Goal: Transaction & Acquisition: Register for event/course

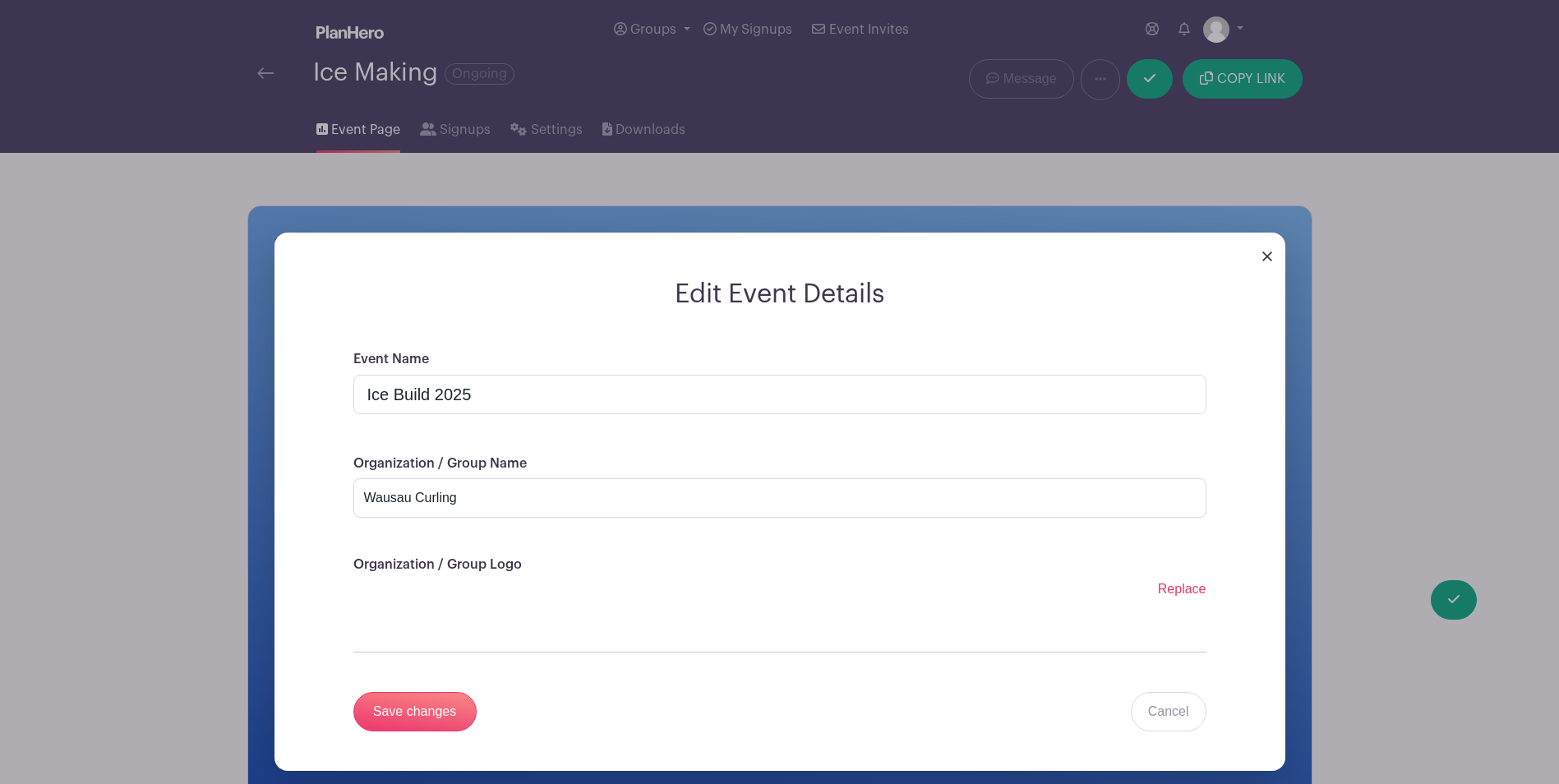
click at [580, 581] on div "Replace Remove Photo" at bounding box center [780, 595] width 853 height 33
click at [426, 581] on div "Replace Remove Photo" at bounding box center [780, 595] width 853 height 33
click at [437, 596] on div "Replace Remove Photo" at bounding box center [780, 595] width 853 height 33
click at [1171, 588] on span "Replace" at bounding box center [1182, 589] width 48 height 14
click at [0, 0] on input "Replace" at bounding box center [0, 0] width 0 height 0
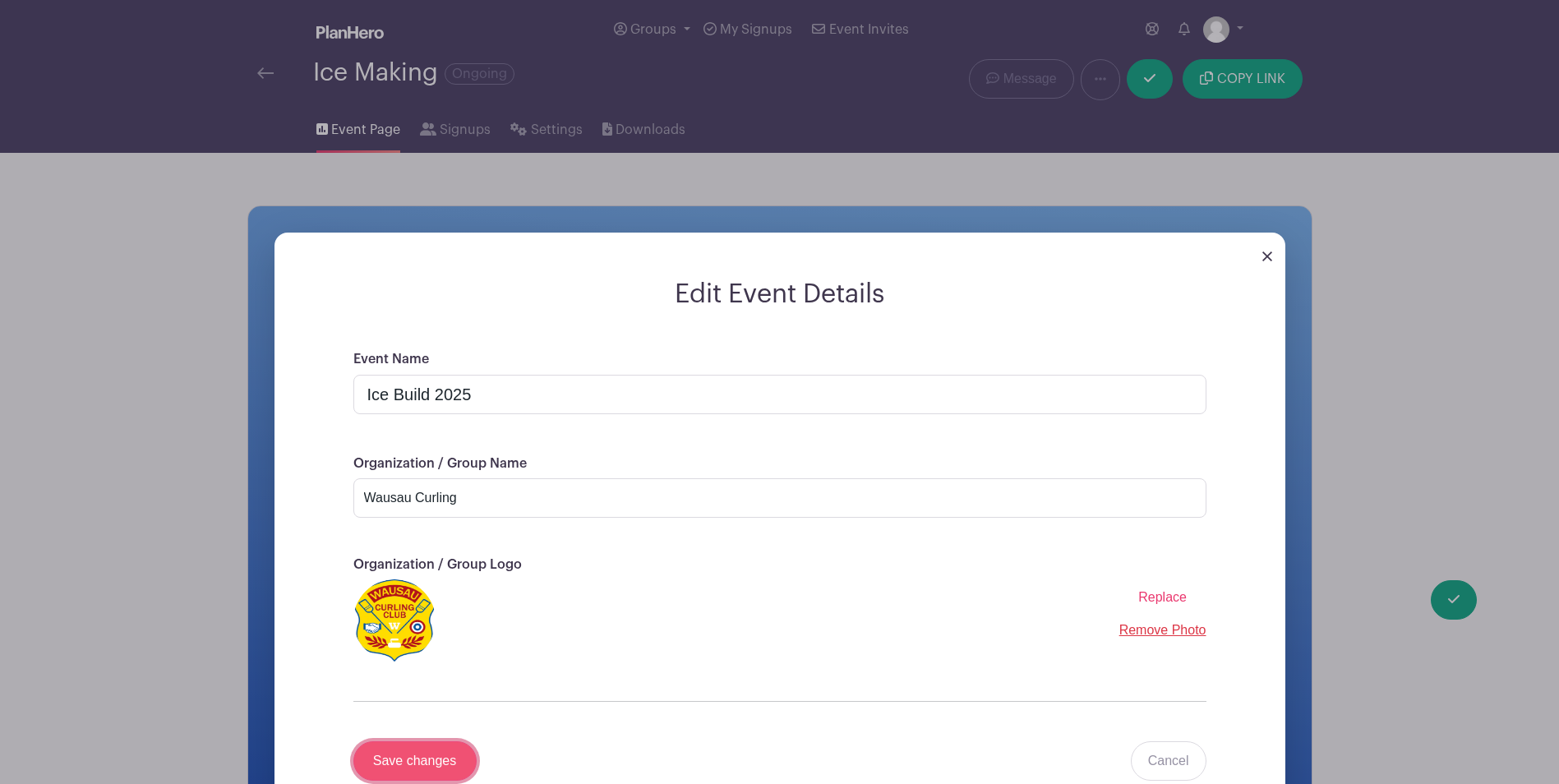
click at [431, 756] on input "Save changes" at bounding box center [415, 760] width 123 height 39
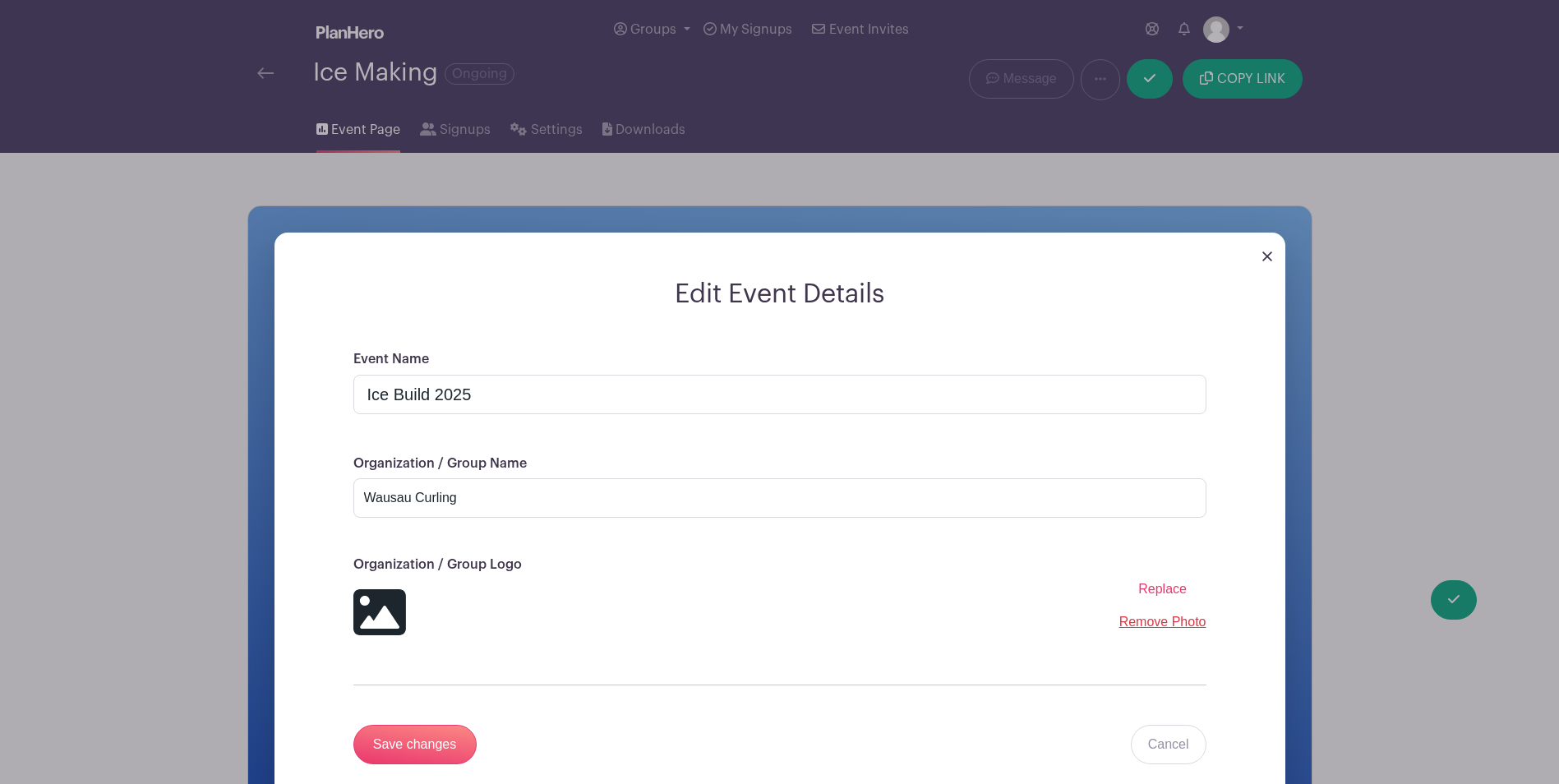
click at [1155, 588] on span "Replace" at bounding box center [1161, 589] width 48 height 14
click at [0, 0] on input "Replace" at bounding box center [0, 0] width 0 height 0
click at [397, 612] on icon at bounding box center [379, 612] width 53 height 46
drag, startPoint x: 397, startPoint y: 612, endPoint x: 860, endPoint y: 649, distance: 464.5
click at [860, 649] on div "Event Name Ice Build 2025 Organization / Group Name Wausau Curling Organization…" at bounding box center [779, 576] width 932 height 454
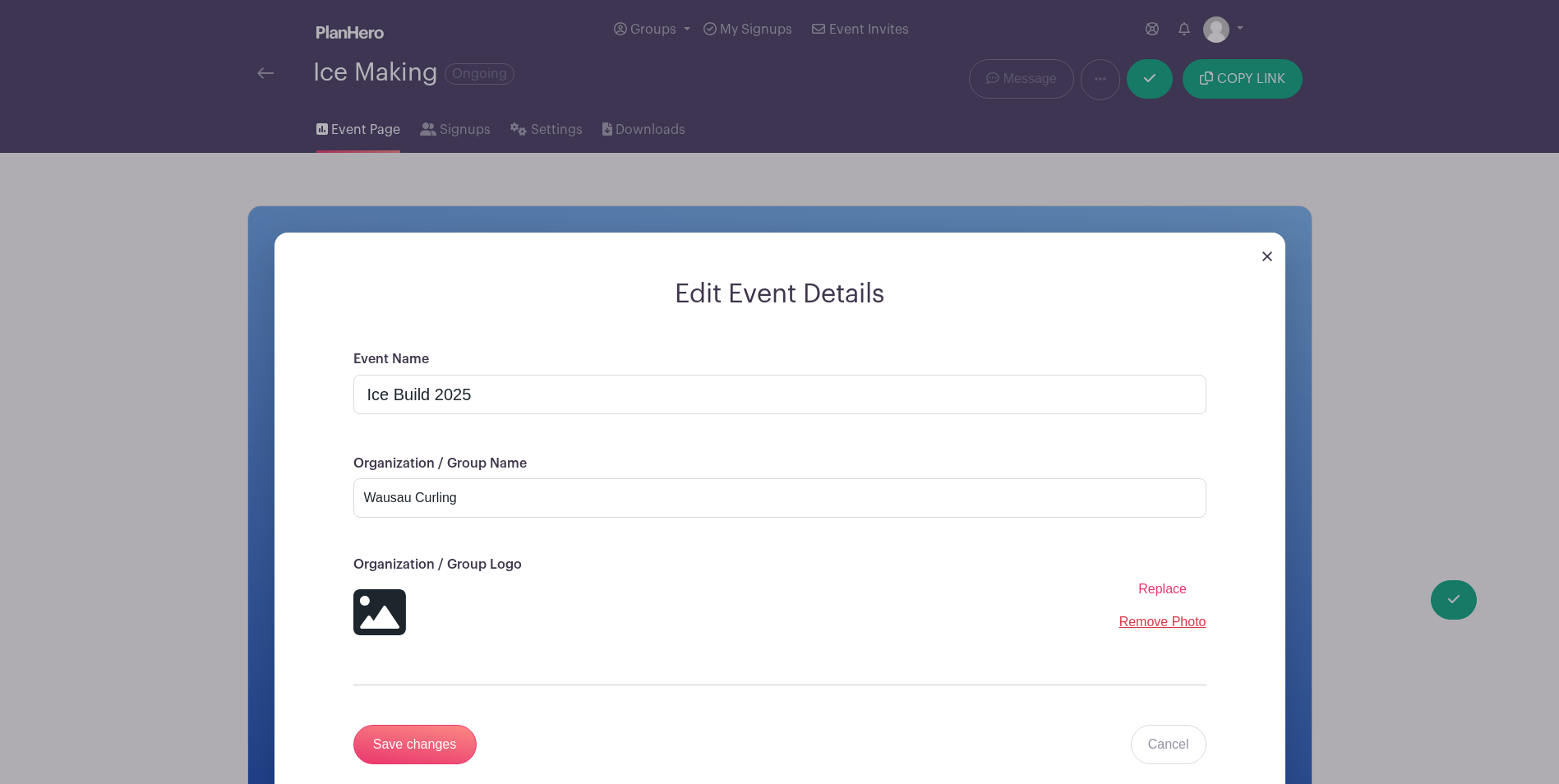
click at [1150, 594] on span "Replace" at bounding box center [1161, 589] width 48 height 14
click at [0, 0] on input "Replace" at bounding box center [0, 0] width 0 height 0
click at [410, 745] on input "Save changes" at bounding box center [415, 744] width 123 height 39
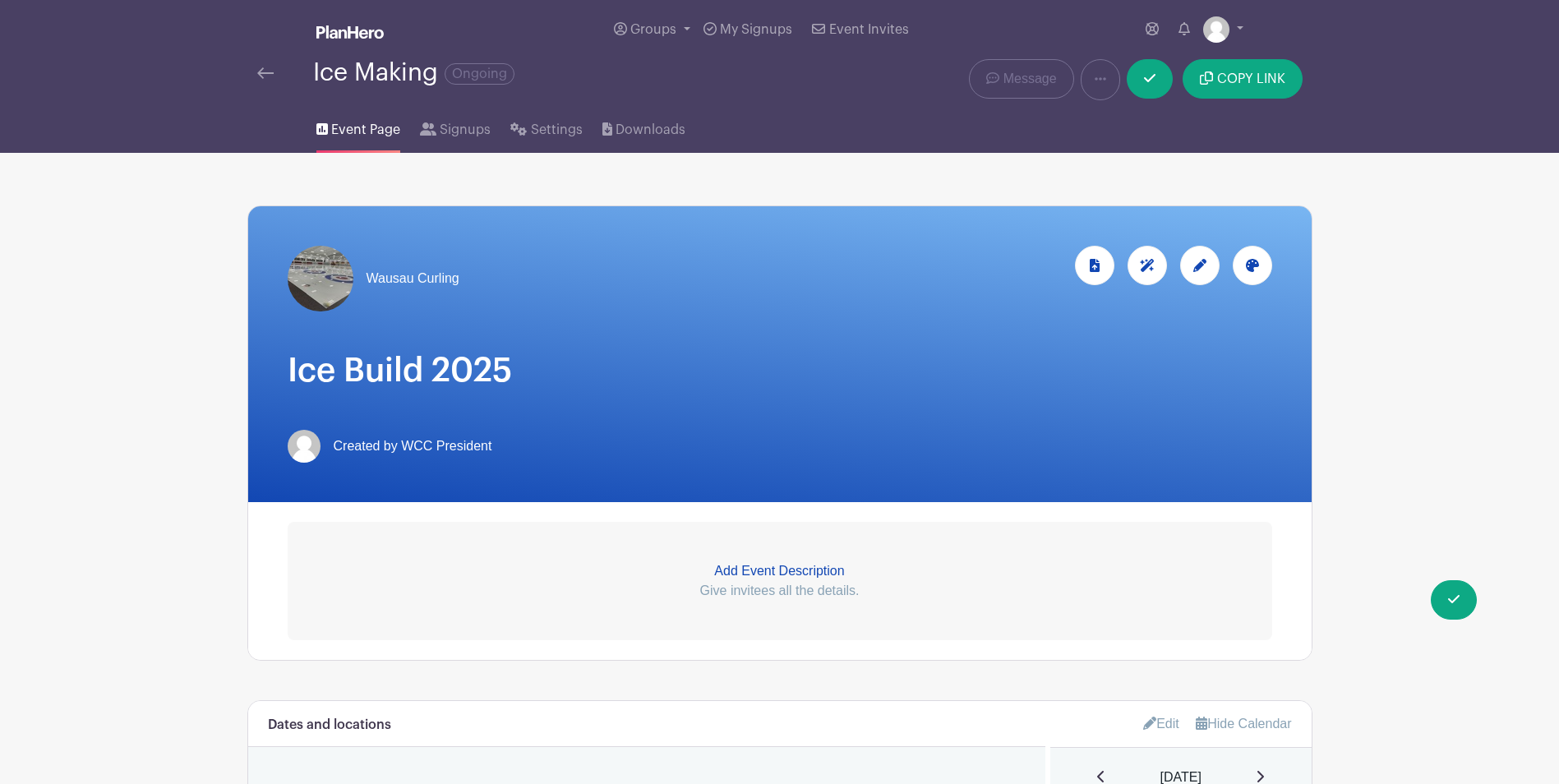
click at [333, 274] on img at bounding box center [319, 278] width 65 height 65
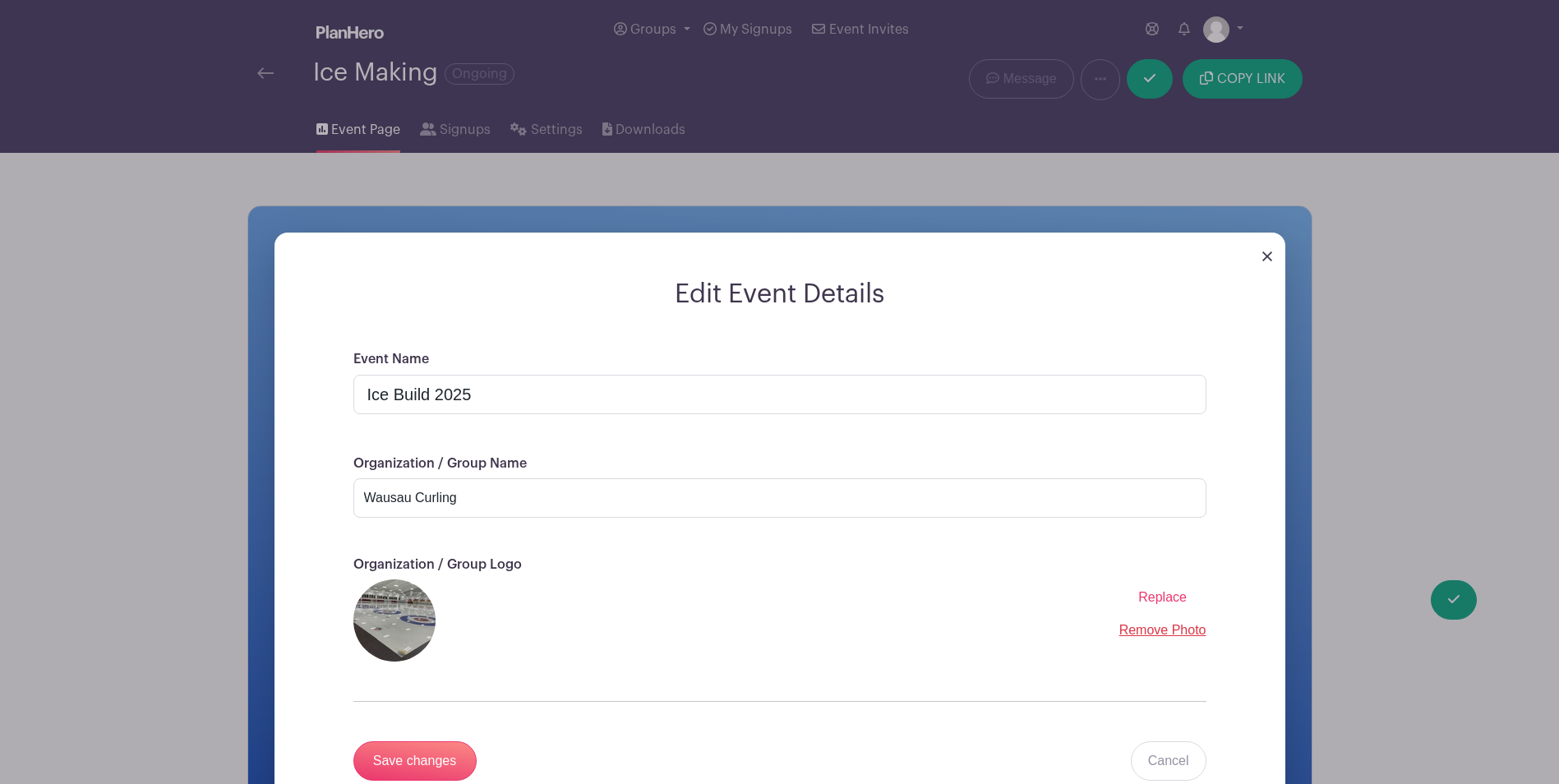
click at [1169, 597] on span "Replace" at bounding box center [1161, 596] width 48 height 14
click at [0, 0] on input "Replace" at bounding box center [0, 0] width 0 height 0
click at [414, 764] on input "Save changes" at bounding box center [415, 760] width 123 height 39
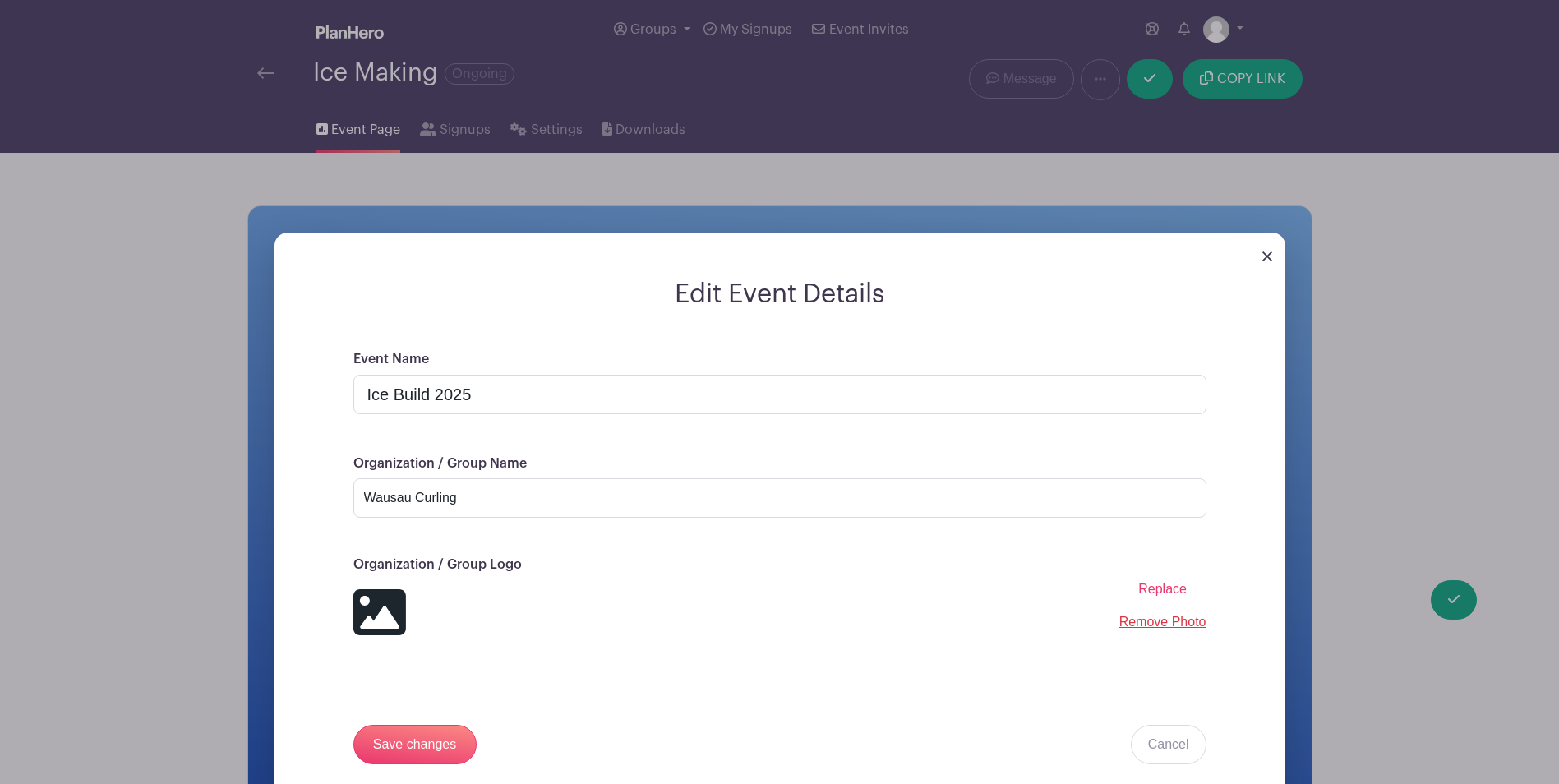
click at [1263, 256] on img at bounding box center [1267, 257] width 10 height 10
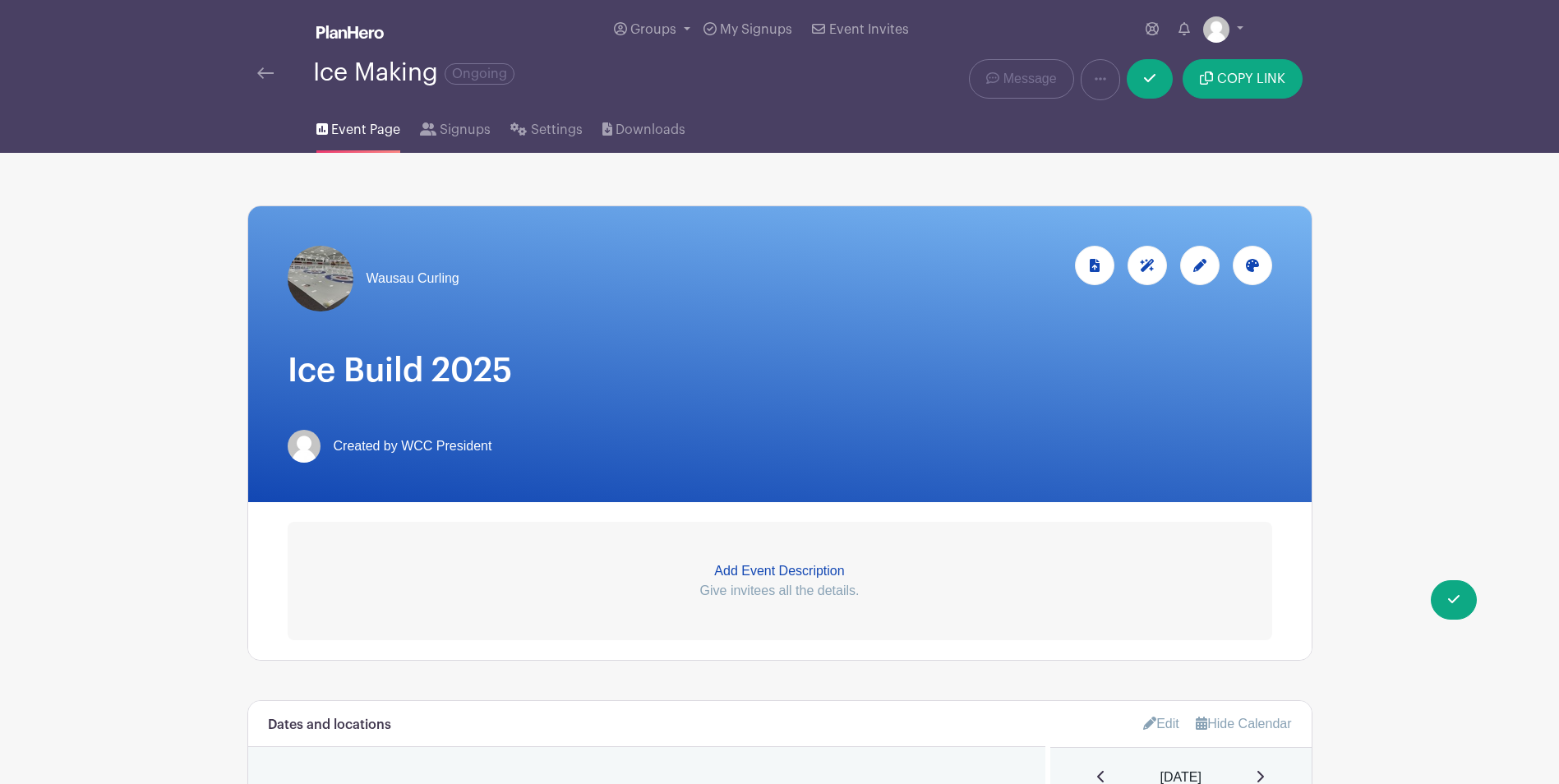
click at [330, 268] on img at bounding box center [319, 278] width 65 height 65
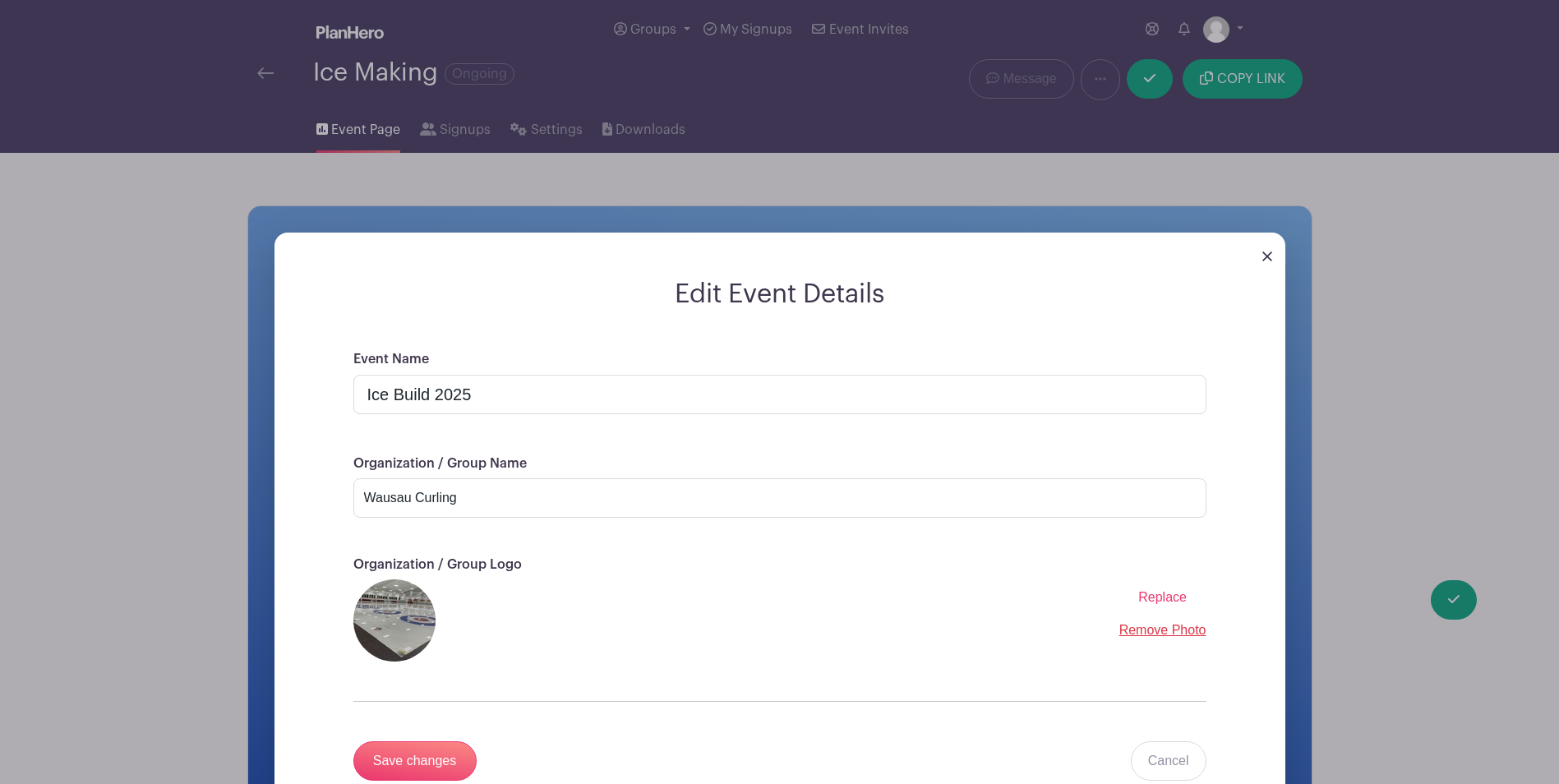
drag, startPoint x: 330, startPoint y: 268, endPoint x: 409, endPoint y: 639, distance: 379.3
click at [409, 639] on img at bounding box center [394, 620] width 82 height 82
click at [1160, 590] on span "Replace" at bounding box center [1161, 596] width 48 height 14
click at [0, 0] on input "Replace" at bounding box center [0, 0] width 0 height 0
click at [428, 762] on input "Save changes" at bounding box center [415, 760] width 123 height 39
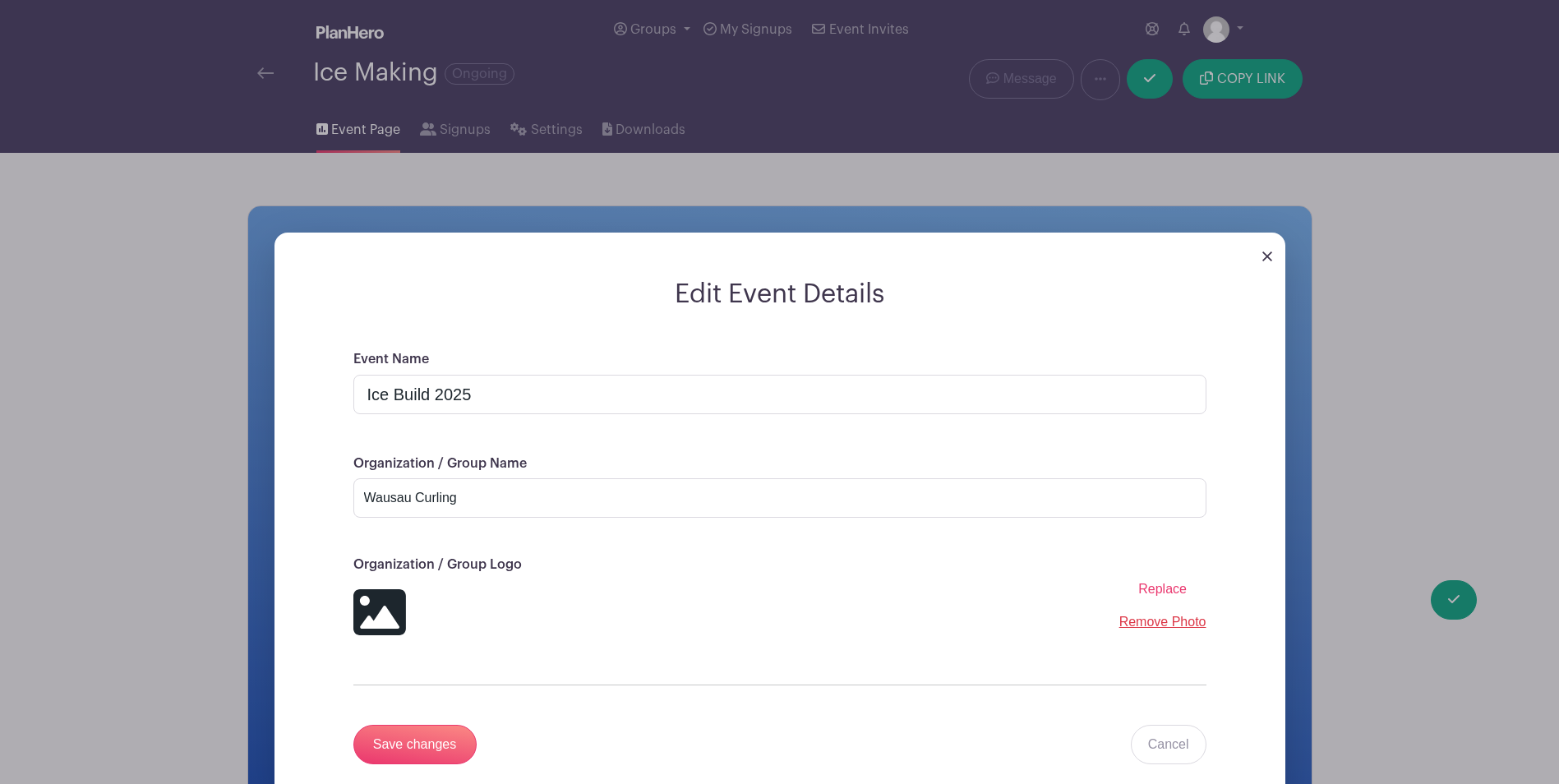
click at [1166, 587] on span "Replace" at bounding box center [1161, 589] width 48 height 14
click at [0, 0] on input "Replace" at bounding box center [0, 0] width 0 height 0
click at [426, 746] on input "Save changes" at bounding box center [415, 744] width 123 height 39
click at [1268, 247] on div at bounding box center [780, 256] width 1011 height 46
click at [1263, 257] on img at bounding box center [1267, 257] width 10 height 10
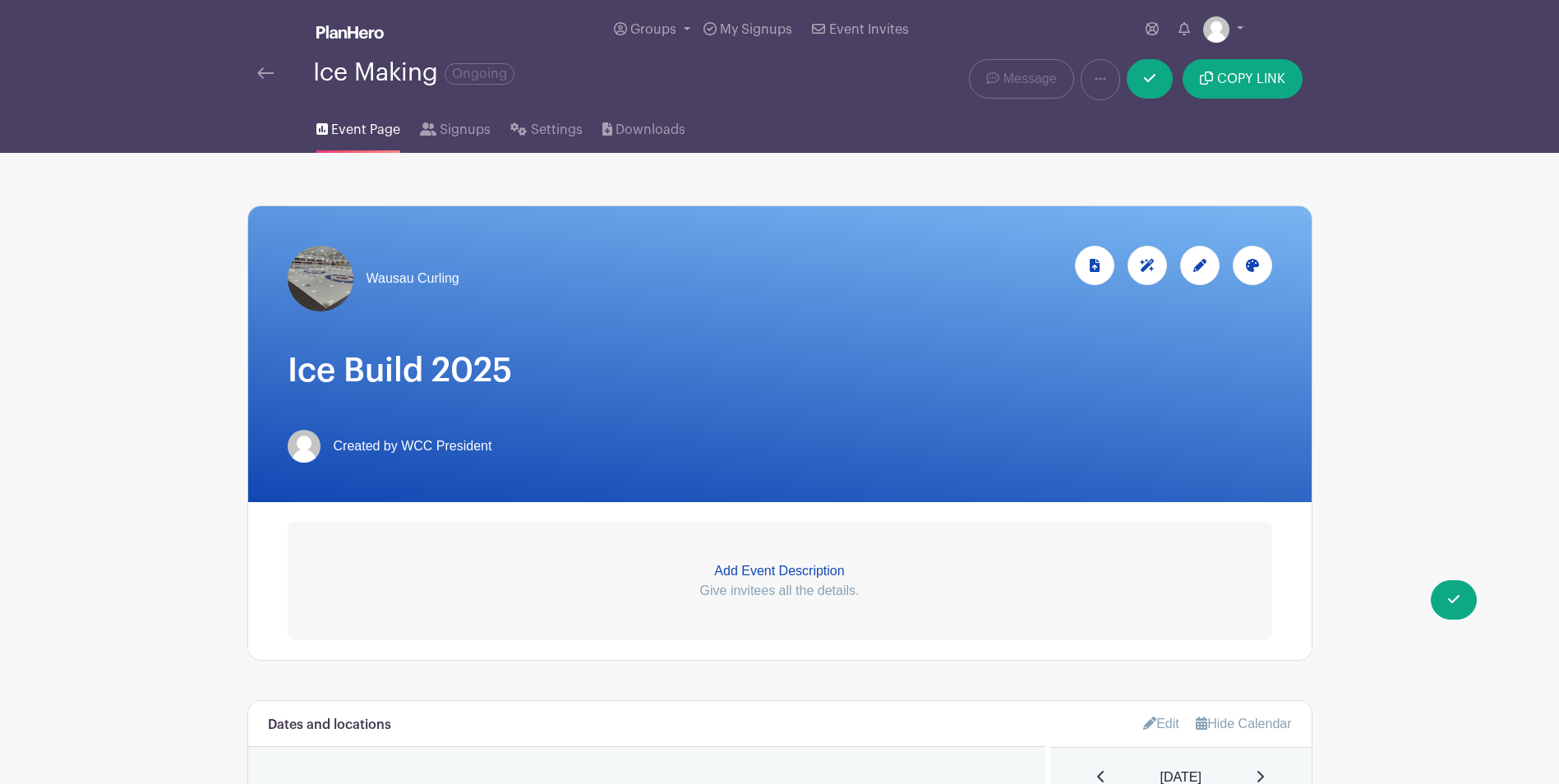
click at [334, 266] on img at bounding box center [319, 278] width 65 height 65
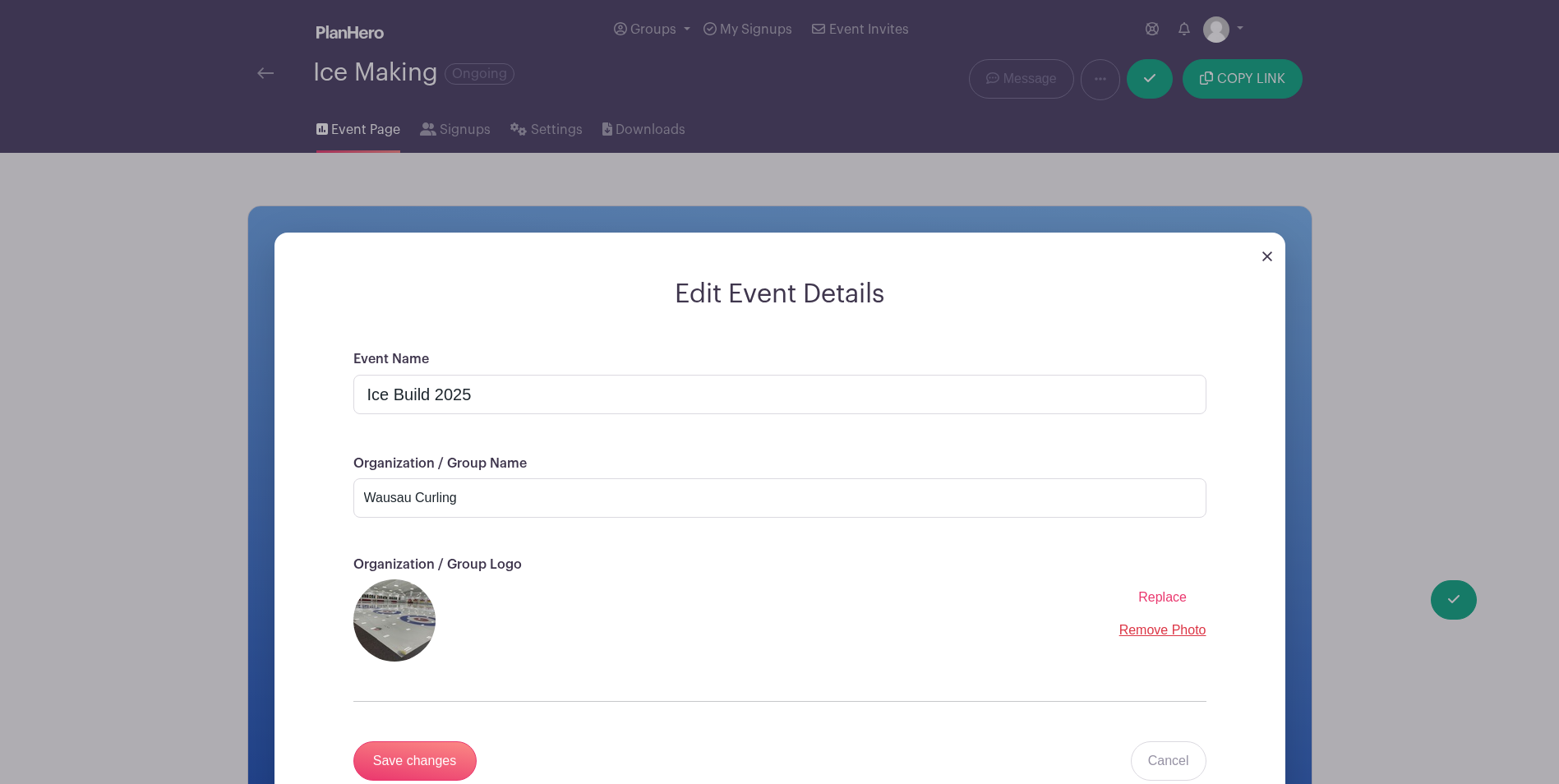
click at [1170, 632] on link "Remove Photo" at bounding box center [1162, 629] width 88 height 14
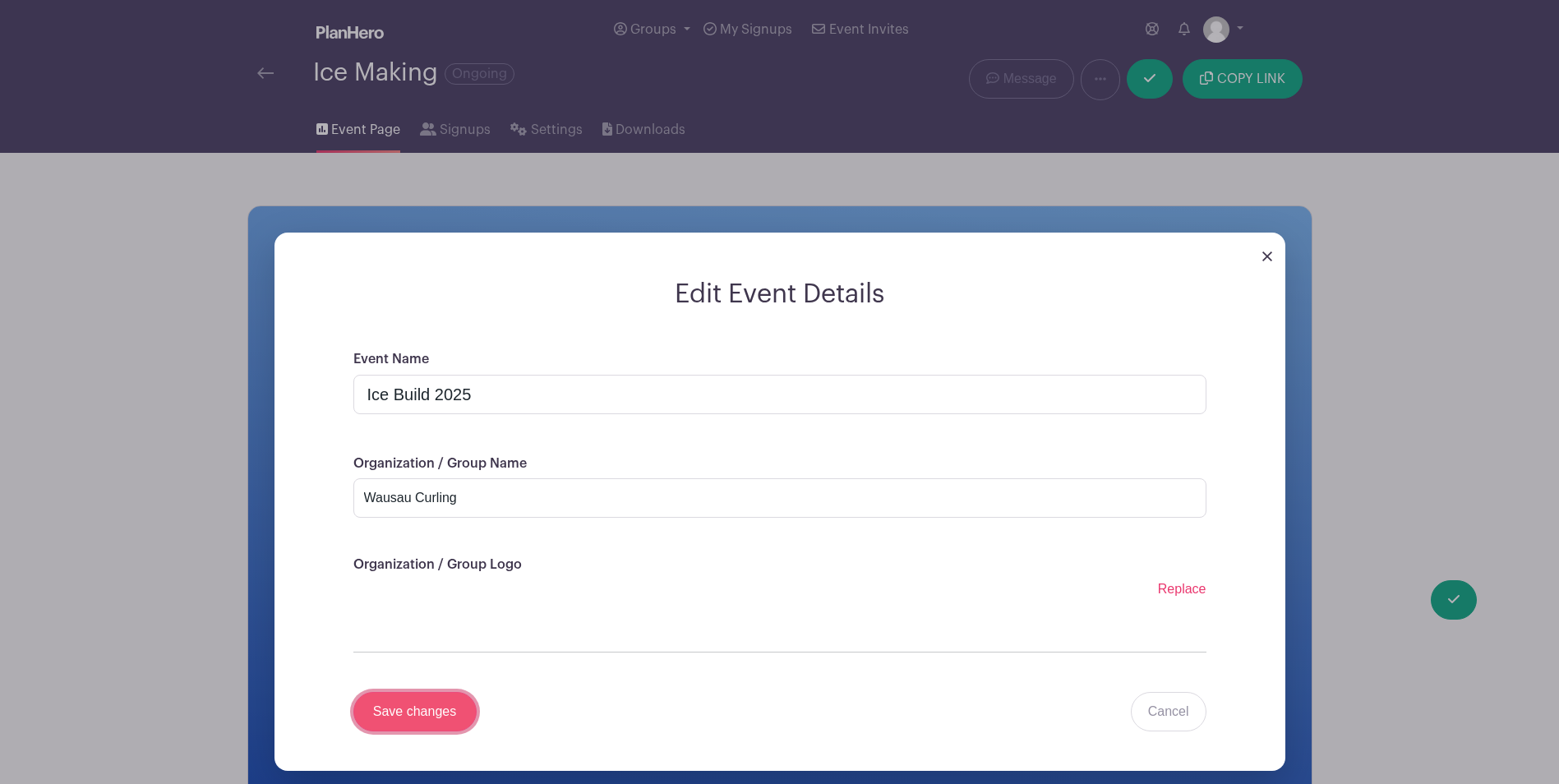
click at [416, 712] on input "Save changes" at bounding box center [415, 711] width 123 height 39
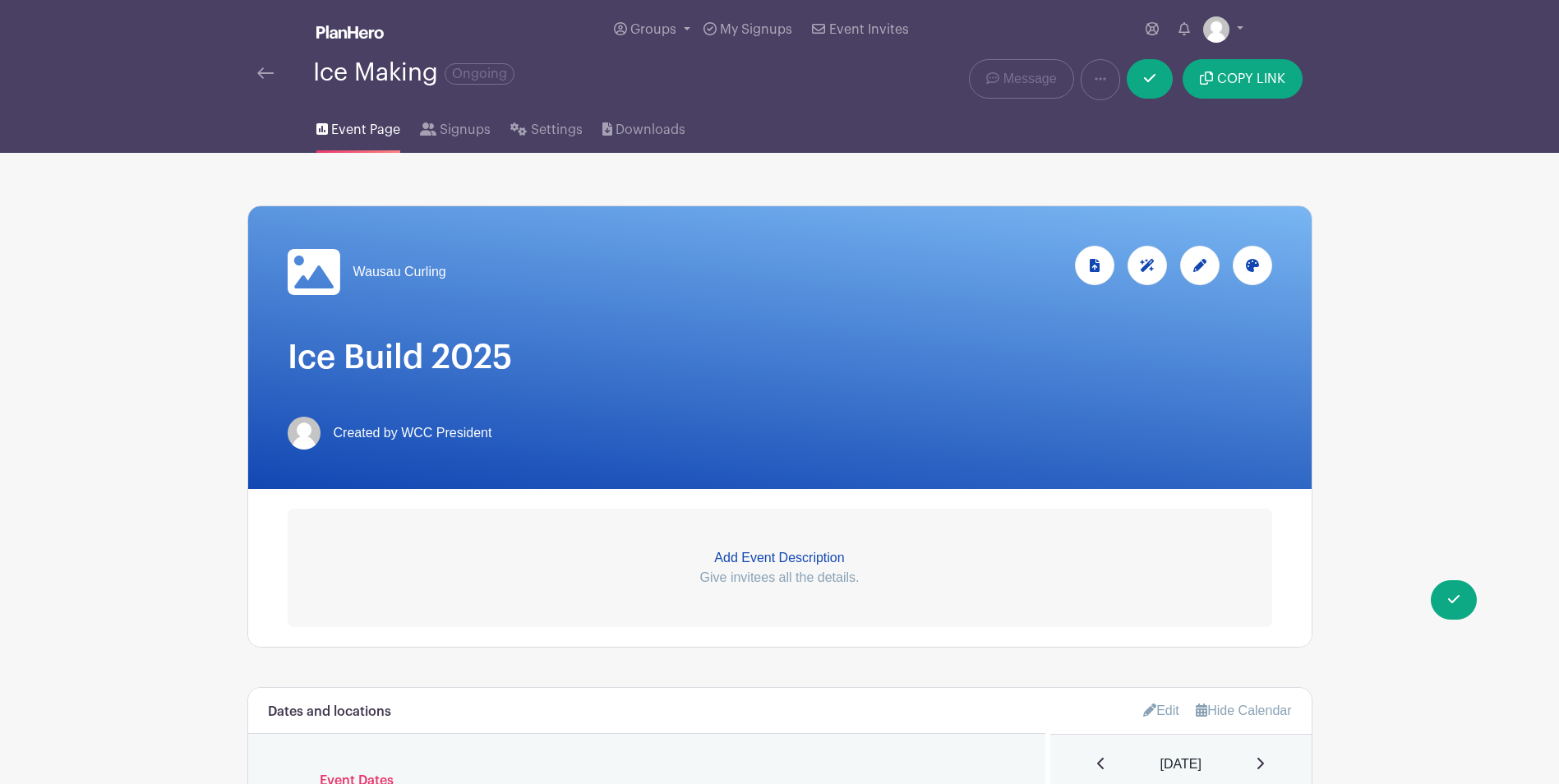
click at [330, 265] on icon at bounding box center [313, 272] width 53 height 46
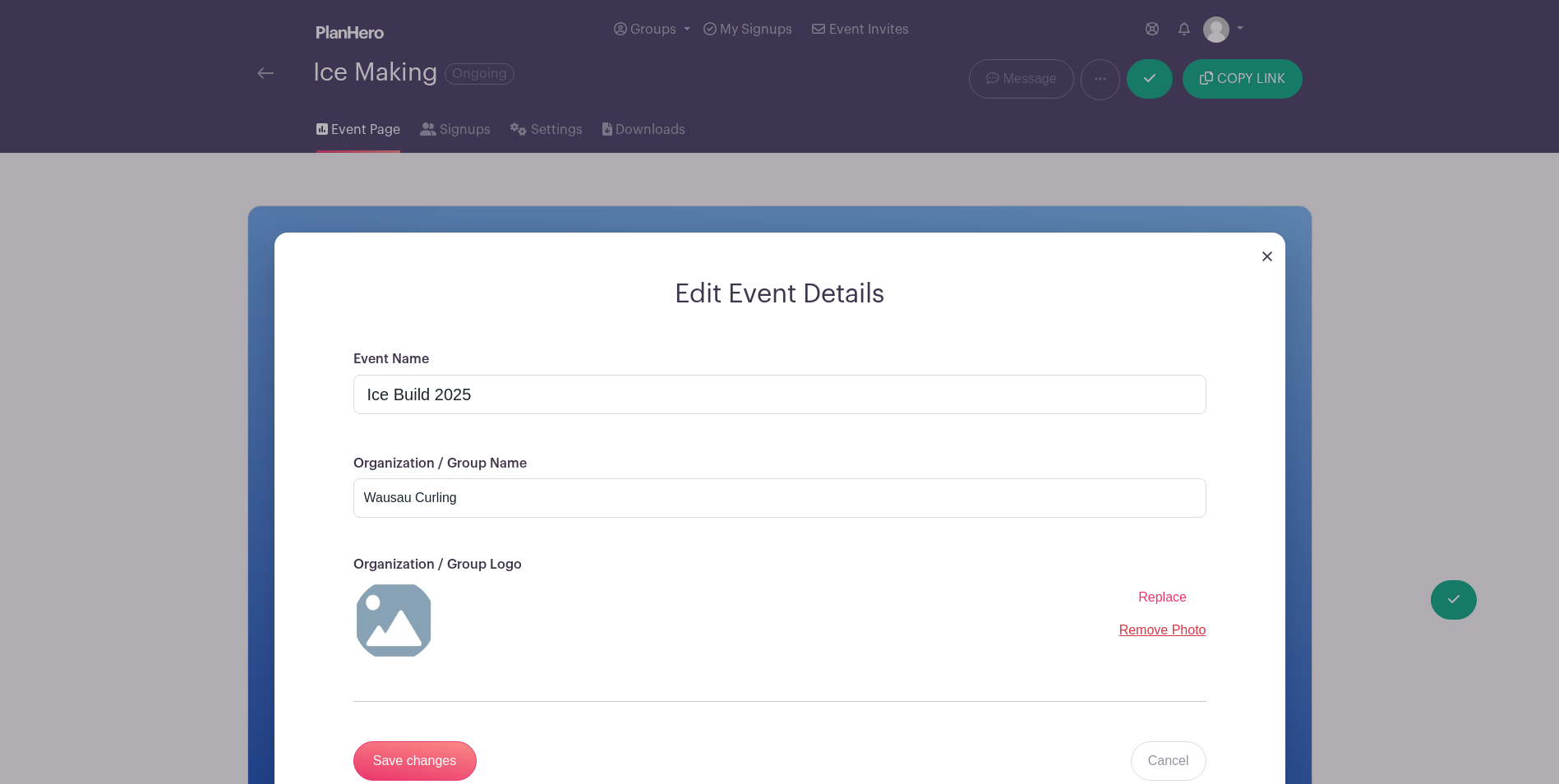
click at [394, 617] on img at bounding box center [394, 620] width 82 height 82
drag, startPoint x: 394, startPoint y: 617, endPoint x: 1161, endPoint y: 595, distance: 767.3
click at [1161, 595] on span "Replace" at bounding box center [1161, 596] width 48 height 14
click at [0, 0] on input "Replace" at bounding box center [0, 0] width 0 height 0
click at [415, 762] on input "Save changes" at bounding box center [415, 760] width 123 height 39
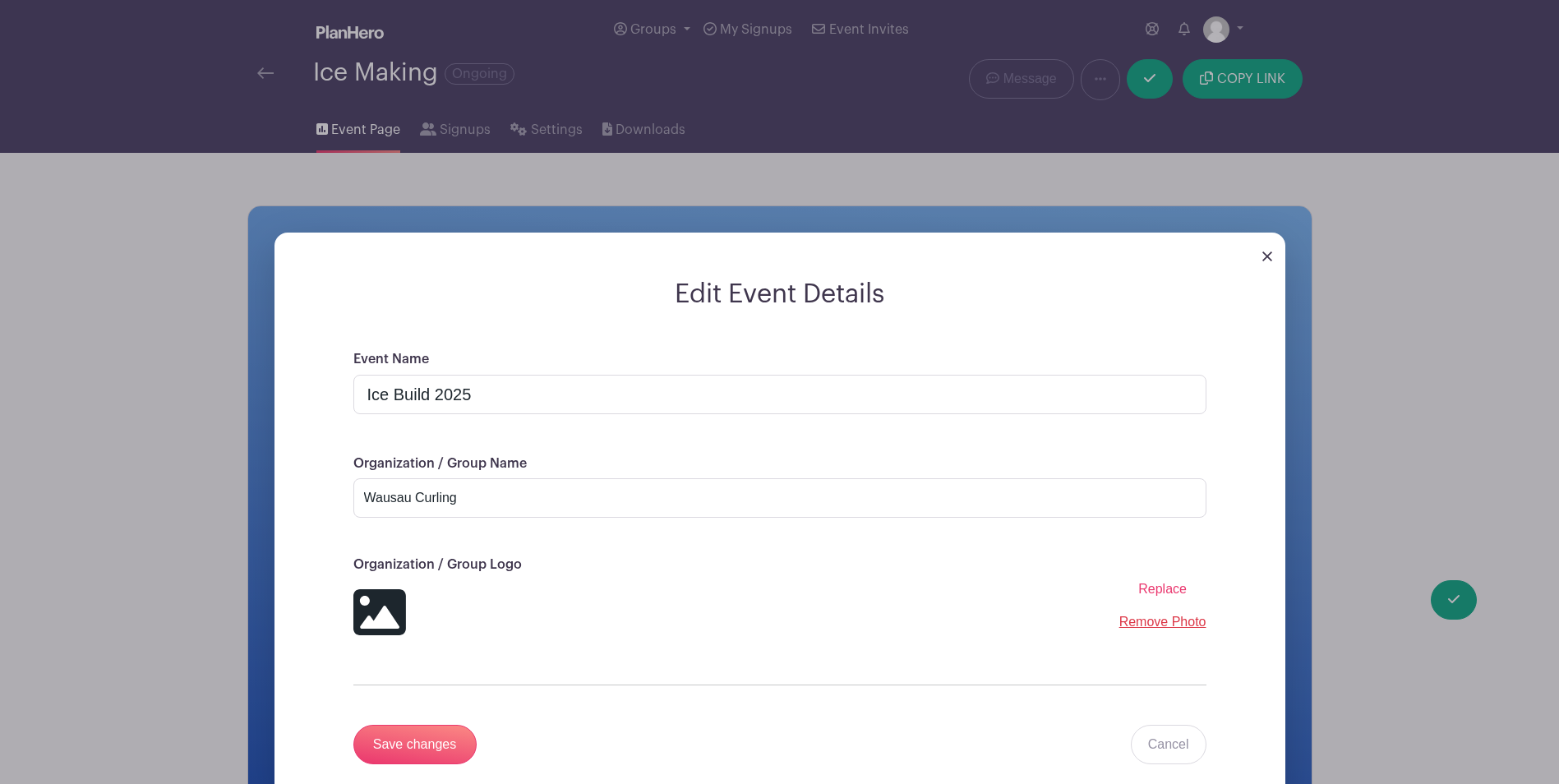
click at [1262, 257] on img at bounding box center [1267, 257] width 10 height 10
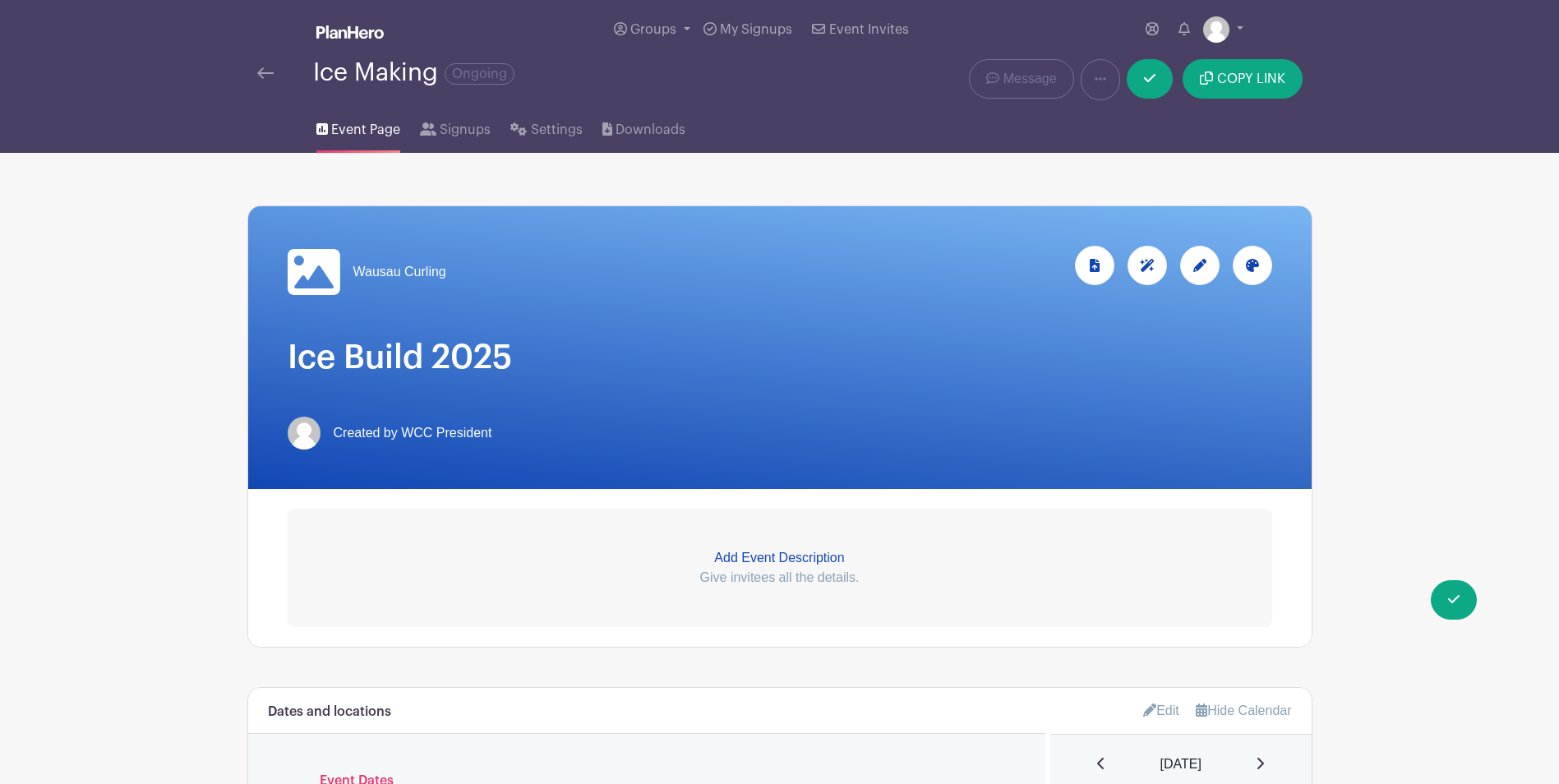
click at [1248, 267] on icon at bounding box center [1251, 265] width 13 height 13
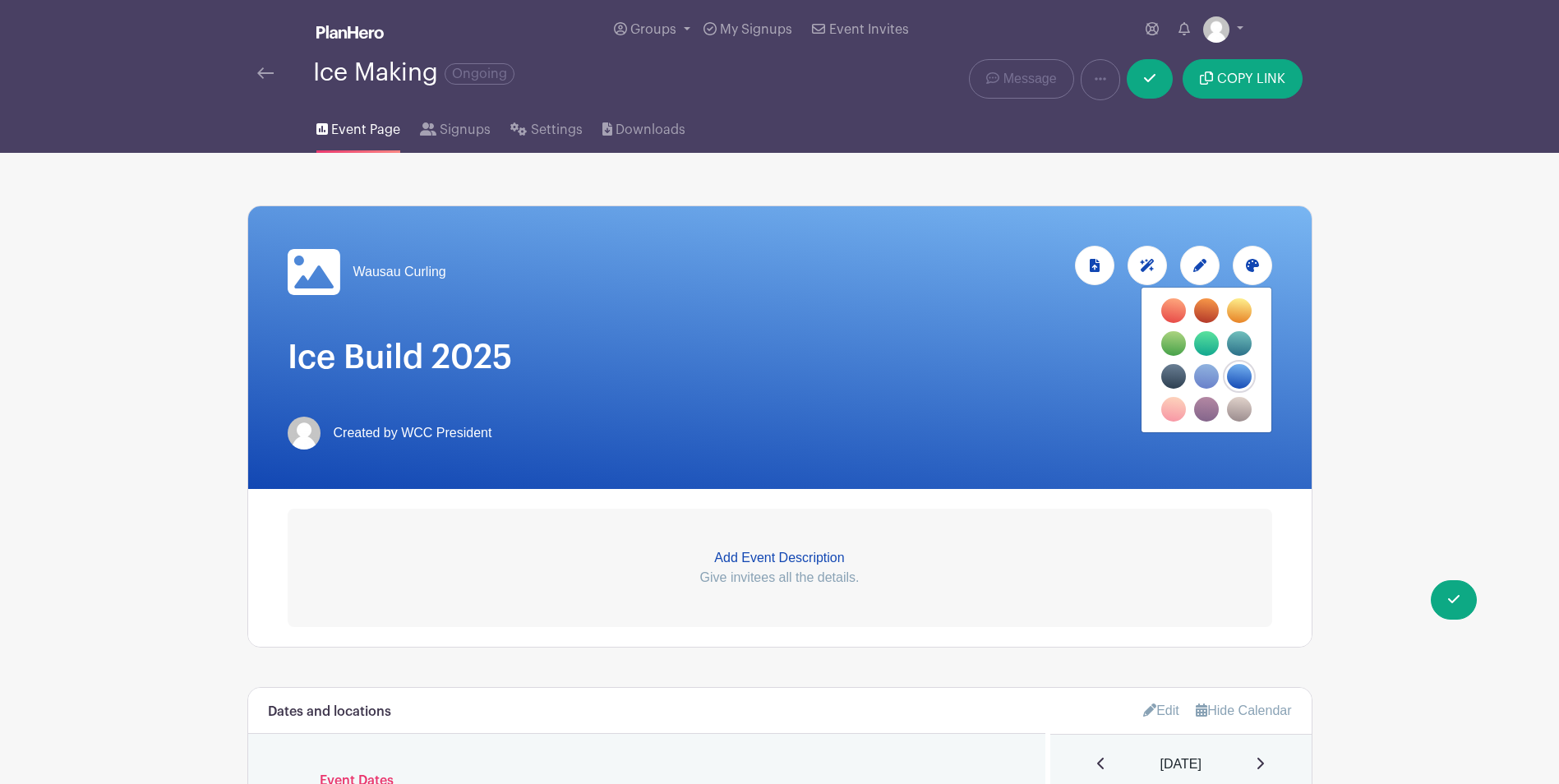
click at [916, 370] on h1 "Ice Build 2025" at bounding box center [779, 357] width 985 height 39
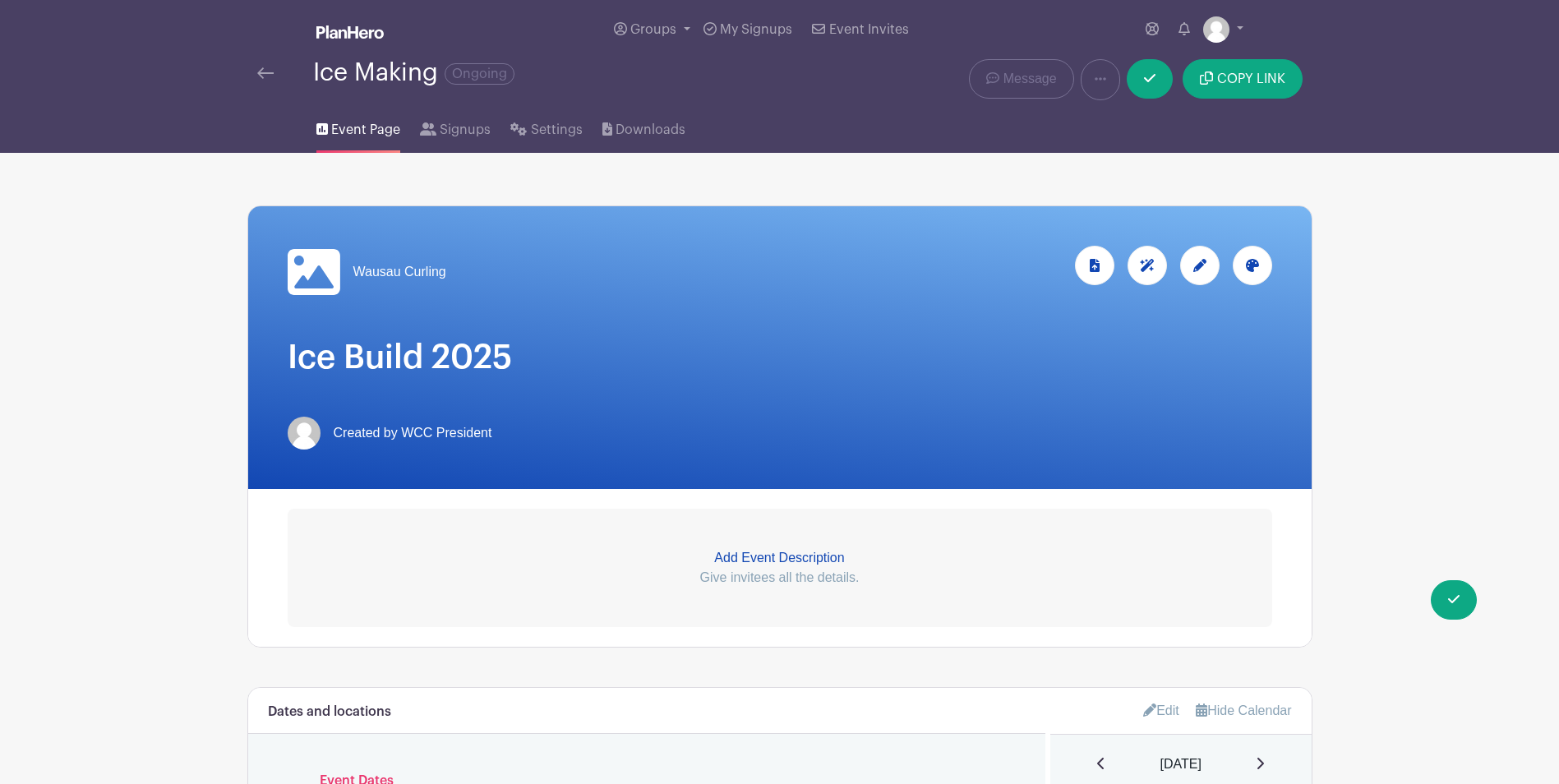
click at [330, 267] on icon at bounding box center [313, 272] width 53 height 46
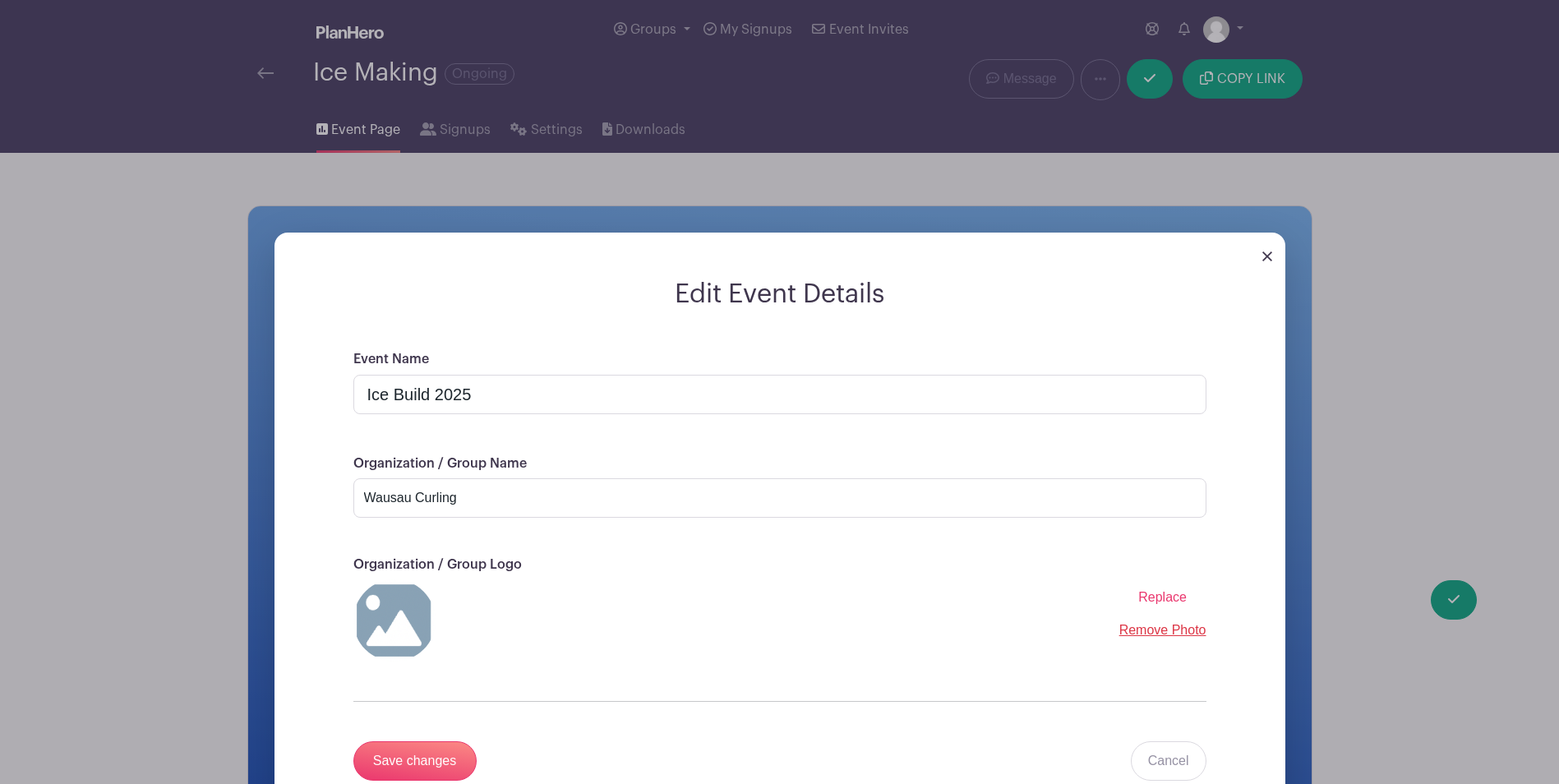
drag, startPoint x: 330, startPoint y: 267, endPoint x: 1153, endPoint y: 597, distance: 886.7
click at [1153, 597] on span "Replace" at bounding box center [1161, 596] width 48 height 14
click at [0, 0] on input "Replace" at bounding box center [0, 0] width 0 height 0
click at [422, 759] on input "Save changes" at bounding box center [415, 760] width 123 height 39
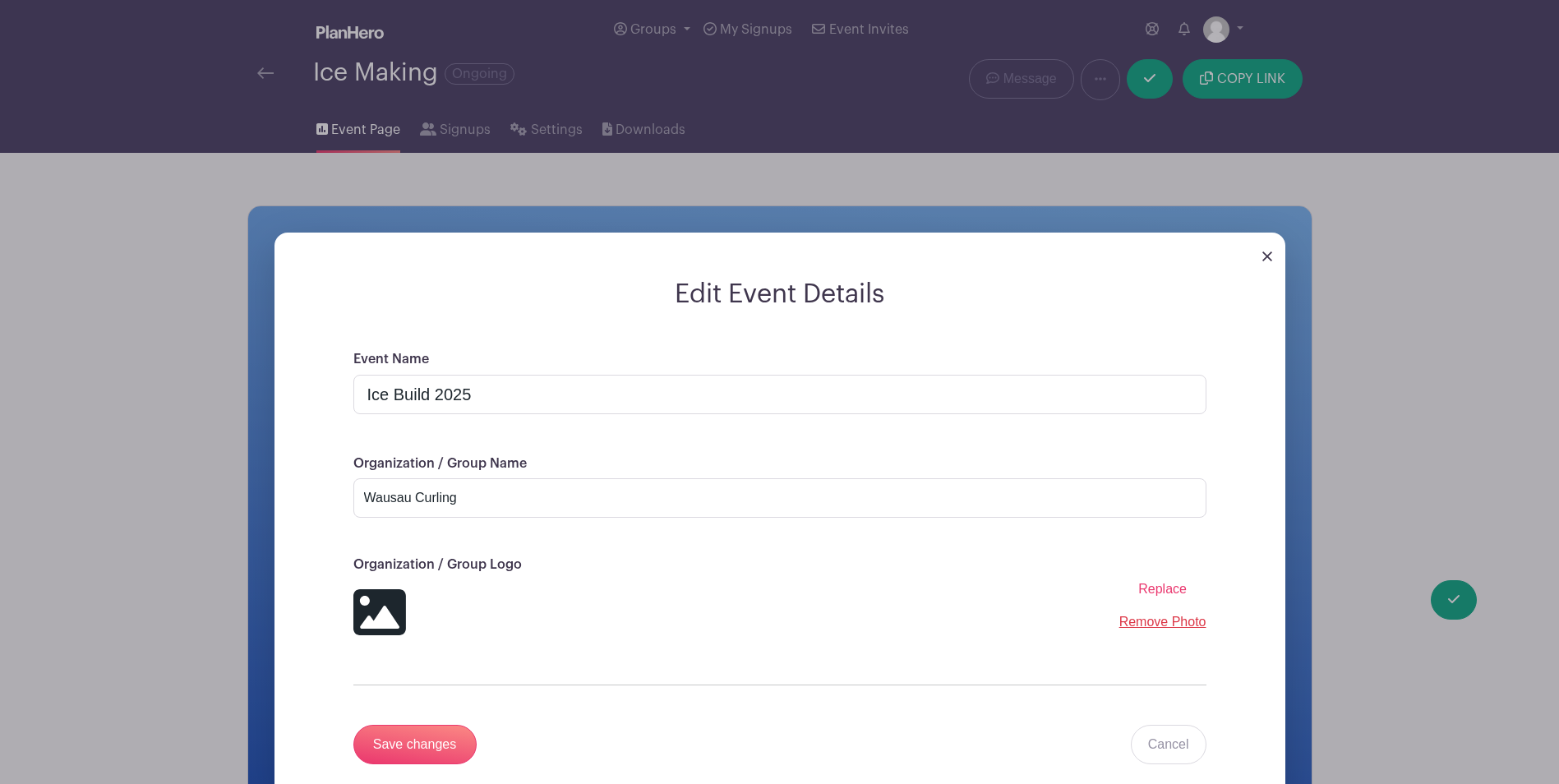
click at [1267, 253] on img at bounding box center [1267, 257] width 10 height 10
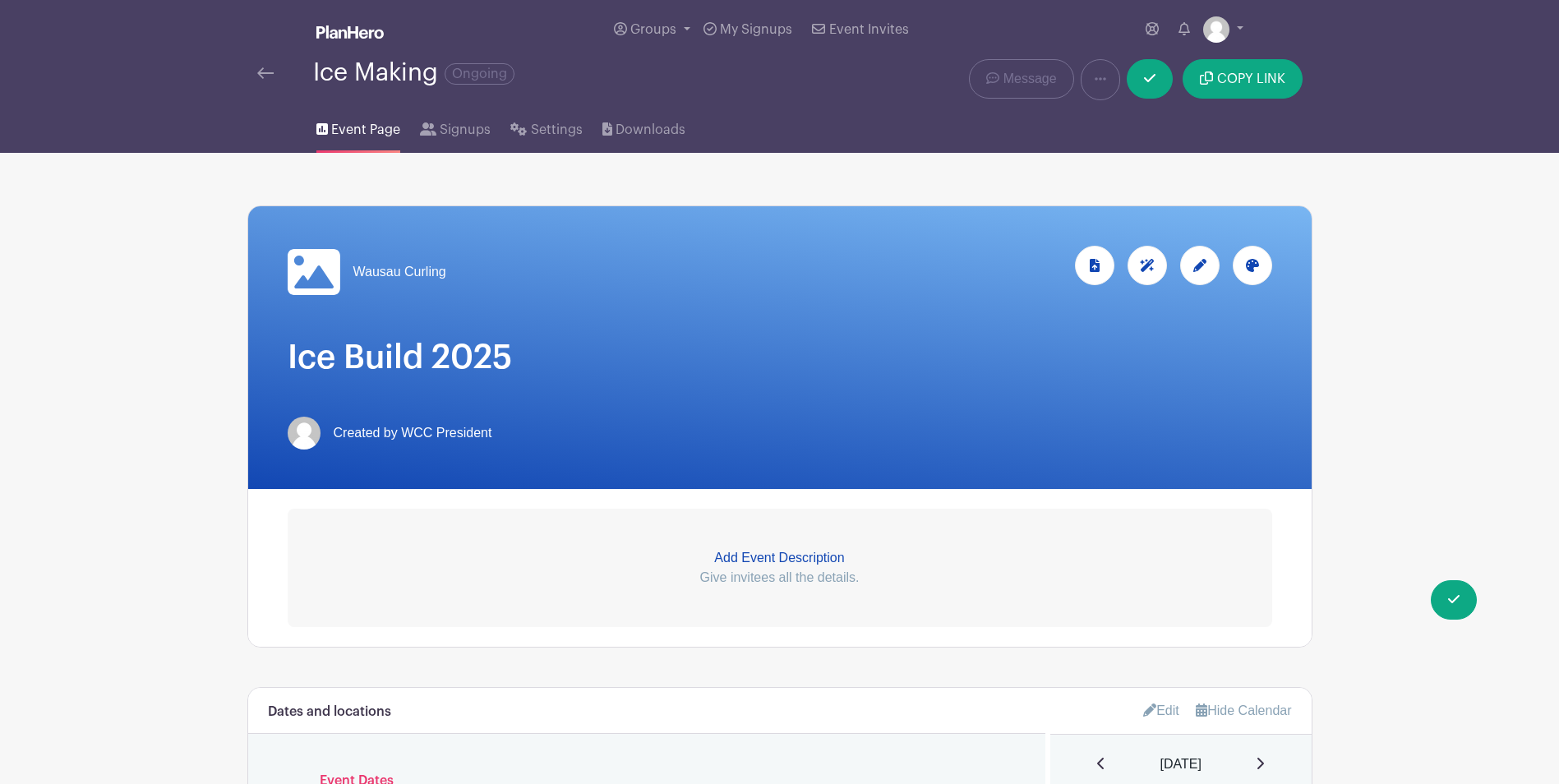
click at [373, 264] on span "Wausau Curling" at bounding box center [399, 272] width 93 height 20
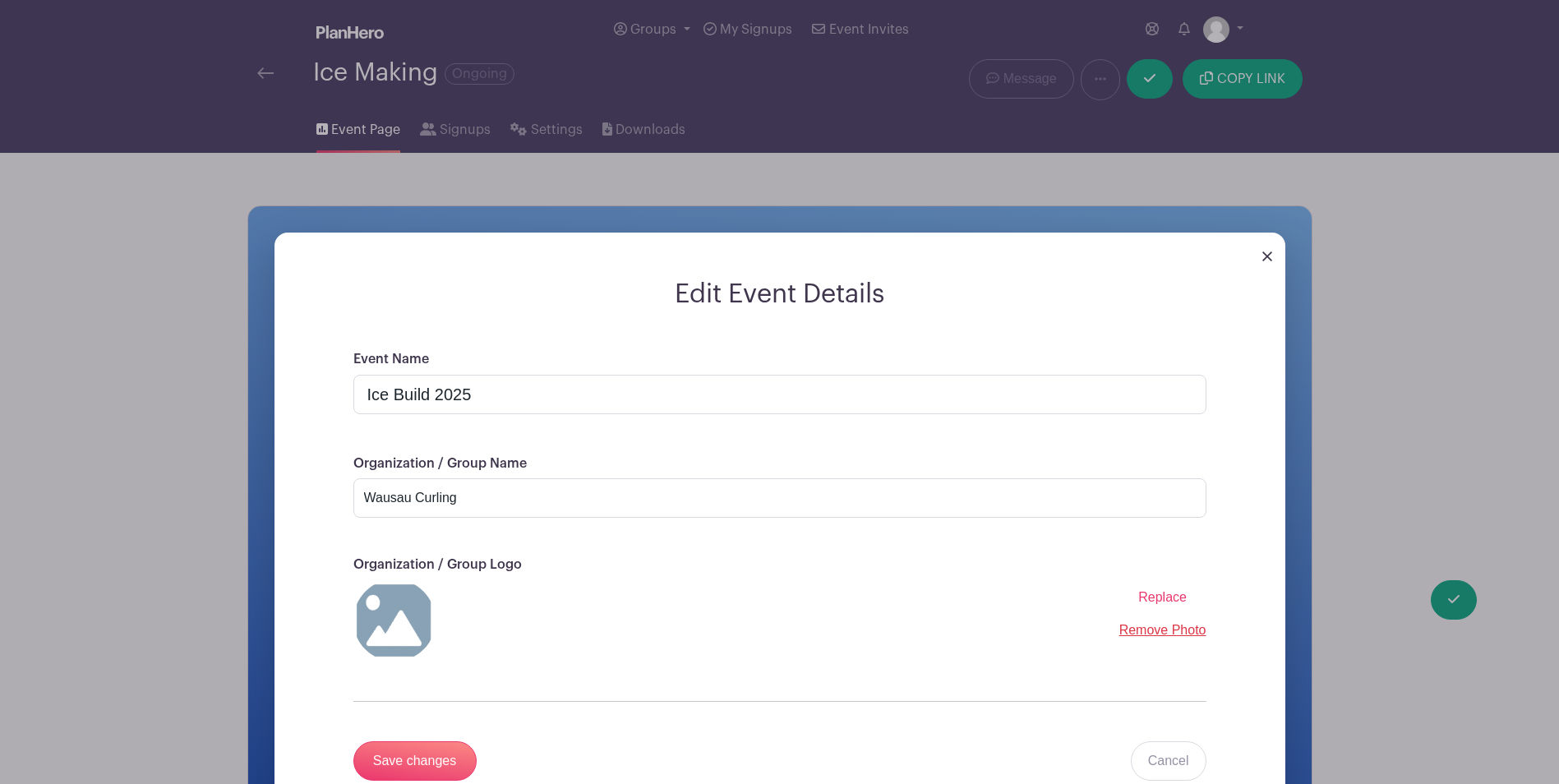
click at [406, 617] on img at bounding box center [394, 620] width 82 height 82
drag, startPoint x: 406, startPoint y: 617, endPoint x: 1161, endPoint y: 597, distance: 755.3
click at [1161, 597] on span "Replace" at bounding box center [1161, 596] width 48 height 14
click at [0, 0] on input "Replace" at bounding box center [0, 0] width 0 height 0
click at [424, 765] on input "Save changes" at bounding box center [415, 760] width 123 height 39
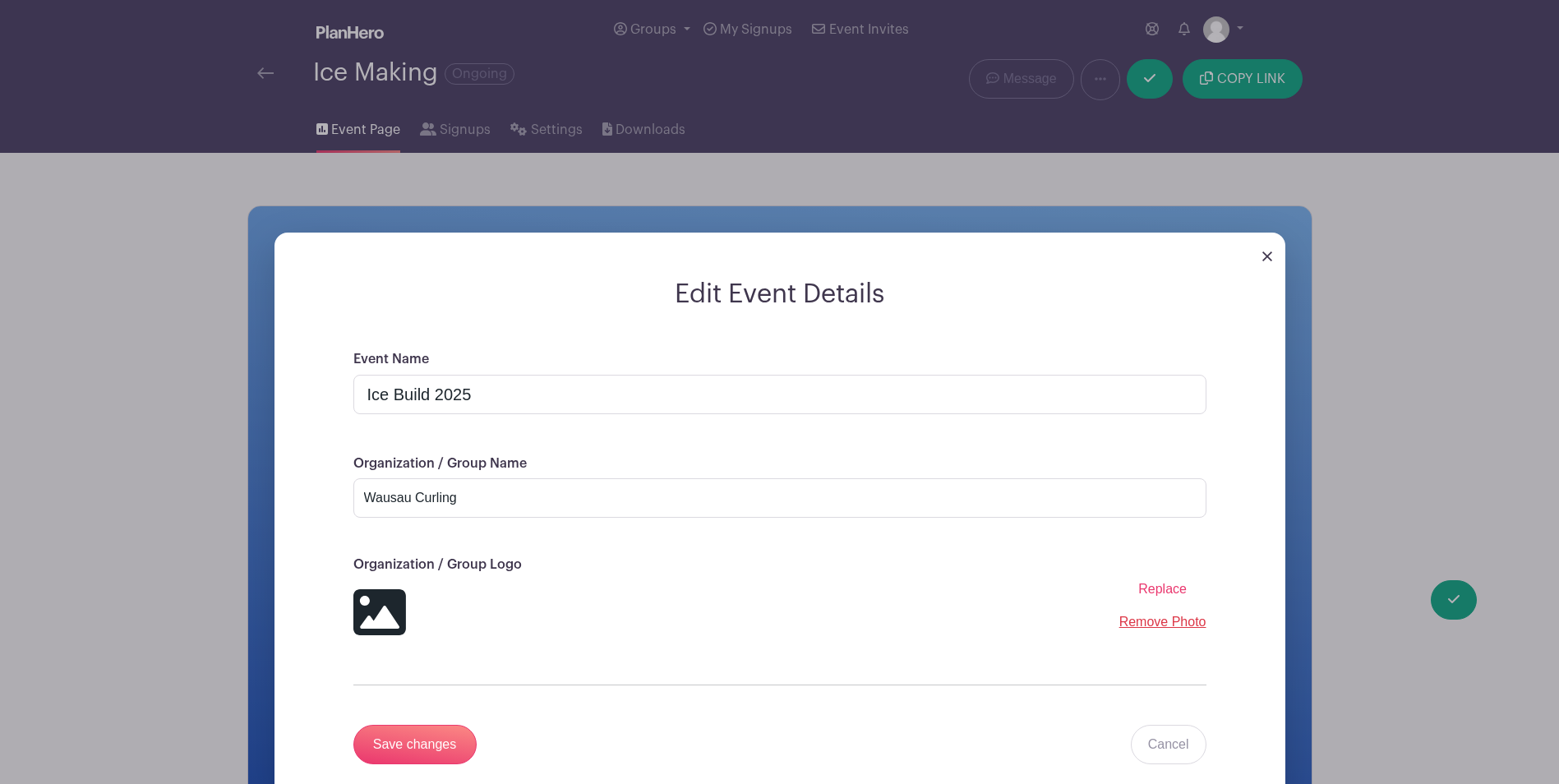
click at [1263, 258] on img at bounding box center [1267, 257] width 10 height 10
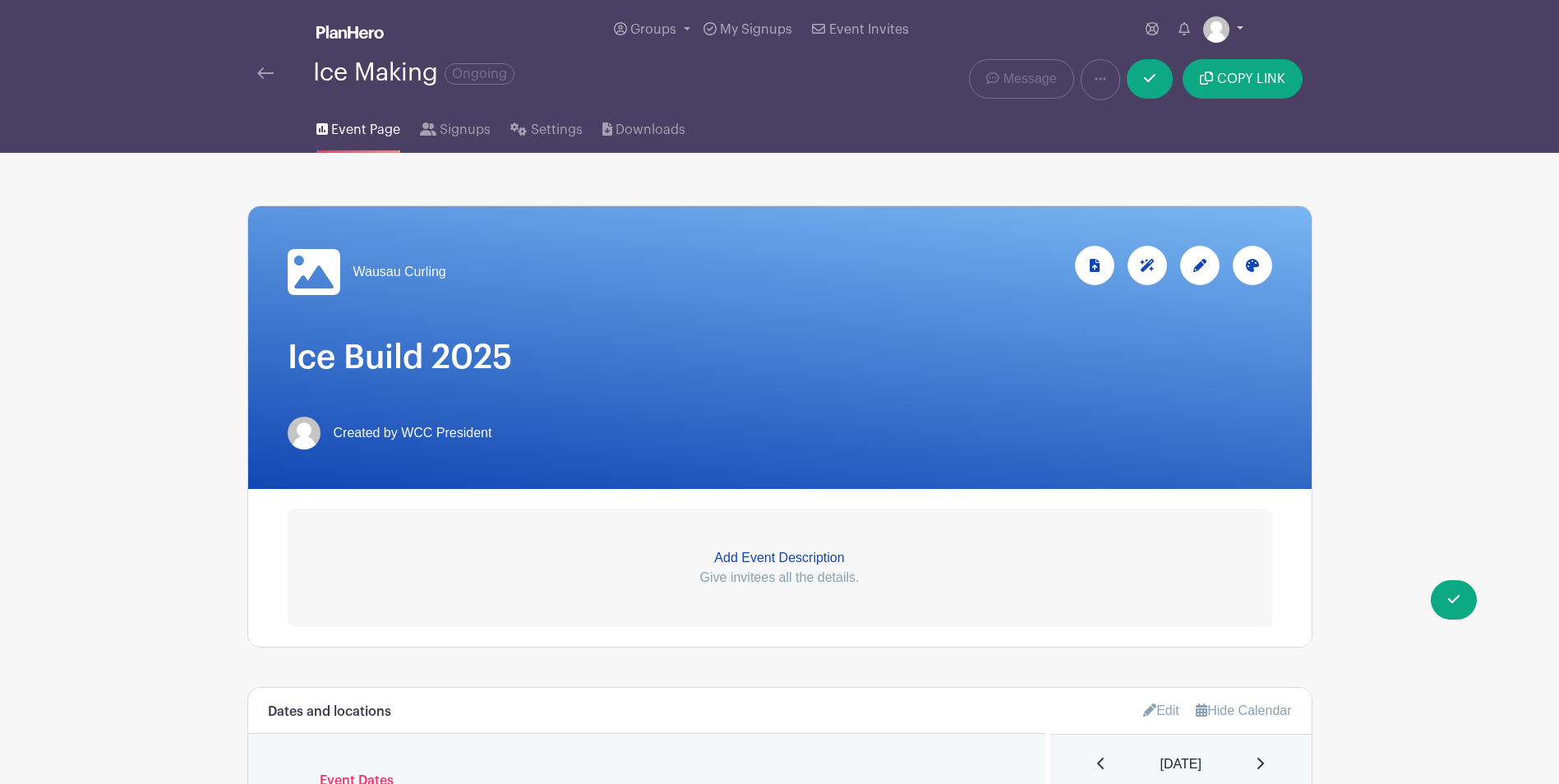
click at [1240, 29] on link at bounding box center [1223, 29] width 40 height 26
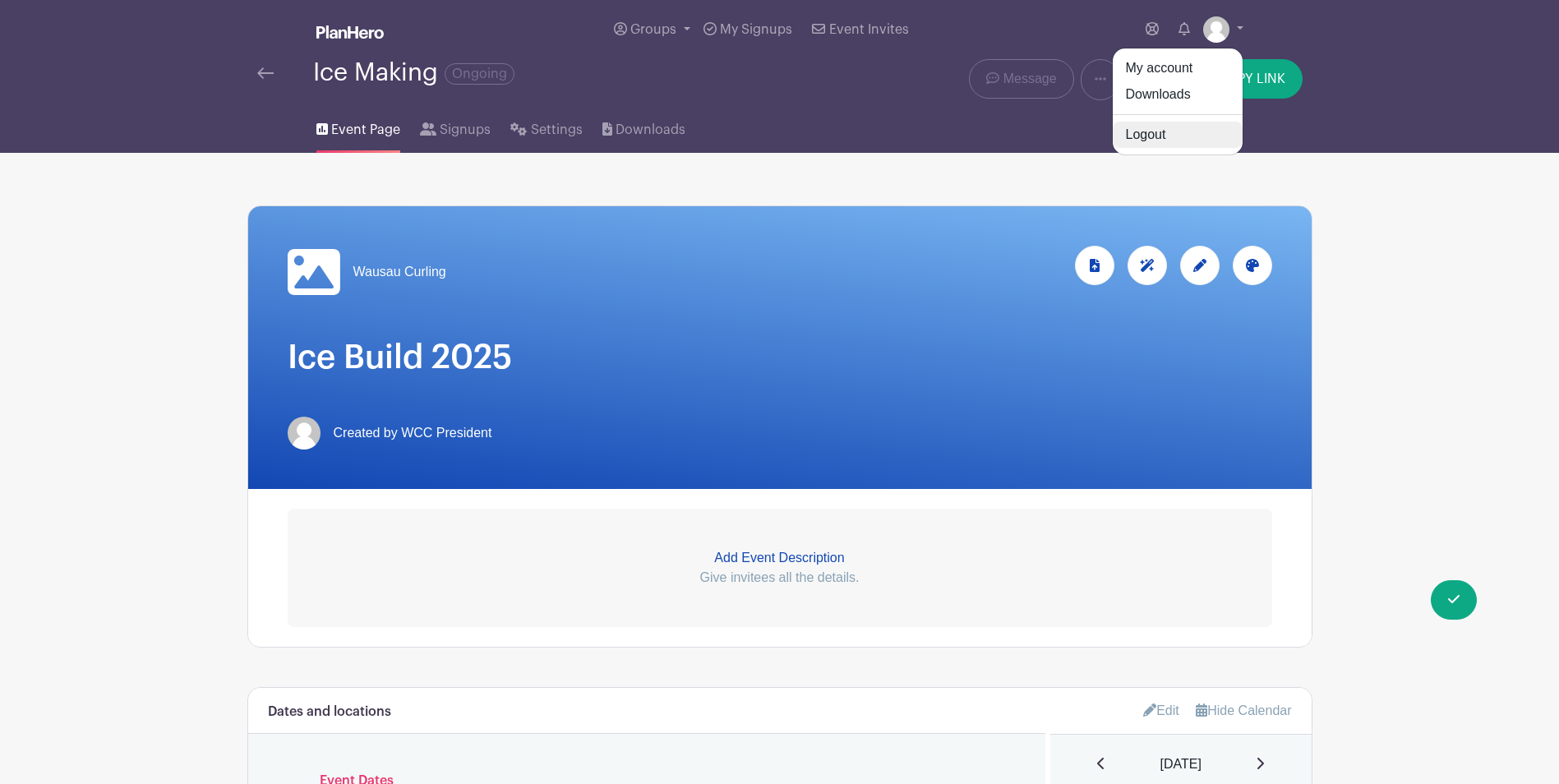
click at [1153, 141] on link "Logout" at bounding box center [1177, 134] width 130 height 26
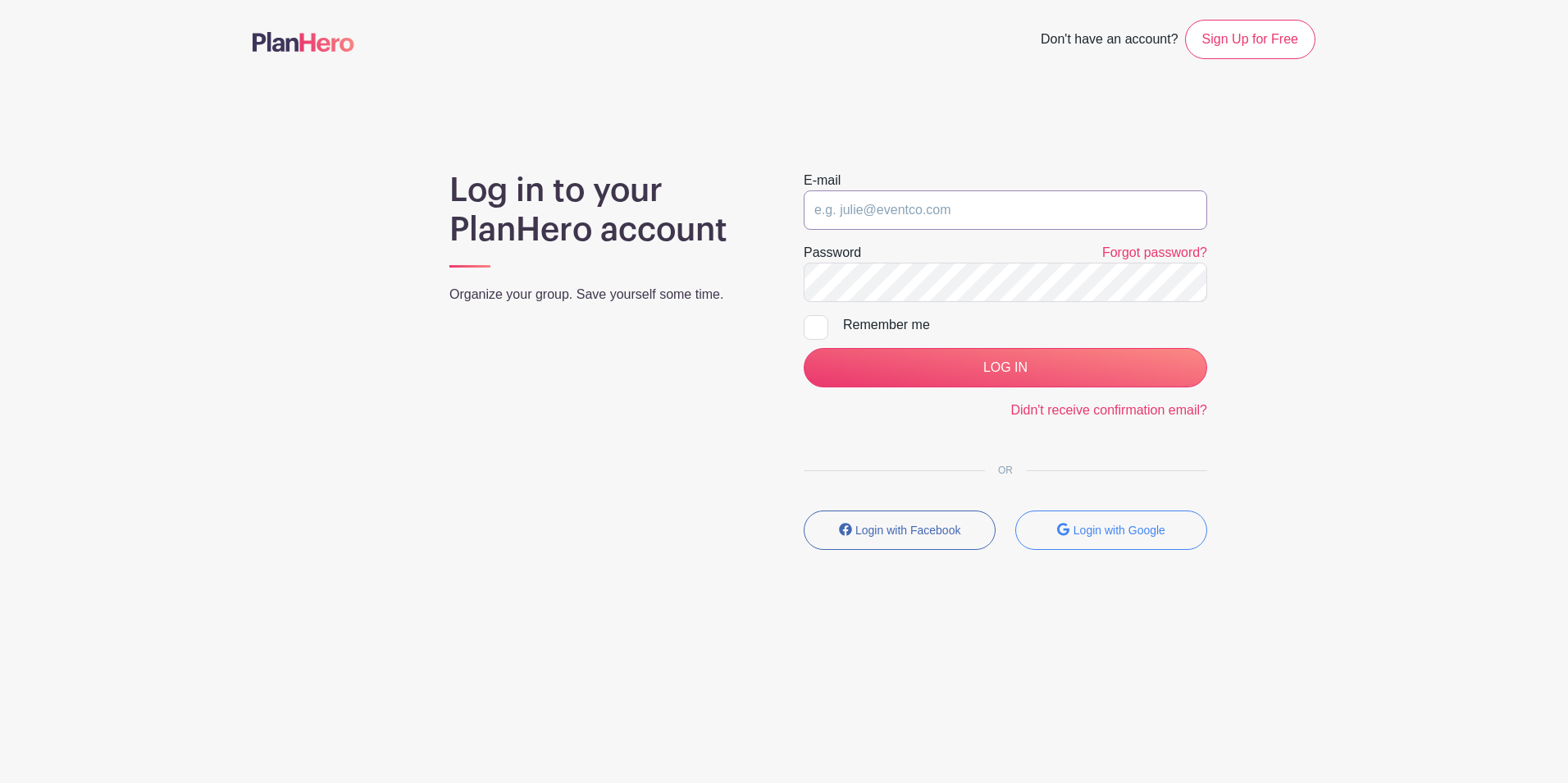
click at [946, 212] on input "email" at bounding box center [1006, 210] width 404 height 39
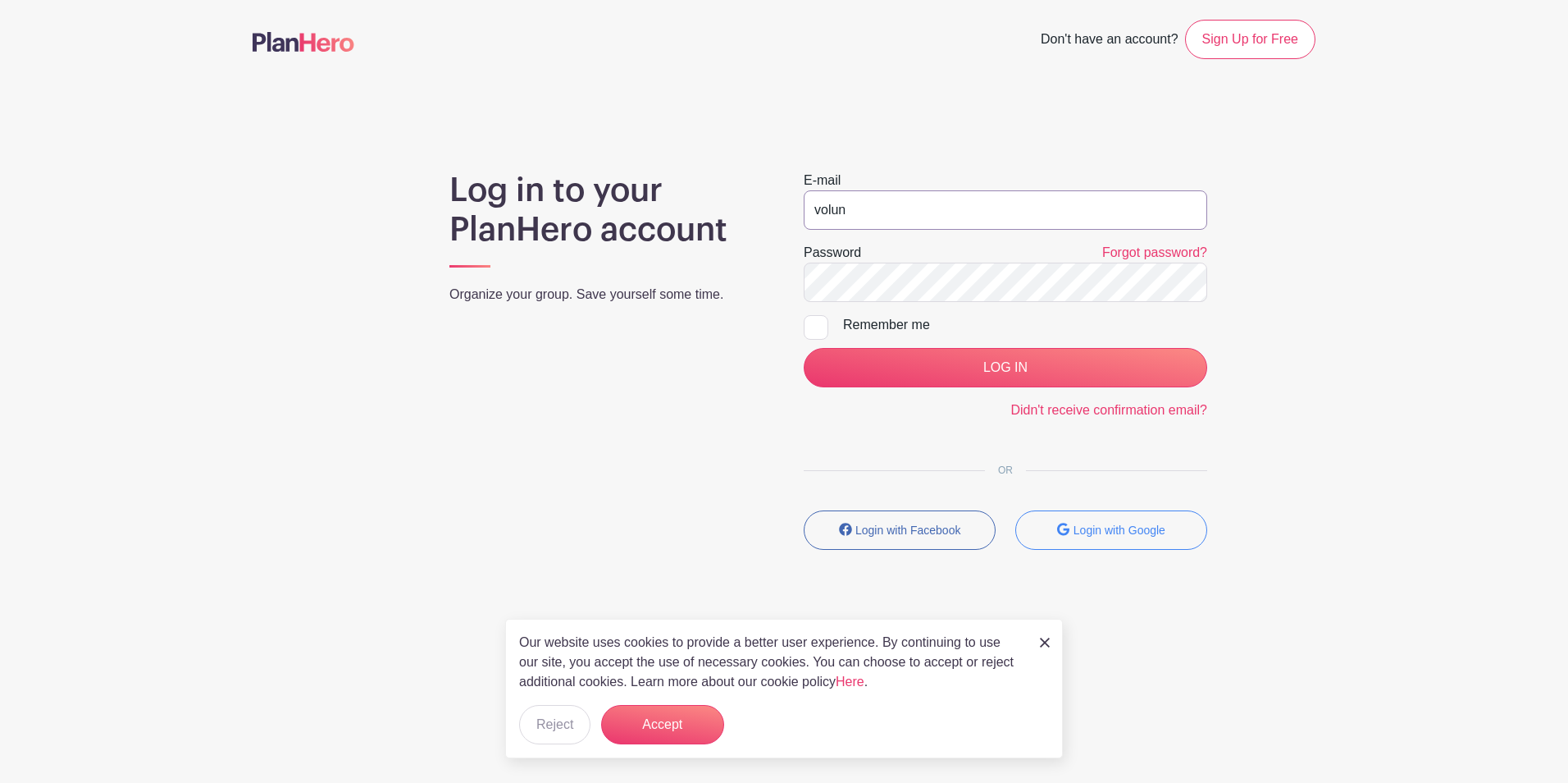
click at [804, 348] on input "LOG IN" at bounding box center [1006, 367] width 404 height 39
type input "[EMAIL_ADDRESS][DOMAIN_NAME]"
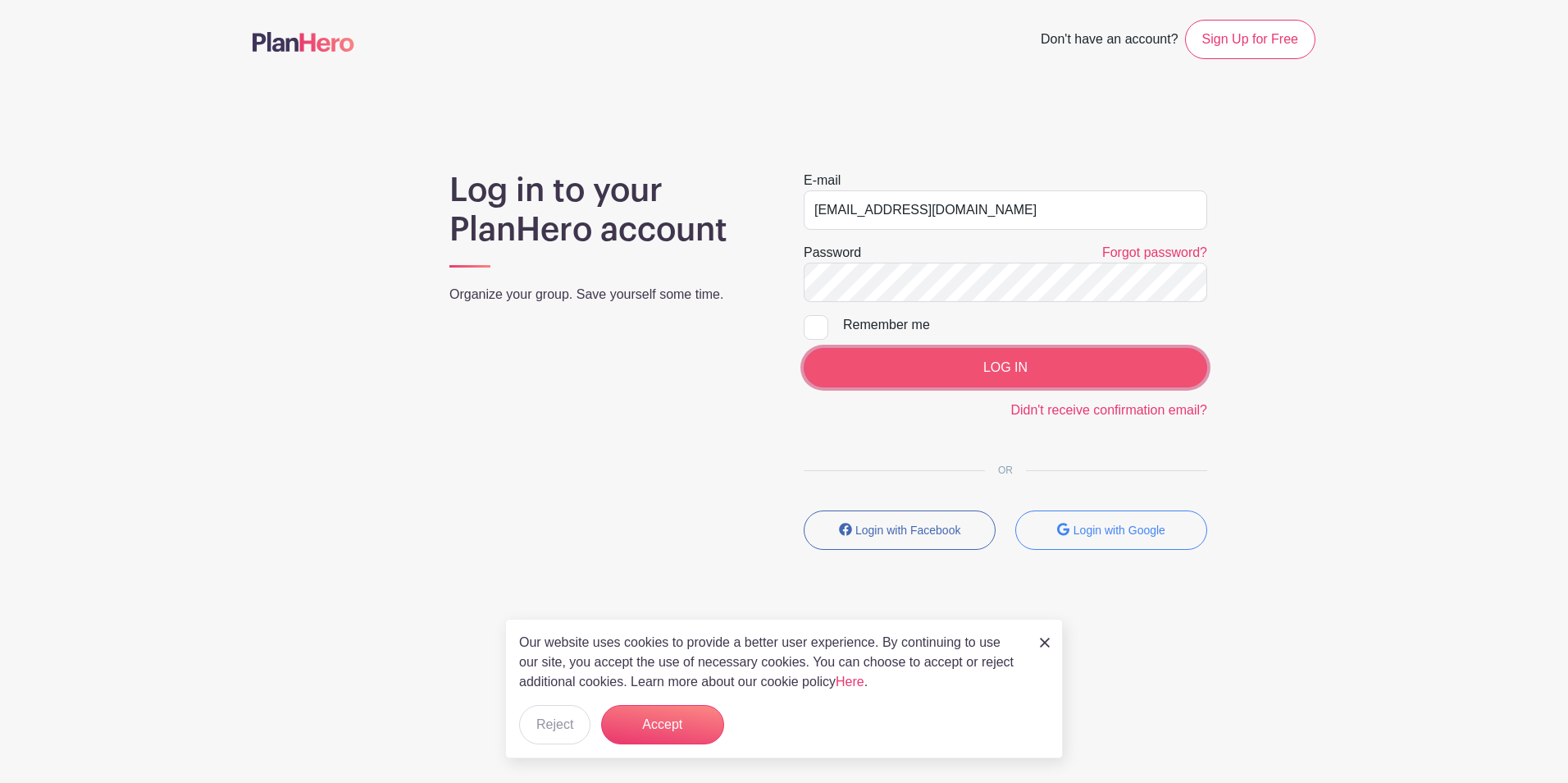
click at [946, 371] on input "LOG IN" at bounding box center [1006, 367] width 404 height 39
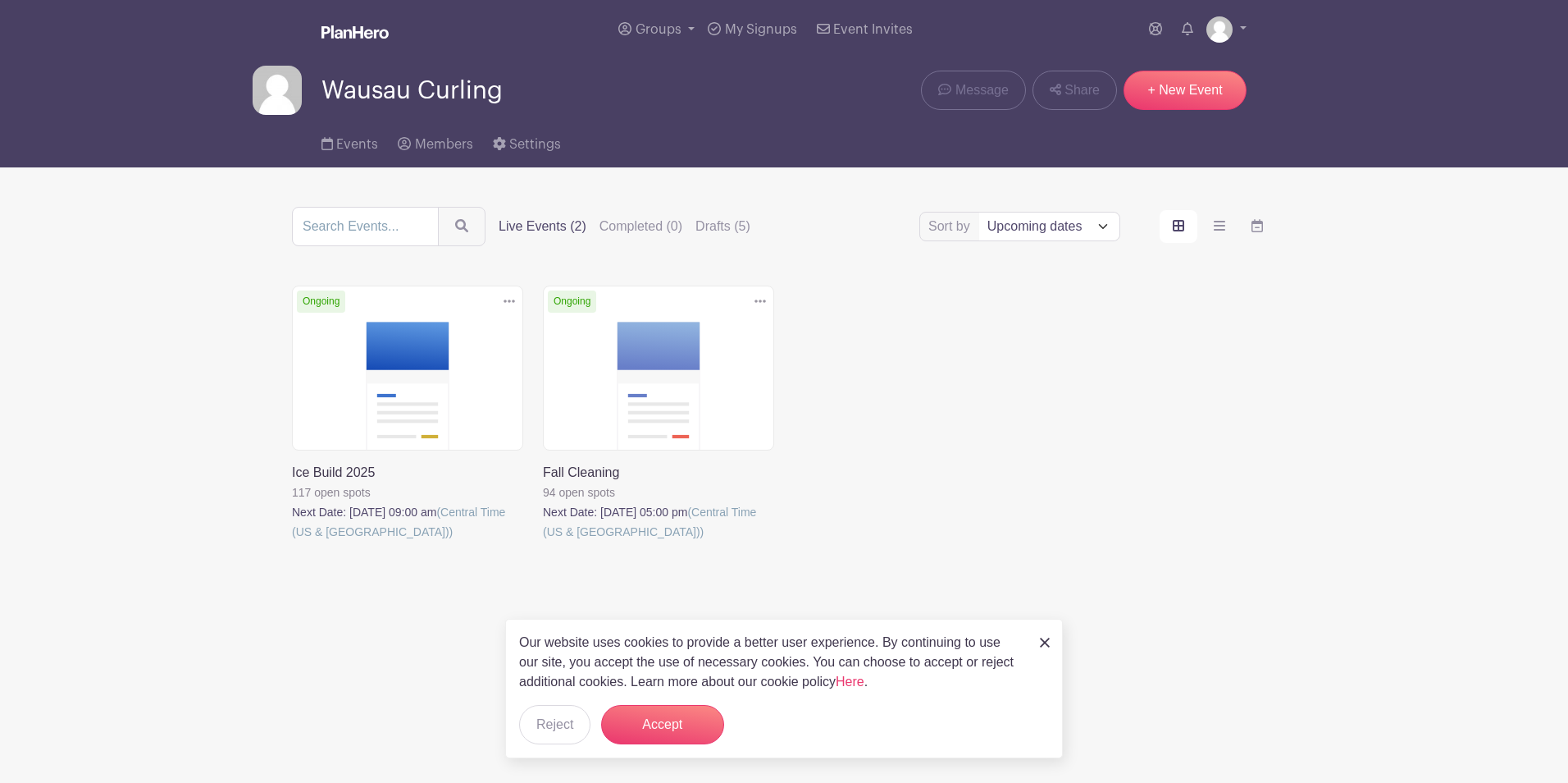
click at [292, 541] on link at bounding box center [292, 541] width 0 height 0
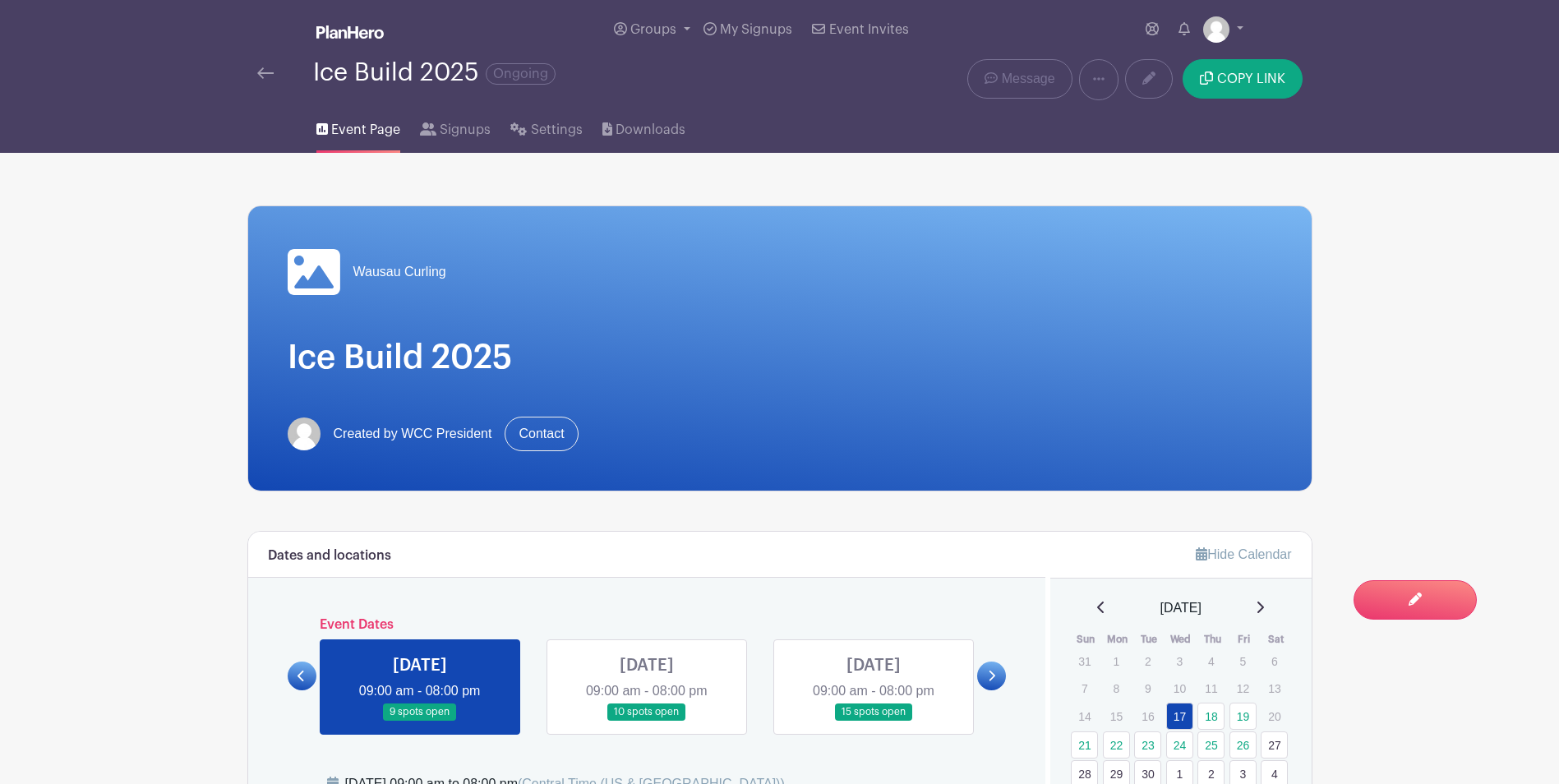
click at [334, 269] on icon at bounding box center [313, 272] width 53 height 46
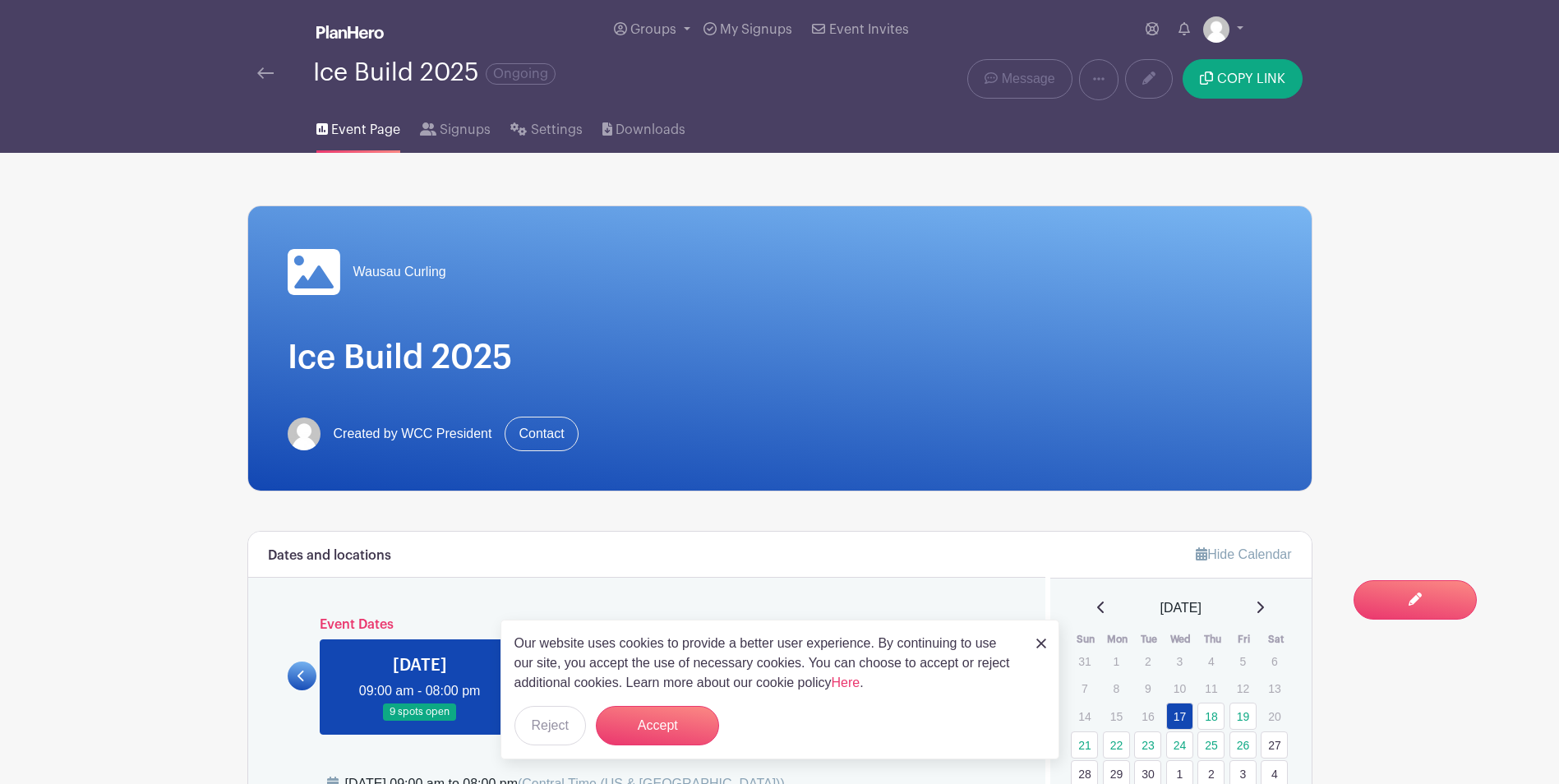
click at [315, 272] on icon at bounding box center [313, 272] width 53 height 53
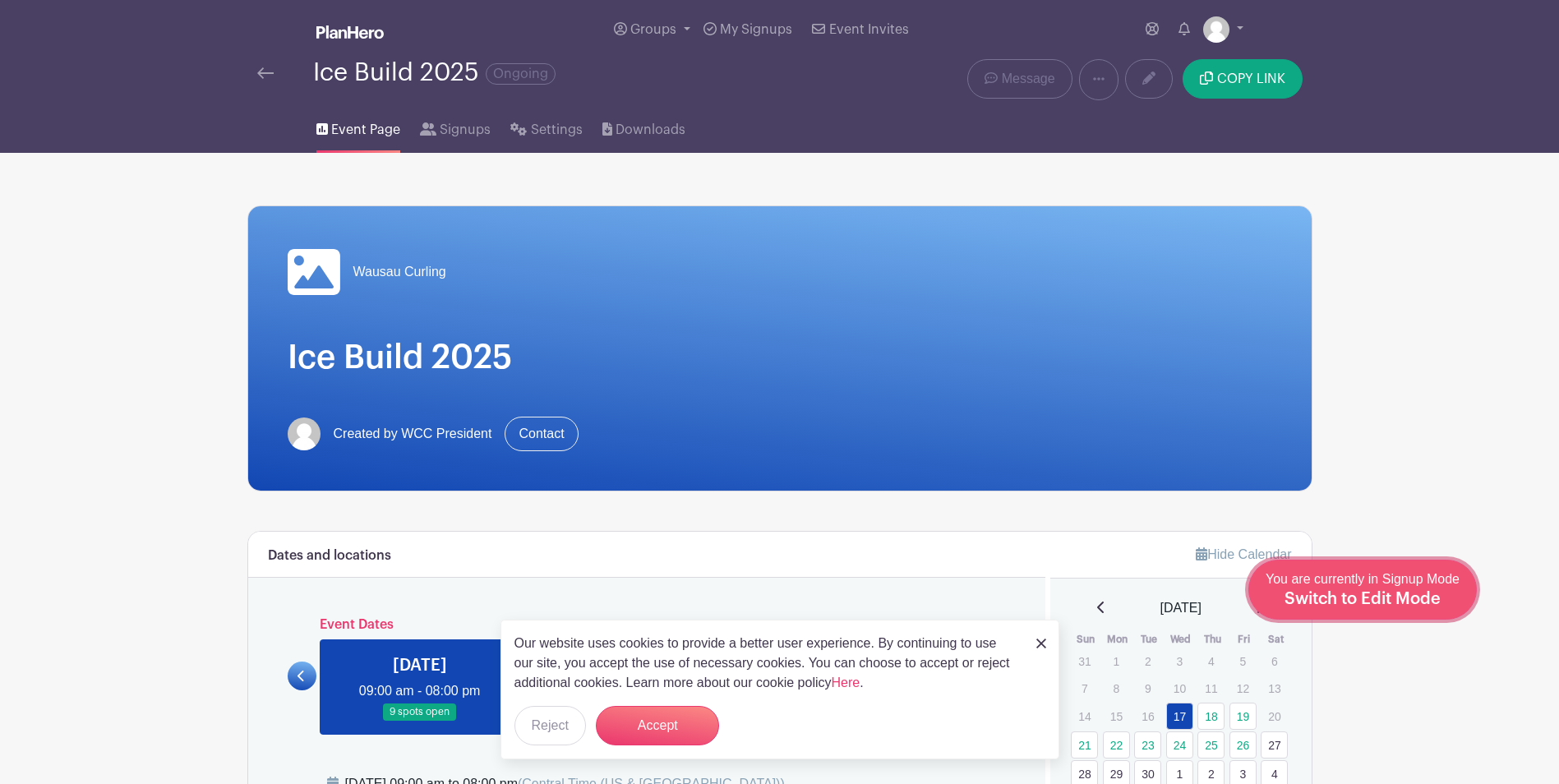
click at [1422, 601] on span "Switch to Edit Mode" at bounding box center [1363, 598] width 156 height 16
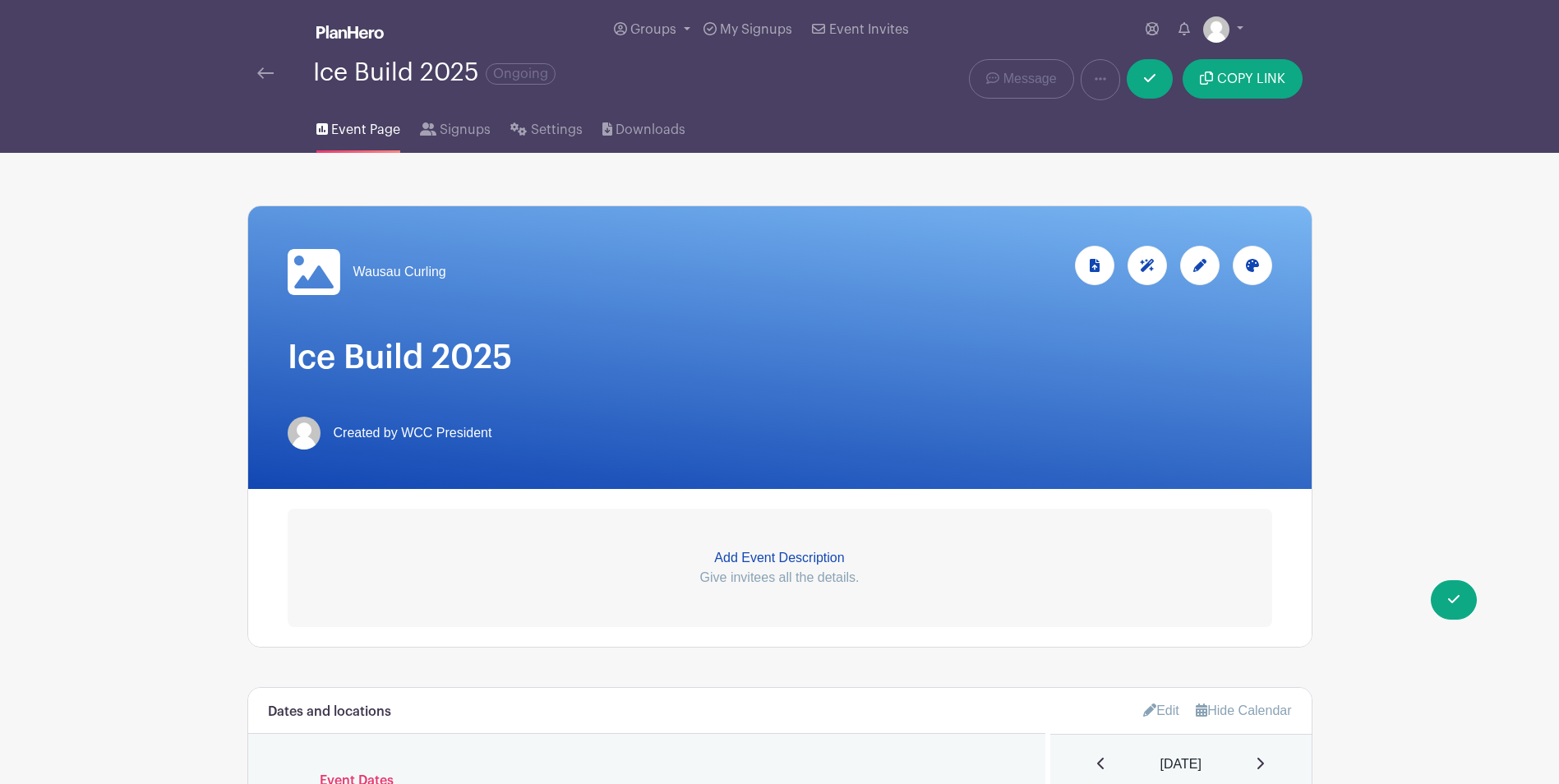
click at [318, 280] on icon at bounding box center [313, 272] width 53 height 53
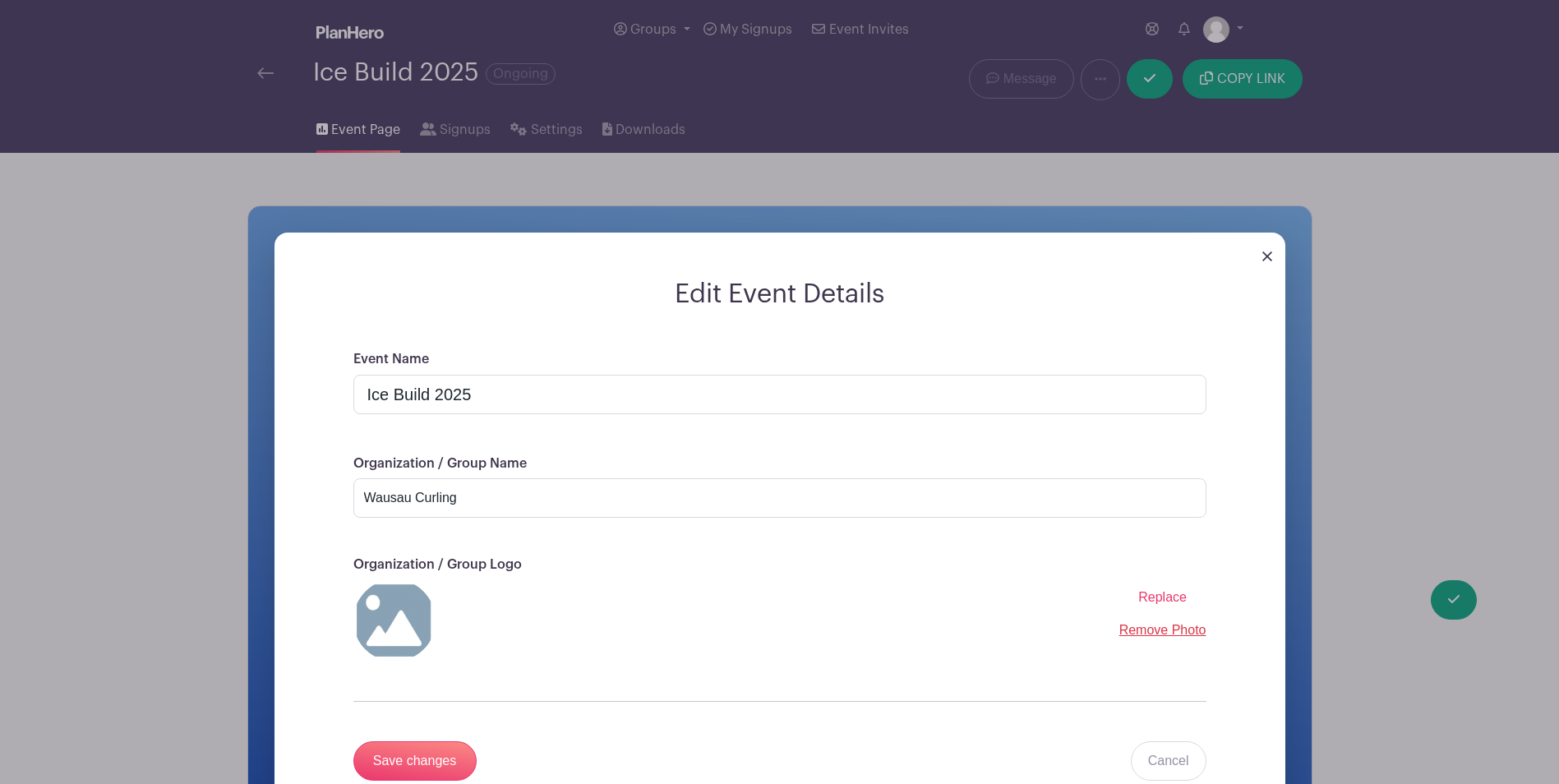
click at [1168, 598] on span "Replace" at bounding box center [1161, 596] width 48 height 14
click at [0, 0] on input "Replace" at bounding box center [0, 0] width 0 height 0
click at [424, 759] on input "Save changes" at bounding box center [415, 760] width 123 height 39
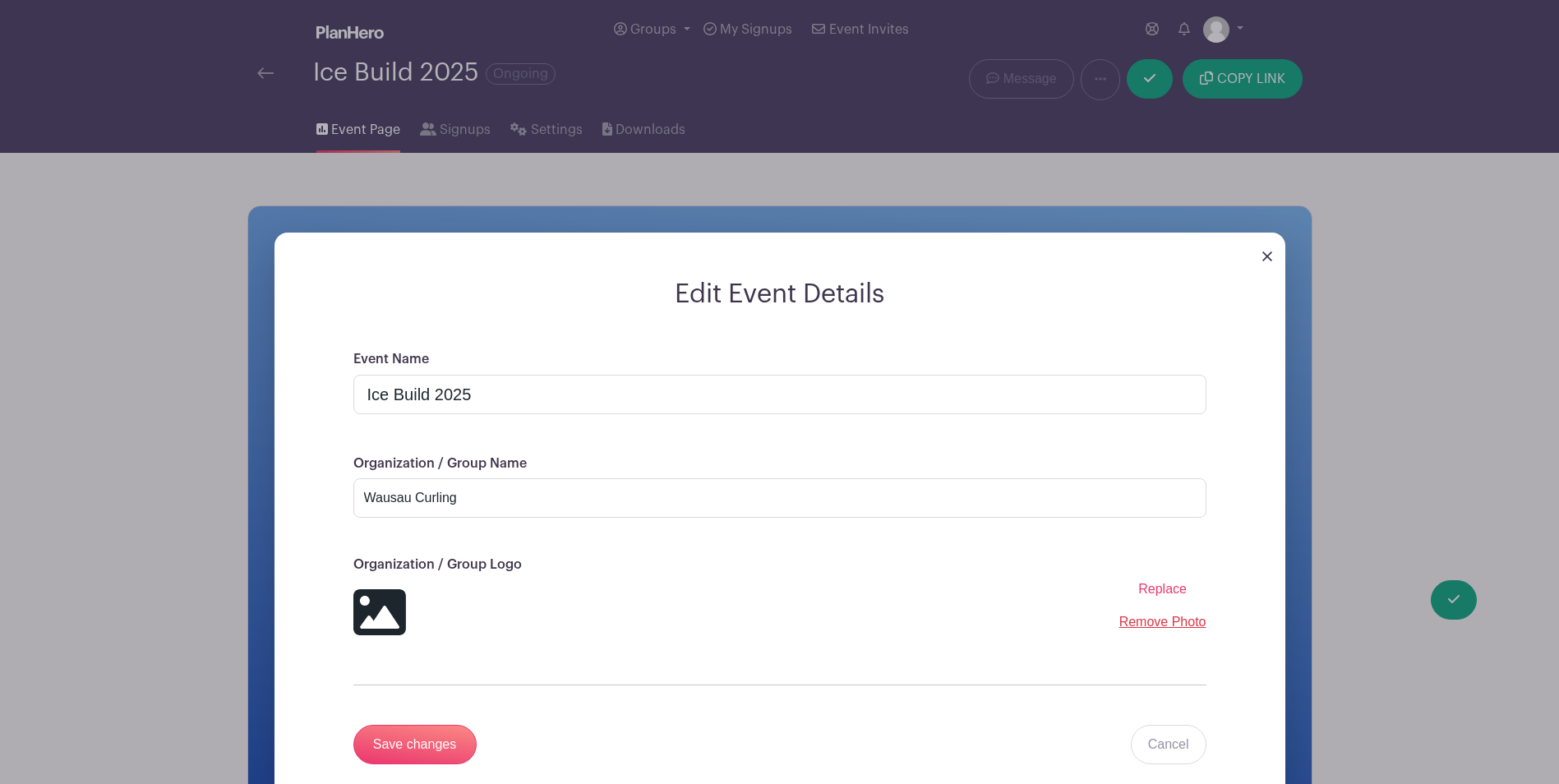
click at [367, 613] on icon at bounding box center [379, 612] width 53 height 46
drag, startPoint x: 367, startPoint y: 613, endPoint x: 760, endPoint y: 587, distance: 393.9
click at [760, 587] on div "Replace Not a valid file. upload one of these file types:jpg, jpegpng or gif Re…" at bounding box center [780, 612] width 853 height 65
click at [1139, 625] on link "Remove Photo" at bounding box center [1162, 621] width 88 height 14
click at [1170, 587] on span "Replace" at bounding box center [1161, 589] width 48 height 14
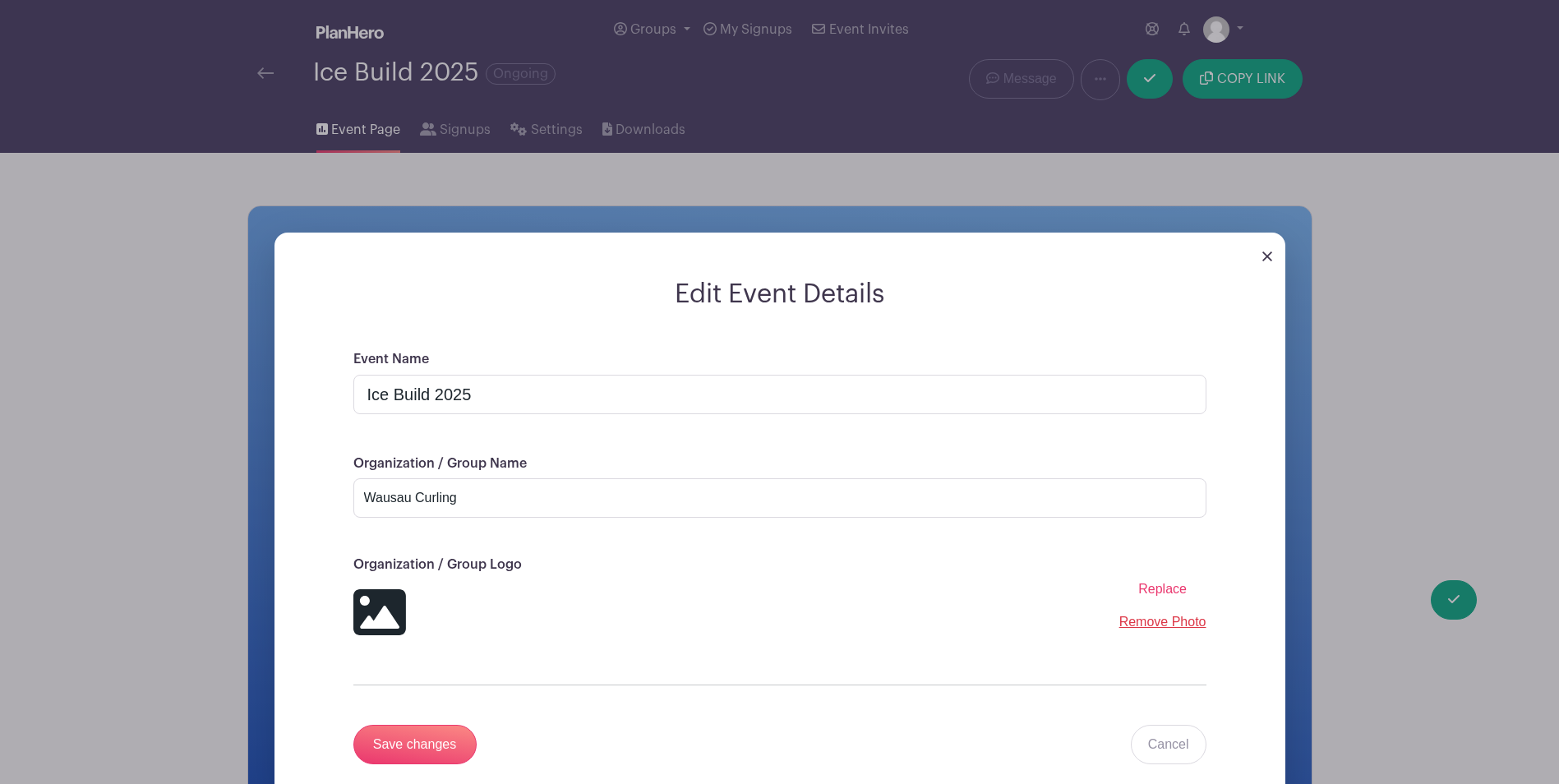
click at [0, 0] on input "Replace" at bounding box center [0, 0] width 0 height 0
click at [1162, 582] on span "Replace" at bounding box center [1161, 589] width 48 height 14
click at [0, 0] on input "Replace" at bounding box center [0, 0] width 0 height 0
click at [1262, 248] on div at bounding box center [780, 256] width 1011 height 46
click at [1267, 253] on img at bounding box center [1267, 257] width 10 height 10
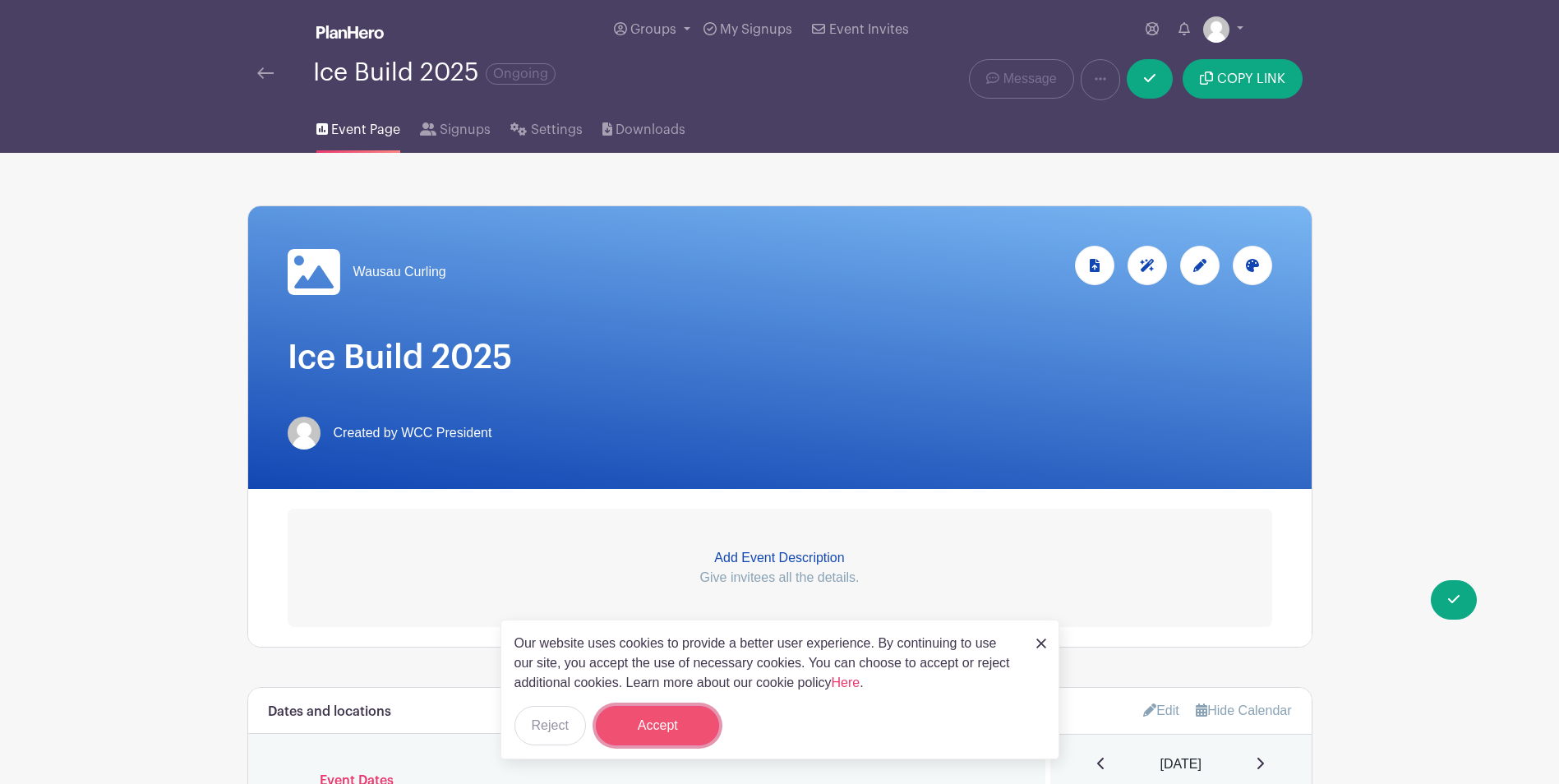
click at [672, 719] on button "Accept" at bounding box center [657, 725] width 123 height 39
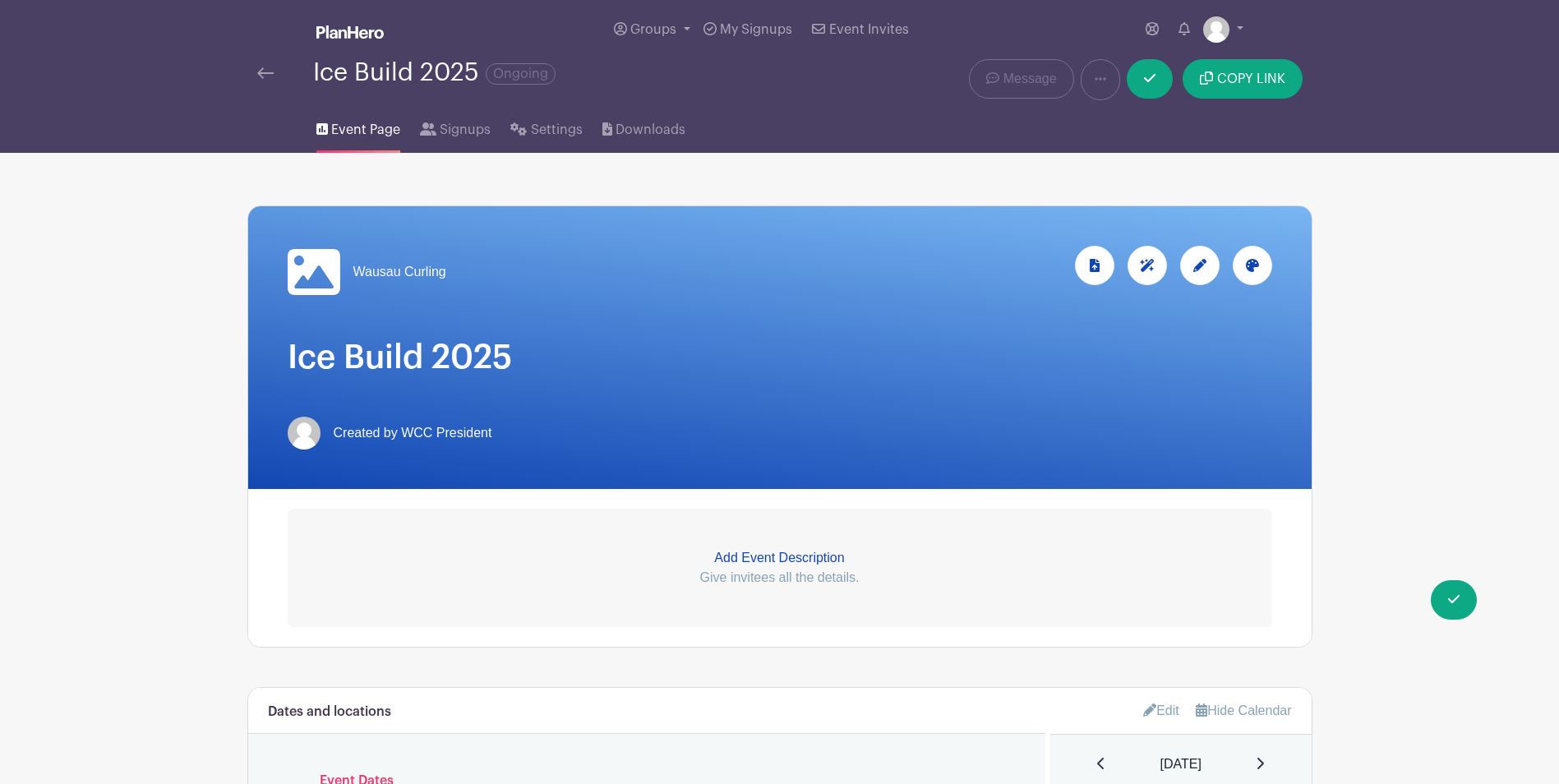
click at [1200, 262] on icon at bounding box center [1199, 265] width 13 height 13
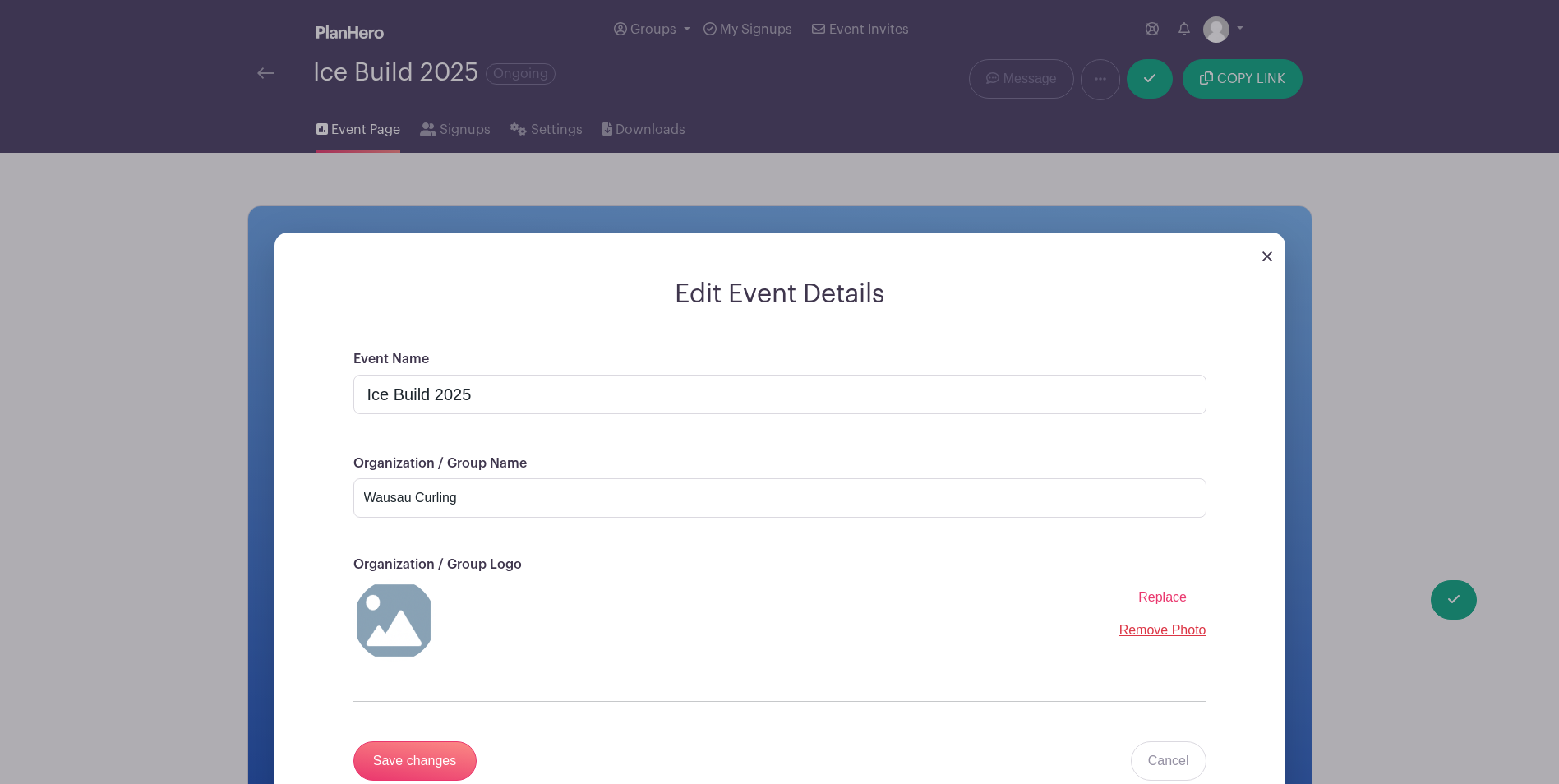
click at [1160, 598] on span "Replace" at bounding box center [1161, 596] width 48 height 14
click at [0, 0] on input "Replace" at bounding box center [0, 0] width 0 height 0
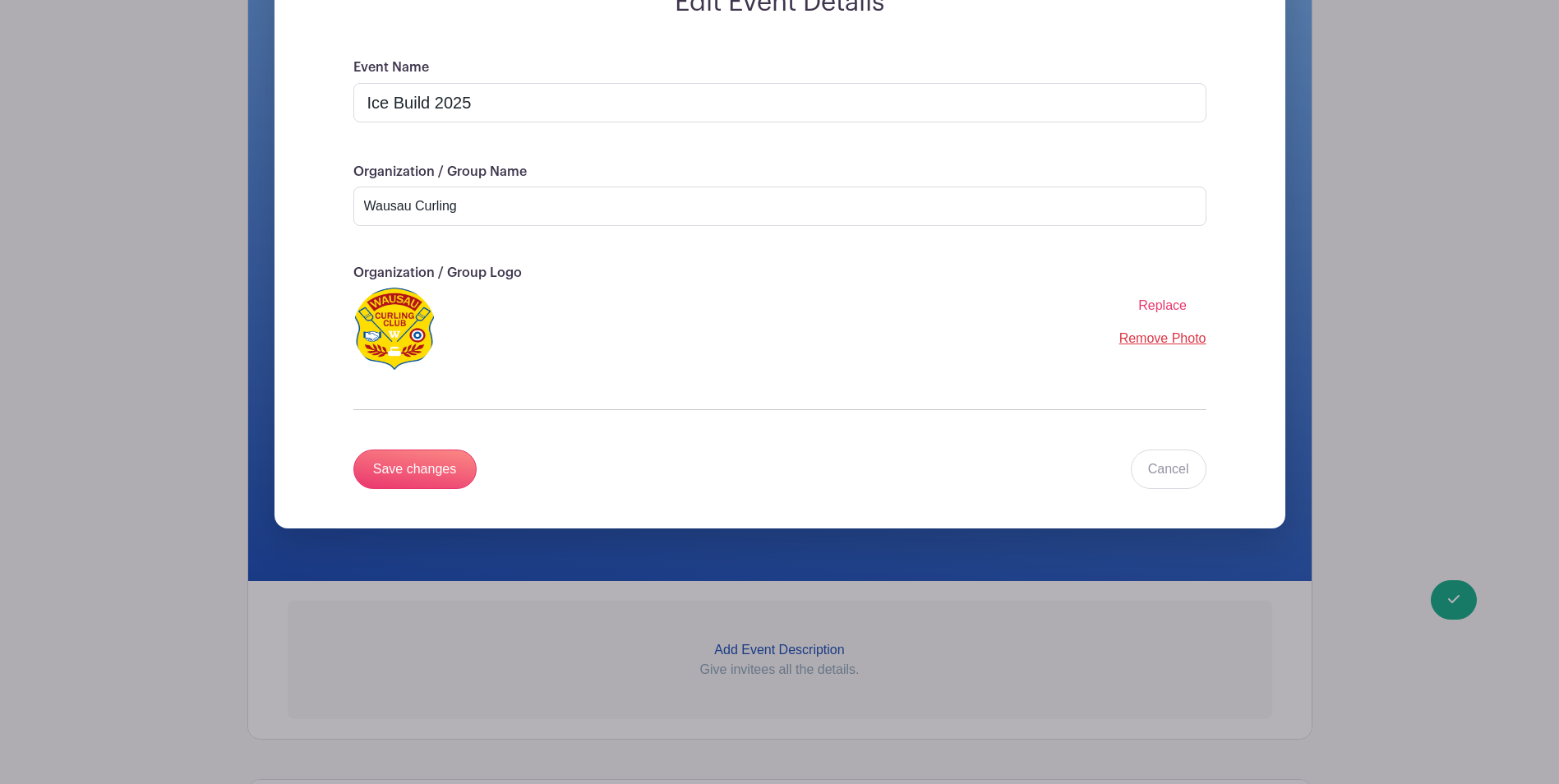
scroll to position [261, 0]
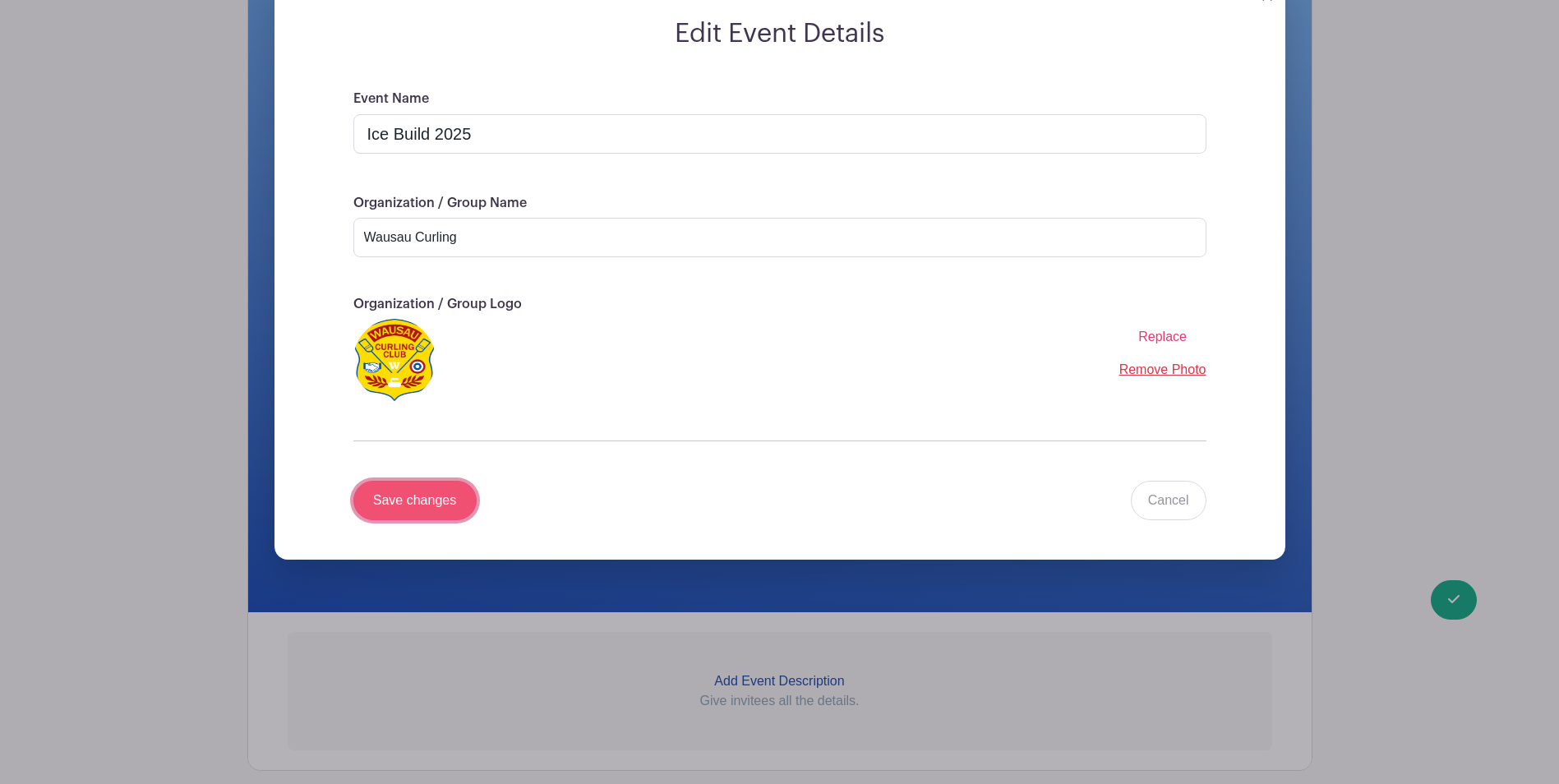
click at [438, 499] on input "Save changes" at bounding box center [415, 500] width 123 height 39
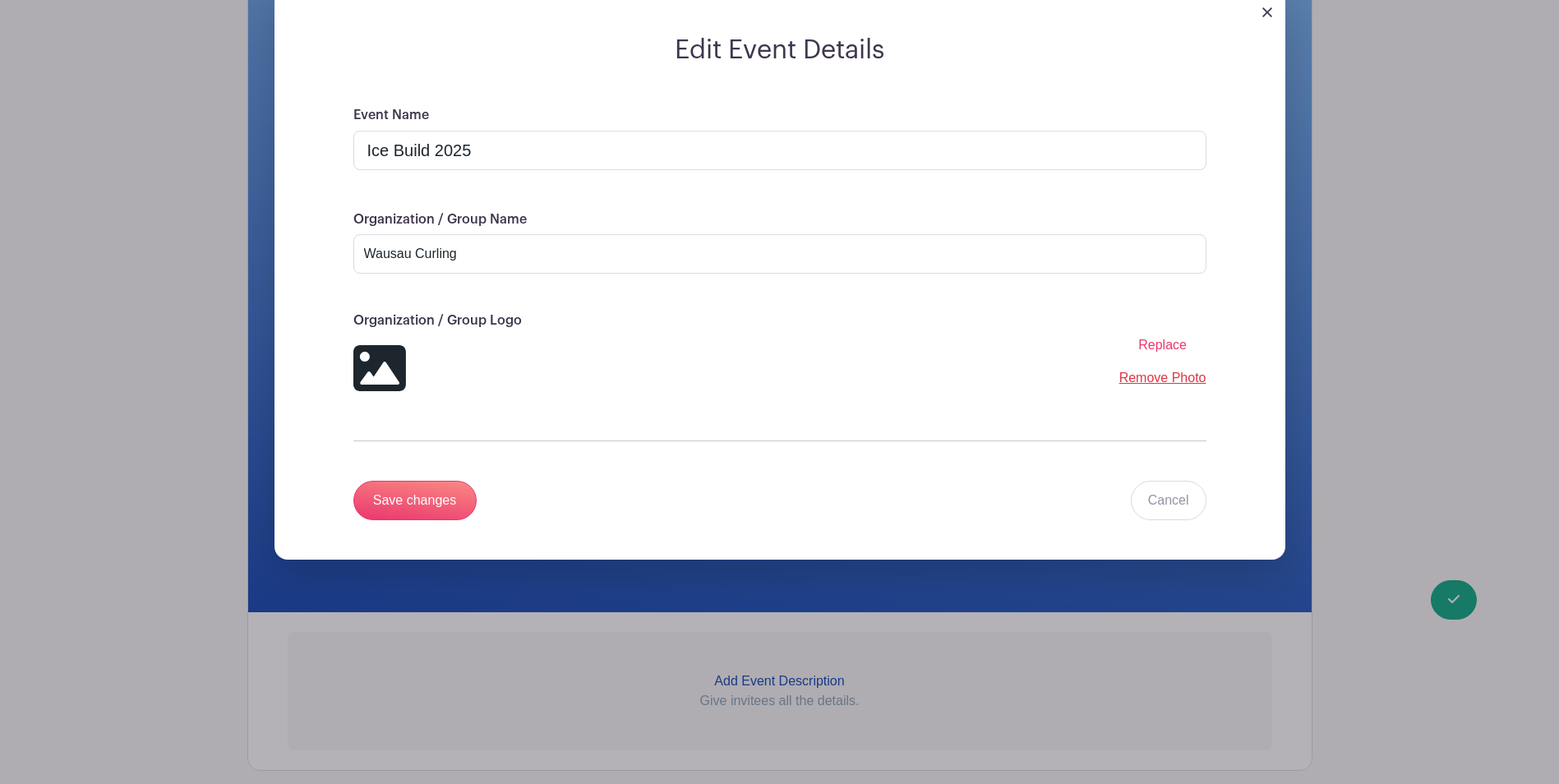
click at [1172, 344] on span "Replace" at bounding box center [1161, 344] width 48 height 14
click at [0, 0] on input "Replace" at bounding box center [0, 0] width 0 height 0
click at [382, 374] on icon at bounding box center [380, 368] width 53 height 53
click at [1161, 489] on link "Cancel" at bounding box center [1168, 500] width 76 height 39
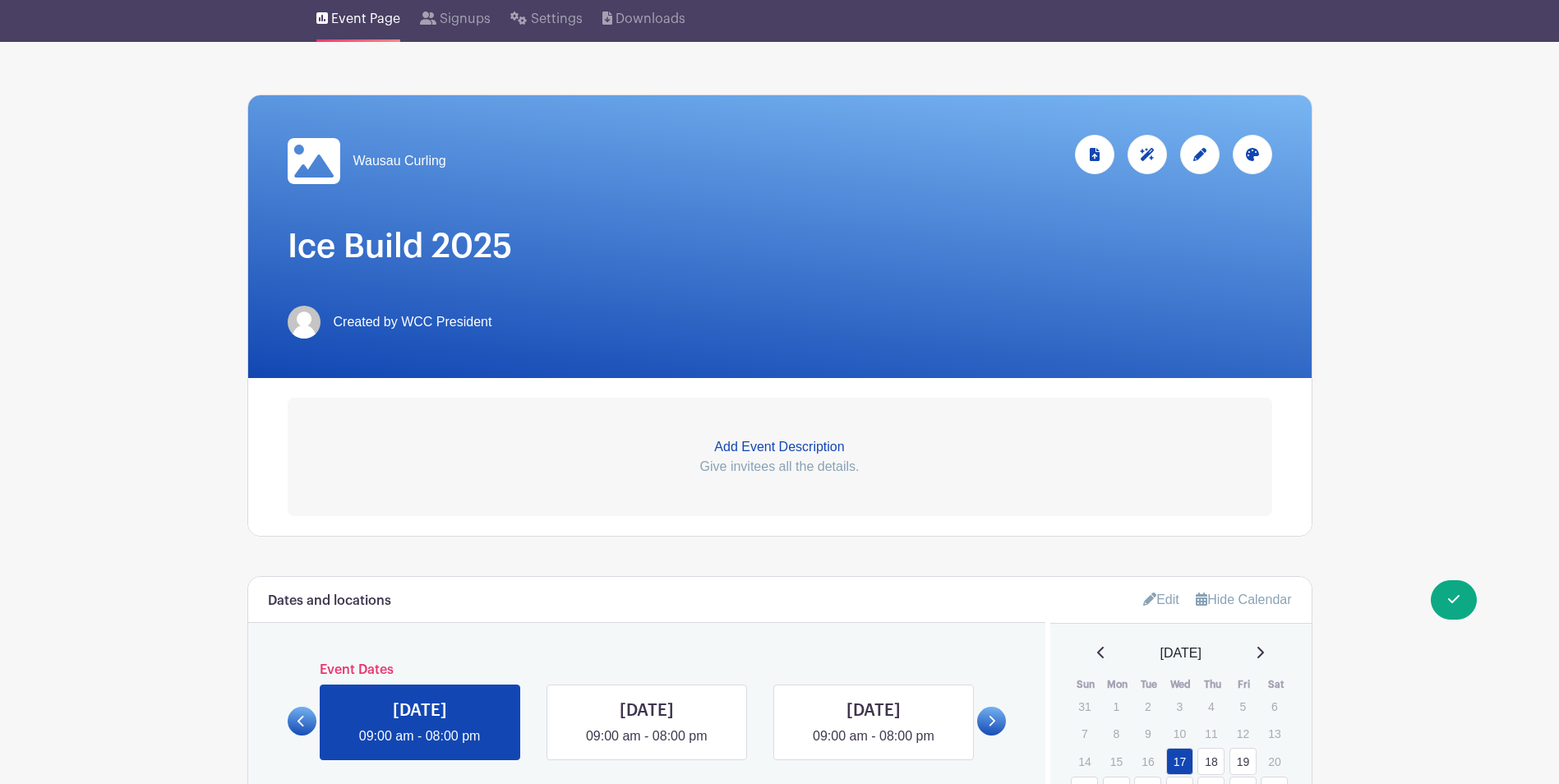
scroll to position [104, 0]
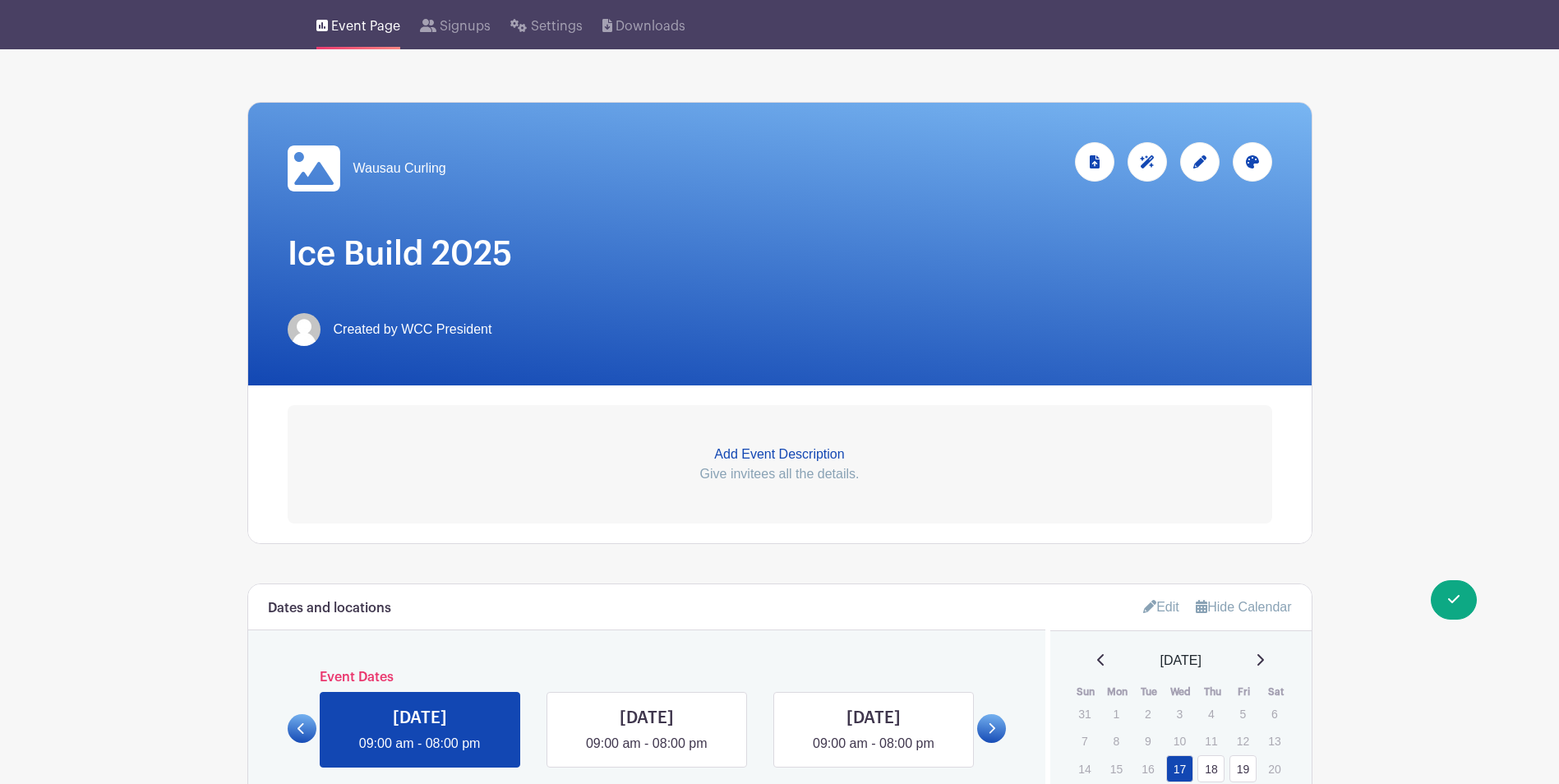
click at [1205, 152] on div at bounding box center [1200, 161] width 39 height 39
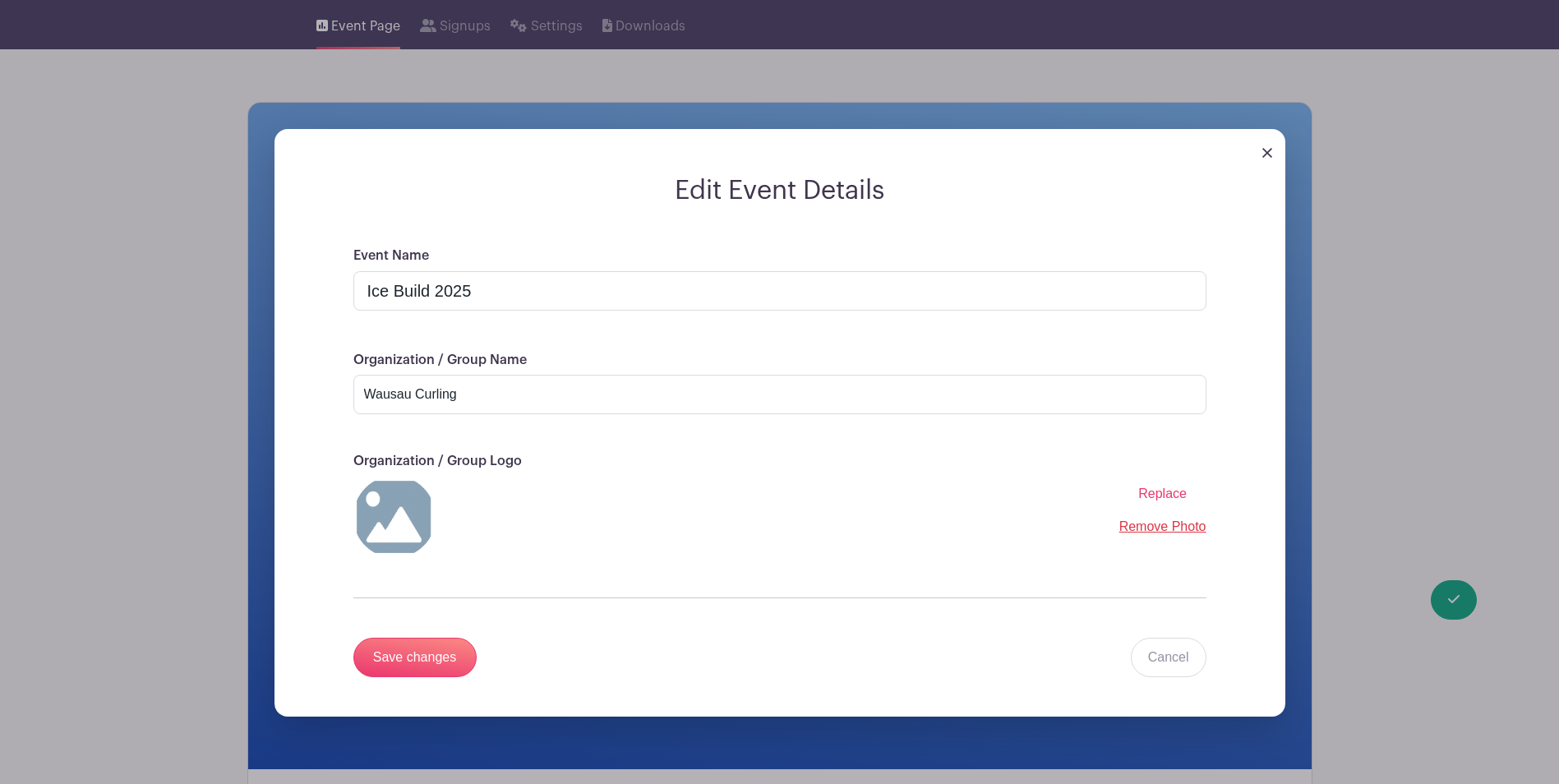
click at [1155, 492] on span "Replace" at bounding box center [1161, 494] width 48 height 14
click at [0, 0] on input "Replace" at bounding box center [0, 0] width 0 height 0
click at [424, 664] on input "Save changes" at bounding box center [415, 657] width 123 height 39
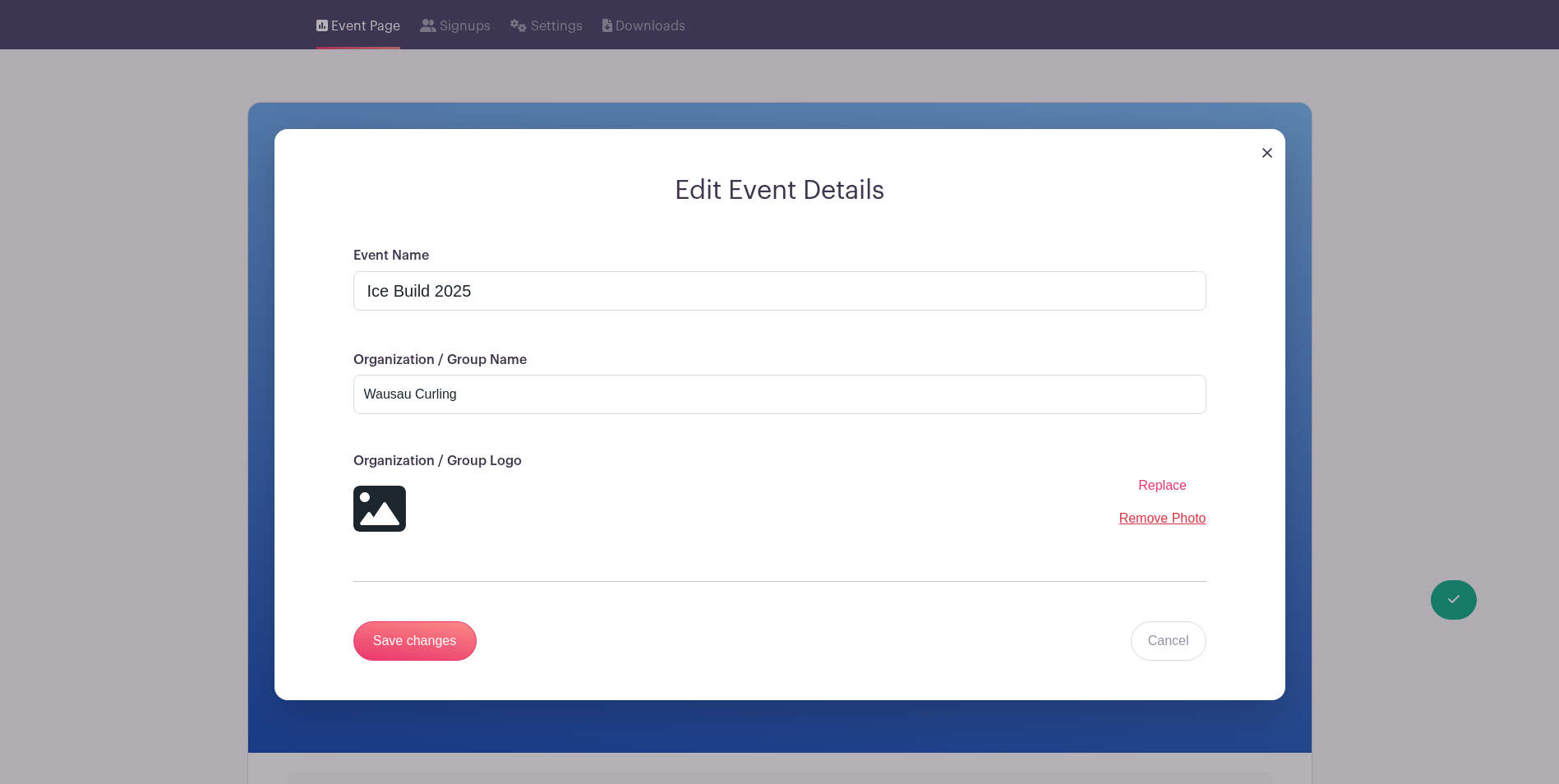
click at [1265, 149] on img at bounding box center [1267, 153] width 10 height 10
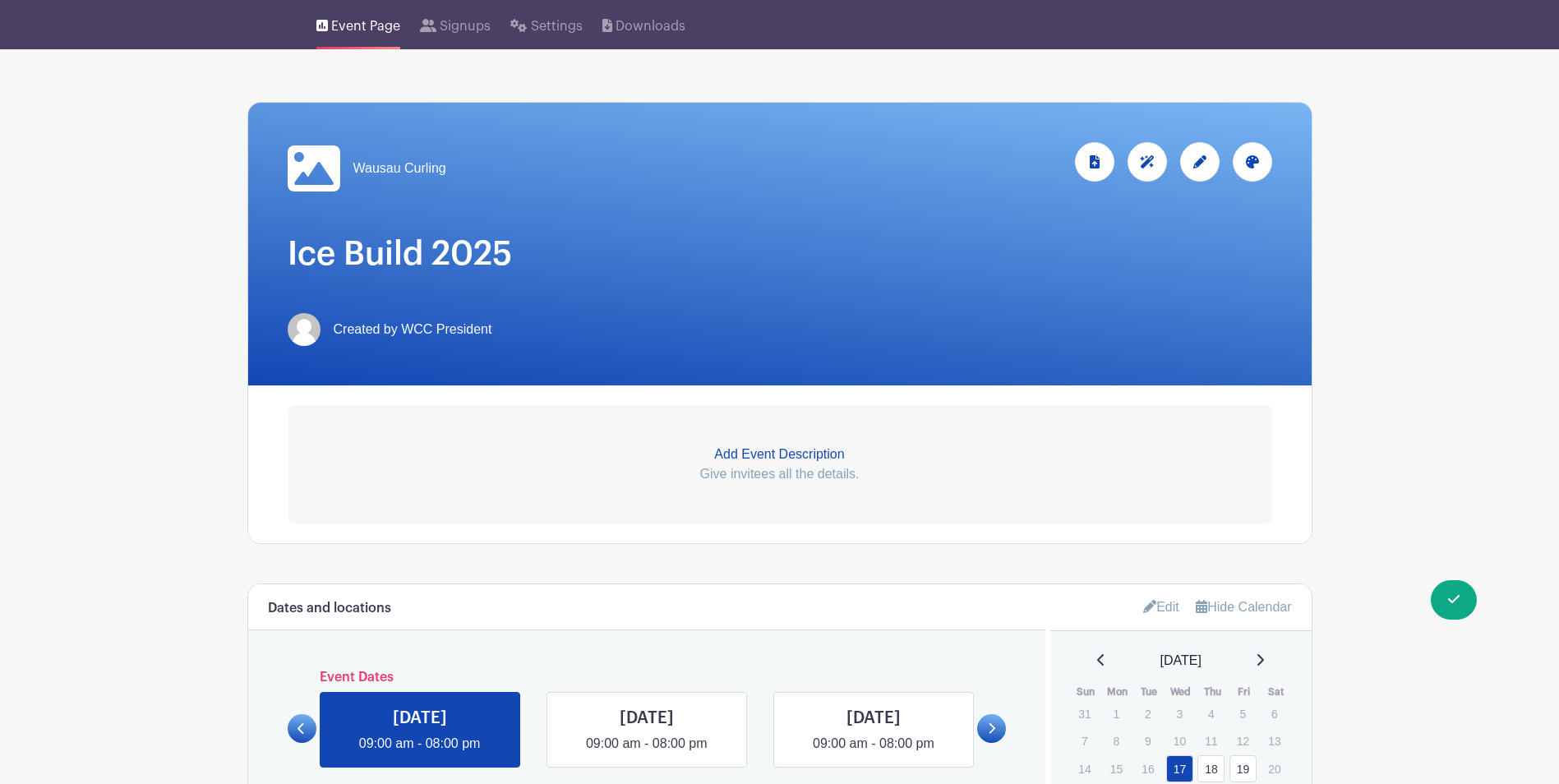
click at [321, 158] on icon at bounding box center [313, 168] width 53 height 46
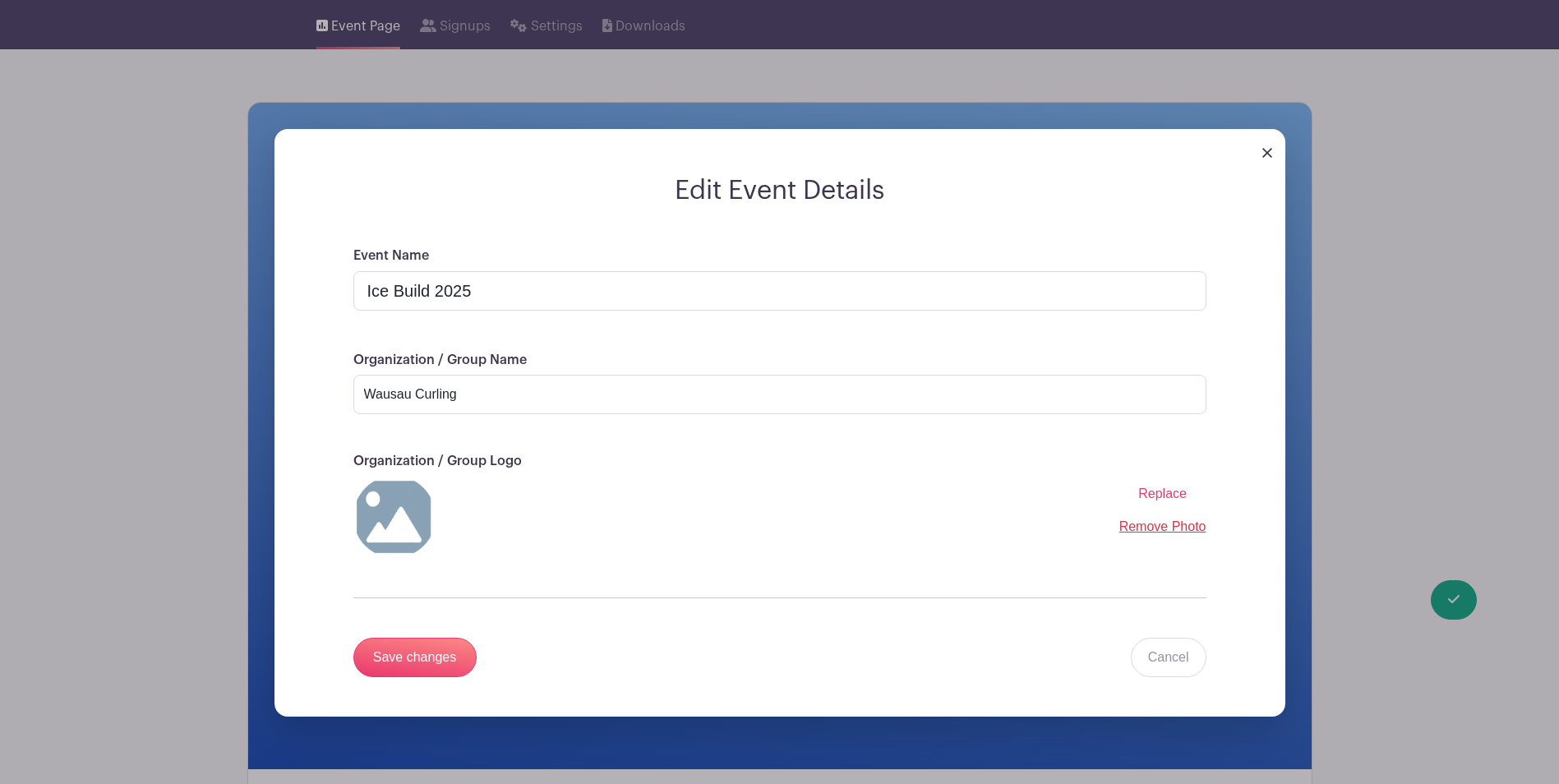
drag, startPoint x: 321, startPoint y: 158, endPoint x: 729, endPoint y: 615, distance: 612.6
click at [729, 615] on div "Event Name Ice Build 2025 Organization / Group Name Wausau Curling Organization…" at bounding box center [779, 481] width 932 height 471
click at [1156, 490] on span "Replace" at bounding box center [1161, 494] width 48 height 14
click at [0, 0] on input "Replace" at bounding box center [0, 0] width 0 height 0
click at [428, 664] on input "Save changes" at bounding box center [415, 657] width 123 height 39
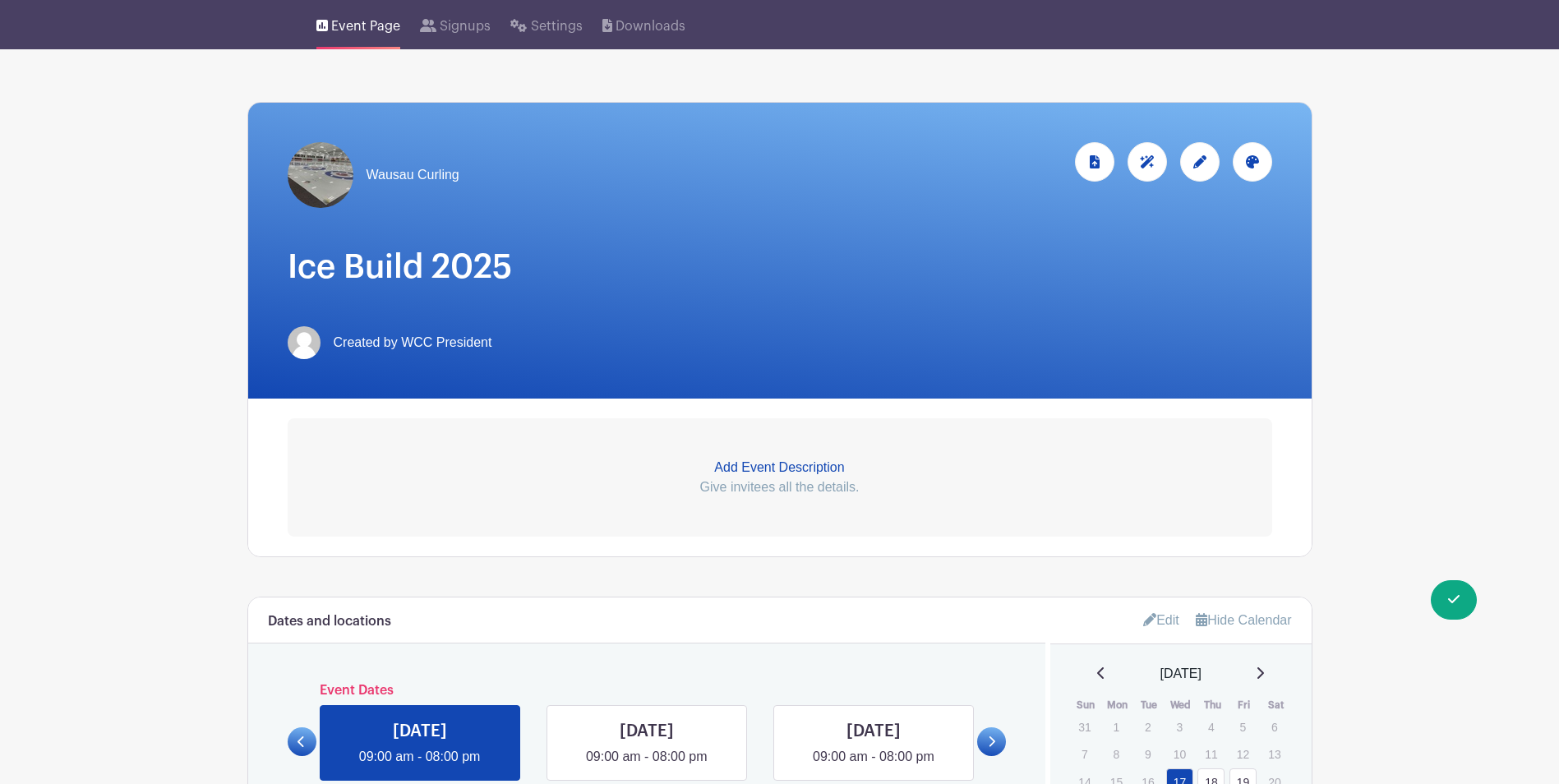
click at [438, 174] on span "Wausau Curling" at bounding box center [412, 174] width 93 height 20
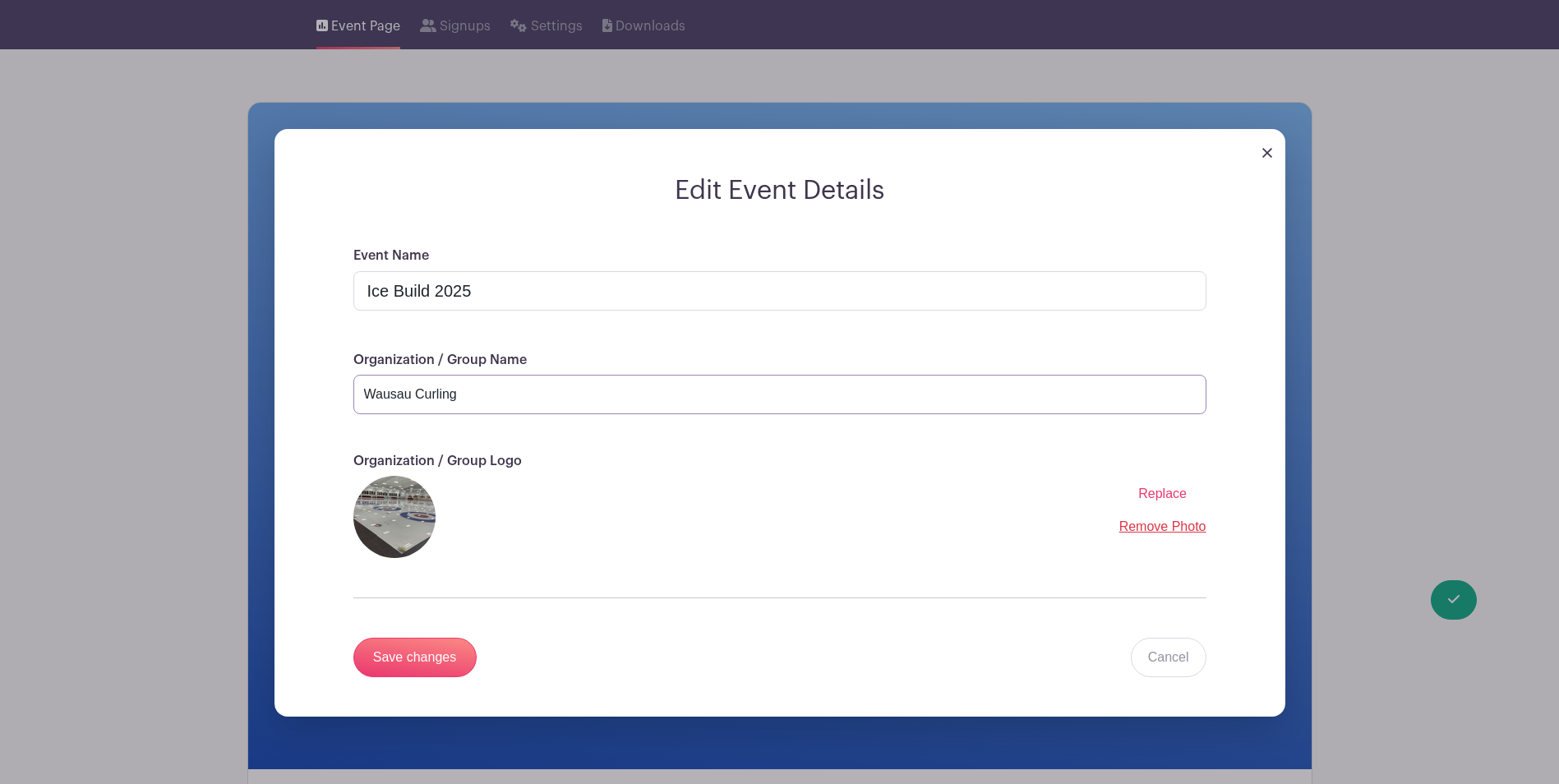
click at [507, 401] on input "Wausau Curling" at bounding box center [780, 394] width 853 height 39
type input "Wausau Curling Club"
click at [422, 650] on input "Save changes" at bounding box center [415, 657] width 123 height 39
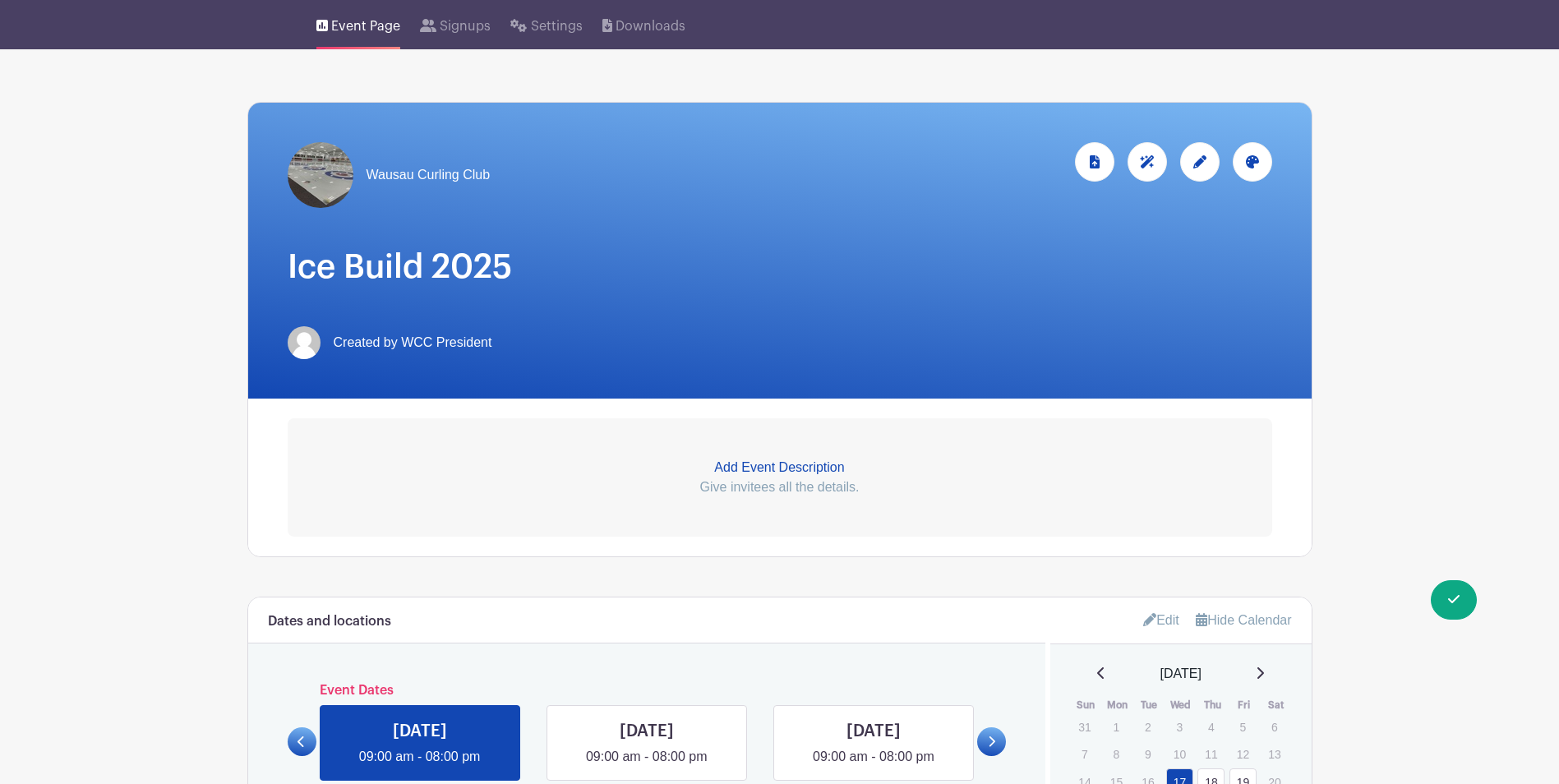
click at [790, 462] on p "Add Event Description" at bounding box center [779, 467] width 985 height 20
click at [733, 465] on p "Add Event Description" at bounding box center [779, 467] width 985 height 20
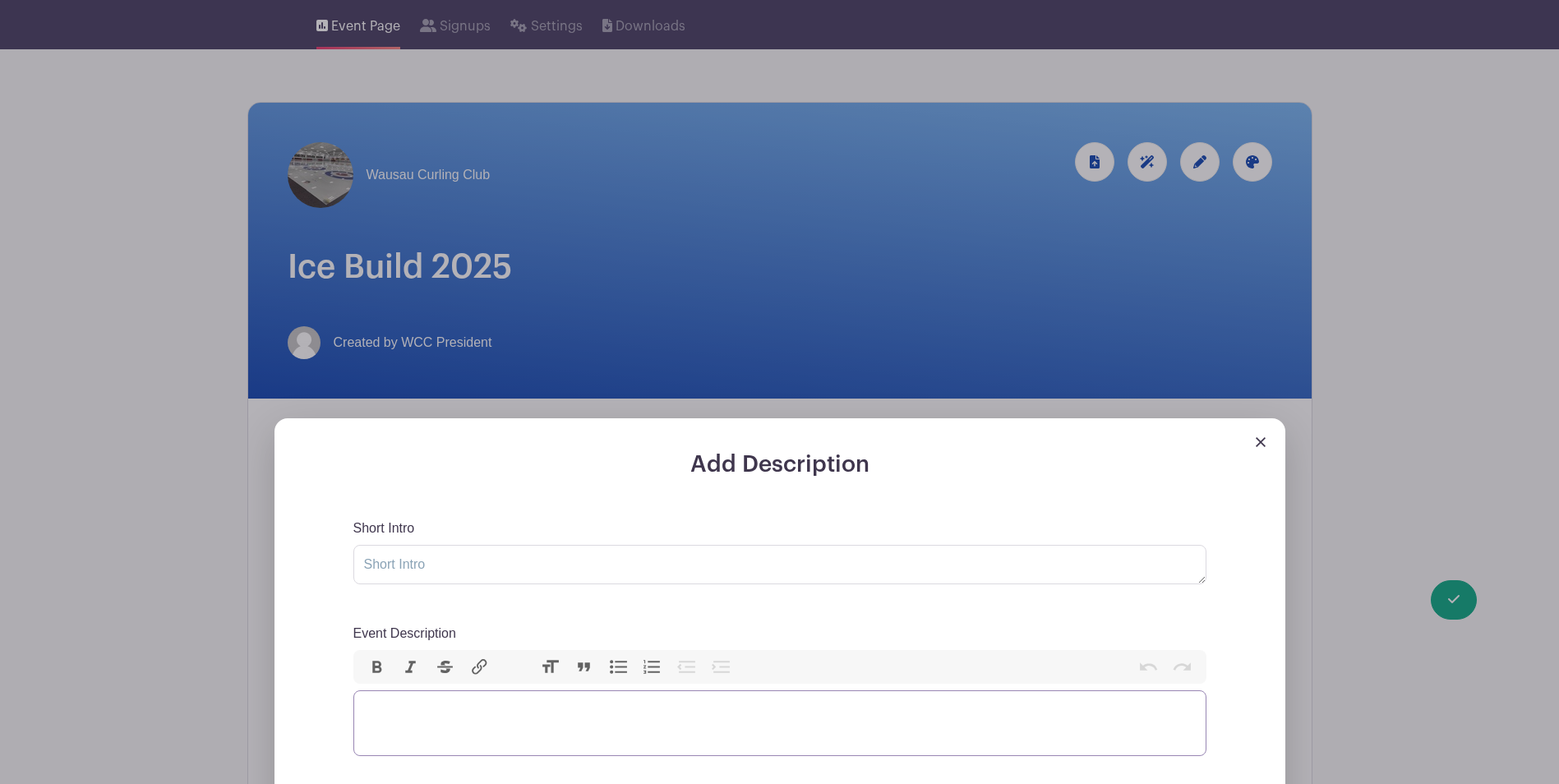
click at [382, 712] on trix-editor "Event Description" at bounding box center [780, 722] width 853 height 65
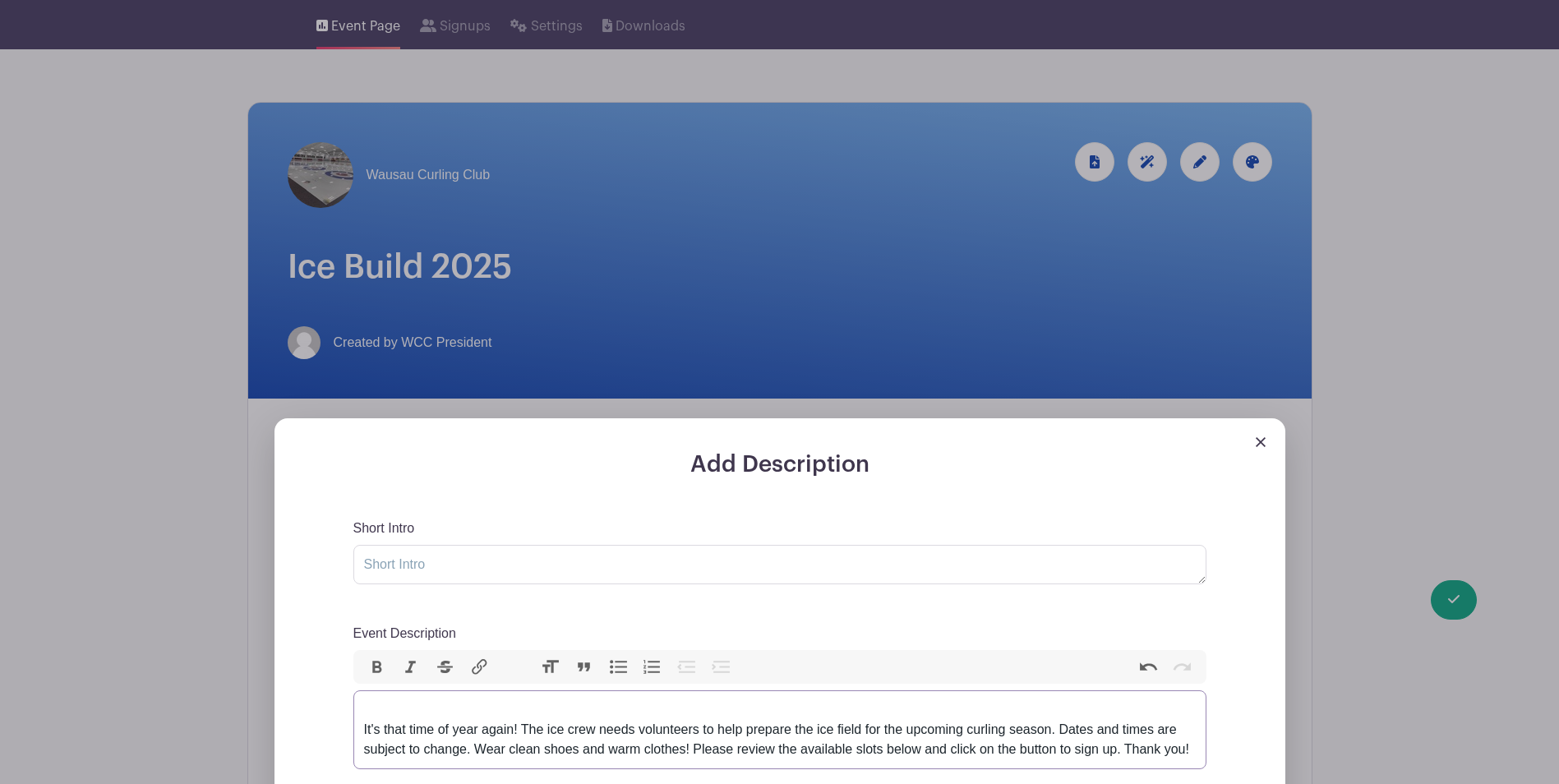
click at [364, 729] on div "It's that time of year again! The ice crew needs volunteers to help prepare the…" at bounding box center [779, 730] width 832 height 59
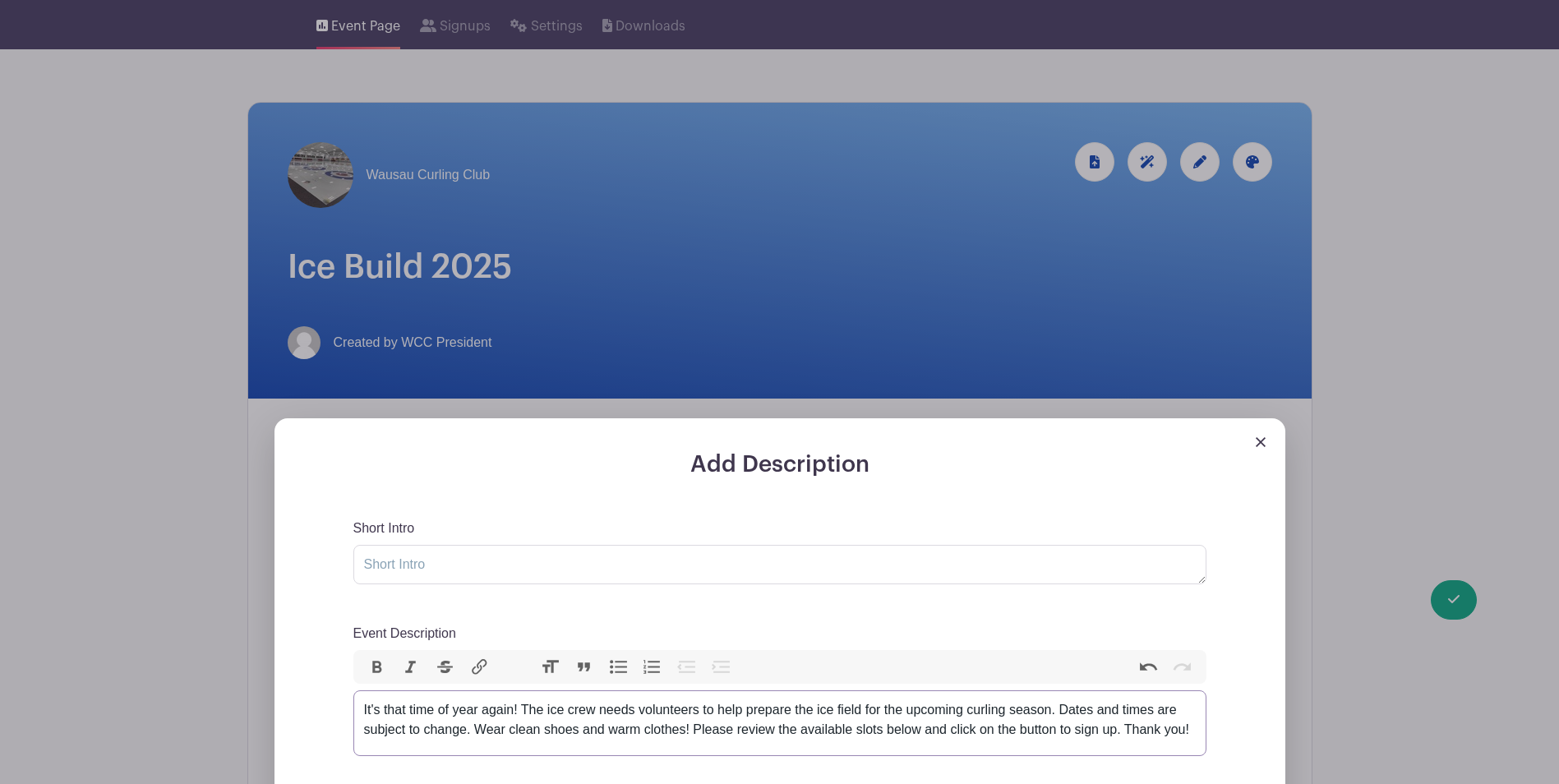
click at [464, 729] on div "It's that time of year again! The ice crew needs volunteers to help prepare the…" at bounding box center [779, 719] width 832 height 39
click at [476, 726] on div "It's that time of year again! The ice crew needs volunteers to help prepare the…" at bounding box center [779, 730] width 832 height 59
drag, startPoint x: 1020, startPoint y: 730, endPoint x: 1025, endPoint y: 754, distance: 24.5
click at [1025, 754] on div "It's that time of year again! The ice crew needs volunteers to help prepare the…" at bounding box center [779, 730] width 832 height 59
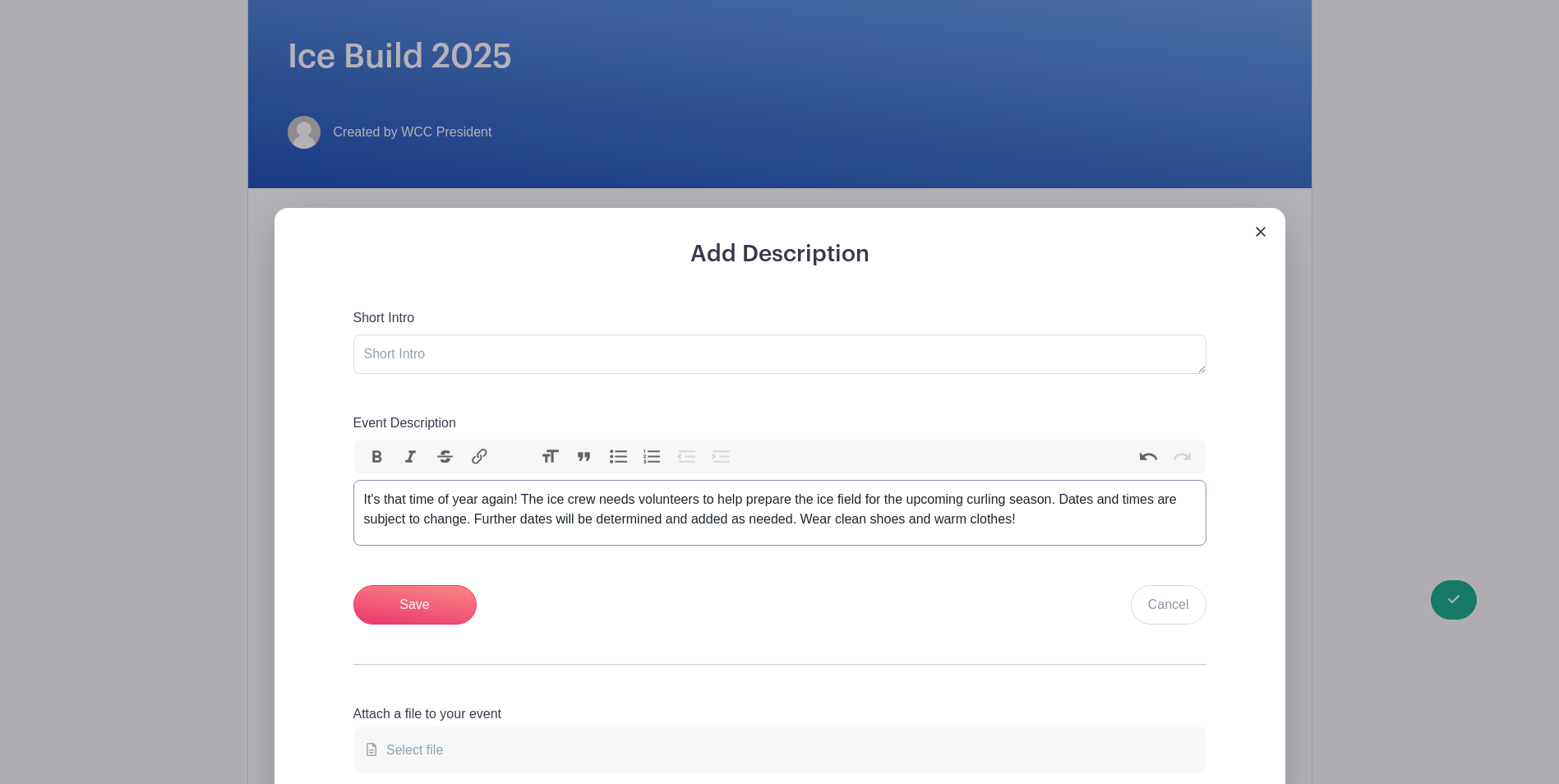
scroll to position [316, 0]
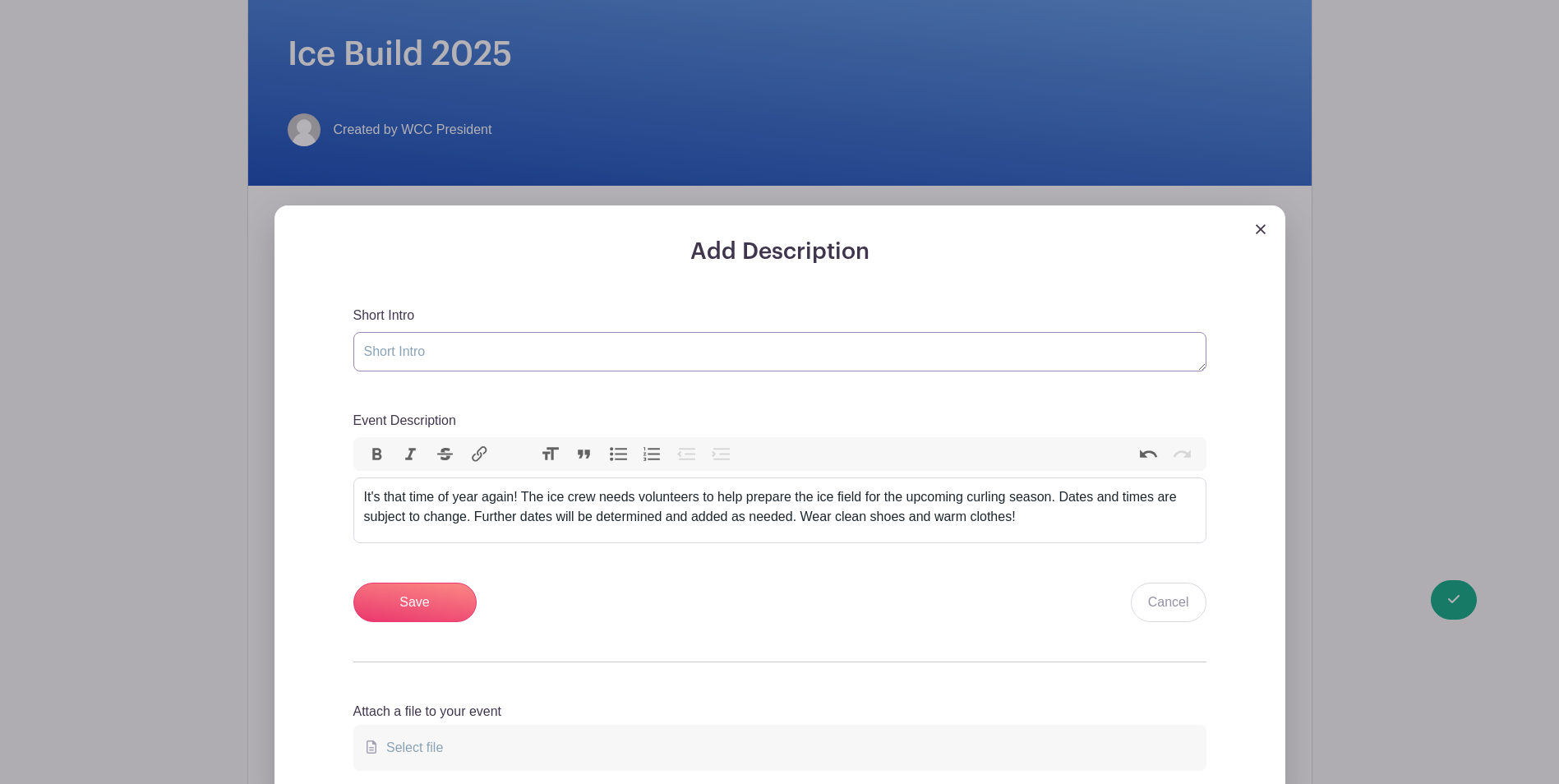
click at [440, 351] on textarea "Short Intro" at bounding box center [780, 352] width 853 height 39
click at [1048, 504] on div "It's that time of year again! The ice crew needs volunteers to help prepare the…" at bounding box center [779, 506] width 832 height 39
type trix-editor "<div>It's that time of year again! The ice crew needs volunteers to help prepar…"
click at [588, 347] on textarea "Short Intro" at bounding box center [780, 352] width 853 height 39
type textarea "Ice Build for [DATE]-[DATE] season"
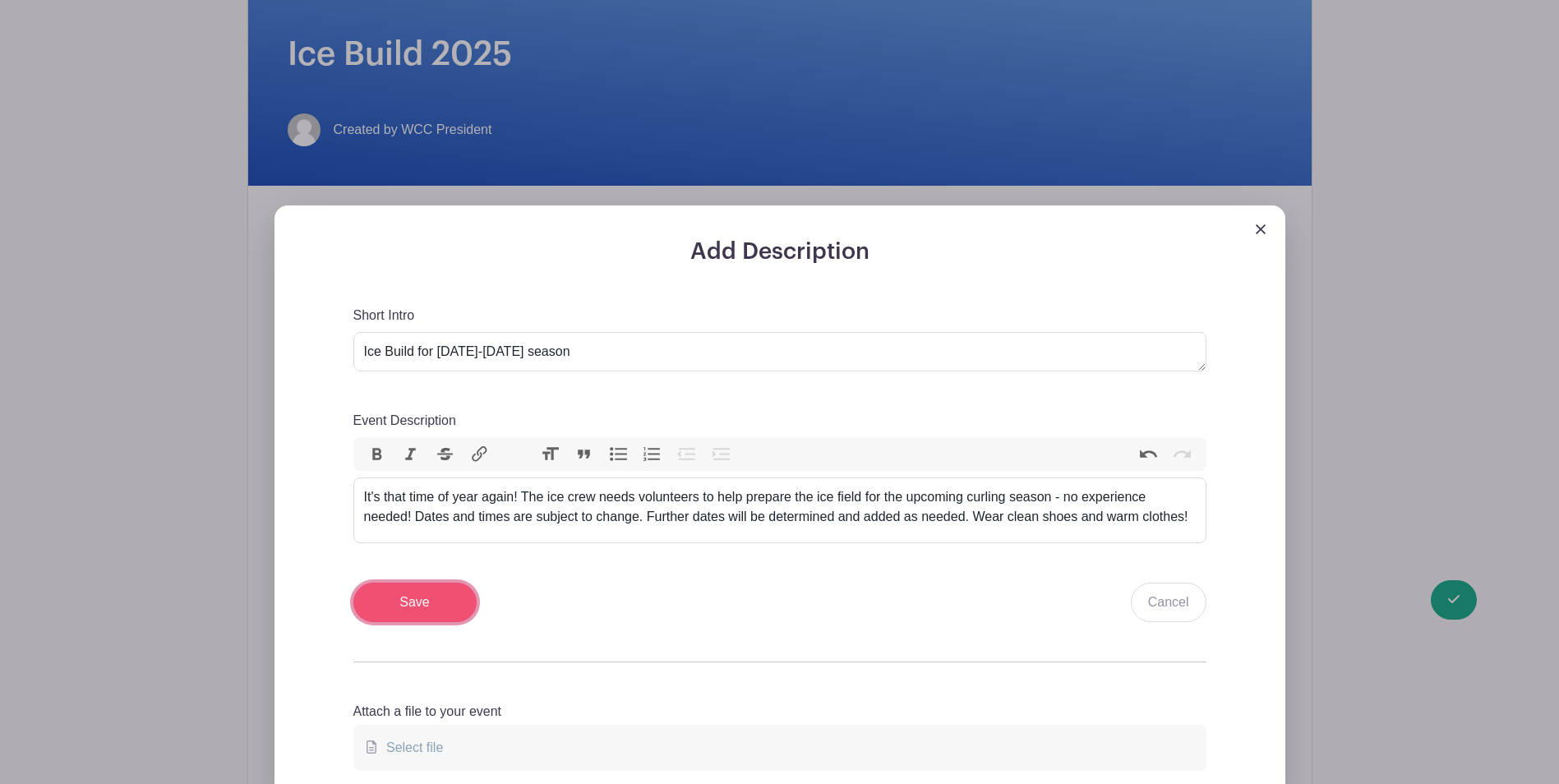
click at [425, 610] on input "Save" at bounding box center [415, 602] width 123 height 39
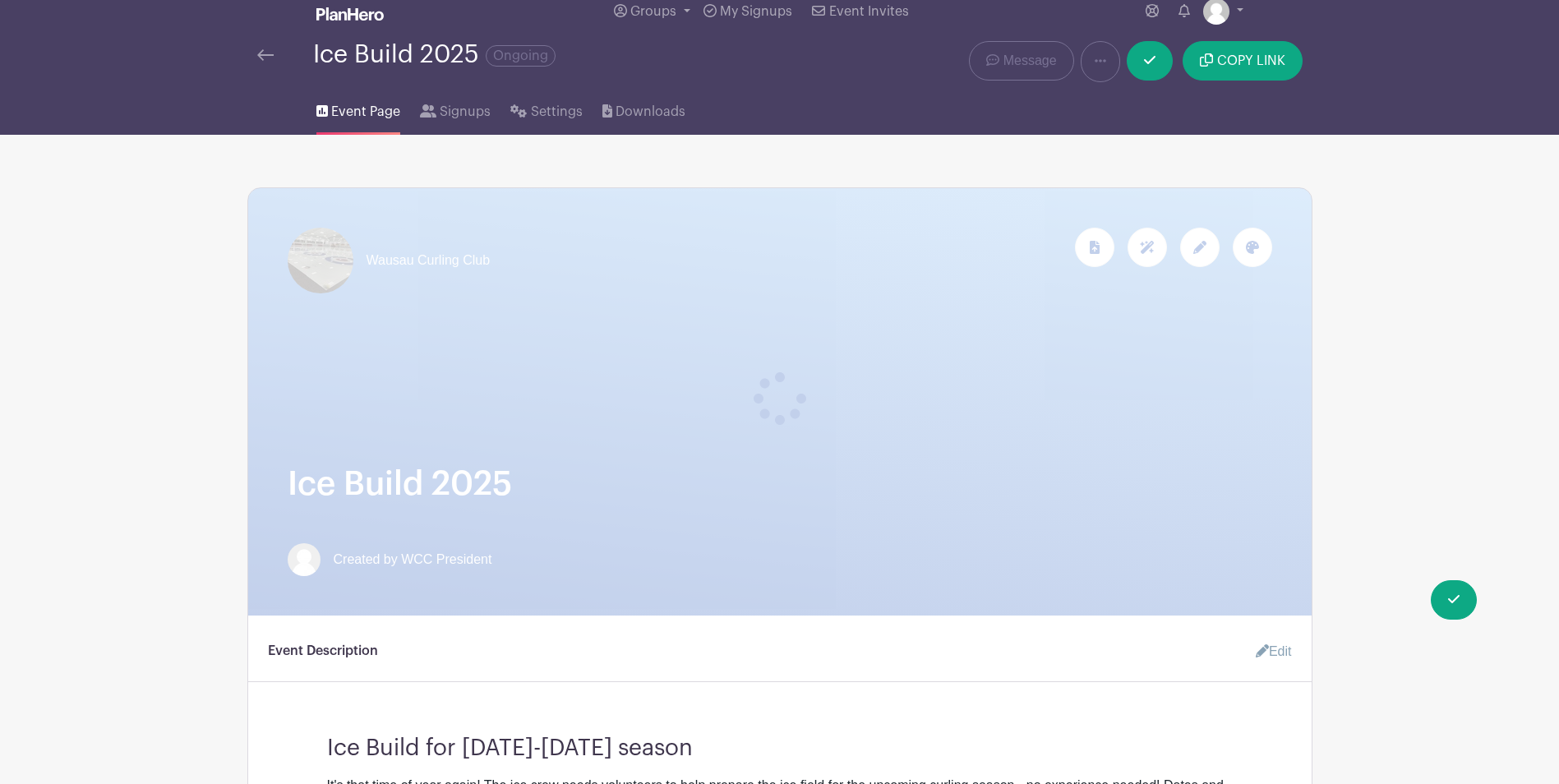
scroll to position [0, 0]
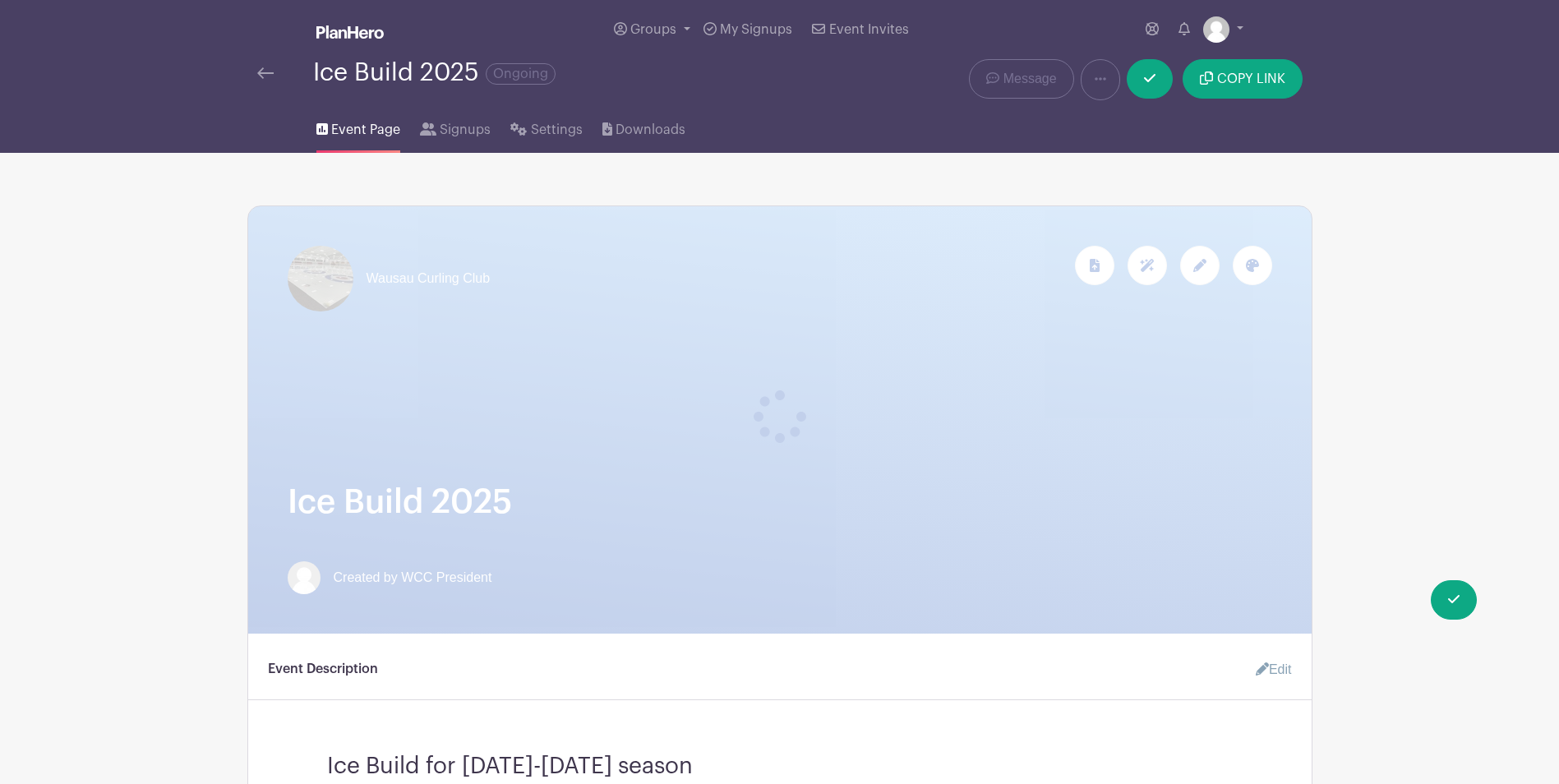
click at [263, 71] on img at bounding box center [265, 73] width 16 height 12
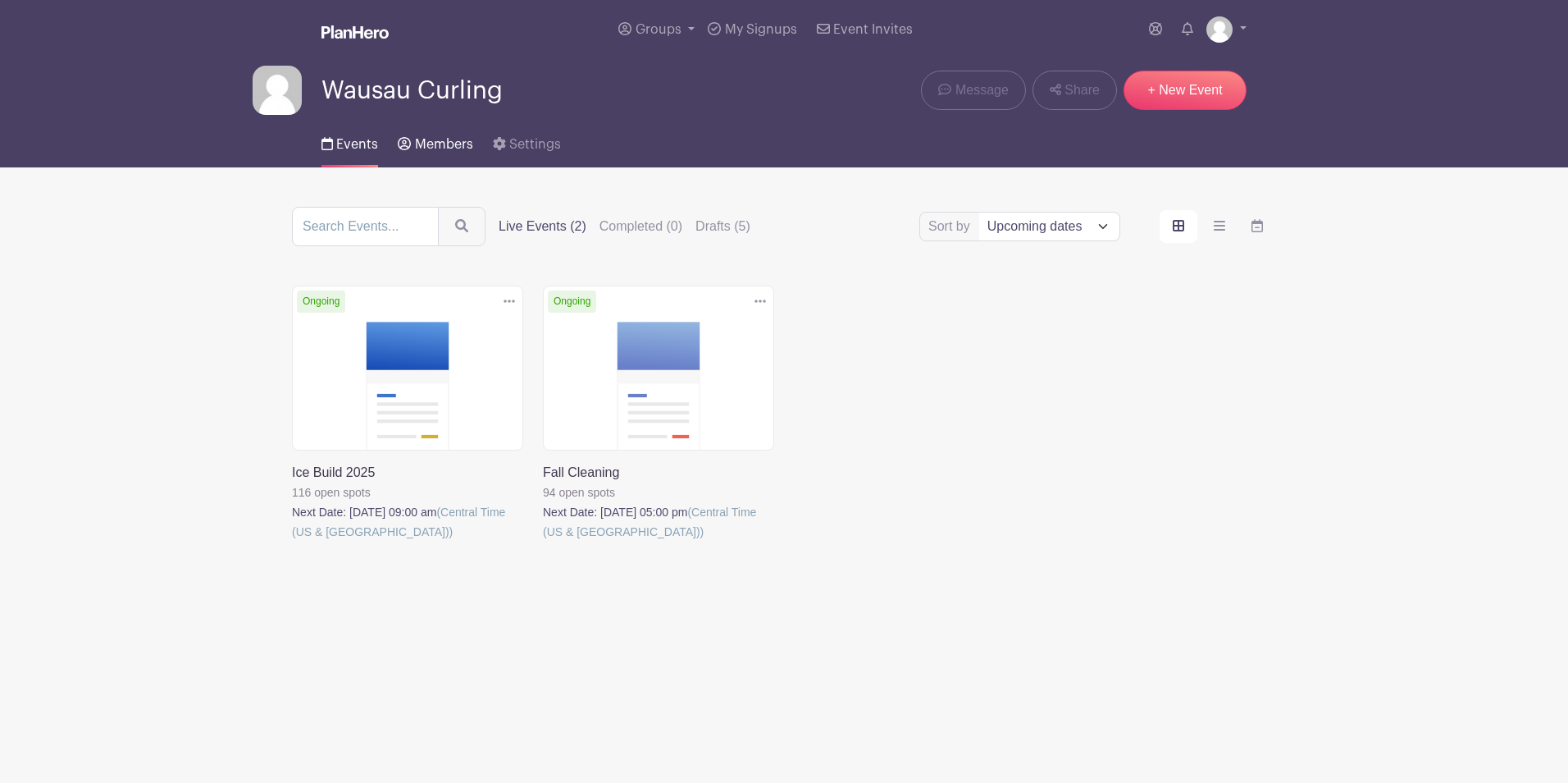
click at [445, 151] on link "Members" at bounding box center [435, 141] width 75 height 53
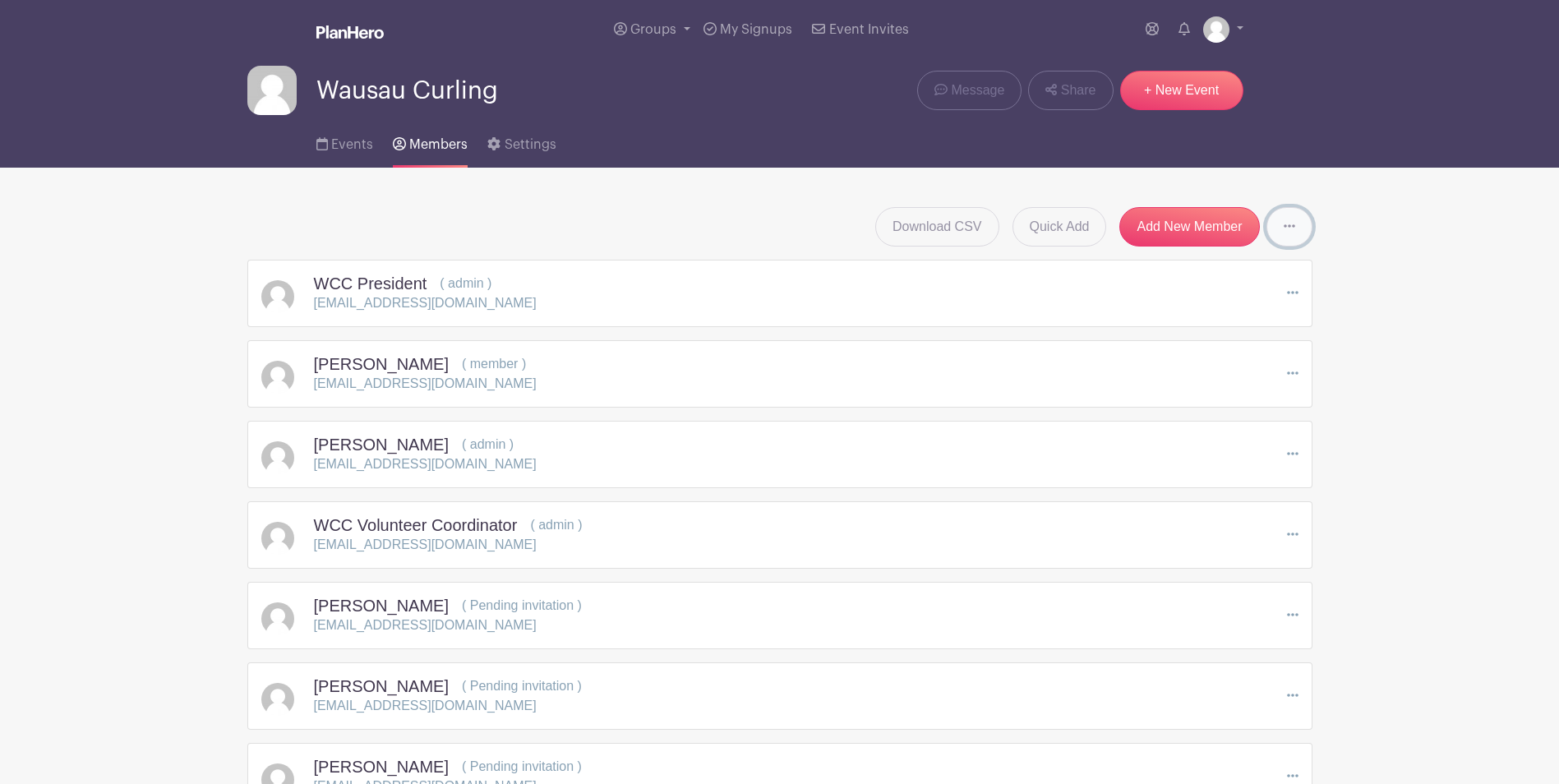
click at [1291, 227] on icon at bounding box center [1290, 225] width 12 height 13
click at [737, 217] on div "Download CSV Quick Add Add New Member Send Invitations to all Pending Members" at bounding box center [779, 227] width 1065 height 39
click at [336, 143] on span "Events" at bounding box center [352, 144] width 42 height 13
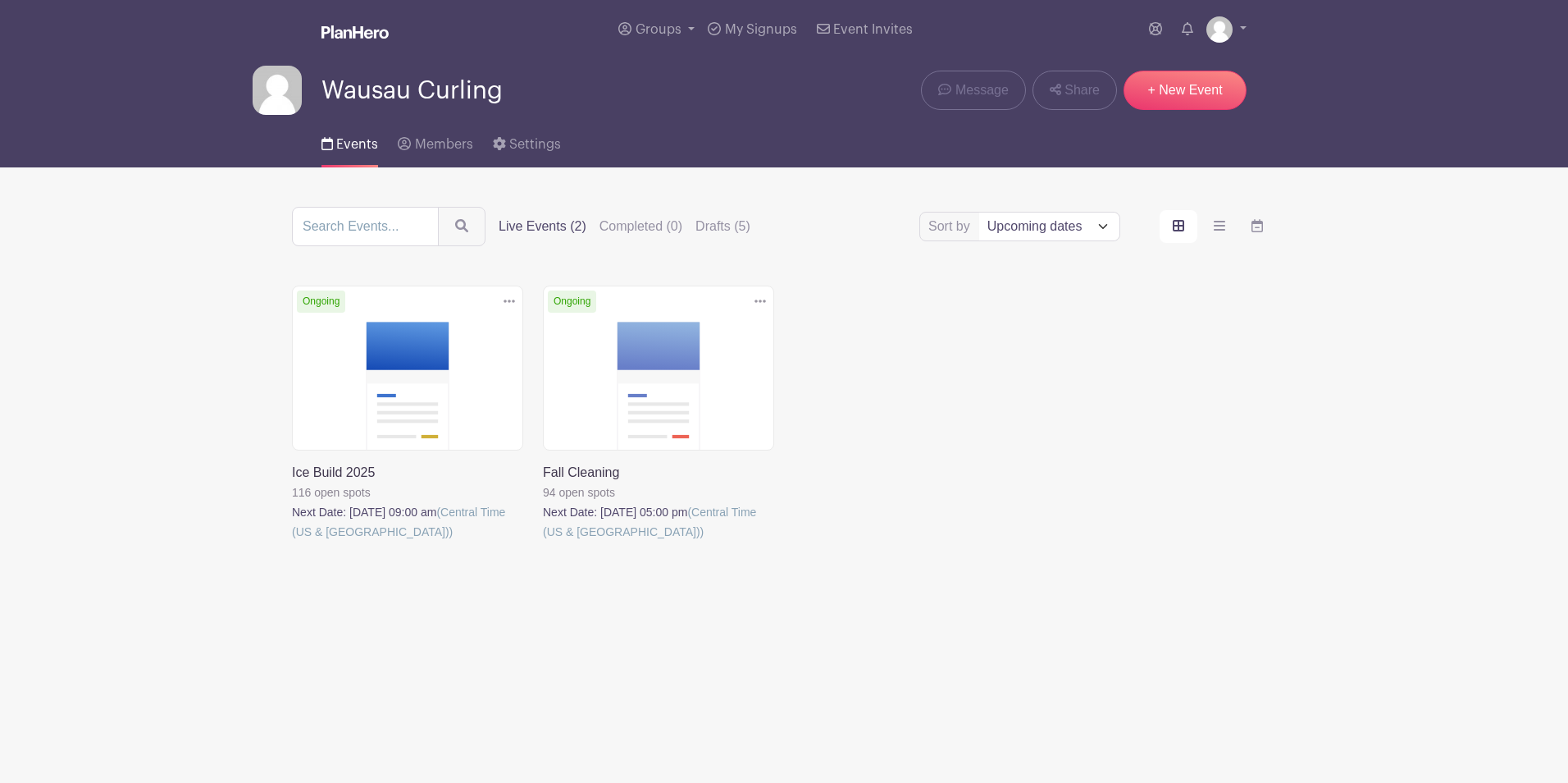
click at [292, 541] on link at bounding box center [292, 541] width 0 height 0
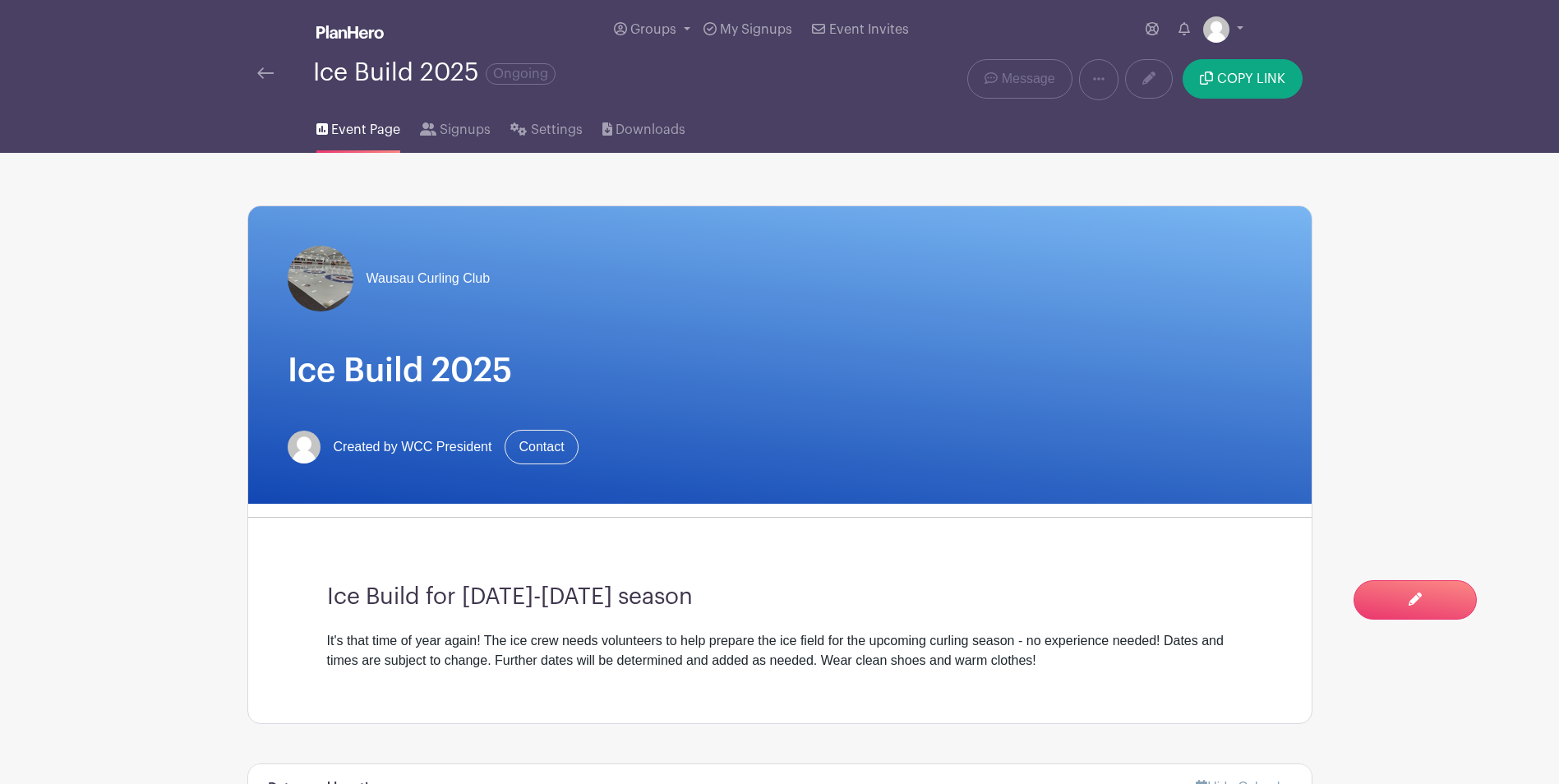
click at [266, 70] on img at bounding box center [265, 73] width 16 height 12
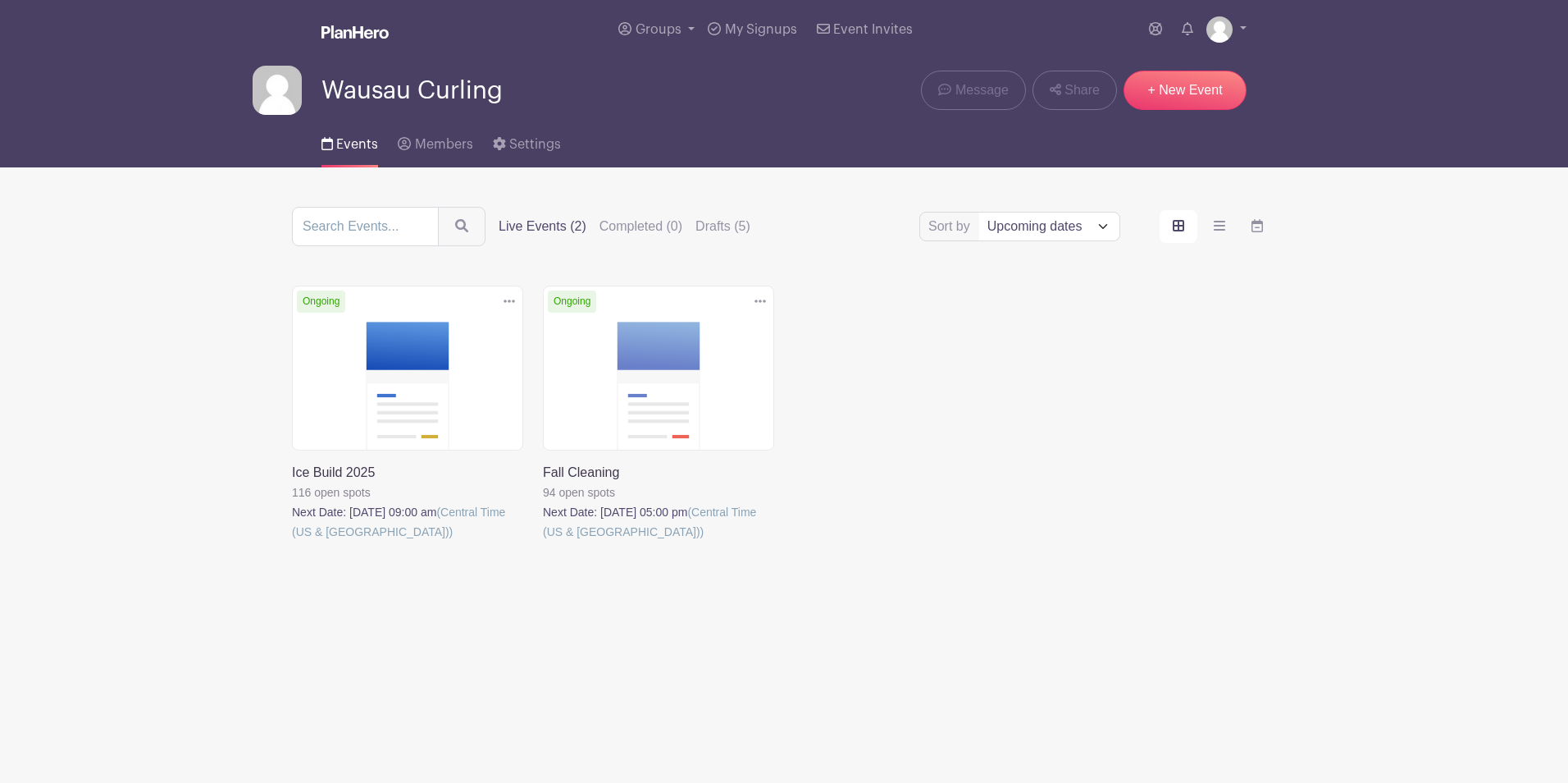
click at [543, 541] on link at bounding box center [543, 541] width 0 height 0
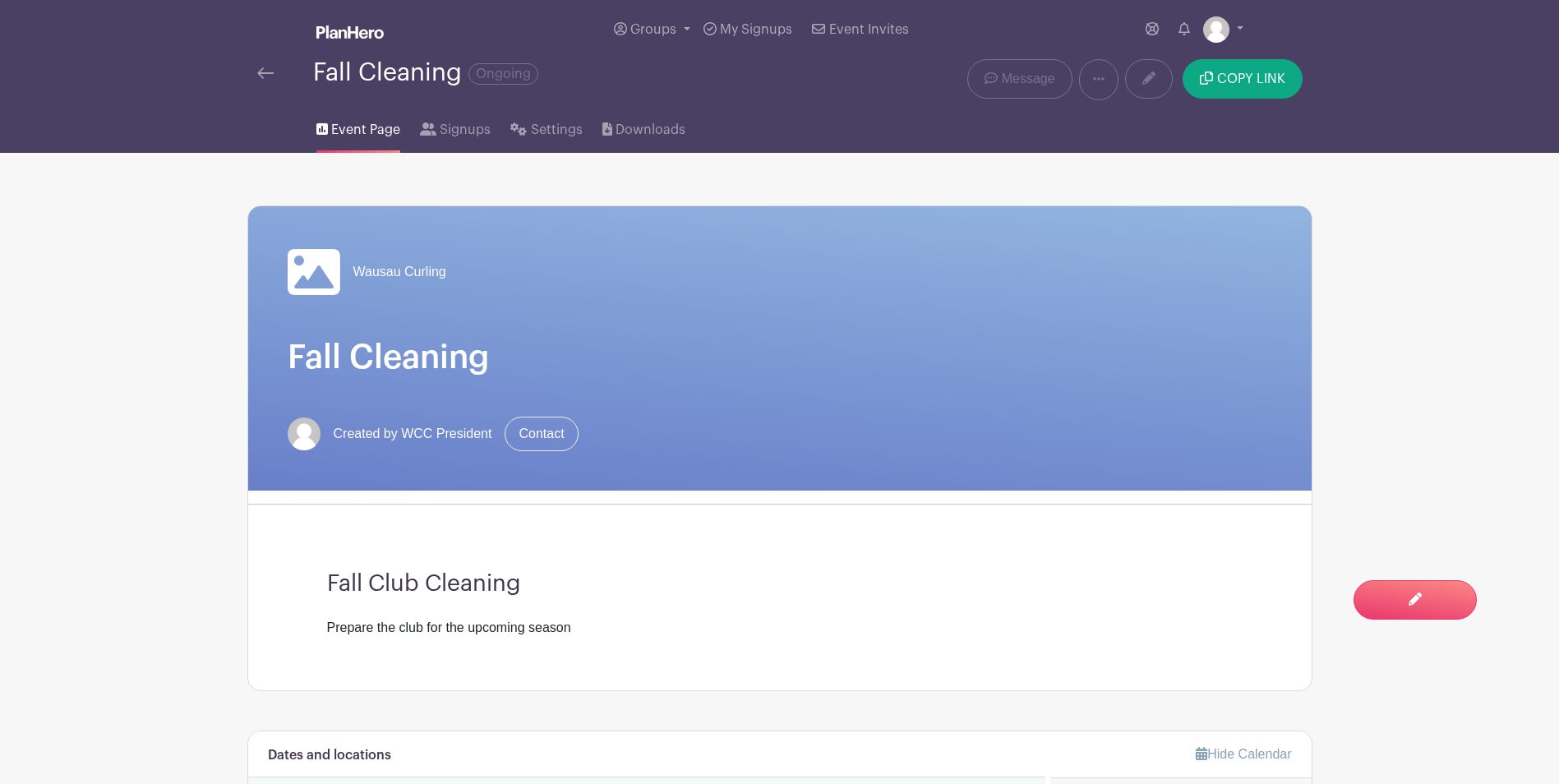
click at [263, 71] on img at bounding box center [265, 73] width 16 height 12
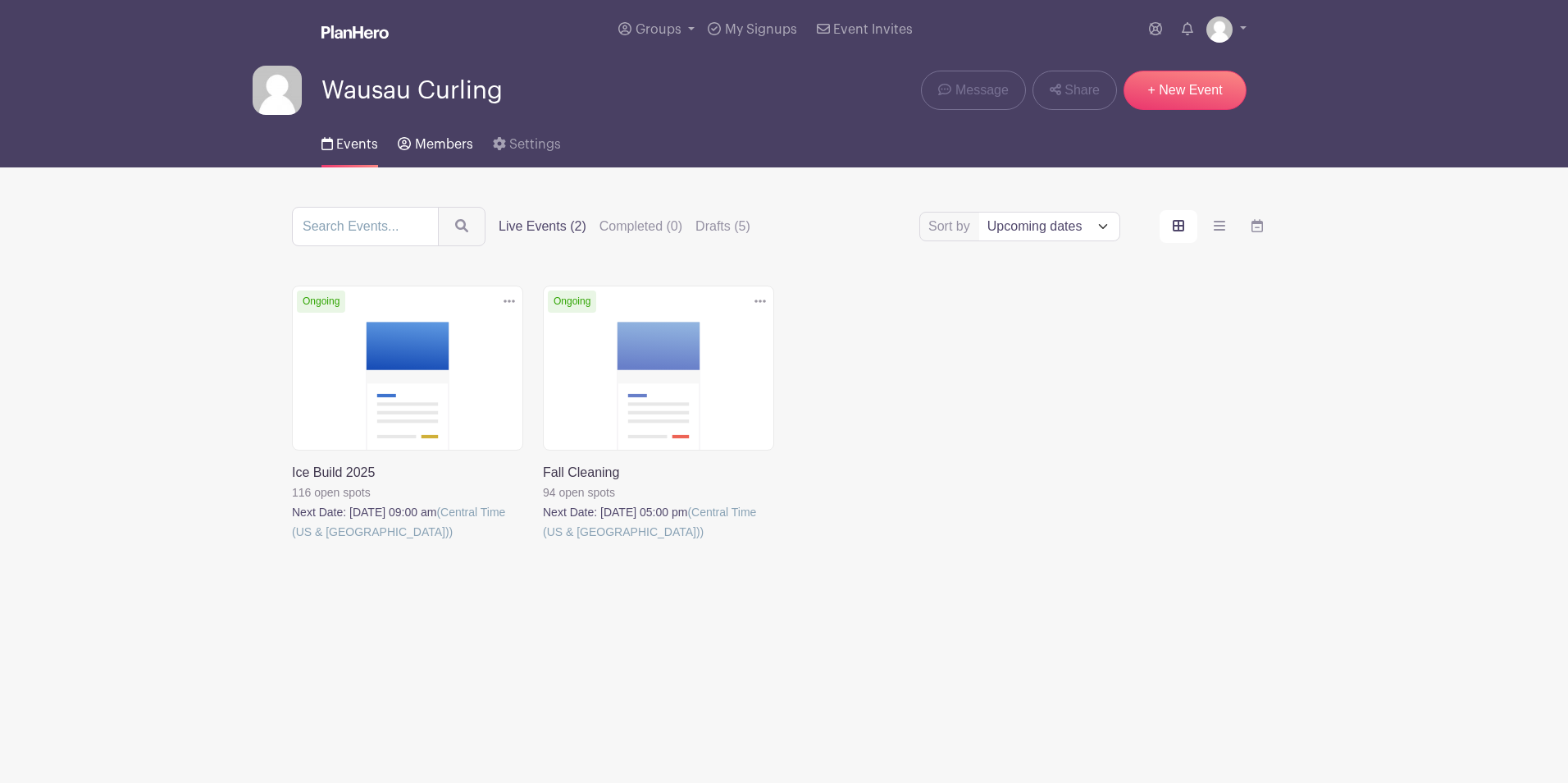
click at [441, 148] on span "Members" at bounding box center [444, 143] width 59 height 13
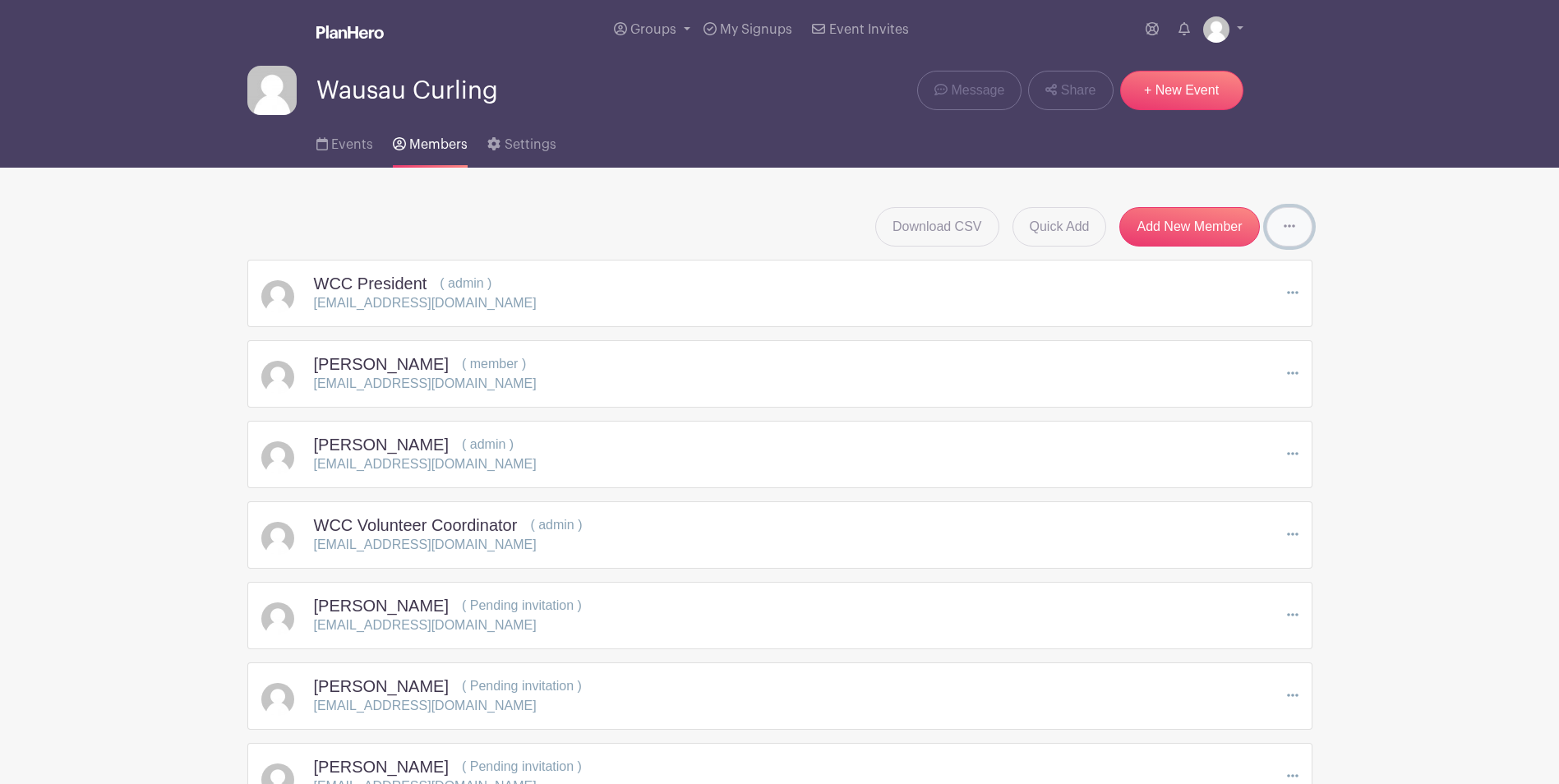
click at [1294, 225] on icon at bounding box center [1290, 225] width 12 height 13
click at [1333, 271] on link "Send Invitations to all Pending Members" at bounding box center [1407, 268] width 281 height 26
click at [1291, 227] on icon at bounding box center [1290, 225] width 12 height 13
click at [636, 218] on div "Download CSV Quick Add Add New Member Send Invitations to all Pending Members" at bounding box center [779, 227] width 1065 height 39
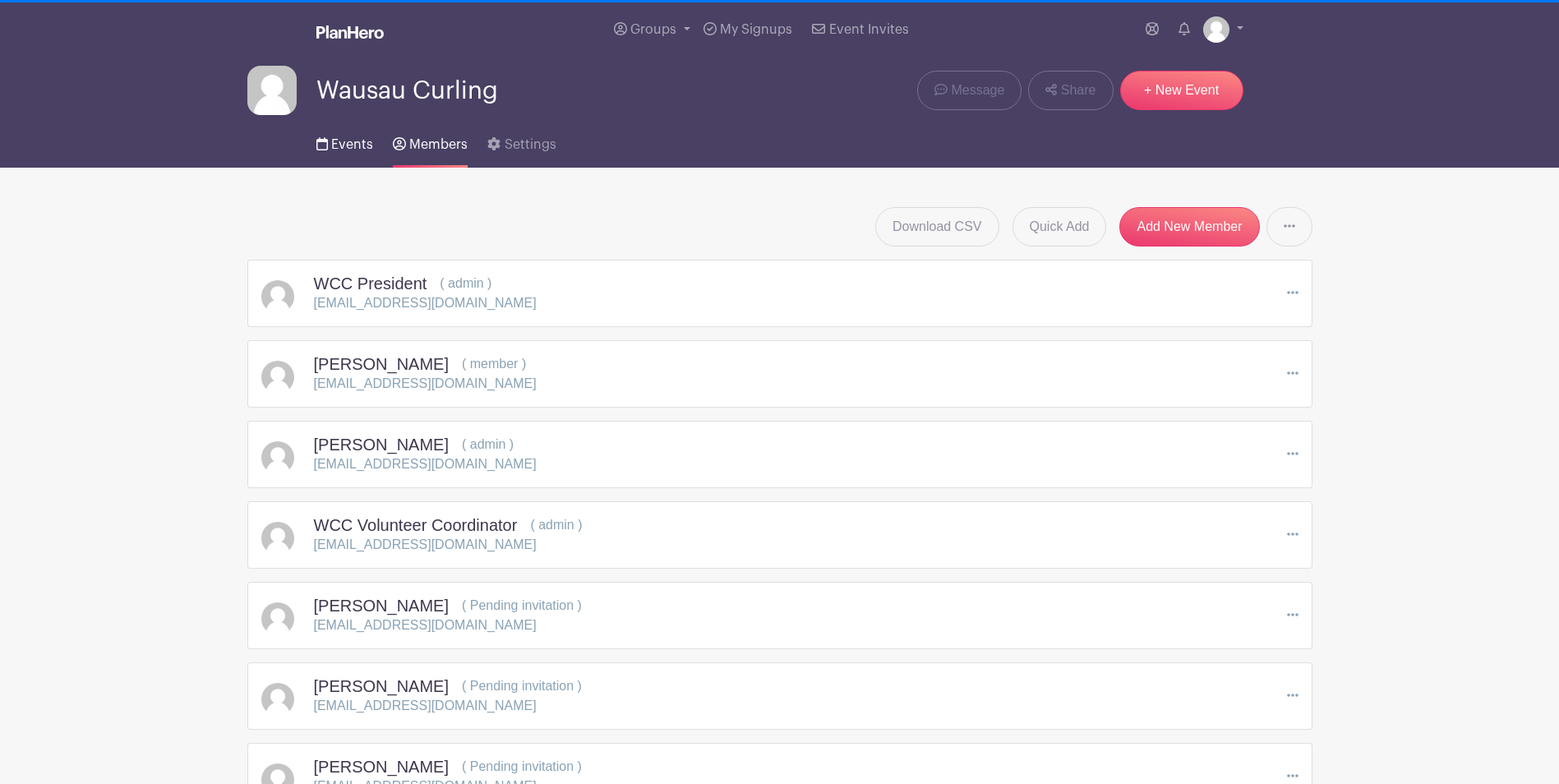
click at [348, 143] on span "Events" at bounding box center [352, 144] width 42 height 13
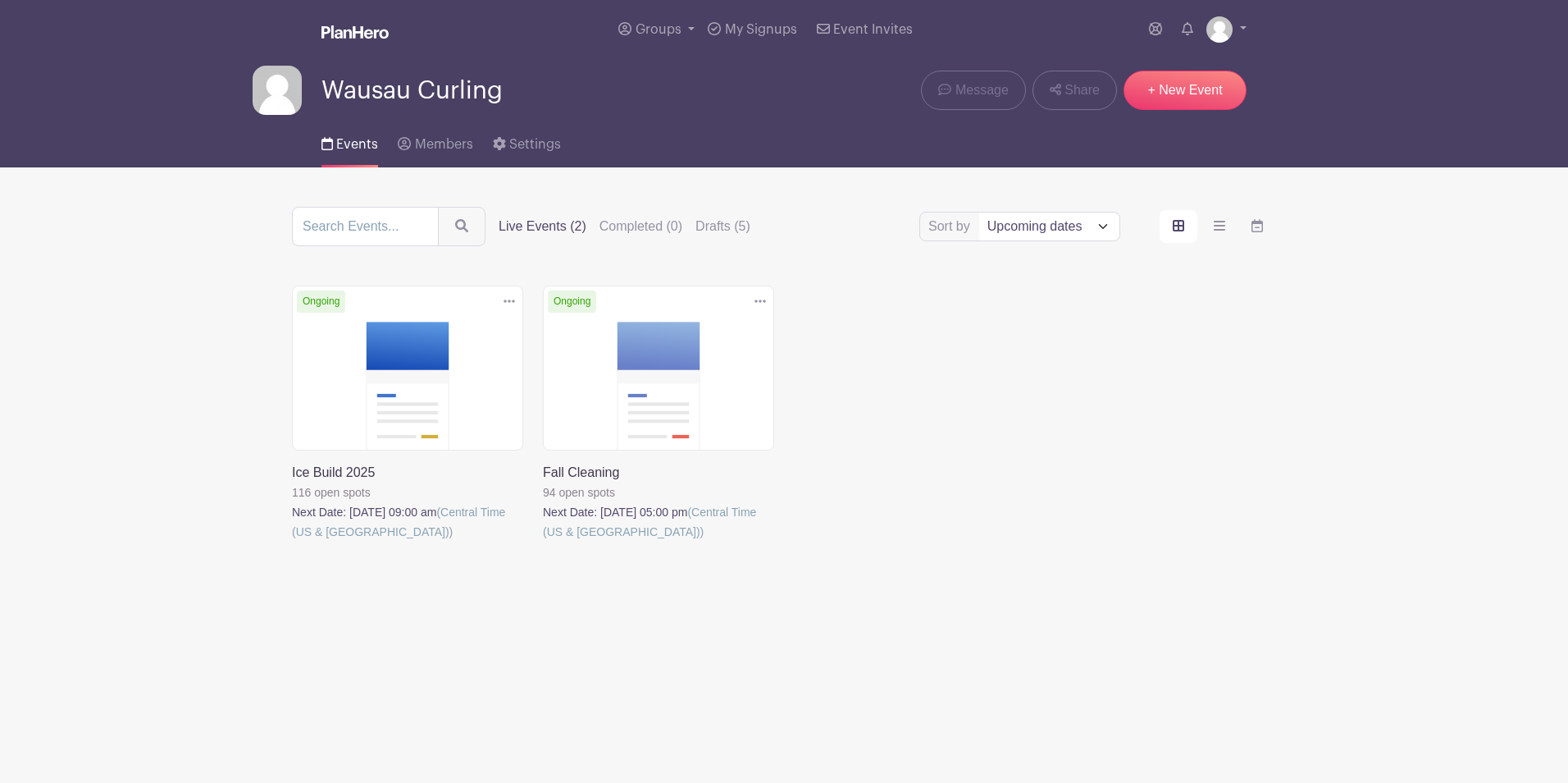
click at [292, 541] on link at bounding box center [292, 541] width 0 height 0
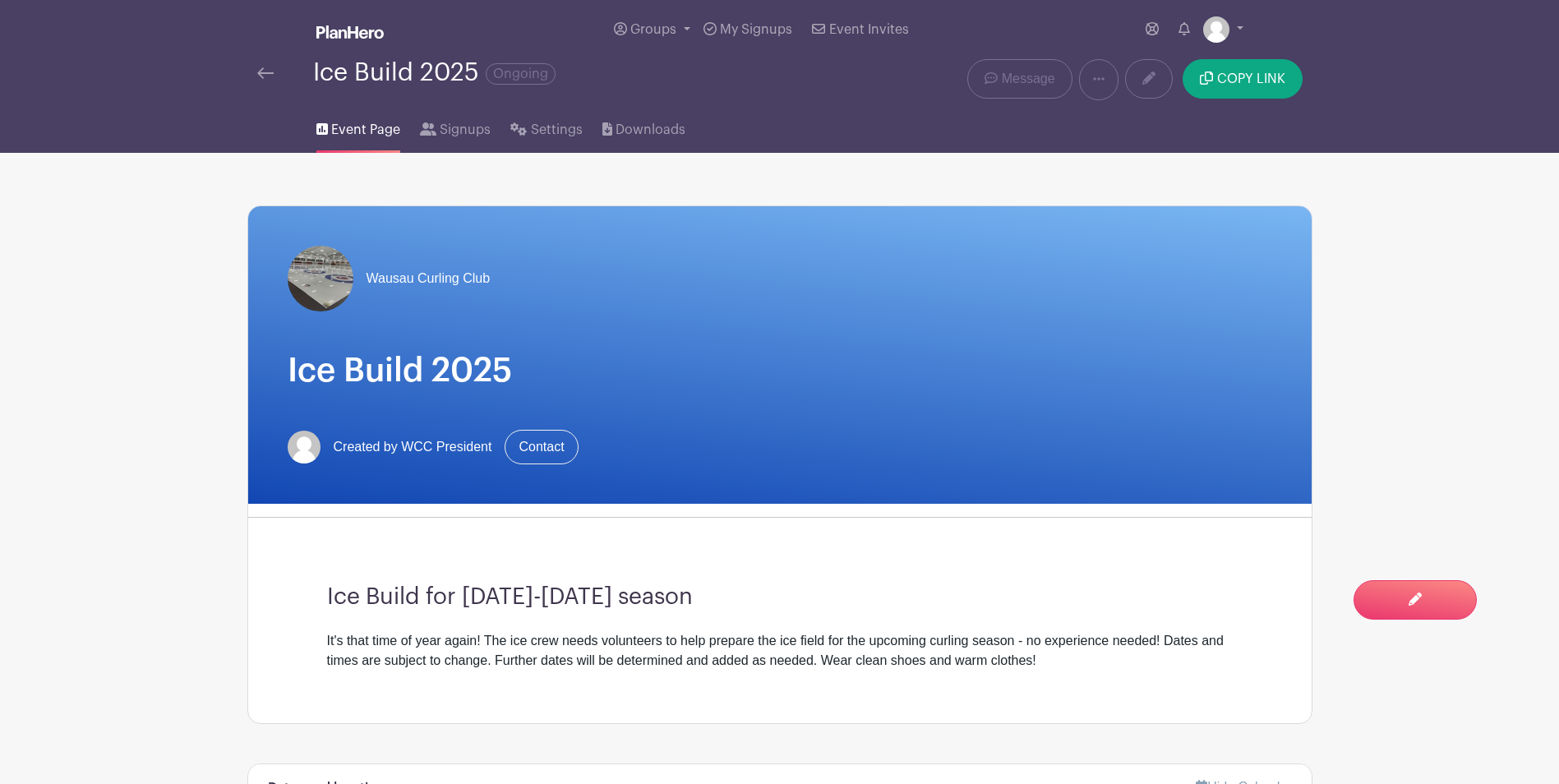
click at [263, 74] on img at bounding box center [265, 73] width 16 height 12
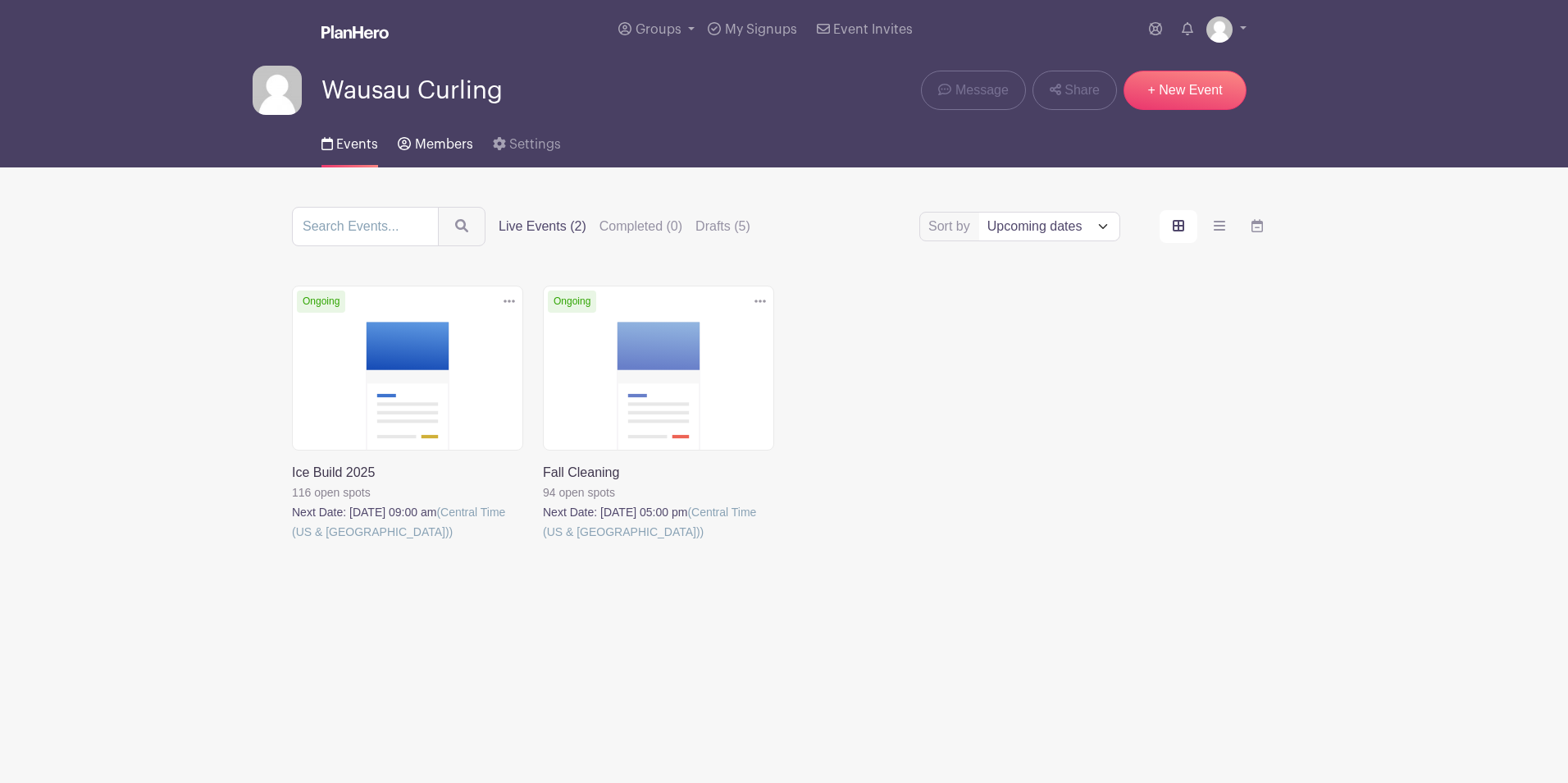
click at [442, 141] on span "Members" at bounding box center [444, 143] width 59 height 13
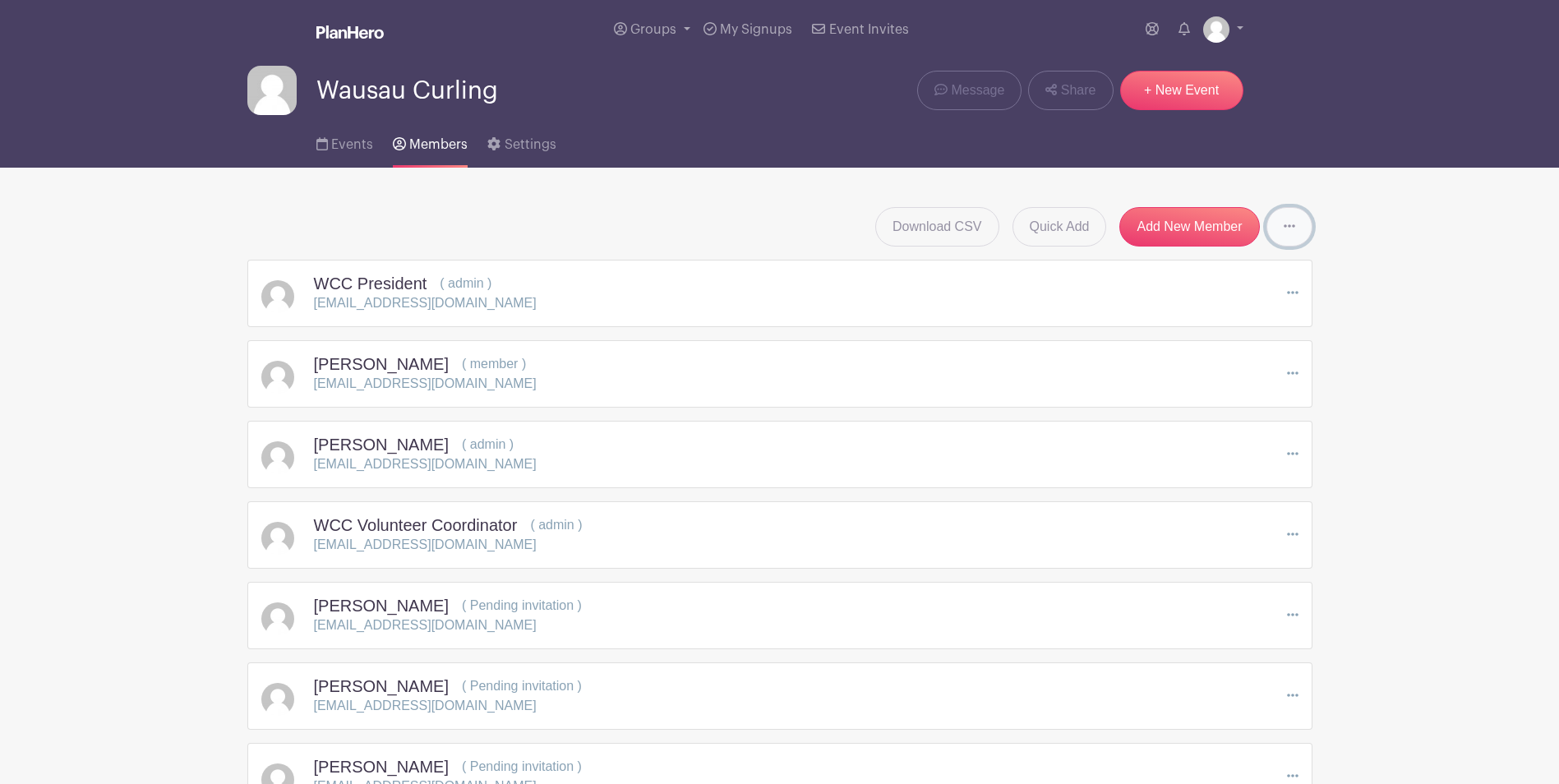
click at [1289, 228] on icon at bounding box center [1290, 225] width 12 height 13
click at [803, 224] on div "Download CSV Quick Add Add New Member Send Invitations to all Pending Members" at bounding box center [779, 227] width 1065 height 39
click at [967, 87] on span "Message" at bounding box center [977, 90] width 54 height 20
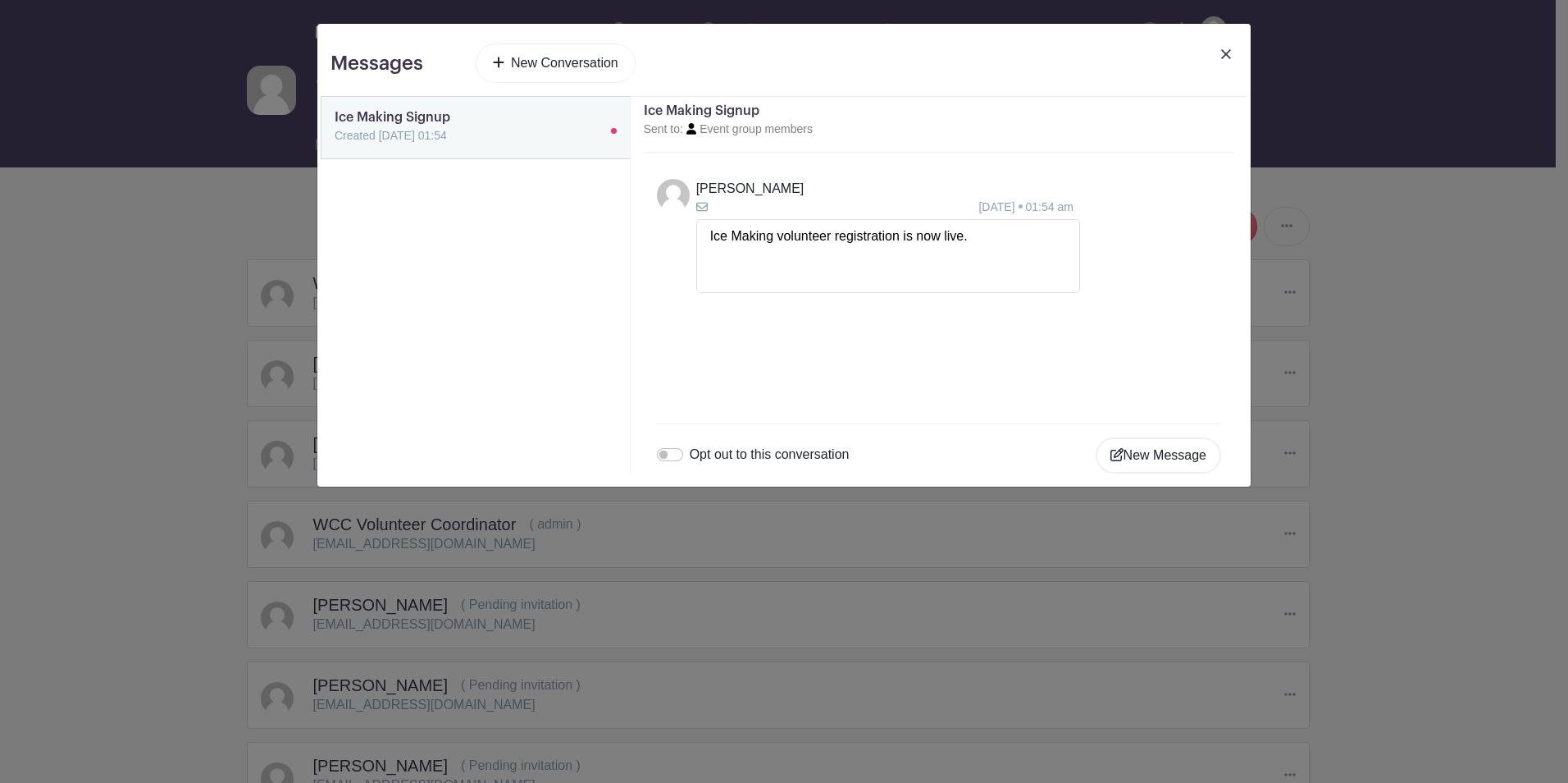
click at [1222, 53] on img at bounding box center [1226, 54] width 10 height 10
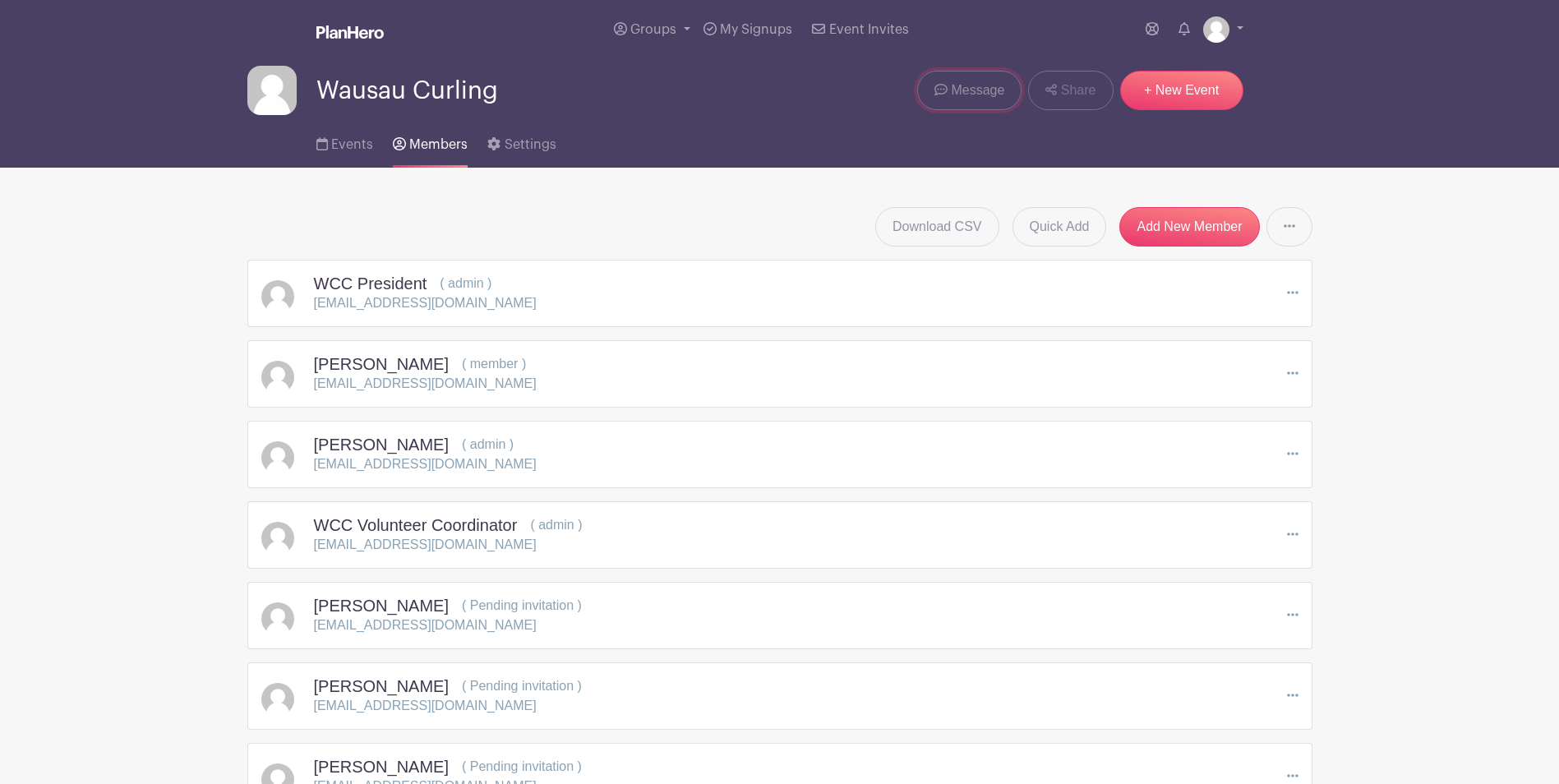
click at [962, 85] on span "Message" at bounding box center [977, 90] width 54 height 20
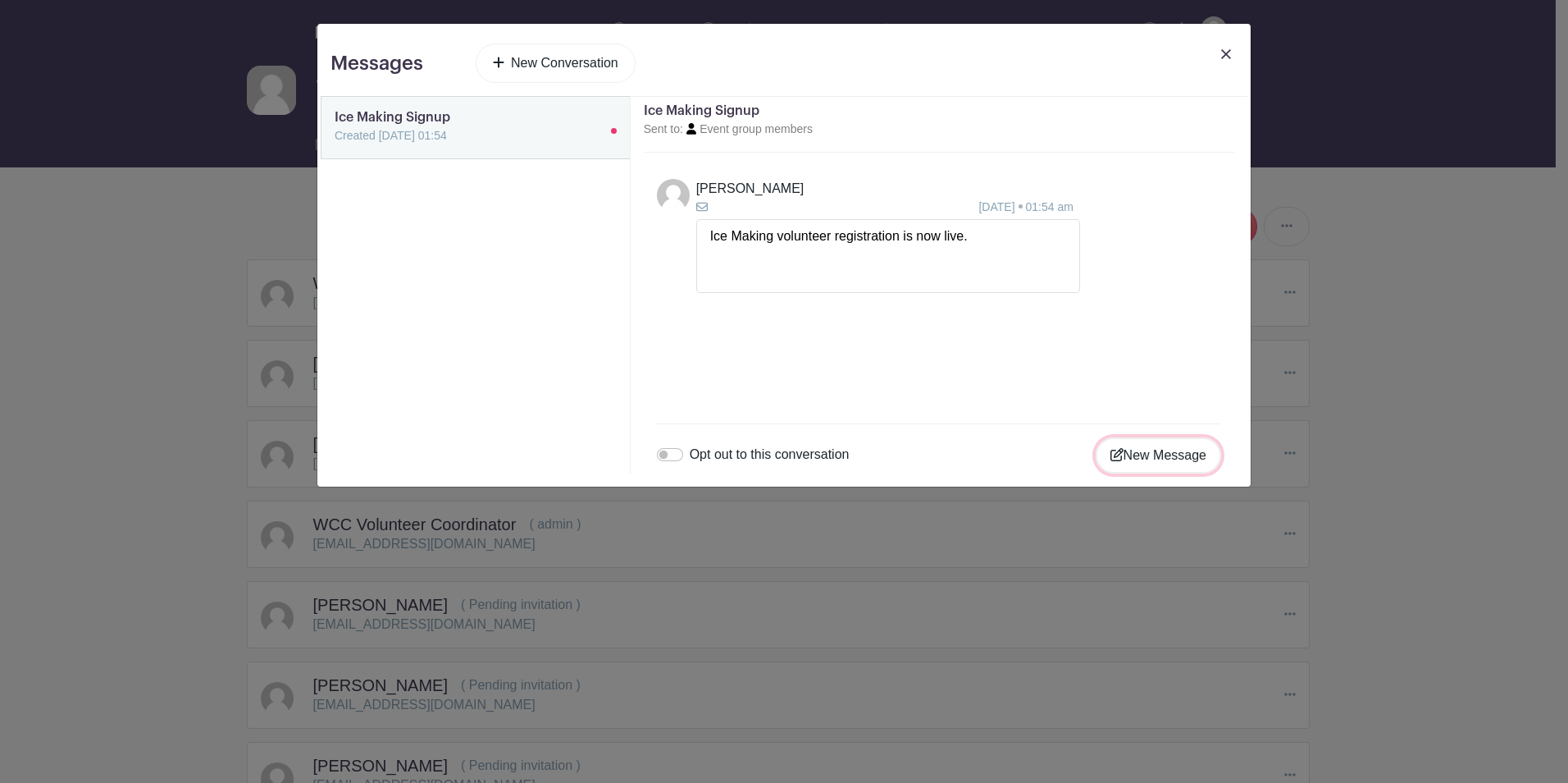
click at [1153, 455] on button "New Message" at bounding box center [1158, 455] width 126 height 36
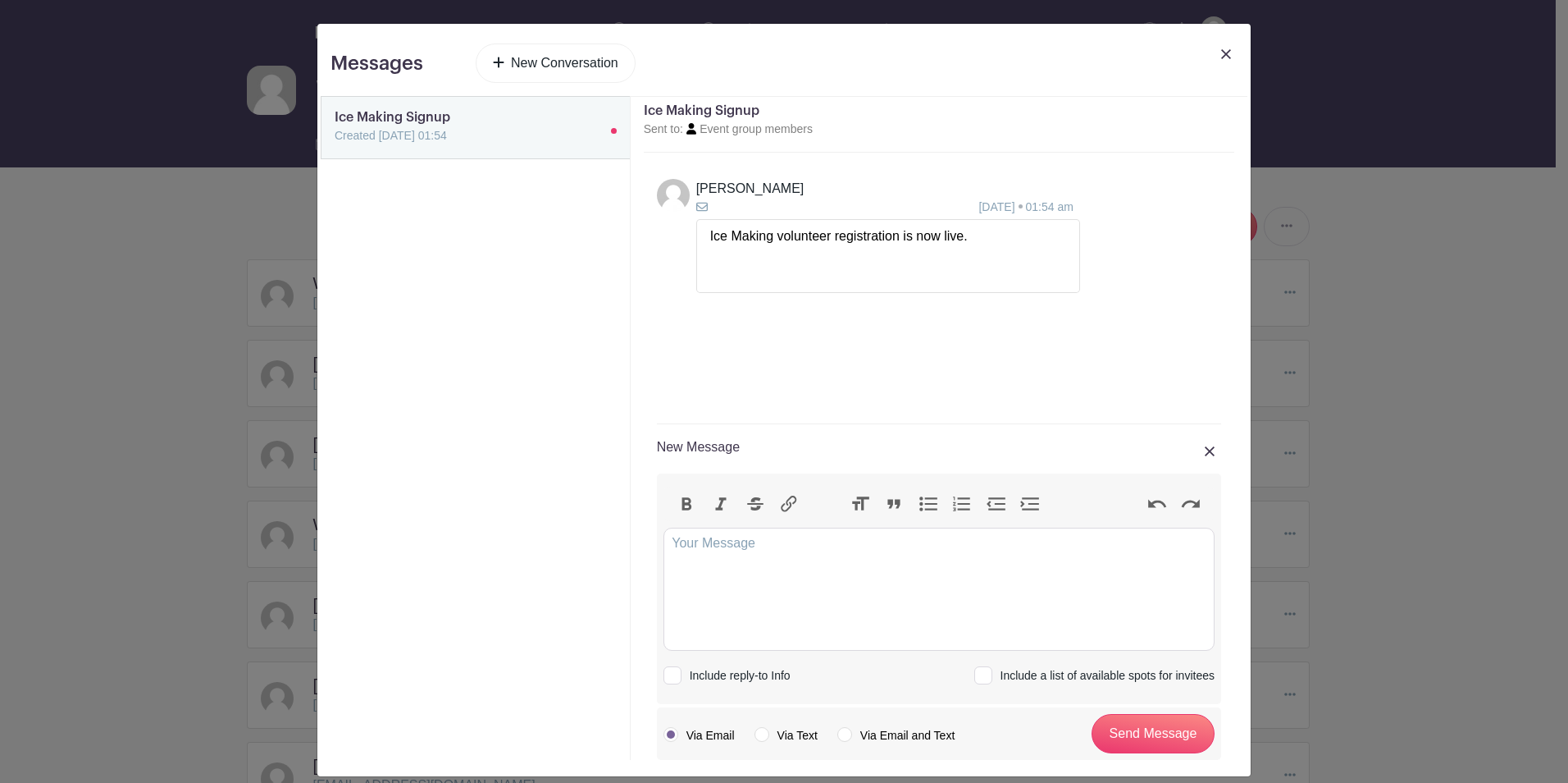
click at [1218, 48] on link at bounding box center [1225, 66] width 23 height 46
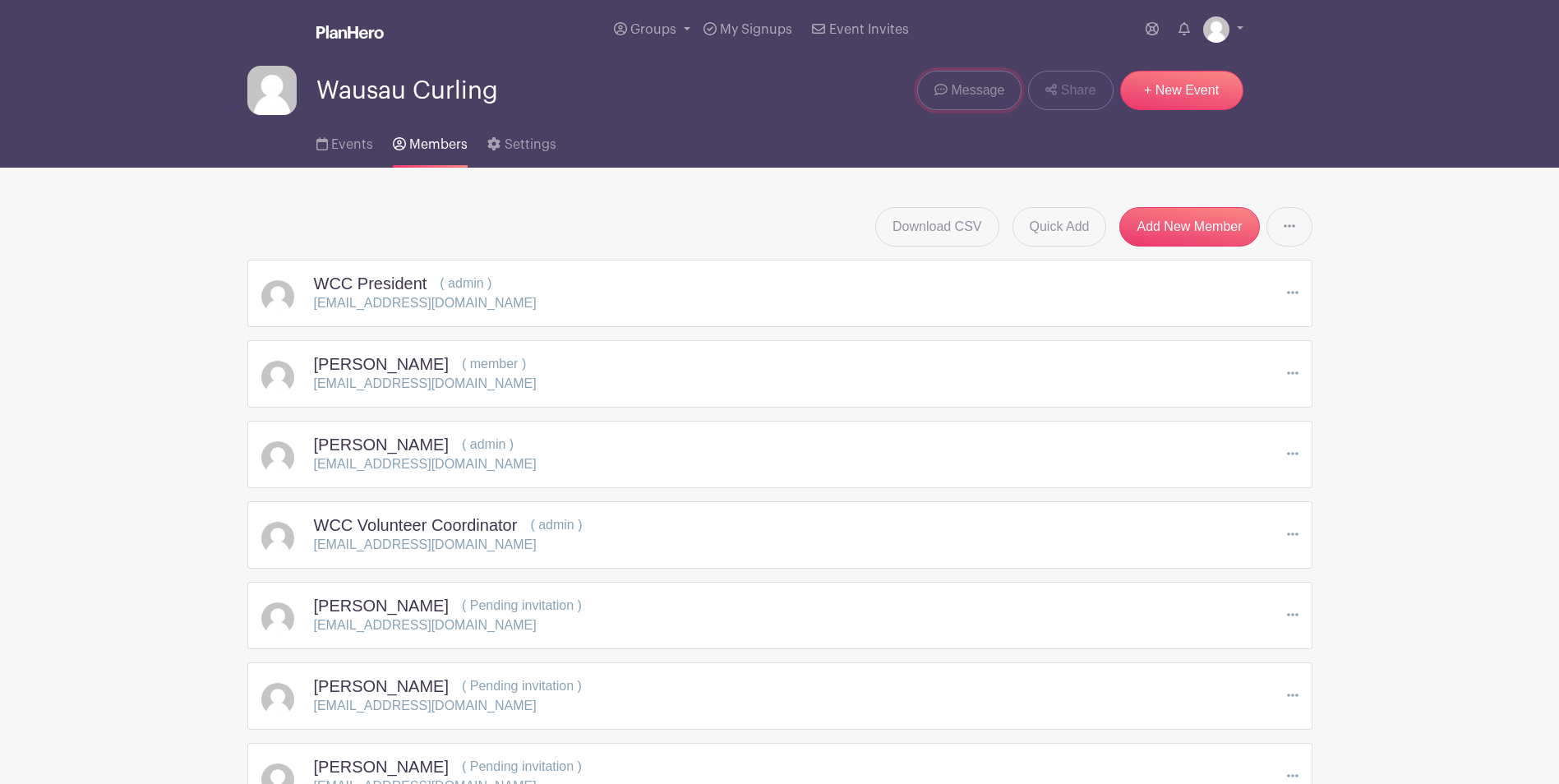
click at [949, 91] on link "Message" at bounding box center [969, 90] width 104 height 39
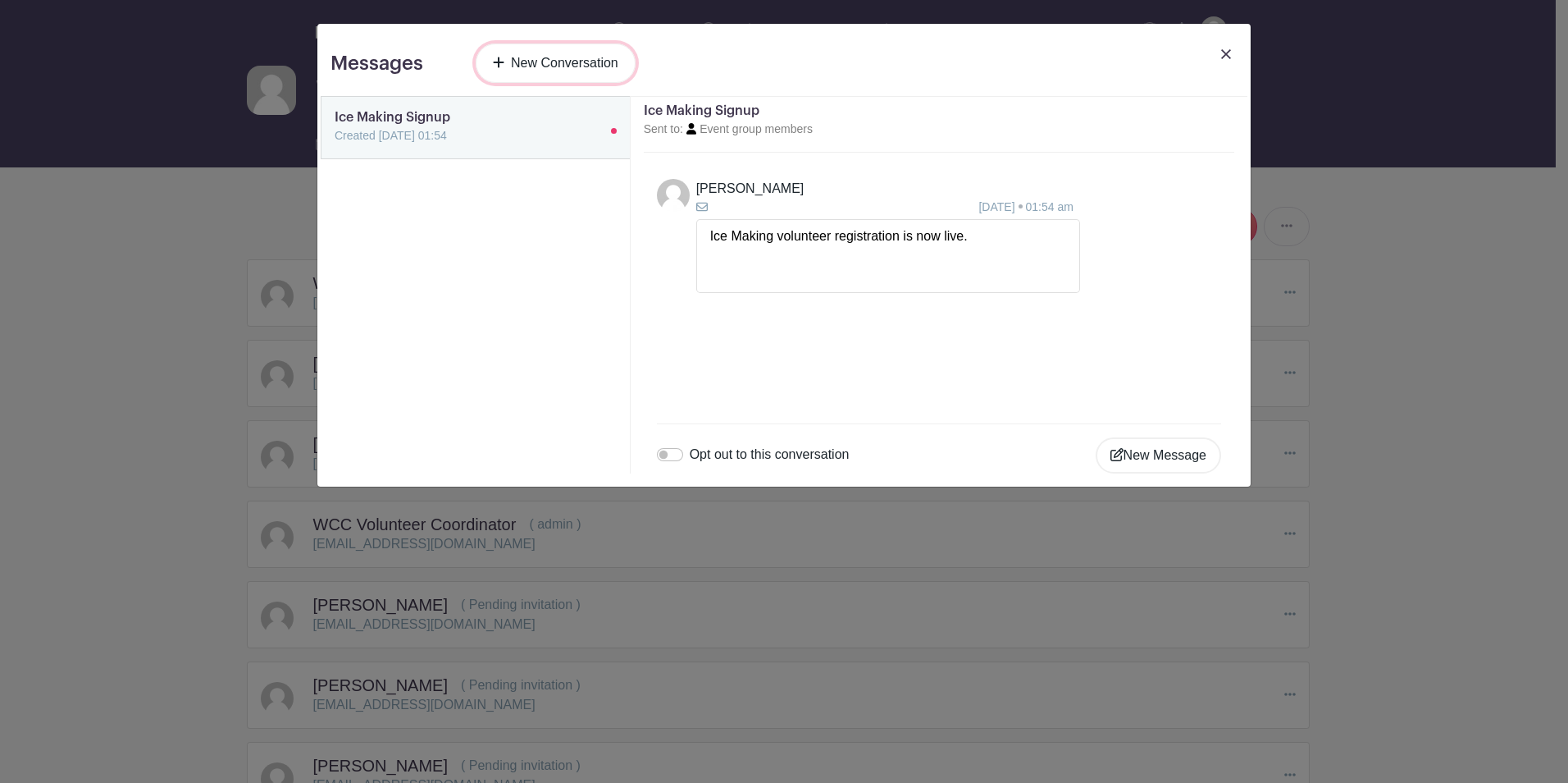
click at [552, 59] on link "New Conversation" at bounding box center [555, 63] width 160 height 39
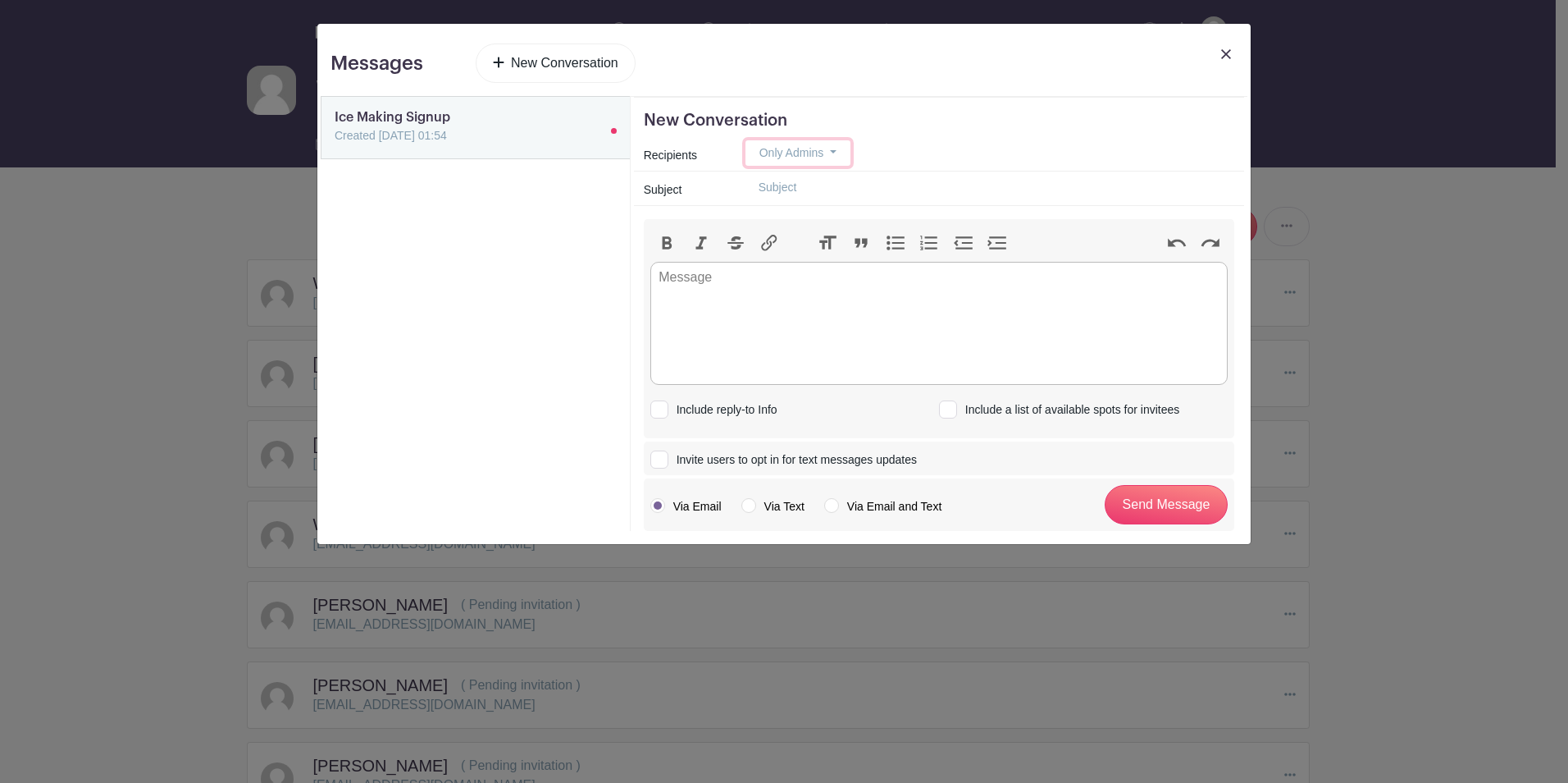
click at [832, 152] on button "Only Admins" at bounding box center [798, 153] width 105 height 25
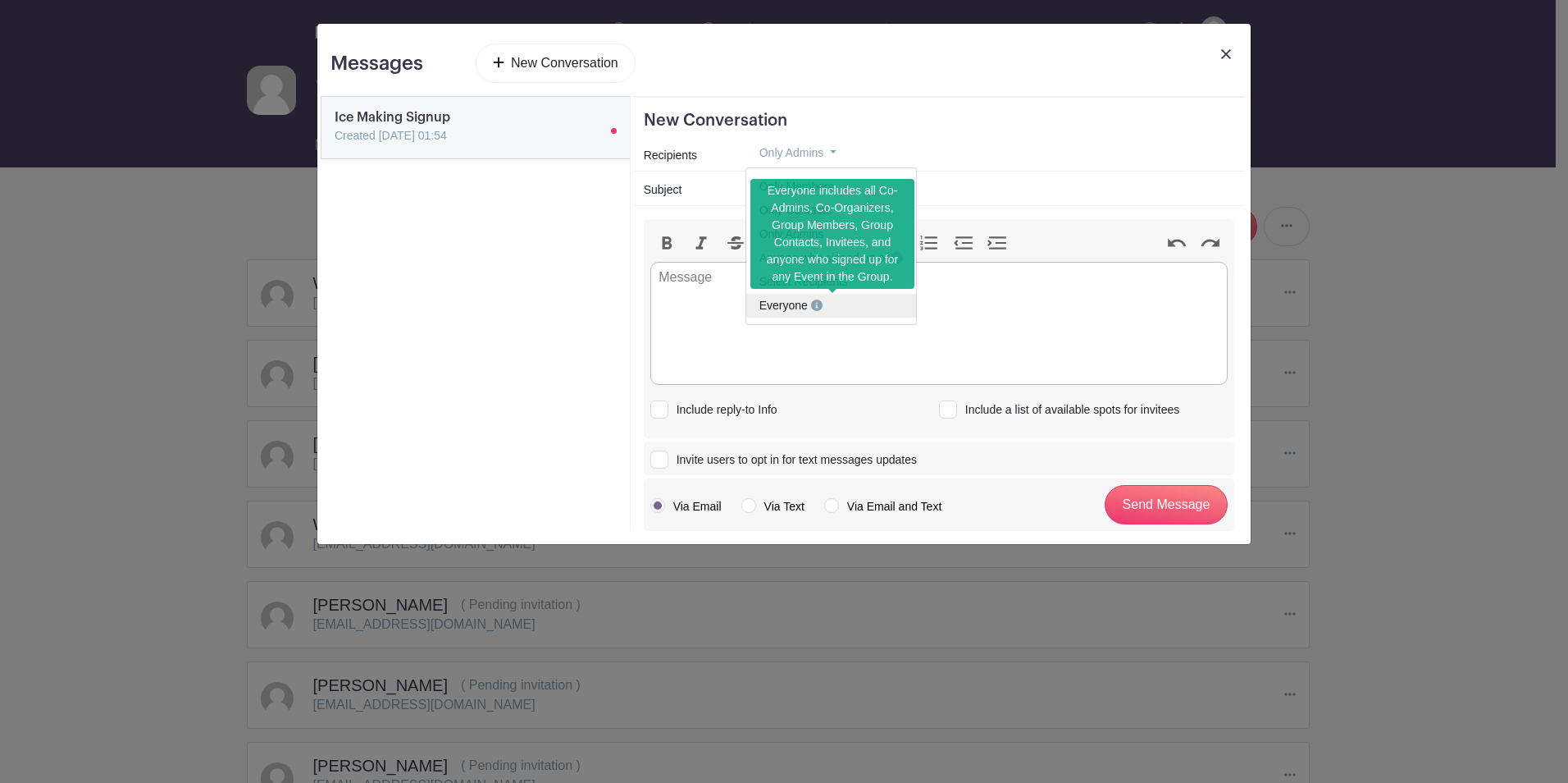
click at [795, 309] on span "Everyone" at bounding box center [784, 305] width 48 height 13
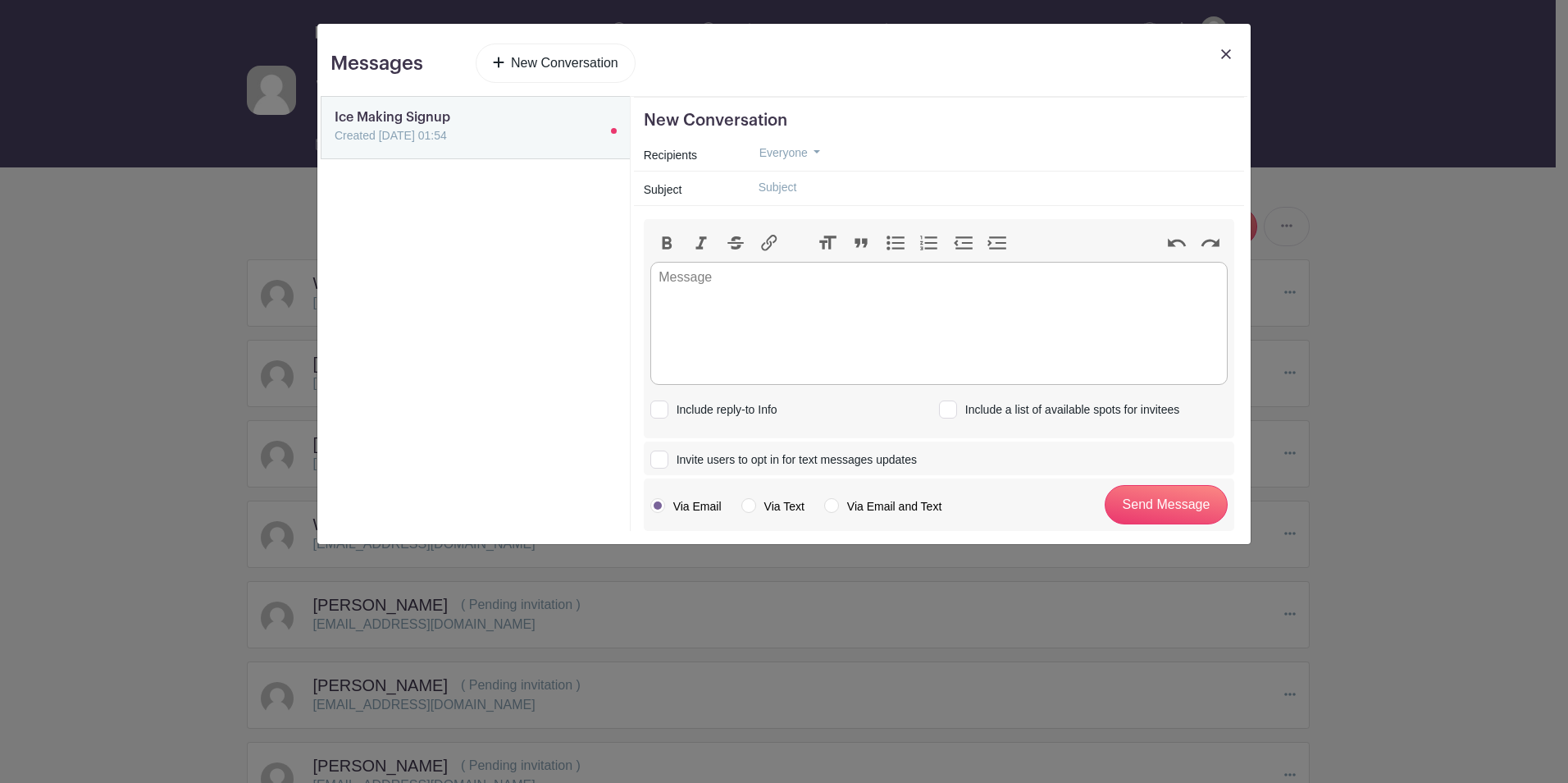
click at [818, 183] on input "text" at bounding box center [990, 187] width 488 height 25
type input "l"
type input "2025 Ice Build"
click at [741, 288] on trix-editor at bounding box center [939, 323] width 578 height 123
click at [767, 243] on button "Link" at bounding box center [769, 243] width 35 height 21
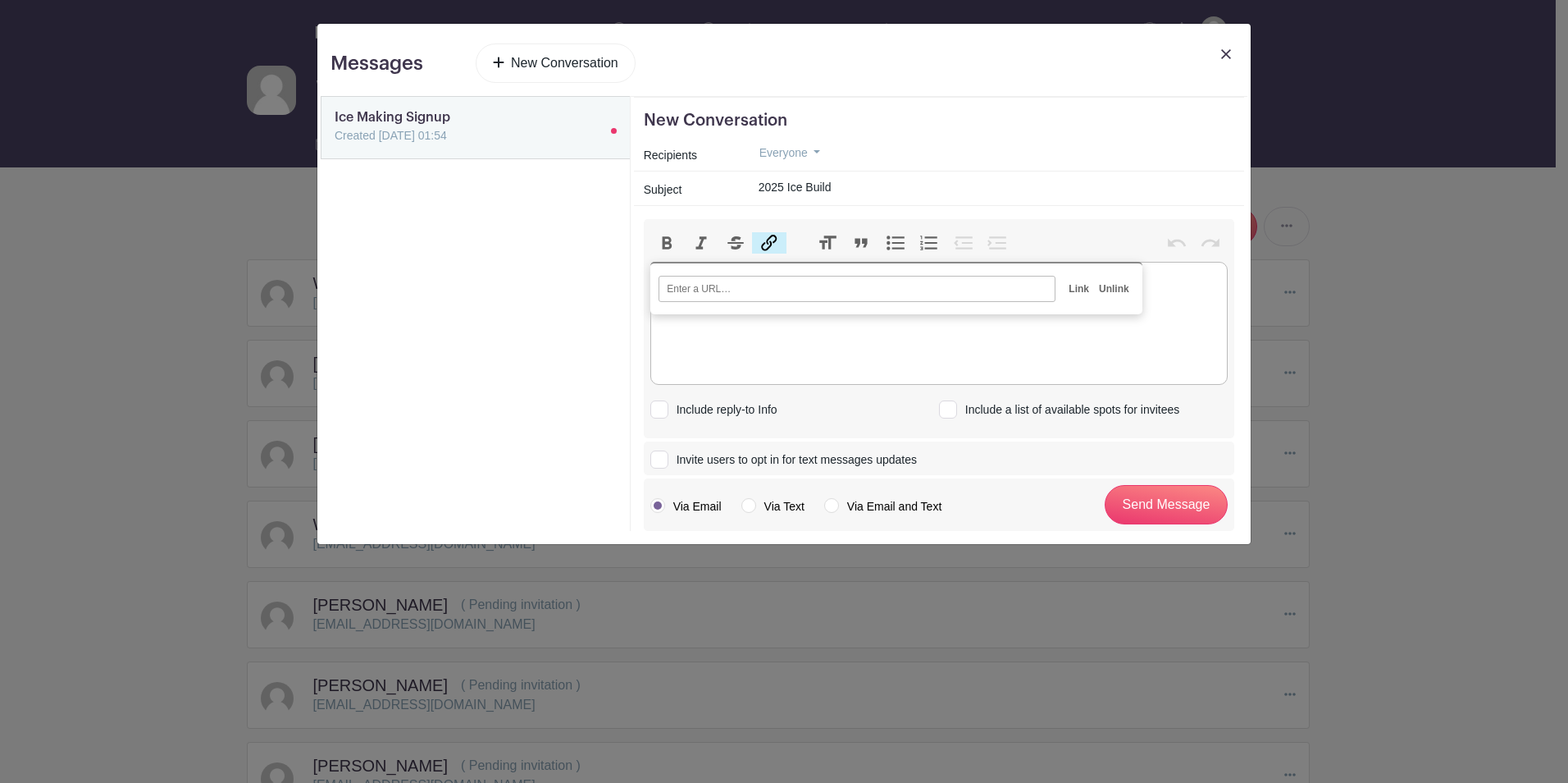
click at [1400, 271] on div "Messages New Conversation Ice Making Signup Created 11 Sep 2025, 01:54 New Conv…" at bounding box center [784, 391] width 1568 height 783
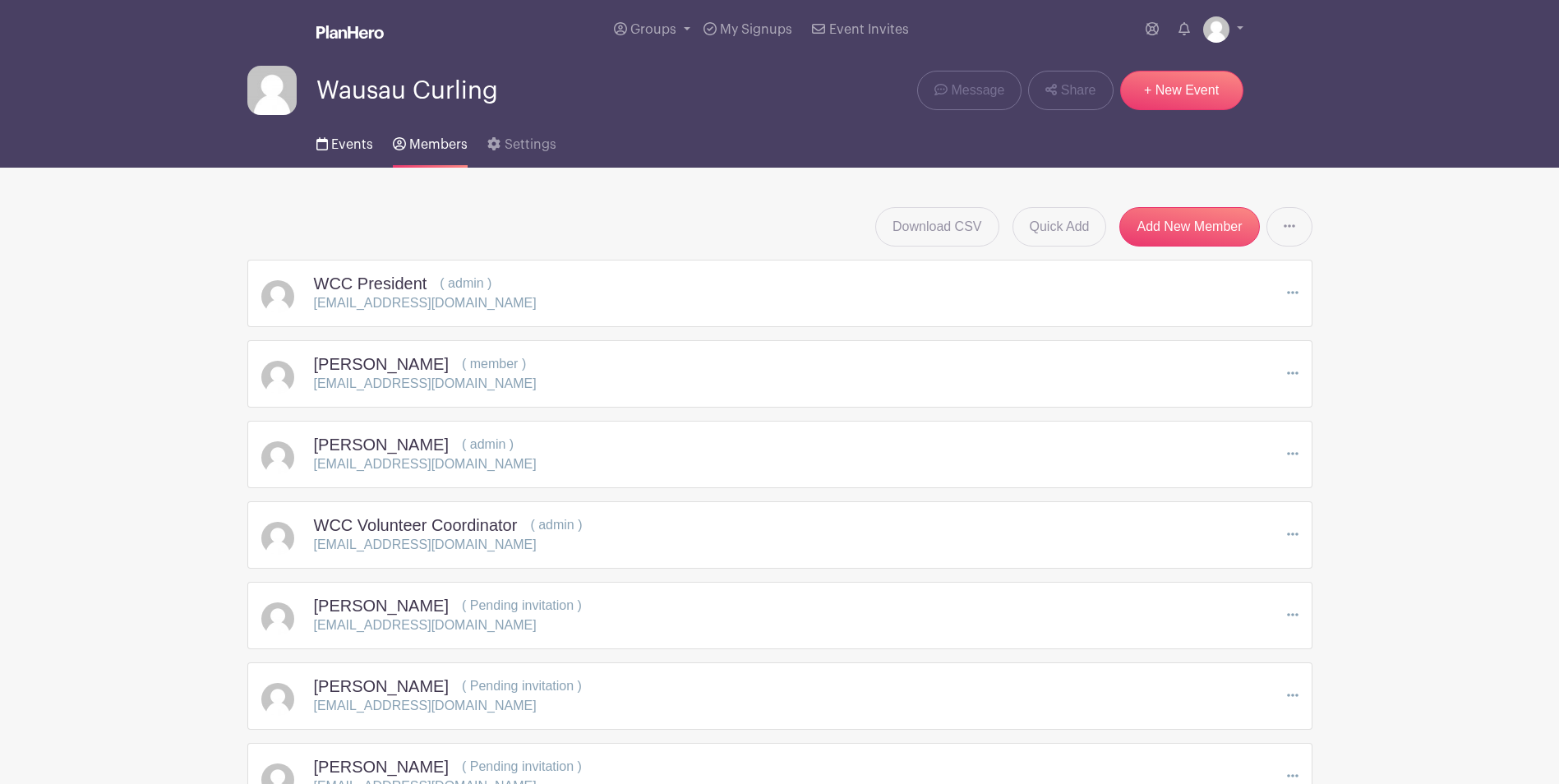
click at [343, 143] on span "Events" at bounding box center [352, 144] width 42 height 13
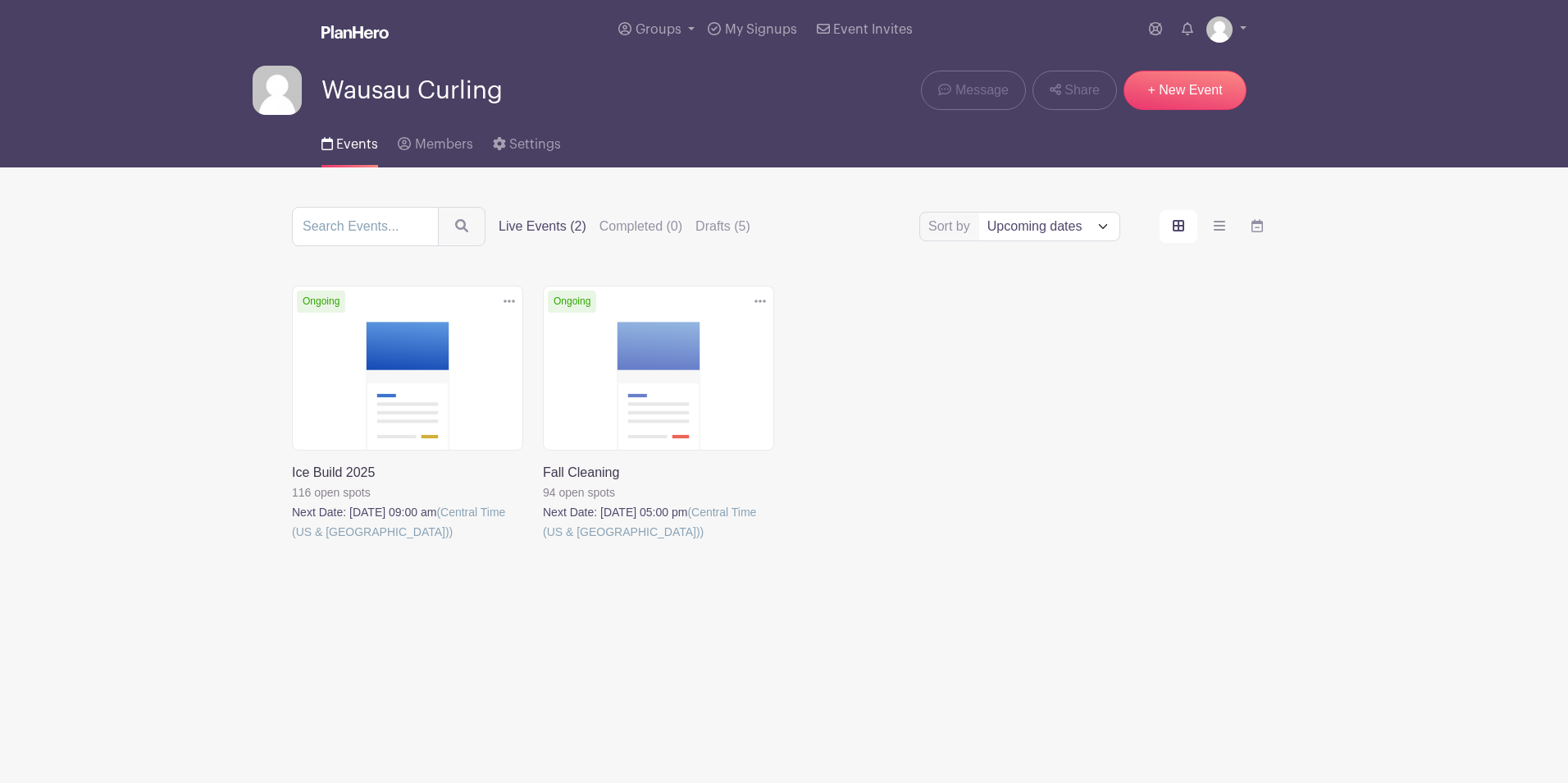
click at [292, 541] on link at bounding box center [292, 541] width 0 height 0
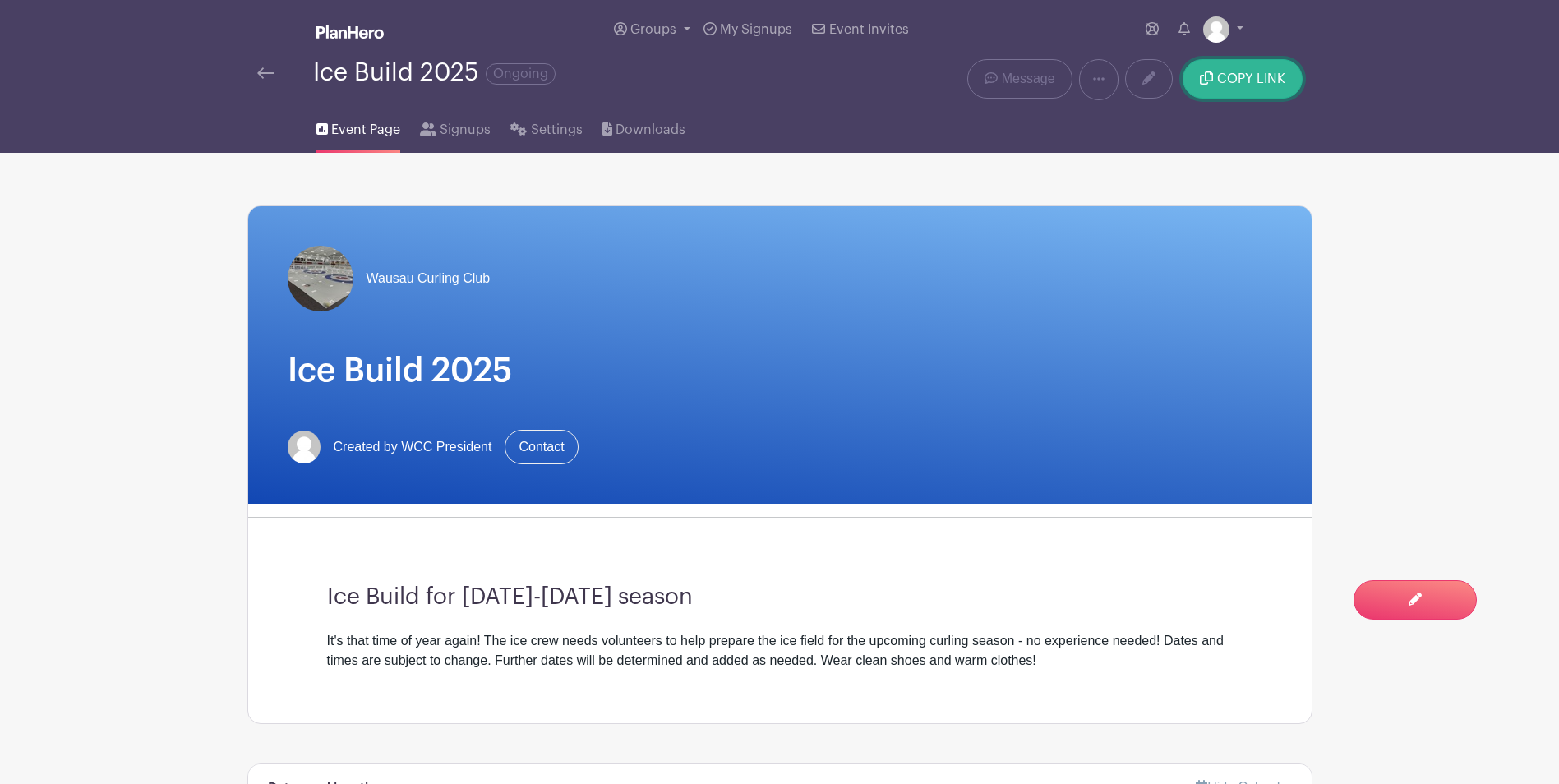
click at [1240, 68] on button "COPY LINK" at bounding box center [1242, 79] width 119 height 39
click at [986, 88] on link "Message" at bounding box center [1019, 79] width 104 height 39
click at [998, 78] on link "Message" at bounding box center [1019, 79] width 104 height 39
click at [1020, 76] on span "Message" at bounding box center [1028, 78] width 54 height 20
click at [259, 71] on img at bounding box center [265, 73] width 16 height 12
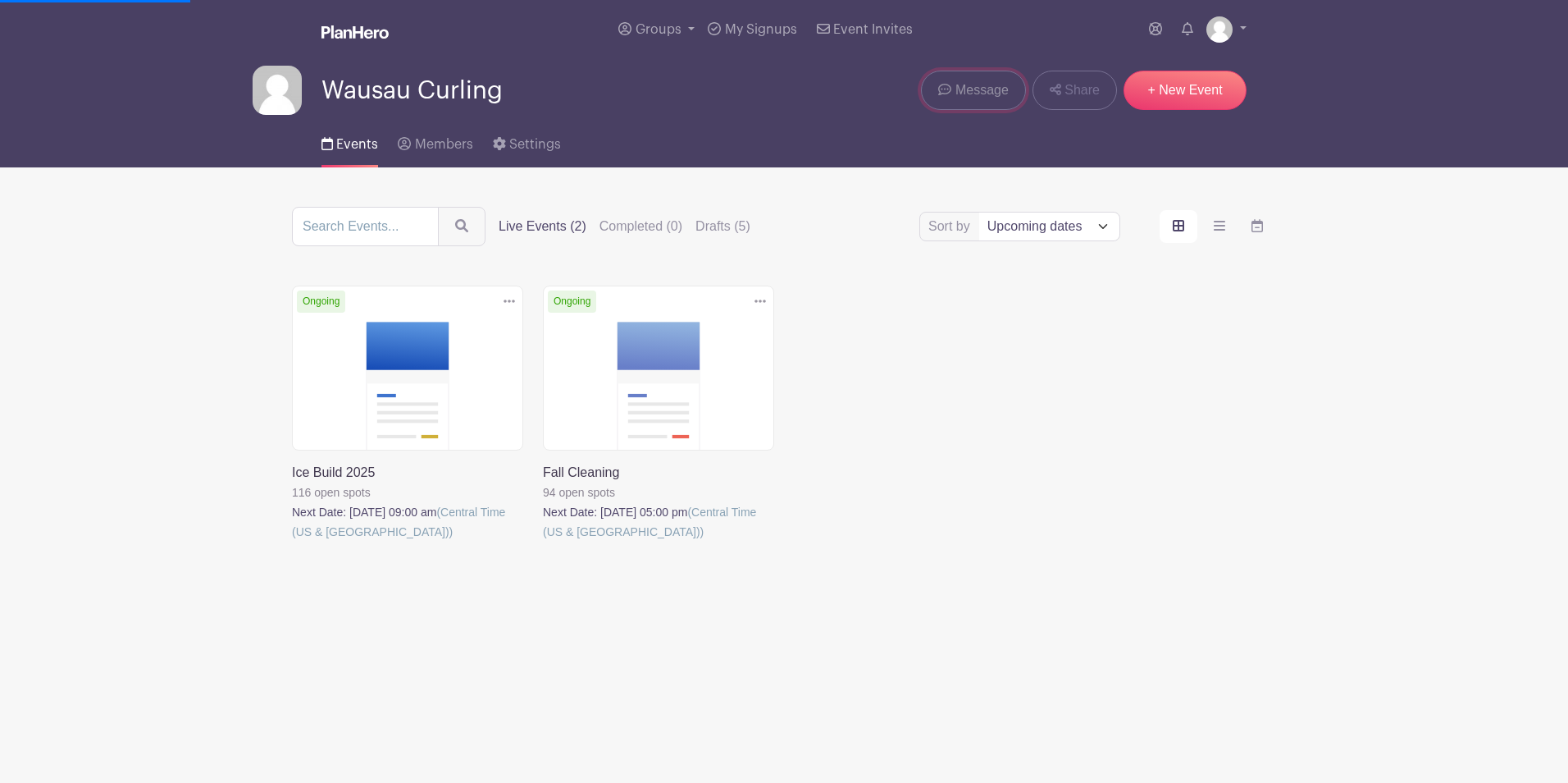
click at [958, 87] on span "Message" at bounding box center [982, 90] width 53 height 20
click at [832, 204] on main "Groups All Groups Wausau Curling WCC's Events My Signups Event Invites My accou…" at bounding box center [784, 344] width 1568 height 690
click at [961, 86] on span "Message" at bounding box center [982, 90] width 53 height 20
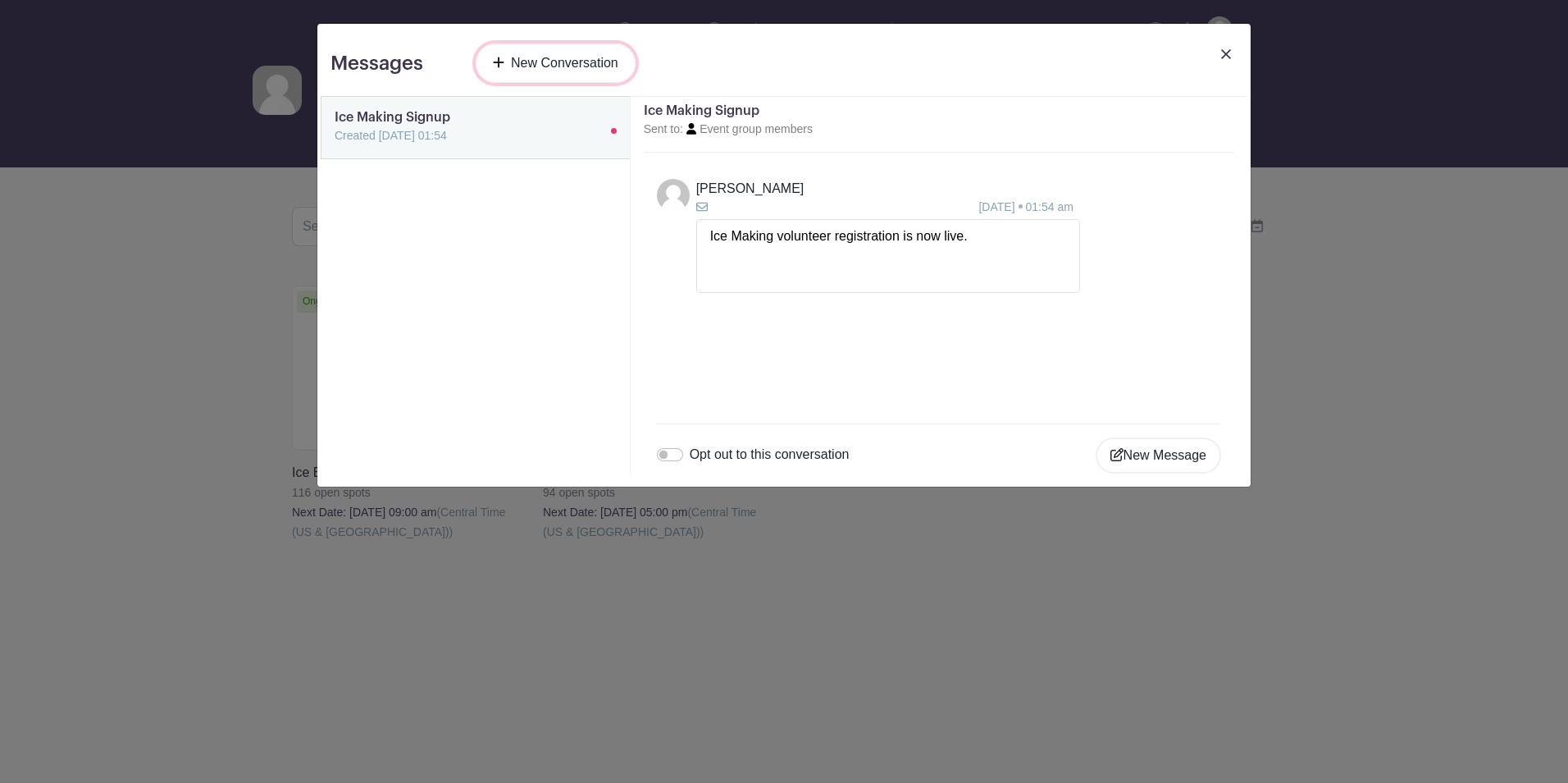
click at [524, 61] on link "New Conversation" at bounding box center [555, 63] width 160 height 39
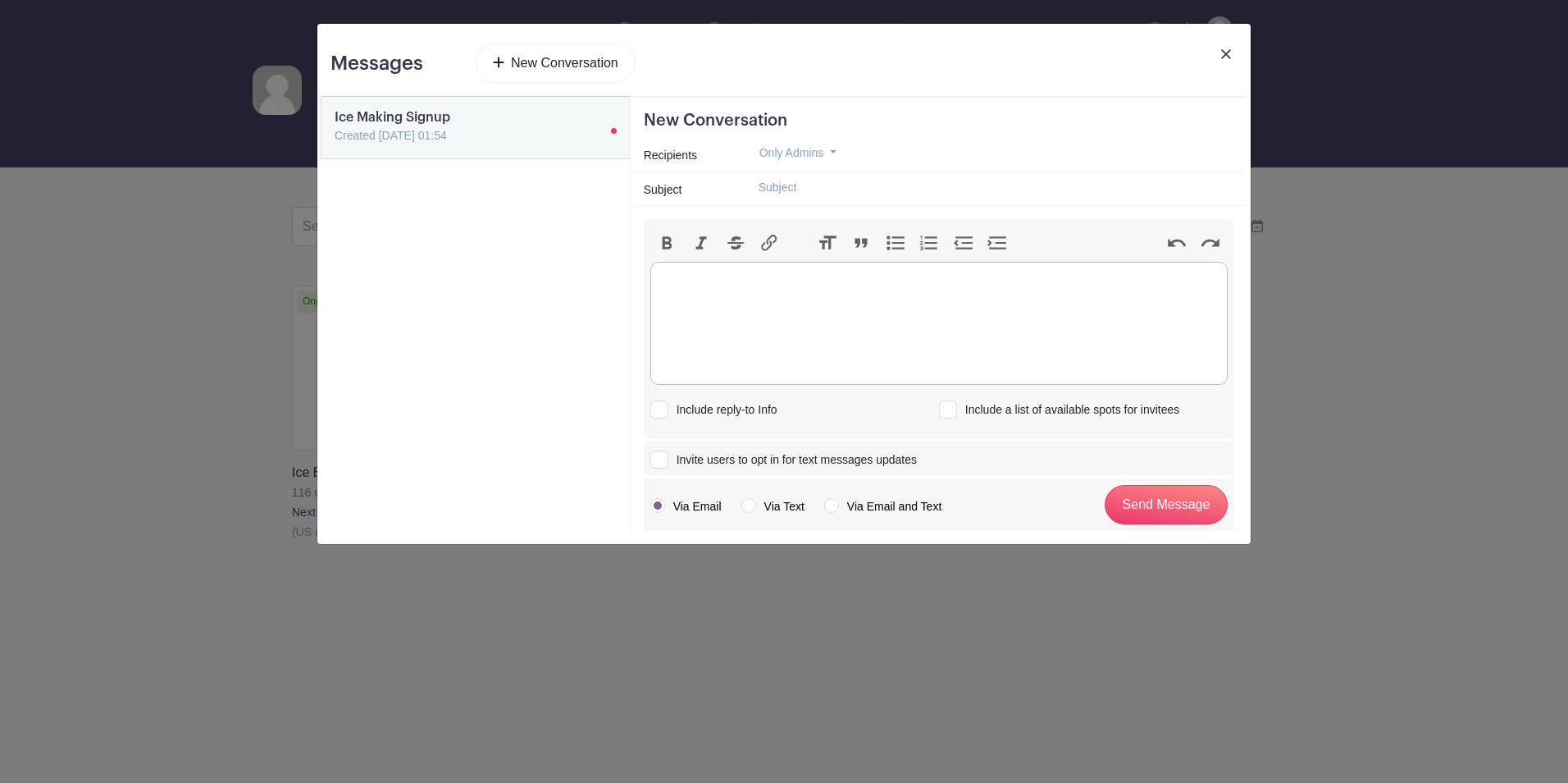
click at [686, 282] on trix-editor at bounding box center [939, 323] width 578 height 123
click at [832, 153] on button "Only Admins" at bounding box center [798, 153] width 105 height 25
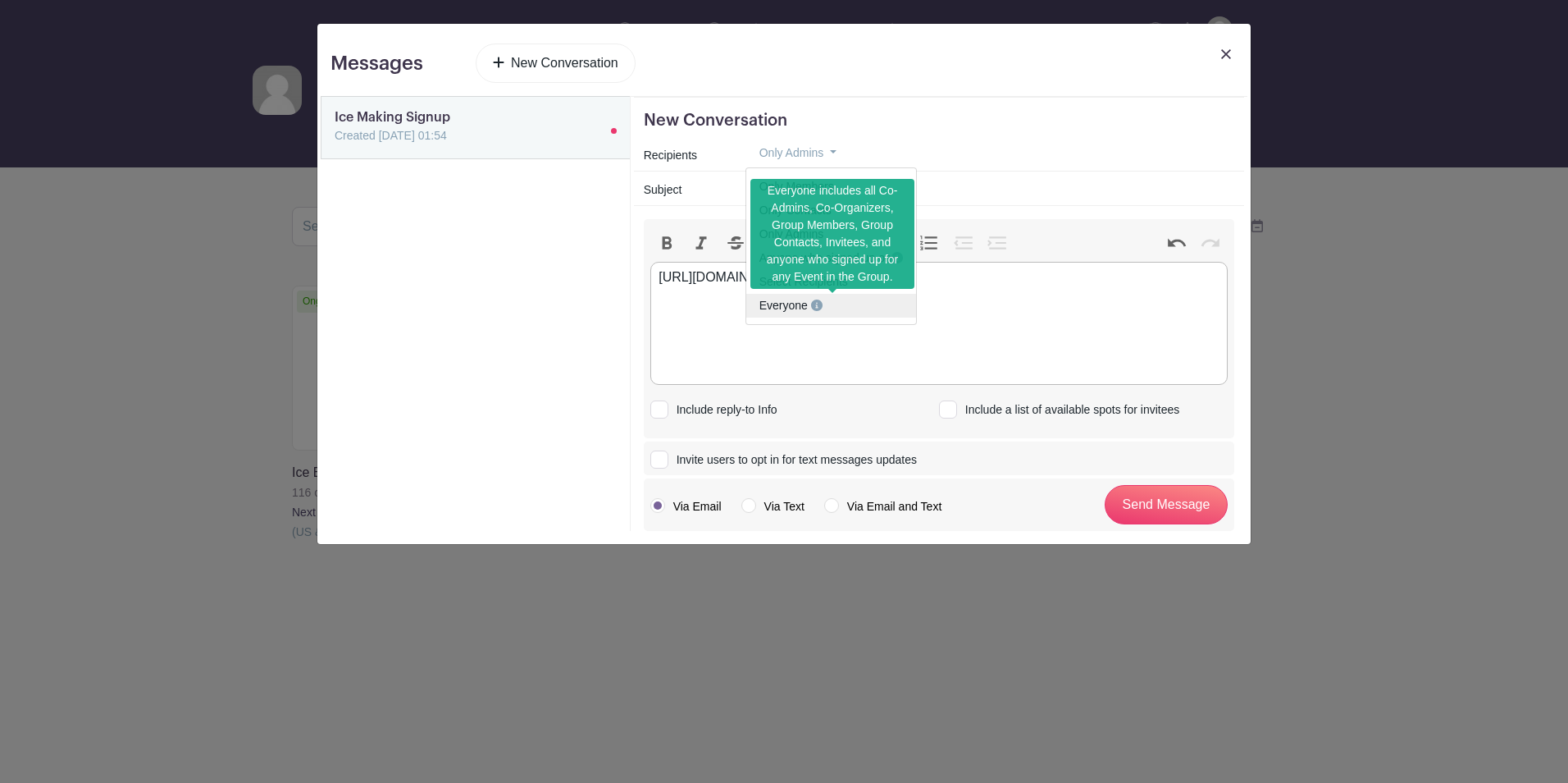
click at [793, 307] on span "Everyone" at bounding box center [784, 305] width 48 height 13
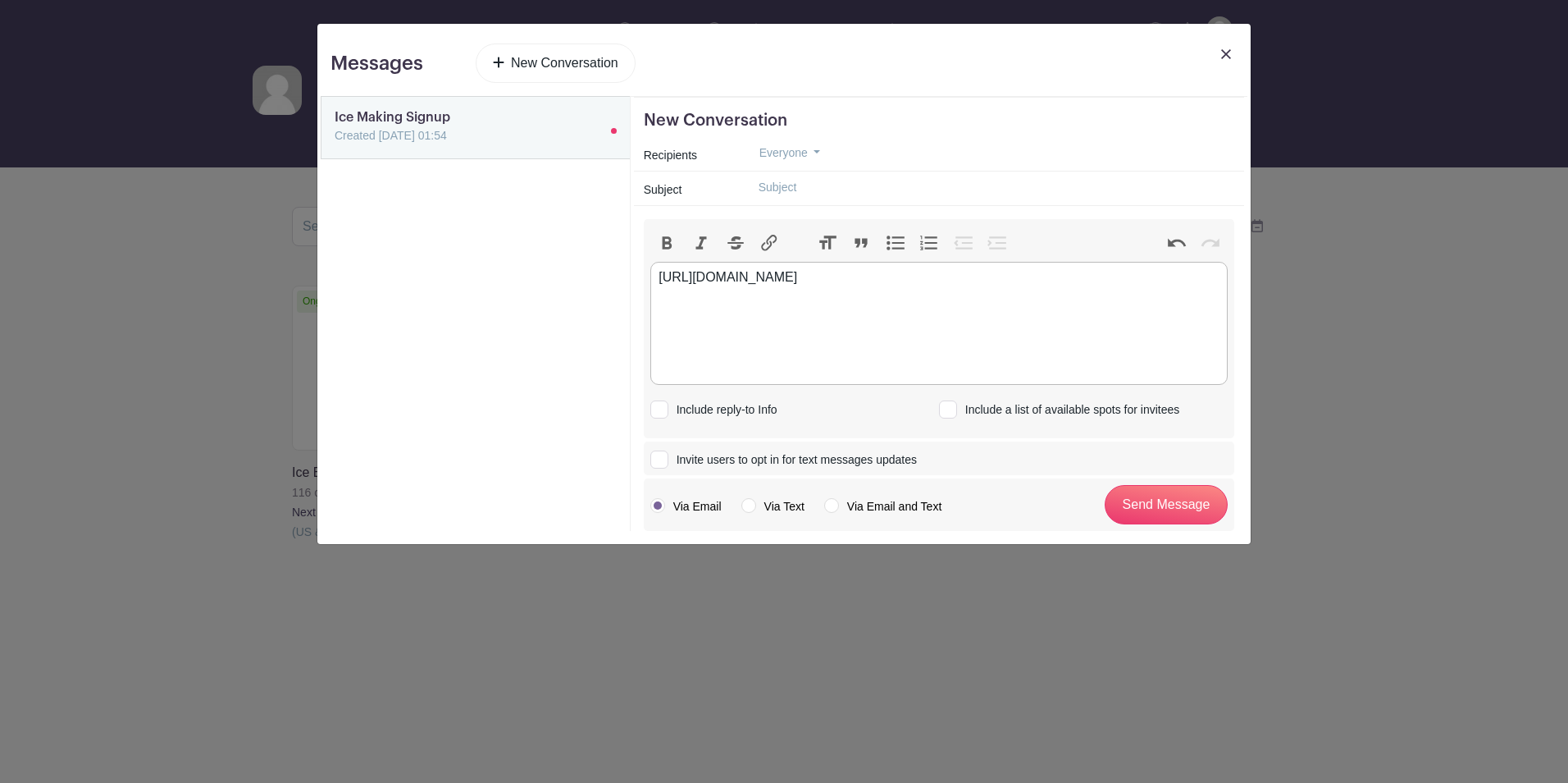
click at [790, 182] on input "text" at bounding box center [990, 187] width 488 height 25
type input "2025 Ice Build"
click at [657, 278] on trix-editor "https://schedule.planhero.com/events/cd343c685/ice-making" at bounding box center [939, 323] width 578 height 123
type trix-editor "<div><br><br>https://schedule.planhero.com/events/cd343c685/ice-making</div>"
click at [658, 457] on input "Invite users to opt in for text messages updates" at bounding box center [656, 456] width 11 height 11
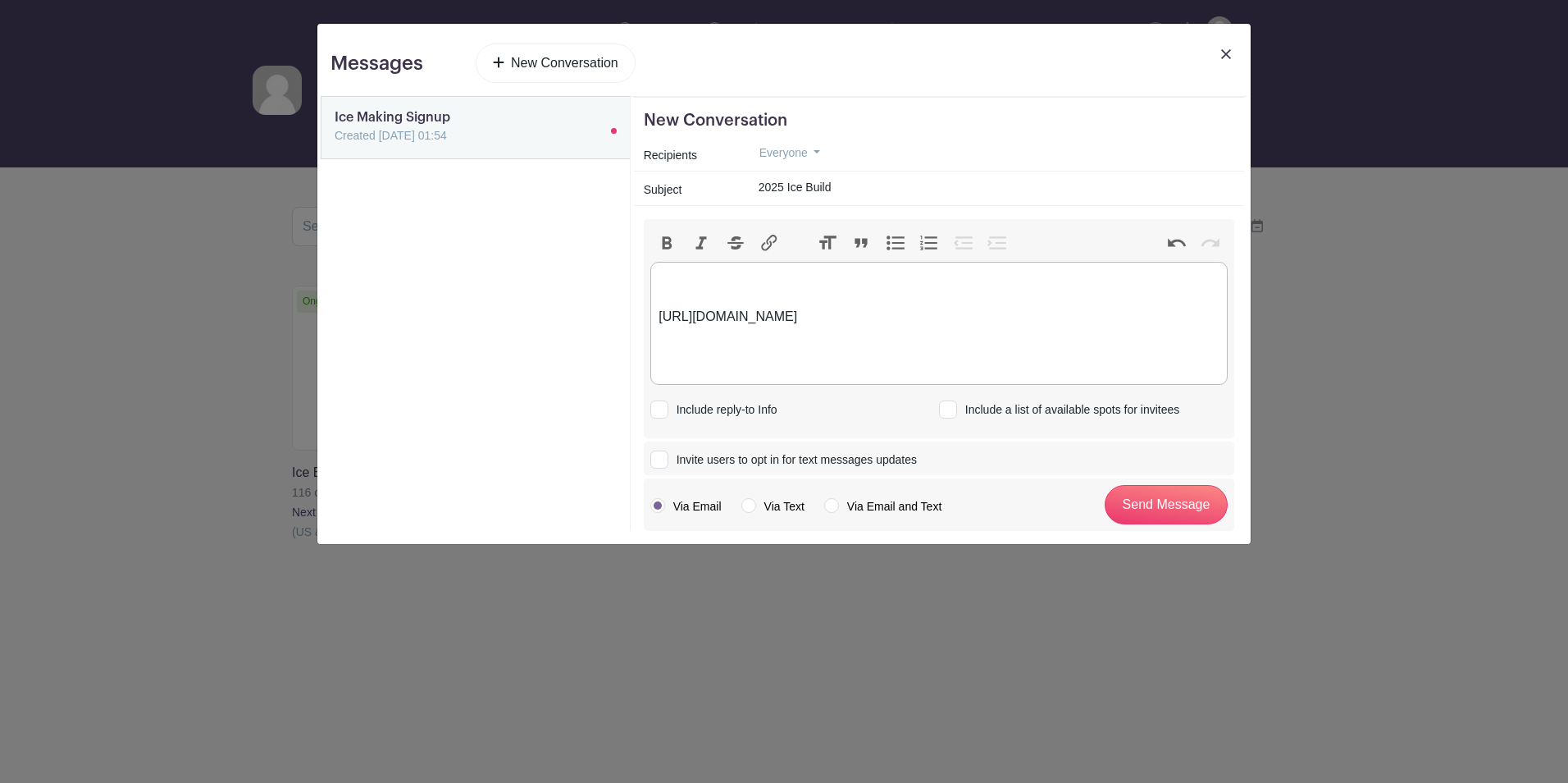
checkbox input "true"
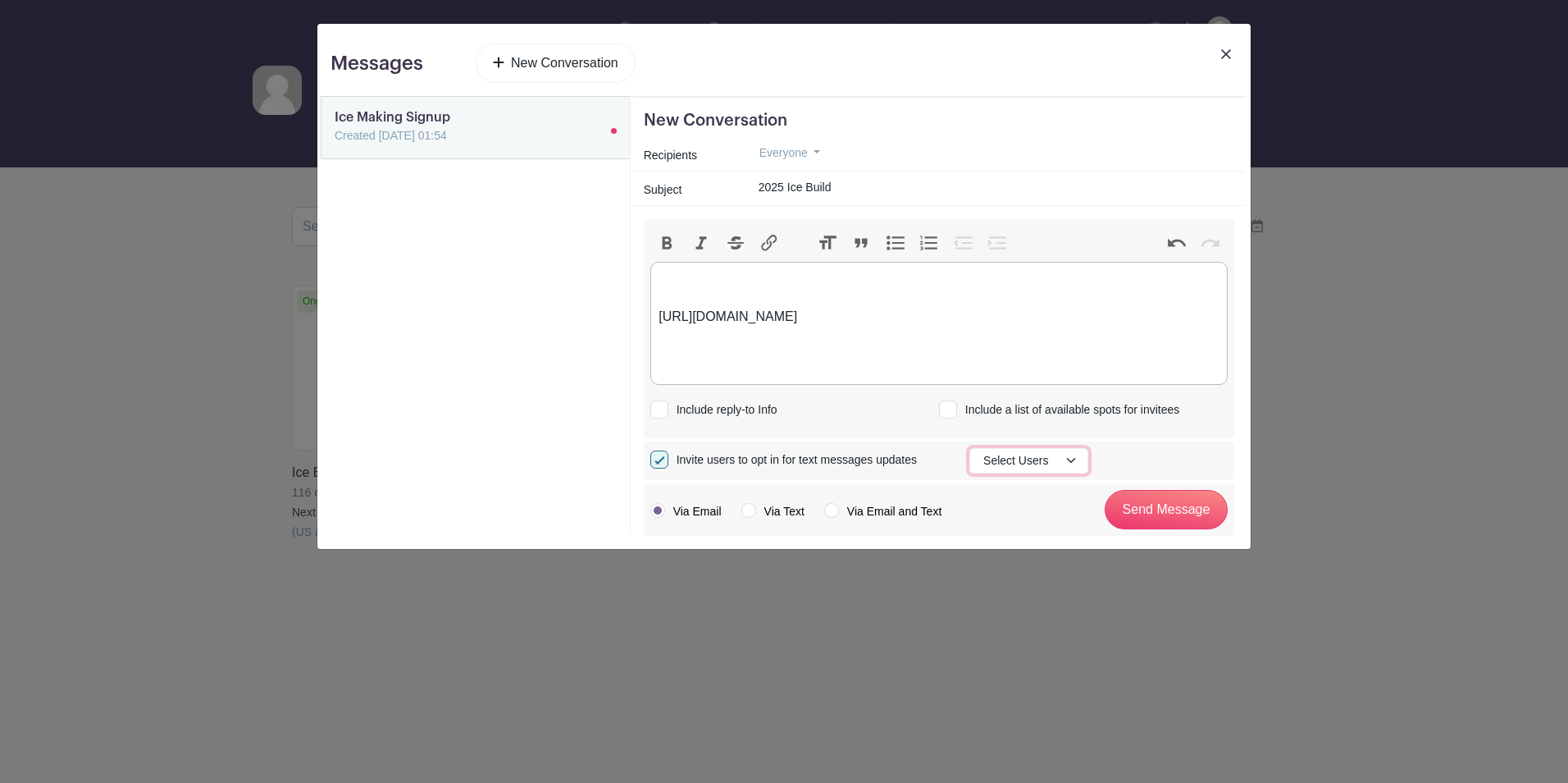
click at [1071, 461] on button "Select Users" at bounding box center [1029, 461] width 119 height 25
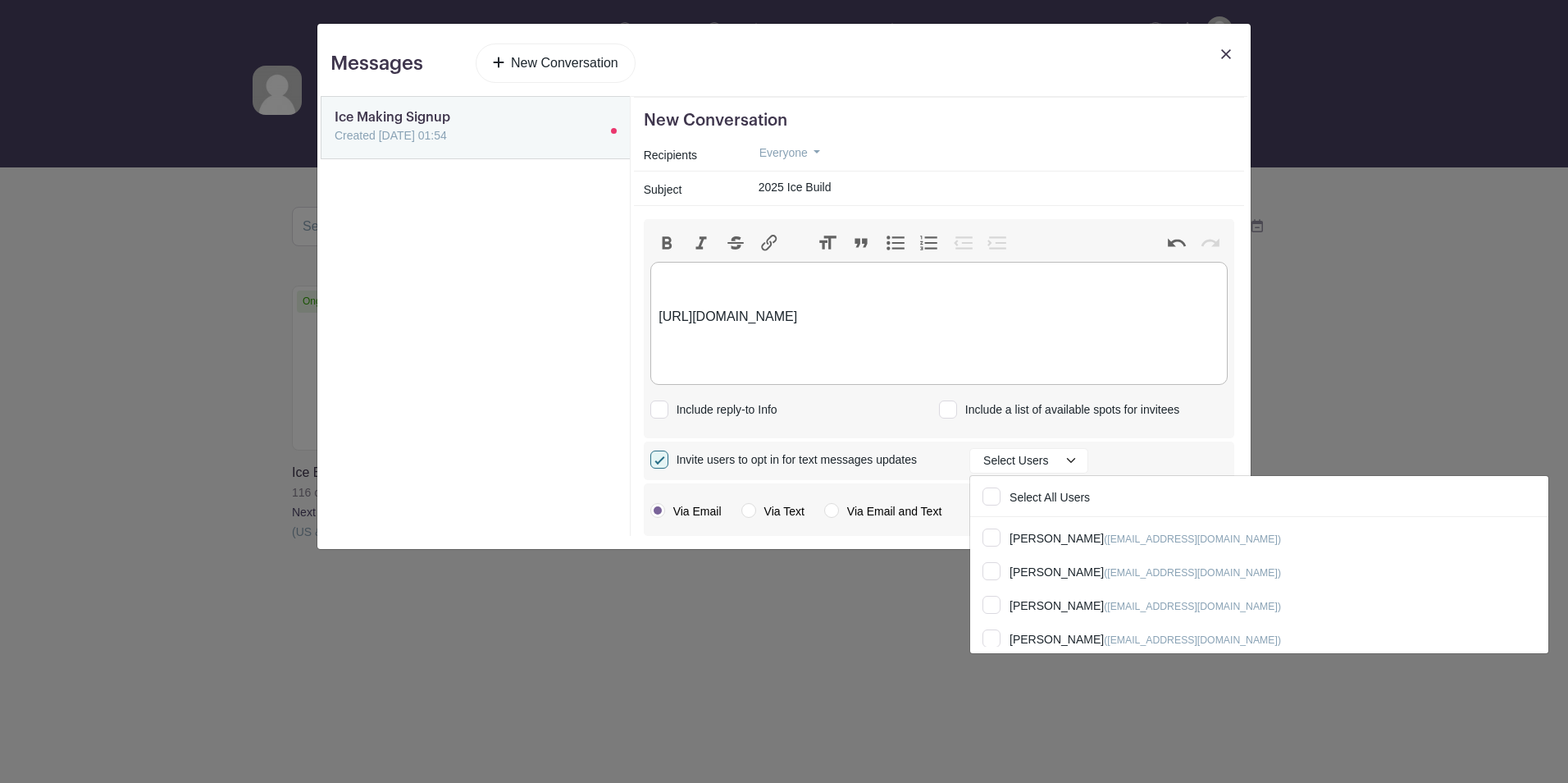
click at [1292, 417] on div "Messages New Conversation Ice Making Signup Created 11 Sep 2025, 01:54 New Conv…" at bounding box center [784, 391] width 1568 height 783
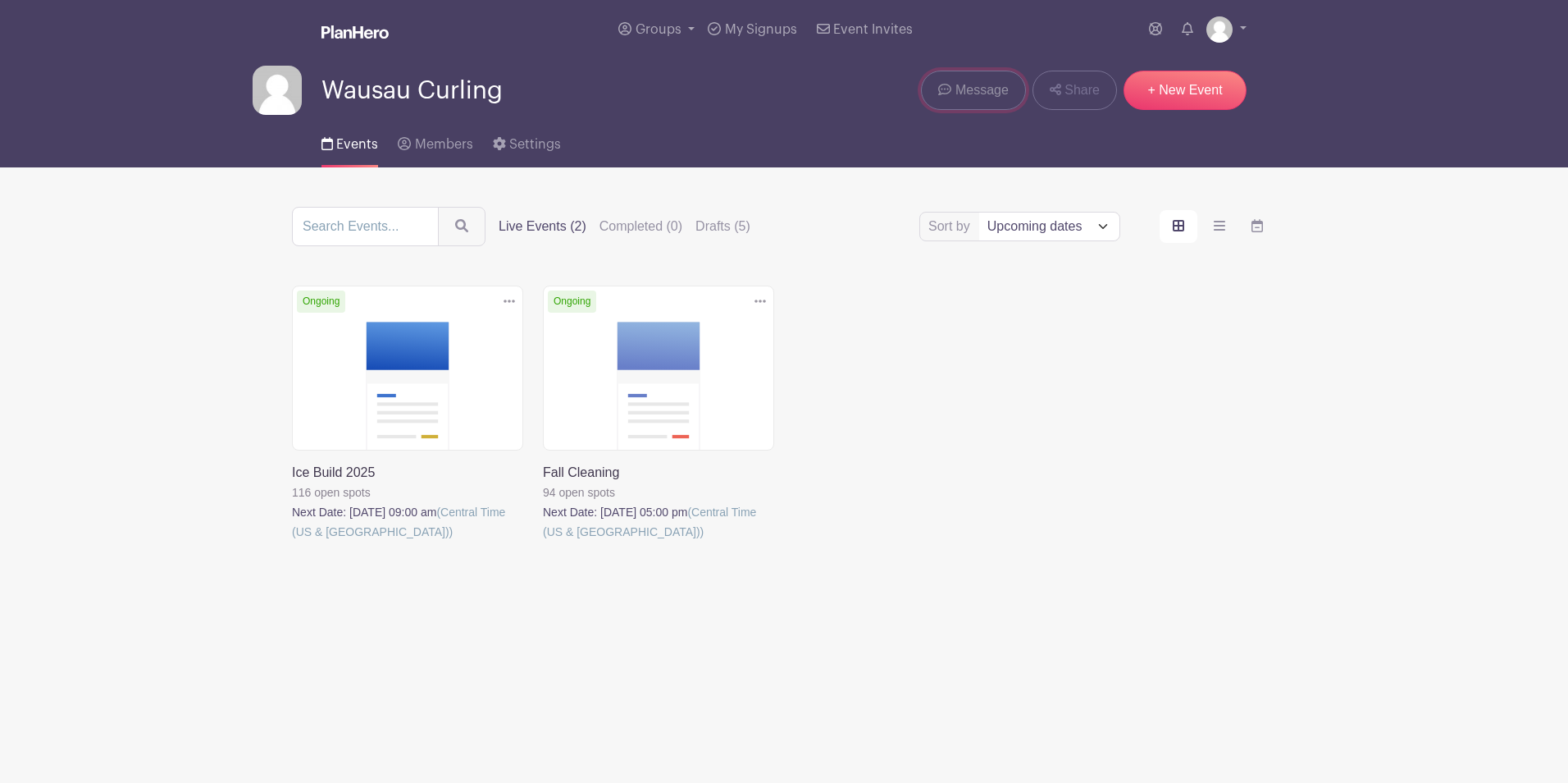
click at [985, 87] on span "Message" at bounding box center [982, 90] width 53 height 20
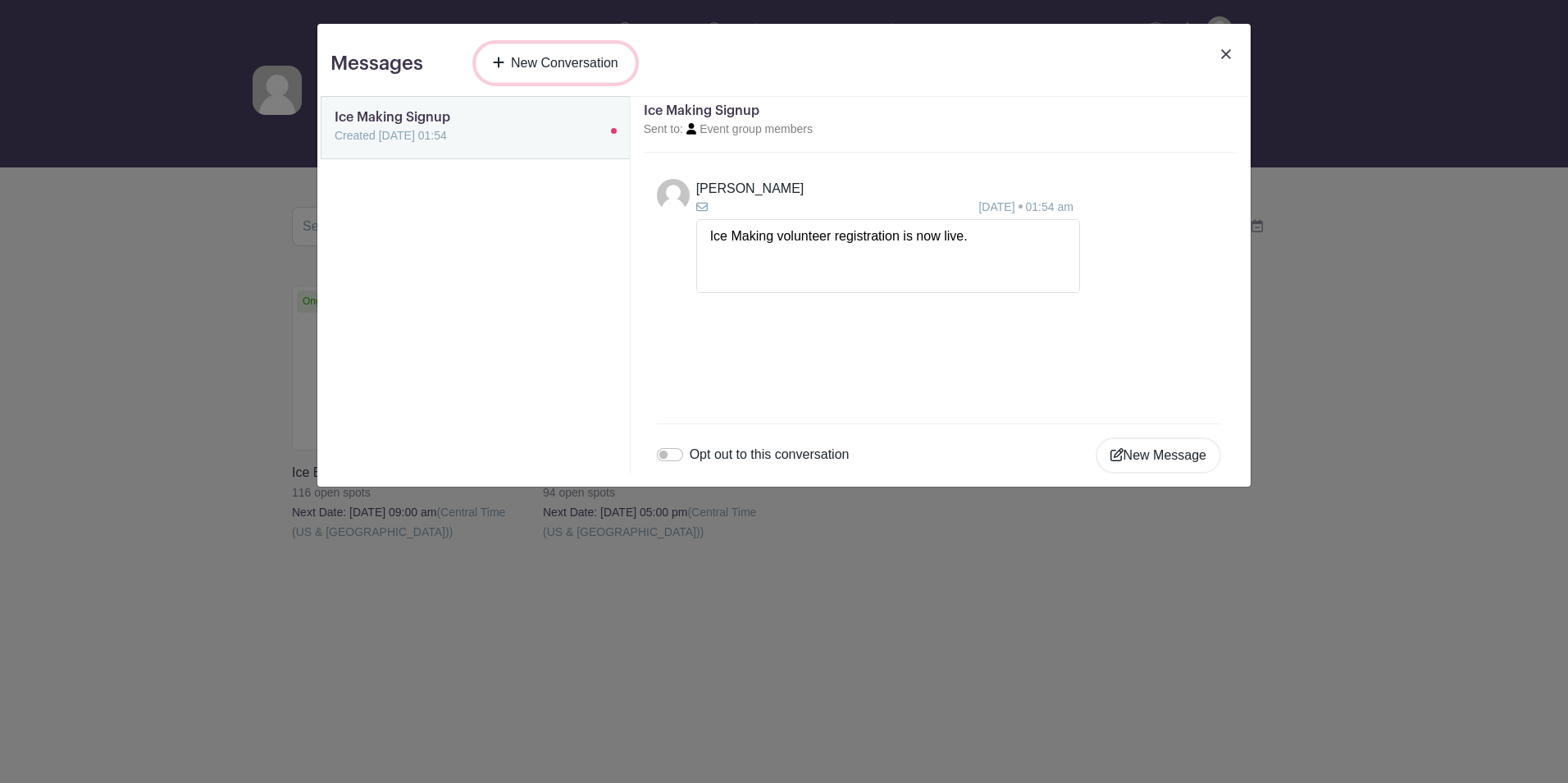
click at [537, 57] on link "New Conversation" at bounding box center [555, 63] width 160 height 39
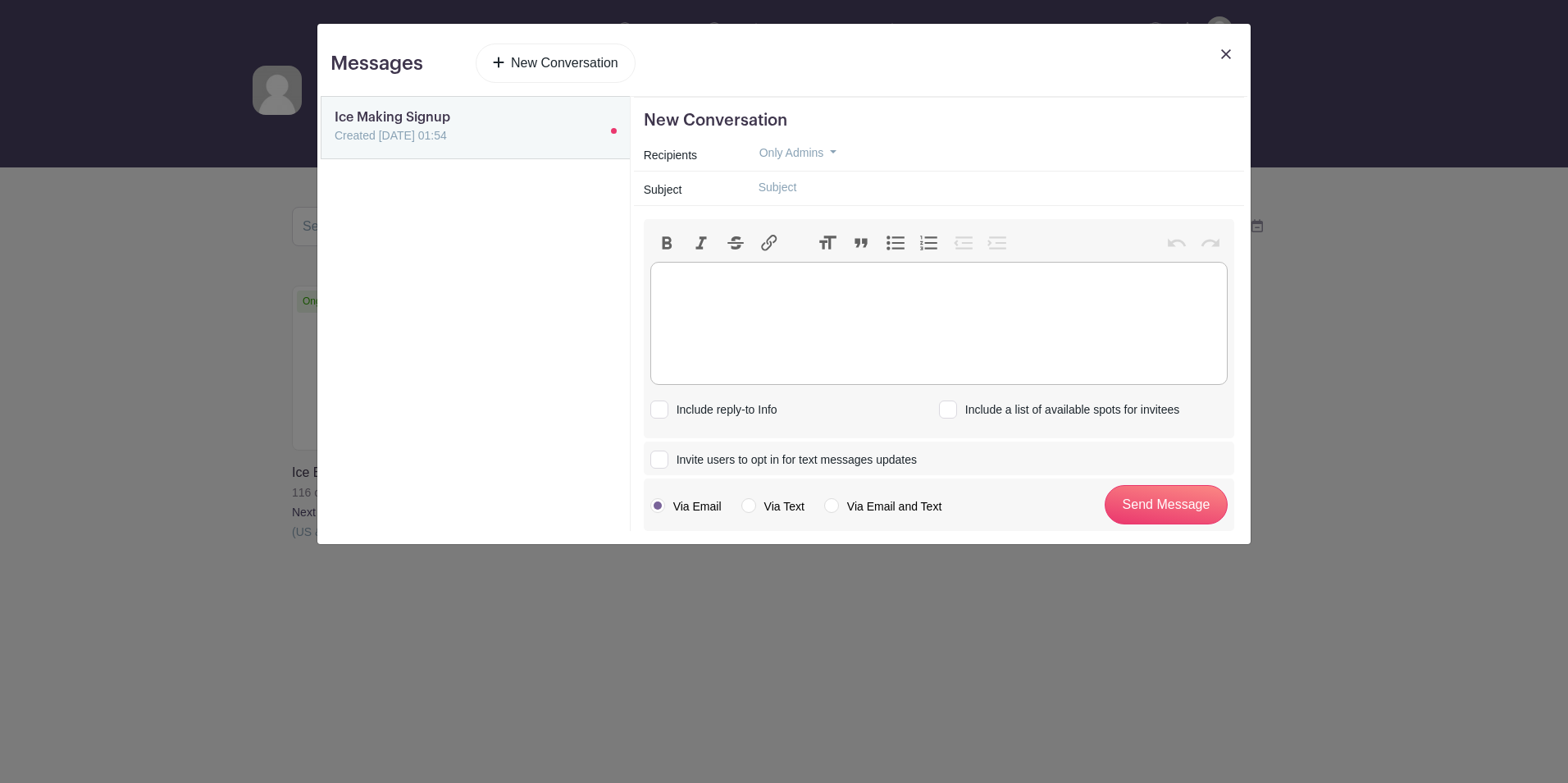
click at [685, 288] on trix-editor at bounding box center [939, 323] width 578 height 123
click at [658, 277] on trix-editor "https://schedule.planhero.com/events/cd343c685/ice-making" at bounding box center [939, 323] width 578 height 123
type trix-editor "<div><br><br>https://schedule.planhero.com/events/cd343c685/ice-making</div>"
click at [820, 157] on span "Only Admins" at bounding box center [792, 152] width 64 height 13
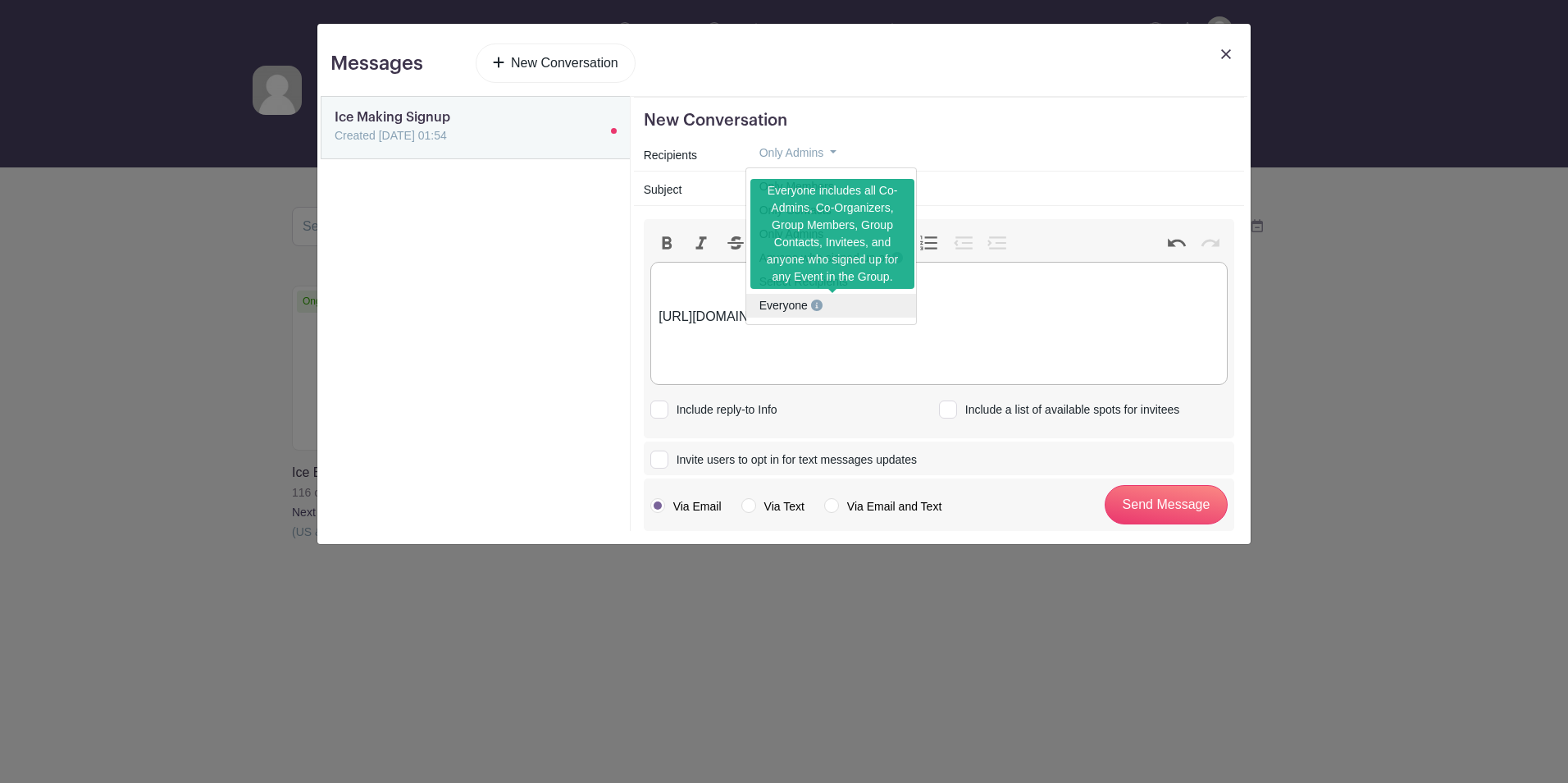
click at [799, 299] on span "Everyone" at bounding box center [784, 305] width 48 height 13
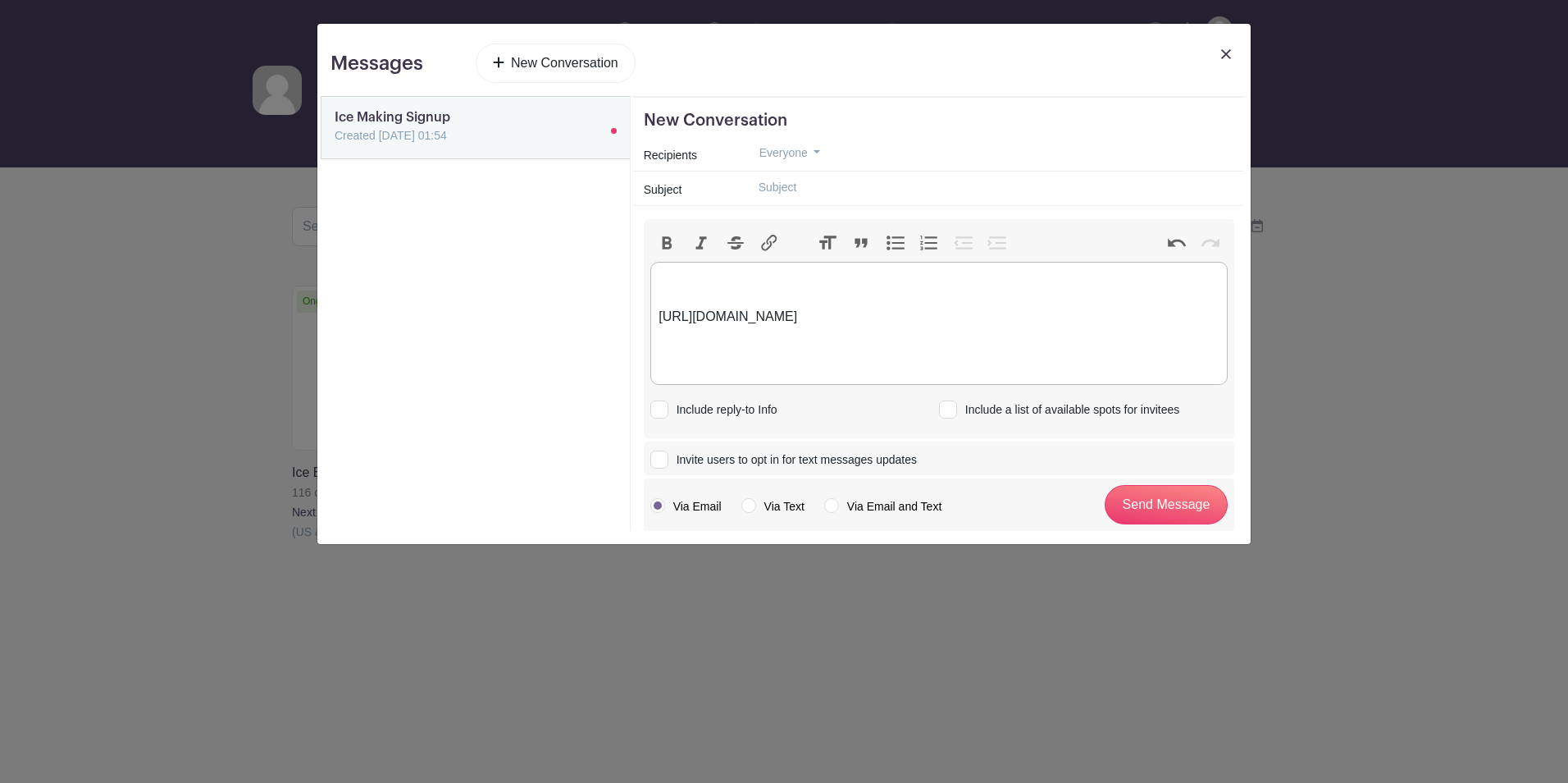
click at [805, 187] on input "text" at bounding box center [990, 187] width 488 height 25
type input "2025 Ice Build"
click at [721, 285] on div "https://schedule.planhero.com/events/cd343c685/ice-making" at bounding box center [939, 297] width 561 height 59
drag, startPoint x: 924, startPoint y: 276, endPoint x: 656, endPoint y: 271, distance: 268.0
click at [656, 271] on trix-editor "The sign up for the season's Ice Build is live. Volunteers are needed to assist…" at bounding box center [939, 323] width 578 height 123
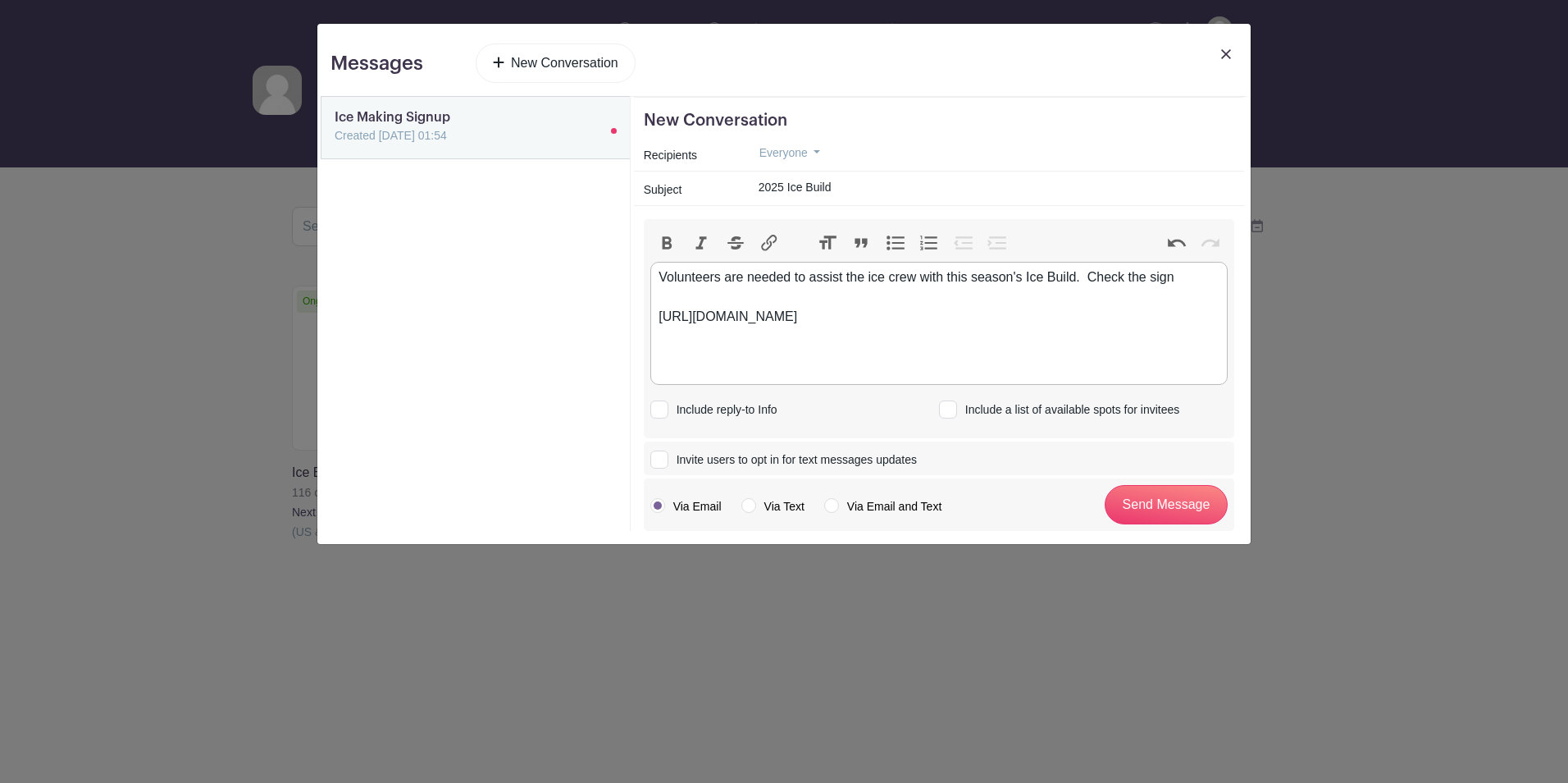
type trix-editor "<div>Volunteers are needed to assist the ice crew with this season's Ice Build.…"
click at [661, 405] on div at bounding box center [659, 409] width 18 height 18
click at [661, 405] on input "Include reply-to Info" at bounding box center [656, 406] width 11 height 11
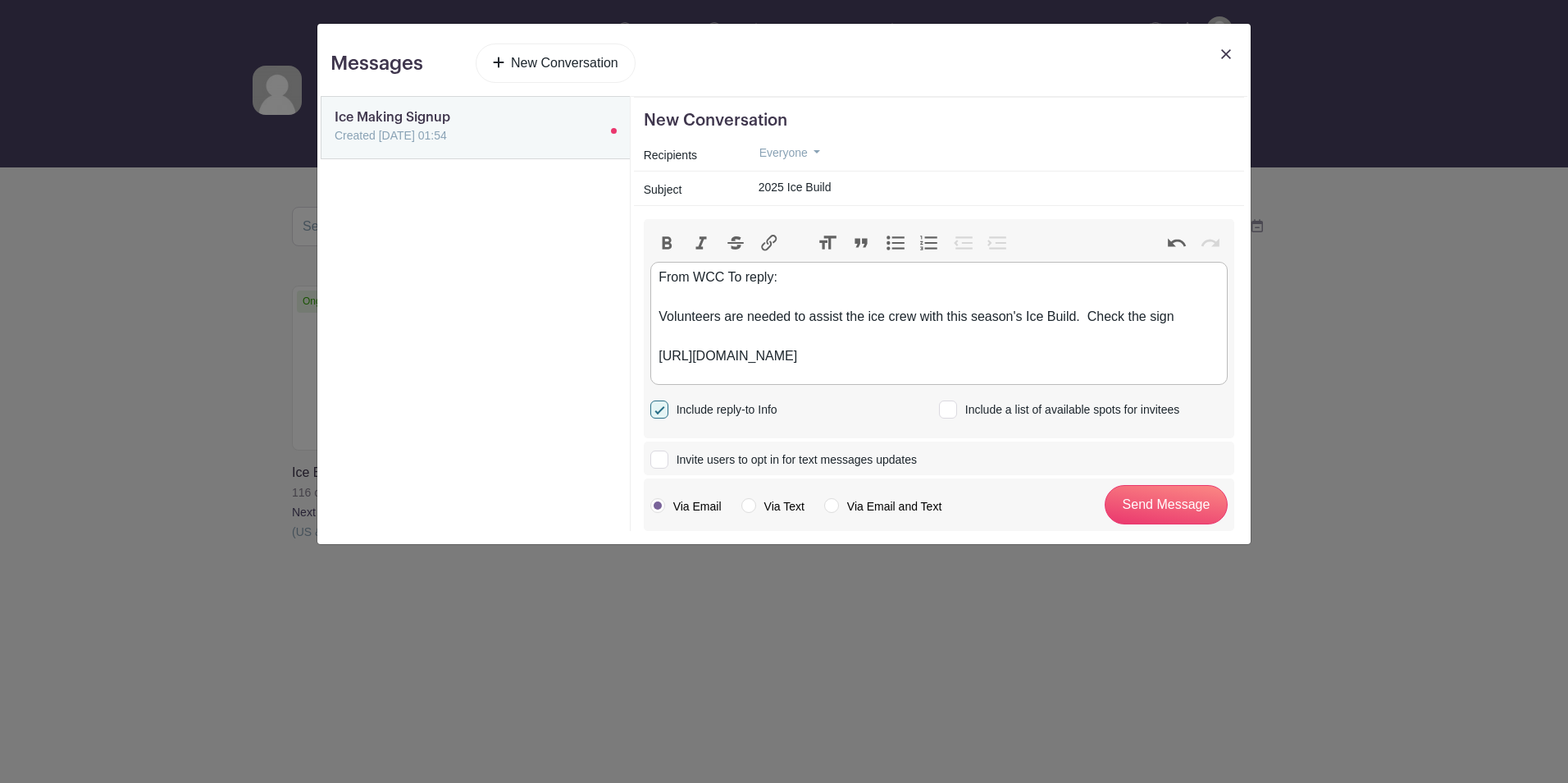
click at [661, 405] on div at bounding box center [659, 409] width 18 height 18
click at [661, 405] on input "Include reply-to Info" at bounding box center [656, 406] width 11 height 11
checkbox input "false"
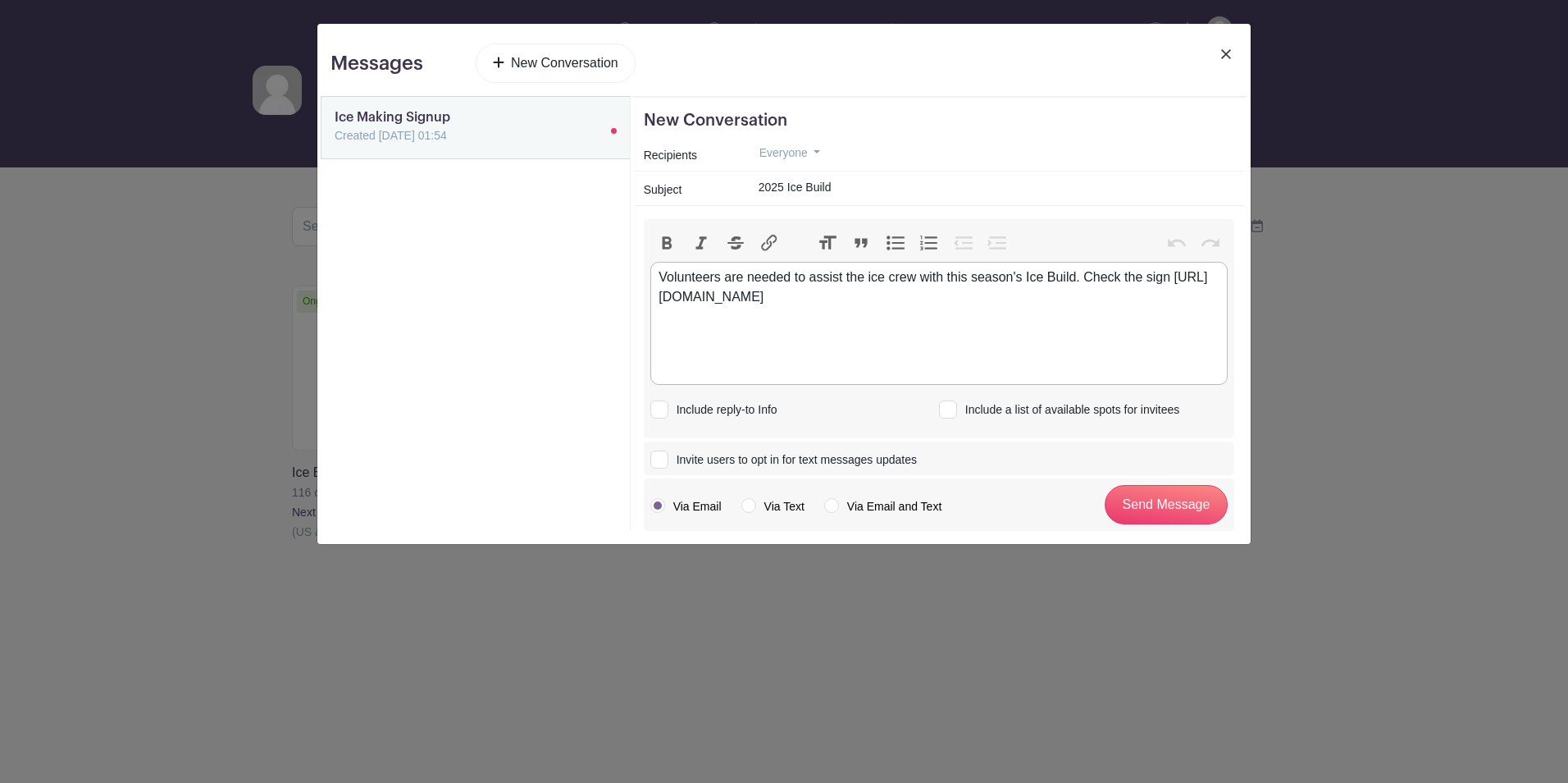
click at [948, 408] on input "Include a list of available spots for invitees" at bounding box center [944, 406] width 11 height 11
checkbox input "false"
click at [661, 459] on div at bounding box center [659, 459] width 18 height 18
click at [661, 459] on input "Invite users to opt in for text messages updates" at bounding box center [656, 456] width 11 height 11
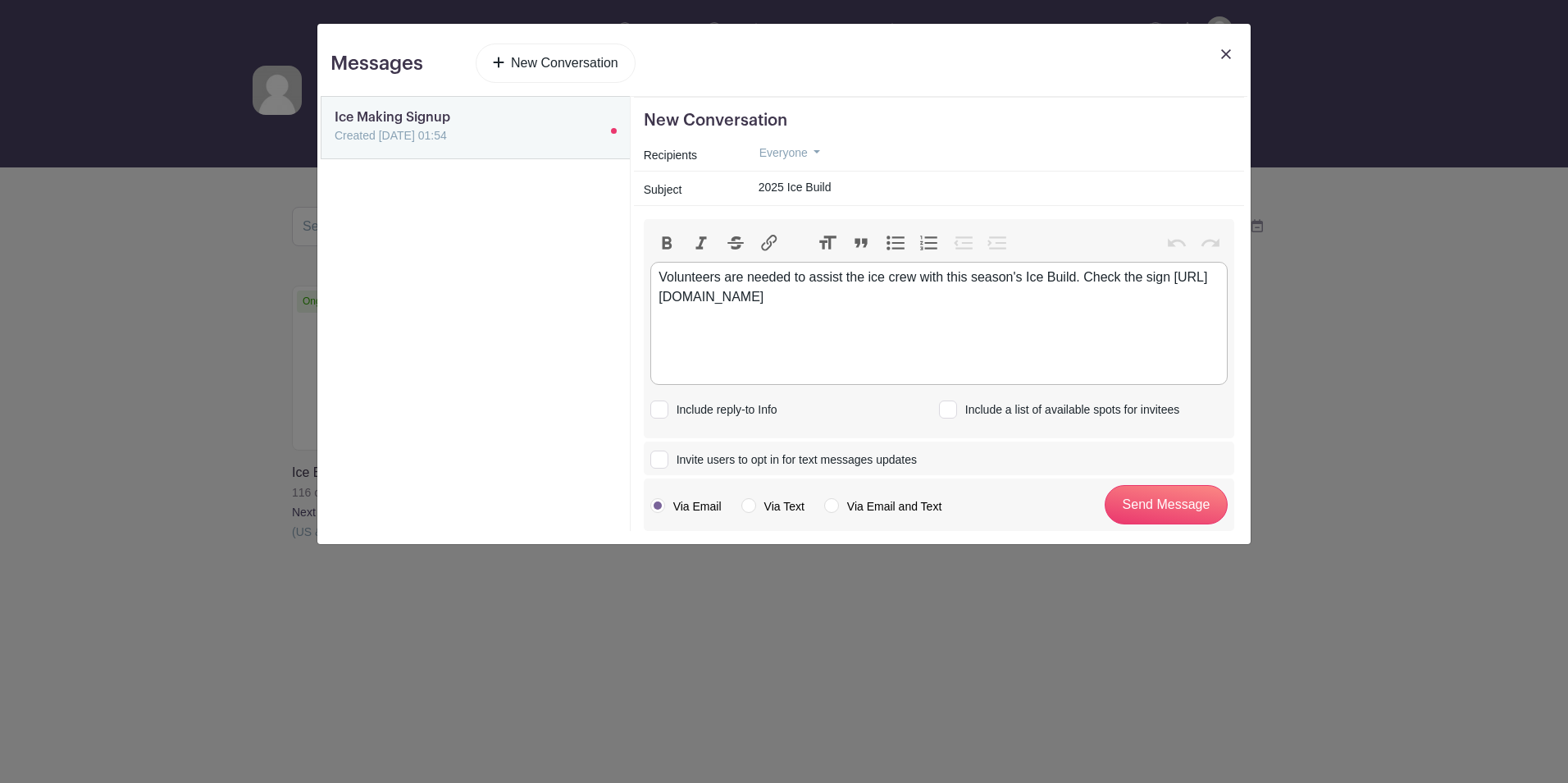
checkbox input "true"
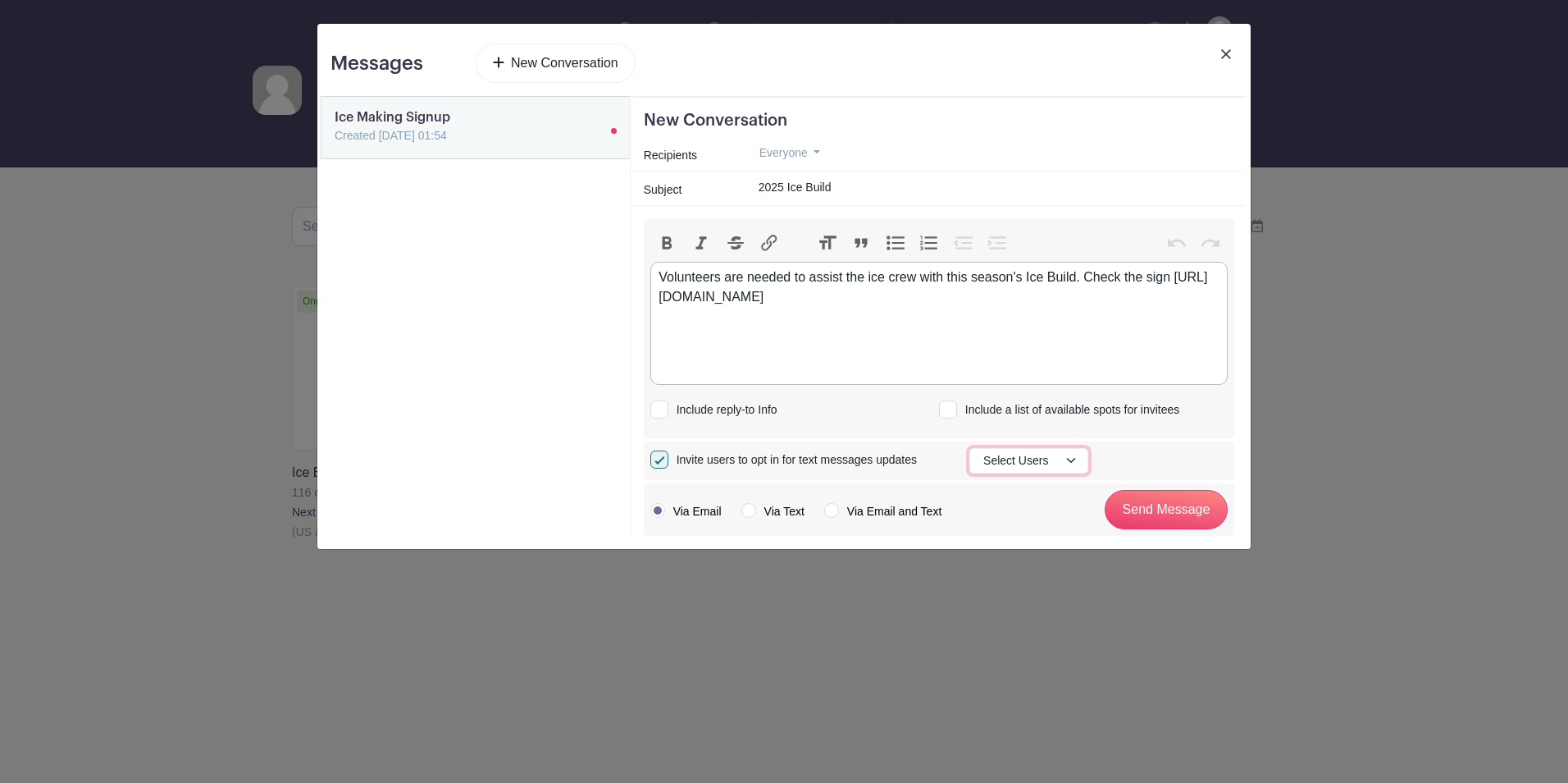
click at [1076, 460] on button "Select Users" at bounding box center [1029, 461] width 119 height 25
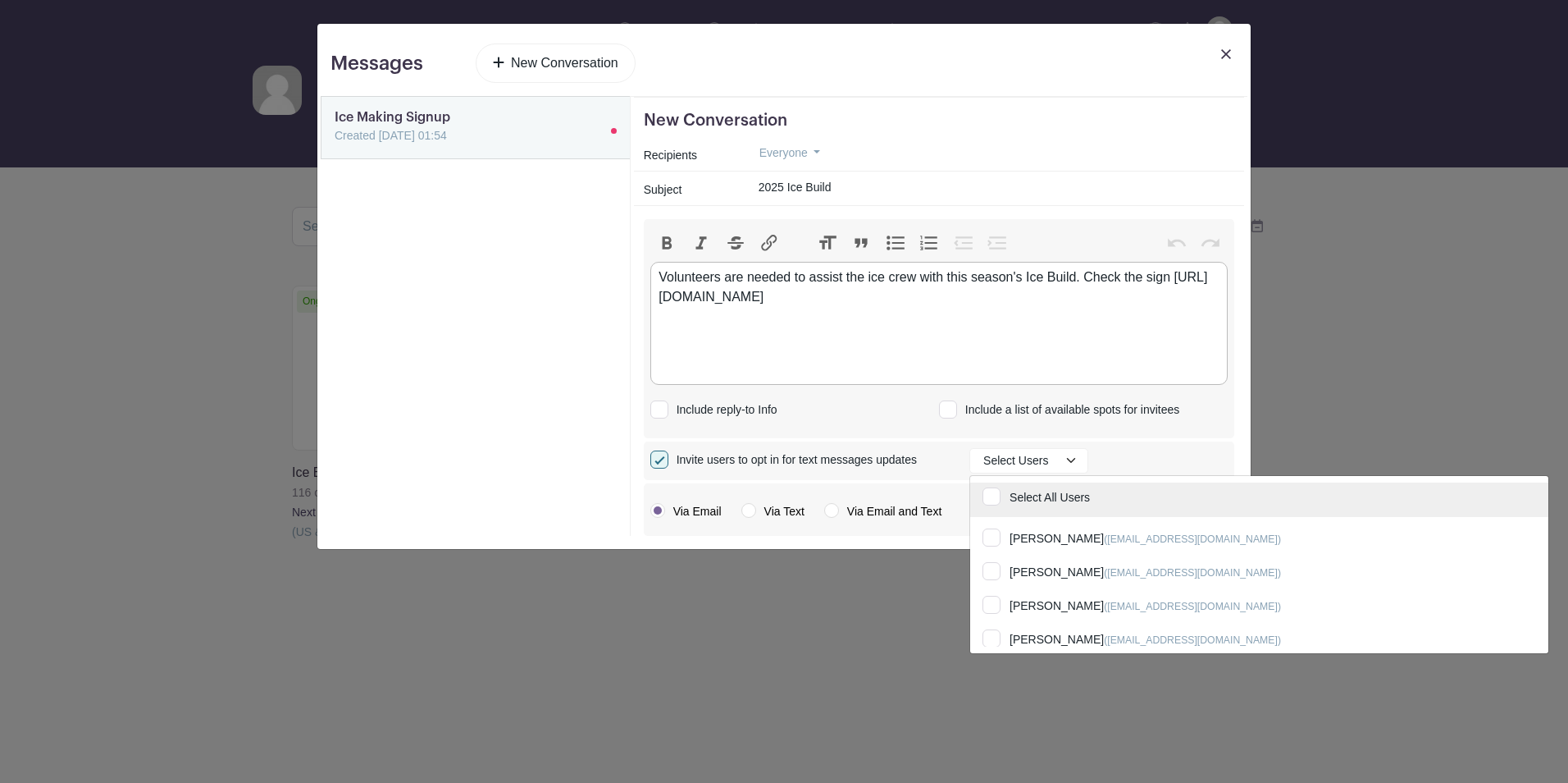
click at [1042, 494] on input "Select All Users" at bounding box center [1259, 501] width 578 height 36
checkbox input "true"
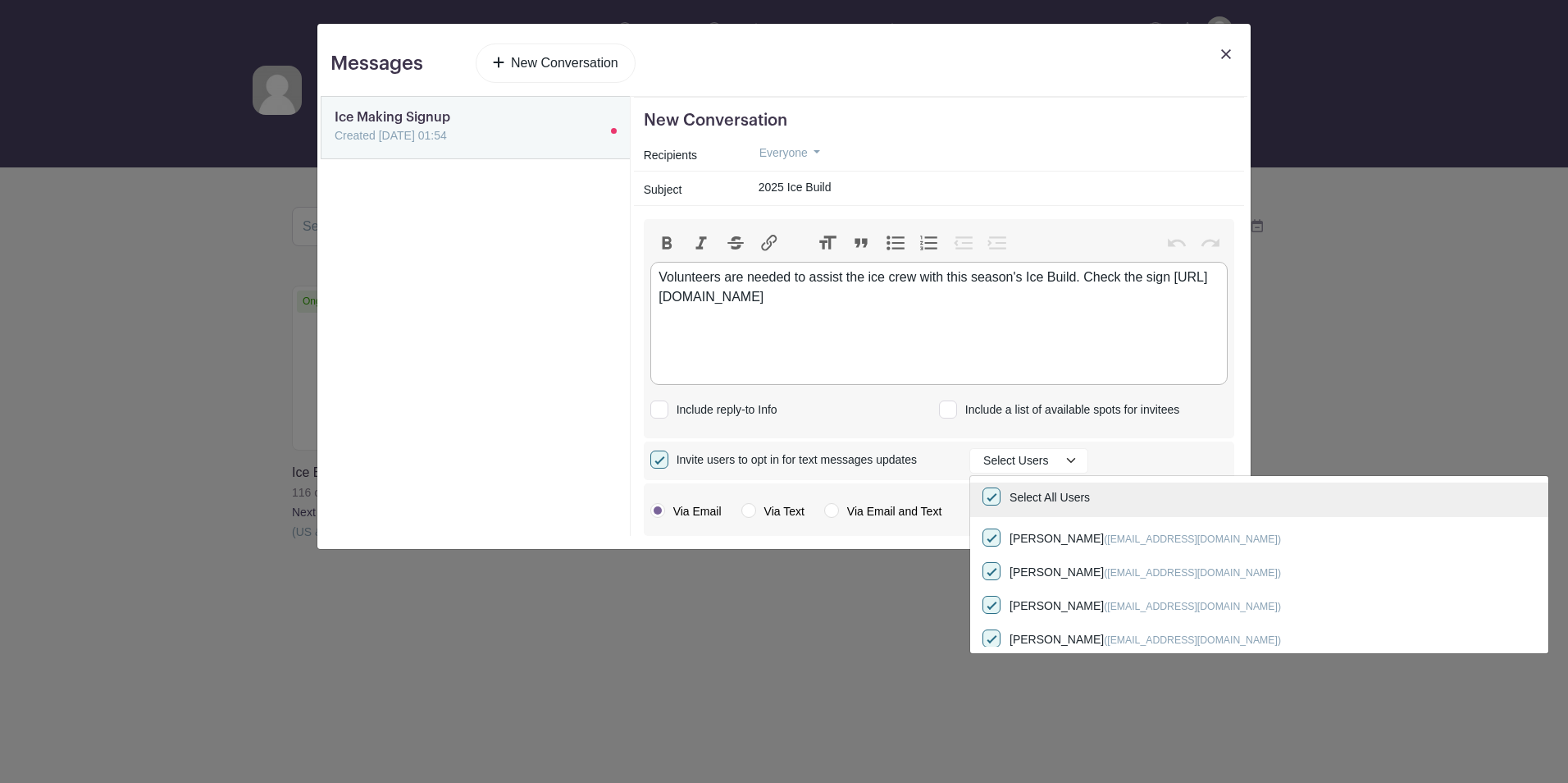
checkbox input "true"
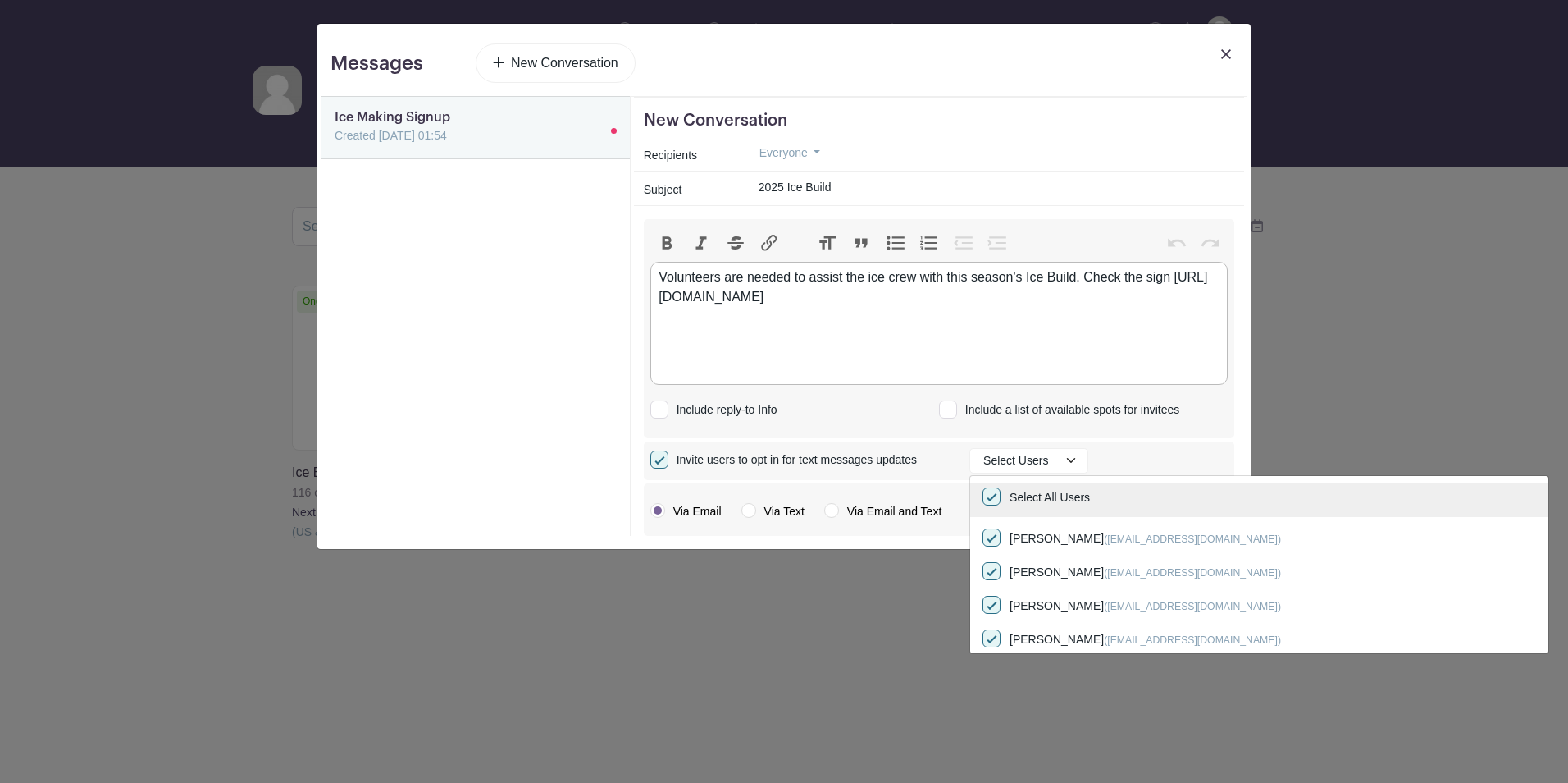
checkbox input "true"
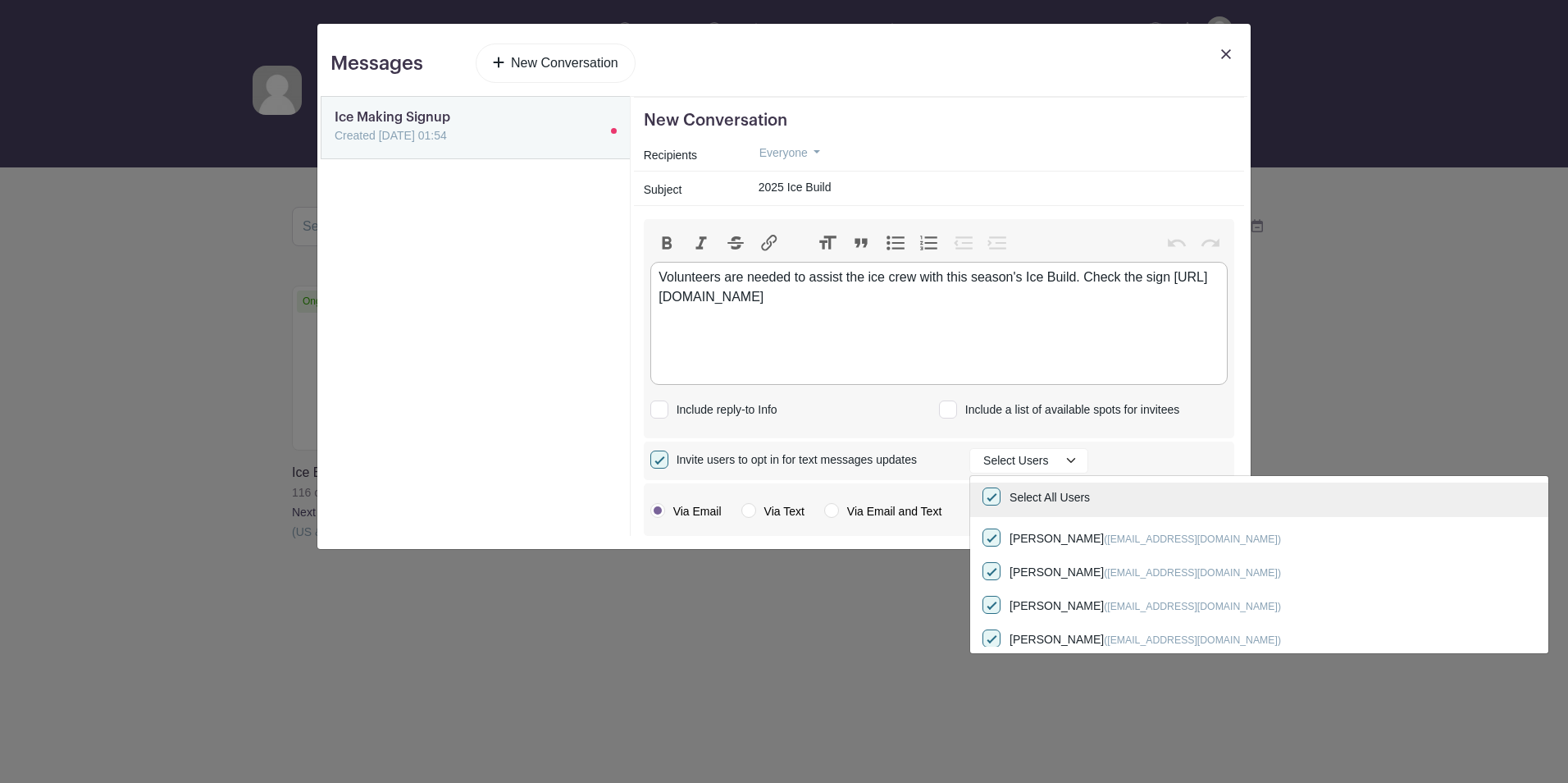
checkbox input "true"
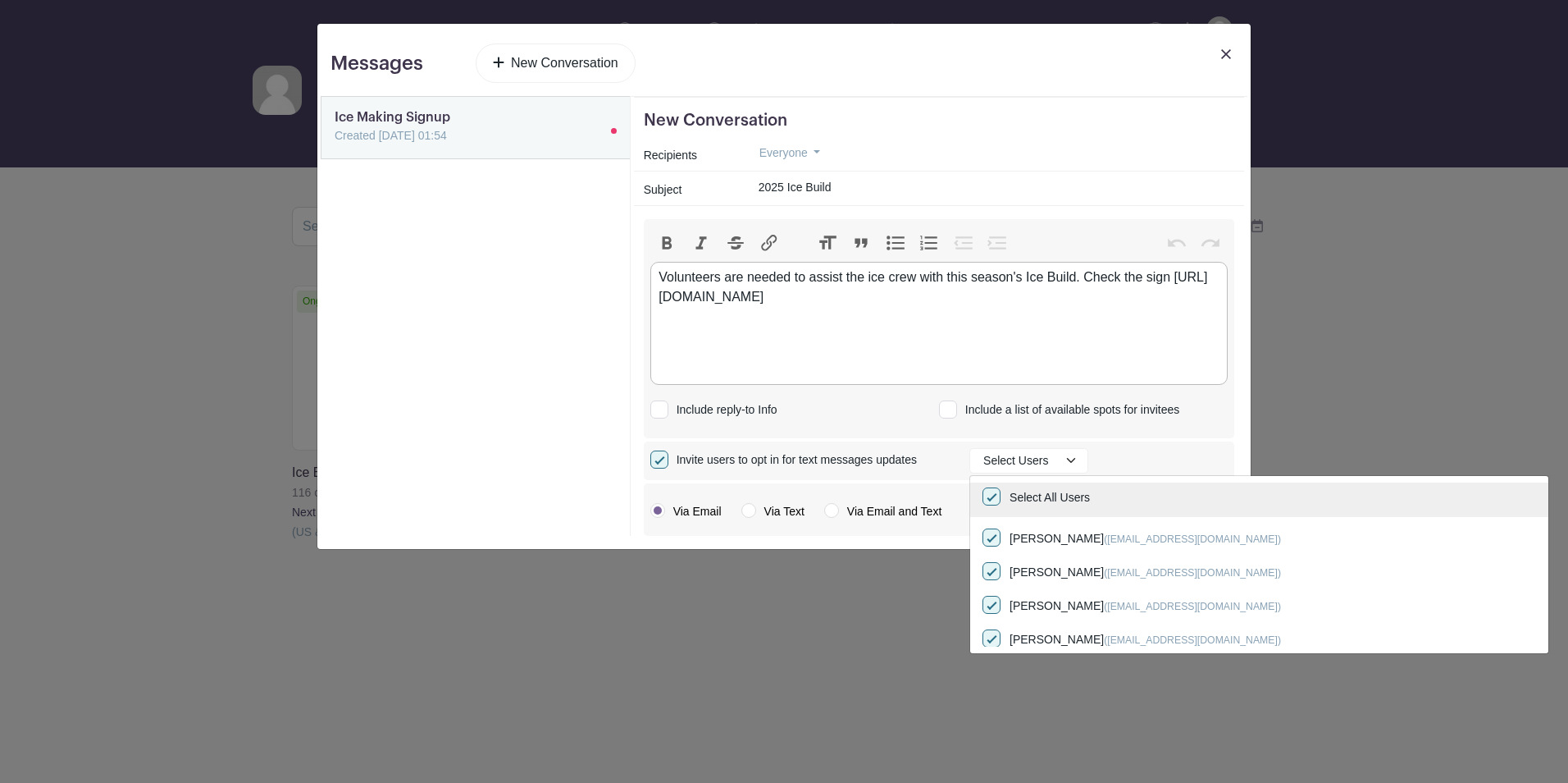
checkbox input "true"
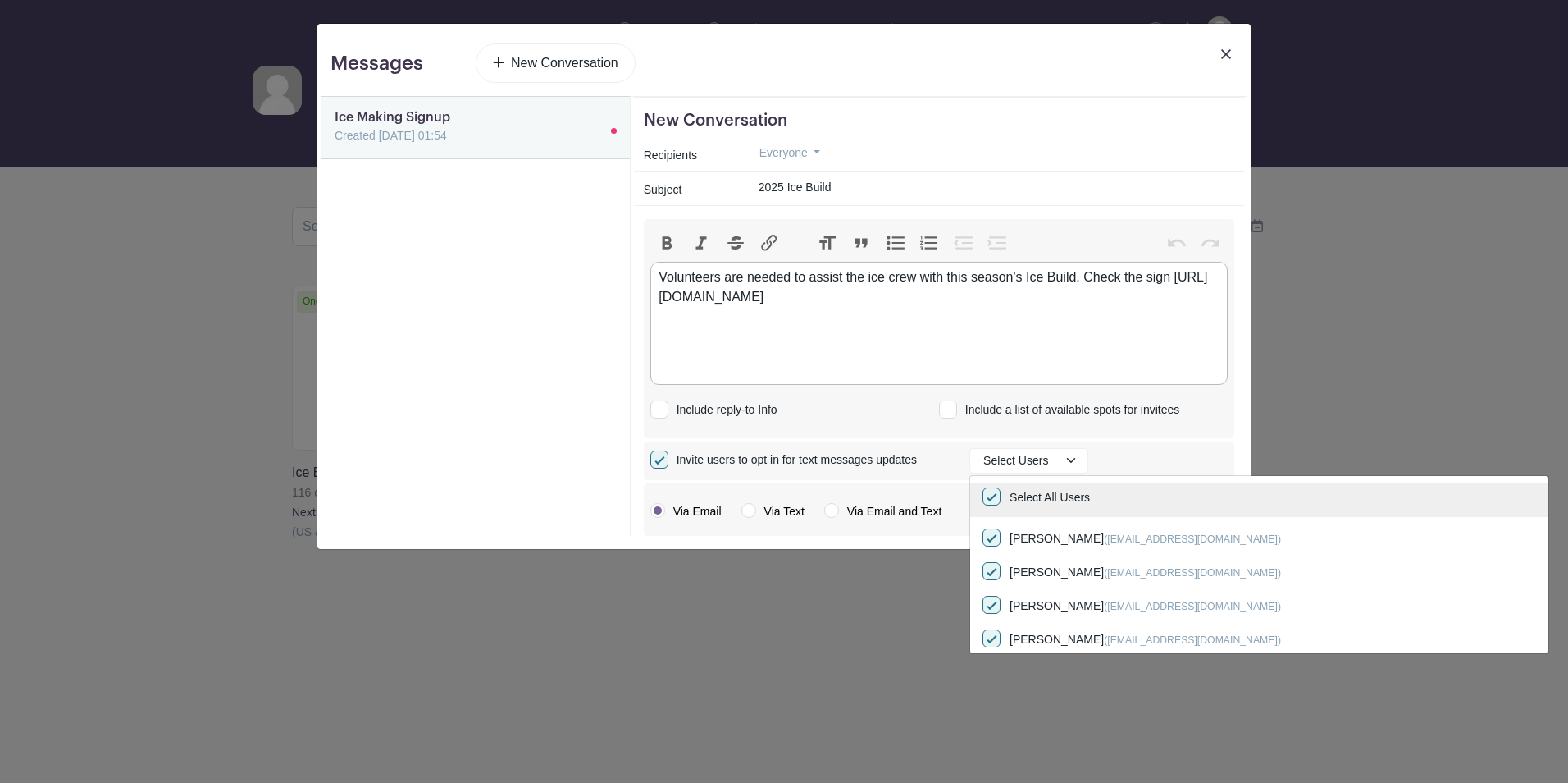
checkbox input "true"
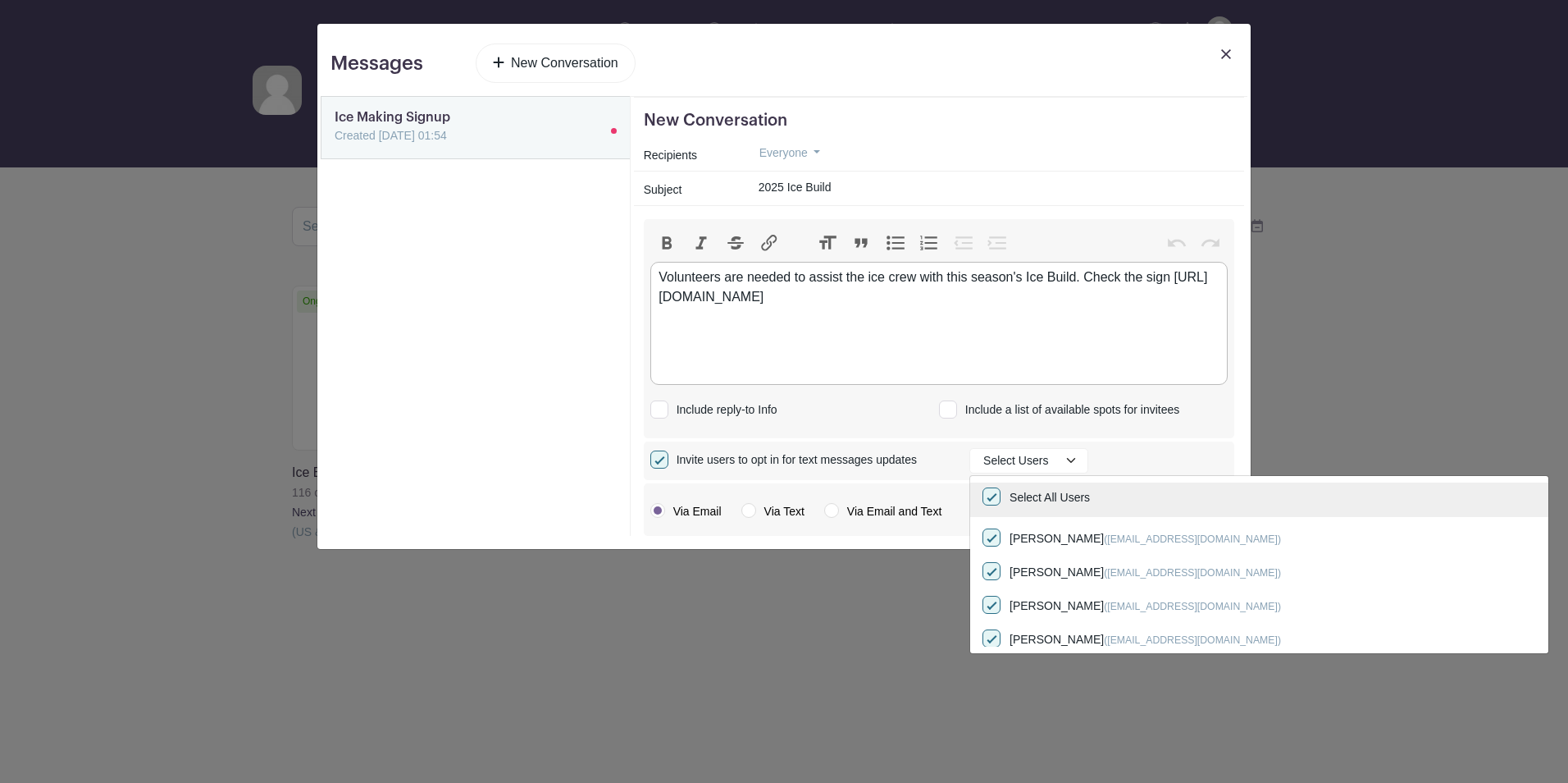
checkbox input "true"
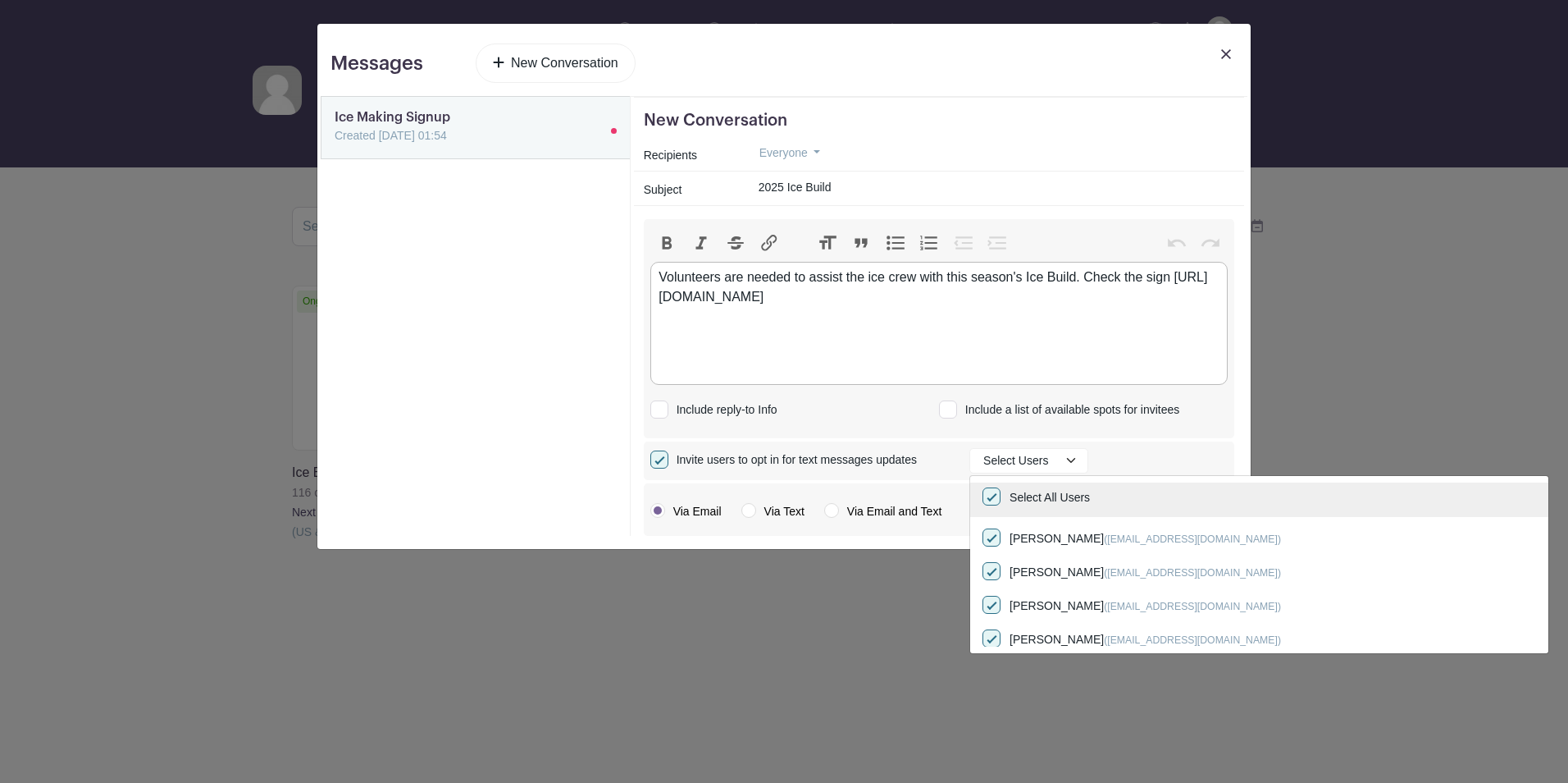
checkbox input "true"
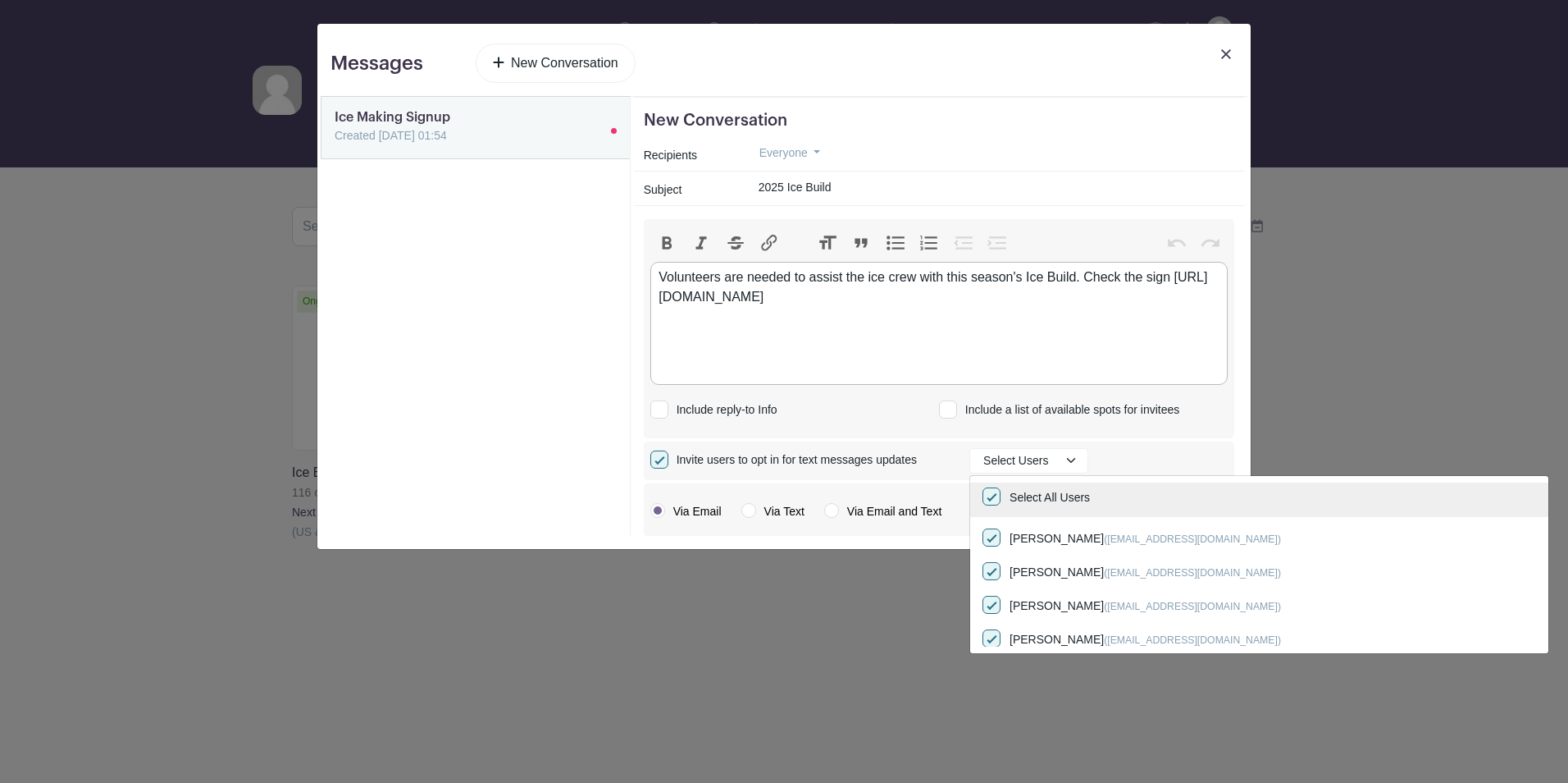
checkbox input "true"
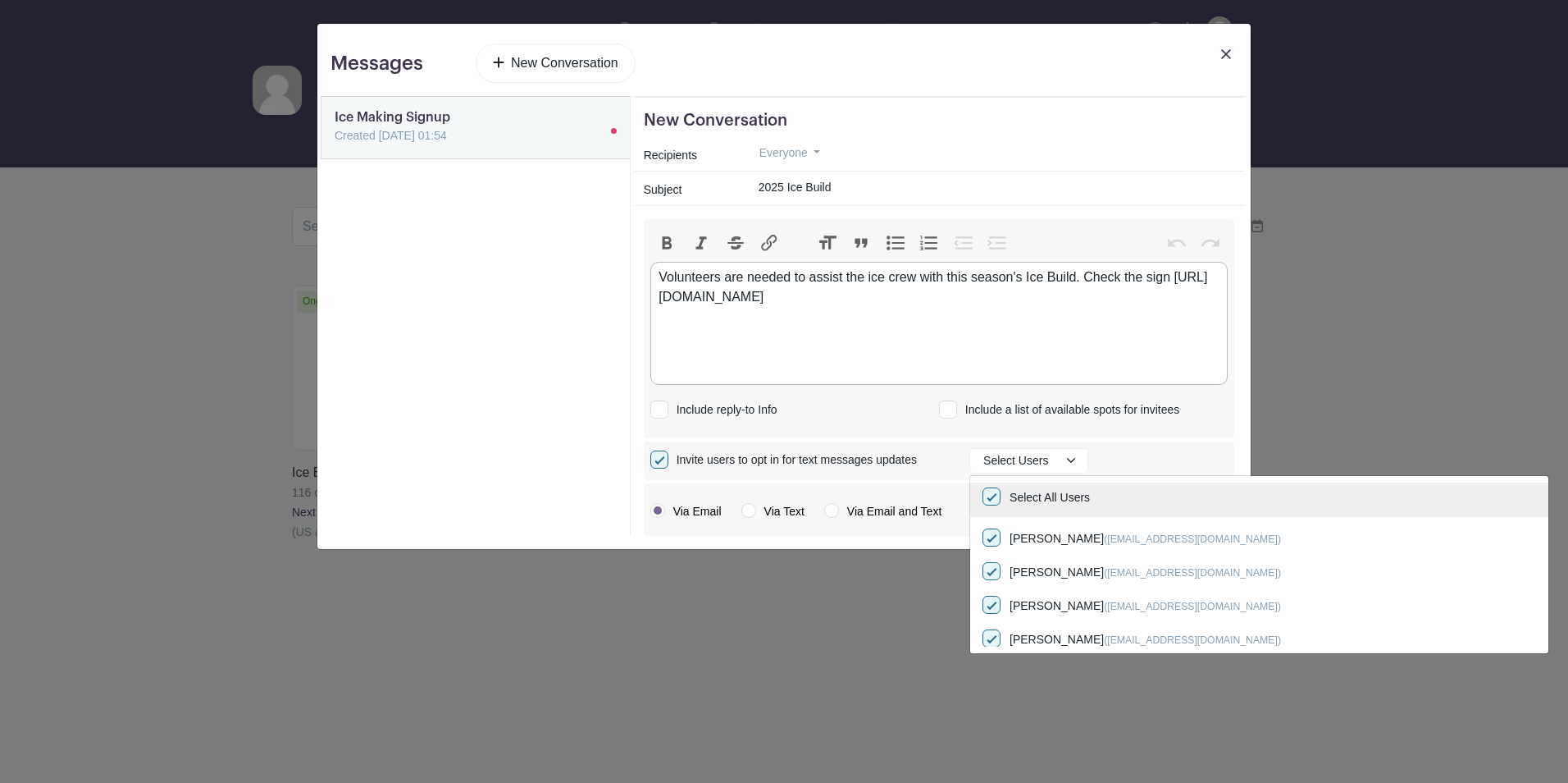
checkbox input "true"
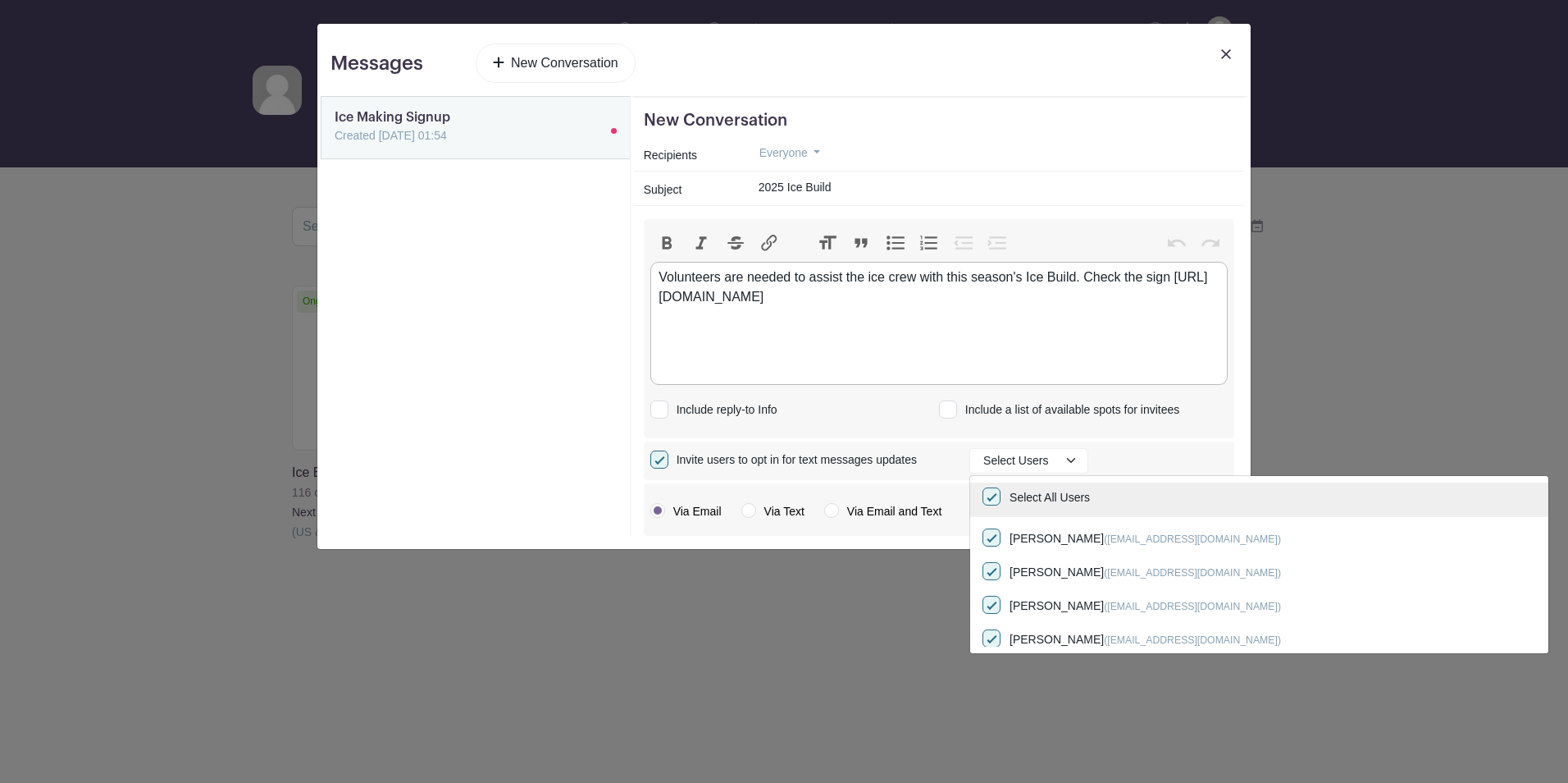
checkbox input "true"
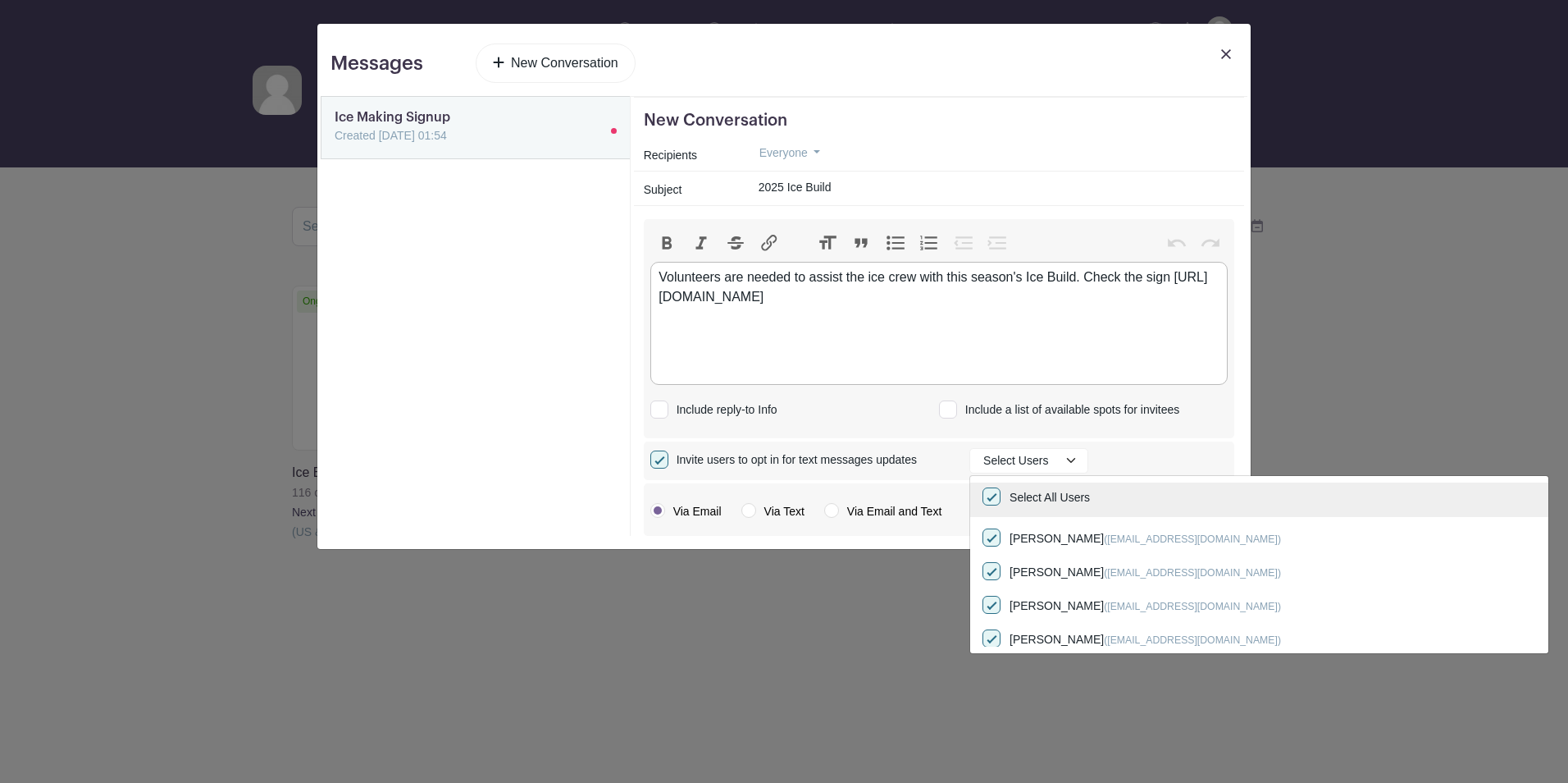
checkbox input "true"
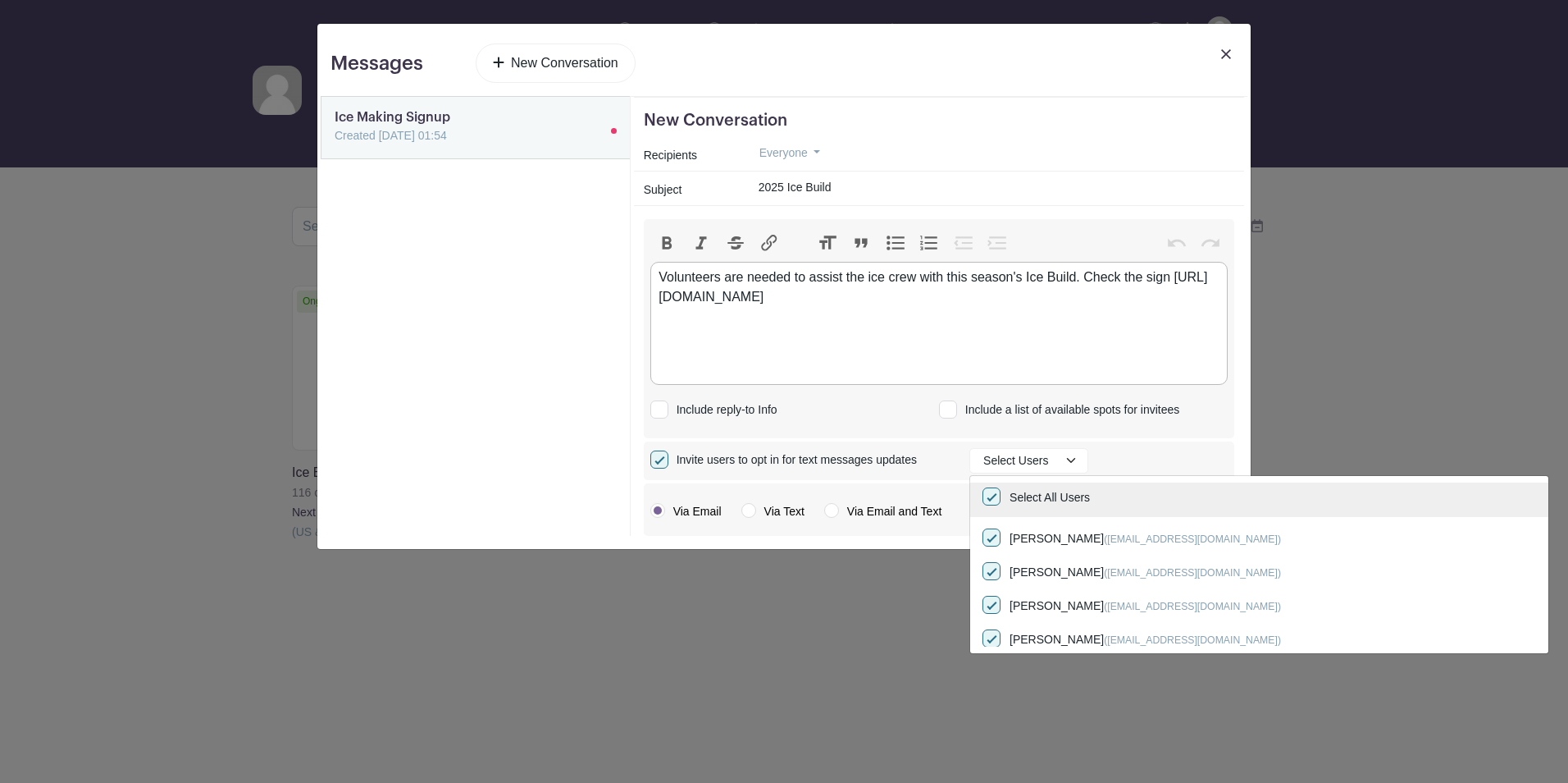
checkbox input "true"
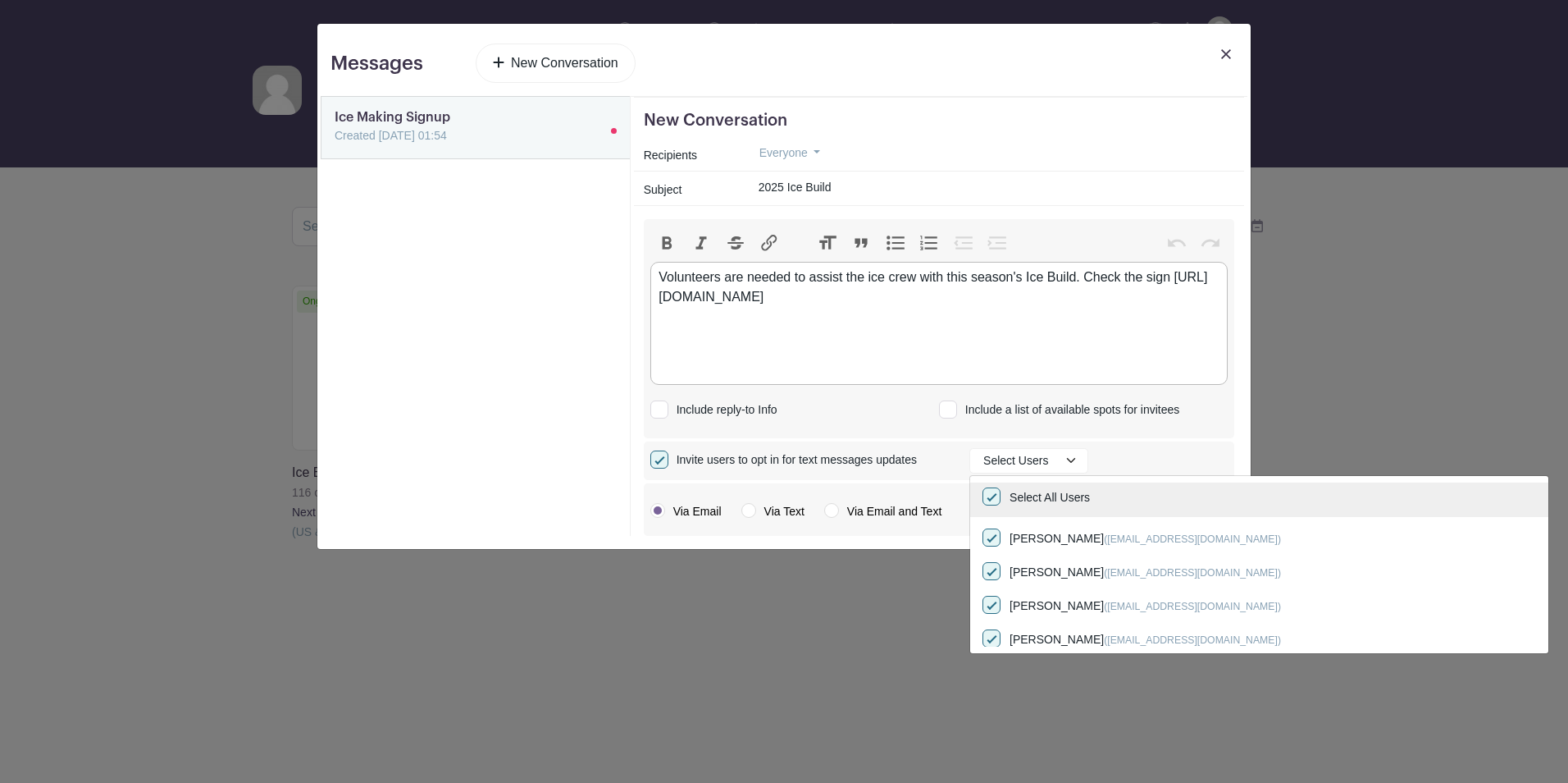
checkbox input "true"
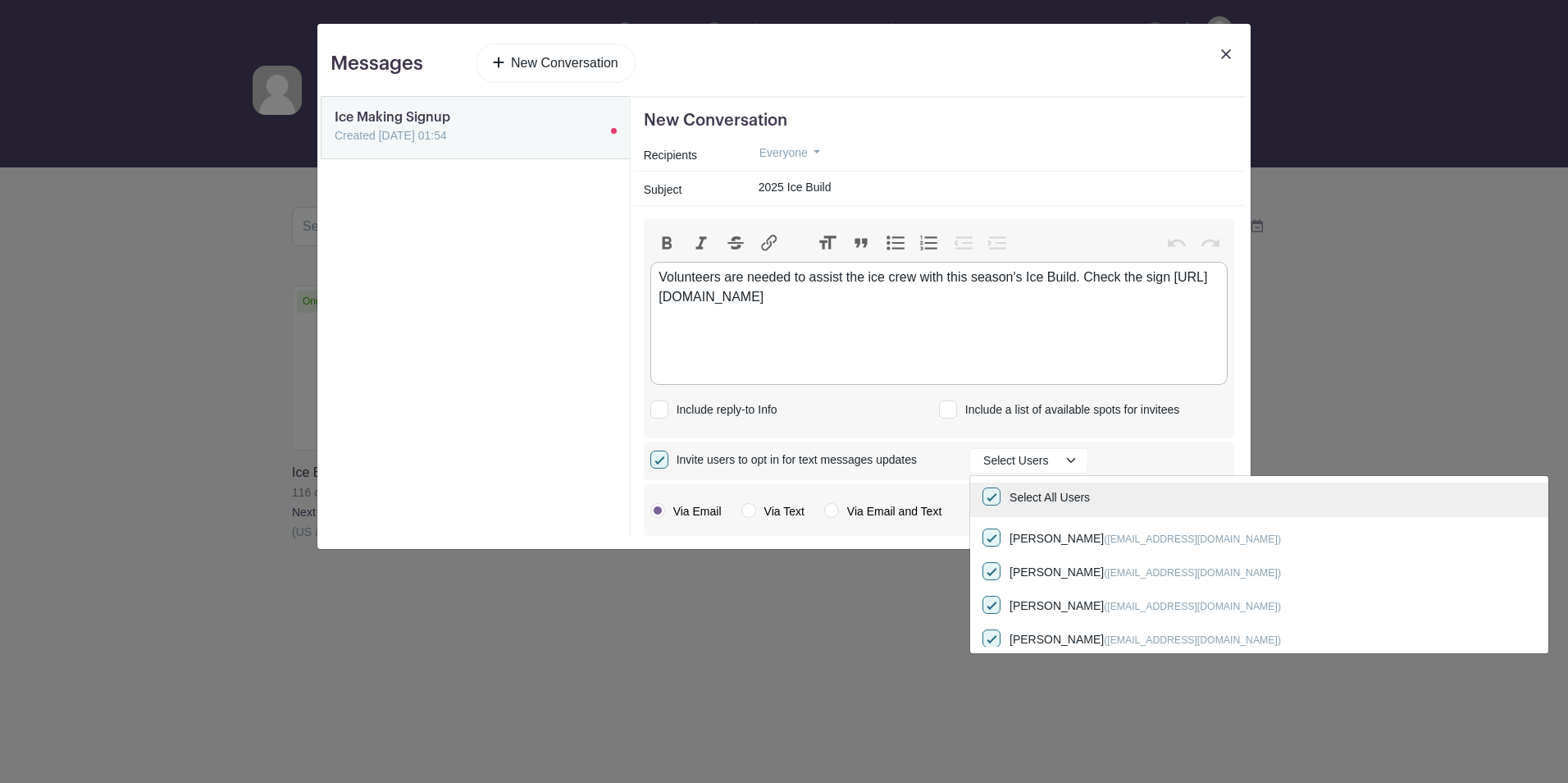
checkbox input "true"
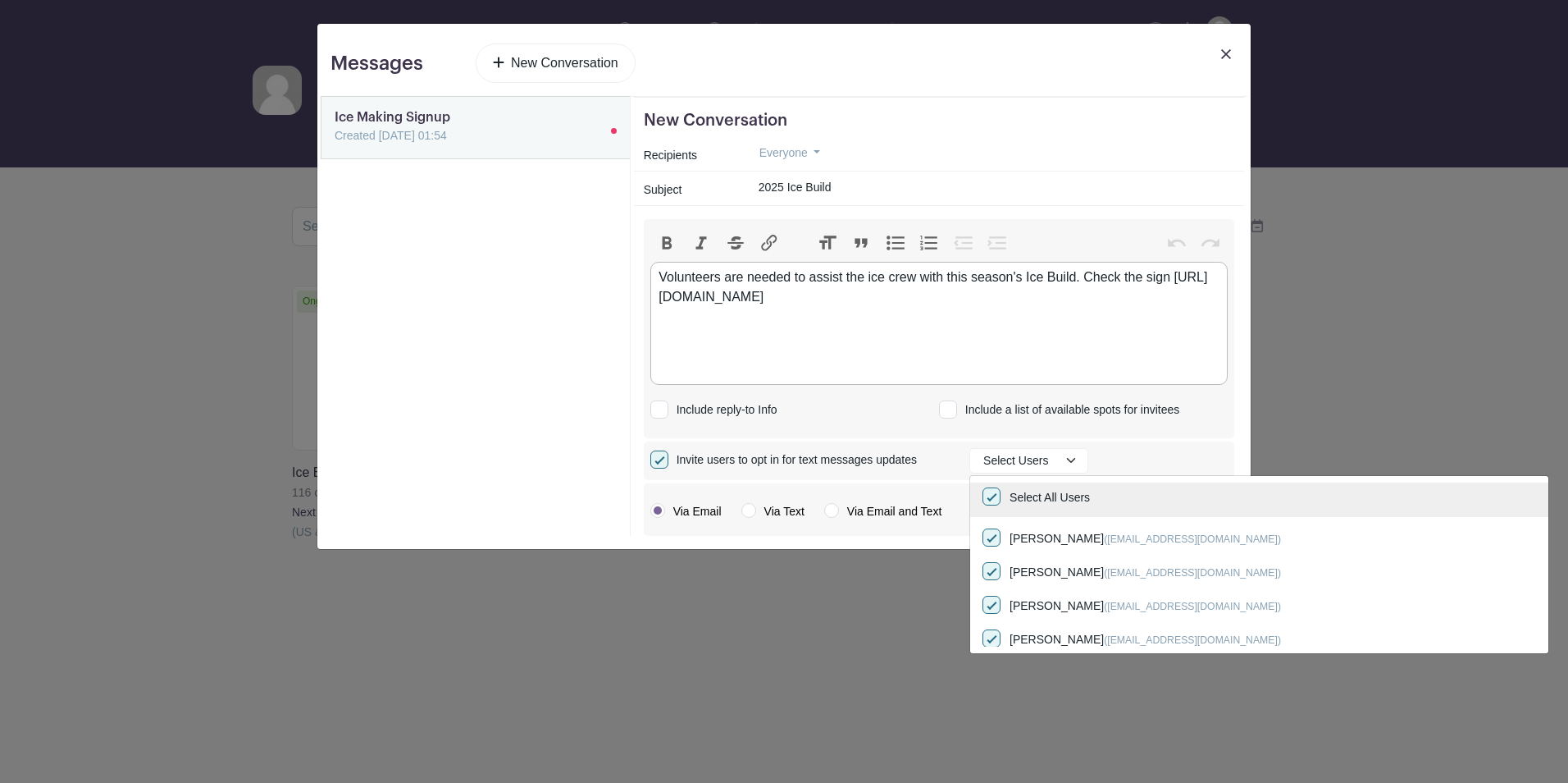
checkbox input "true"
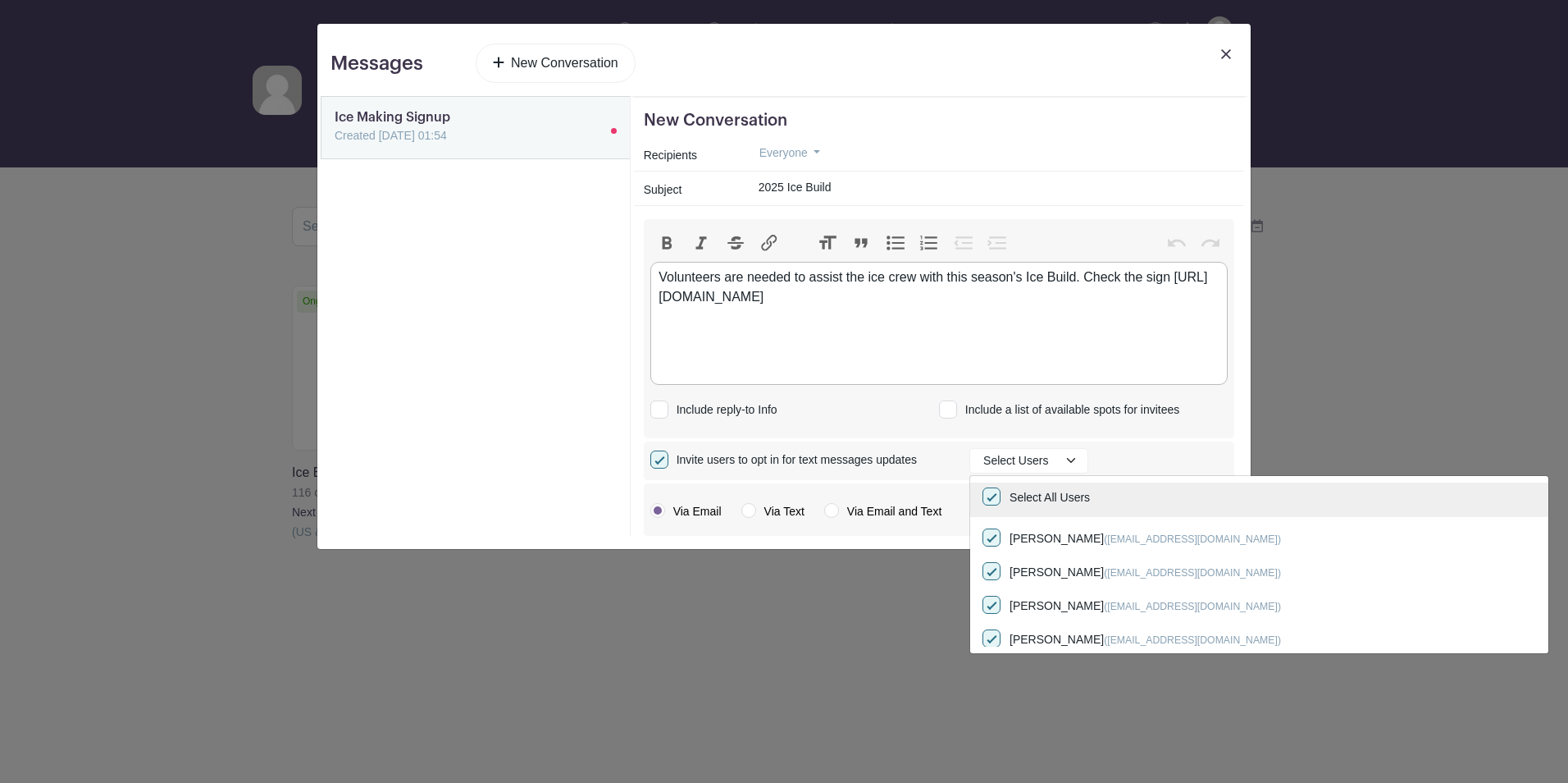
checkbox input "true"
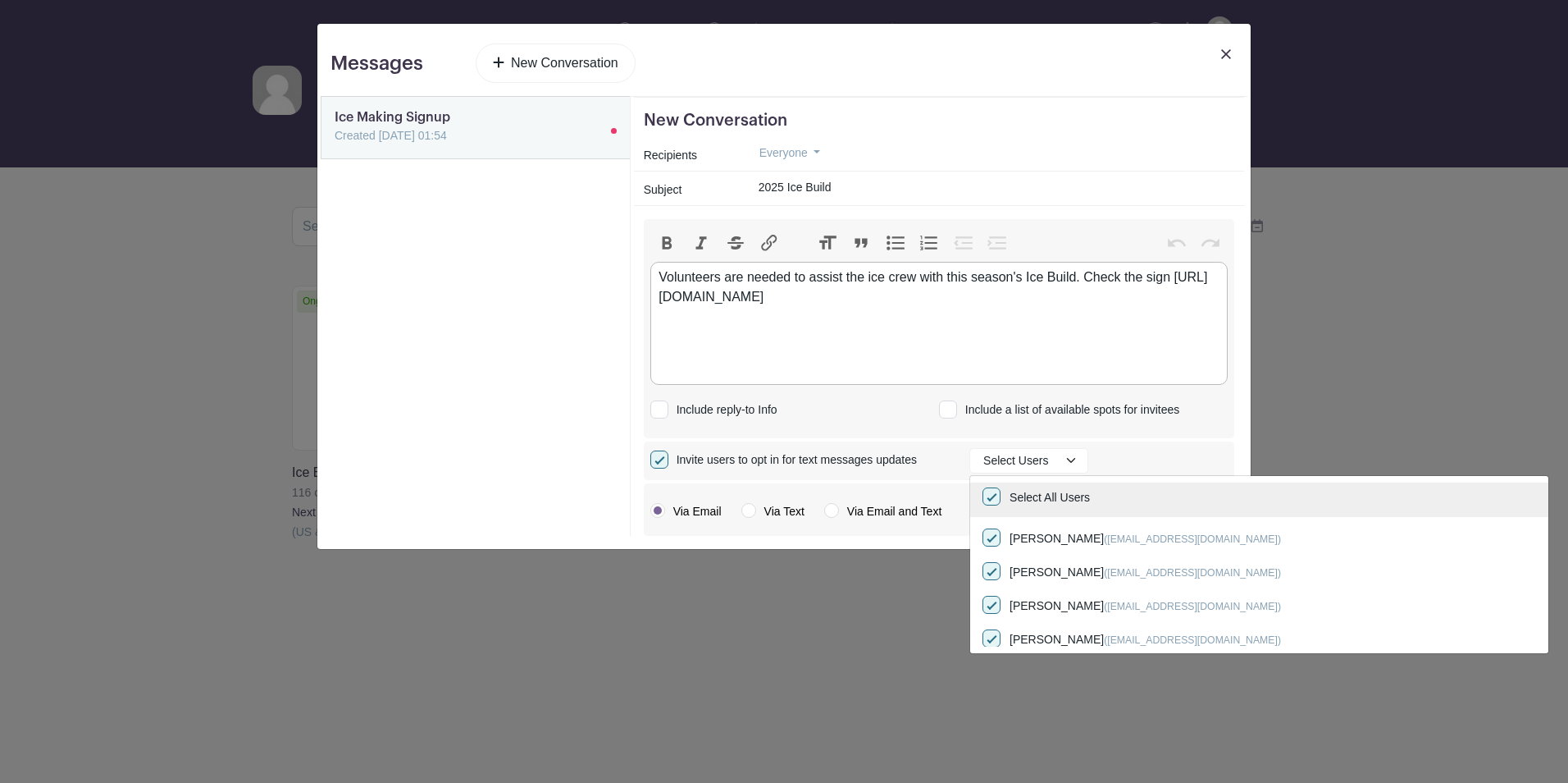
checkbox input "true"
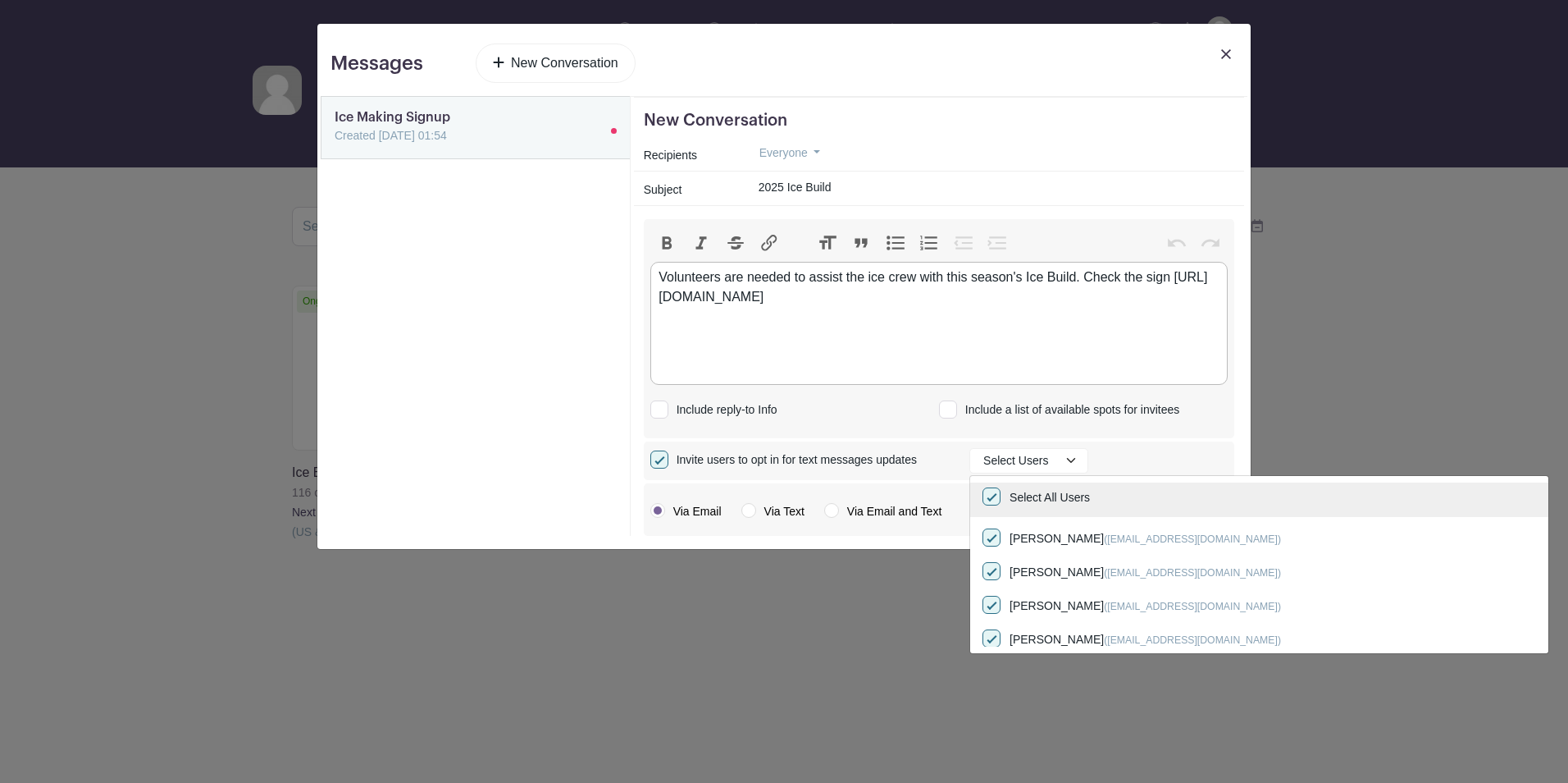
checkbox input "true"
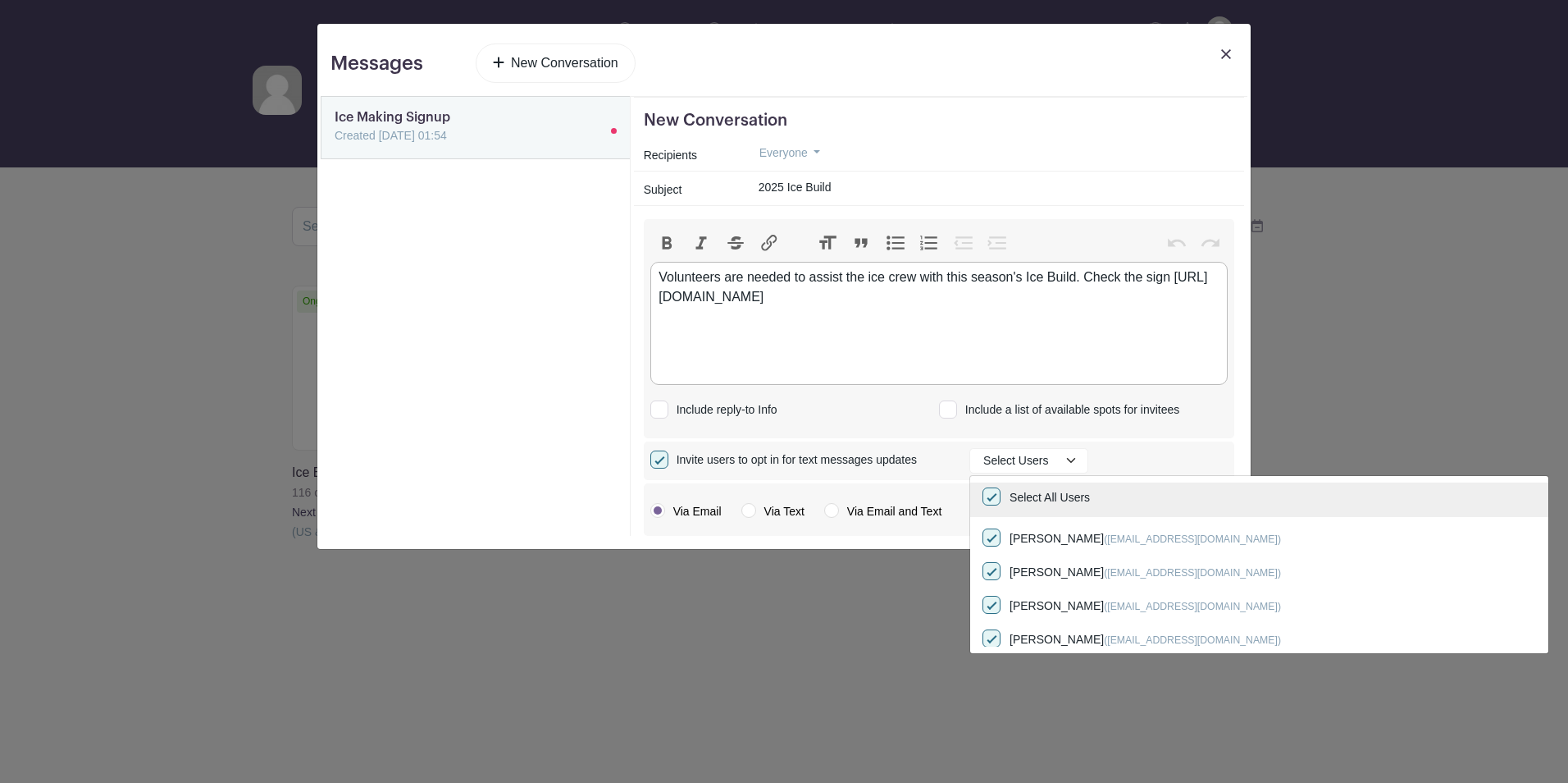
checkbox input "true"
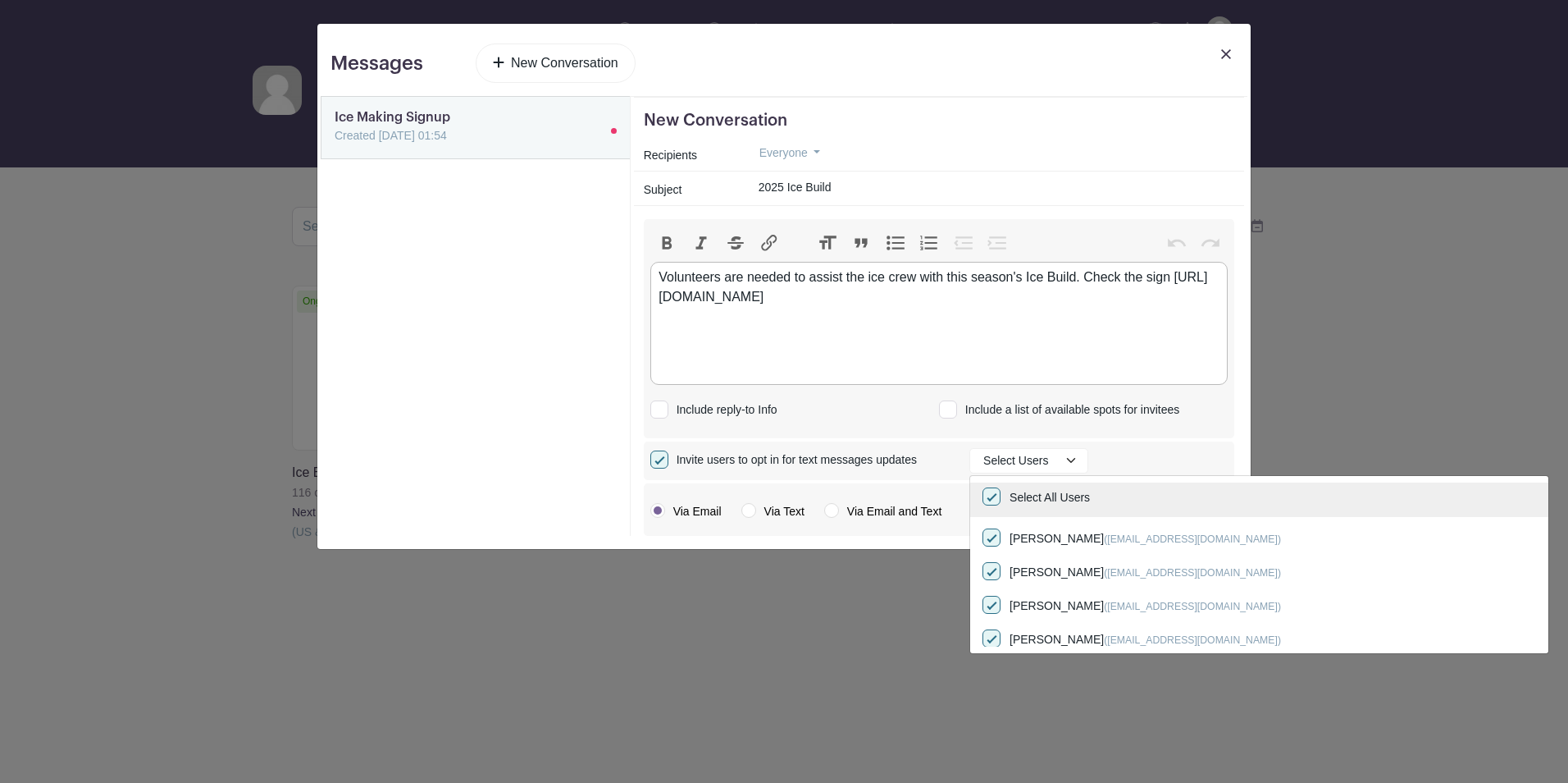
checkbox input "true"
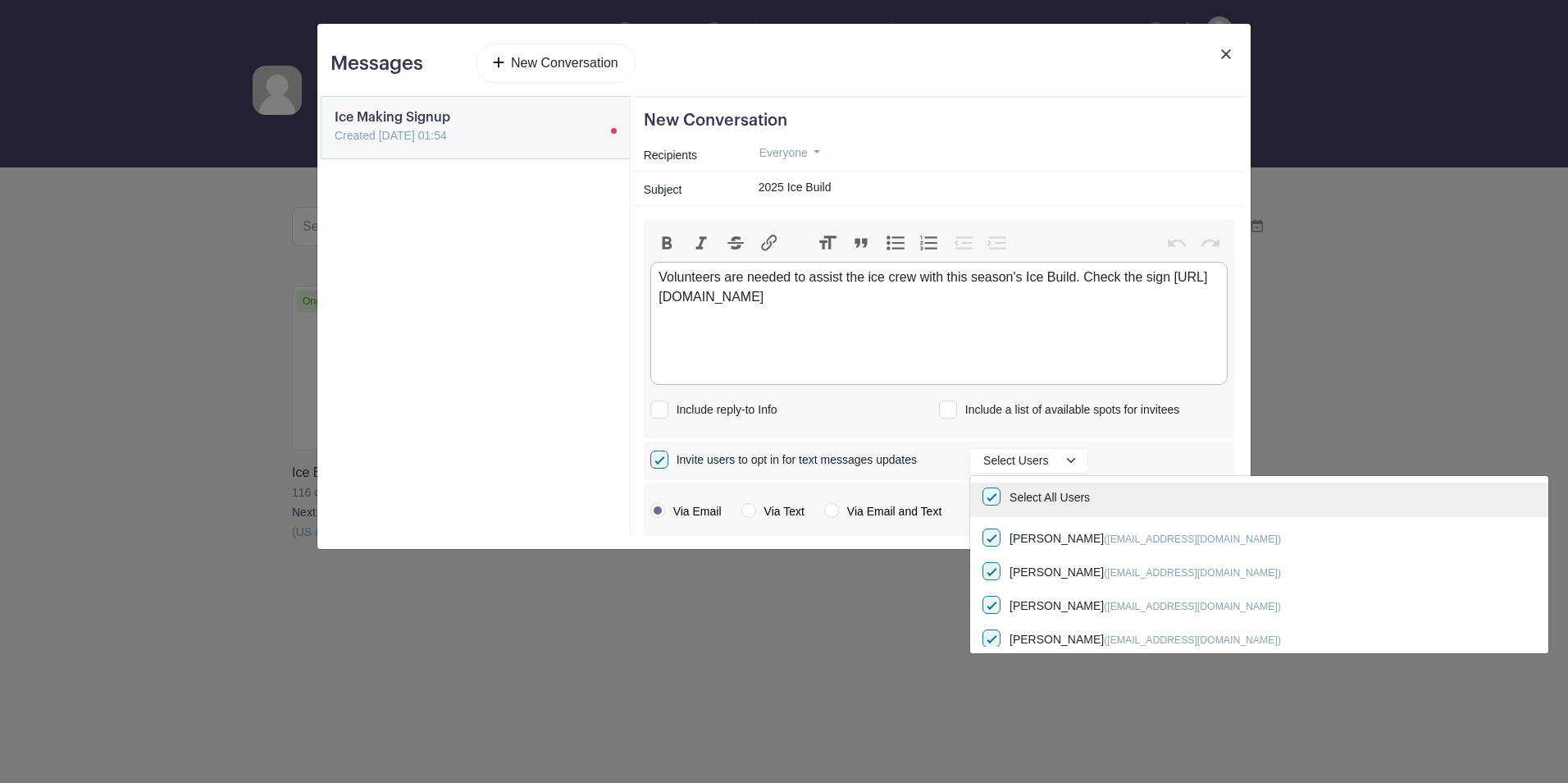
checkbox input "true"
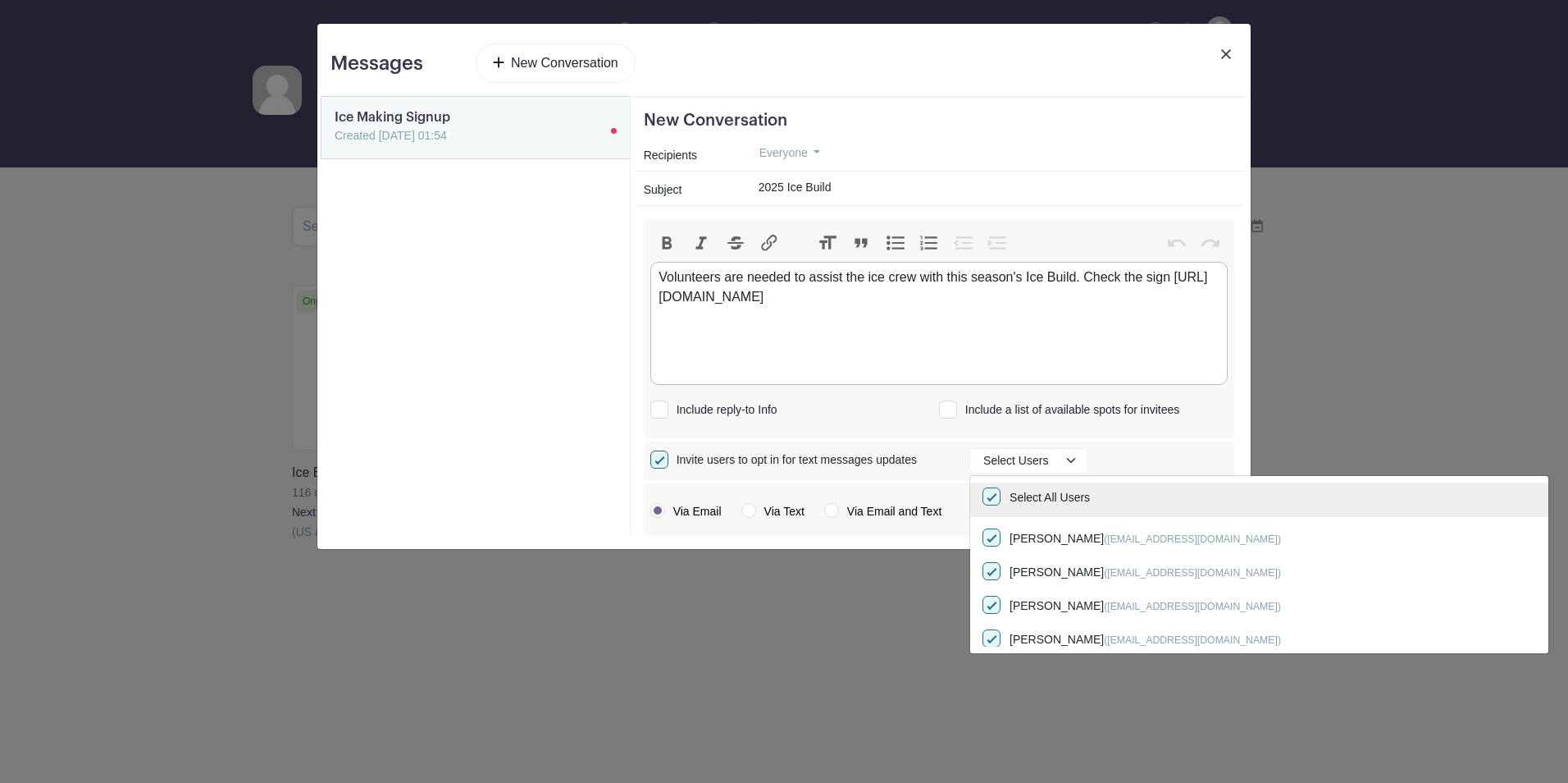
checkbox input "true"
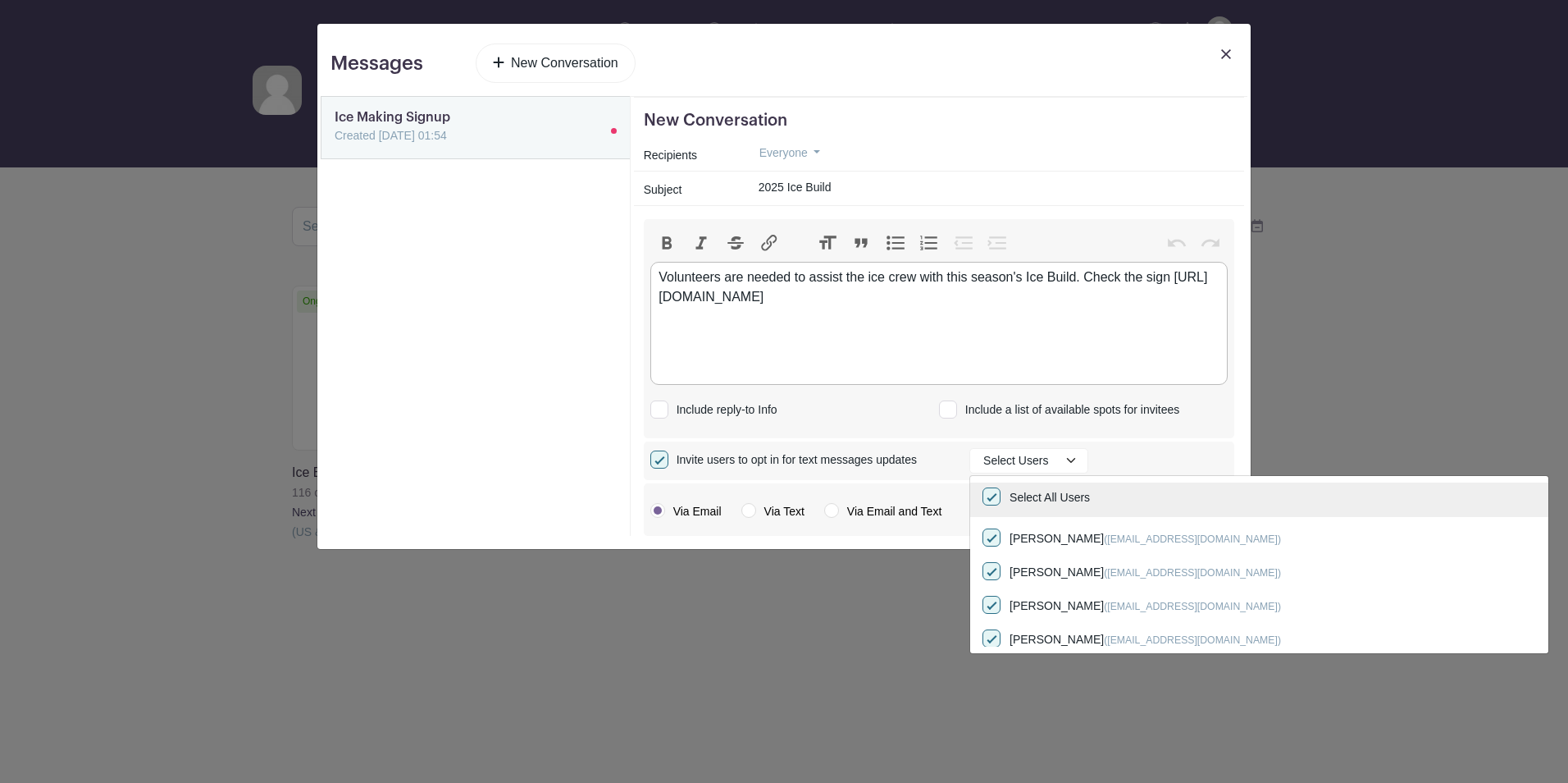
checkbox input "true"
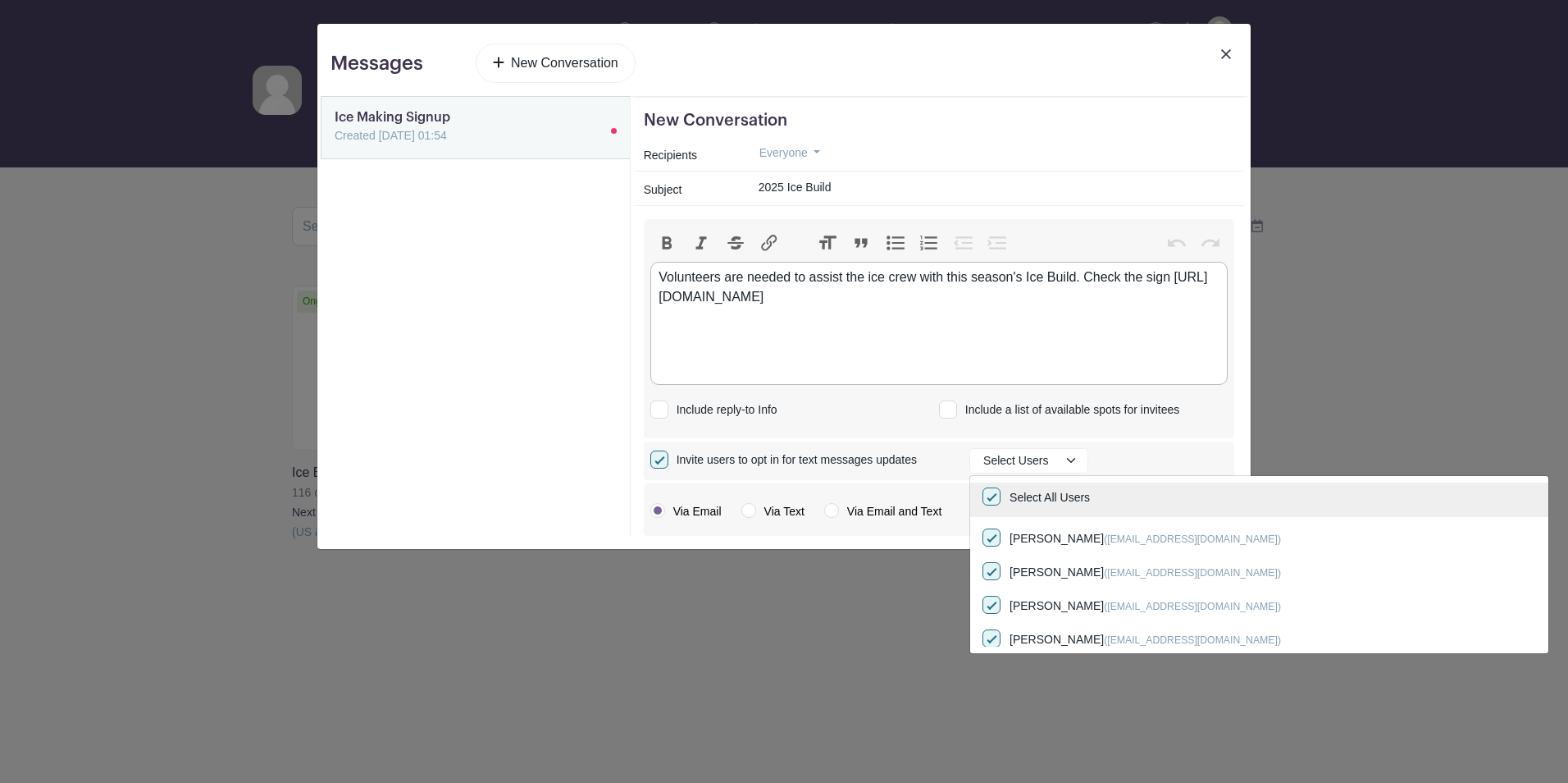
checkbox input "true"
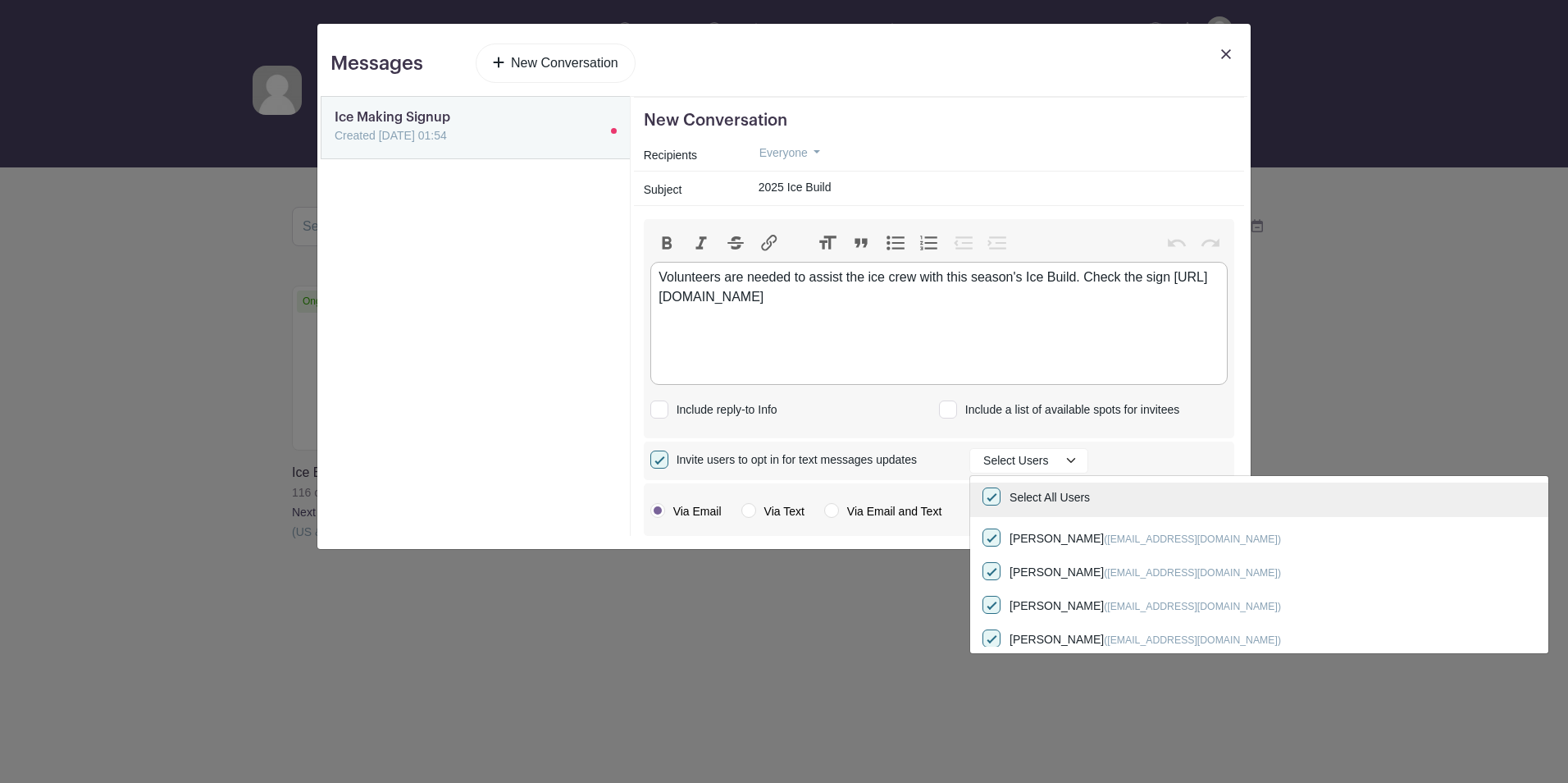
checkbox input "true"
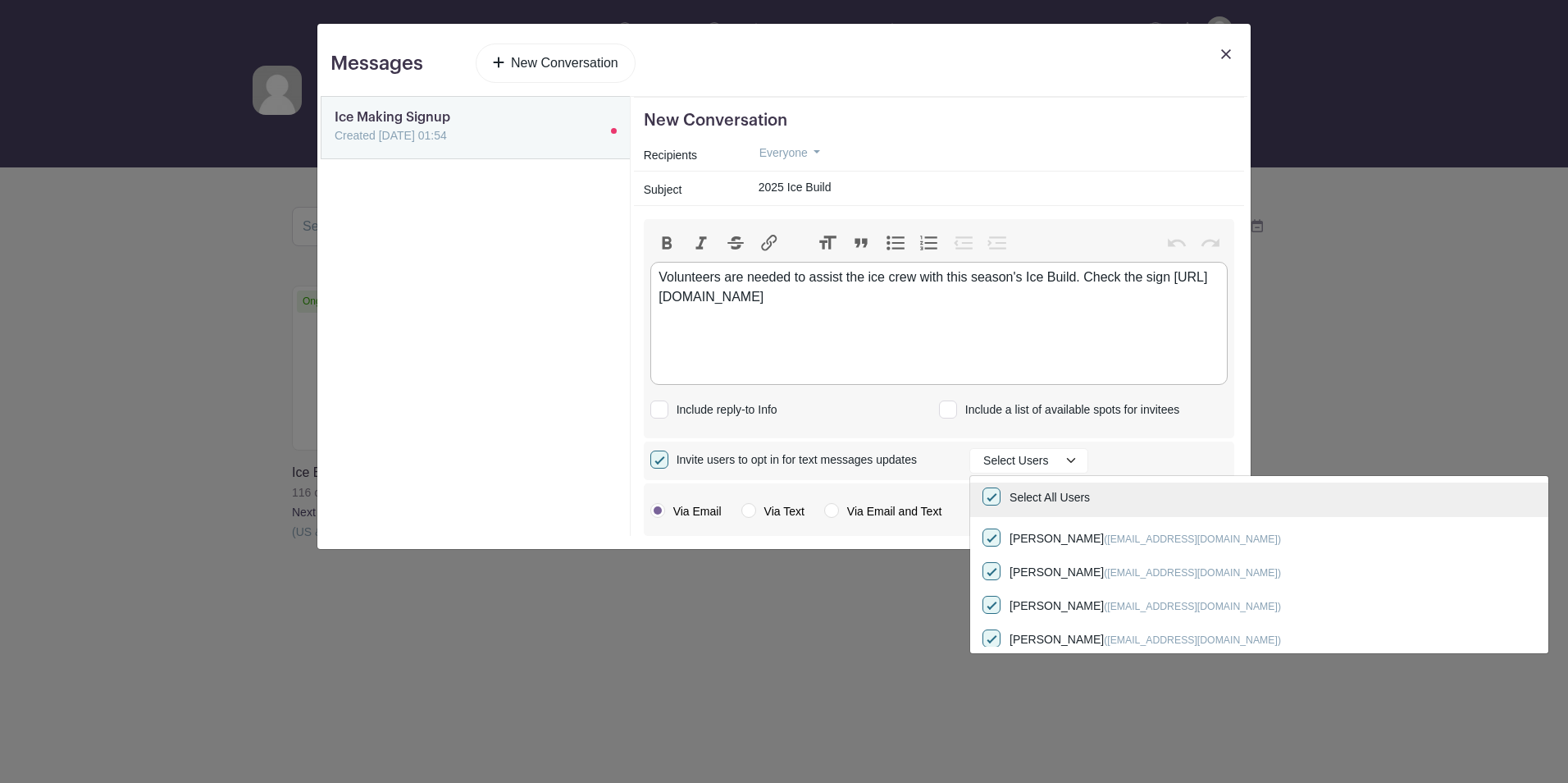
checkbox input "true"
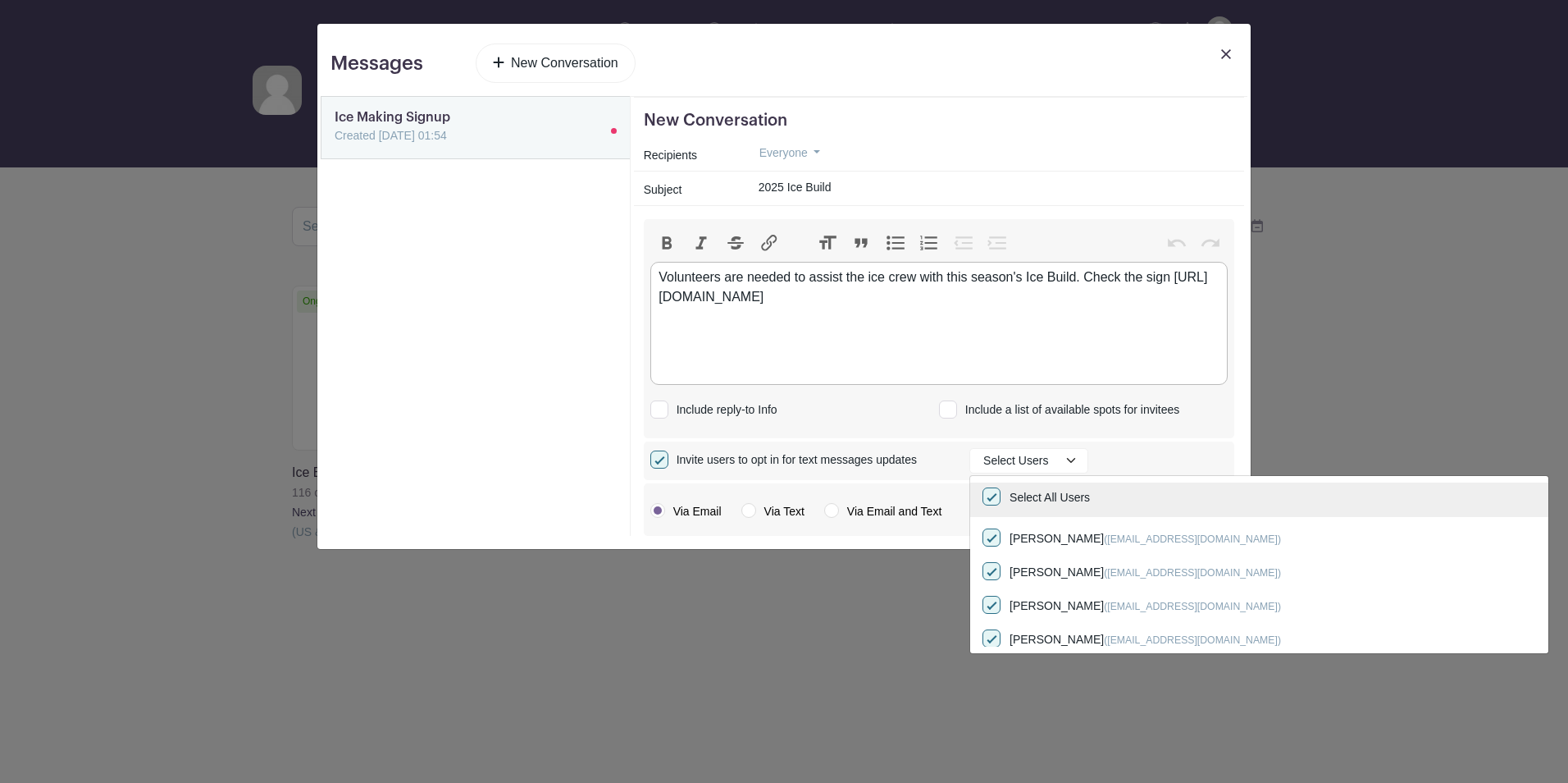
checkbox input "true"
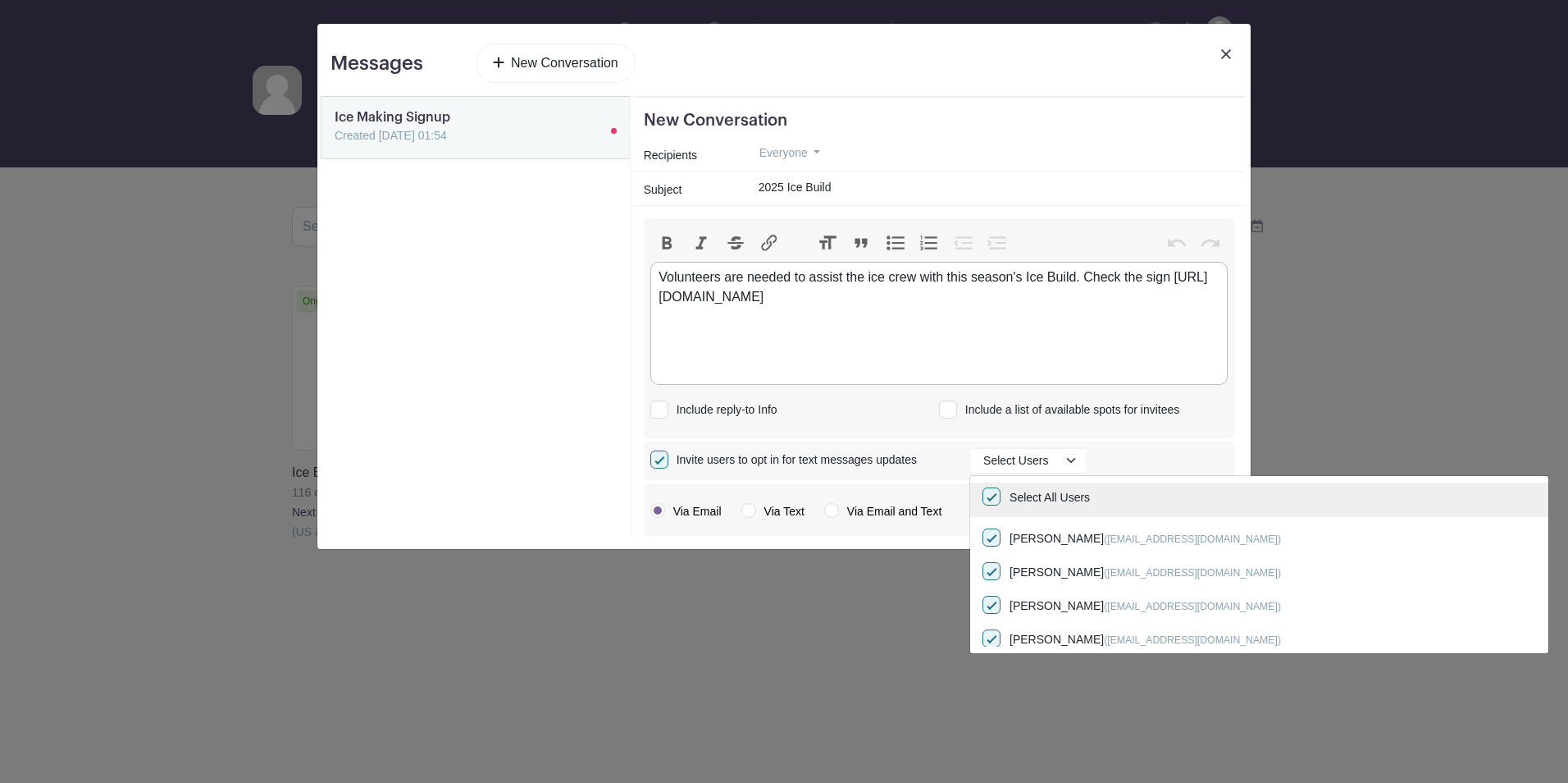
checkbox input "true"
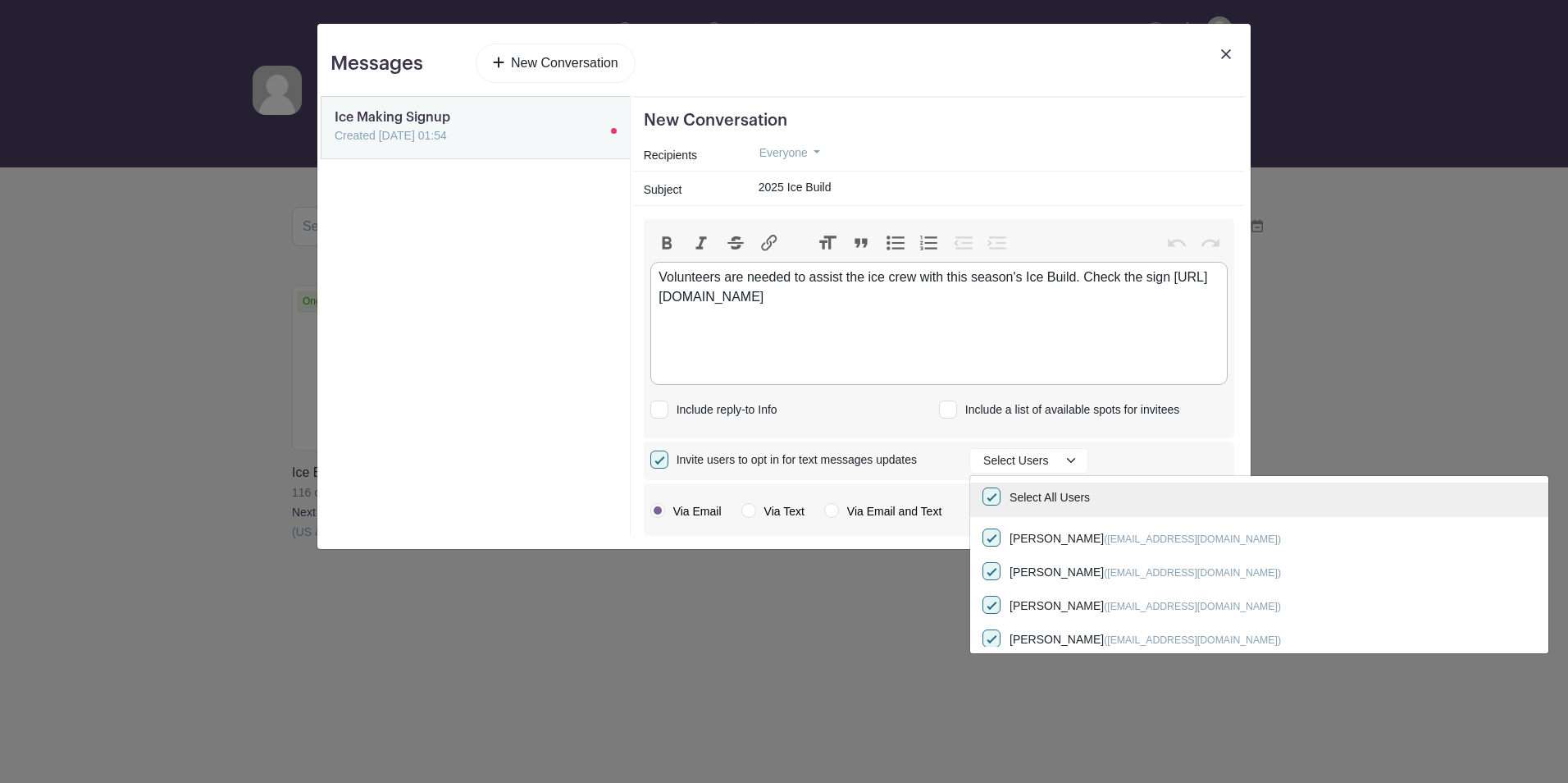
checkbox input "true"
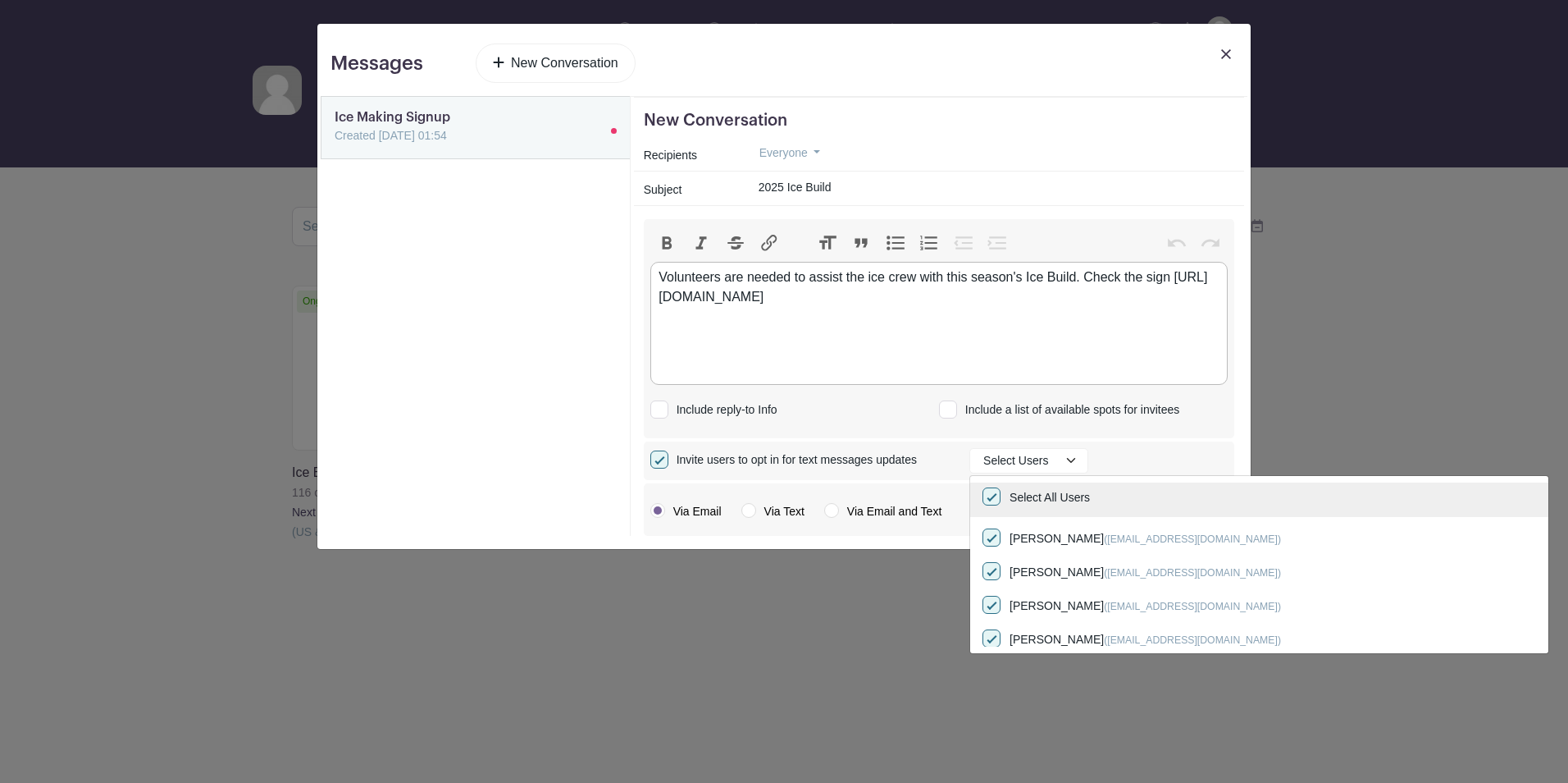
checkbox input "true"
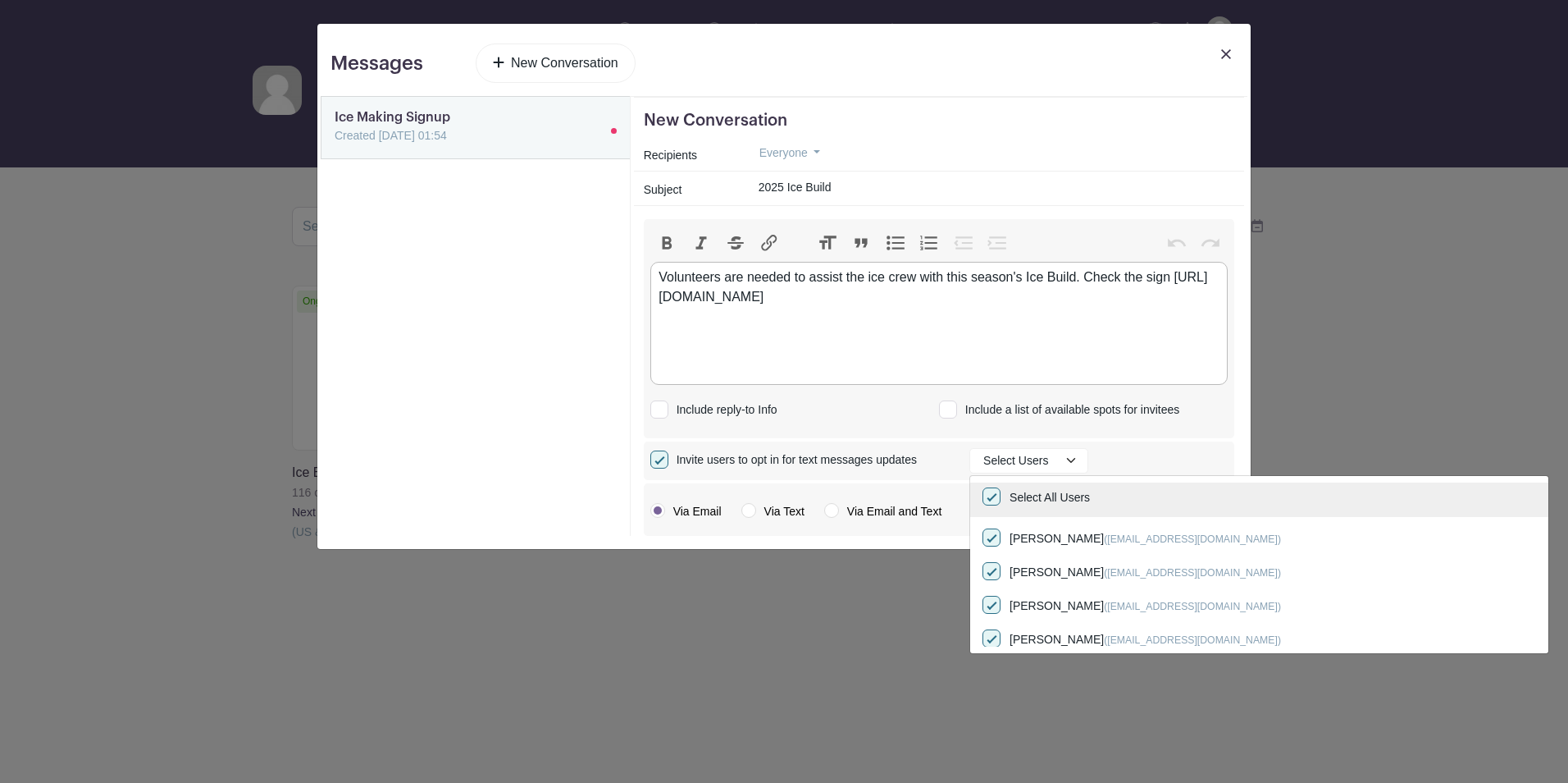
checkbox input "true"
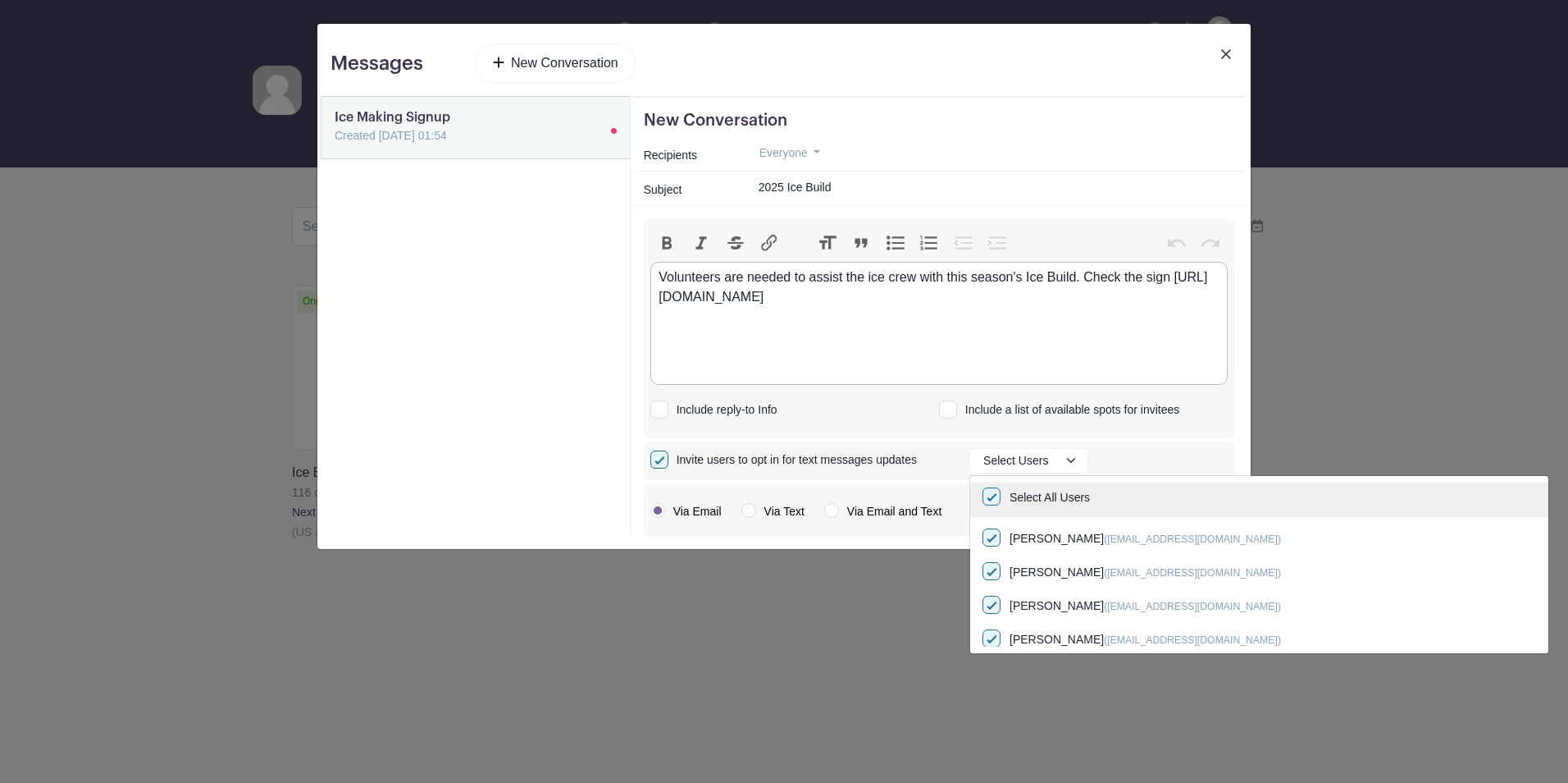
checkbox input "true"
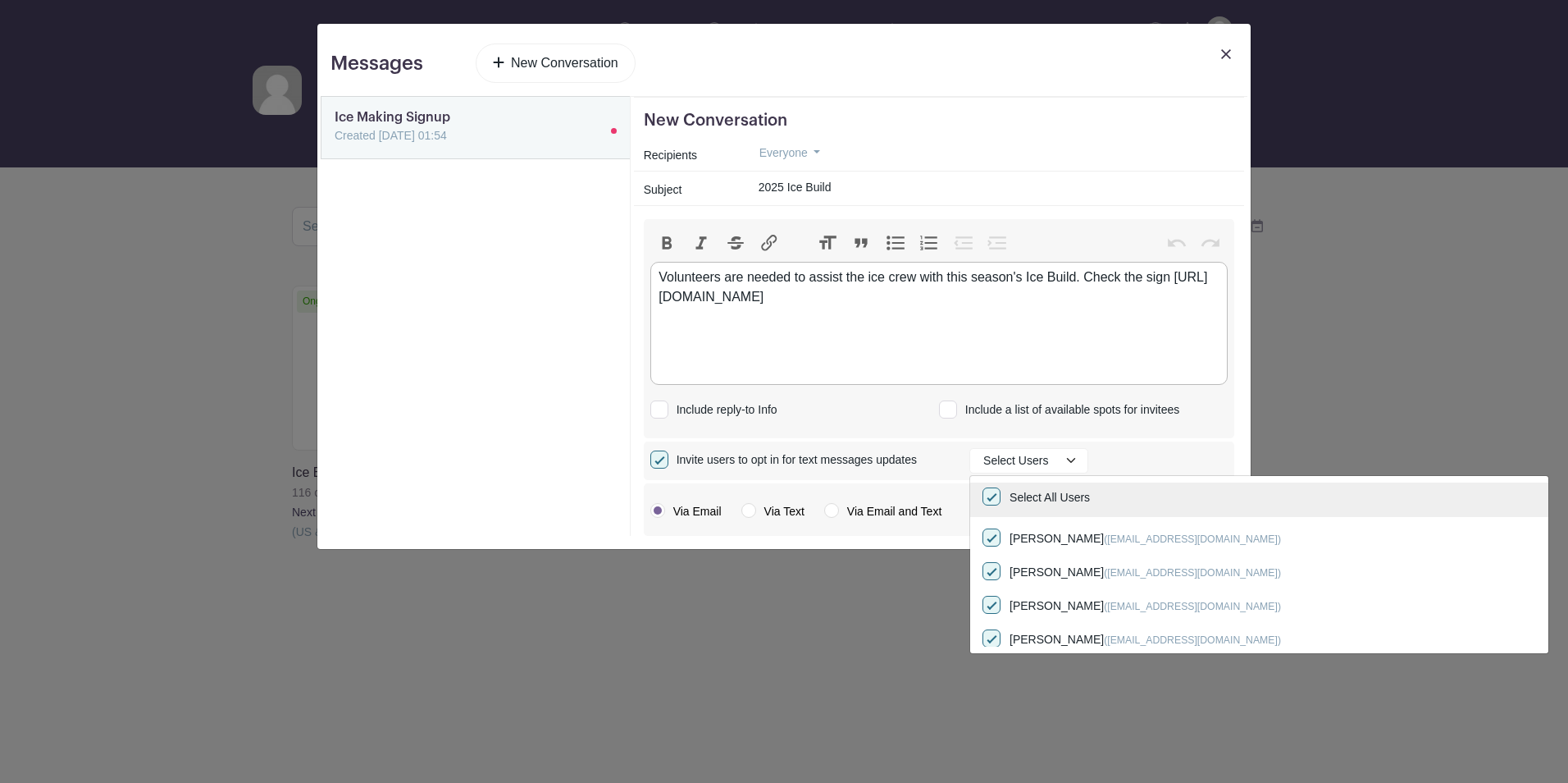
checkbox input "true"
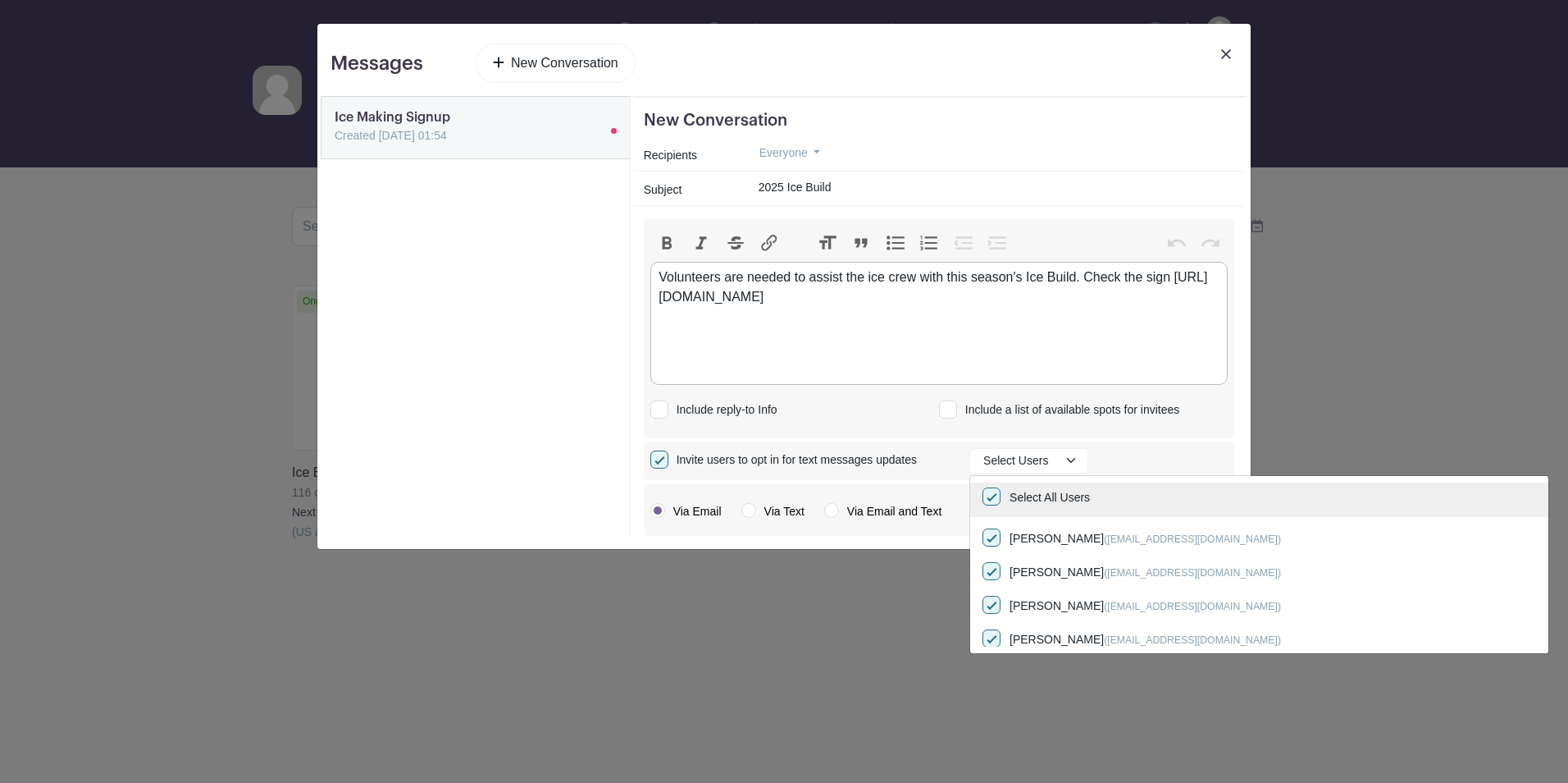
checkbox input "true"
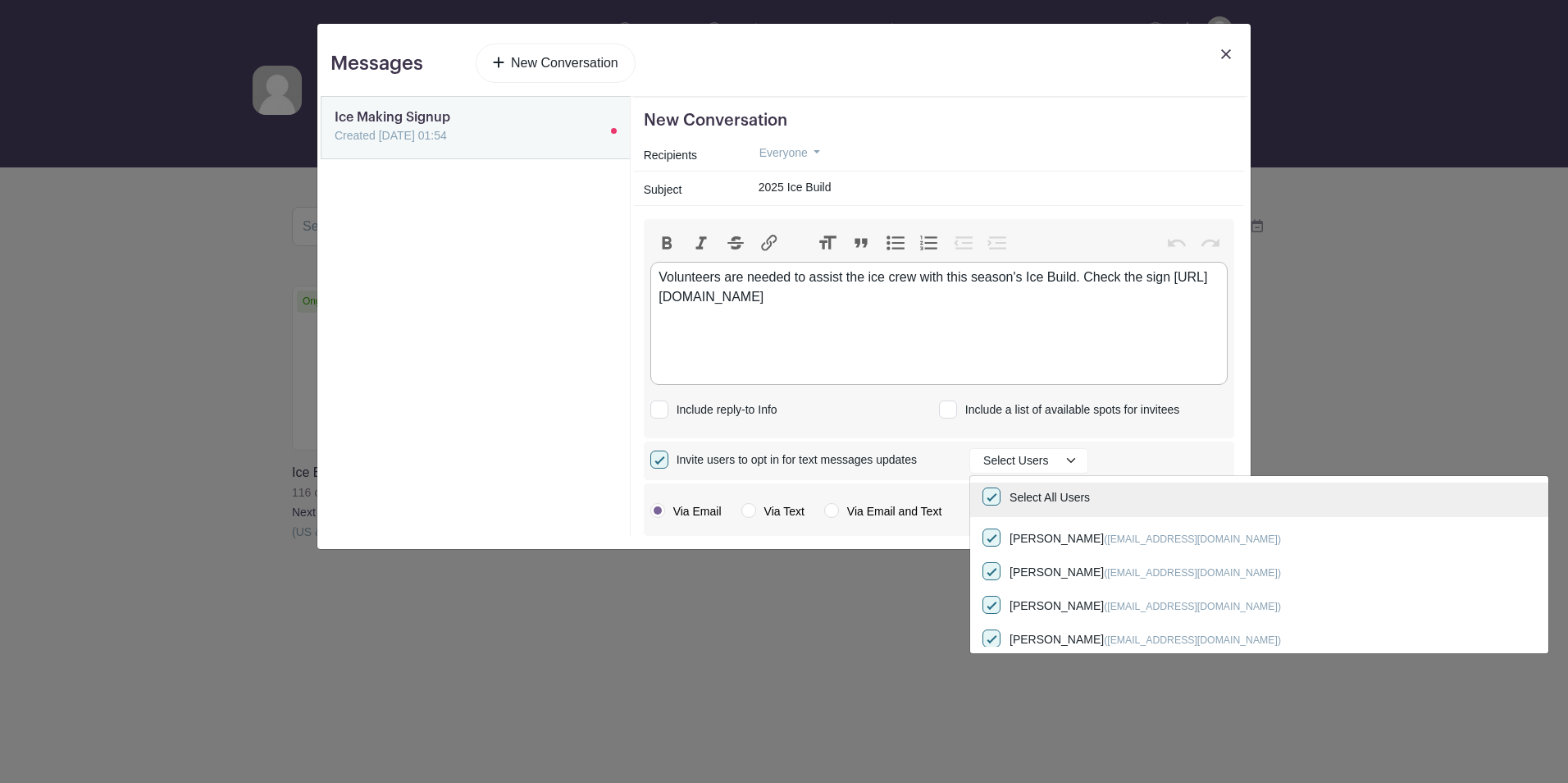
checkbox input "true"
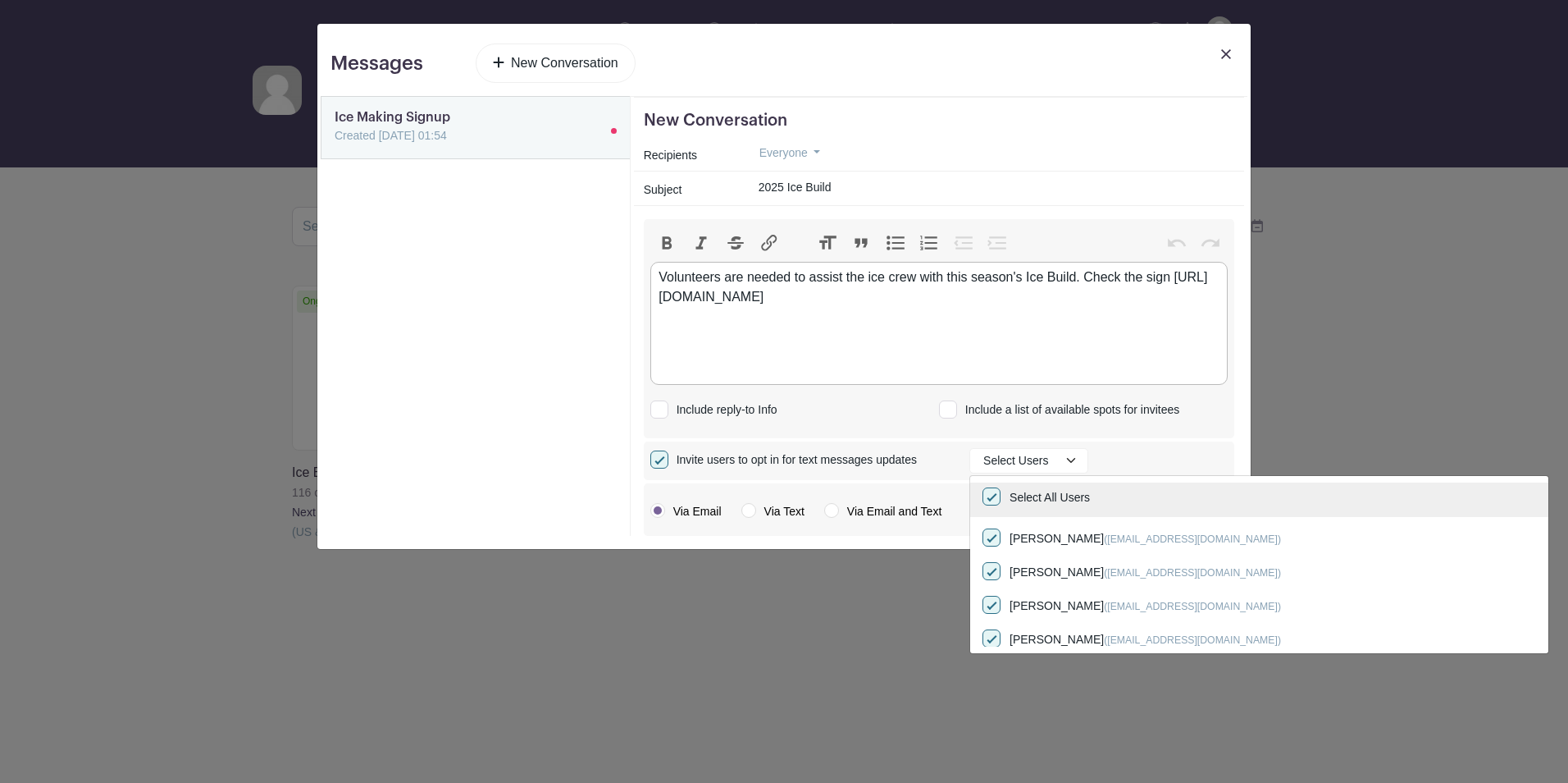
checkbox input "true"
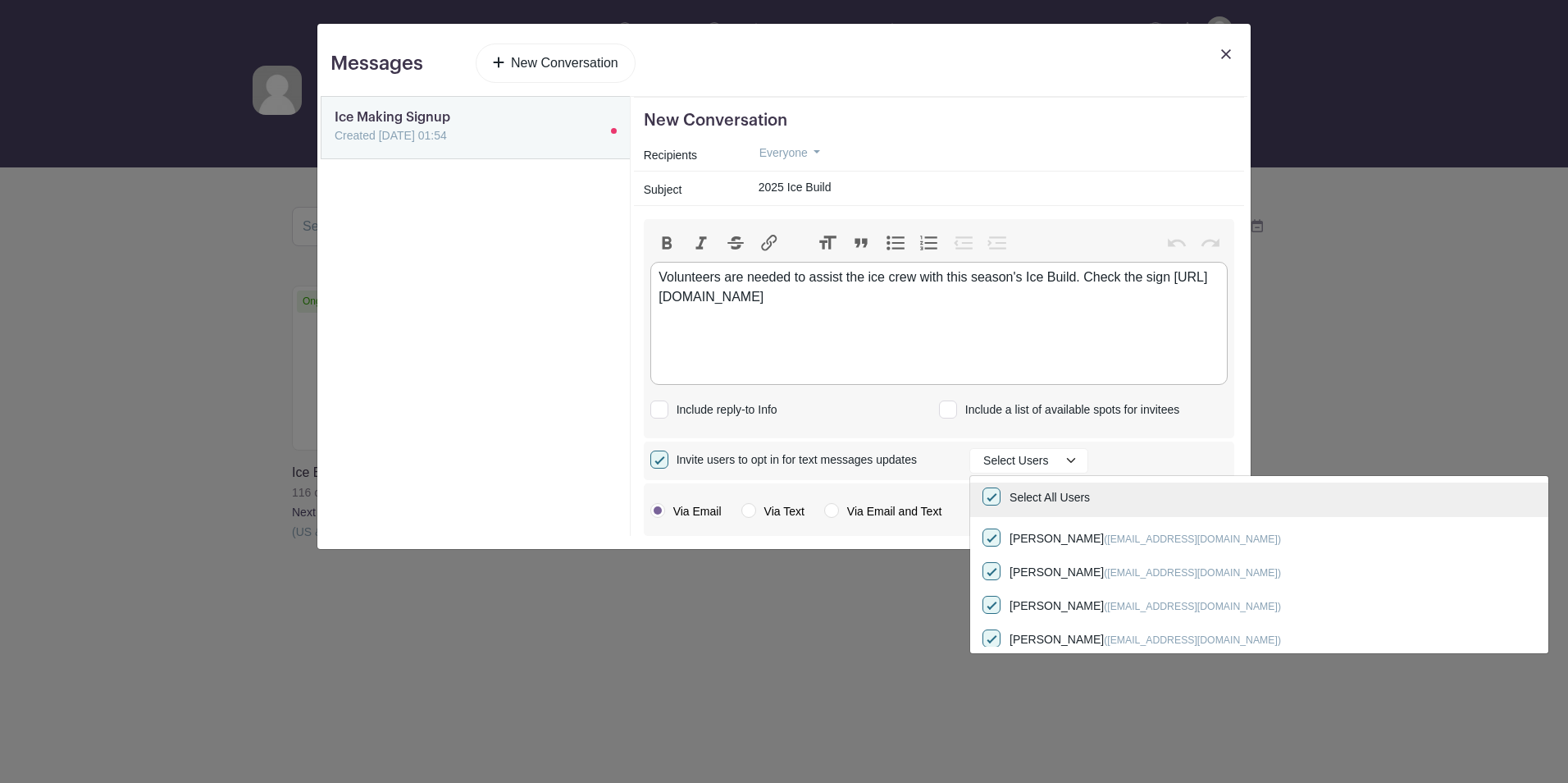
checkbox input "true"
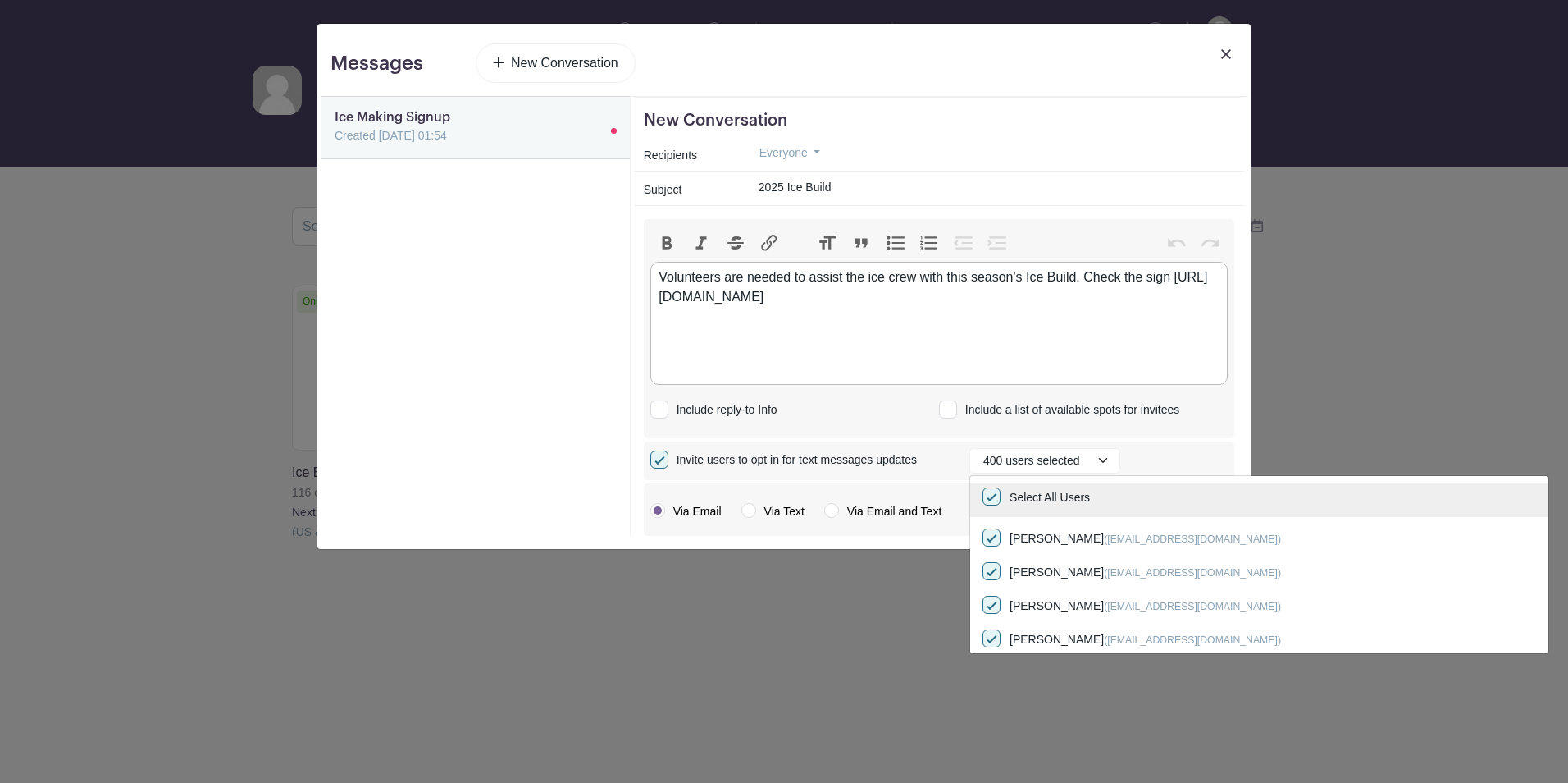
click at [994, 495] on input "Select All Users" at bounding box center [1259, 501] width 578 height 36
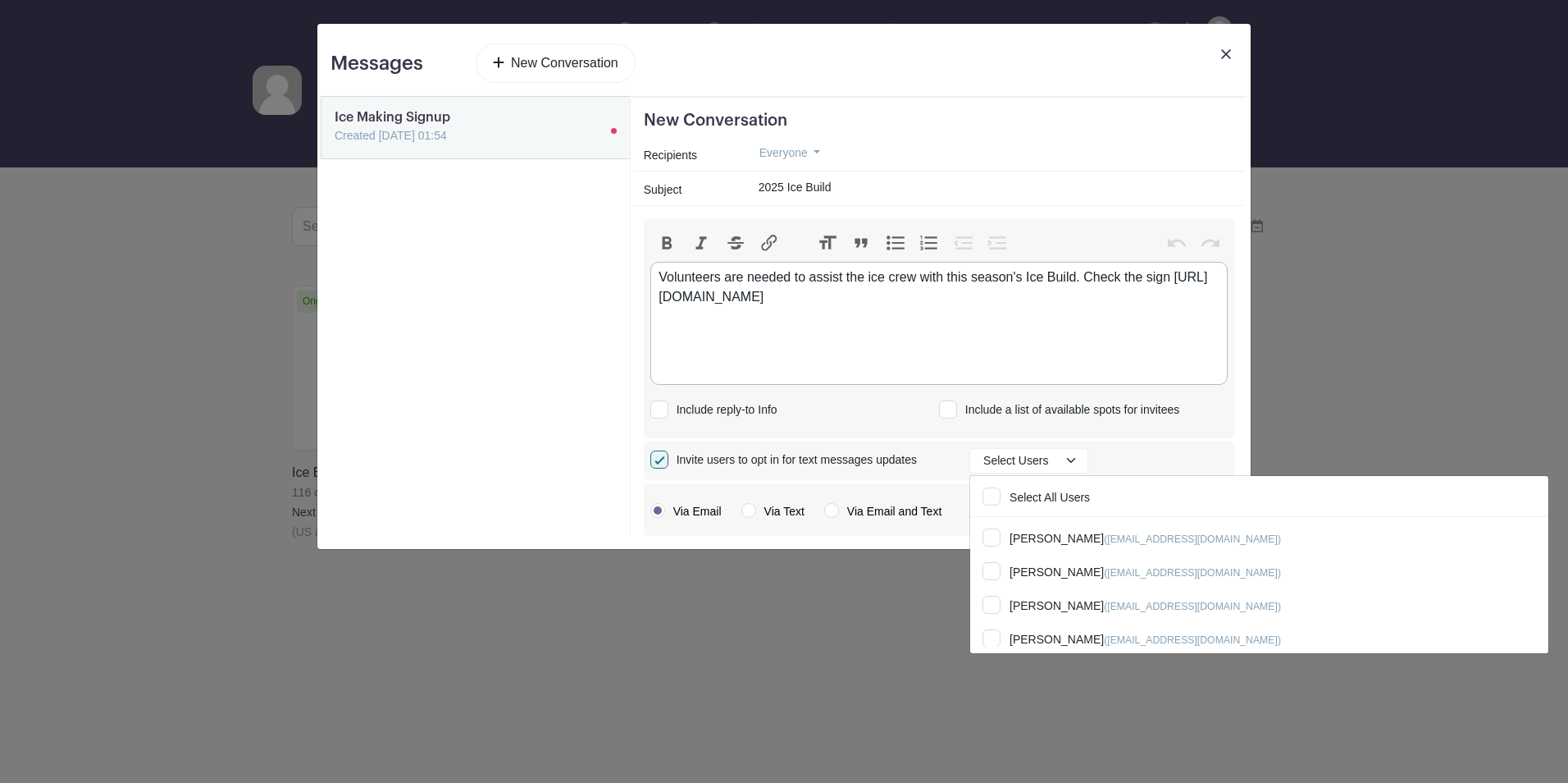
click at [658, 461] on input "Invite users to opt in for text messages updates" at bounding box center [656, 456] width 11 height 11
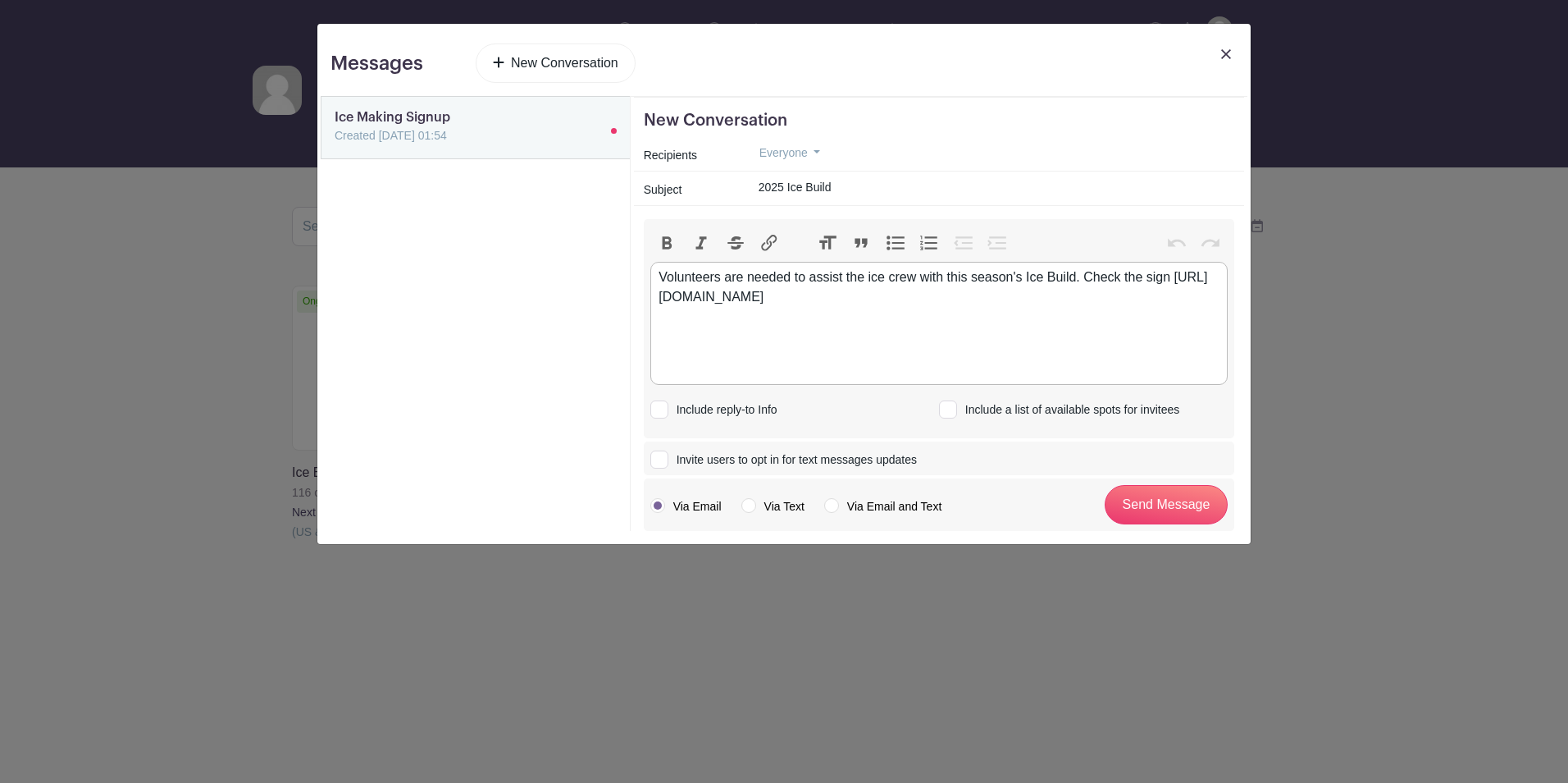
click at [1181, 276] on div "Volunteers are needed to assist the ice crew with this season's Ice Build. Chec…" at bounding box center [939, 287] width 561 height 39
click at [1078, 277] on div "Volunteers are needed to assist the ice crew with this season's Ice Build. Chec…" at bounding box center [939, 297] width 561 height 59
click at [809, 286] on div "Volunteers are needed to assist the ice crew with this season's Ice Build start…" at bounding box center [939, 297] width 561 height 59
click at [788, 296] on div "Volunteers are needed to assist the ice crew with this season's Ice Build start…" at bounding box center [939, 297] width 561 height 59
click at [1146, 506] on input "Send Message" at bounding box center [1166, 505] width 123 height 39
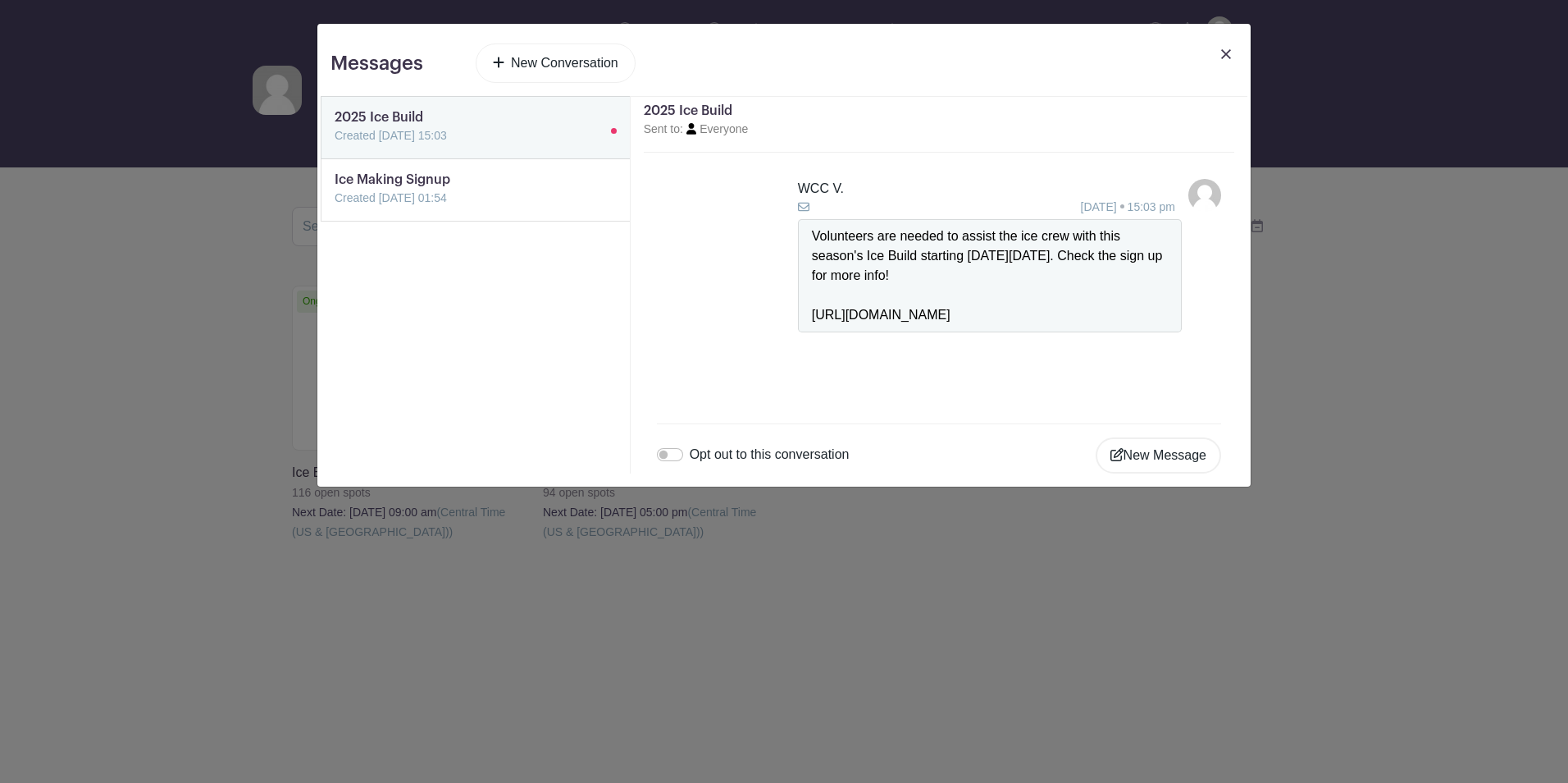
click at [1227, 44] on link at bounding box center [1225, 66] width 23 height 46
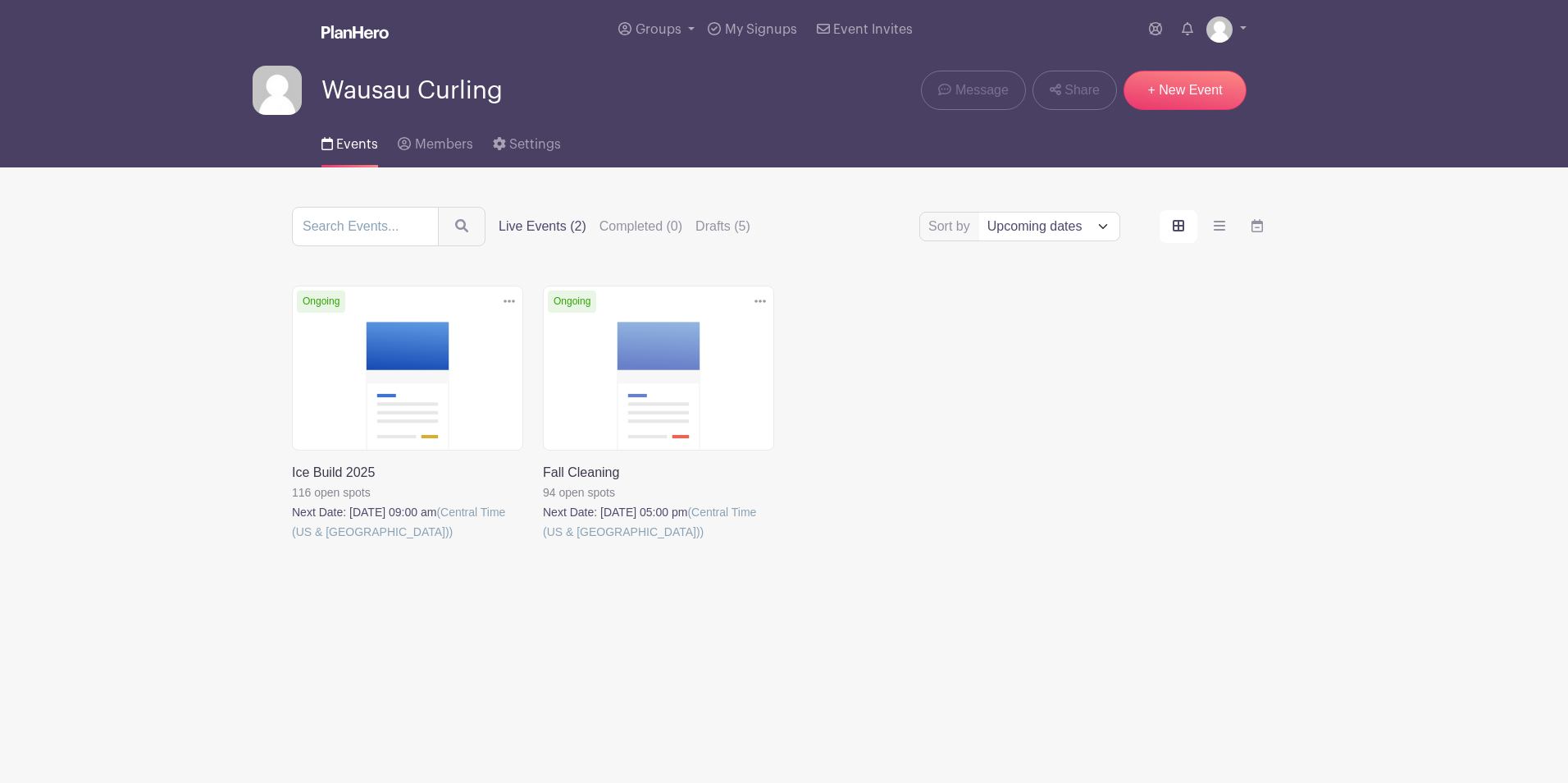
click at [292, 541] on link at bounding box center [292, 541] width 0 height 0
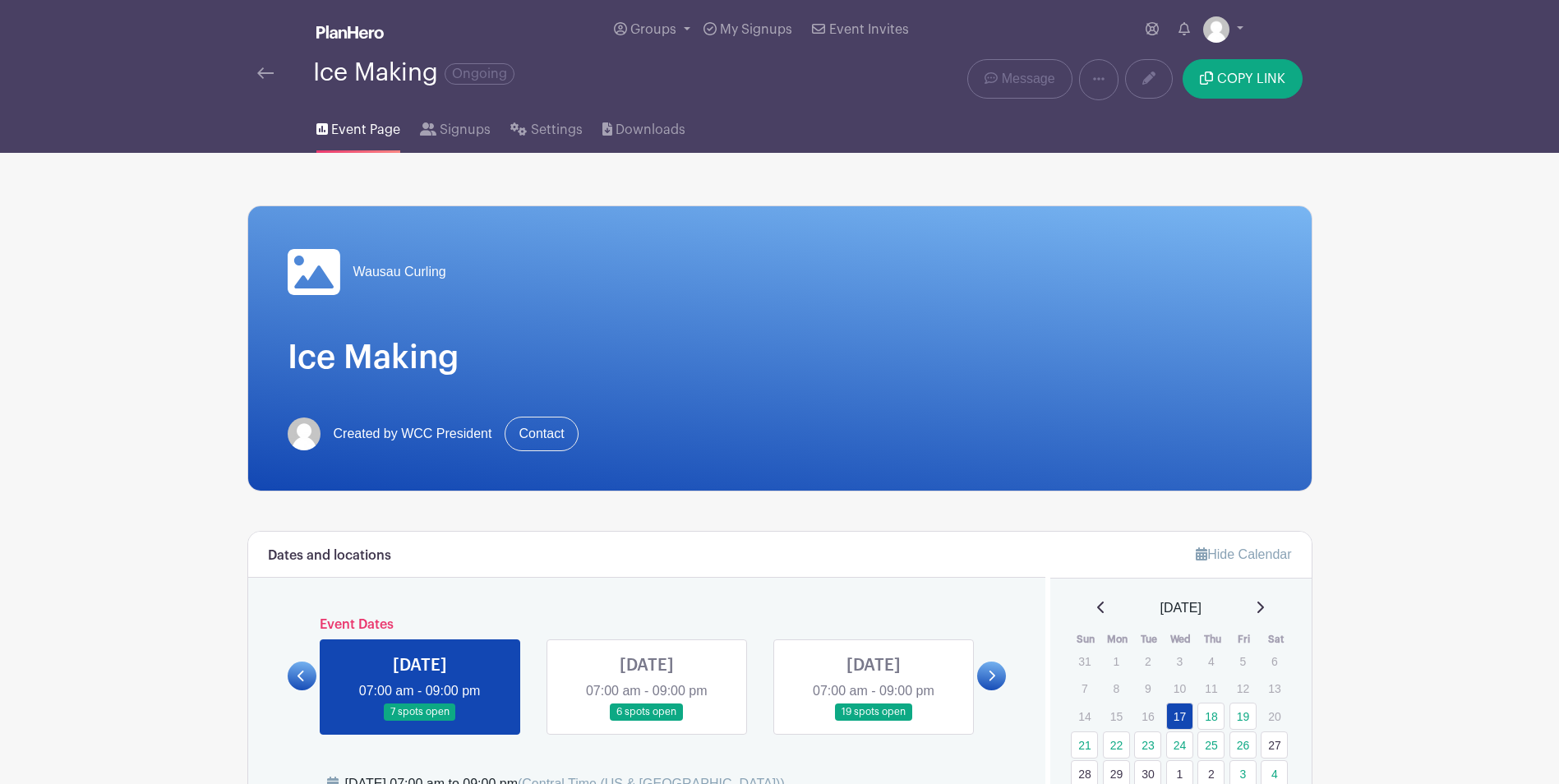
click at [267, 65] on link at bounding box center [265, 72] width 16 height 20
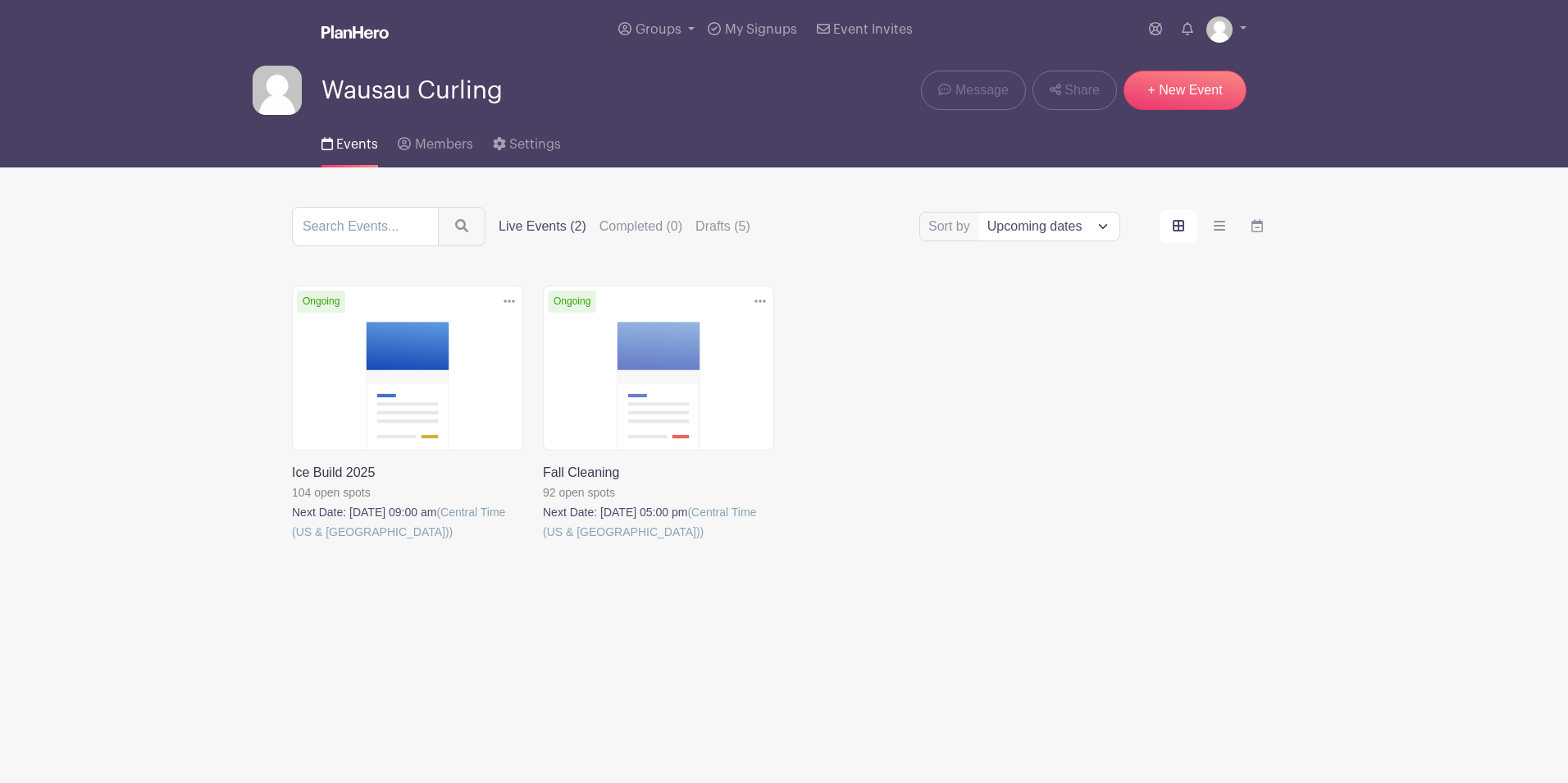
click at [292, 541] on link at bounding box center [292, 541] width 0 height 0
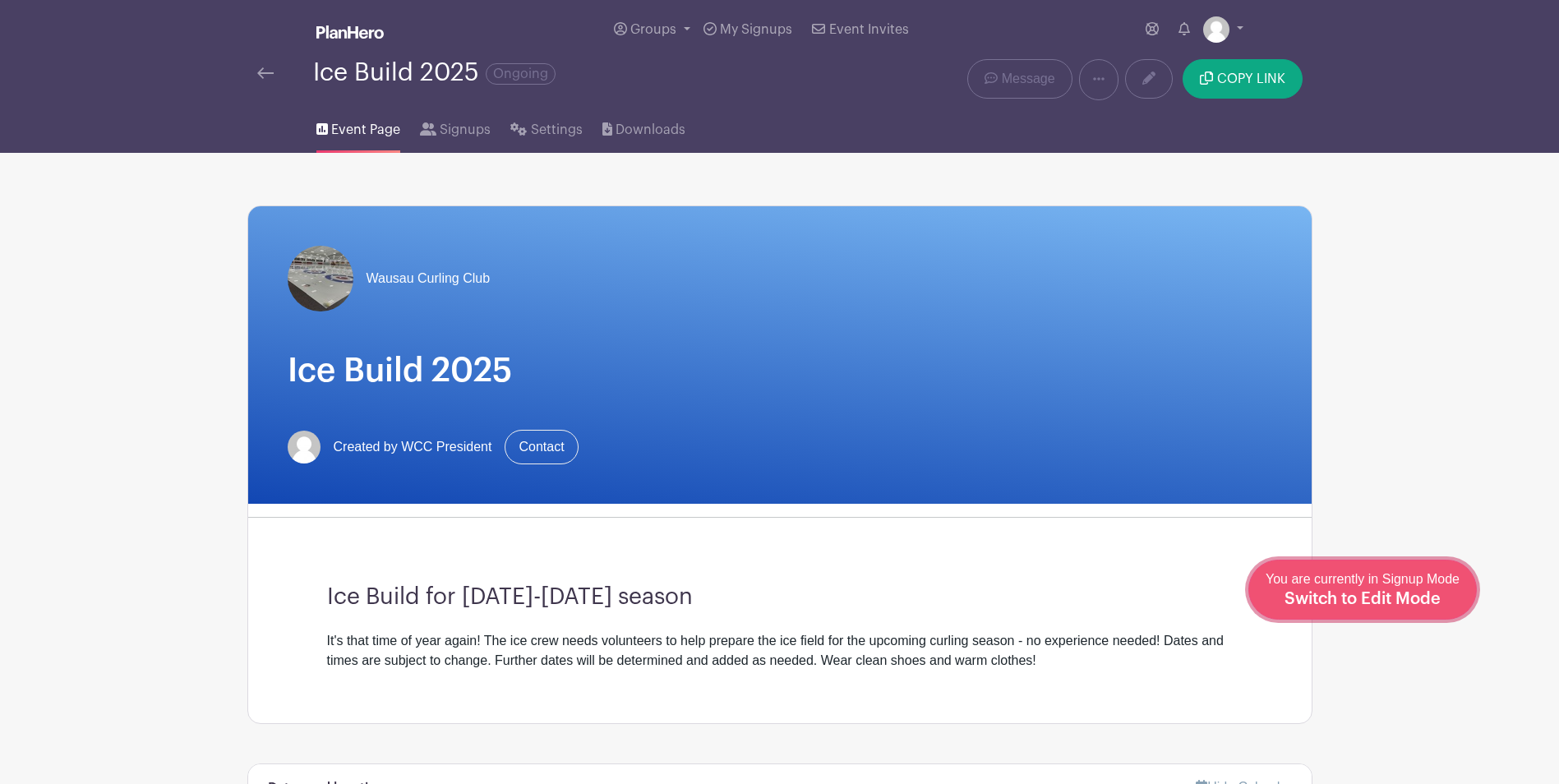
click at [1405, 586] on div "You are currently in Signup Mode Switch to Edit Mode" at bounding box center [1362, 589] width 194 height 40
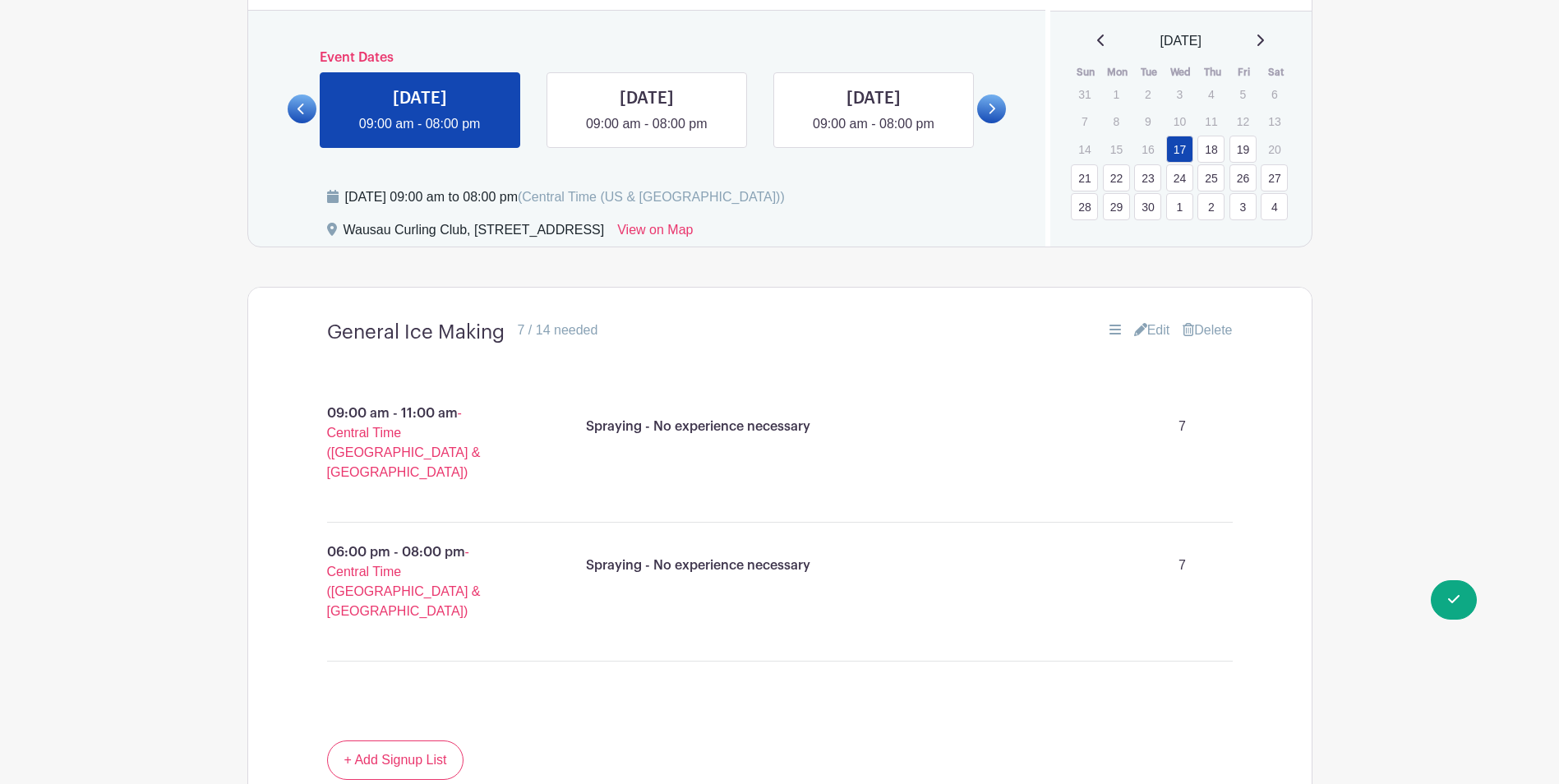
scroll to position [833, 0]
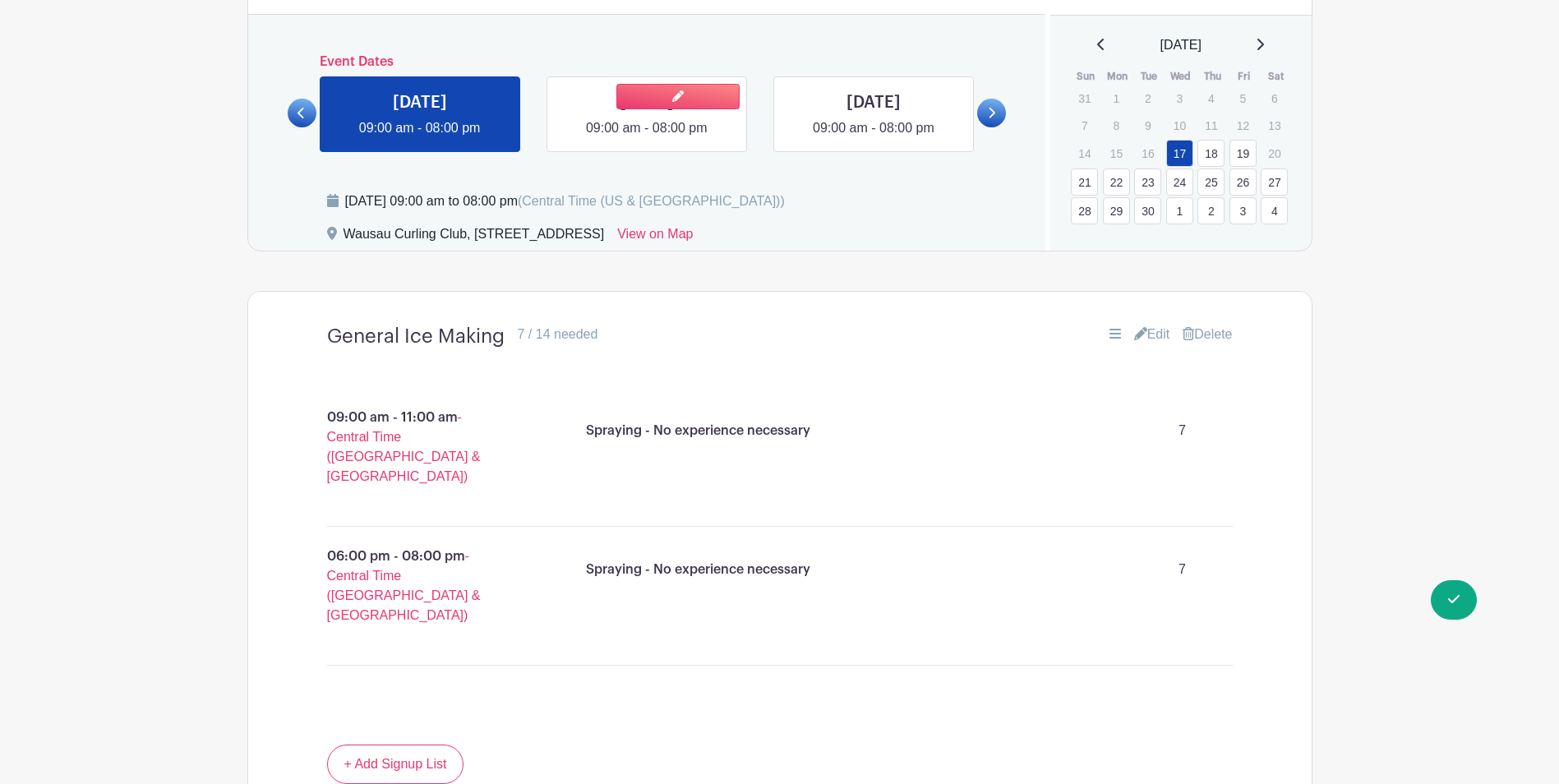
click at [647, 138] on link at bounding box center [647, 138] width 0 height 0
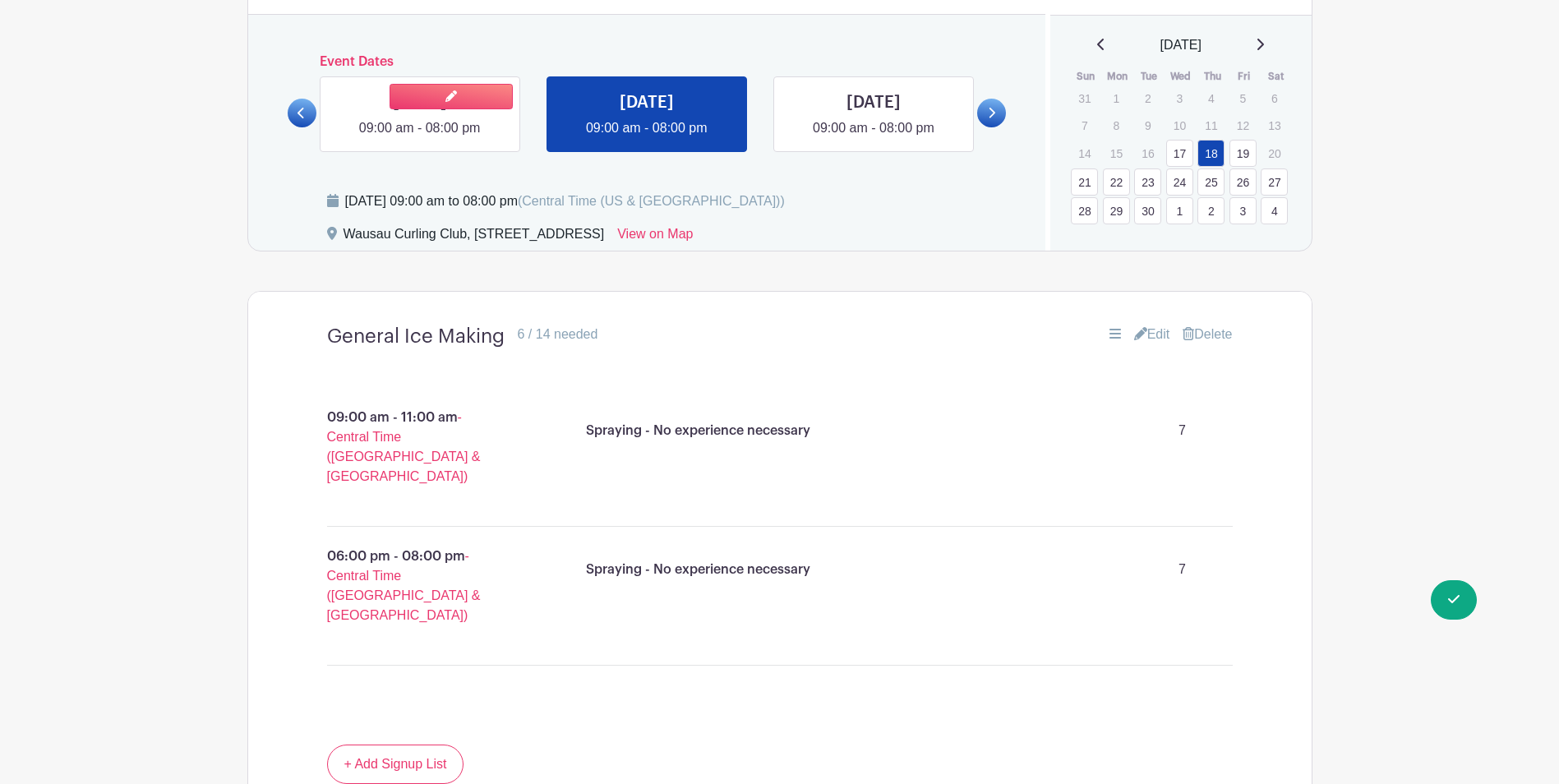
click at [420, 138] on link at bounding box center [420, 138] width 0 height 0
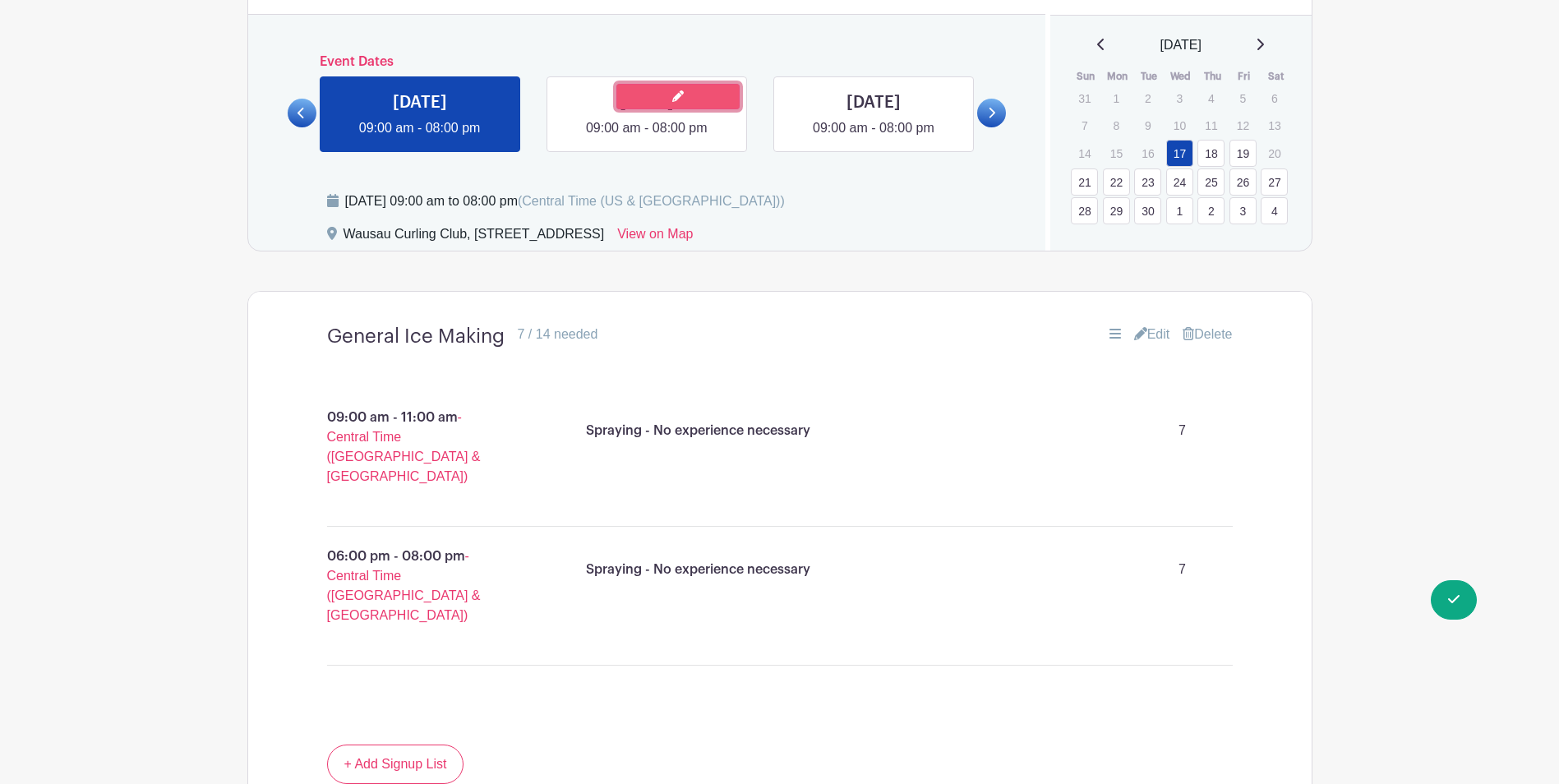
click at [641, 107] on link at bounding box center [677, 97] width 123 height 25
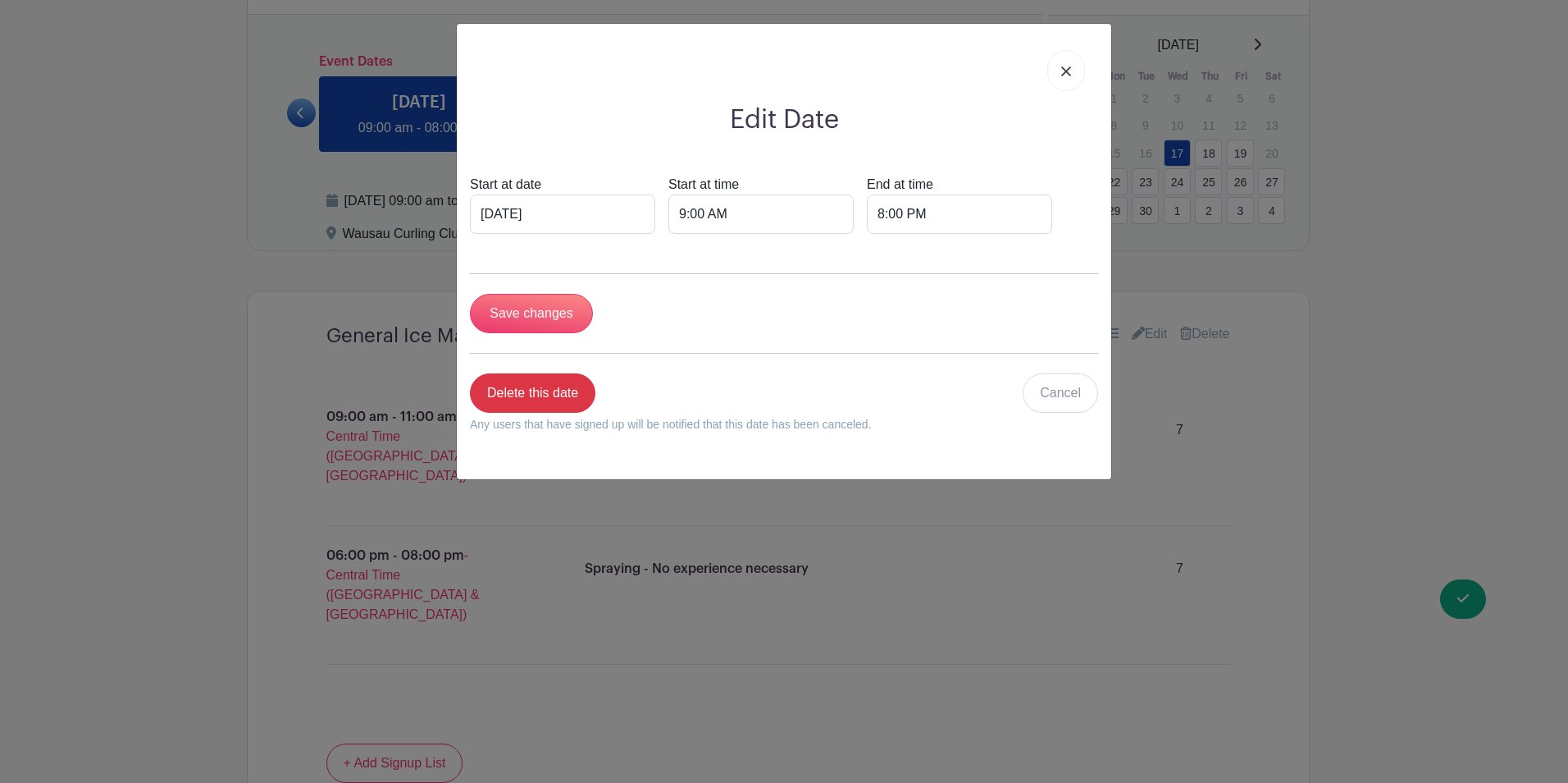
click at [1062, 71] on img at bounding box center [1066, 71] width 10 height 10
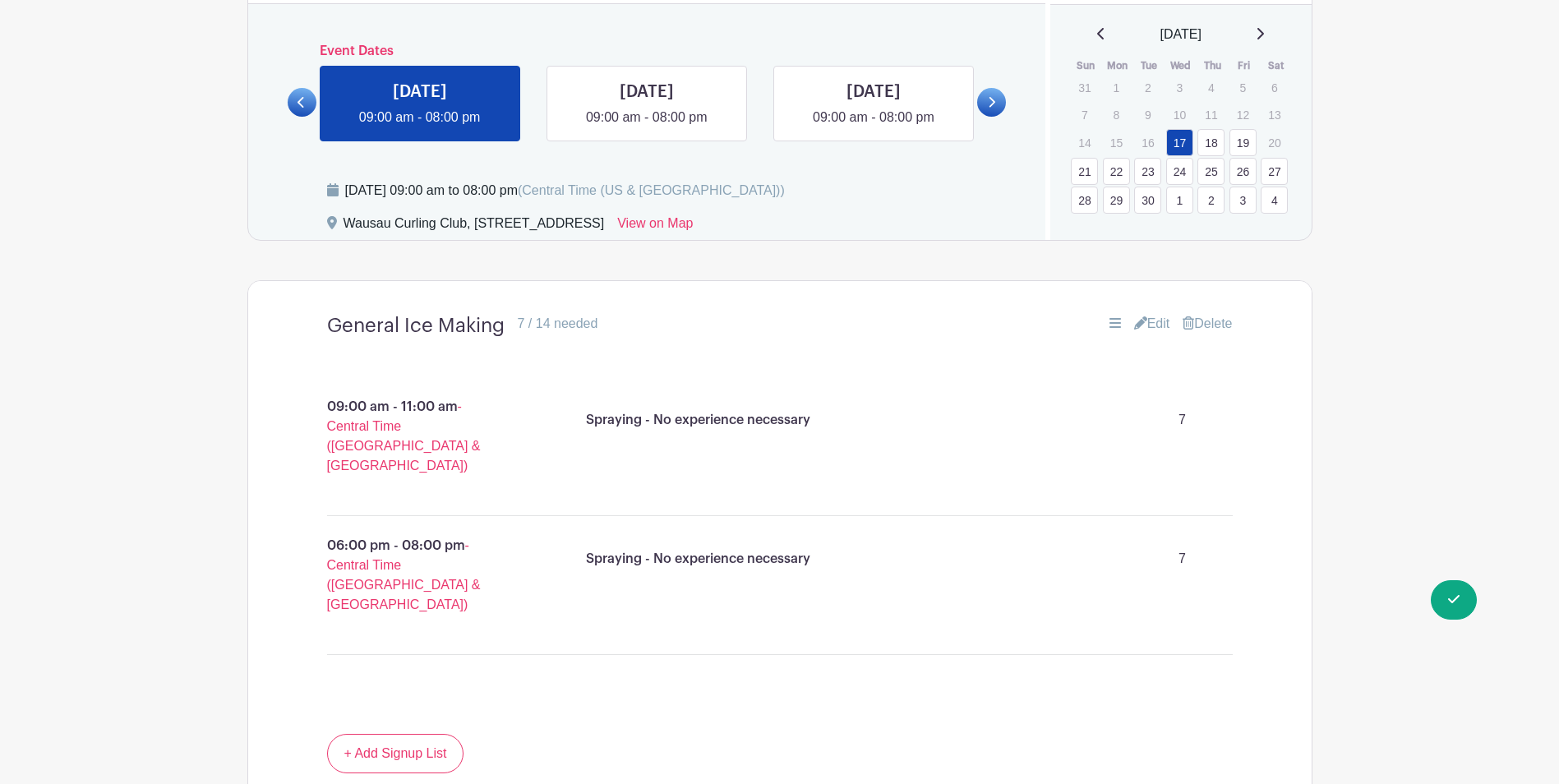
scroll to position [815, 0]
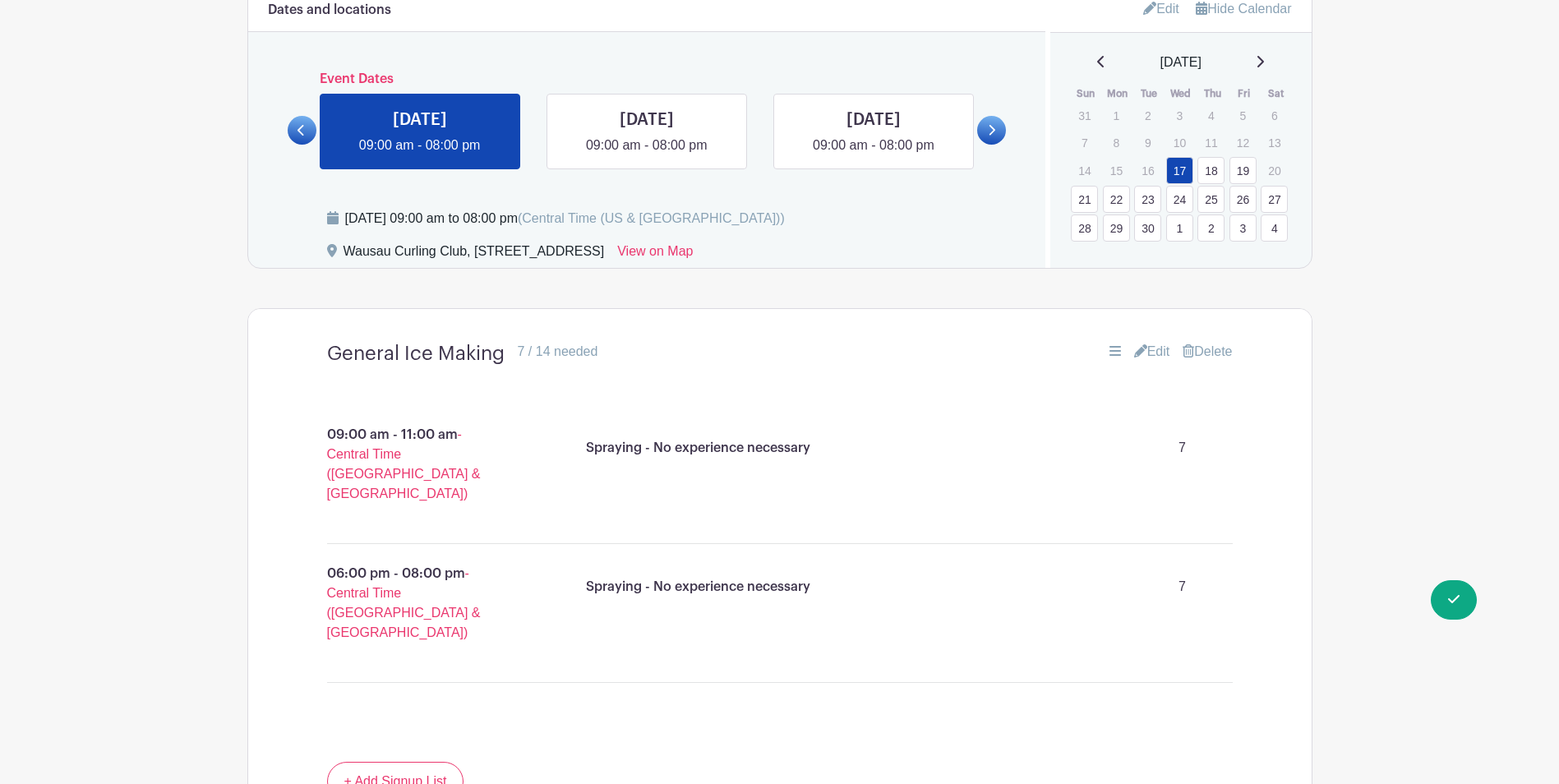
click at [399, 439] on p "09:00 am - 11:00 am - Central Time (US & Canada)" at bounding box center [410, 464] width 246 height 92
click at [474, 357] on h4 "General Ice Making" at bounding box center [415, 353] width 178 height 24
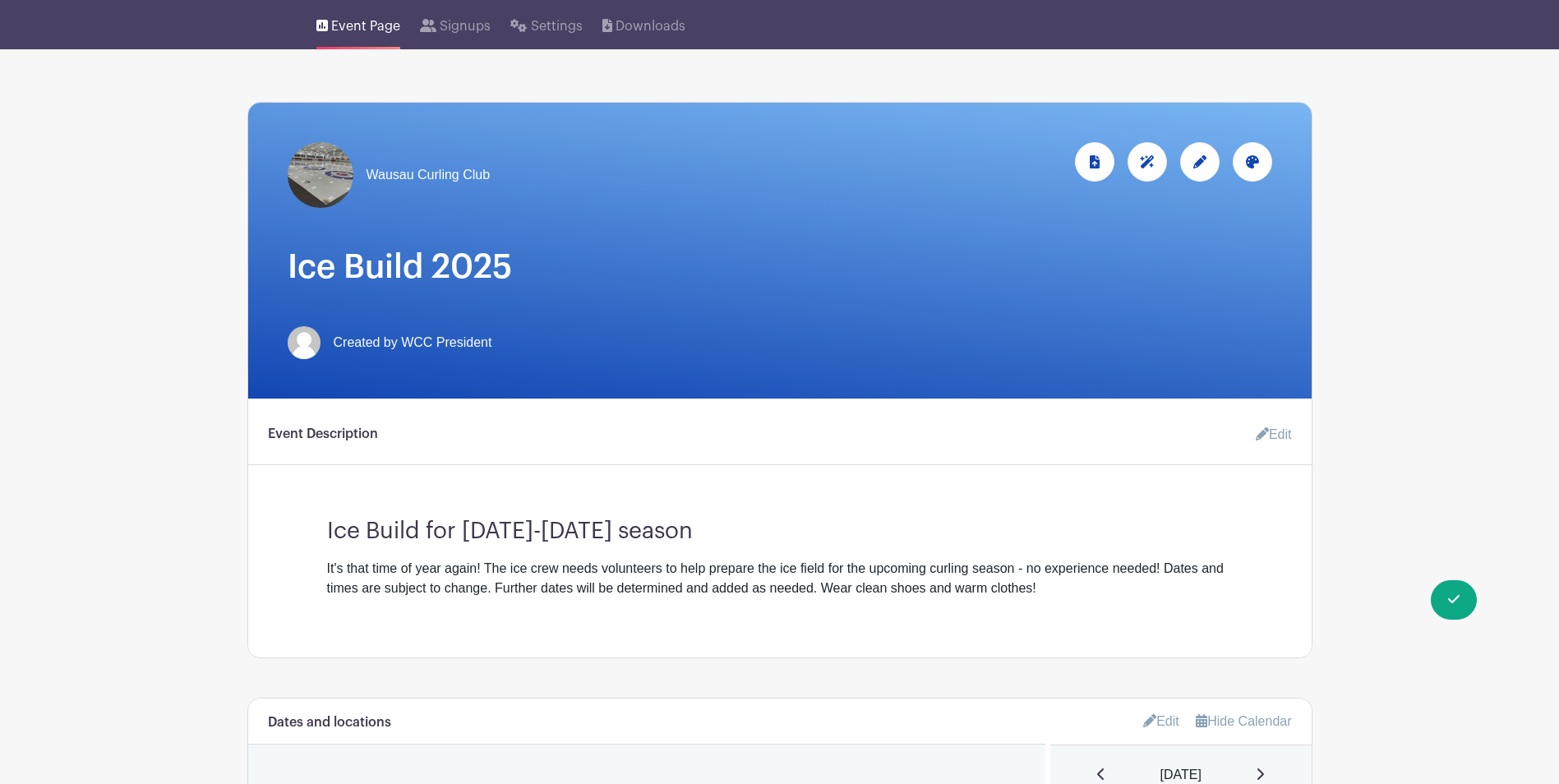
scroll to position [0, 0]
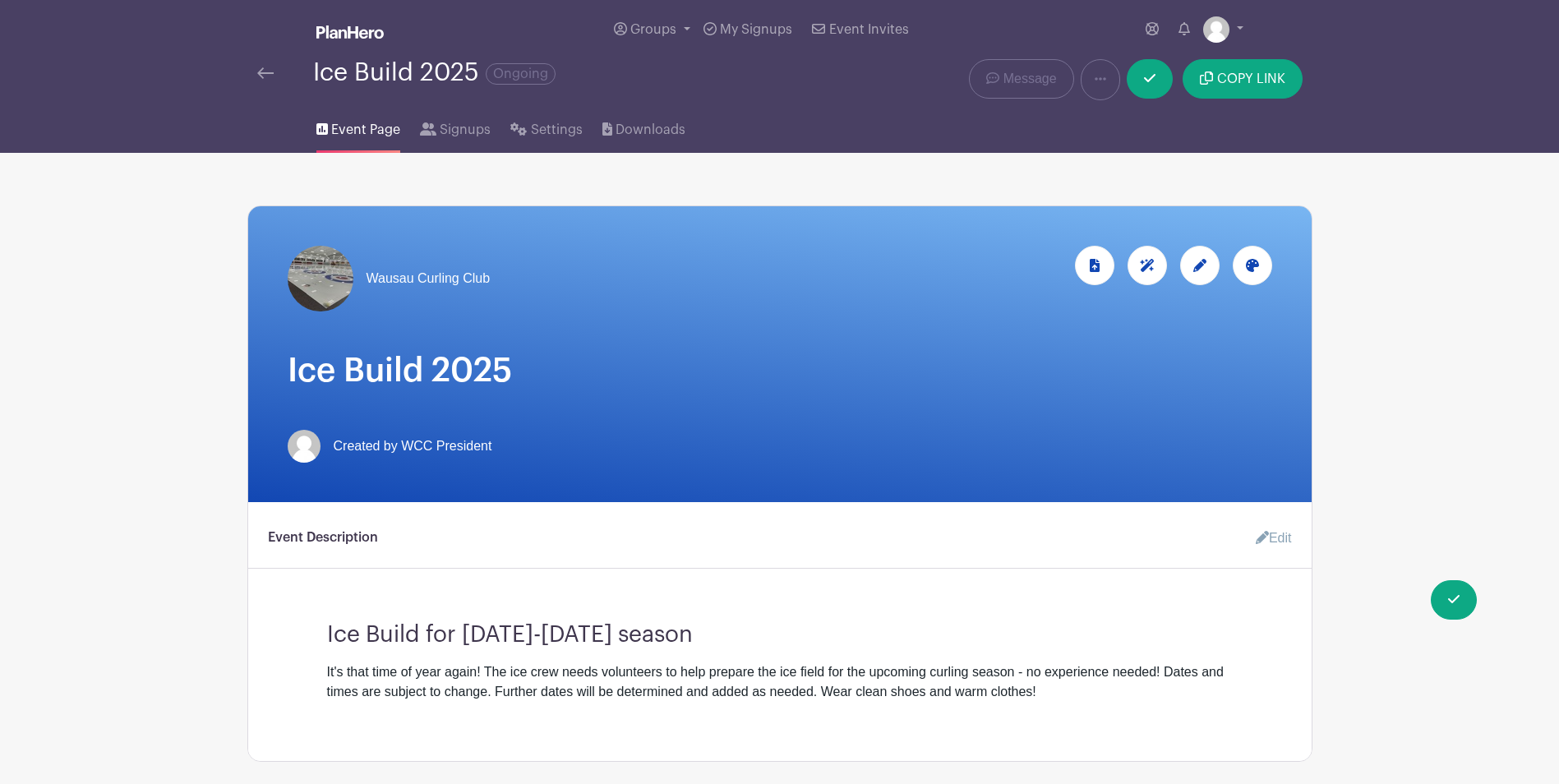
click at [263, 71] on img at bounding box center [265, 73] width 16 height 12
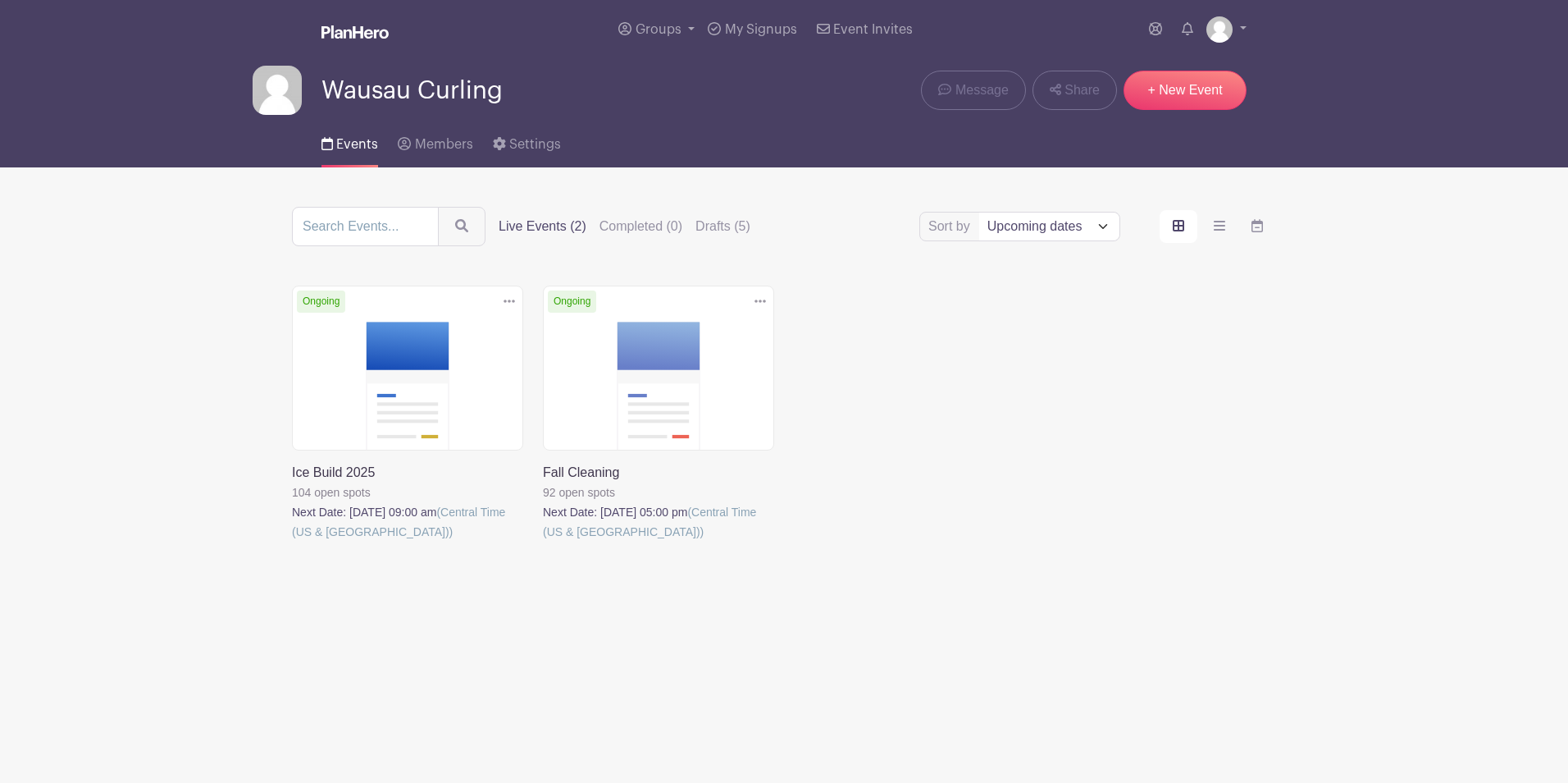
click at [292, 541] on link at bounding box center [292, 541] width 0 height 0
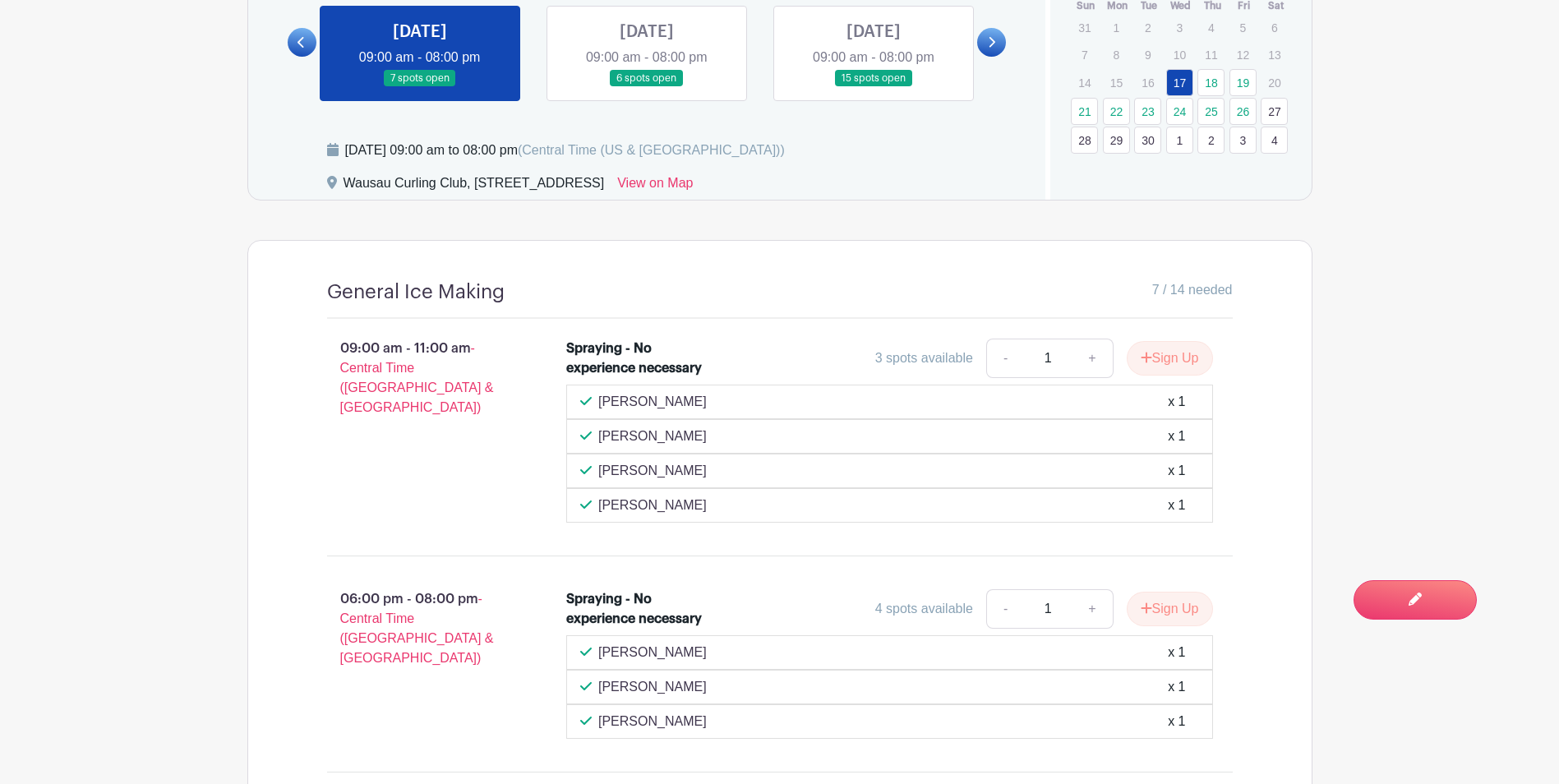
scroll to position [950, 0]
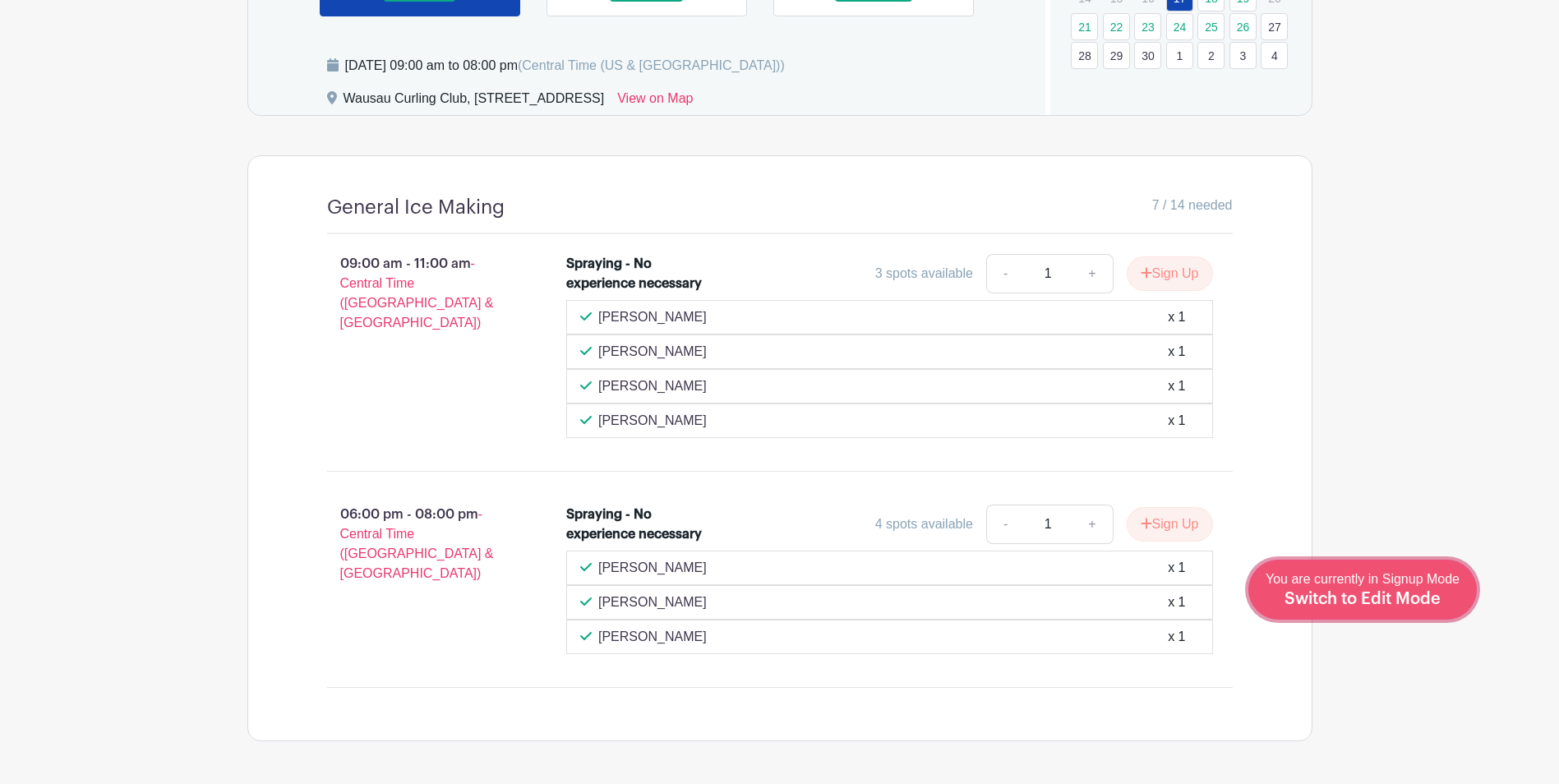
click at [1415, 604] on span "Switch to Edit Mode" at bounding box center [1363, 598] width 156 height 16
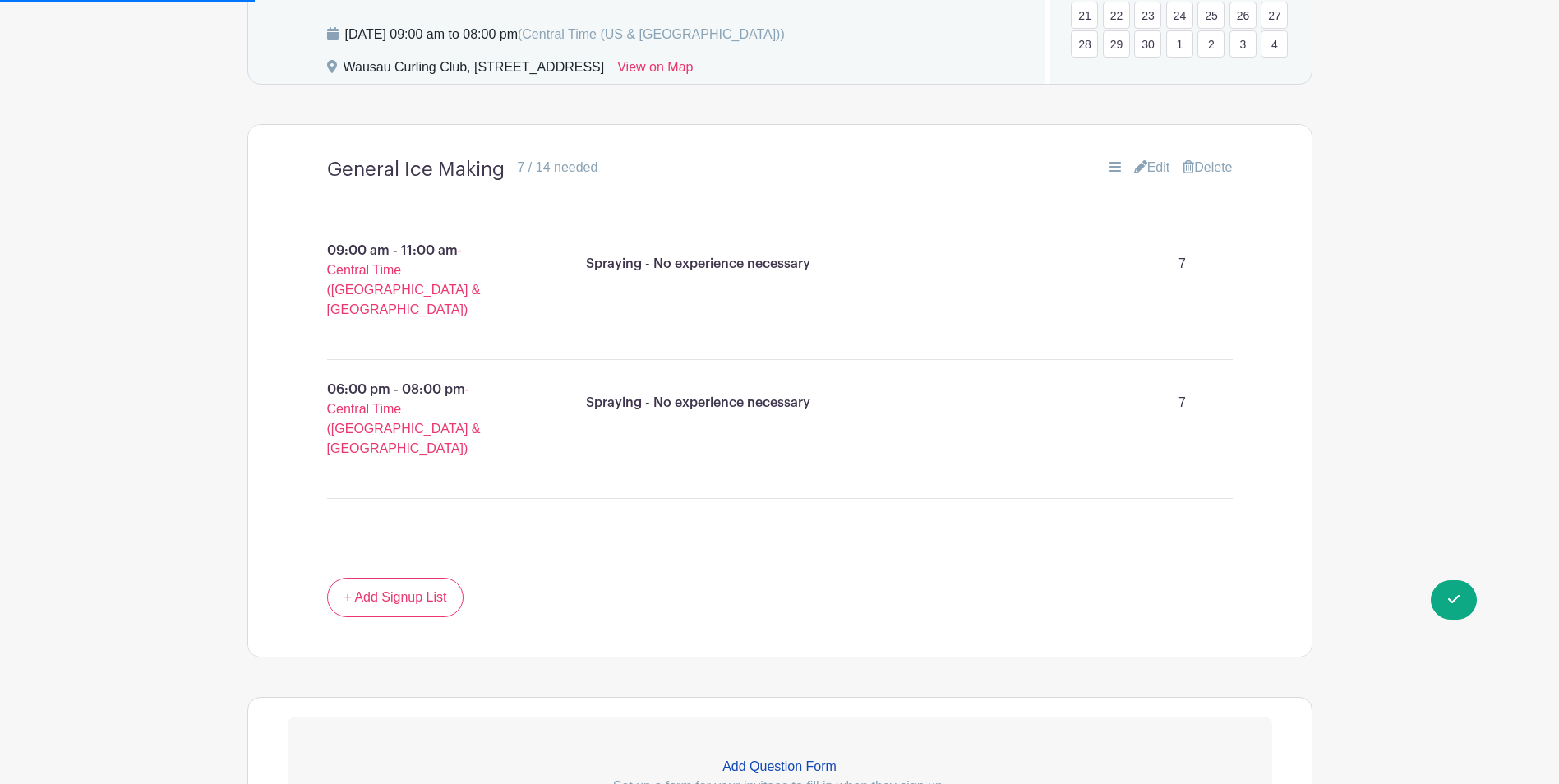
scroll to position [1002, 0]
click at [1110, 161] on icon at bounding box center [1116, 165] width 12 height 10
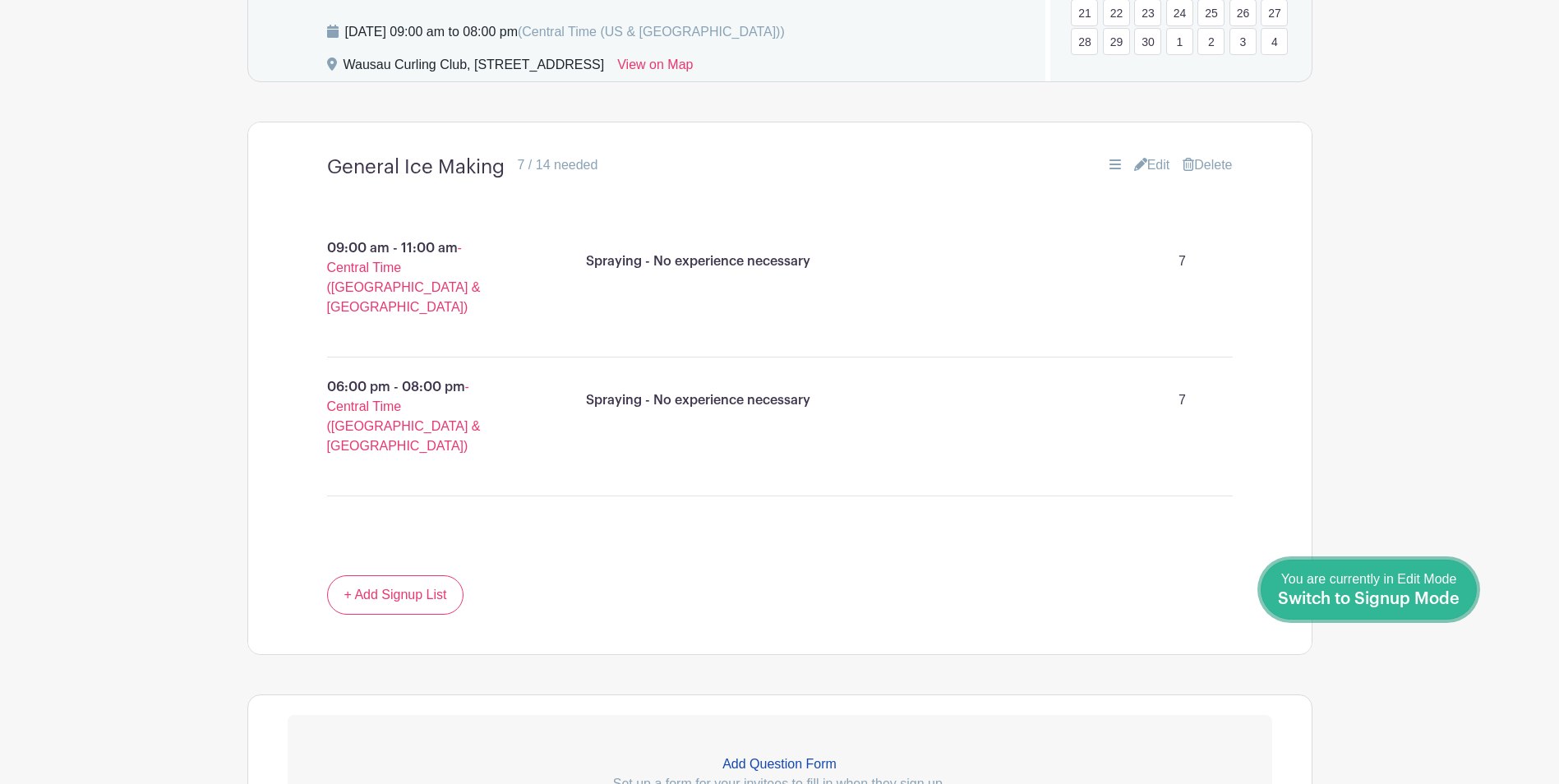
click at [1450, 595] on span "Switch to Signup Mode" at bounding box center [1369, 598] width 182 height 16
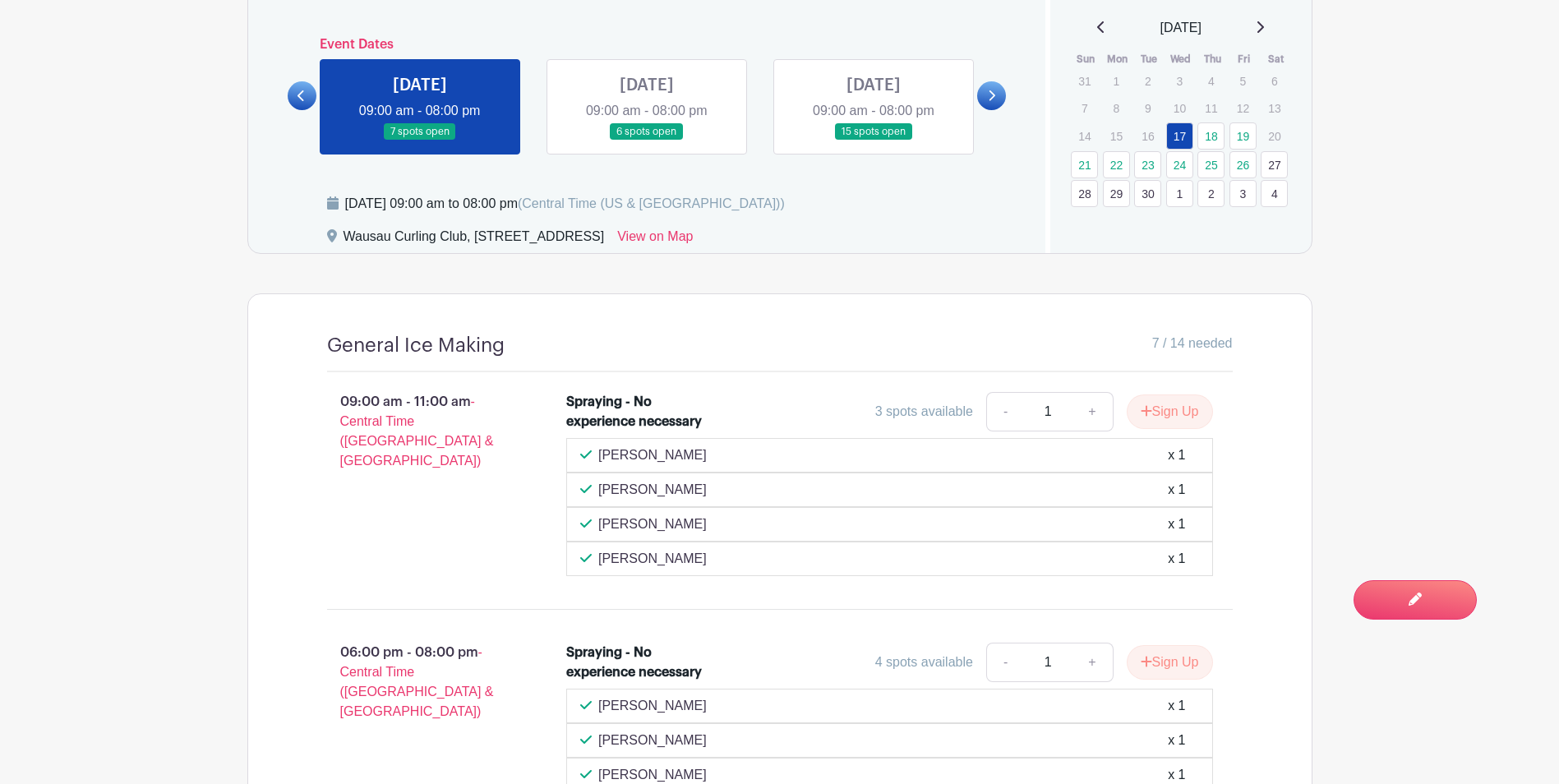
scroll to position [855, 0]
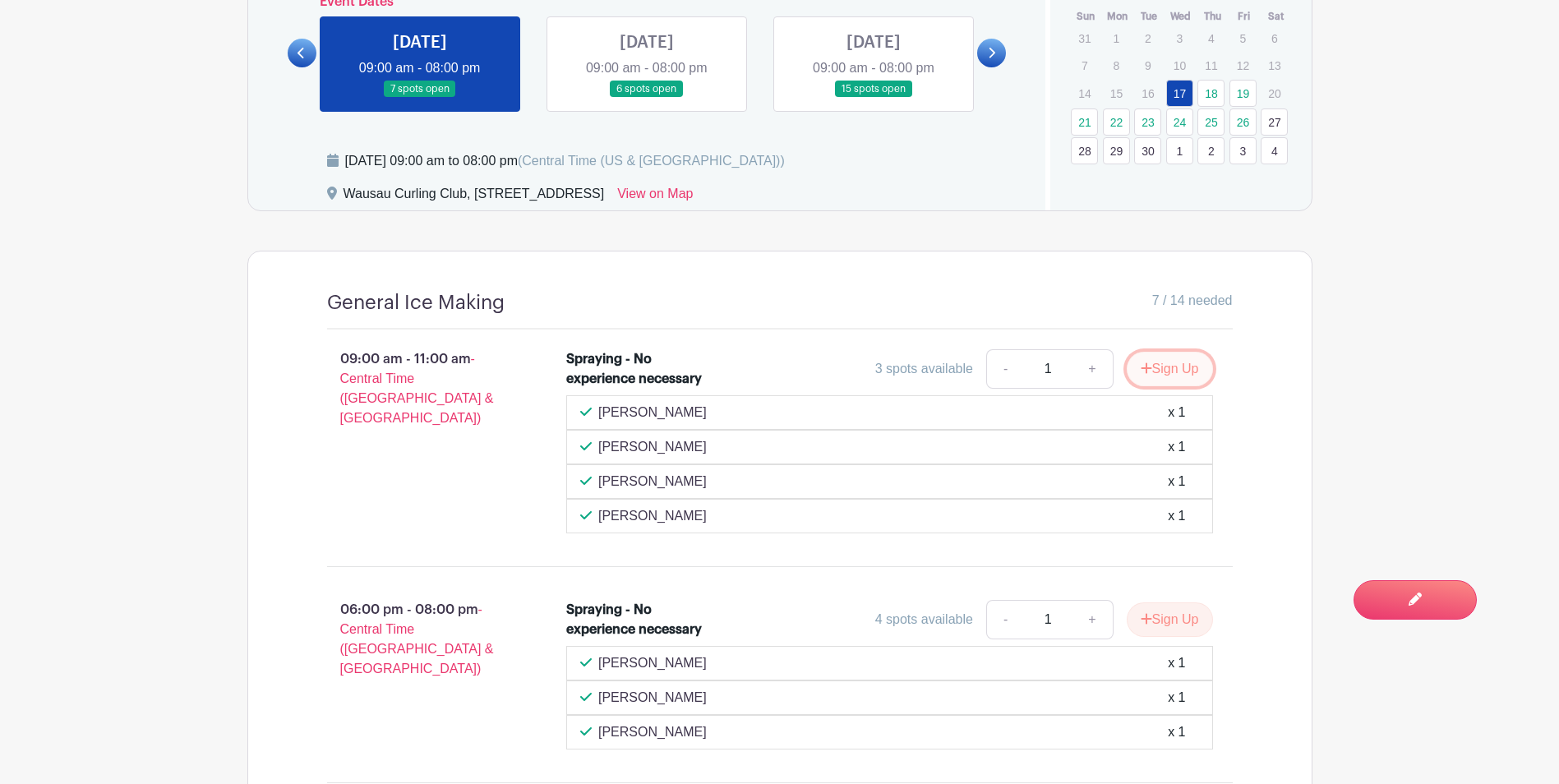
click at [1170, 370] on button "Sign Up" at bounding box center [1170, 369] width 87 height 35
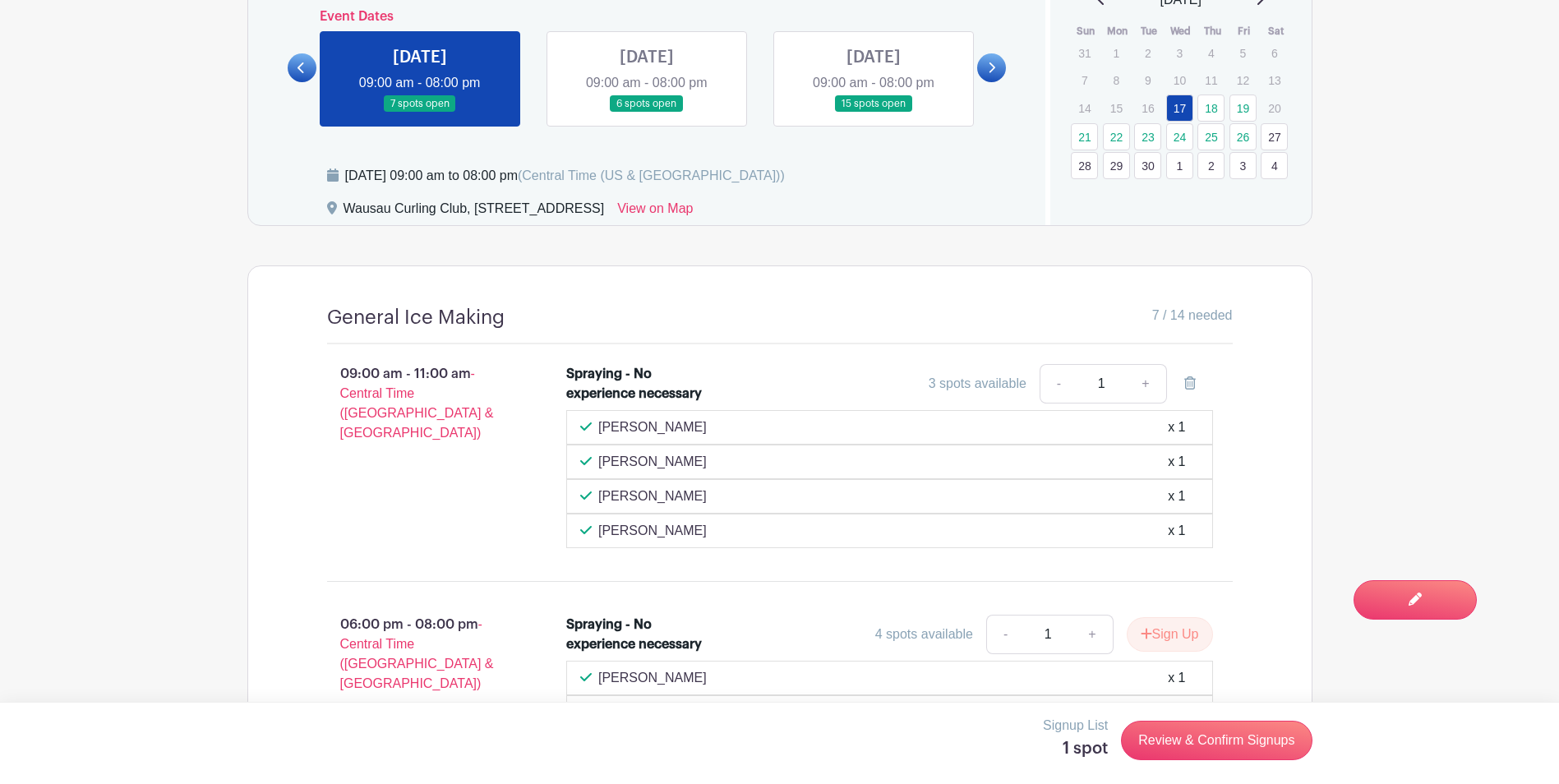
scroll to position [1011, 0]
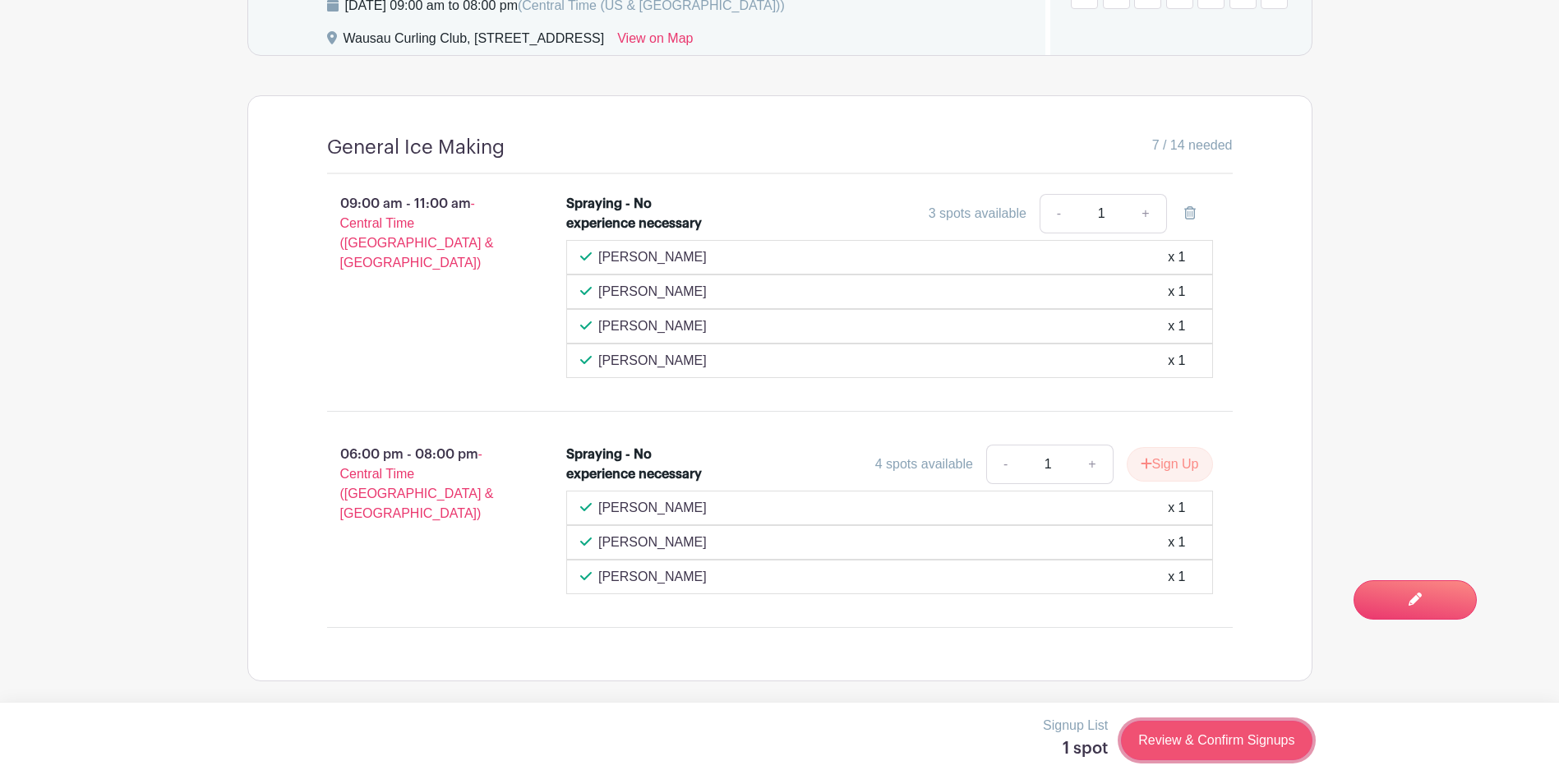
click at [1158, 738] on link "Review & Confirm Signups" at bounding box center [1216, 740] width 190 height 39
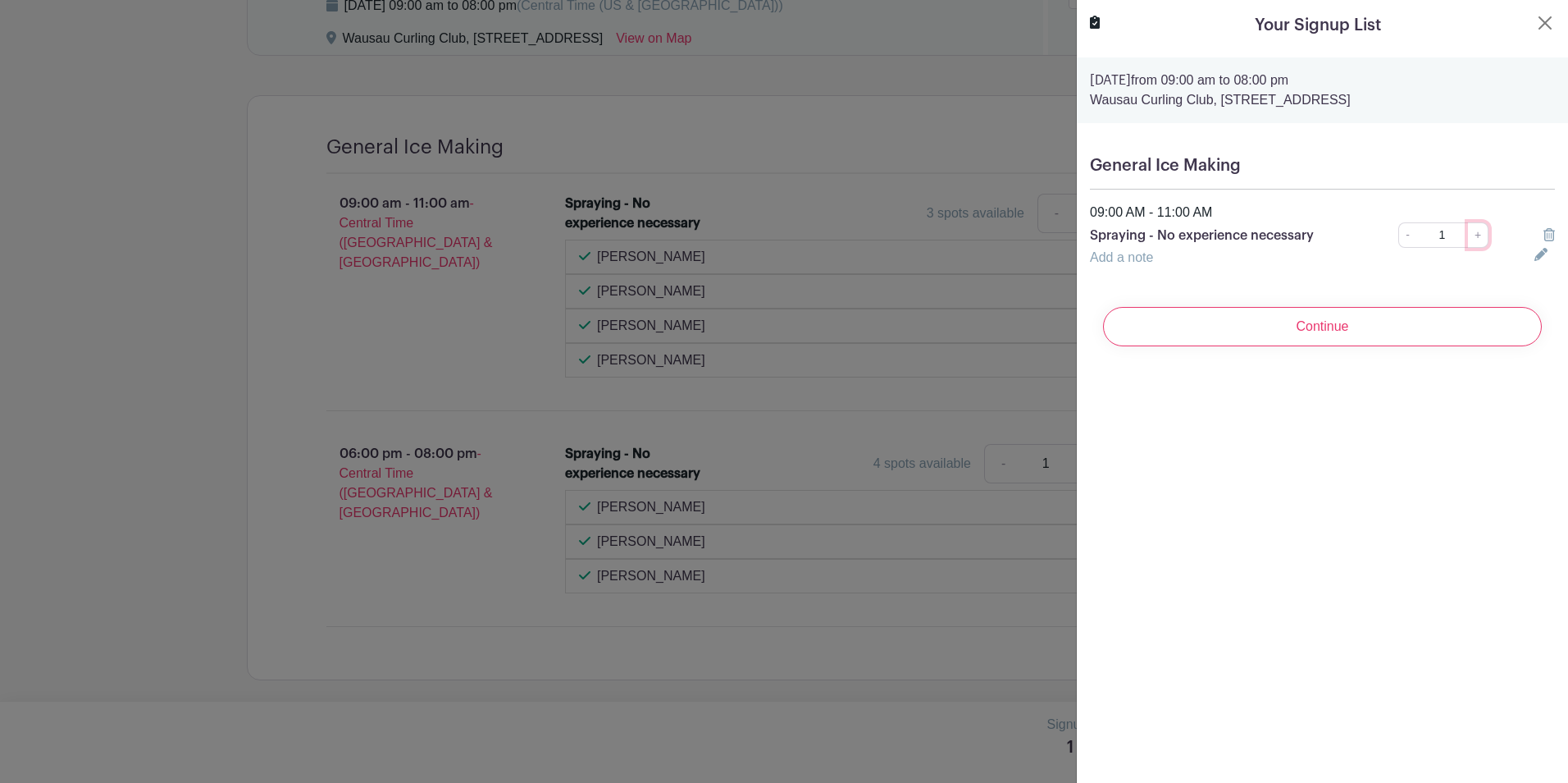
click at [1468, 232] on link "+" at bounding box center [1478, 235] width 20 height 25
type input "2"
click at [1130, 254] on link "Add a note" at bounding box center [1121, 257] width 63 height 14
click at [1136, 271] on input "text" at bounding box center [1302, 267] width 425 height 39
click at [1109, 273] on input "text" at bounding box center [1302, 267] width 425 height 39
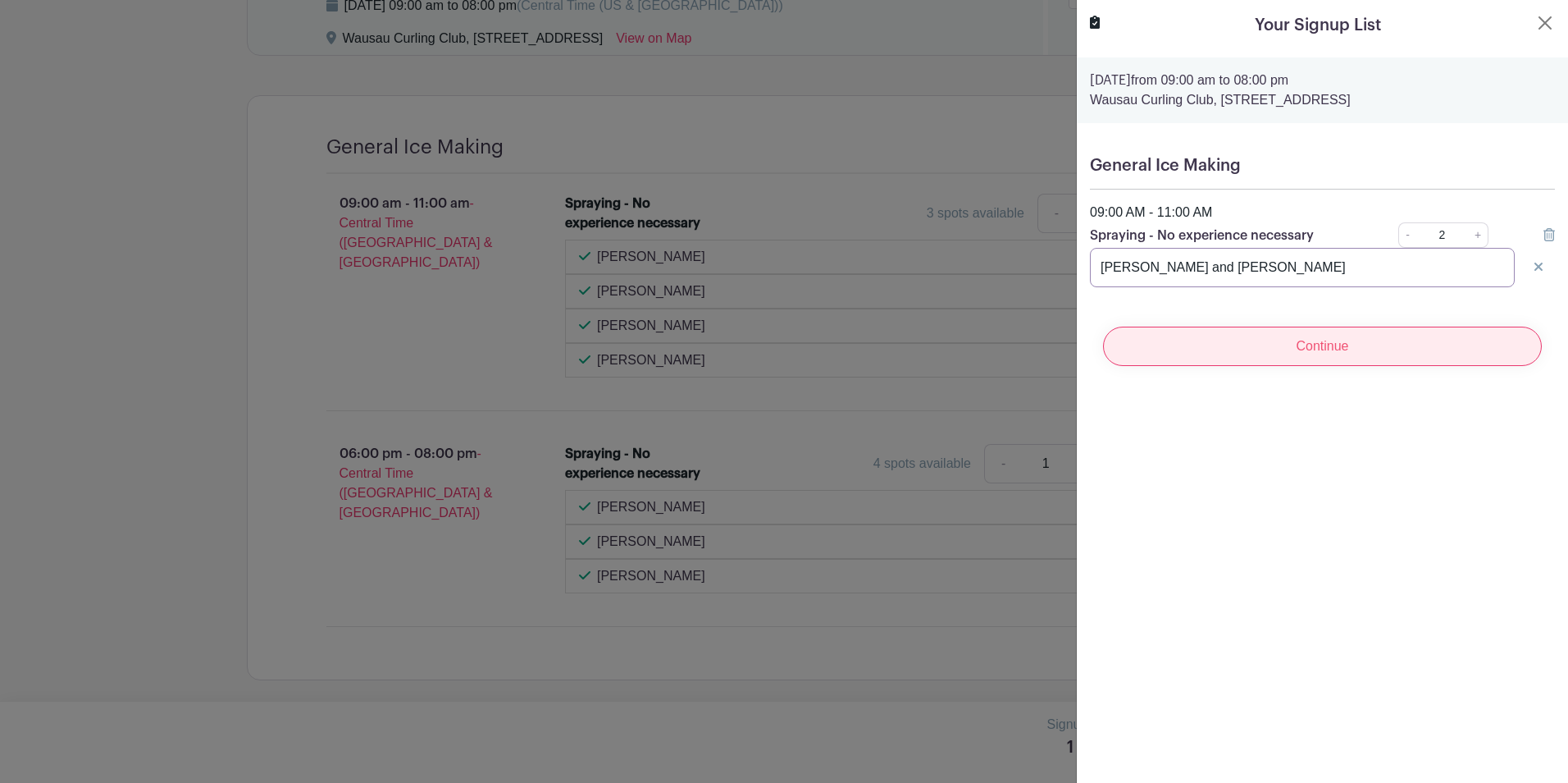
type input "Andy and Camille Anderson"
click at [1309, 341] on input "Continue" at bounding box center [1322, 346] width 438 height 39
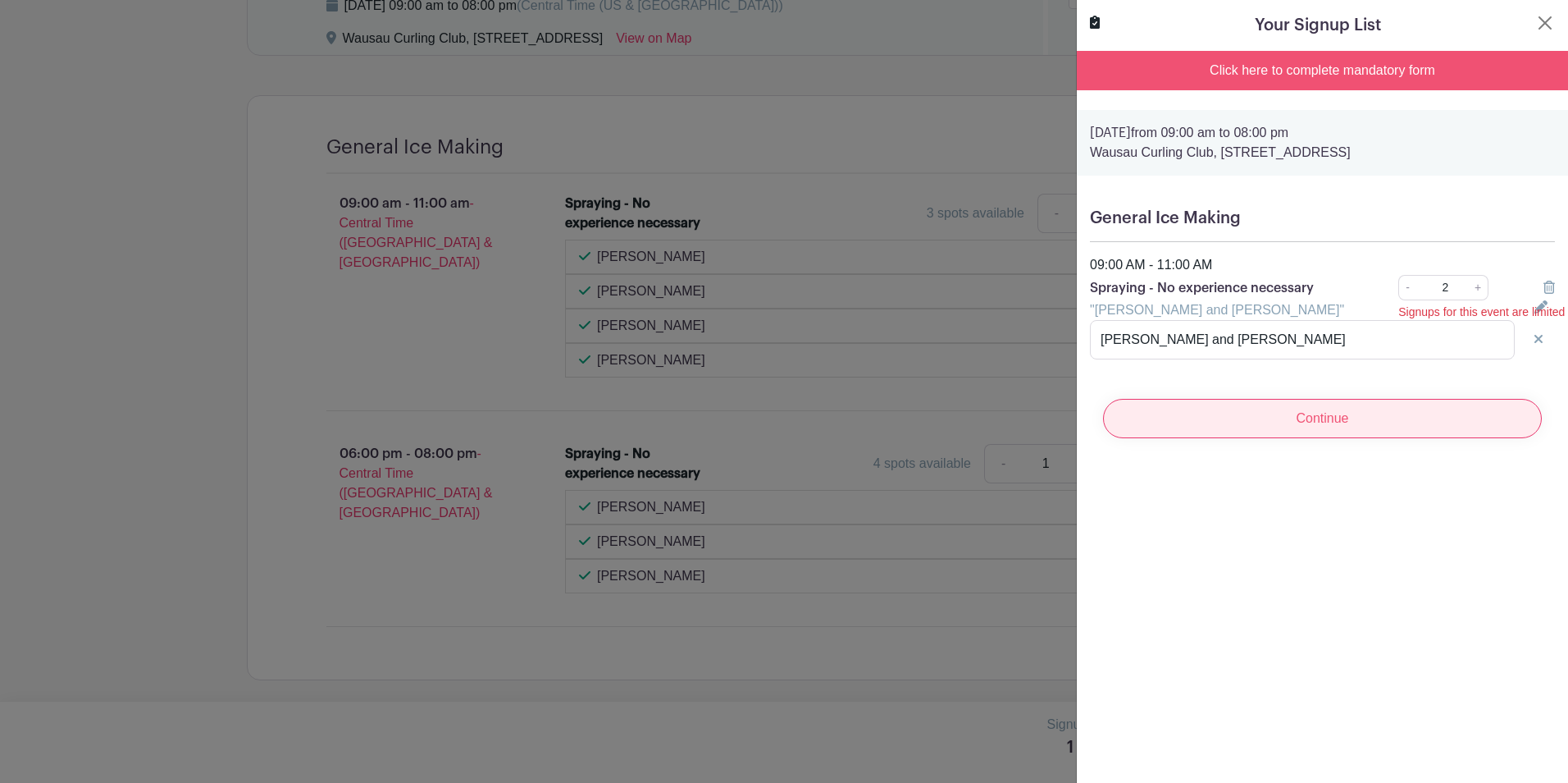
click at [1314, 413] on input "Continue" at bounding box center [1322, 418] width 438 height 39
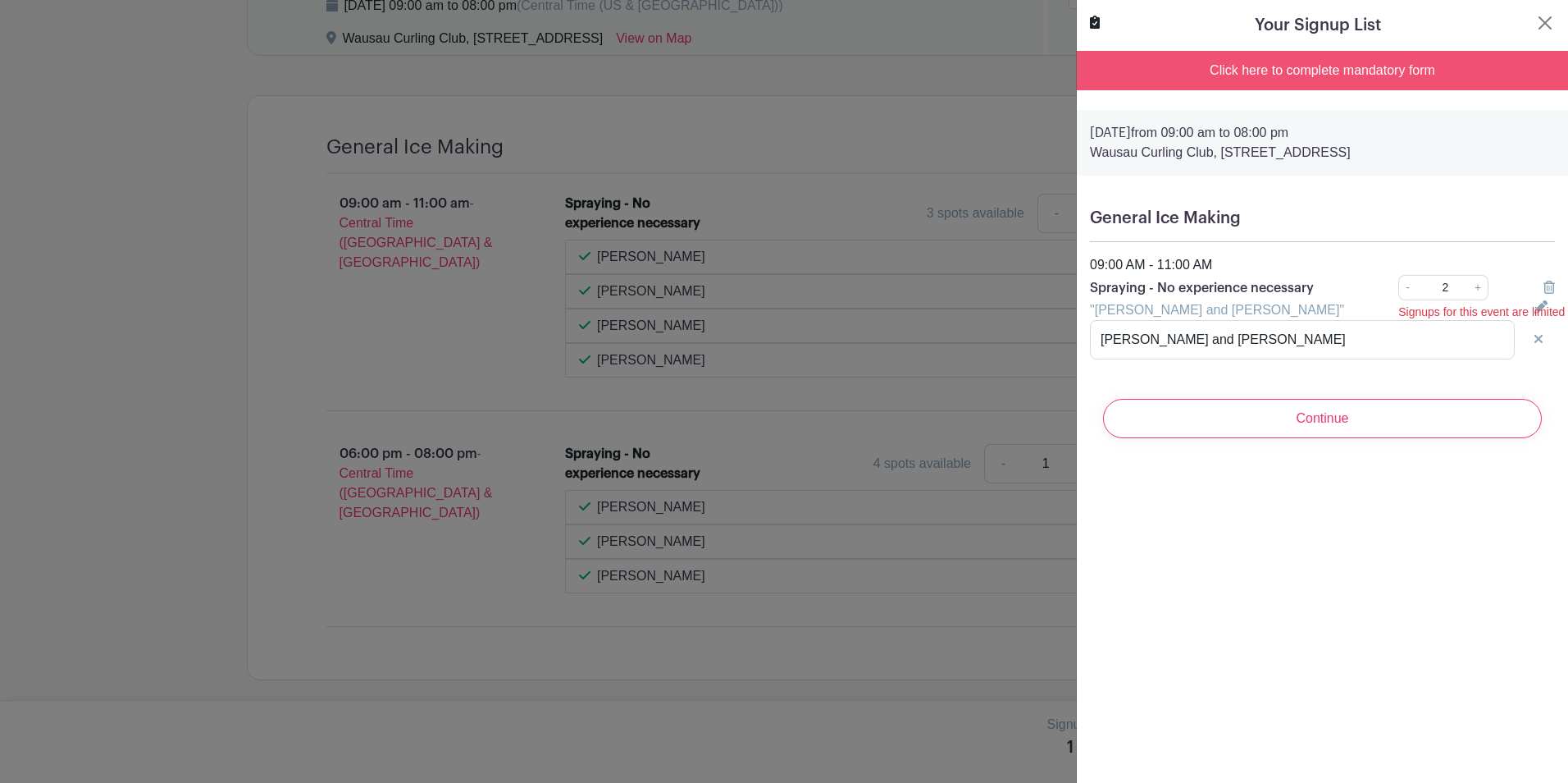
click at [1323, 63] on div "Click here to complete mandatory form" at bounding box center [1322, 70] width 491 height 39
click at [1214, 66] on div "Click here to complete mandatory form" at bounding box center [1322, 70] width 491 height 39
click at [1208, 63] on div "Click here to complete mandatory form" at bounding box center [1322, 70] width 491 height 39
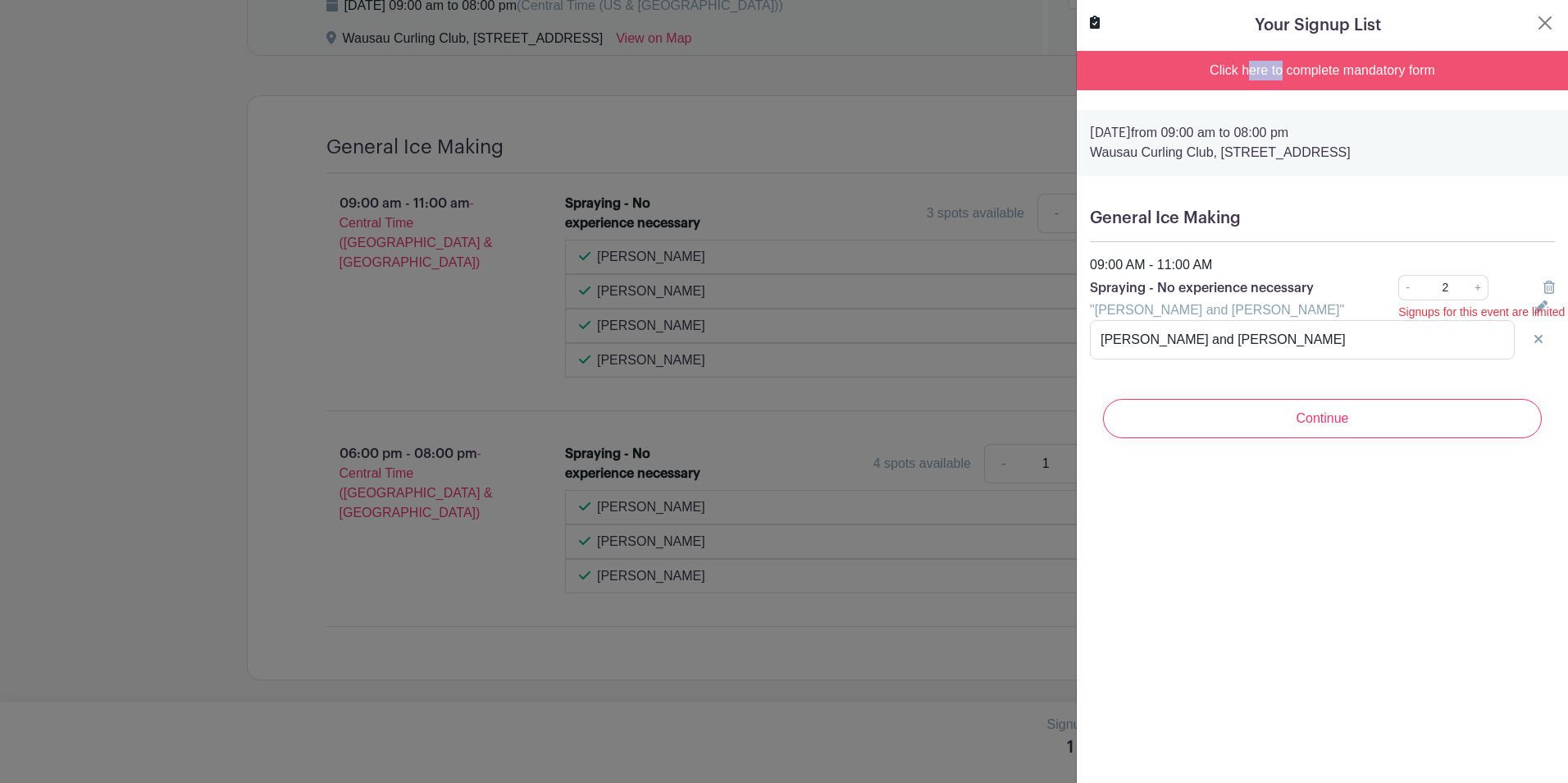
drag, startPoint x: 1208, startPoint y: 63, endPoint x: 1195, endPoint y: 66, distance: 13.3
click at [1195, 66] on div "Click here to complete mandatory form" at bounding box center [1322, 70] width 491 height 39
click at [1309, 64] on div "Click here to complete mandatory form" at bounding box center [1322, 70] width 491 height 39
click at [1398, 291] on link "-" at bounding box center [1407, 288] width 18 height 25
click at [1468, 289] on link "+" at bounding box center [1478, 288] width 20 height 25
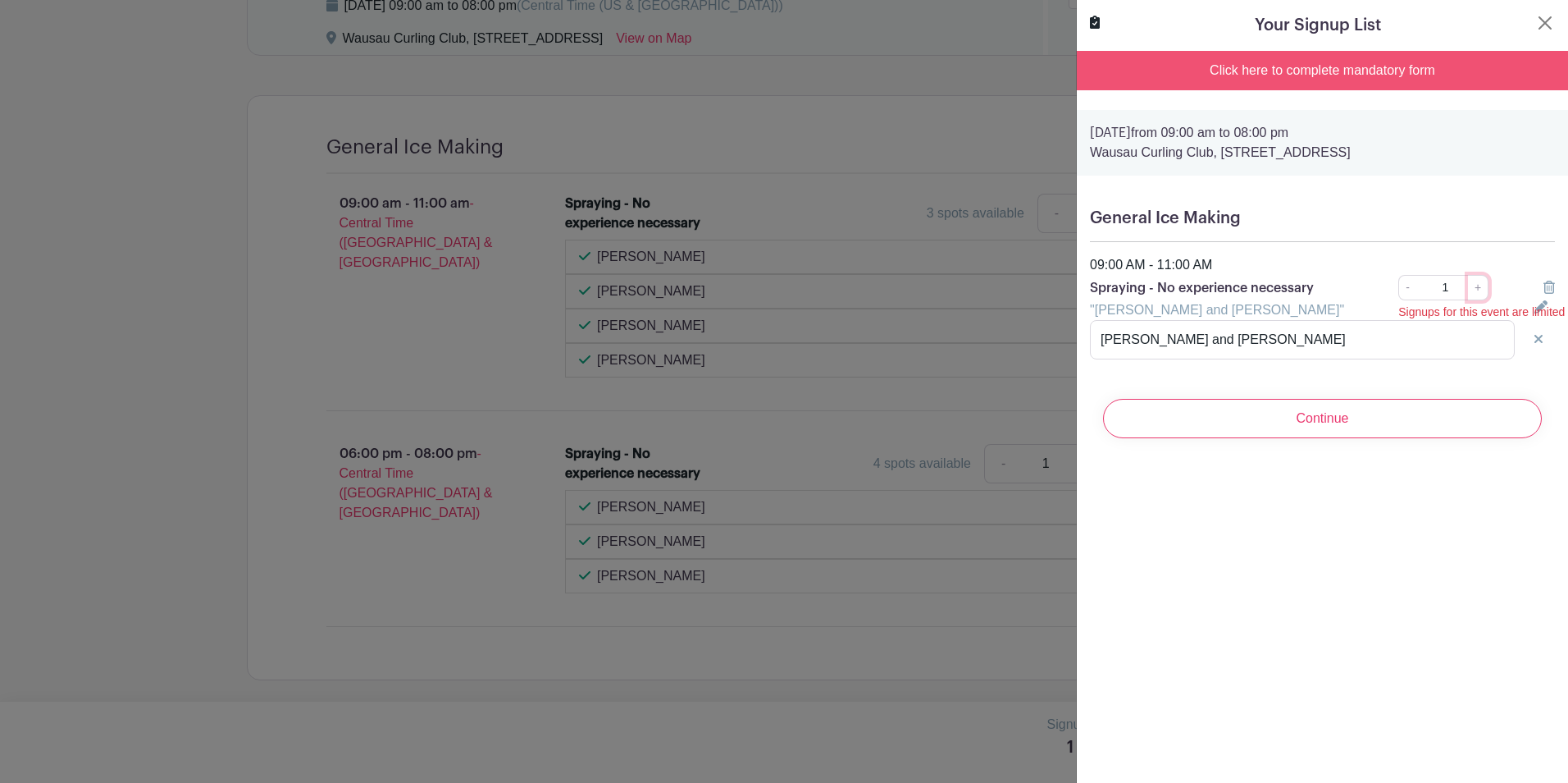
type input "2"
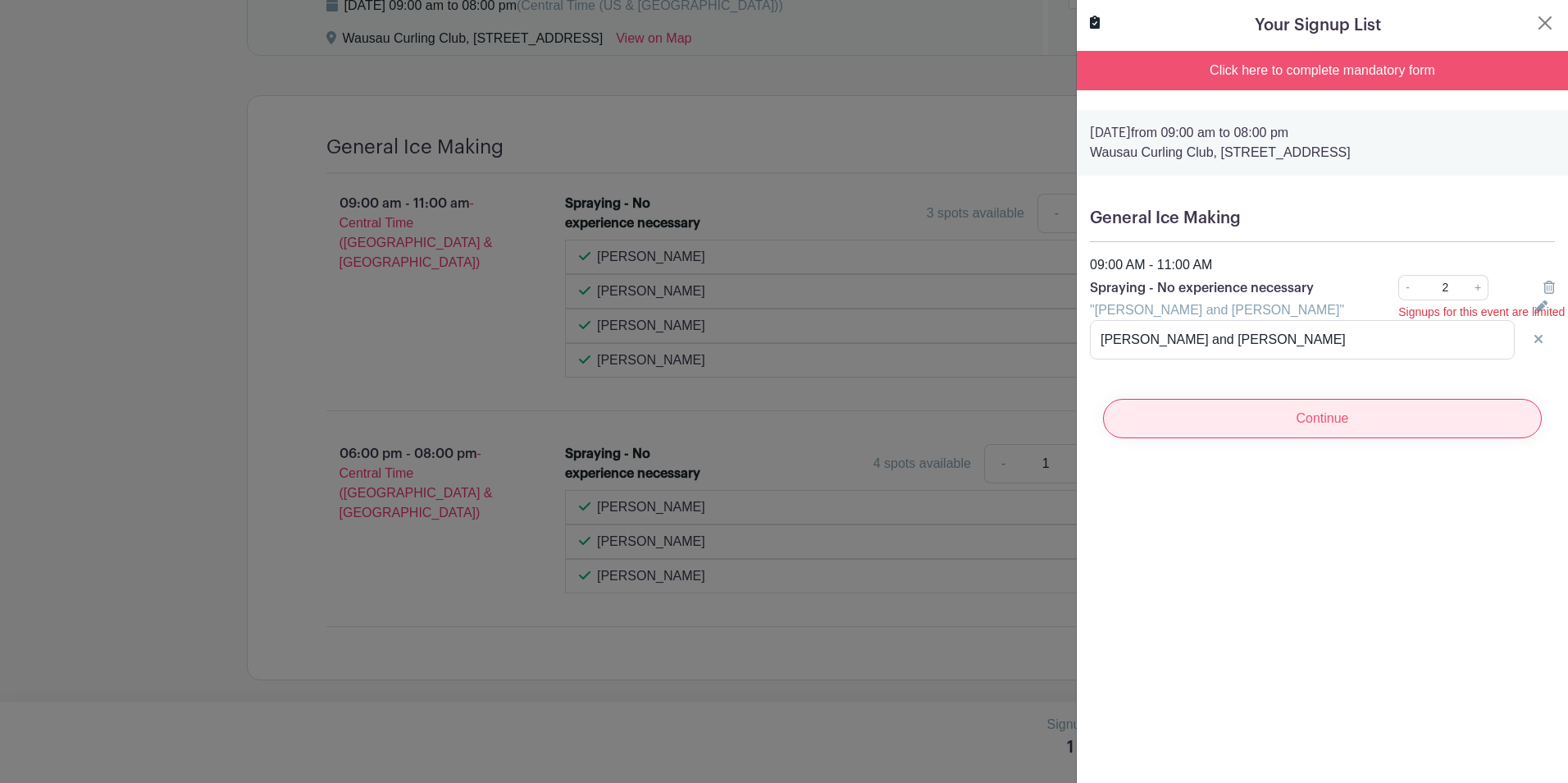
click at [1329, 422] on input "Continue" at bounding box center [1322, 418] width 438 height 39
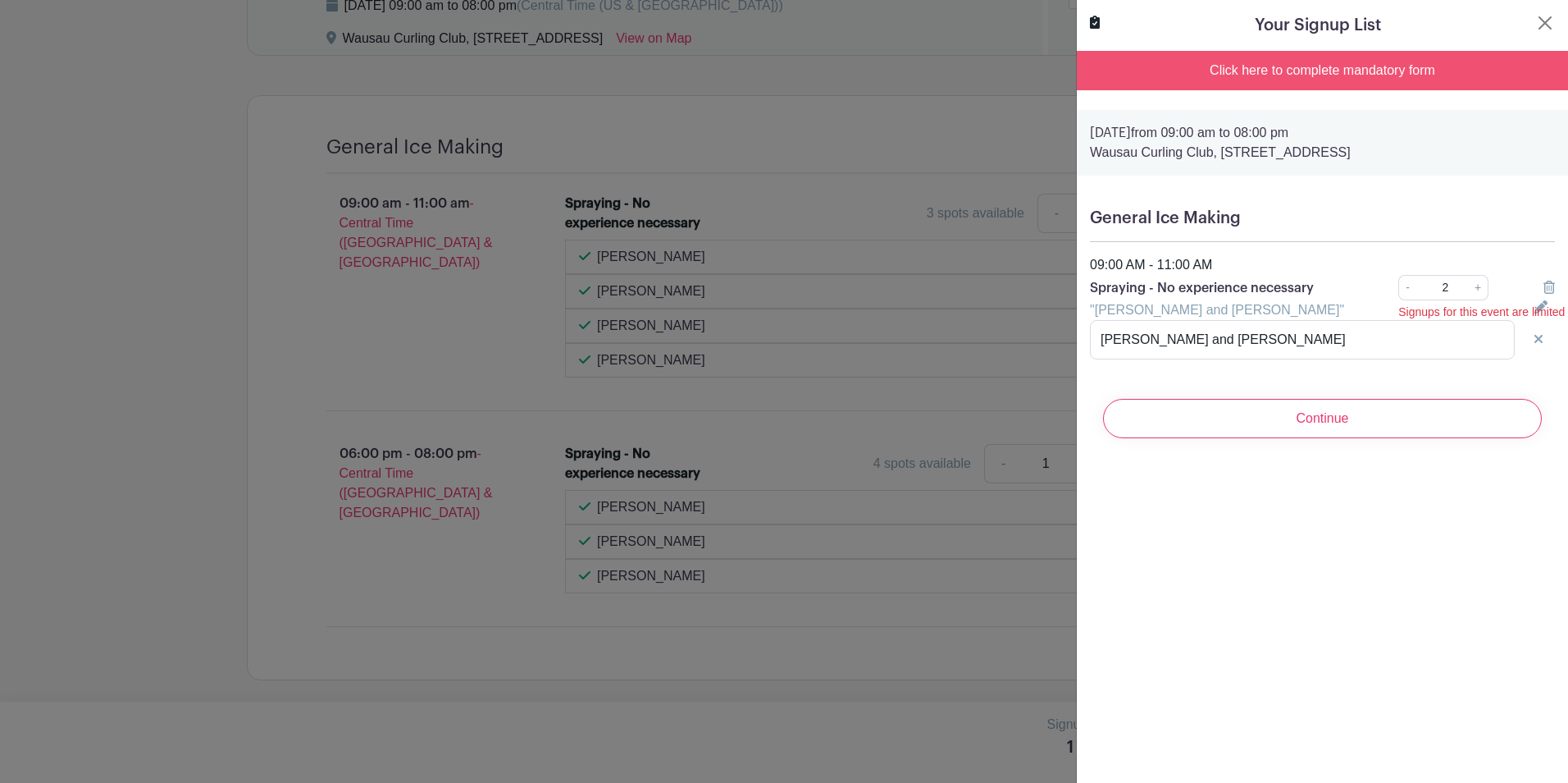
click at [1348, 64] on div "Click here to complete mandatory form" at bounding box center [1322, 70] width 491 height 39
click at [1312, 67] on div "Click here to complete mandatory form" at bounding box center [1322, 70] width 491 height 39
click at [1535, 21] on button "Close" at bounding box center [1544, 22] width 20 height 20
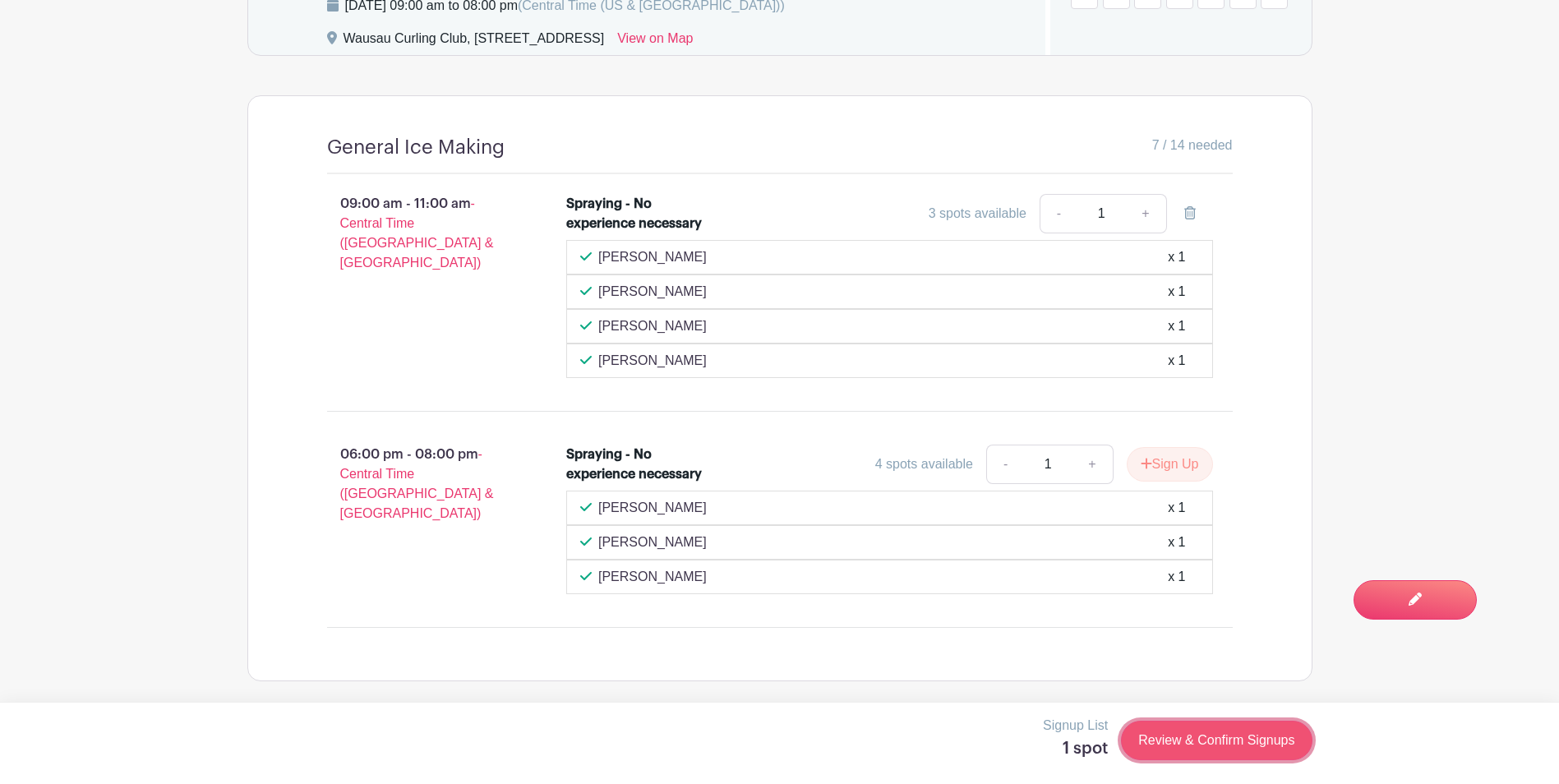
click at [1161, 736] on link "Review & Confirm Signups" at bounding box center [1216, 740] width 190 height 39
click at [1143, 212] on link "+" at bounding box center [1145, 213] width 41 height 39
type input "2"
click at [1180, 739] on link "Review & Confirm Signups" at bounding box center [1216, 740] width 190 height 39
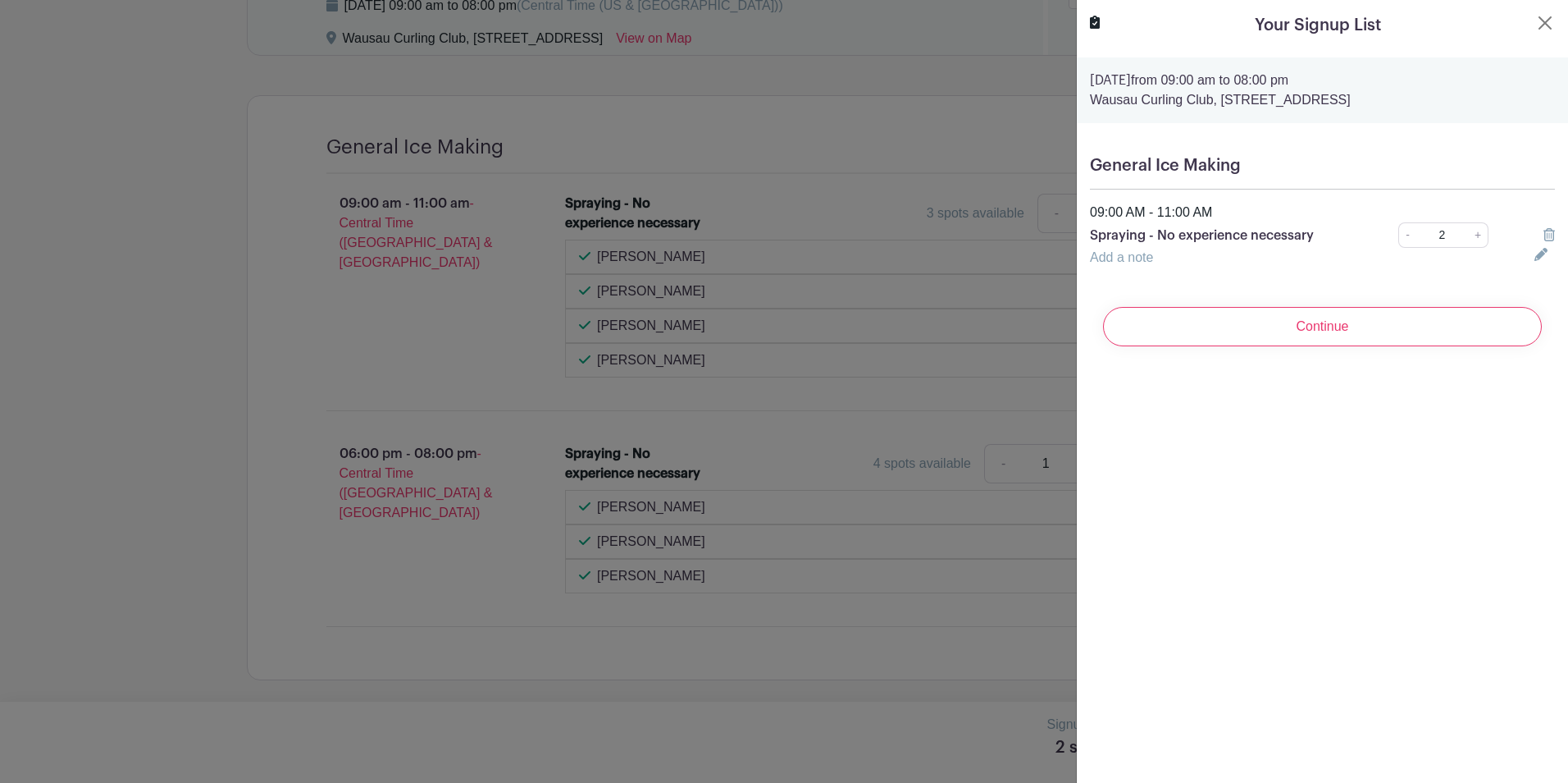
click at [1152, 261] on link "Add a note" at bounding box center [1121, 257] width 63 height 14
click at [1152, 261] on input "text" at bounding box center [1302, 267] width 425 height 39
type input "[PERSON_NAME] and [PERSON_NAME]"
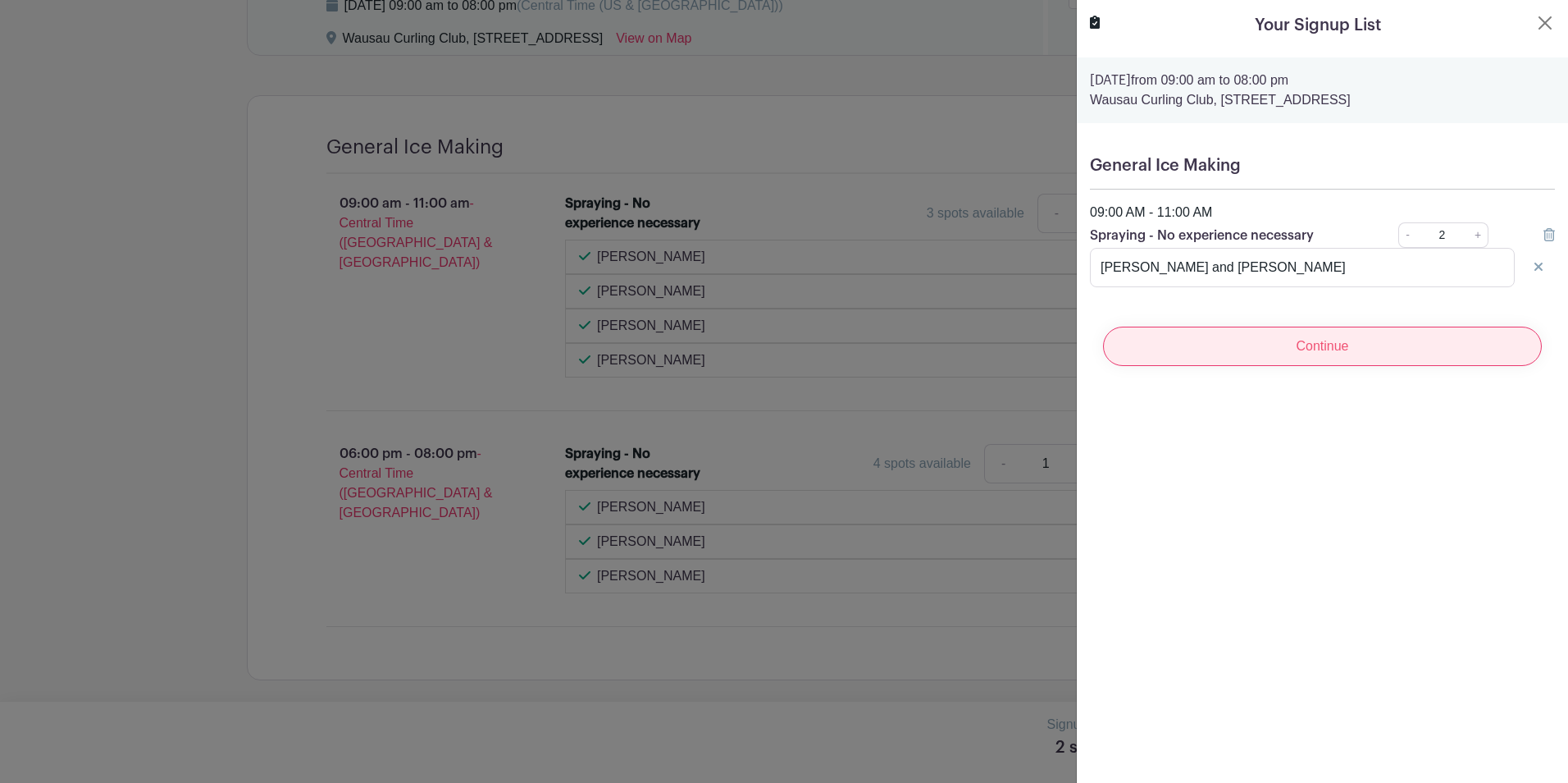
click at [1281, 343] on input "Continue" at bounding box center [1322, 346] width 438 height 39
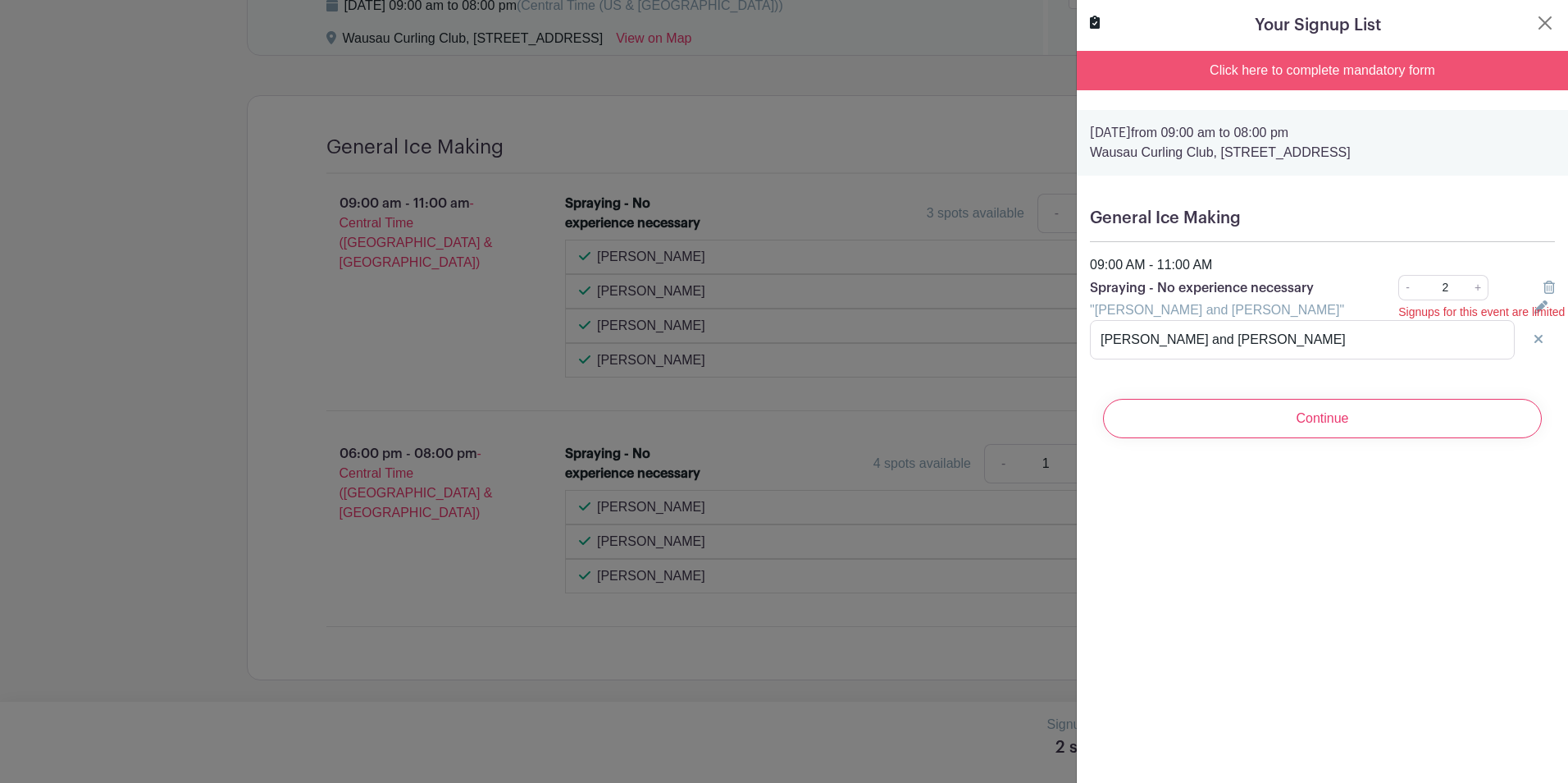
click at [1247, 67] on div "Click here to complete mandatory form" at bounding box center [1322, 70] width 491 height 39
click at [1318, 69] on div "Click here to complete mandatory form" at bounding box center [1322, 70] width 491 height 39
click at [1249, 59] on div "Click here to complete mandatory form" at bounding box center [1322, 70] width 491 height 39
click at [1226, 69] on div "Click here to complete mandatory form" at bounding box center [1322, 70] width 491 height 39
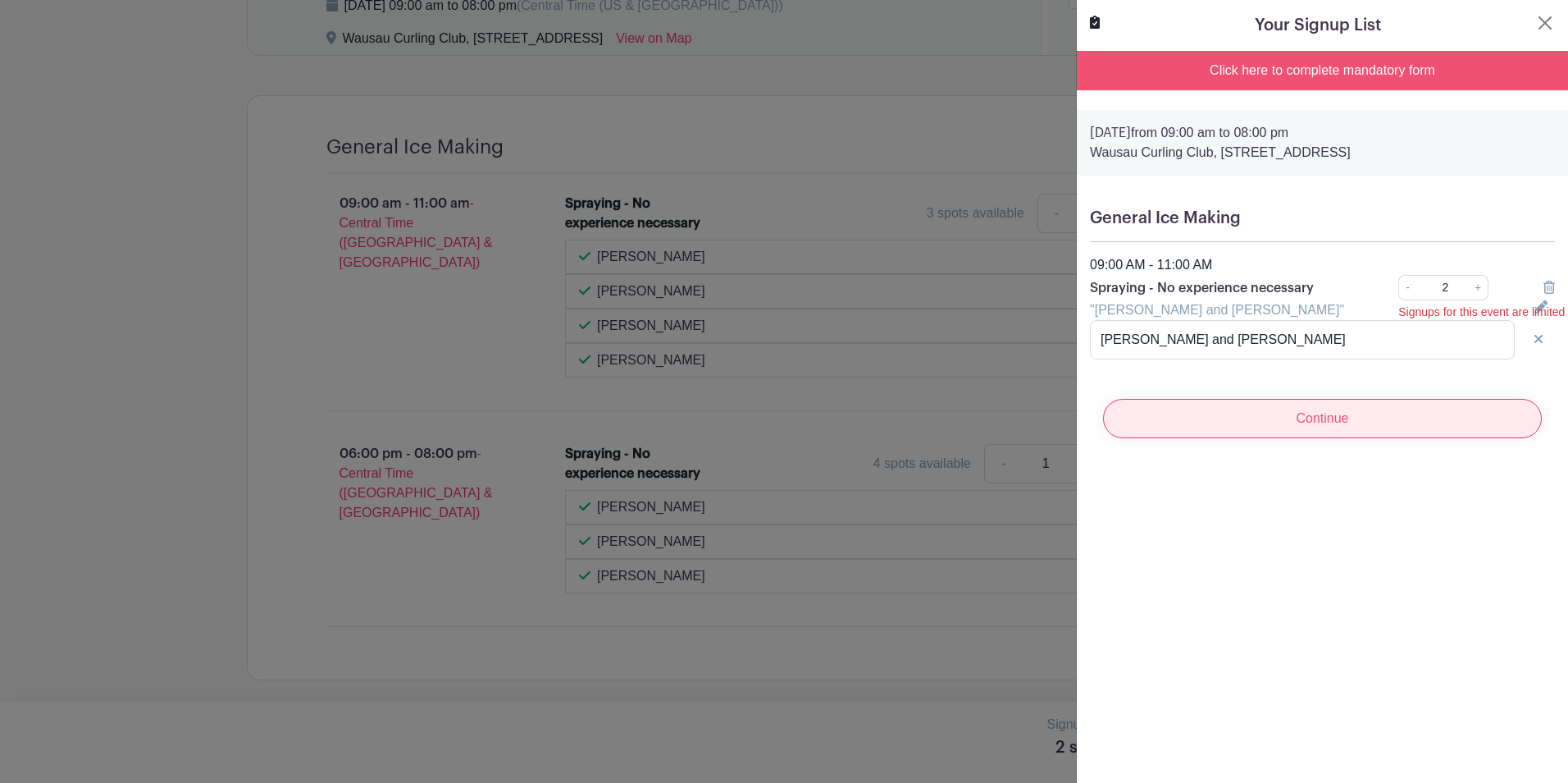
click at [1305, 422] on input "Continue" at bounding box center [1322, 418] width 438 height 39
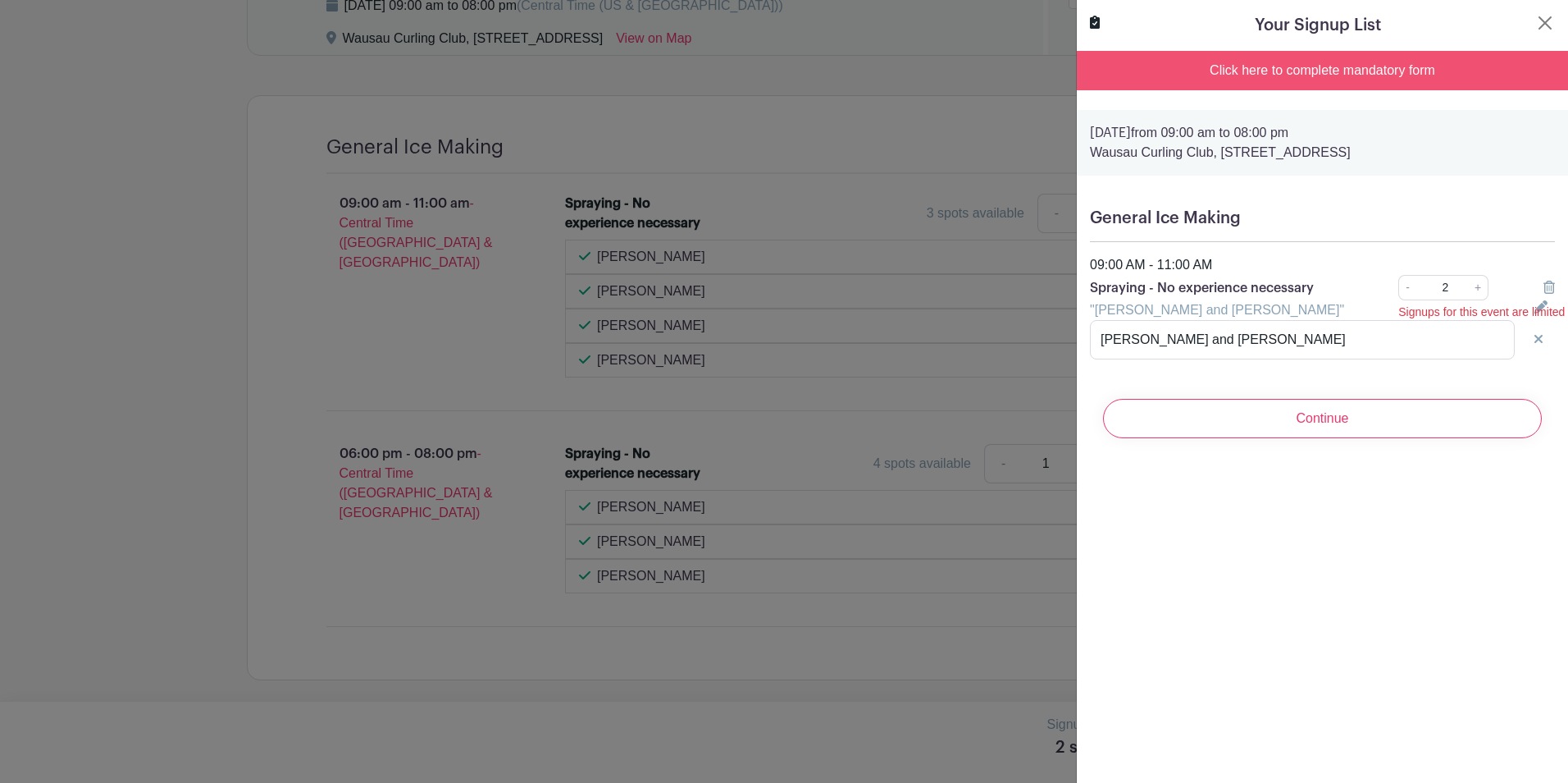
click at [1316, 63] on div "Click here to complete mandatory form" at bounding box center [1322, 70] width 491 height 39
click at [1099, 23] on icon at bounding box center [1095, 21] width 10 height 13
click at [1235, 69] on div "Click here to complete mandatory form" at bounding box center [1322, 70] width 491 height 39
click at [1539, 32] on button "Close" at bounding box center [1544, 22] width 20 height 20
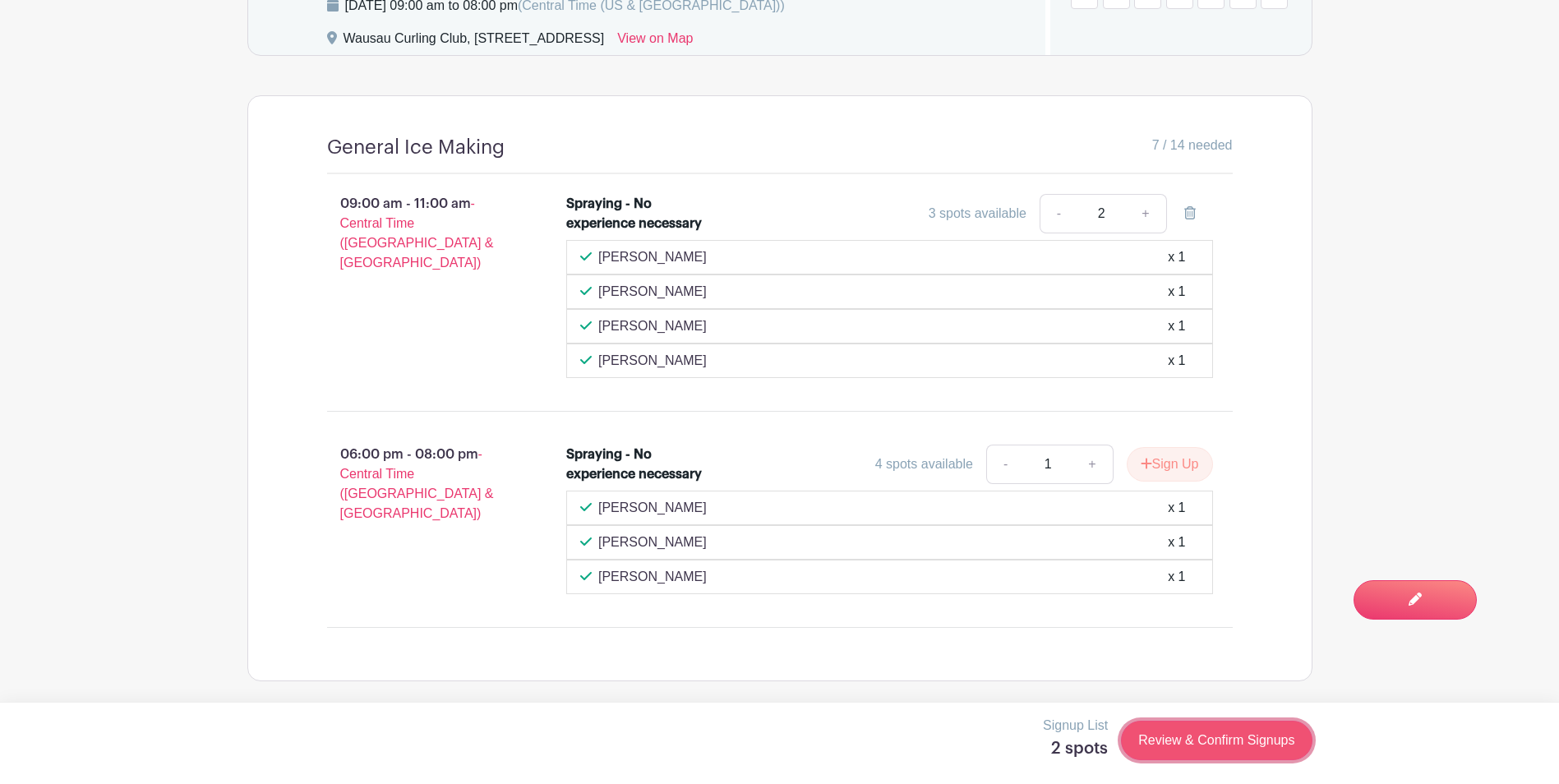
click at [1178, 740] on link "Review & Confirm Signups" at bounding box center [1216, 740] width 190 height 39
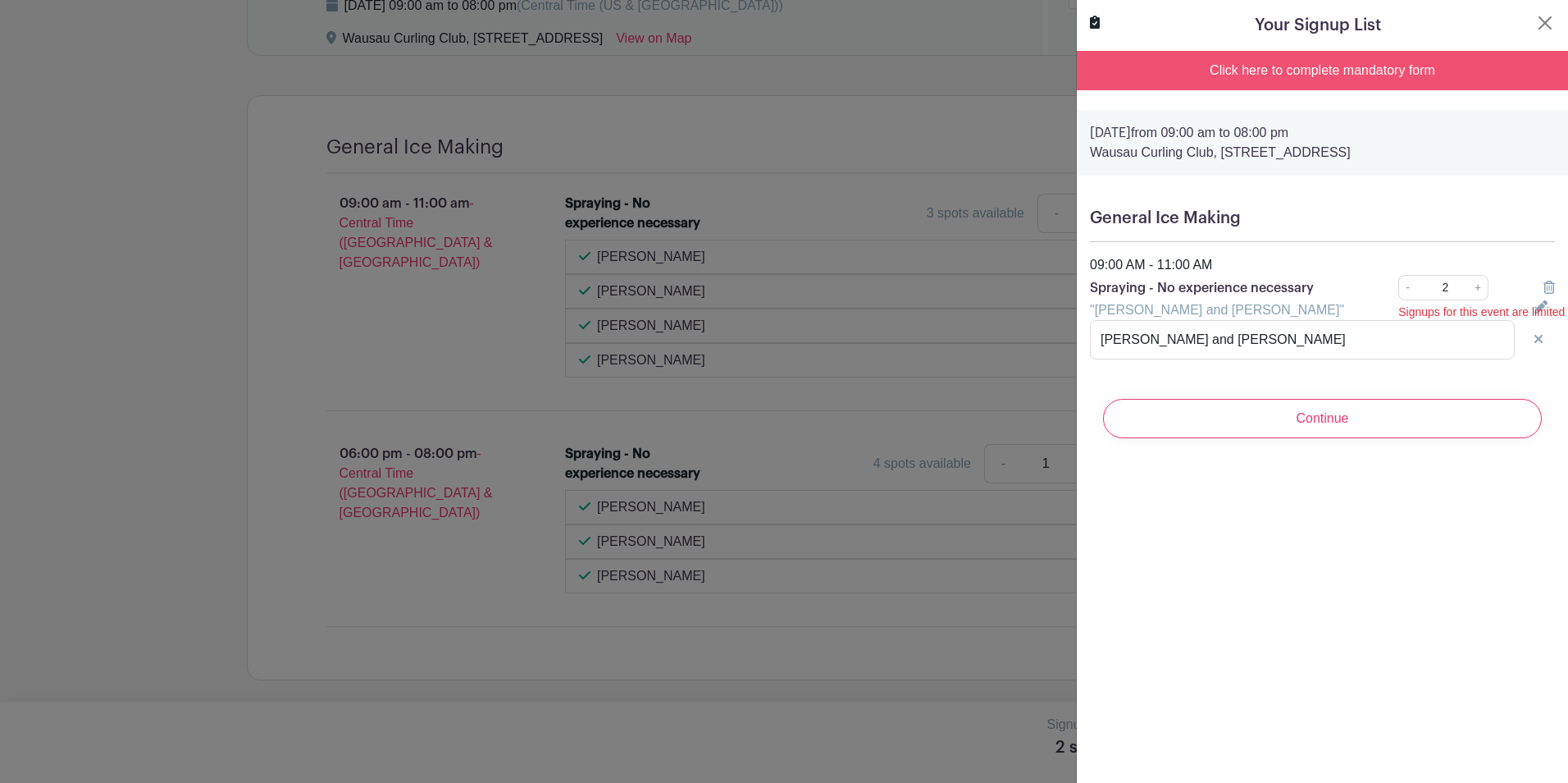
click at [1301, 68] on div "Click here to complete mandatory form" at bounding box center [1322, 70] width 491 height 39
click at [1246, 67] on div "Click here to complete mandatory form" at bounding box center [1322, 70] width 491 height 39
drag, startPoint x: 1246, startPoint y: 67, endPoint x: 1228, endPoint y: 69, distance: 18.1
click at [1228, 69] on div "Click here to complete mandatory form" at bounding box center [1322, 70] width 491 height 39
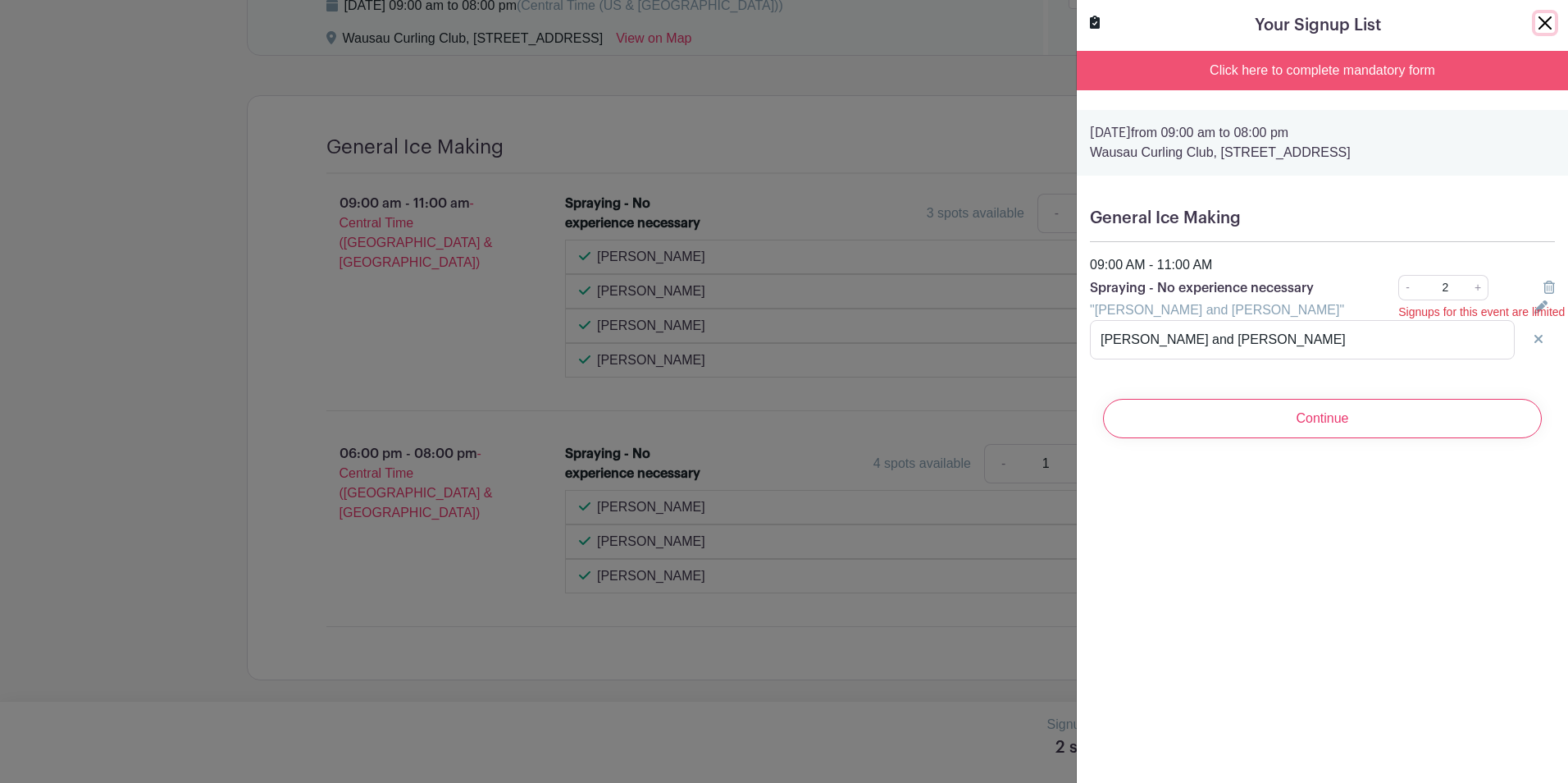
click at [1535, 24] on button "Close" at bounding box center [1544, 22] width 20 height 20
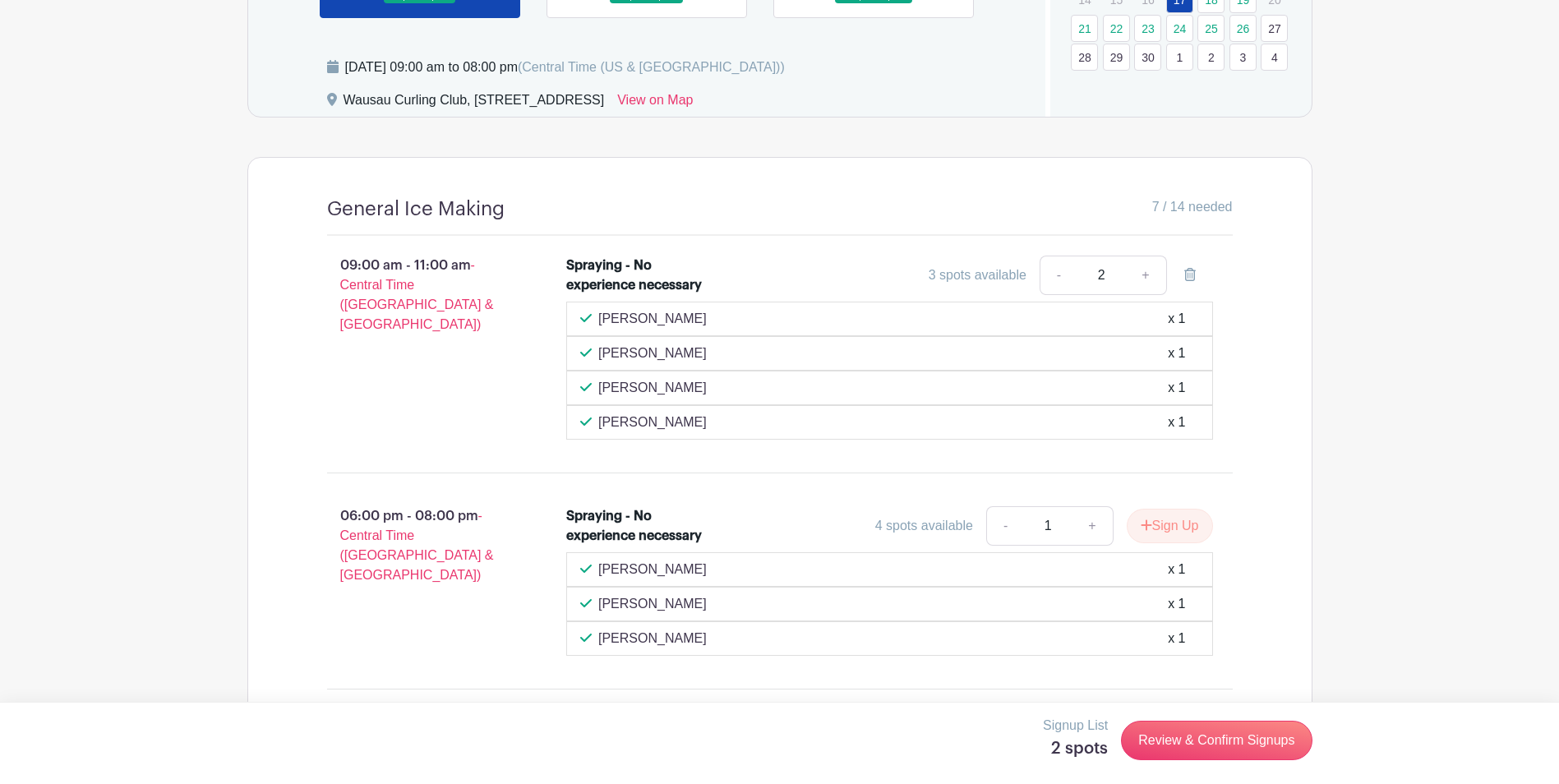
scroll to position [1011, 0]
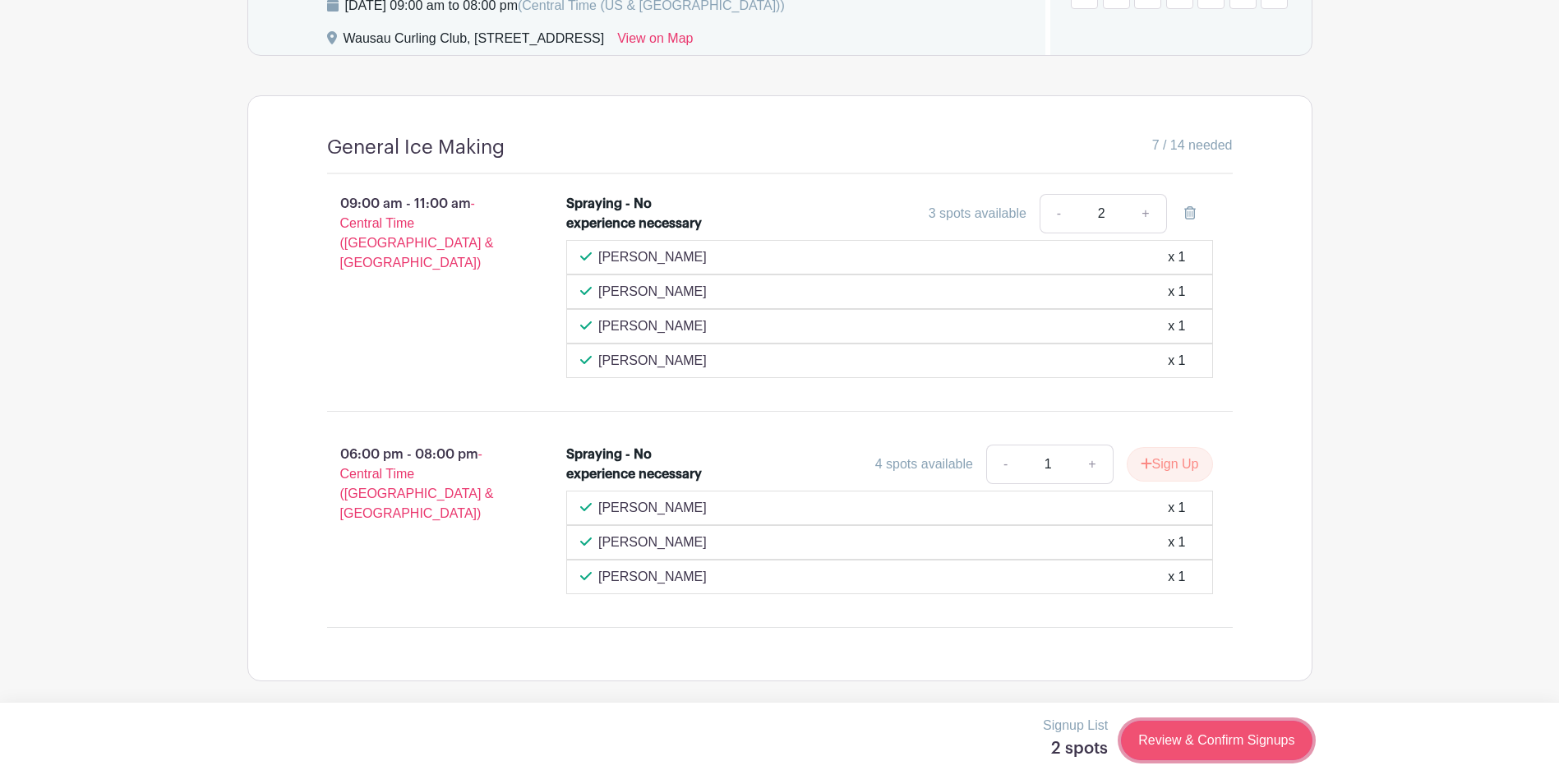
click at [1180, 742] on link "Review & Confirm Signups" at bounding box center [1216, 740] width 190 height 39
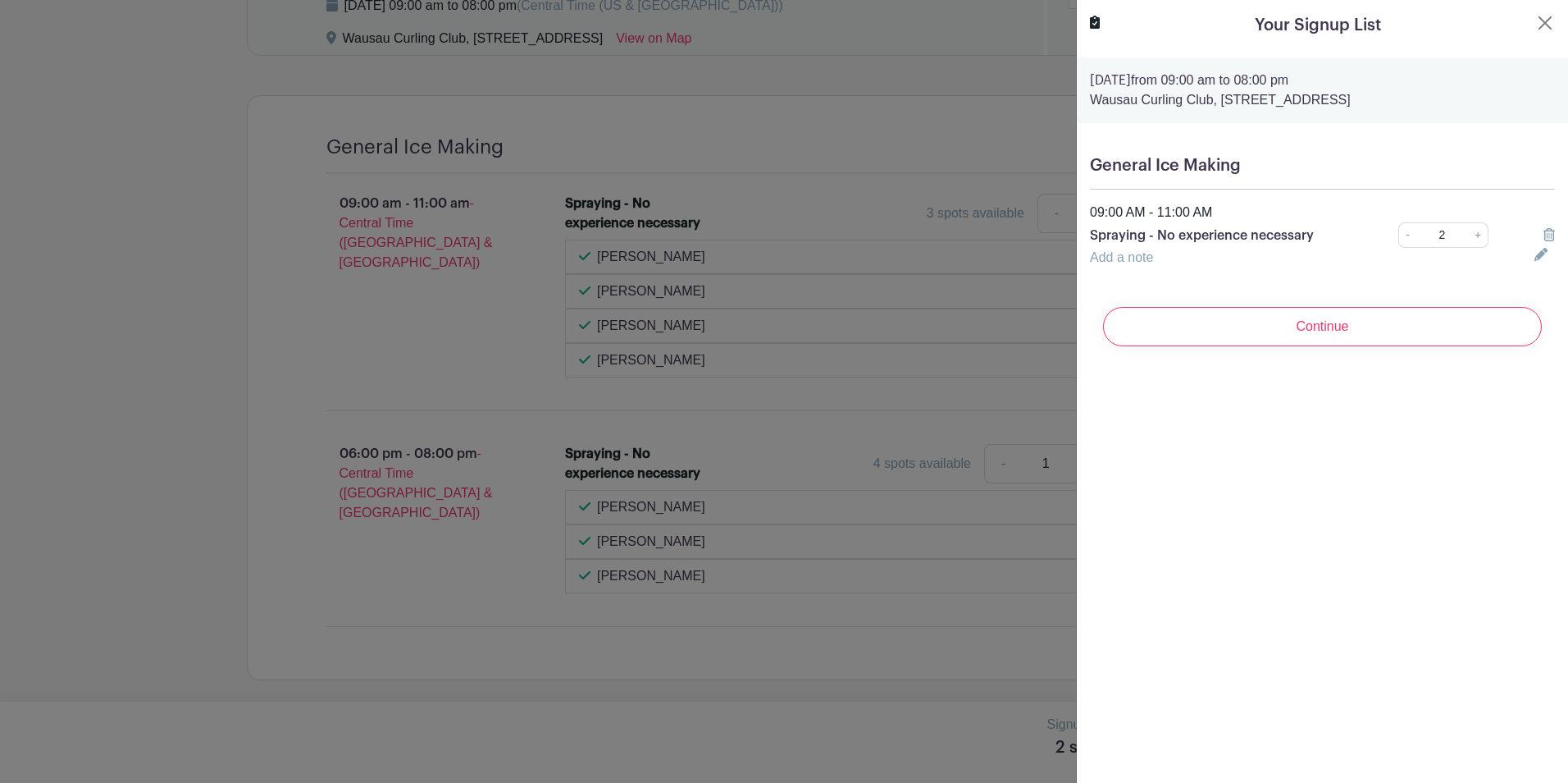
click at [1129, 253] on link "Add a note" at bounding box center [1121, 257] width 63 height 14
click at [1142, 272] on input "text" at bounding box center [1302, 267] width 425 height 39
type input "[PERSON_NAME] and [PERSON_NAME]"
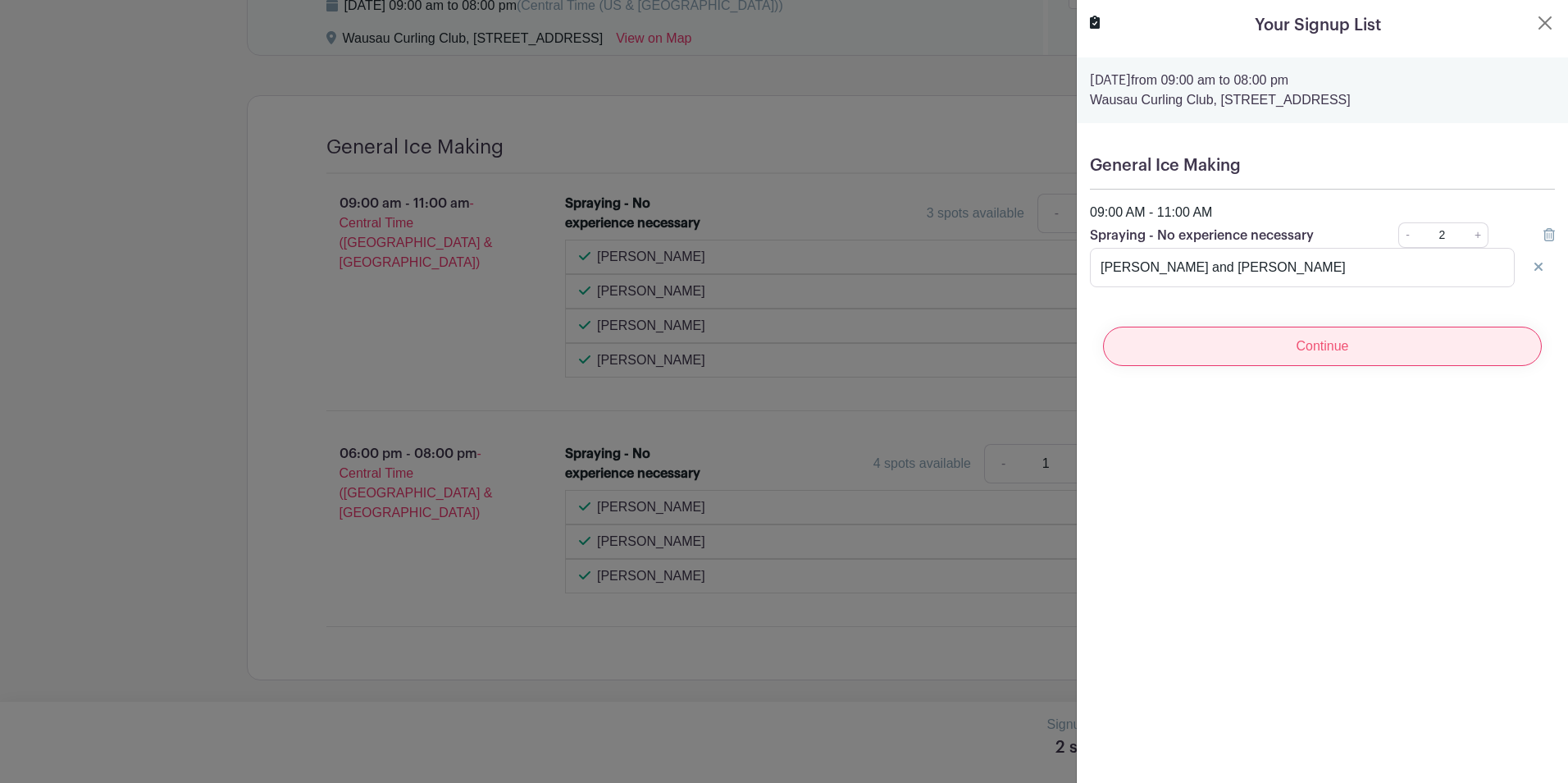
click at [1230, 338] on input "Continue" at bounding box center [1322, 346] width 438 height 39
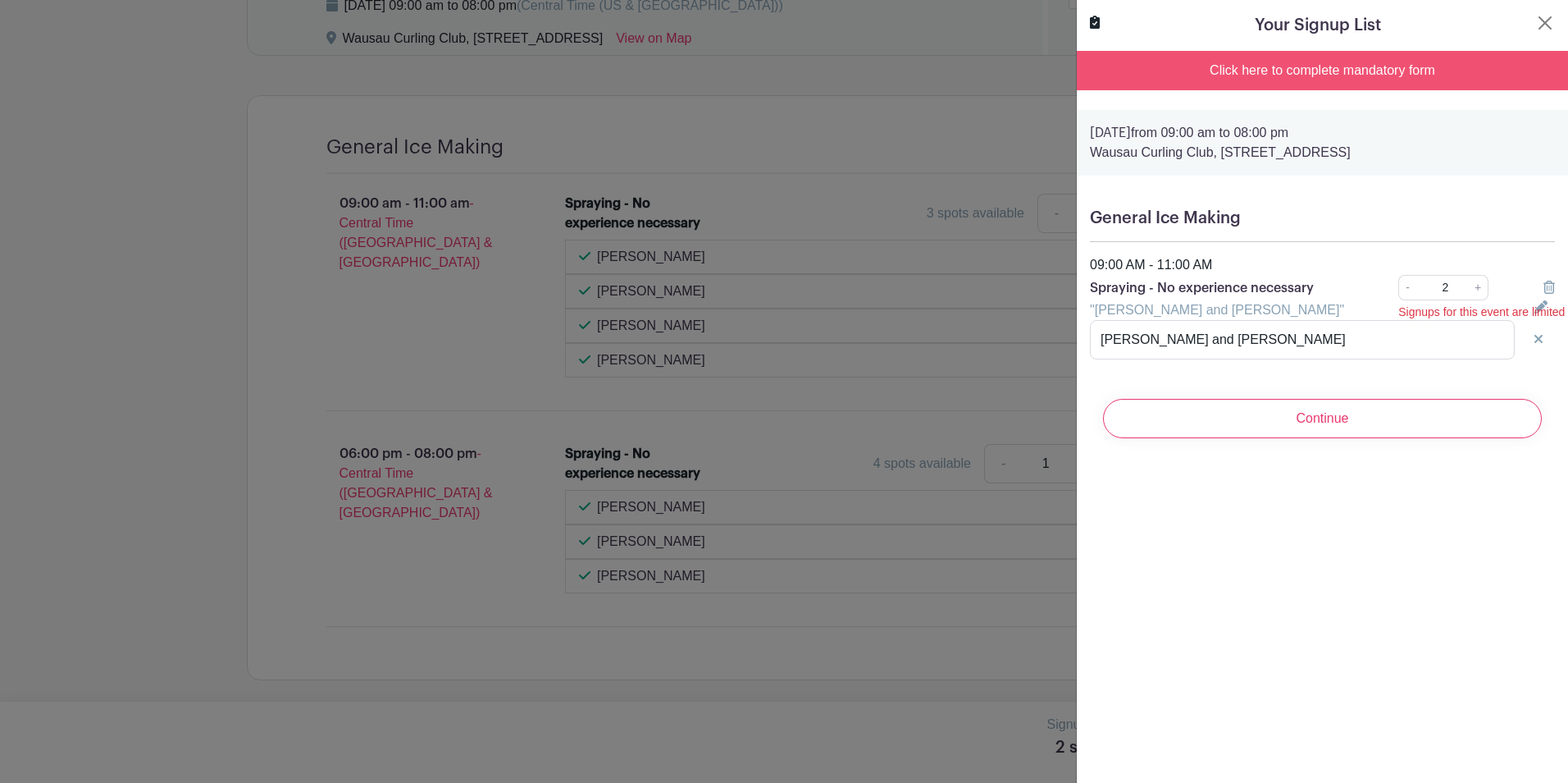
click at [1236, 65] on div "Click here to complete mandatory form" at bounding box center [1322, 70] width 491 height 39
click at [1314, 69] on div "Click here to complete mandatory form" at bounding box center [1322, 70] width 491 height 39
click at [1536, 25] on button "Close" at bounding box center [1544, 22] width 20 height 20
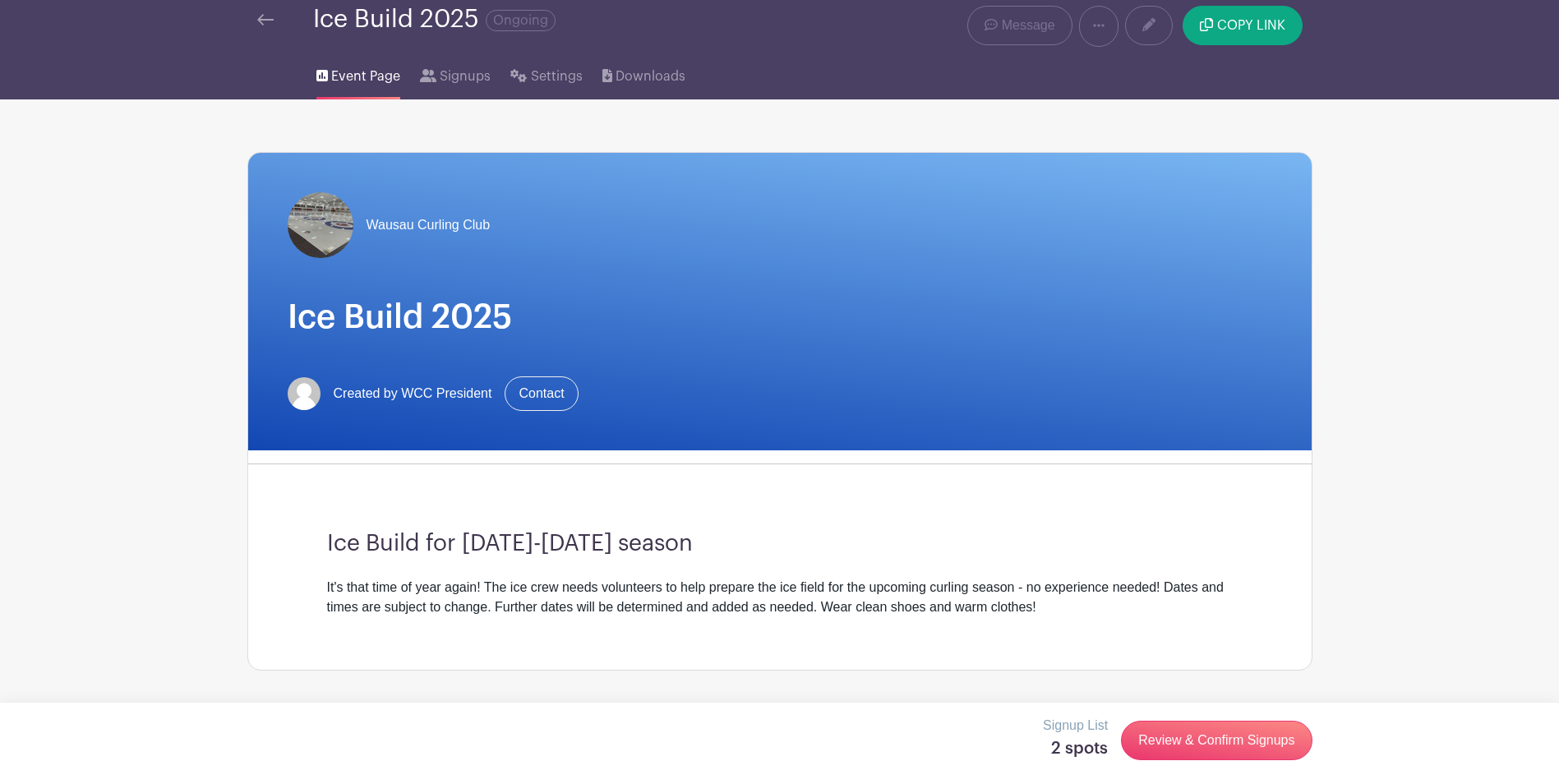
scroll to position [0, 0]
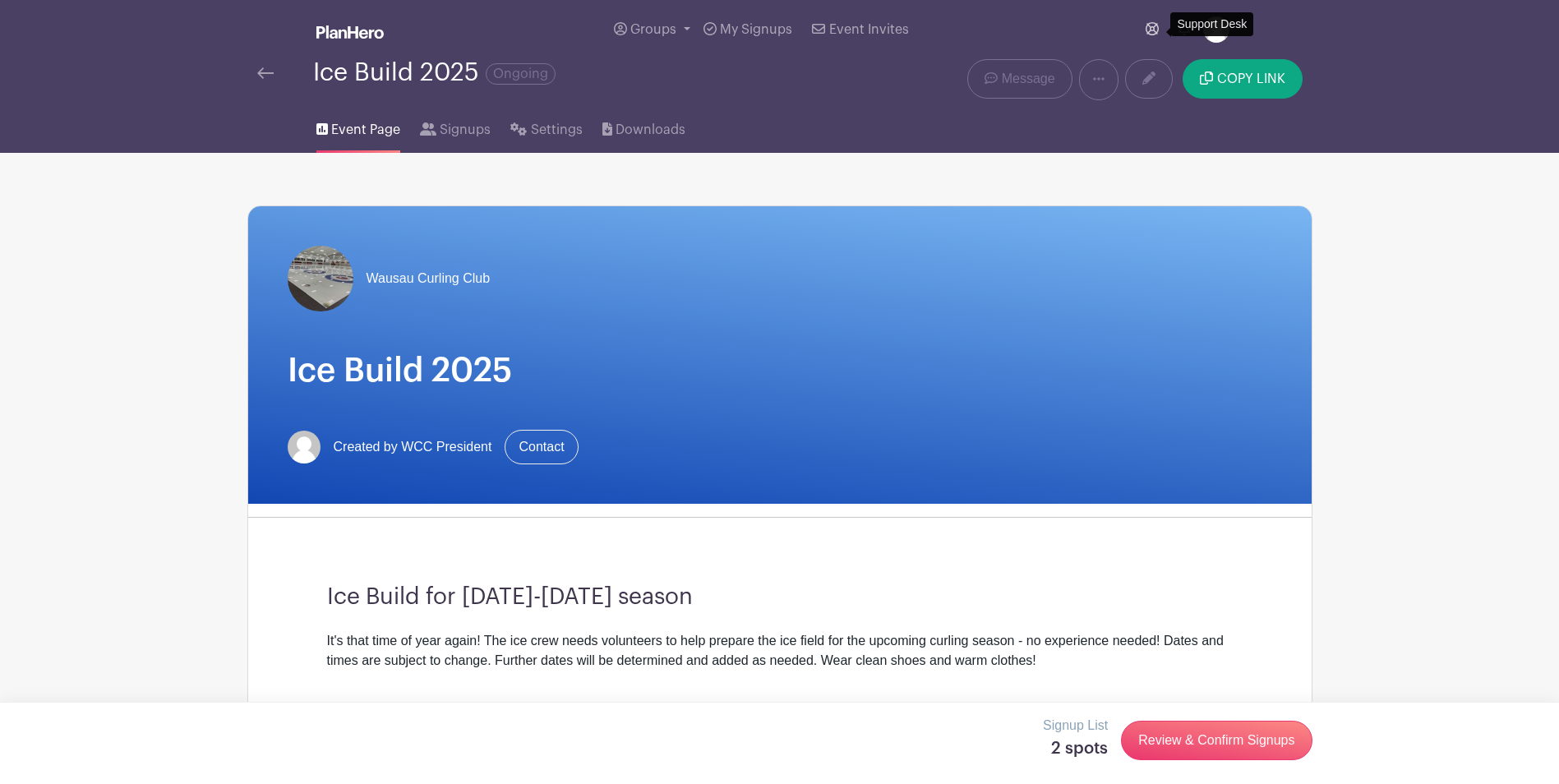
click at [1153, 26] on icon at bounding box center [1151, 28] width 13 height 13
click at [1215, 744] on link "Review & Confirm Signups" at bounding box center [1216, 740] width 190 height 39
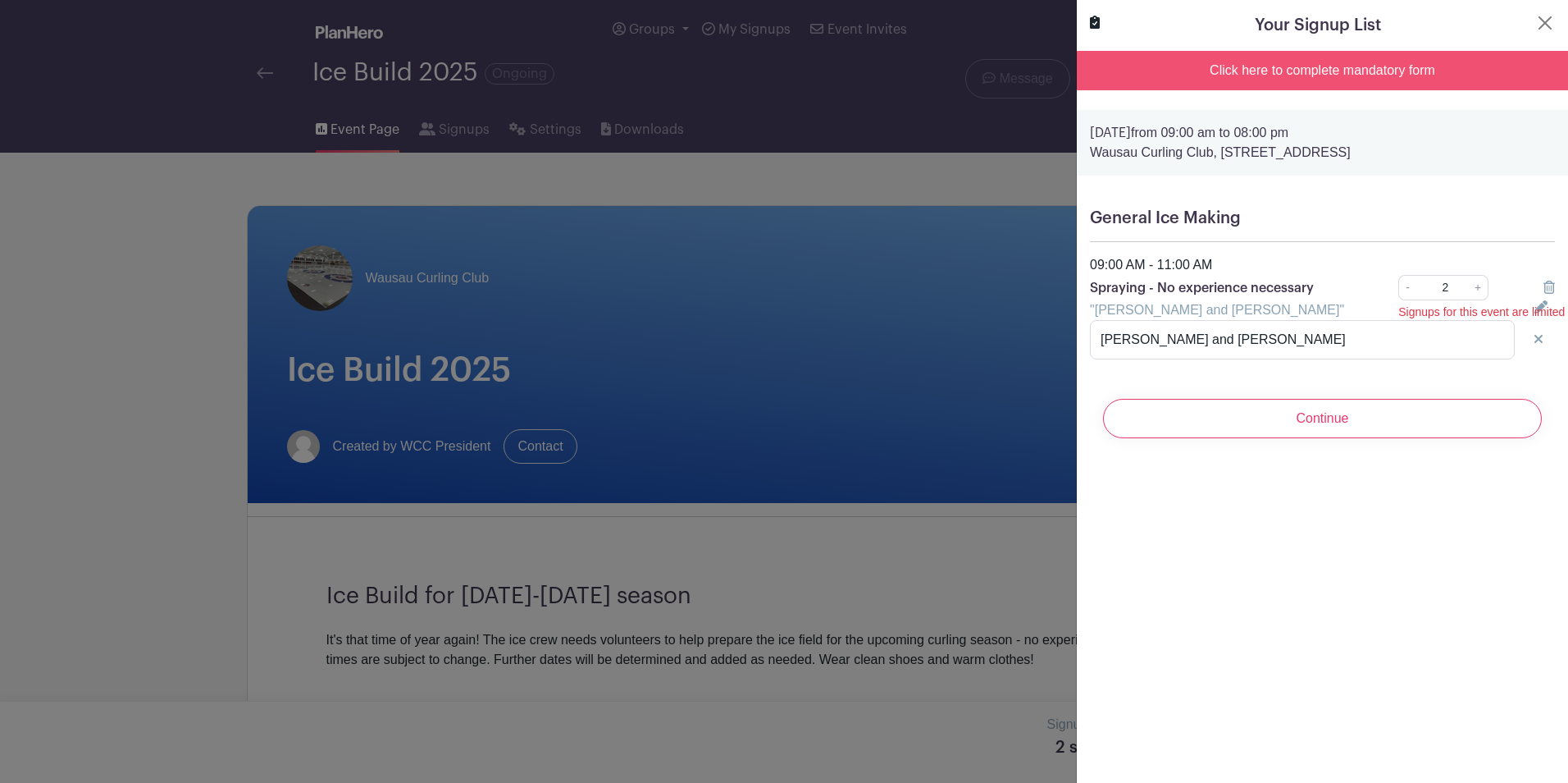
click at [1248, 66] on div "Click here to complete mandatory form" at bounding box center [1322, 70] width 491 height 39
click at [1393, 67] on div "Click here to complete mandatory form" at bounding box center [1322, 70] width 491 height 39
drag, startPoint x: 1393, startPoint y: 67, endPoint x: 1303, endPoint y: 70, distance: 90.0
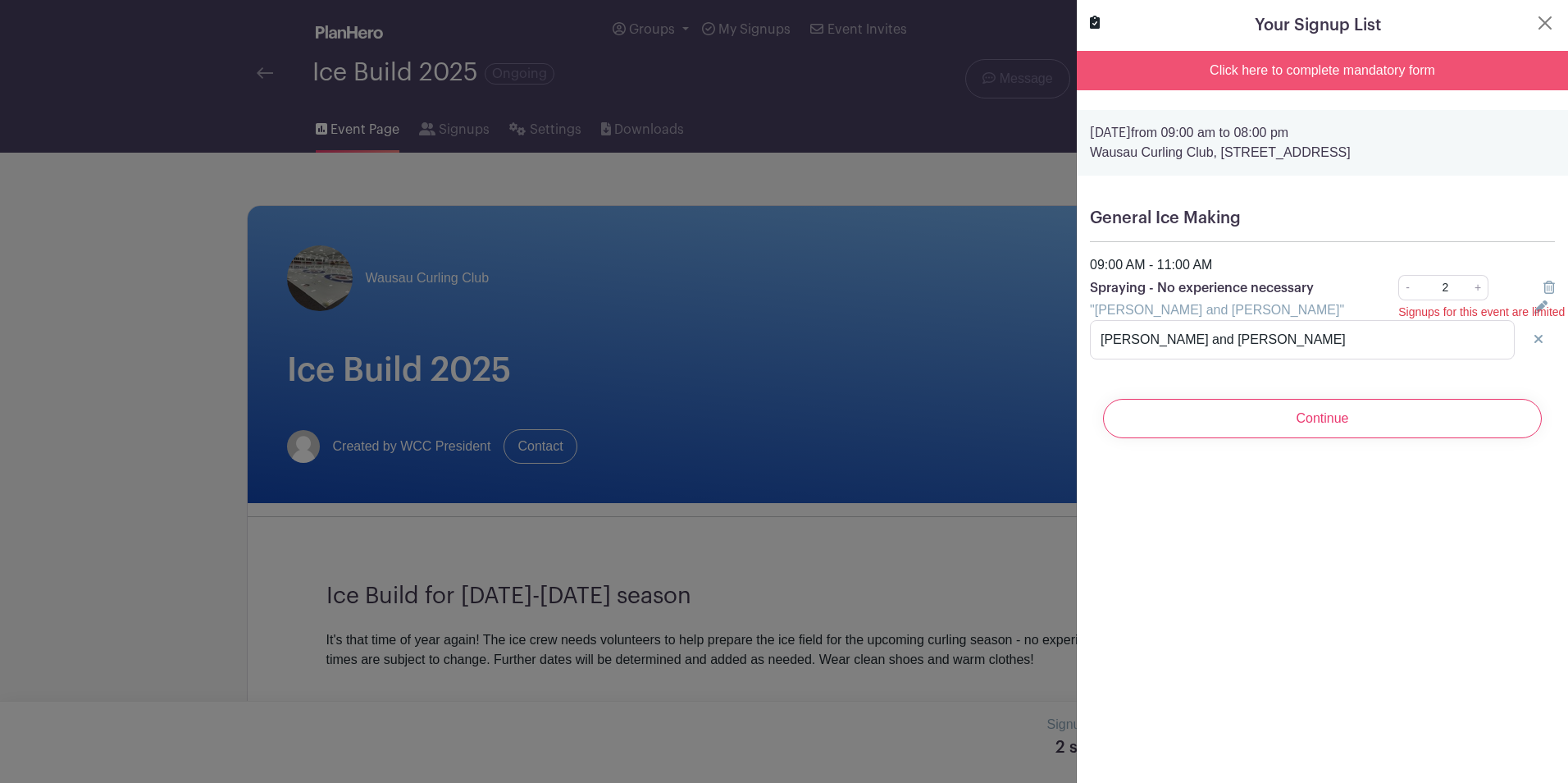
click at [1303, 70] on div "Click here to complete mandatory form" at bounding box center [1322, 70] width 491 height 39
drag, startPoint x: 1303, startPoint y: 70, endPoint x: 1175, endPoint y: 67, distance: 128.0
click at [1175, 67] on div "Click here to complete mandatory form" at bounding box center [1322, 70] width 491 height 39
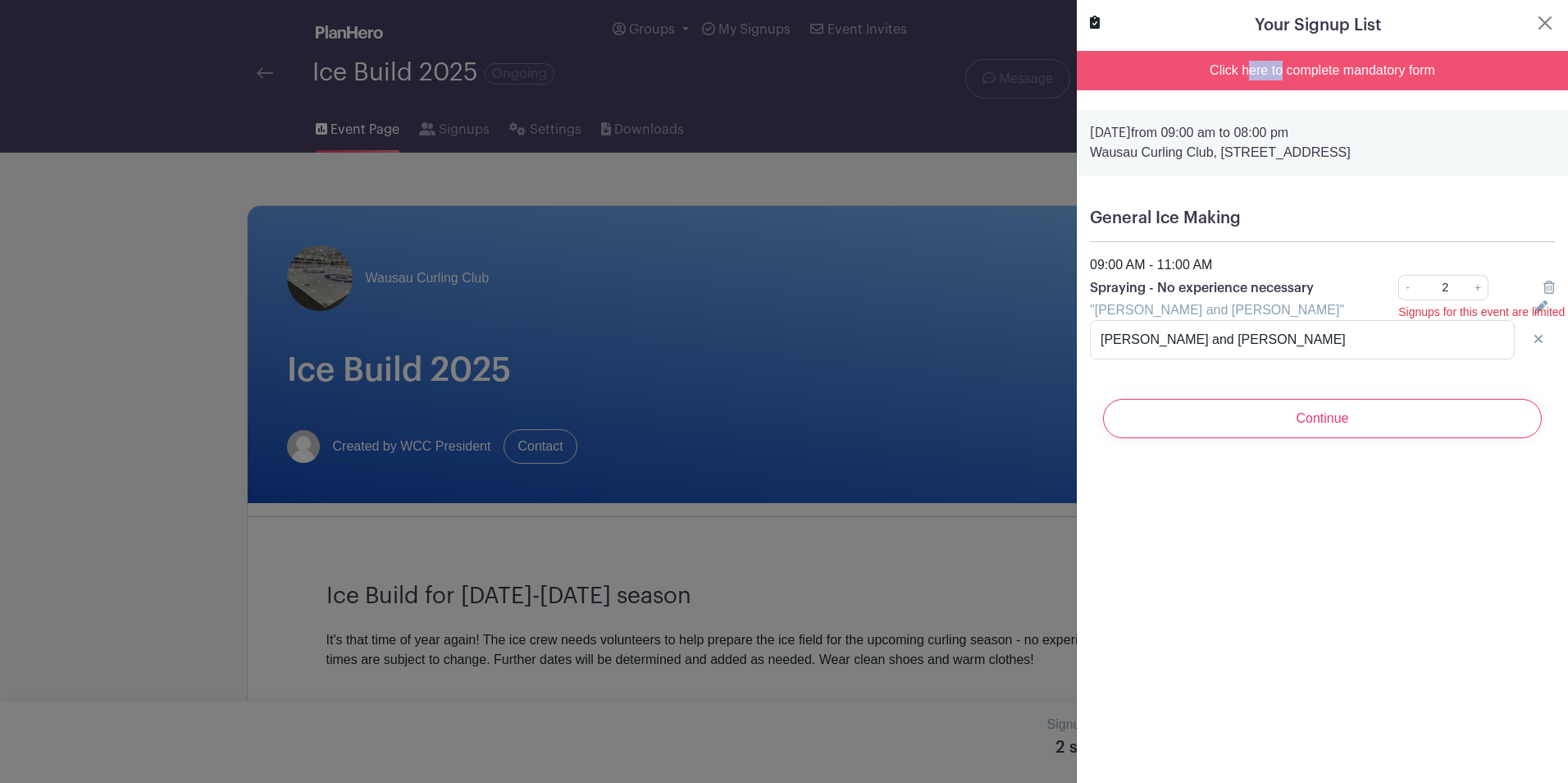
drag, startPoint x: 1175, startPoint y: 67, endPoint x: 1152, endPoint y: 71, distance: 23.3
click at [1152, 71] on div "Click here to complete mandatory form" at bounding box center [1322, 70] width 491 height 39
click at [991, 184] on div at bounding box center [784, 391] width 1568 height 783
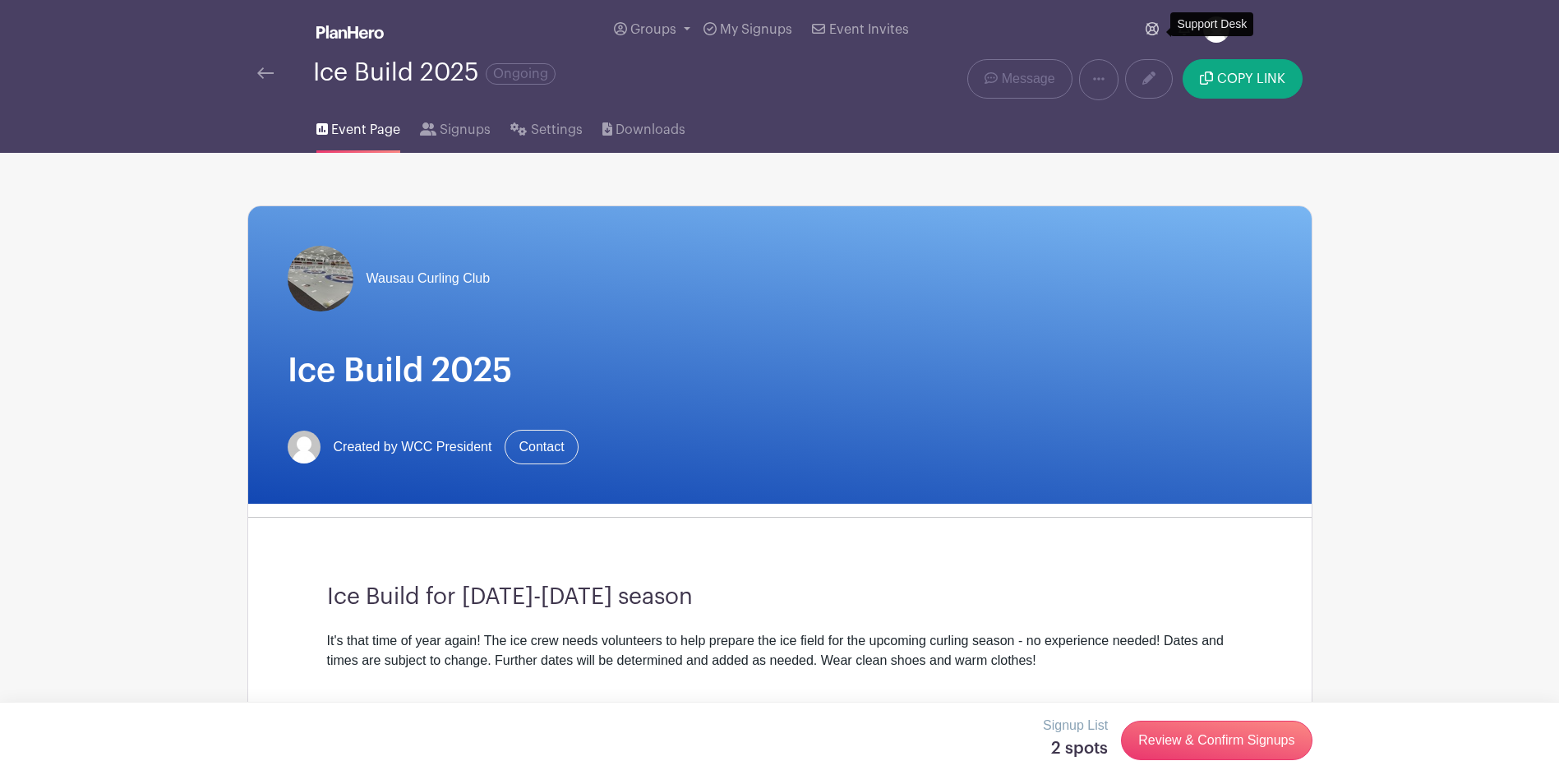
click at [1154, 28] on icon at bounding box center [1151, 28] width 13 height 13
click at [1224, 747] on link "Review & Confirm Signups" at bounding box center [1216, 740] width 190 height 39
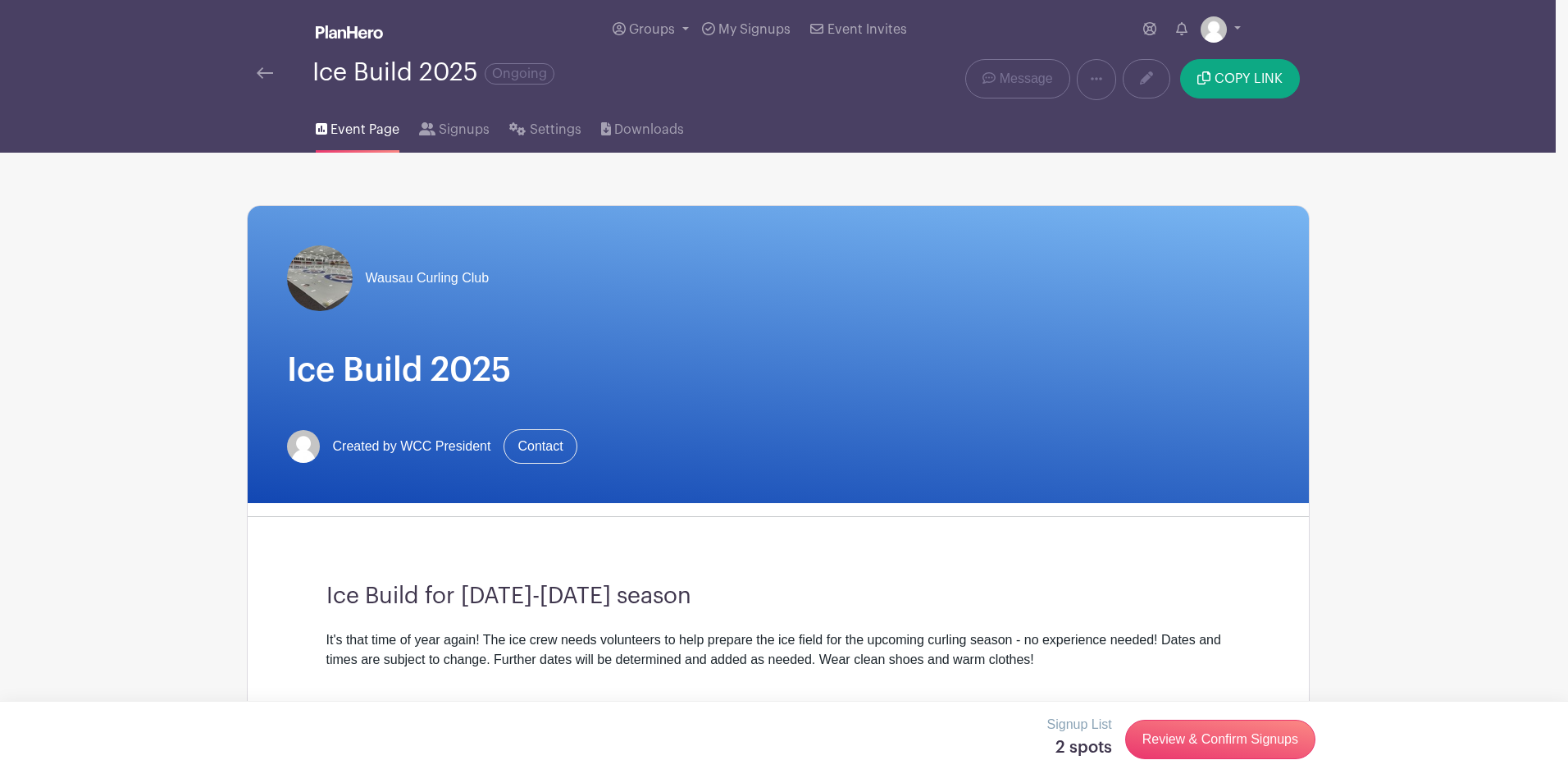
click at [849, 189] on div at bounding box center [784, 391] width 1568 height 783
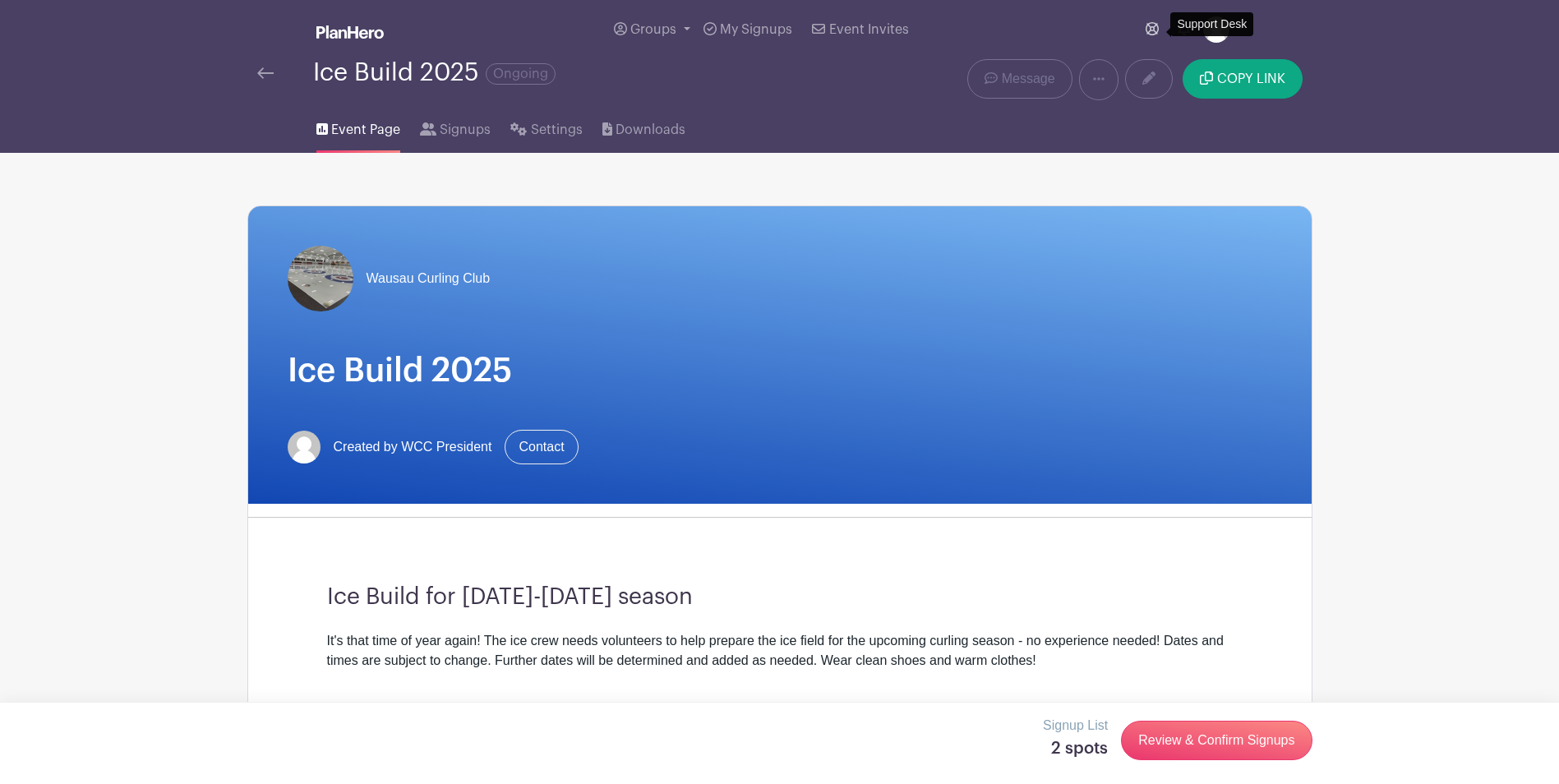
click at [1143, 30] on link at bounding box center [1151, 29] width 26 height 33
click at [1234, 736] on link "Review & Confirm Signups" at bounding box center [1216, 740] width 190 height 39
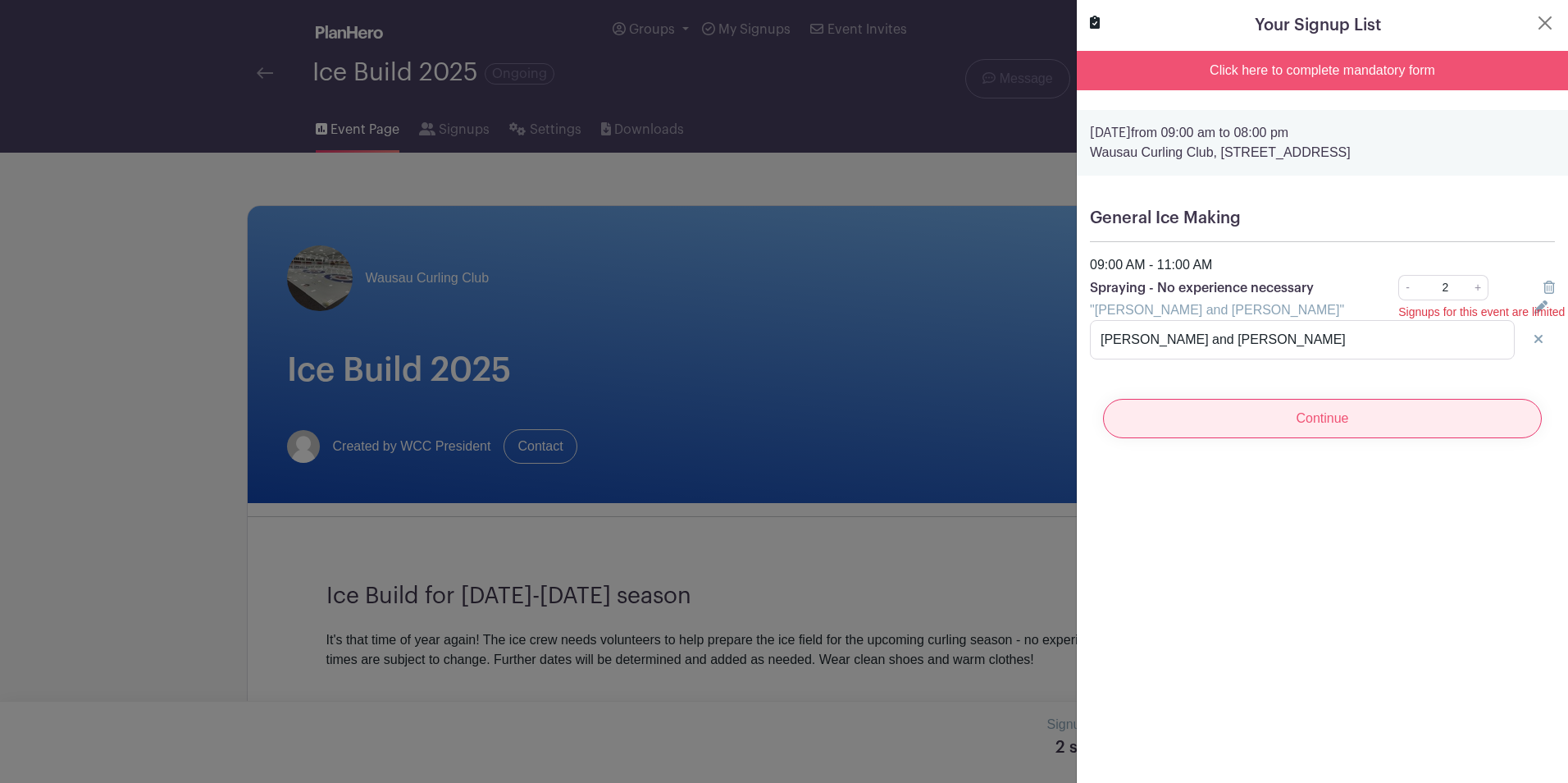
click at [1309, 421] on input "Continue" at bounding box center [1322, 418] width 438 height 39
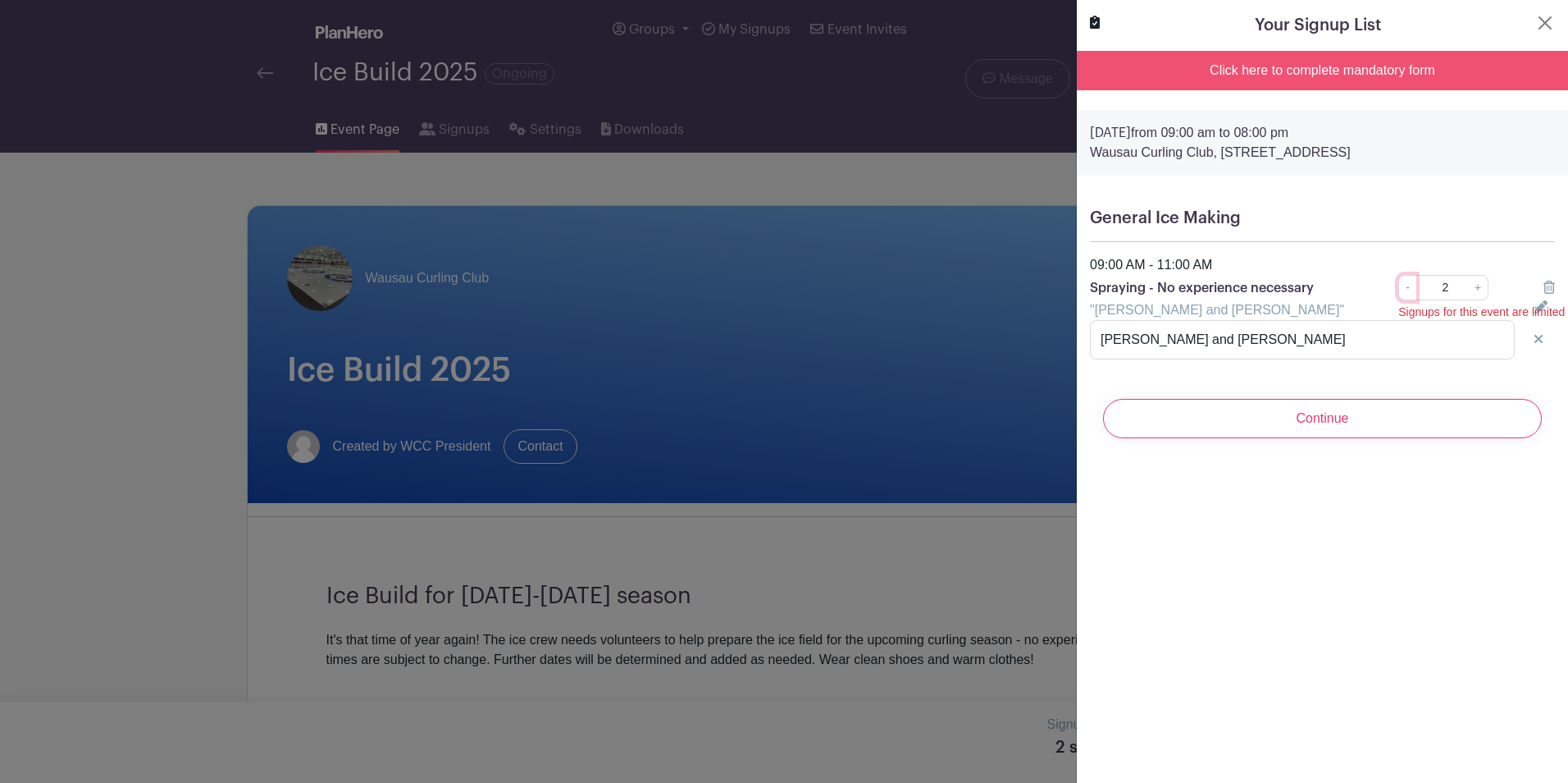
click at [1398, 287] on link "-" at bounding box center [1407, 288] width 18 height 25
click at [1470, 294] on link "+" at bounding box center [1478, 288] width 20 height 25
type input "2"
click at [1315, 73] on div "Click here to complete mandatory form" at bounding box center [1322, 70] width 491 height 39
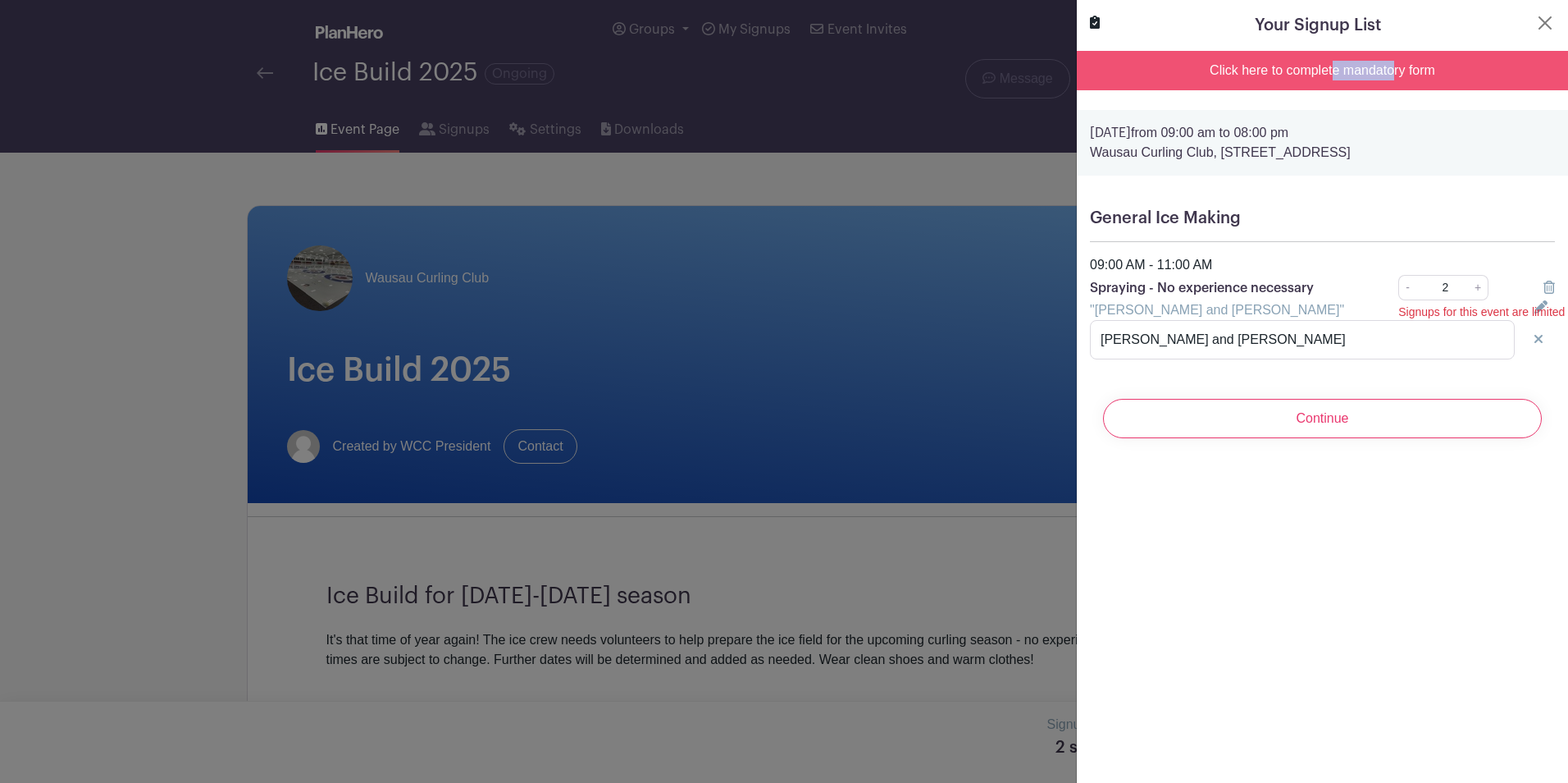
click at [1315, 73] on div "Click here to complete mandatory form" at bounding box center [1322, 70] width 491 height 39
drag, startPoint x: 1315, startPoint y: 73, endPoint x: 1248, endPoint y: 70, distance: 67.1
click at [1248, 70] on div "Click here to complete mandatory form" at bounding box center [1322, 70] width 491 height 39
click at [1258, 70] on div "Click here to complete mandatory form" at bounding box center [1322, 70] width 491 height 39
click at [1187, 70] on div "Click here to complete mandatory form" at bounding box center [1322, 70] width 491 height 39
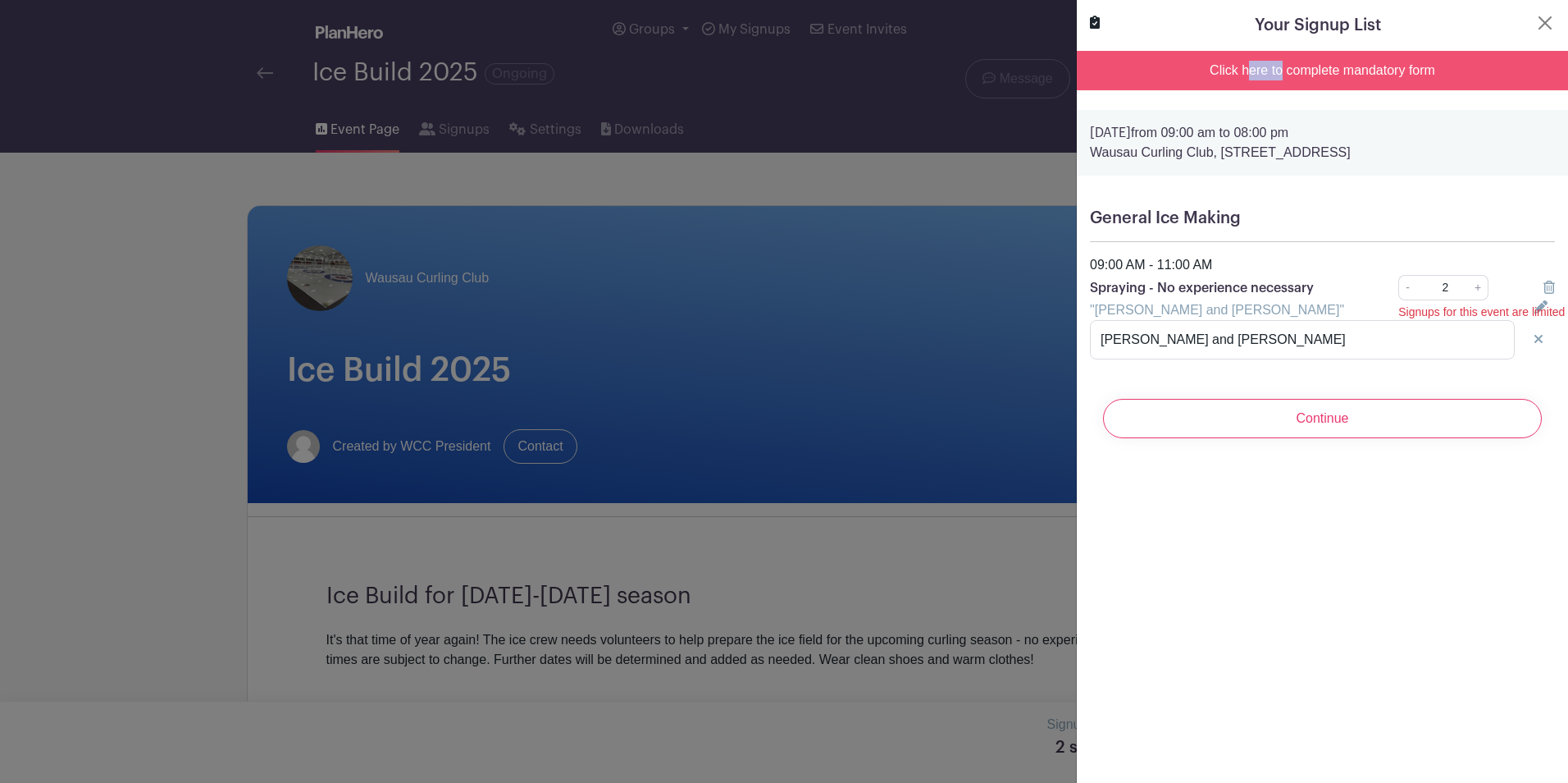
click at [1187, 70] on div "Click here to complete mandatory form" at bounding box center [1322, 70] width 491 height 39
drag, startPoint x: 1187, startPoint y: 70, endPoint x: 1465, endPoint y: 74, distance: 278.0
click at [1465, 74] on div "Click here to complete mandatory form" at bounding box center [1322, 70] width 491 height 39
click at [1535, 25] on button "Close" at bounding box center [1544, 22] width 20 height 20
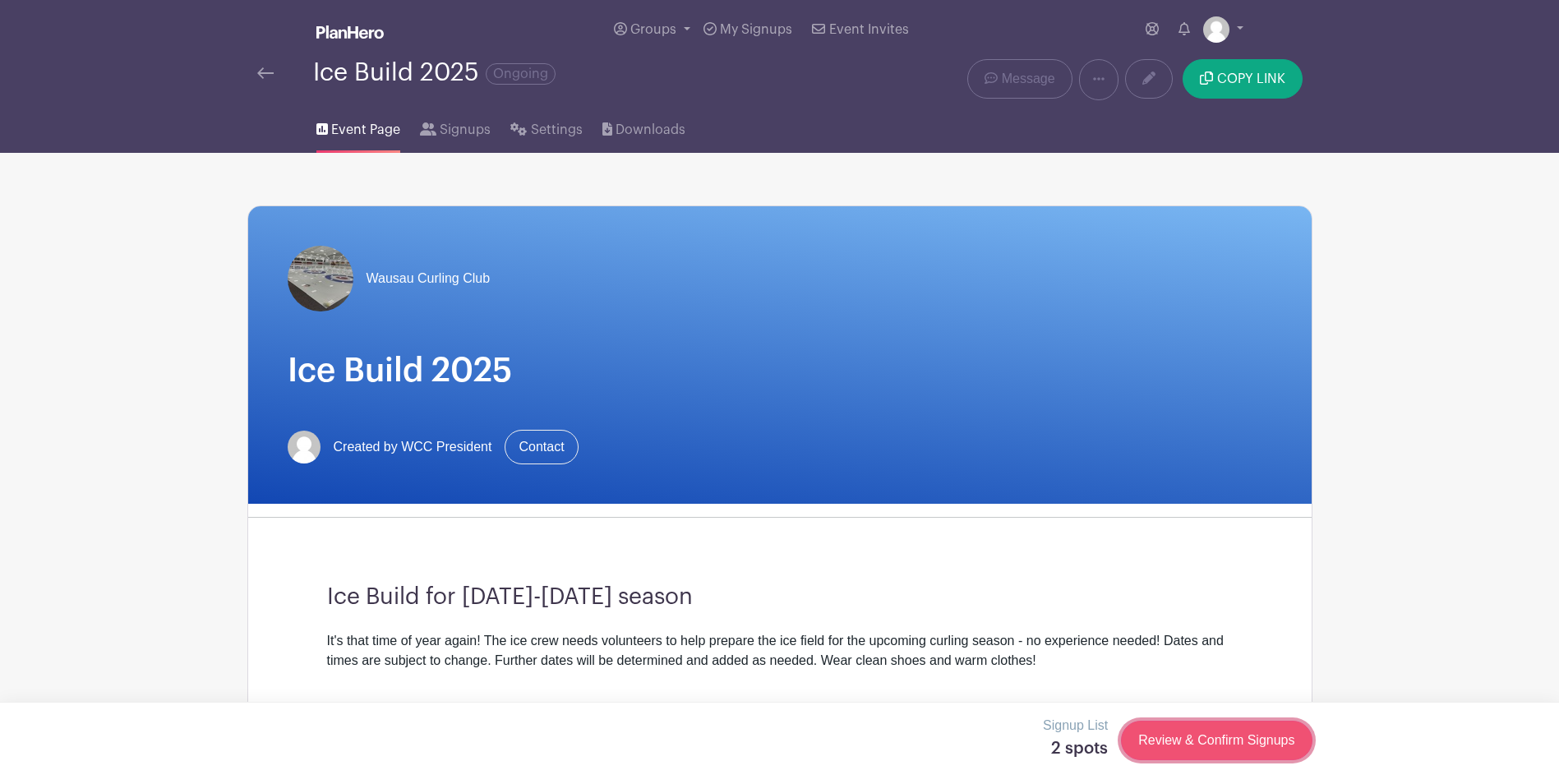
click at [1210, 735] on link "Review & Confirm Signups" at bounding box center [1216, 740] width 190 height 39
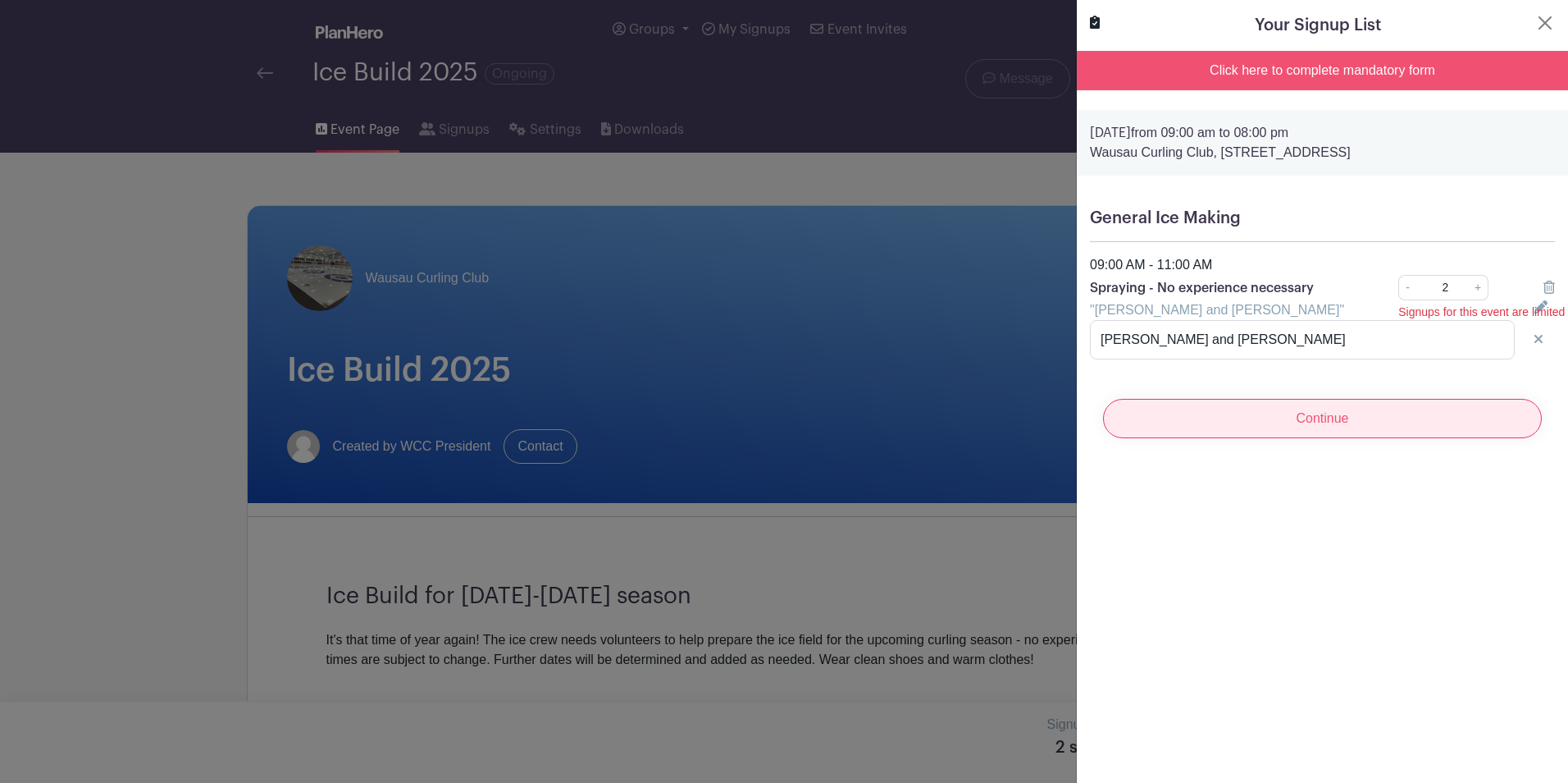
click at [1303, 414] on input "Continue" at bounding box center [1322, 418] width 438 height 39
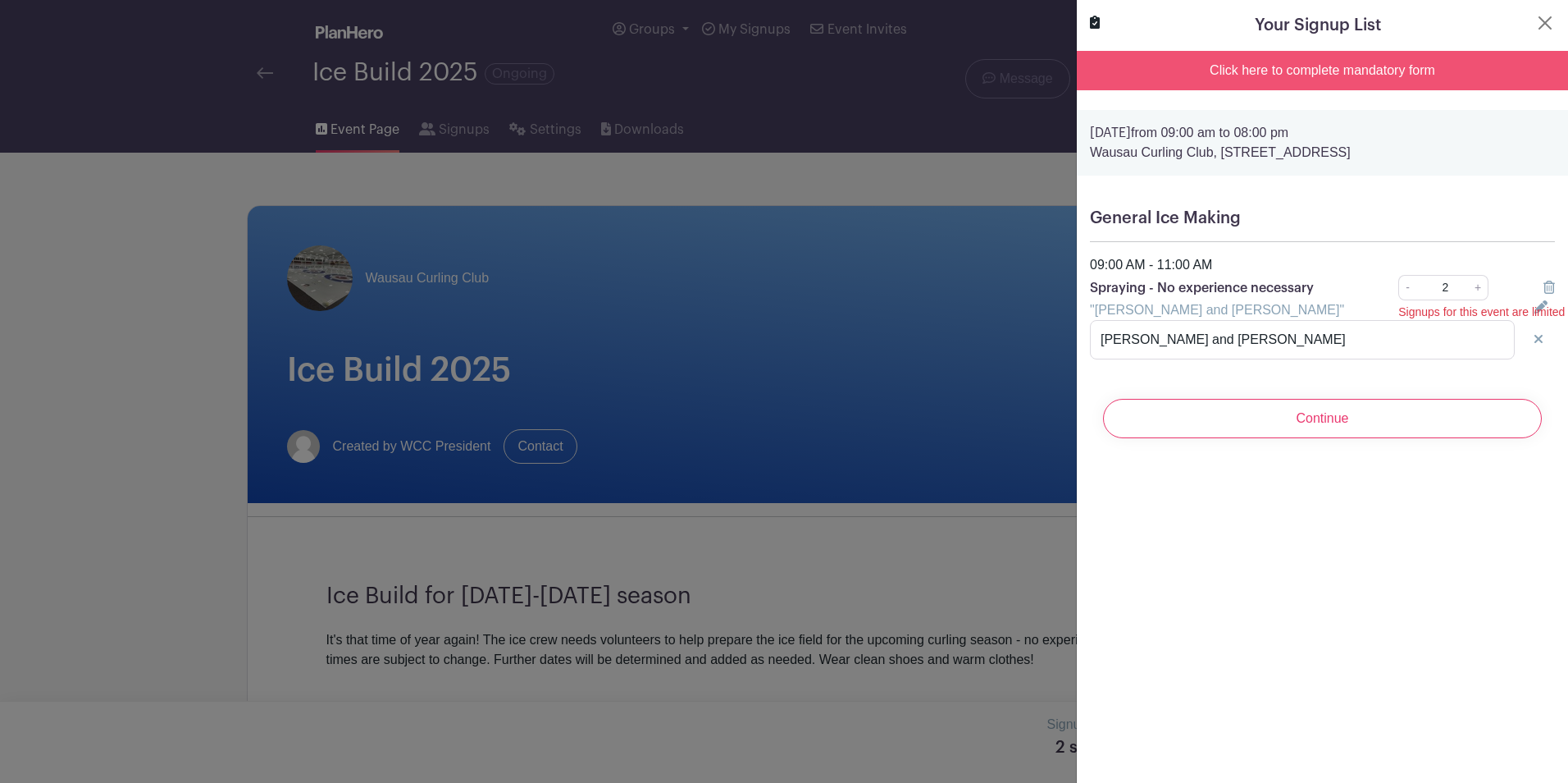
click at [1094, 23] on icon at bounding box center [1095, 21] width 10 height 13
click at [1205, 69] on div "Click here to complete mandatory form" at bounding box center [1322, 70] width 491 height 39
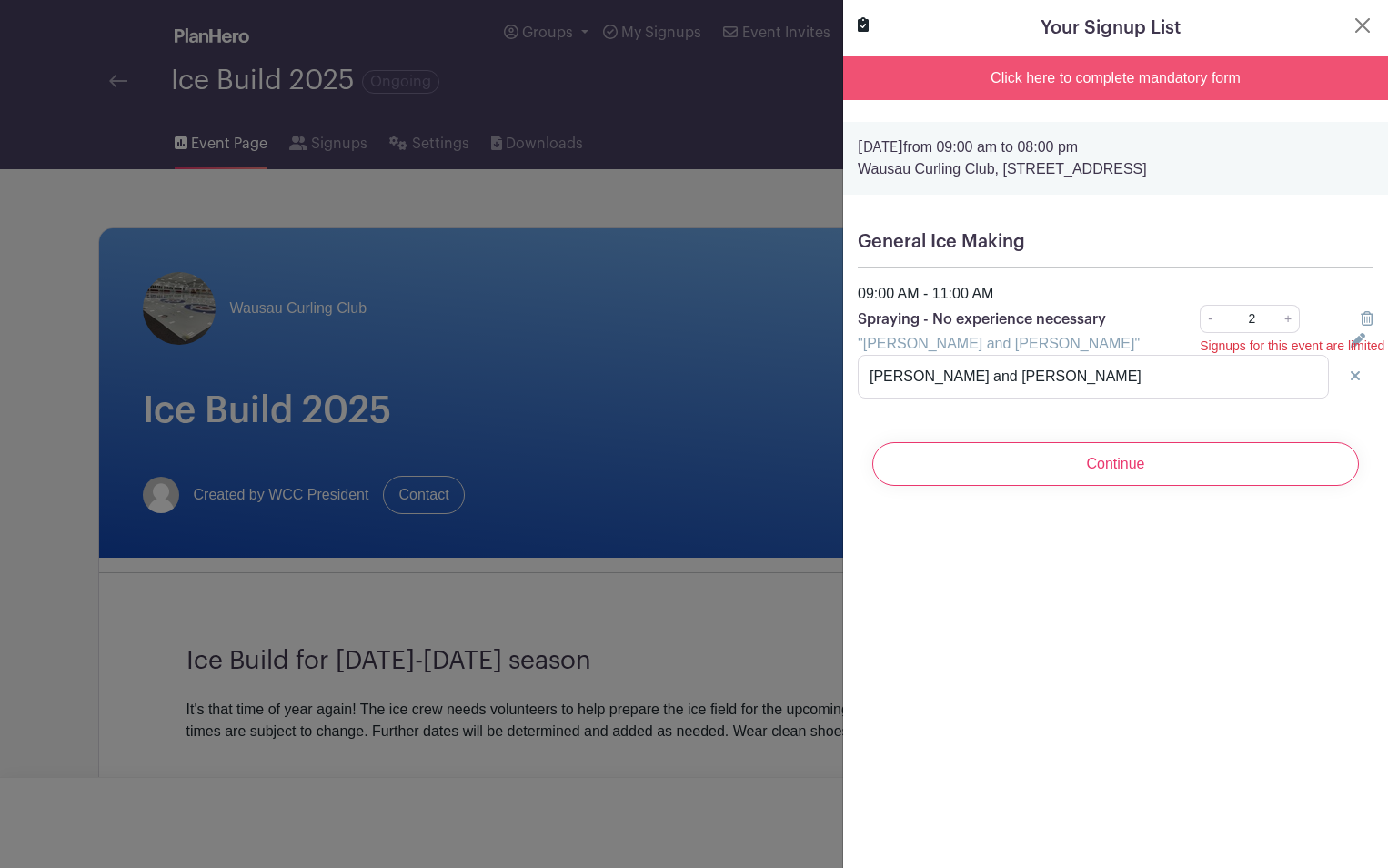
click at [1218, 84] on div "Click here to complete mandatory form" at bounding box center [1115, 78] width 544 height 43
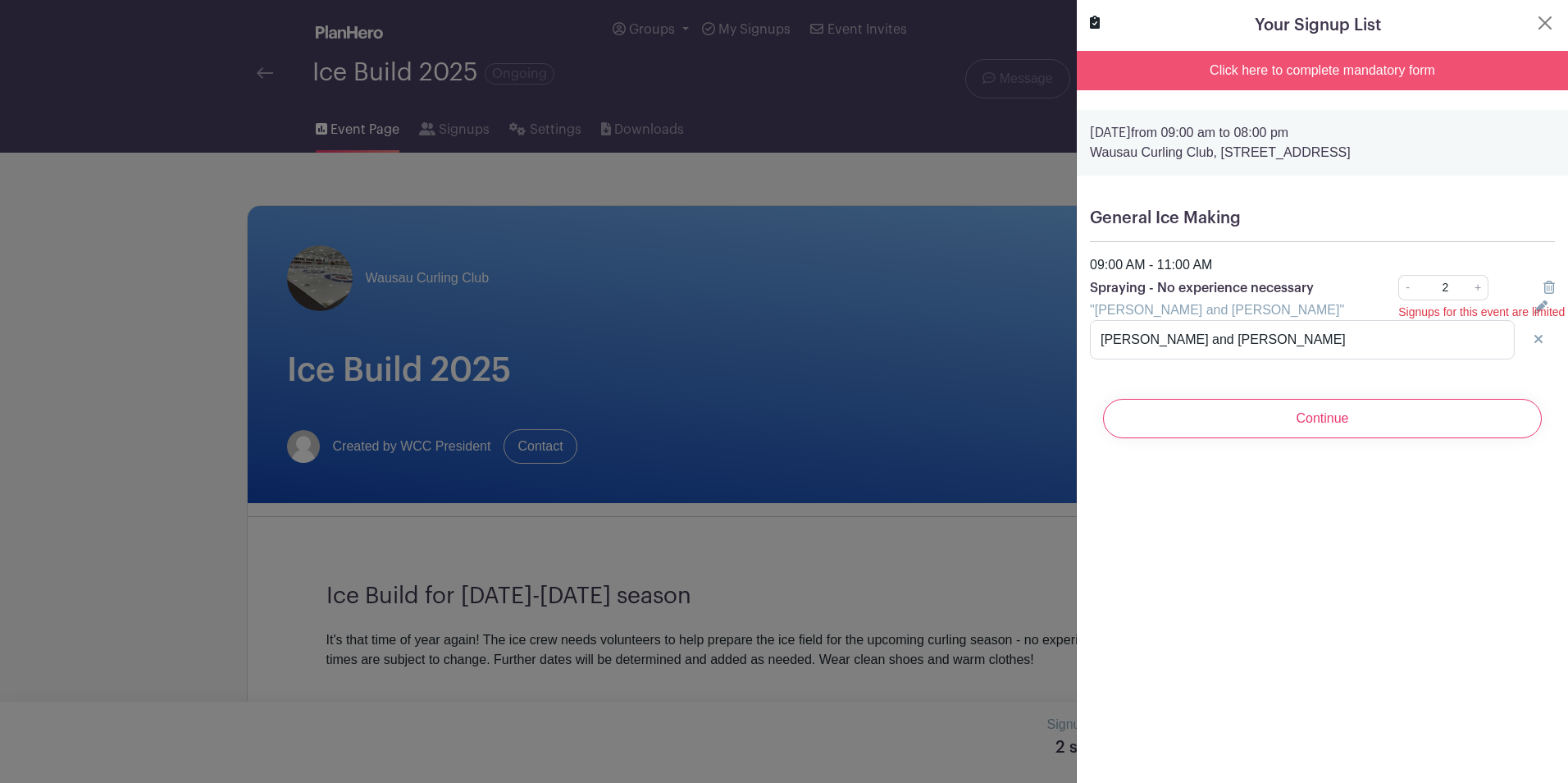
click at [1239, 64] on div "Click here to complete mandatory form" at bounding box center [1322, 70] width 491 height 39
click at [1403, 290] on link "-" at bounding box center [1407, 288] width 18 height 25
type input "1"
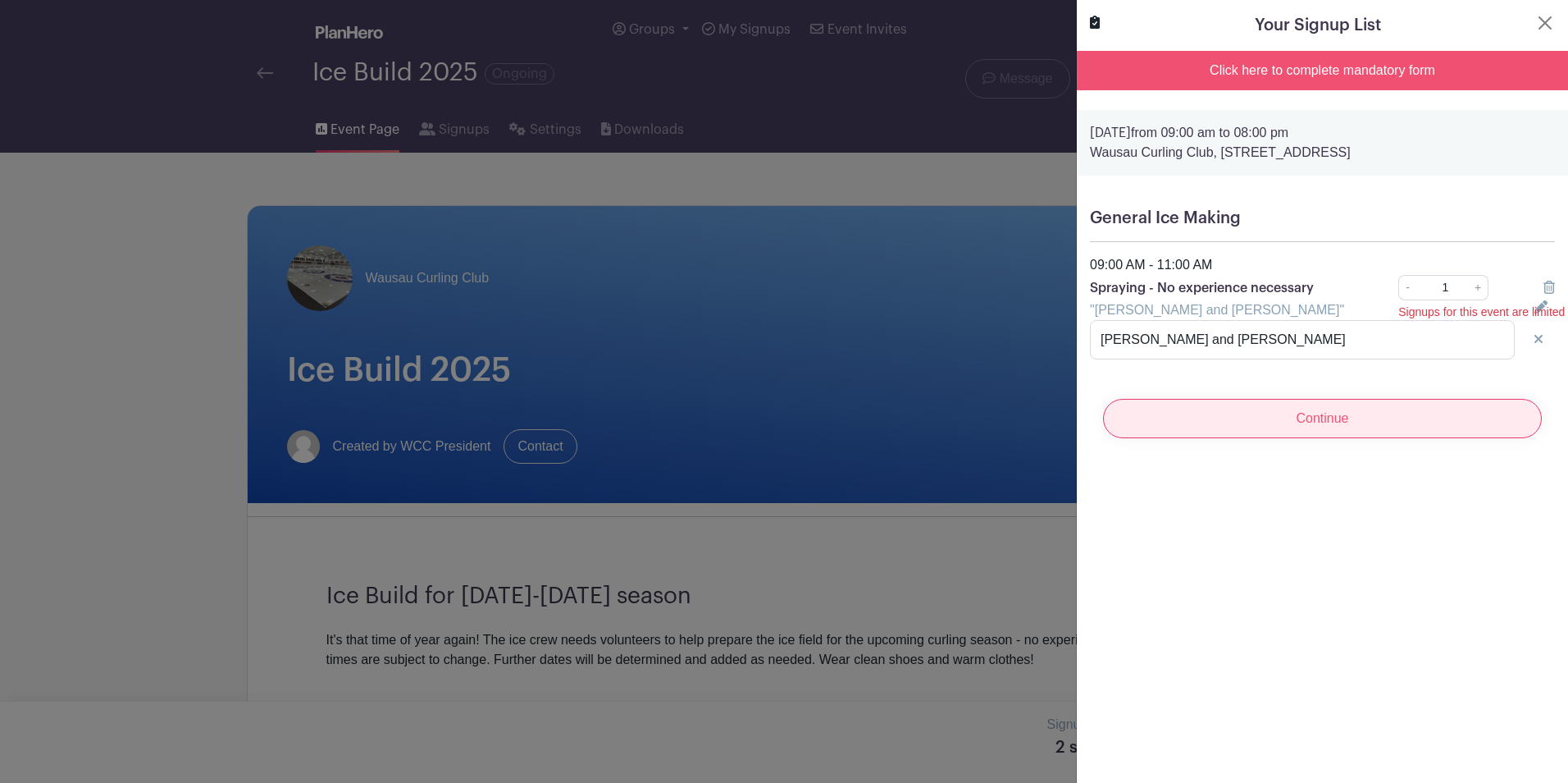
click at [1312, 414] on input "Continue" at bounding box center [1322, 418] width 438 height 39
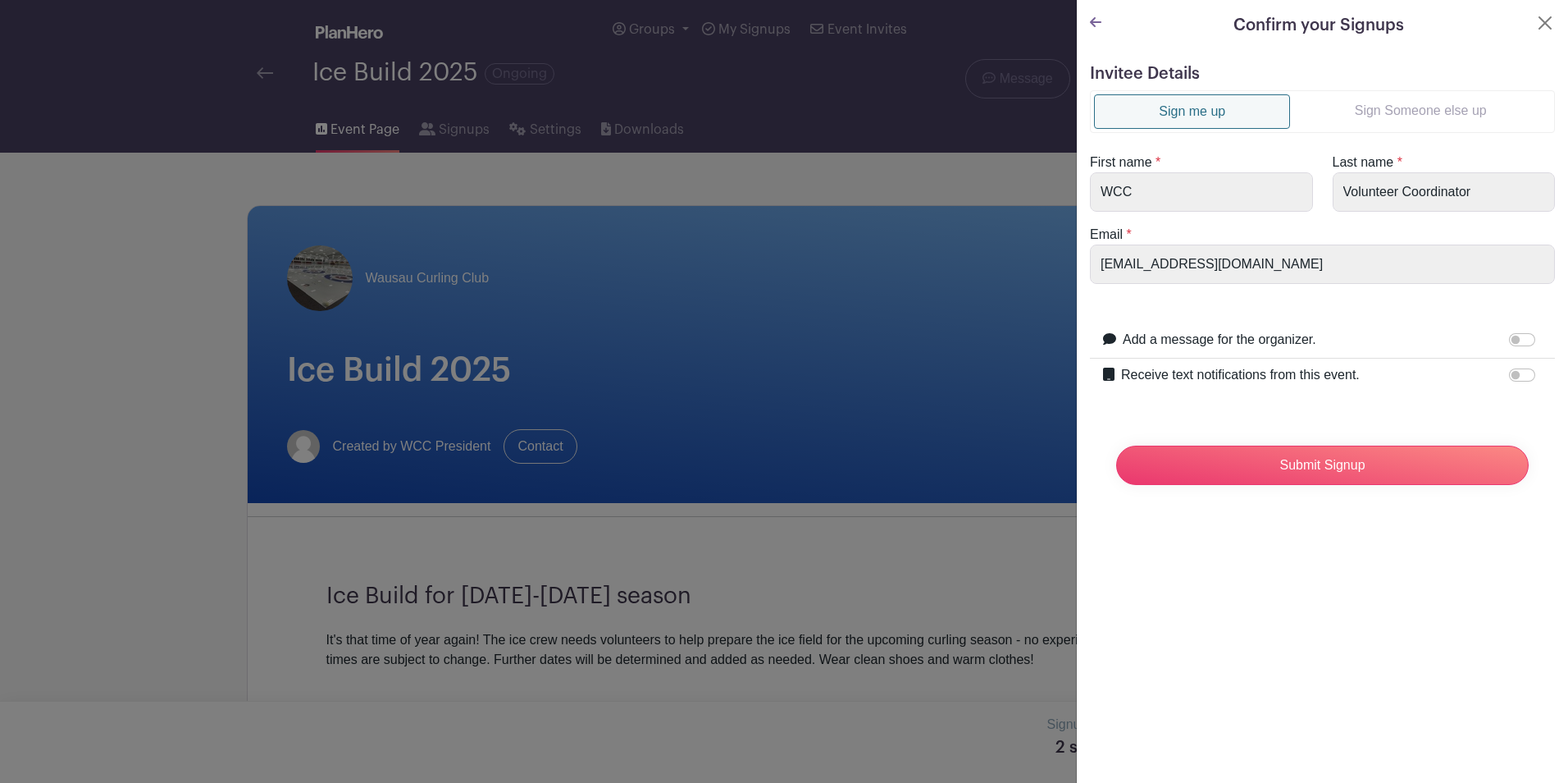
click at [1540, 12] on turbo-frame "Confirm your Signups Invitee Details Sign me up Sign Someone else up First name…" at bounding box center [1322, 262] width 491 height 524
click at [1539, 14] on button "Close" at bounding box center [1544, 22] width 20 height 20
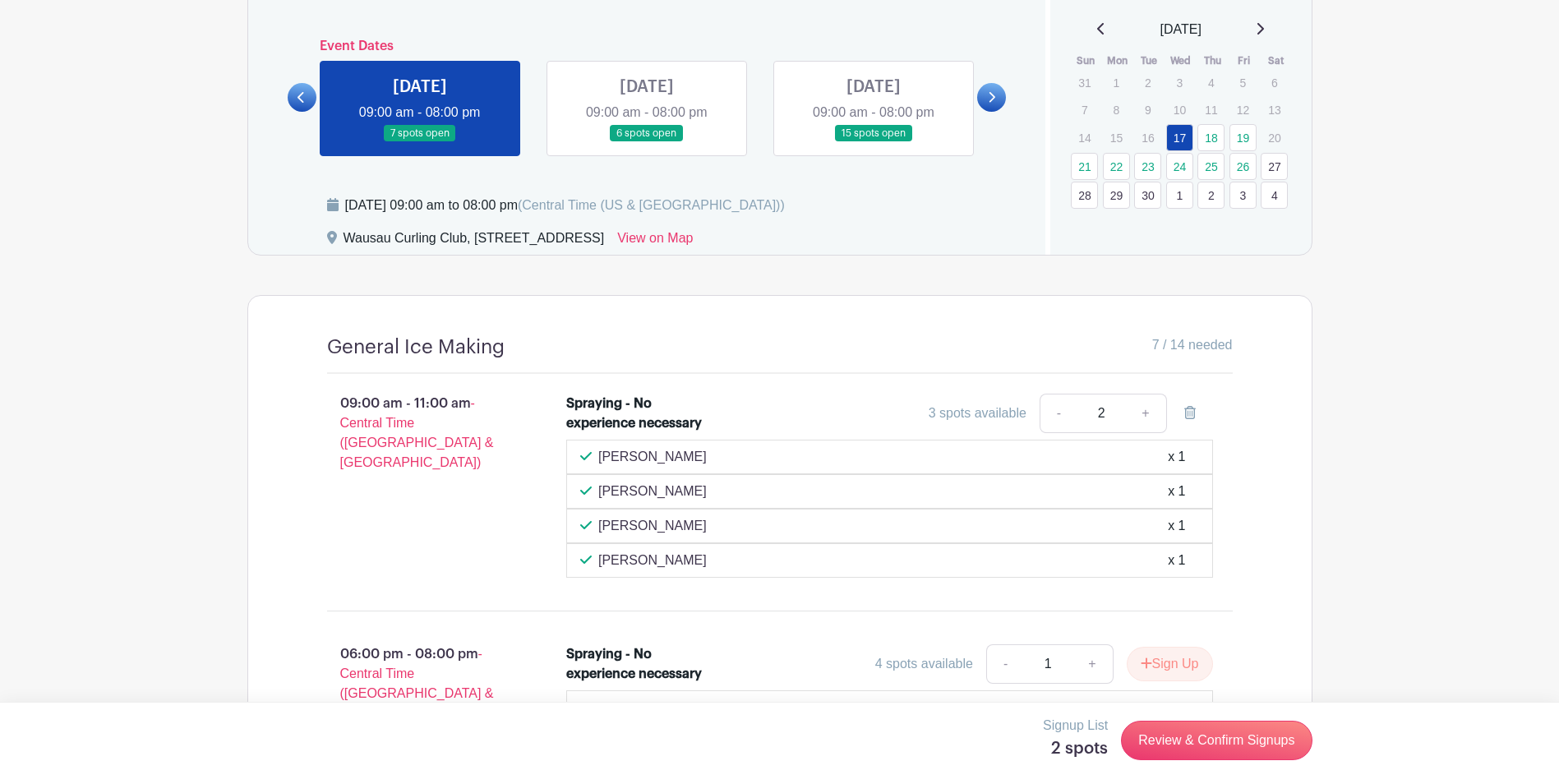
scroll to position [977, 0]
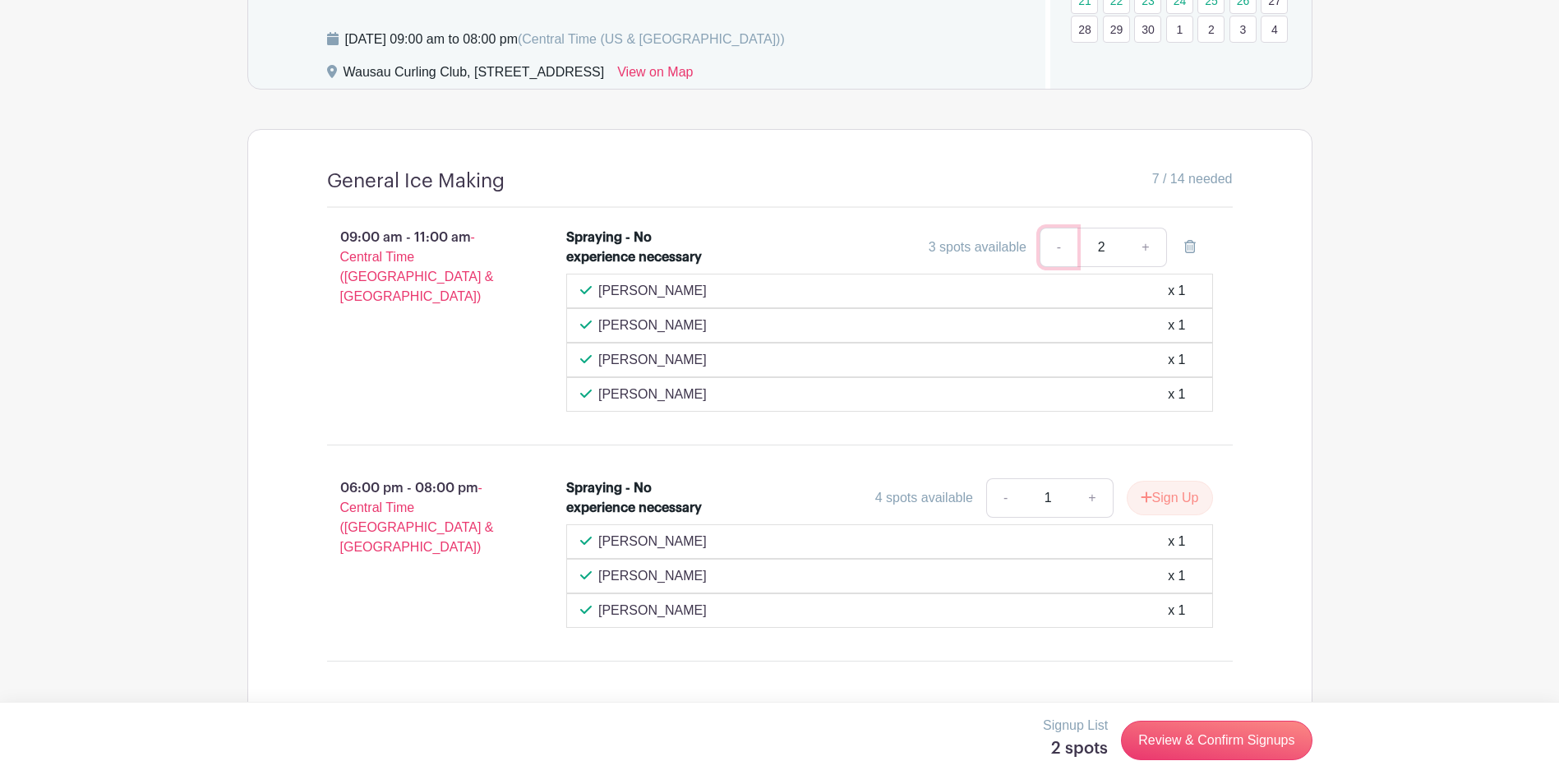
click at [1059, 250] on link "-" at bounding box center [1058, 247] width 37 height 39
type input "1"
click at [1194, 743] on link "Review & Confirm Signups" at bounding box center [1216, 740] width 190 height 39
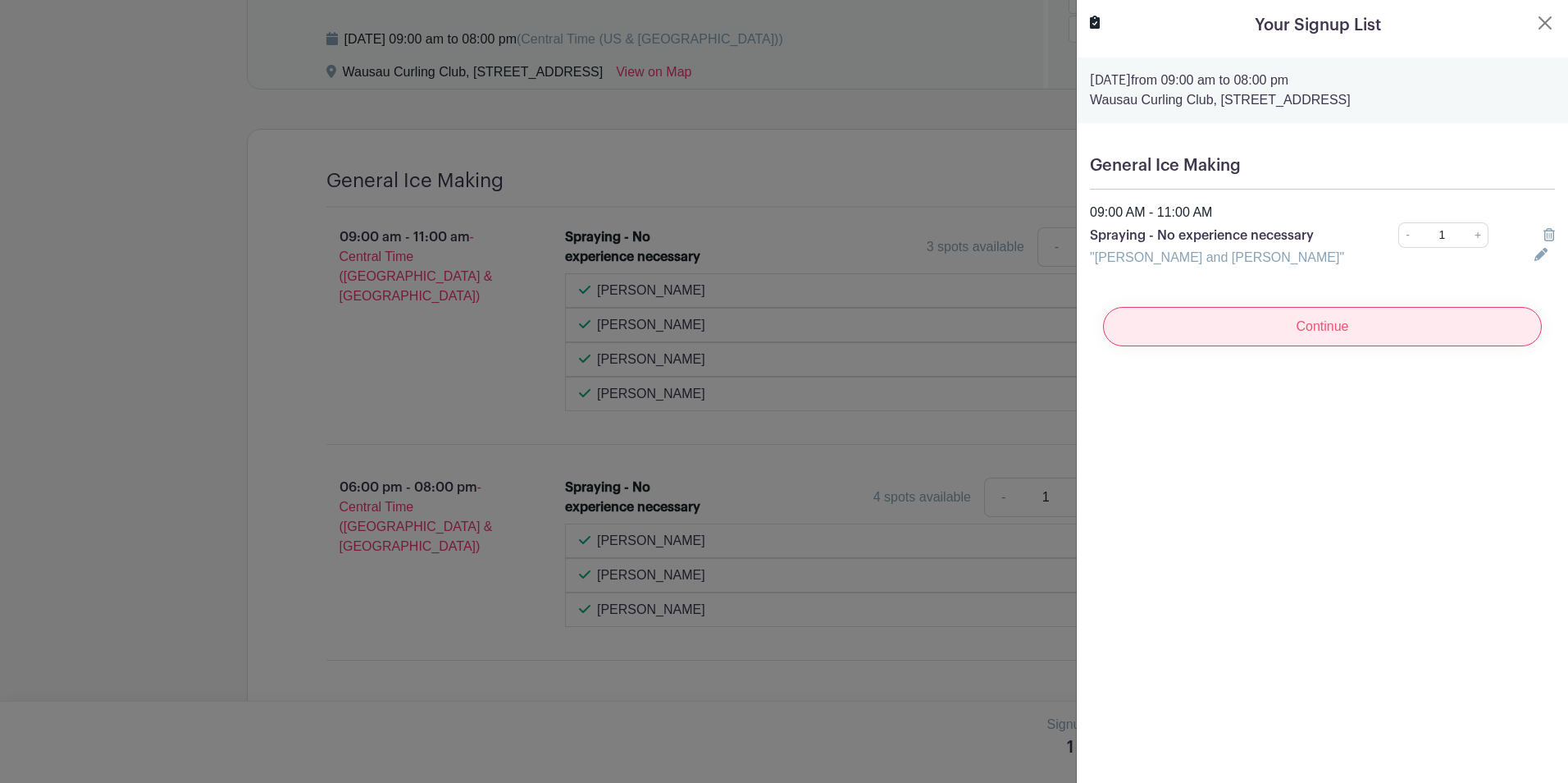
click at [1321, 331] on input "Continue" at bounding box center [1322, 327] width 438 height 39
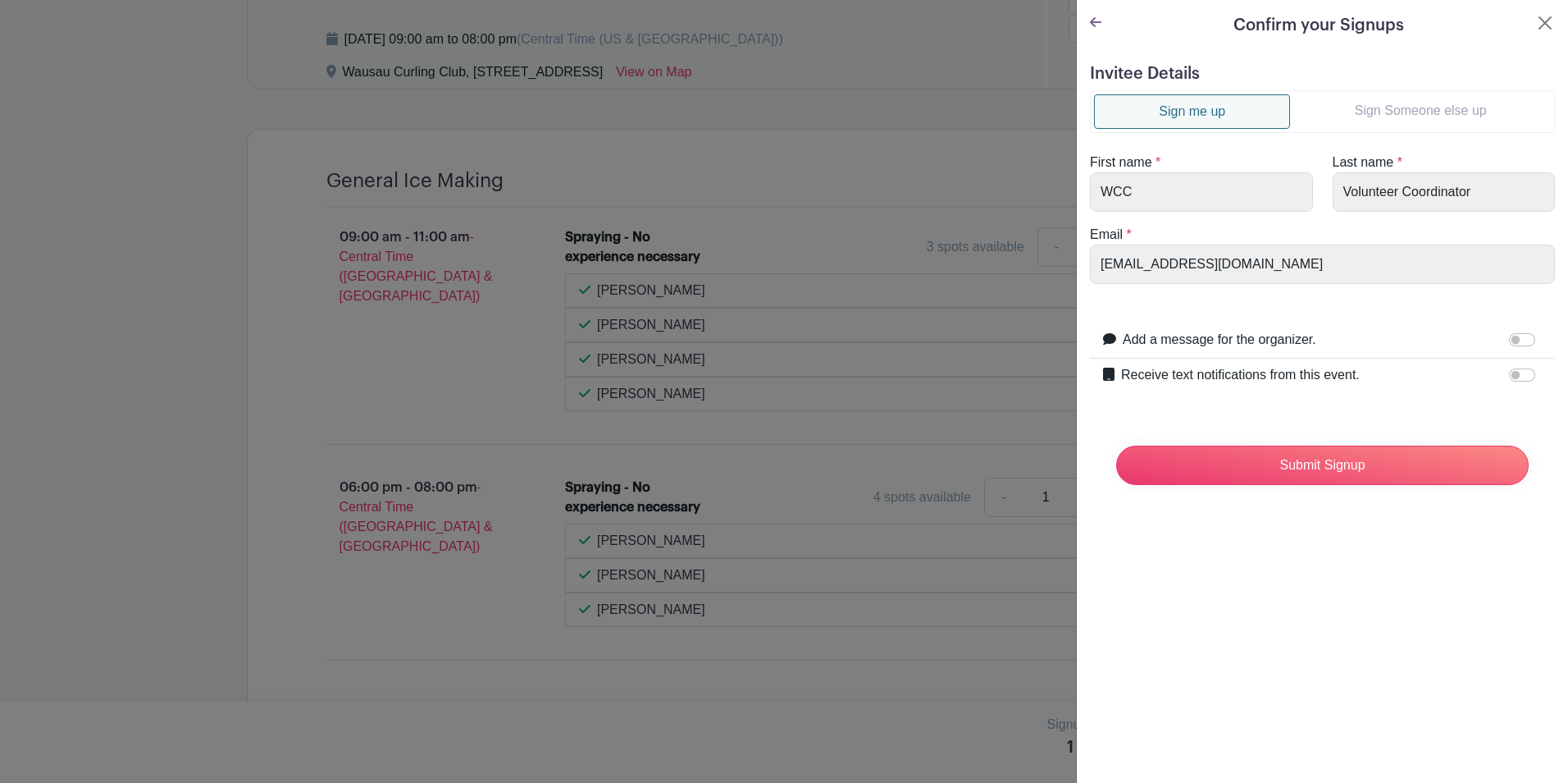
click at [1437, 110] on link "Sign Someone else up" at bounding box center [1420, 110] width 261 height 33
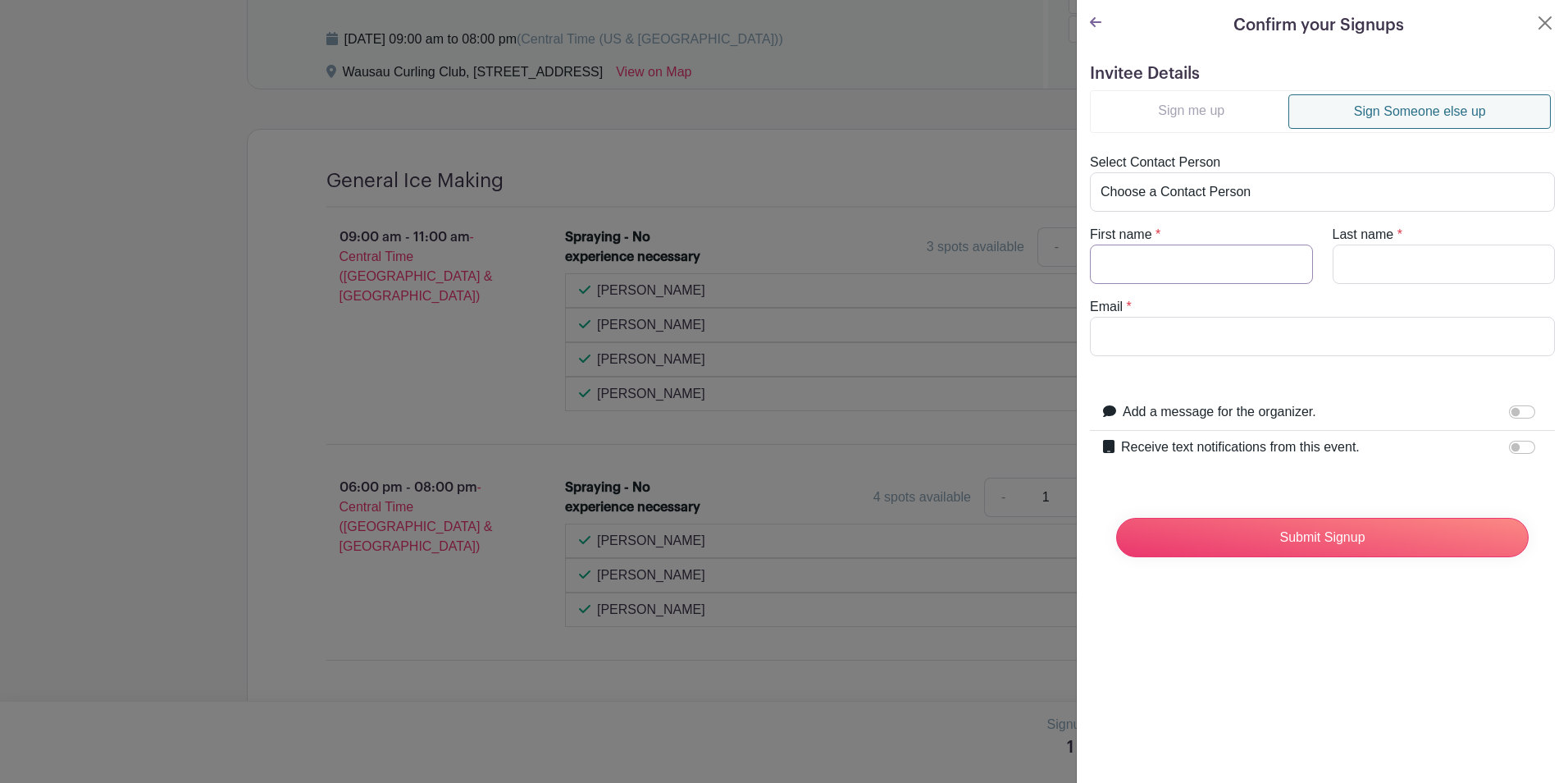
click at [1196, 272] on input "First name" at bounding box center [1201, 264] width 223 height 39
type input "[PERSON_NAME]"
click at [1535, 20] on button "Close" at bounding box center [1544, 22] width 20 height 20
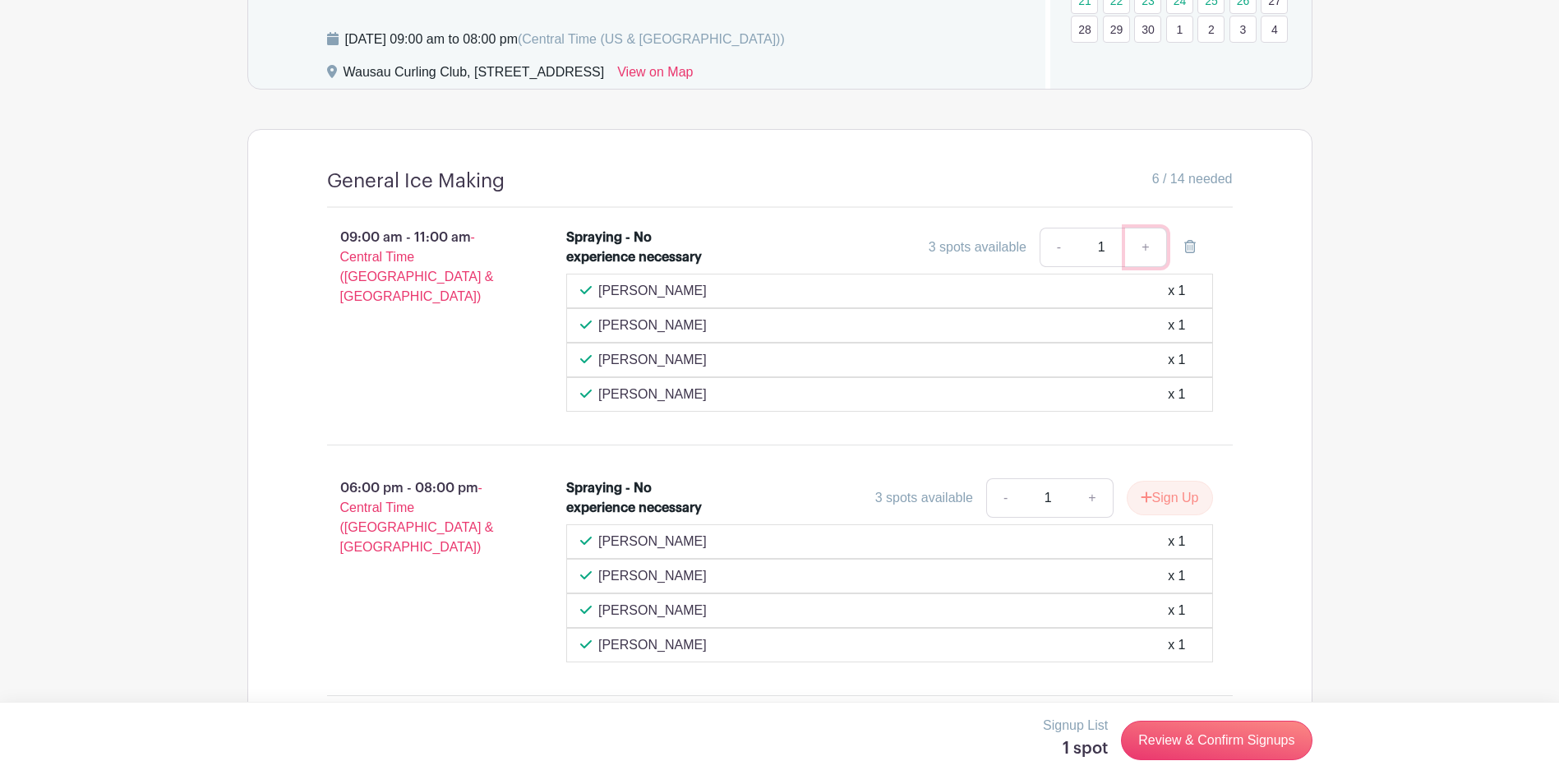
click at [1144, 247] on link "+" at bounding box center [1145, 247] width 41 height 39
type input "2"
click at [1210, 746] on link "Review & Confirm Signups" at bounding box center [1216, 740] width 190 height 39
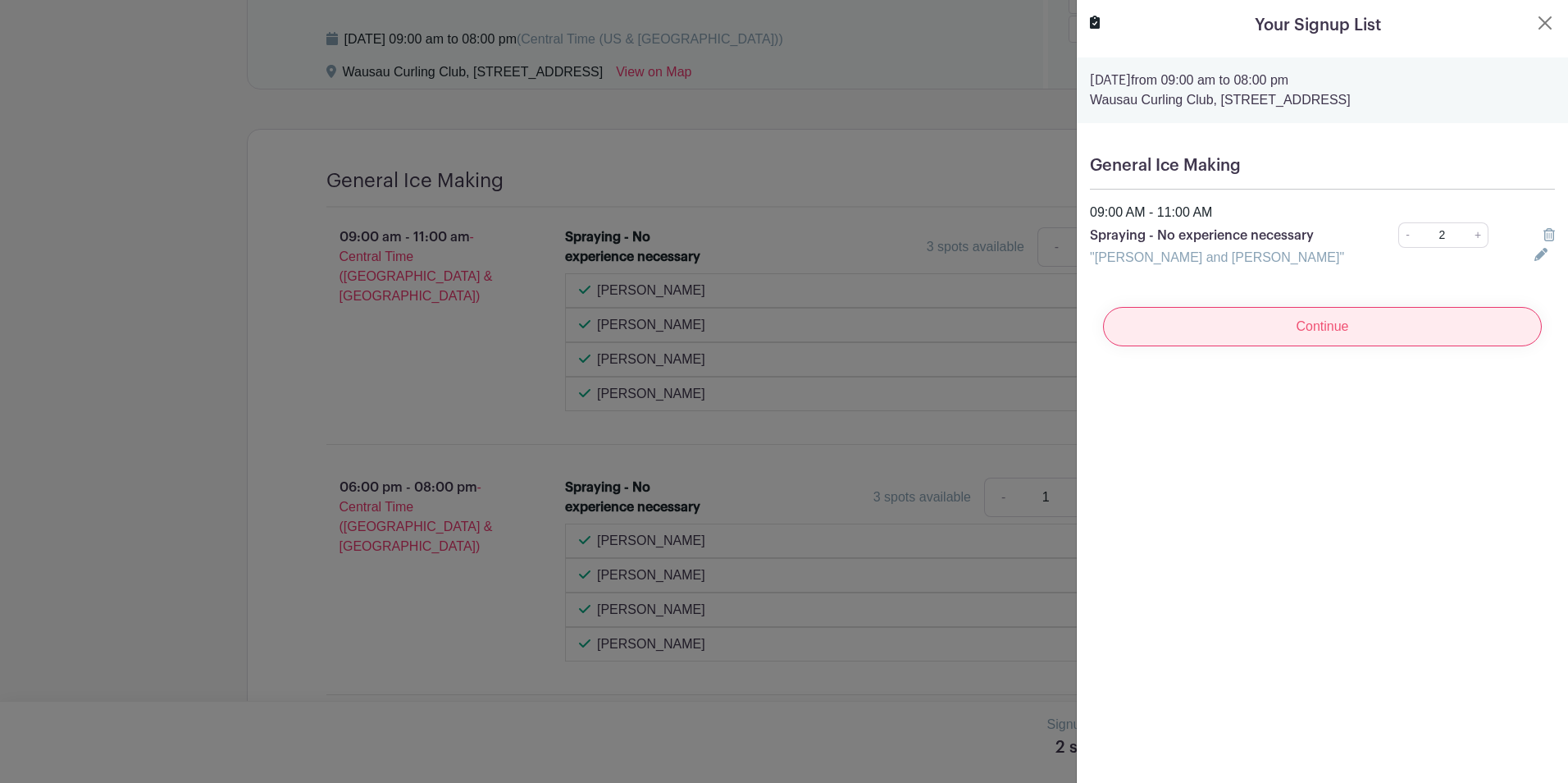
click at [1320, 325] on input "Continue" at bounding box center [1322, 327] width 438 height 39
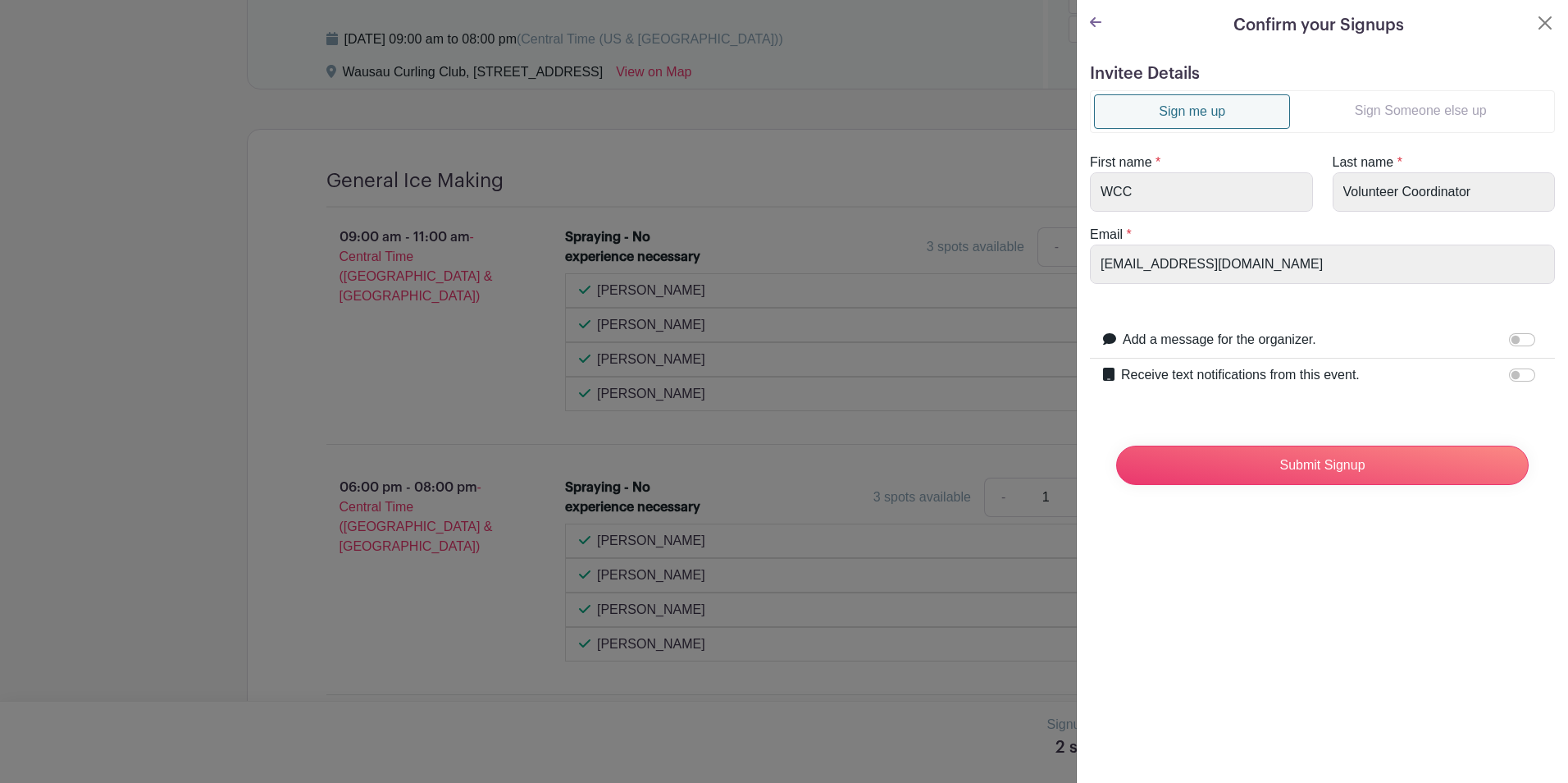
click at [1407, 101] on link "Sign Someone else up" at bounding box center [1420, 110] width 261 height 33
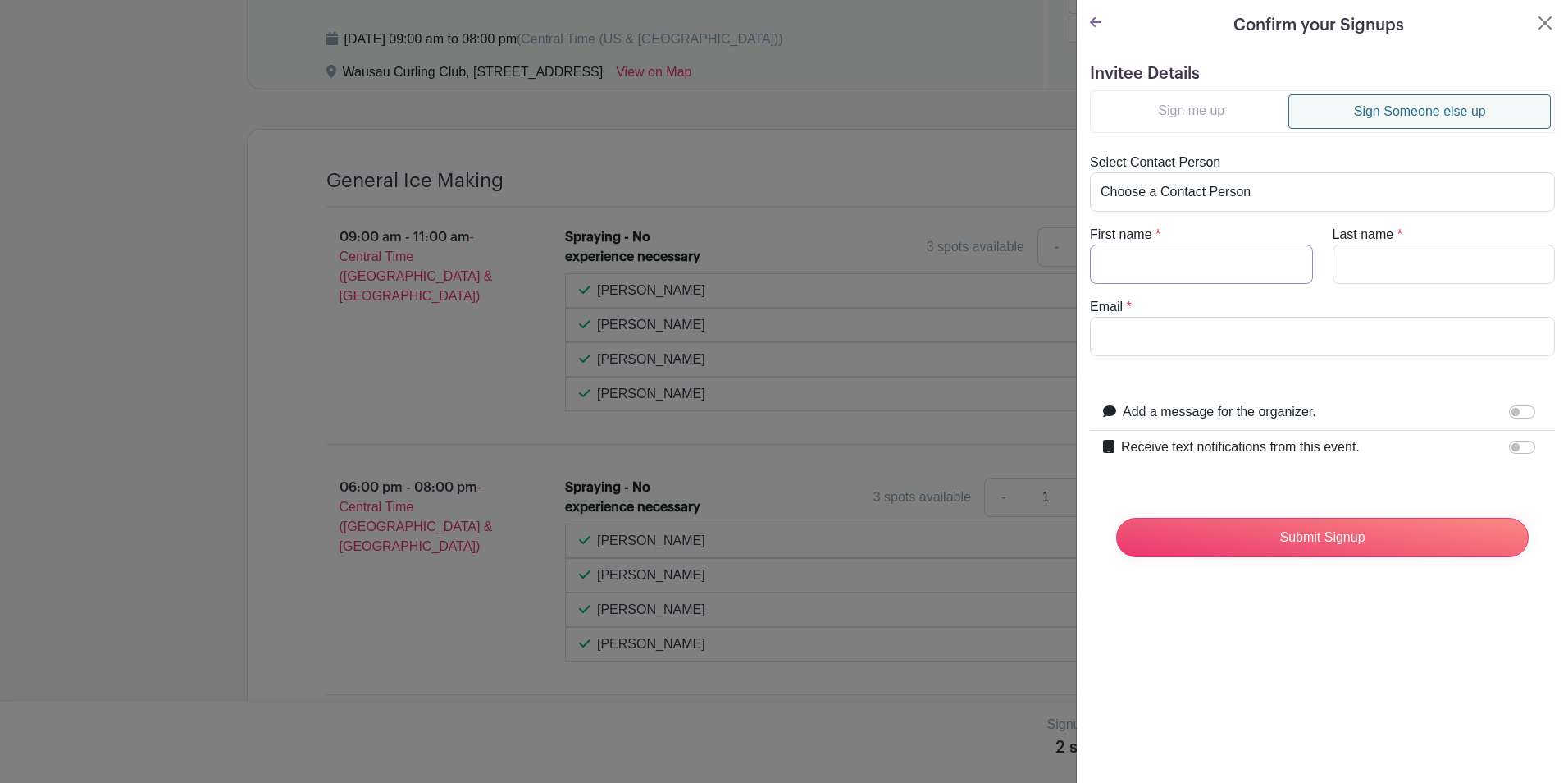
click at [1211, 269] on input "First name" at bounding box center [1201, 264] width 223 height 39
click at [1237, 270] on input "[PERSON_NAME]" at bounding box center [1201, 264] width 223 height 39
type input "[PERSON_NAME] and [PERSON_NAME]"
type input "[PERSON_NAME]"
type input "[EMAIL_ADDRESS][DOMAIN_NAME]"
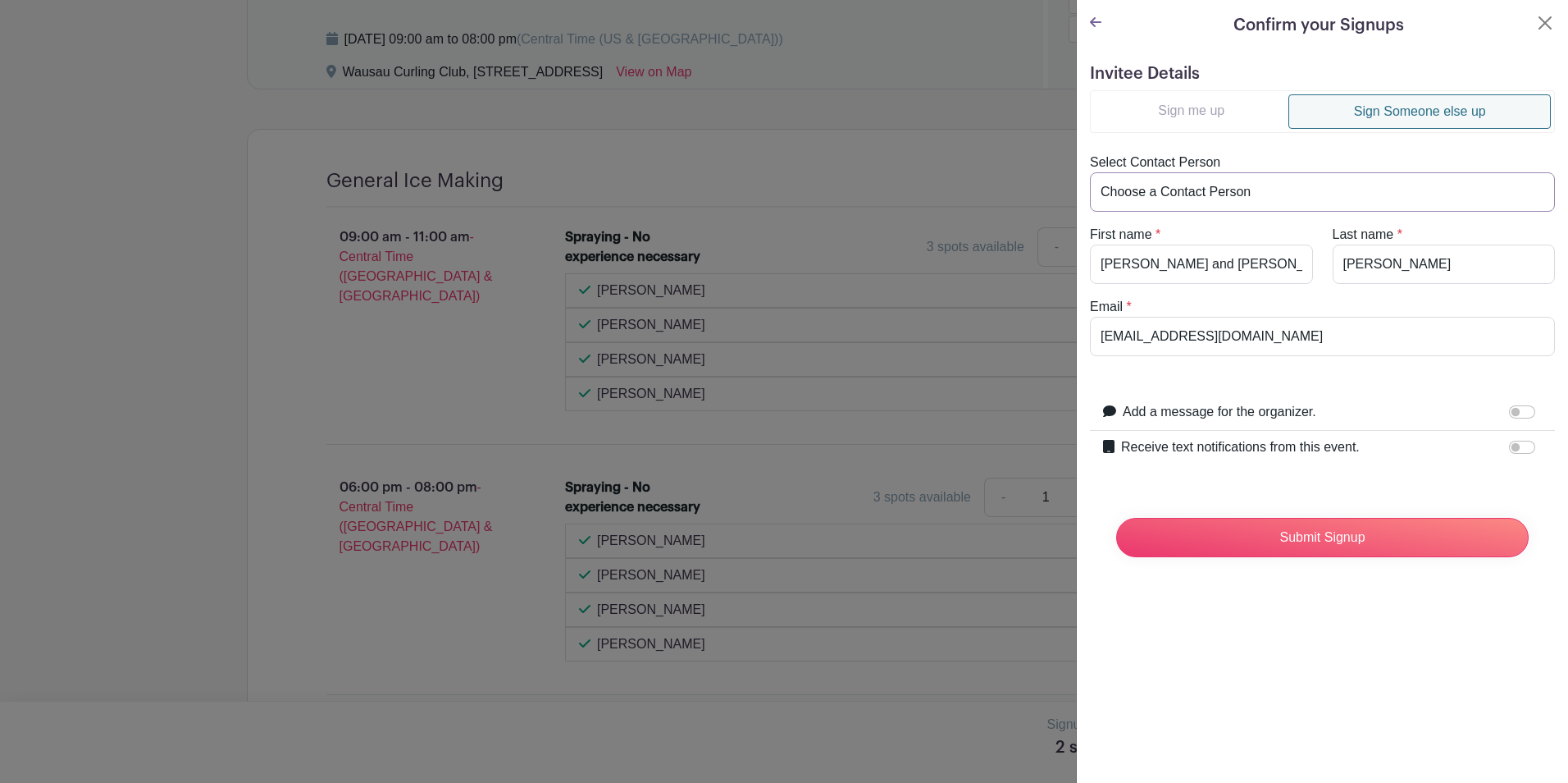
click at [1187, 189] on select "Choose a Contact Person [PERSON_NAME] ([EMAIL_ADDRESS][DOMAIN_NAME]) [PERSON_NA…" at bounding box center [1322, 192] width 465 height 39
select select "[EMAIL_ADDRESS][DOMAIN_NAME]"
click at [1090, 172] on select "Choose a Contact Person [PERSON_NAME] ([EMAIL_ADDRESS][DOMAIN_NAME]) [PERSON_NA…" at bounding box center [1322, 192] width 465 height 39
type input "[PERSON_NAME]"
type input "&"
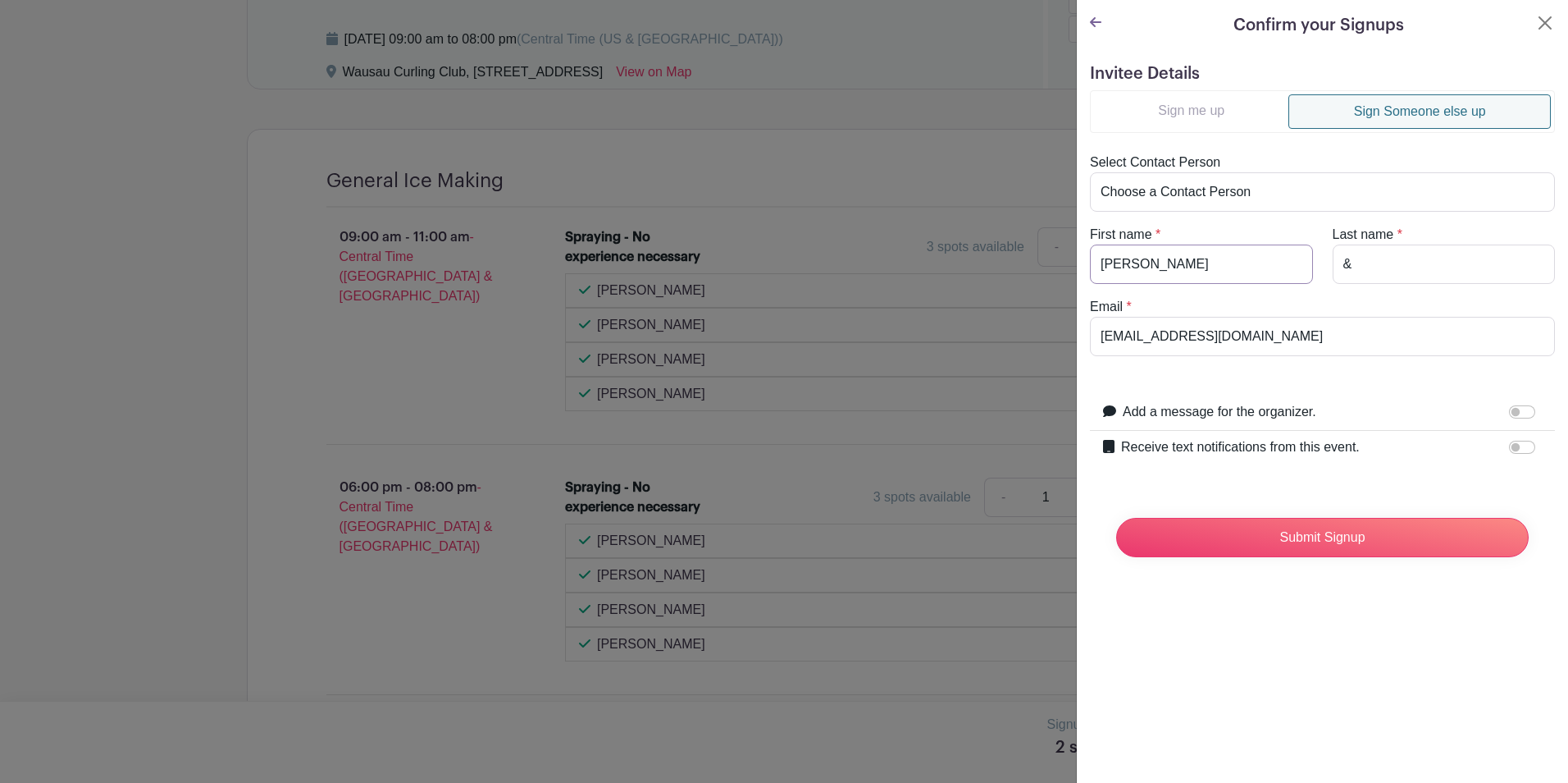
click at [1187, 255] on input "[PERSON_NAME]" at bounding box center [1201, 264] width 223 height 39
type input "[PERSON_NAME] and [PERSON_NAME]"
type input "[PERSON_NAME]"
click at [1332, 541] on input "Submit Signup" at bounding box center [1322, 537] width 412 height 39
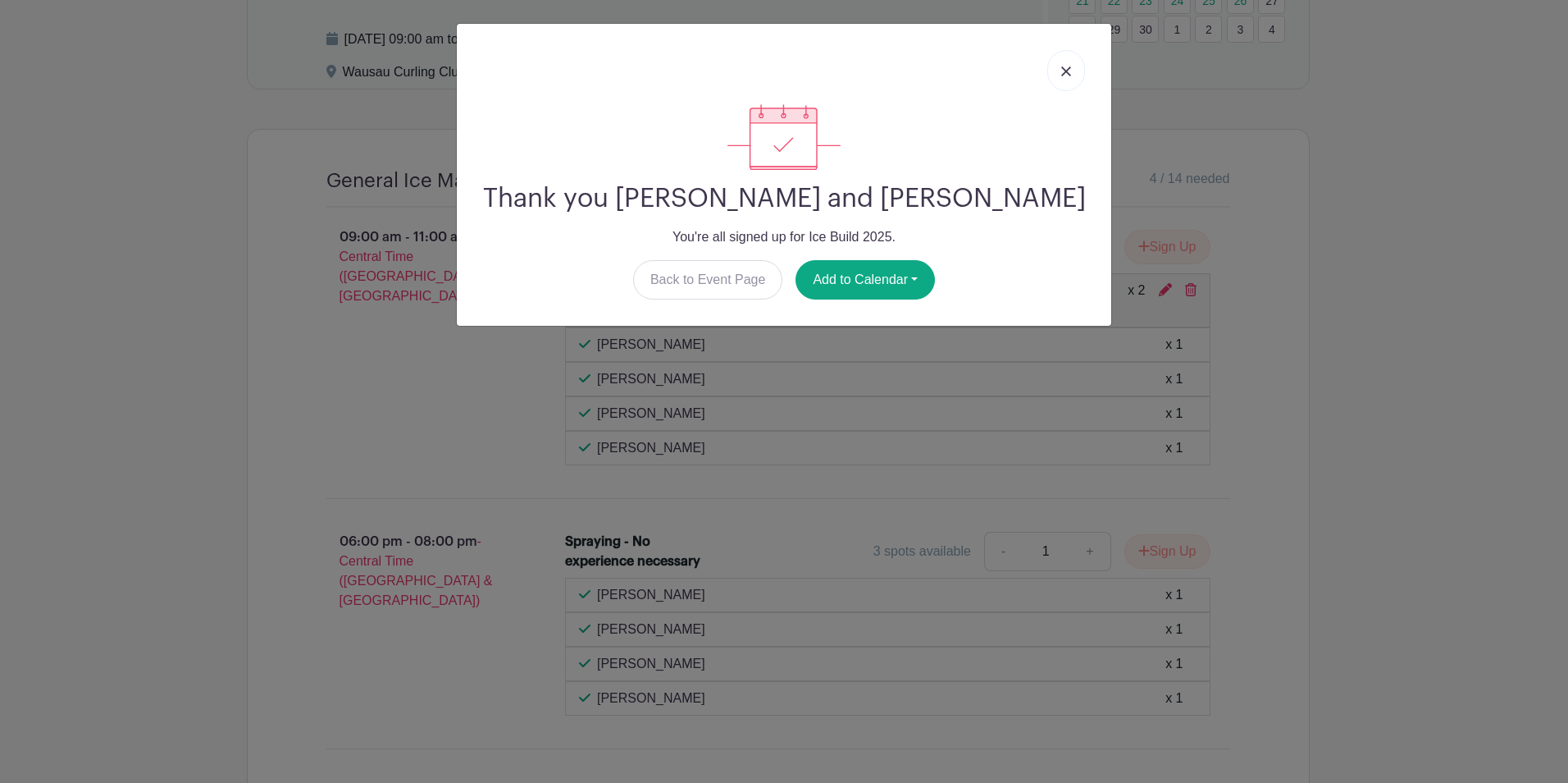
click at [1064, 68] on img at bounding box center [1066, 71] width 10 height 10
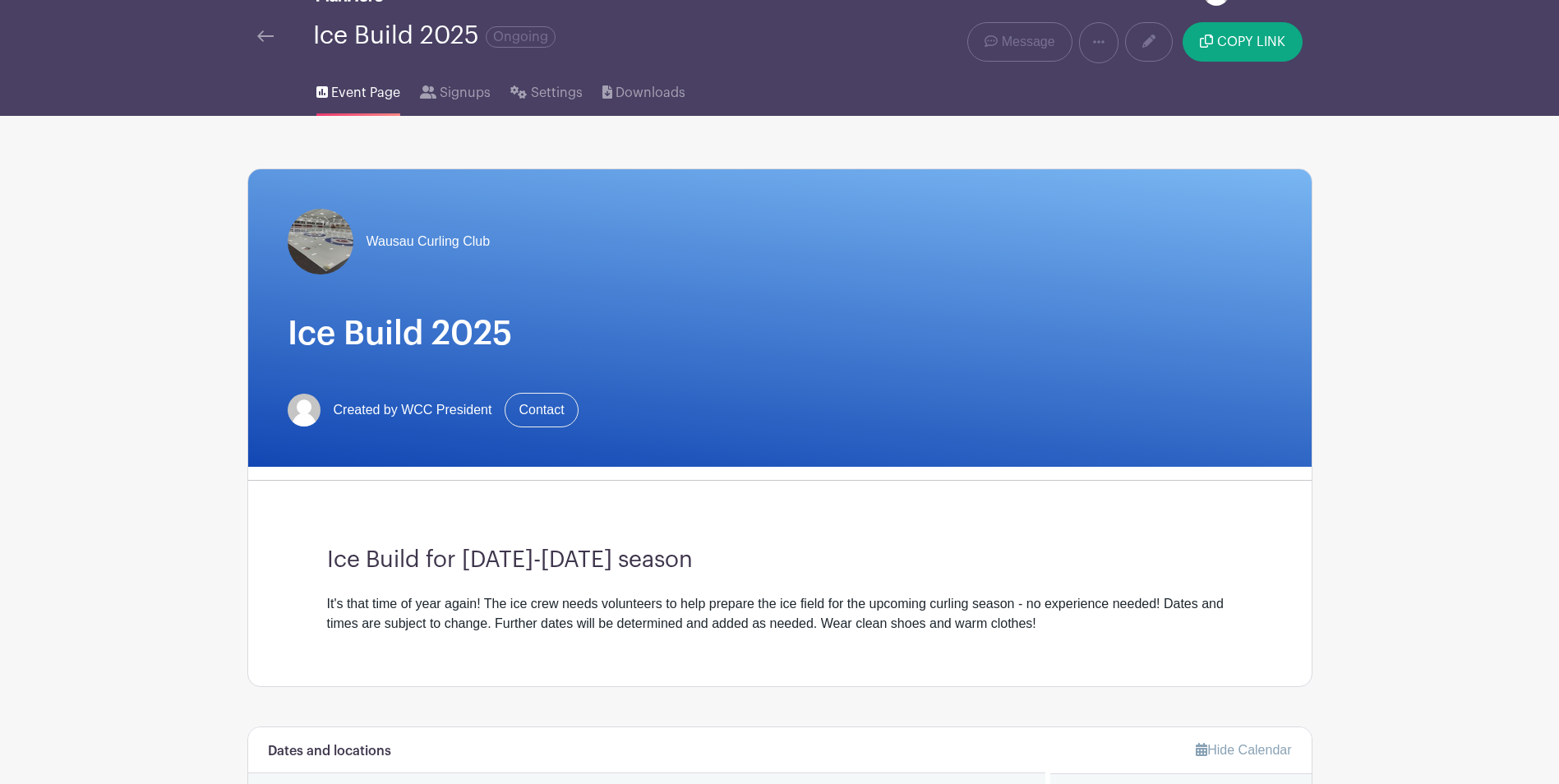
scroll to position [0, 0]
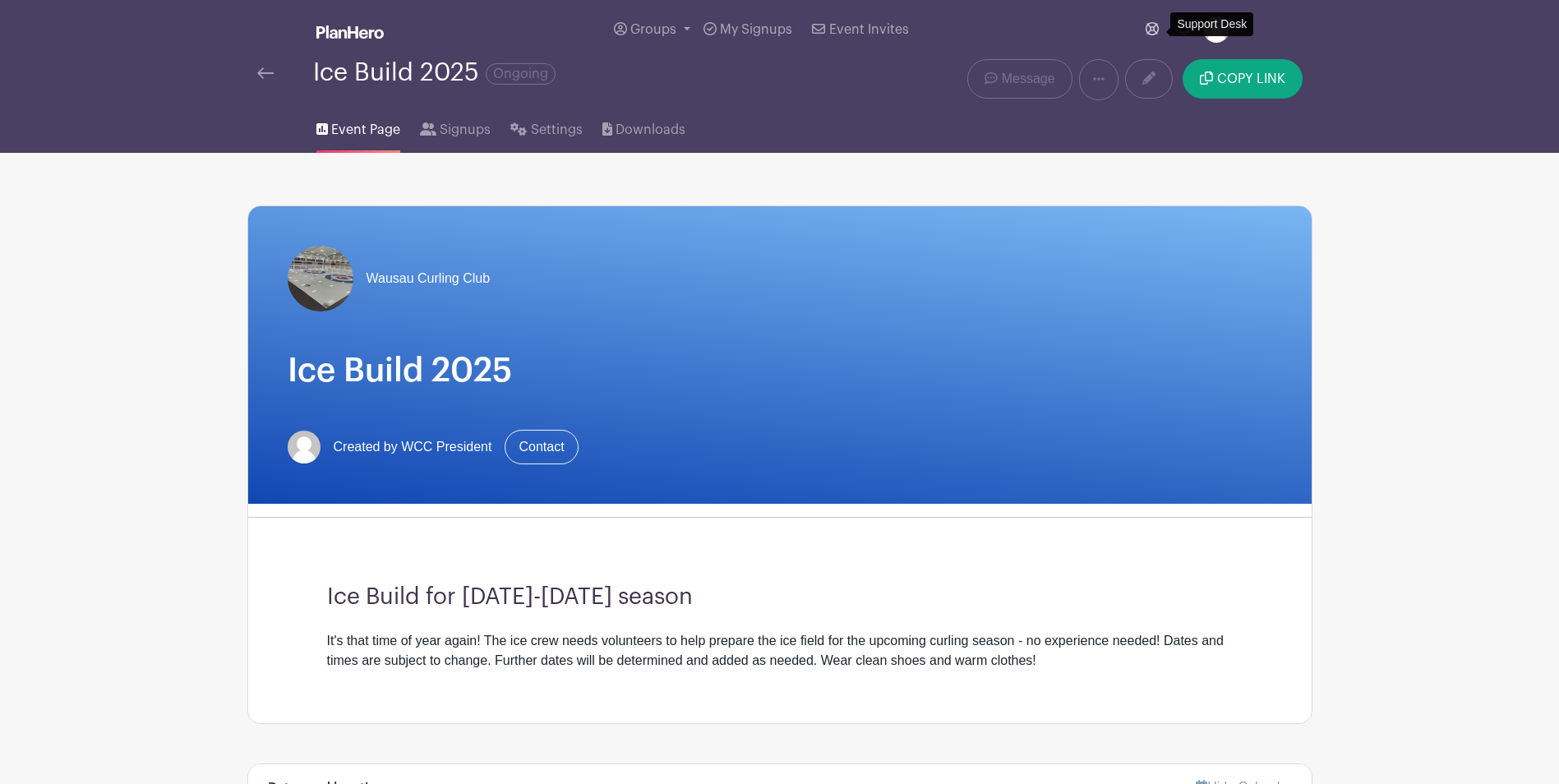
click at [1148, 27] on icon at bounding box center [1151, 28] width 13 height 13
click at [264, 75] on img at bounding box center [265, 73] width 16 height 12
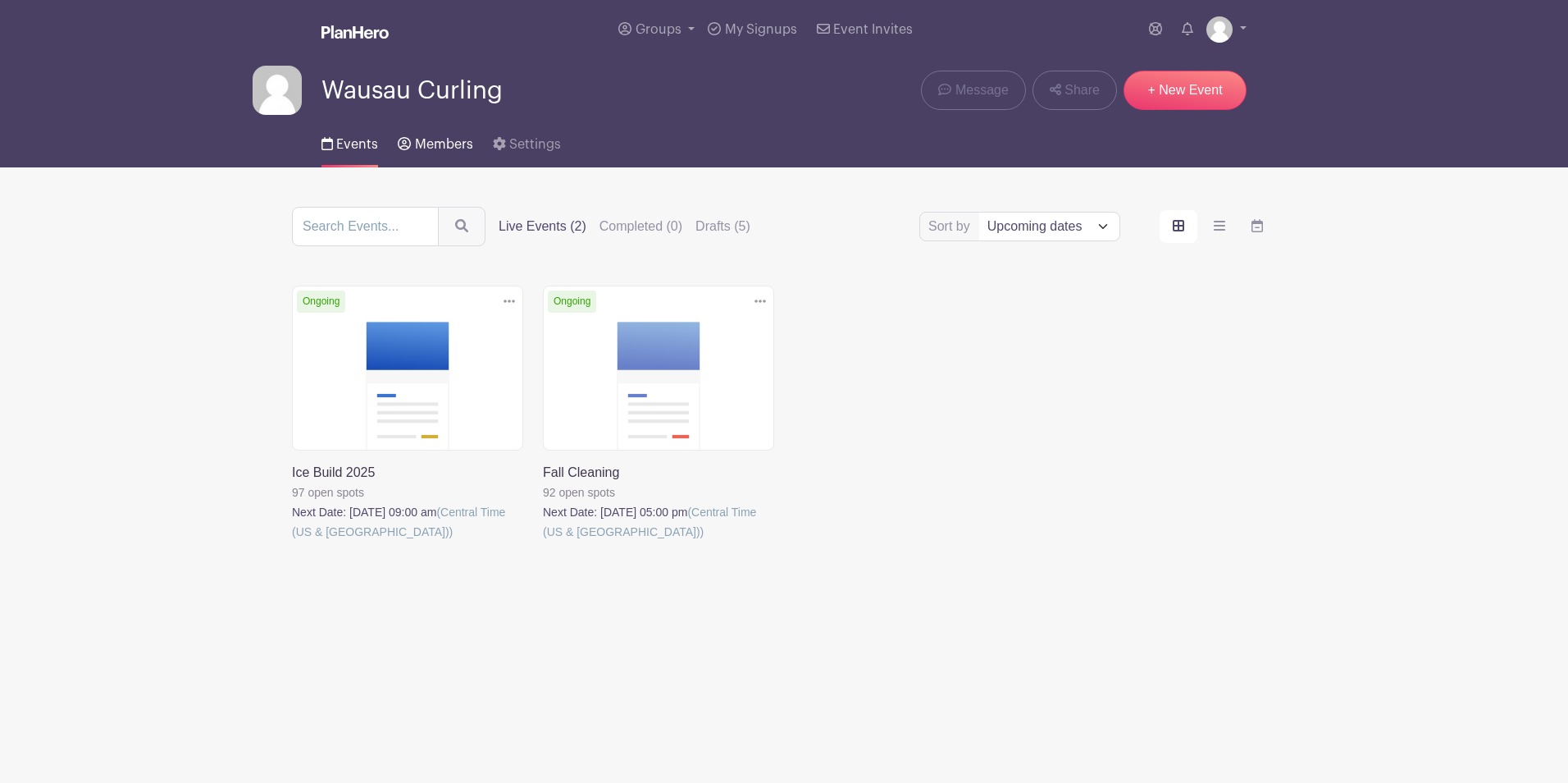
click at [444, 137] on span "Members" at bounding box center [444, 143] width 59 height 13
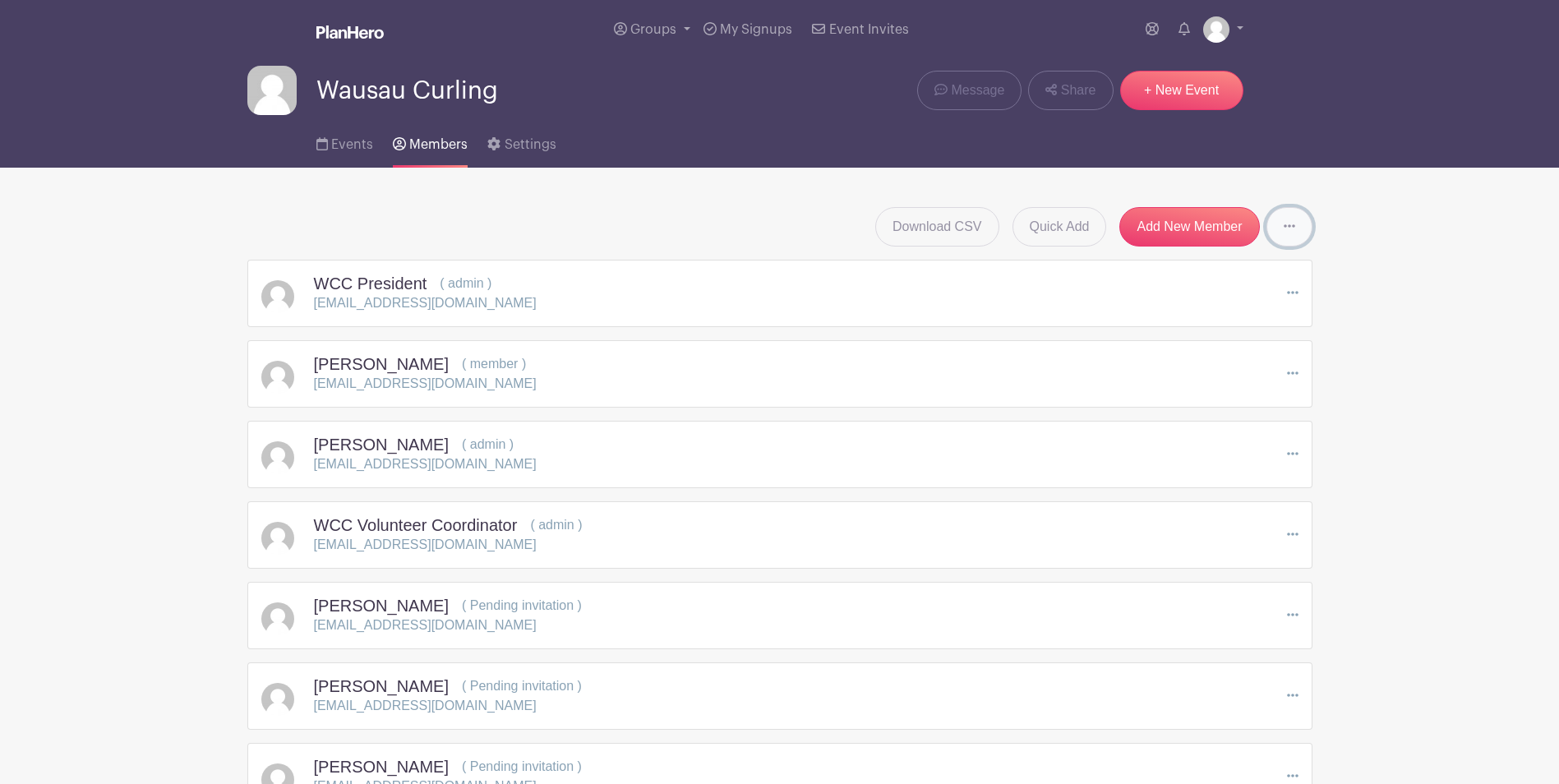
click at [1291, 223] on icon at bounding box center [1290, 225] width 12 height 13
click at [800, 218] on div "Download CSV Quick Add Add New Member Send Invitations to all Pending Members" at bounding box center [779, 227] width 1065 height 39
click at [394, 145] on icon at bounding box center [398, 144] width 13 height 13
click at [412, 142] on span "Members" at bounding box center [438, 144] width 59 height 13
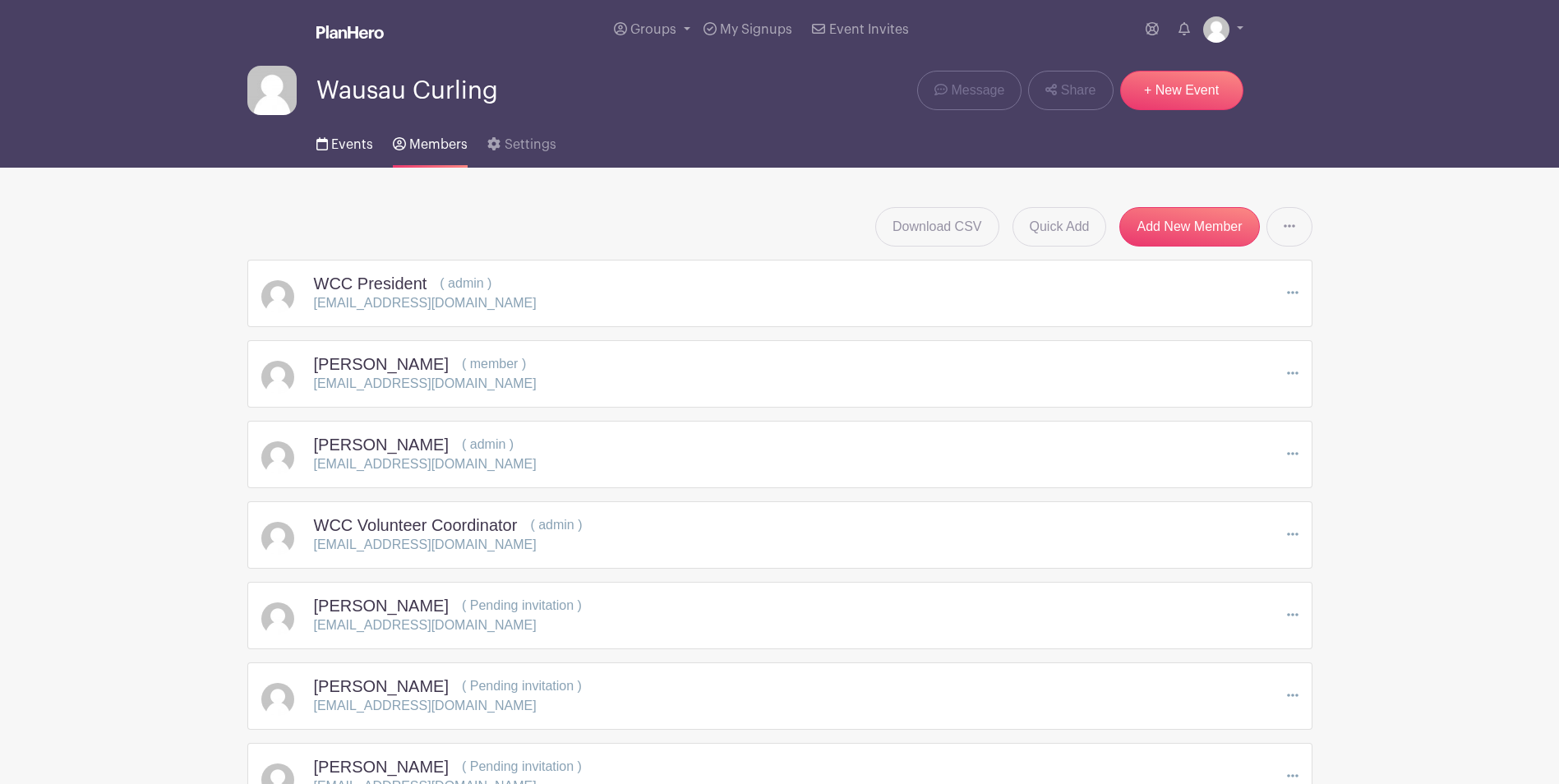
click at [342, 133] on link "Events" at bounding box center [344, 141] width 57 height 53
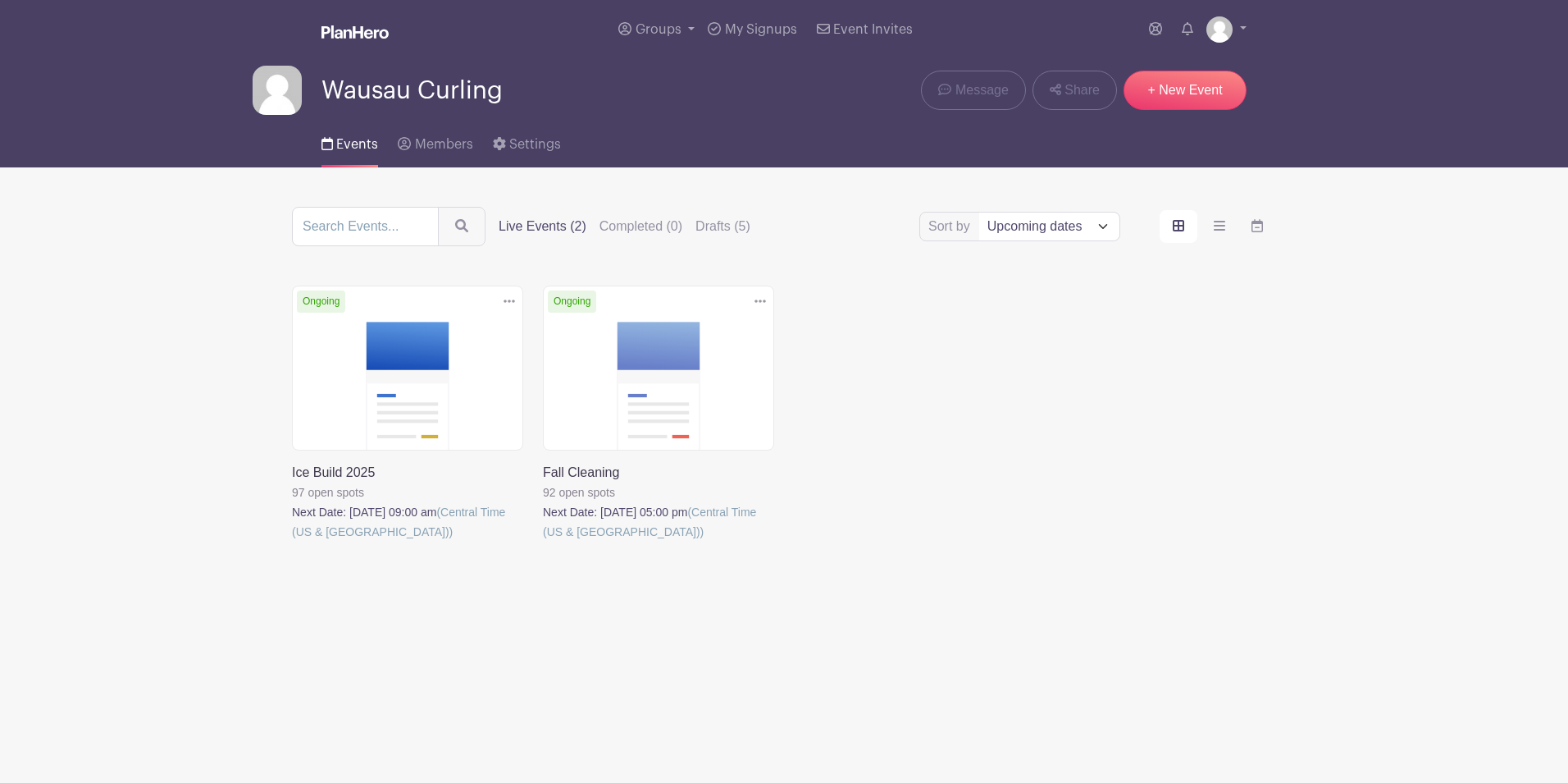
click at [292, 541] on link at bounding box center [292, 541] width 0 height 0
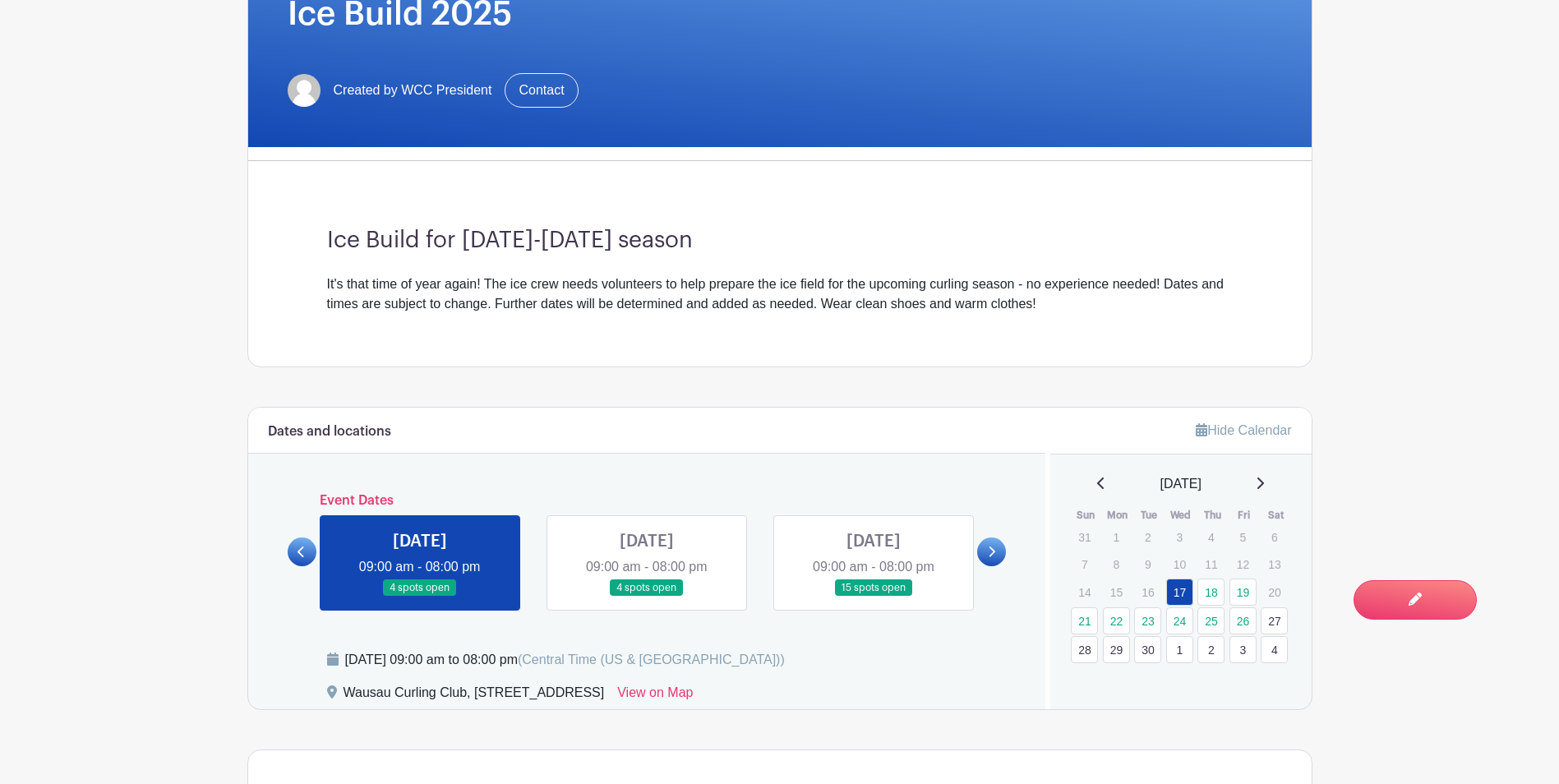
scroll to position [351, 0]
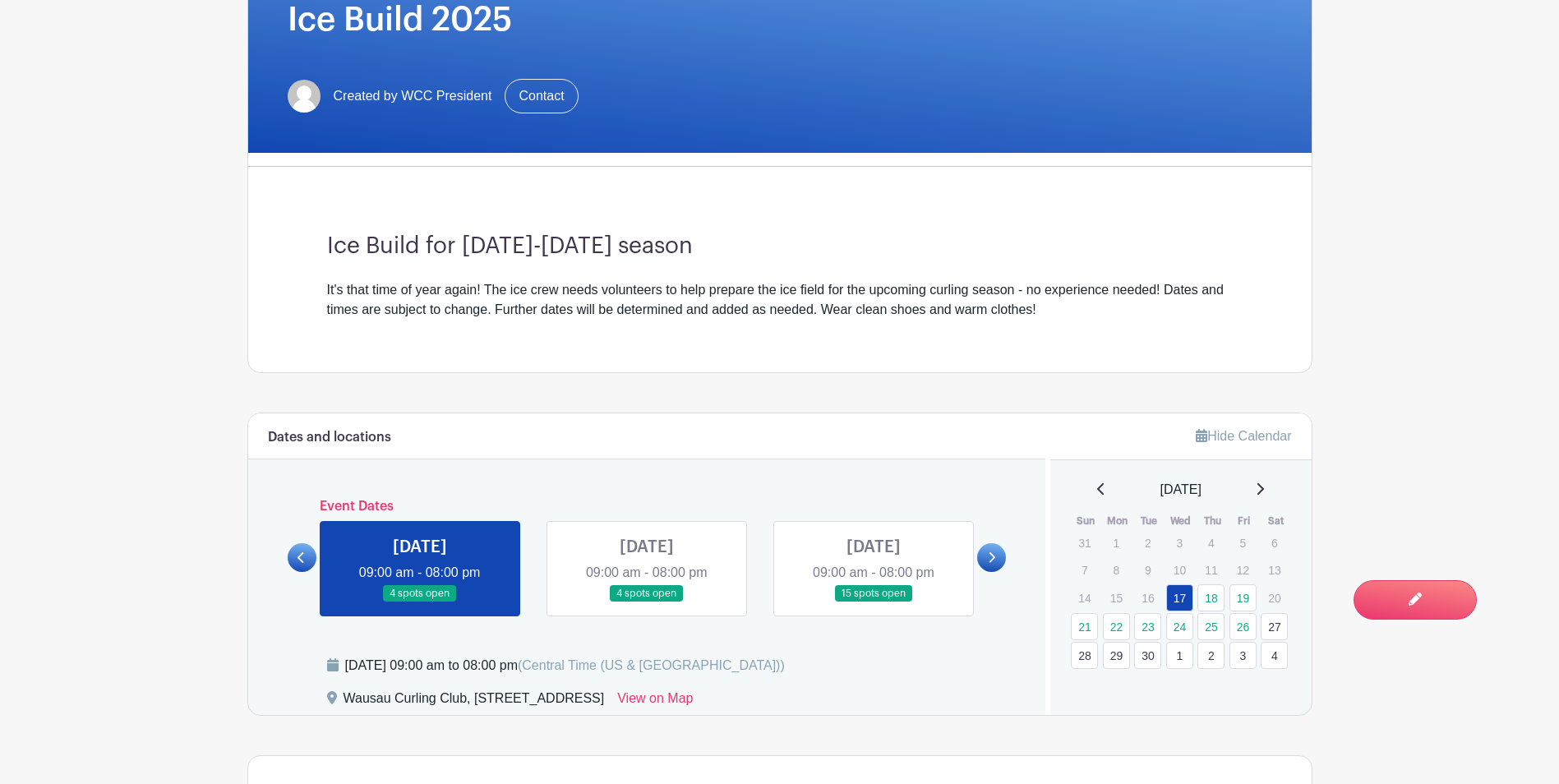
click at [647, 602] on link at bounding box center [647, 602] width 0 height 0
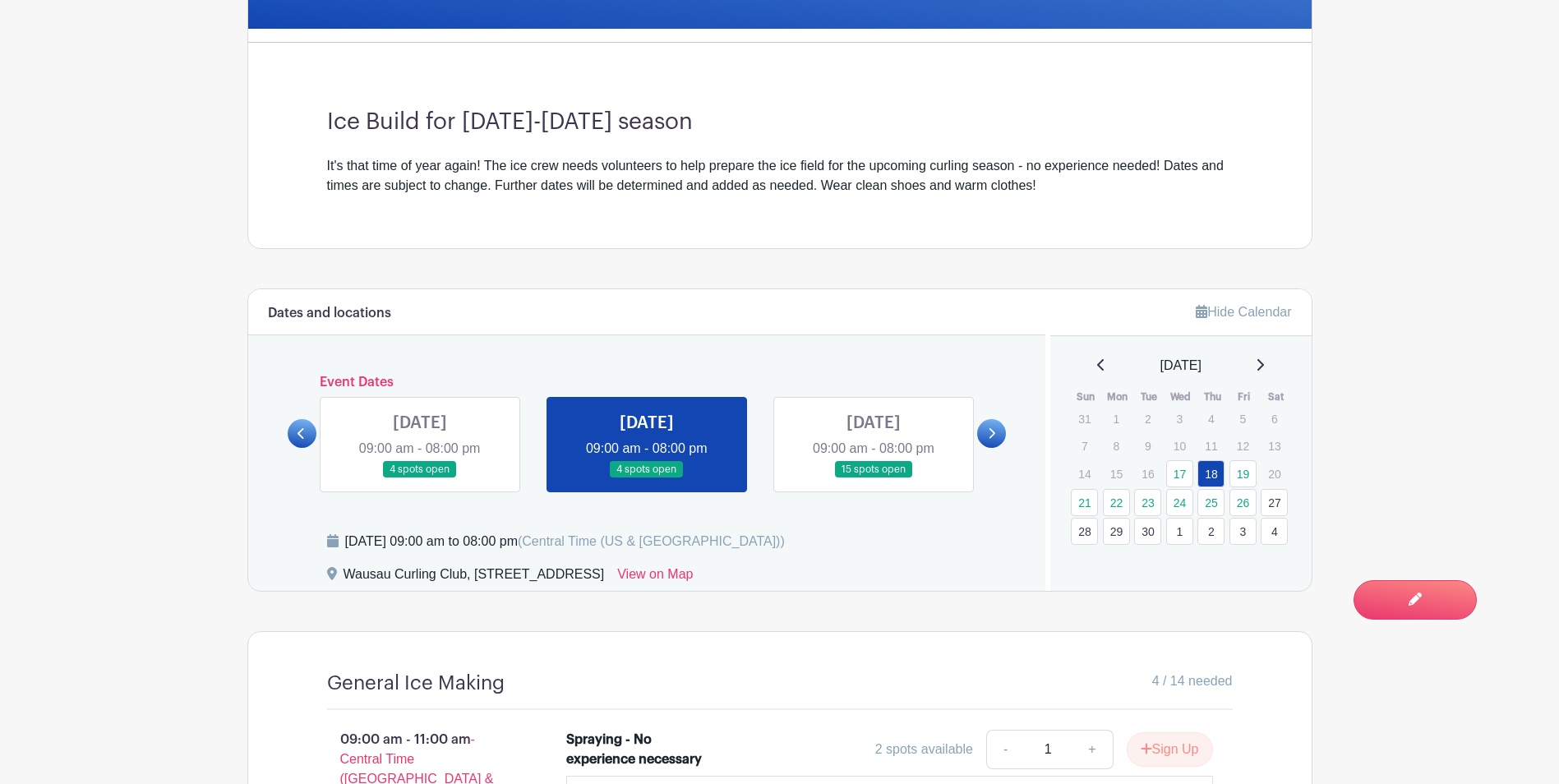
scroll to position [442, 0]
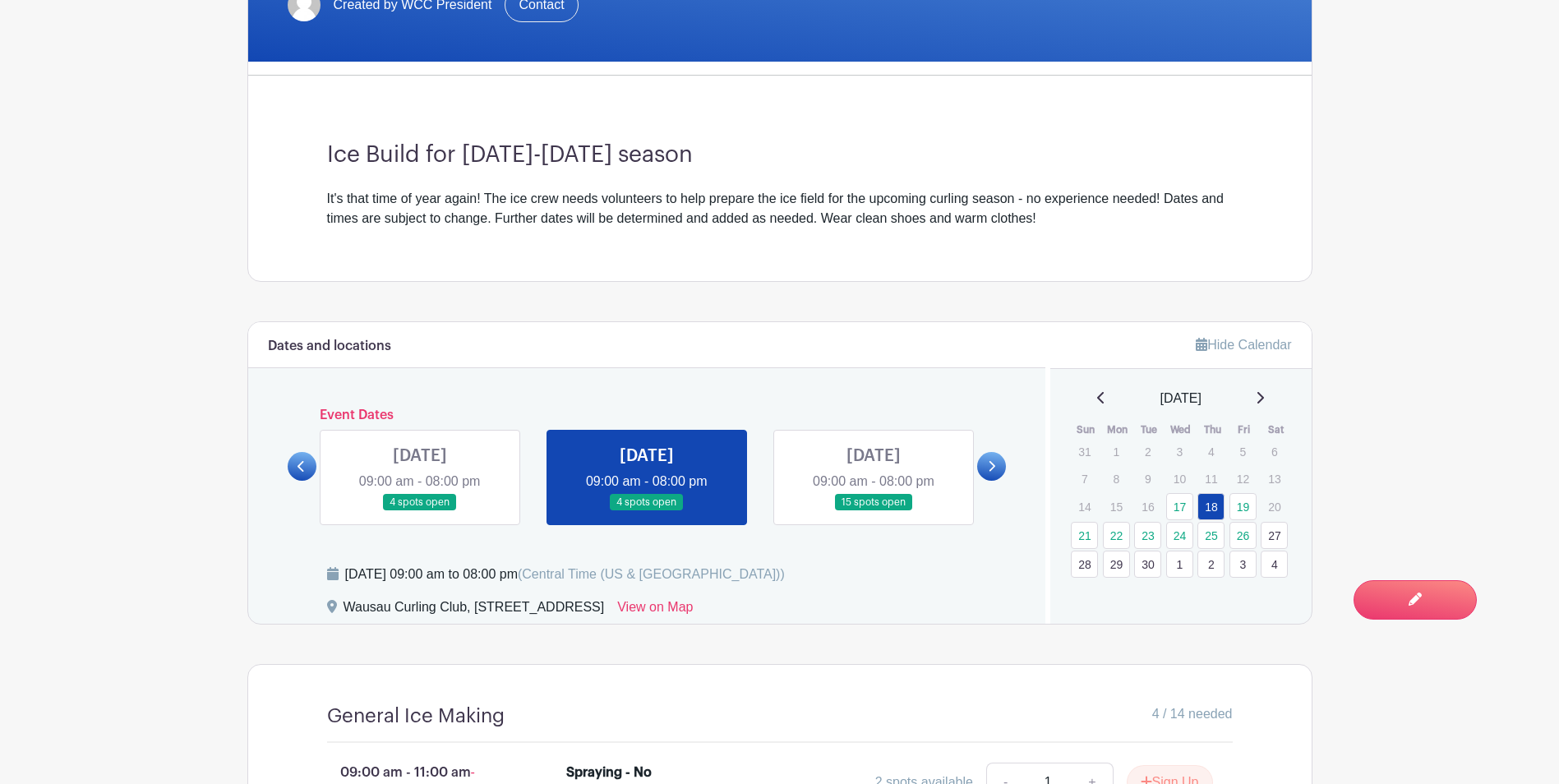
click at [873, 511] on link at bounding box center [873, 511] width 0 height 0
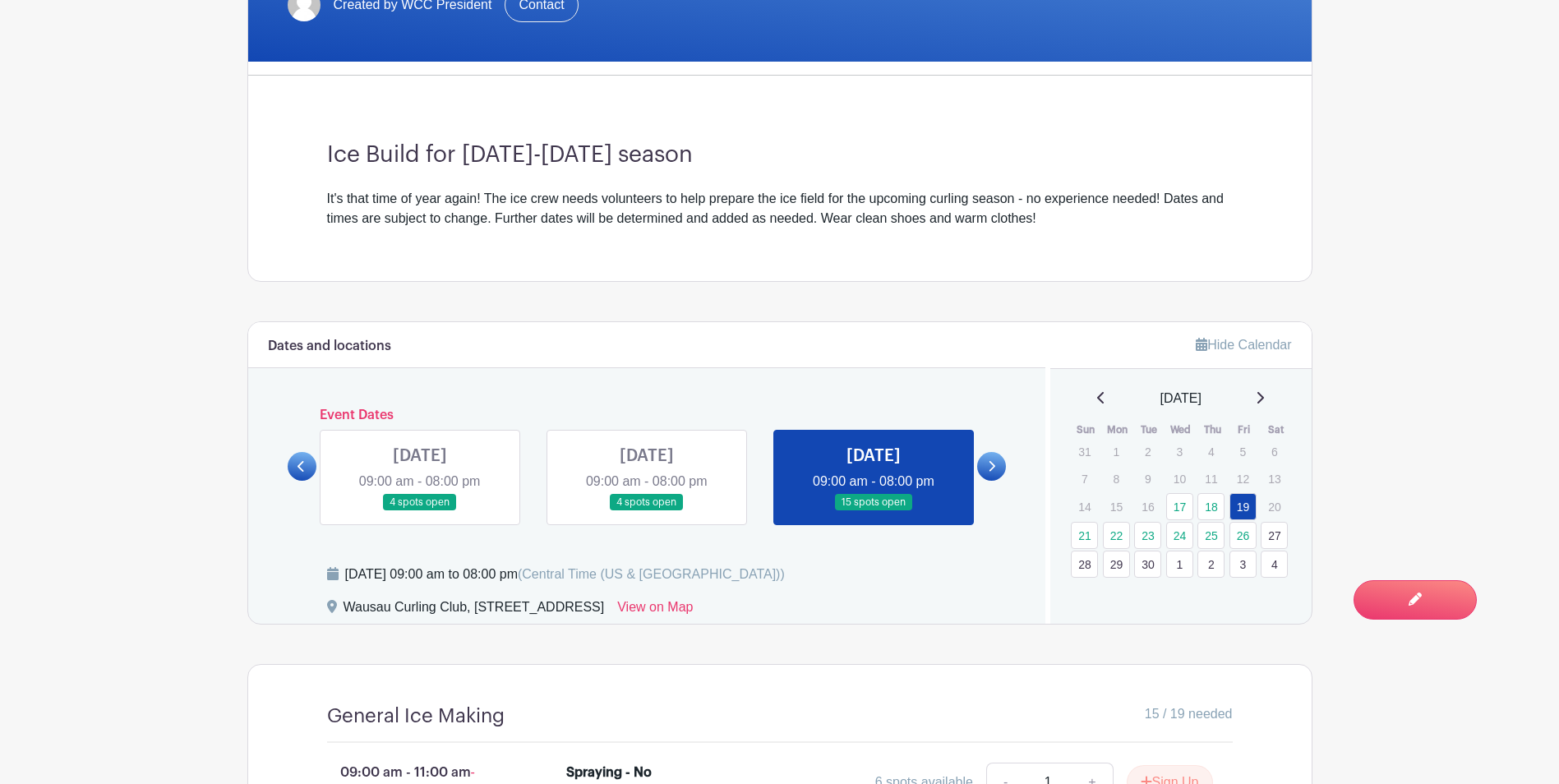
click at [873, 511] on link at bounding box center [873, 511] width 0 height 0
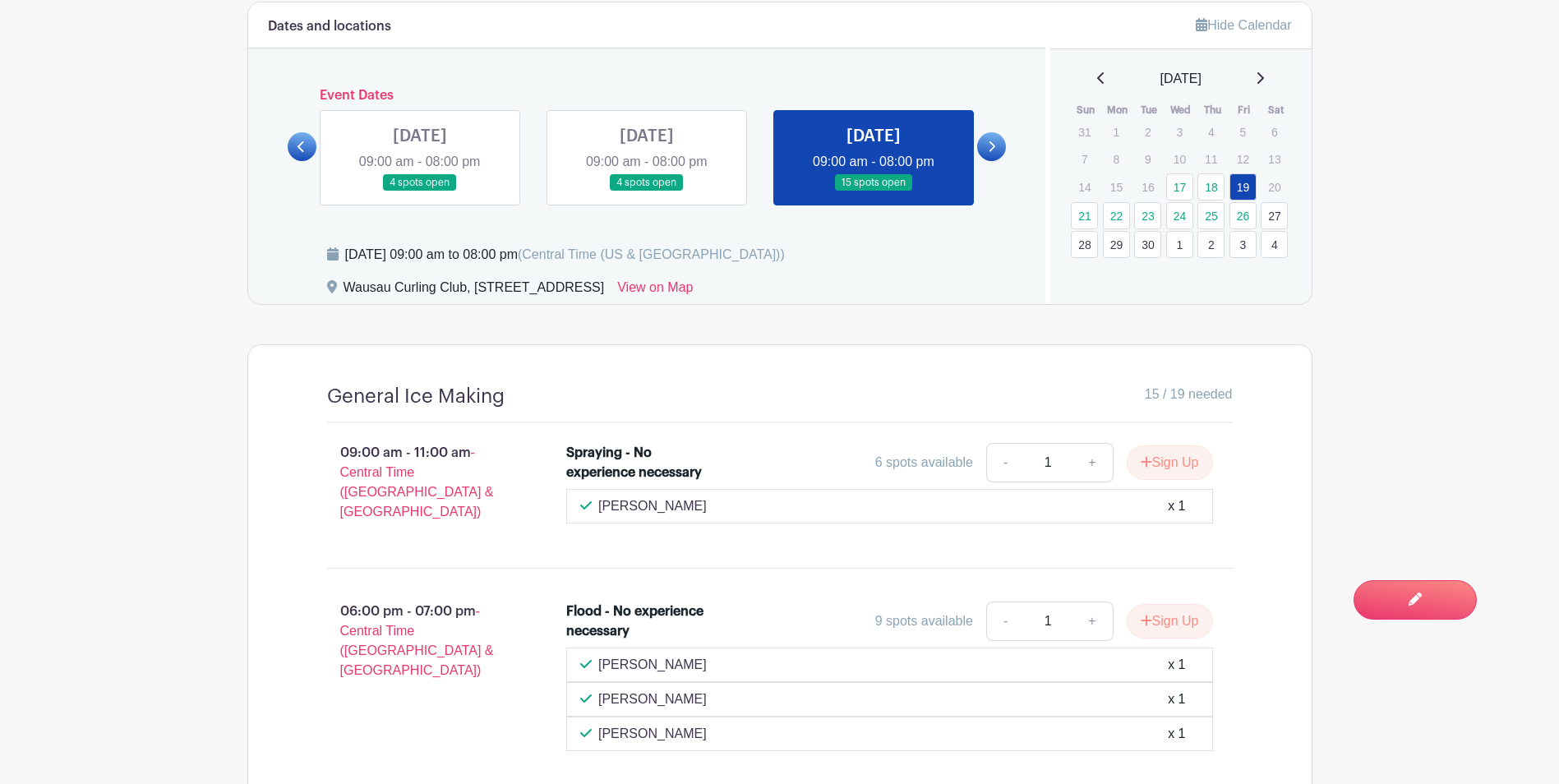
scroll to position [506, 0]
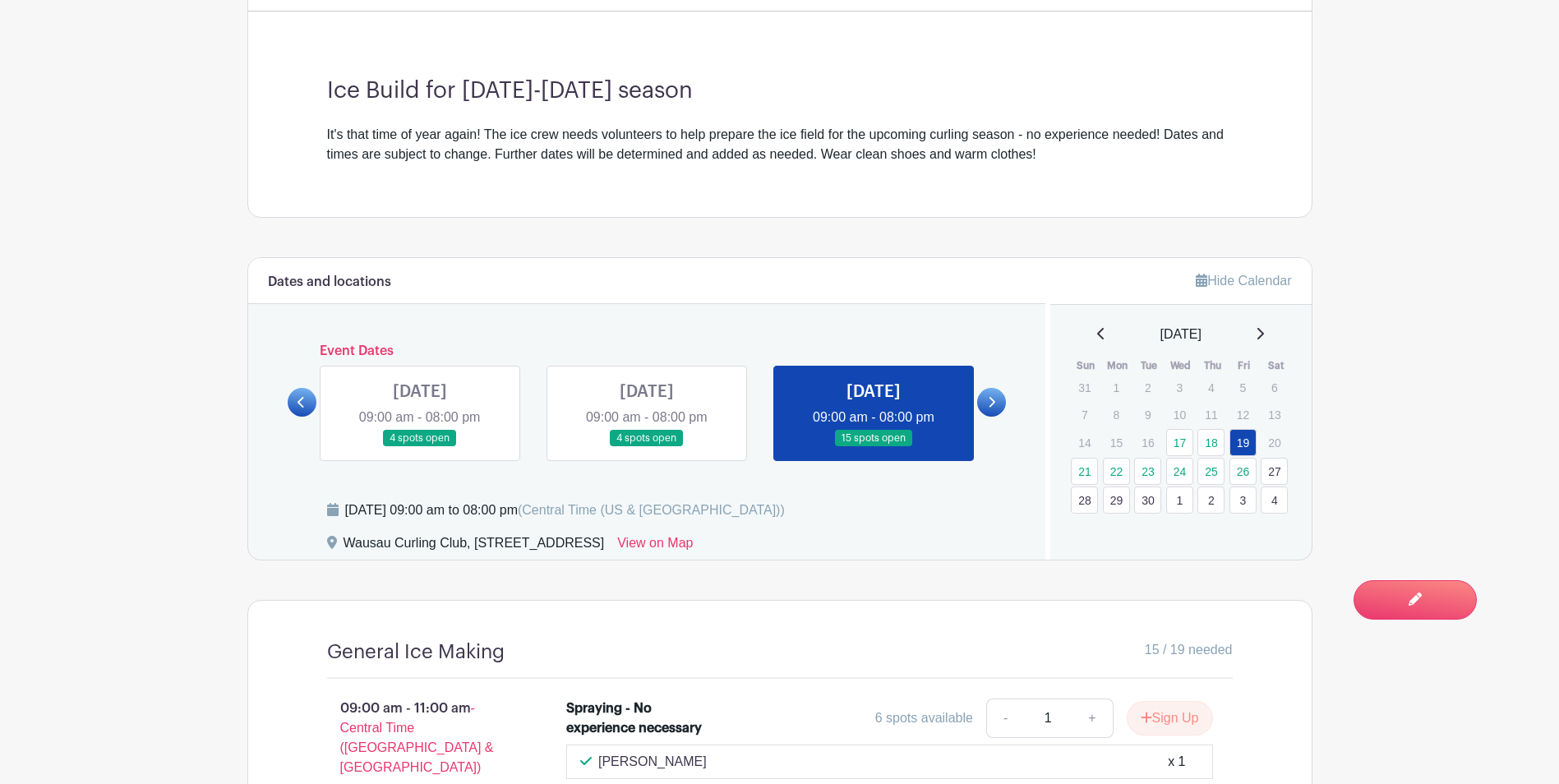
click at [992, 403] on icon at bounding box center [991, 402] width 8 height 13
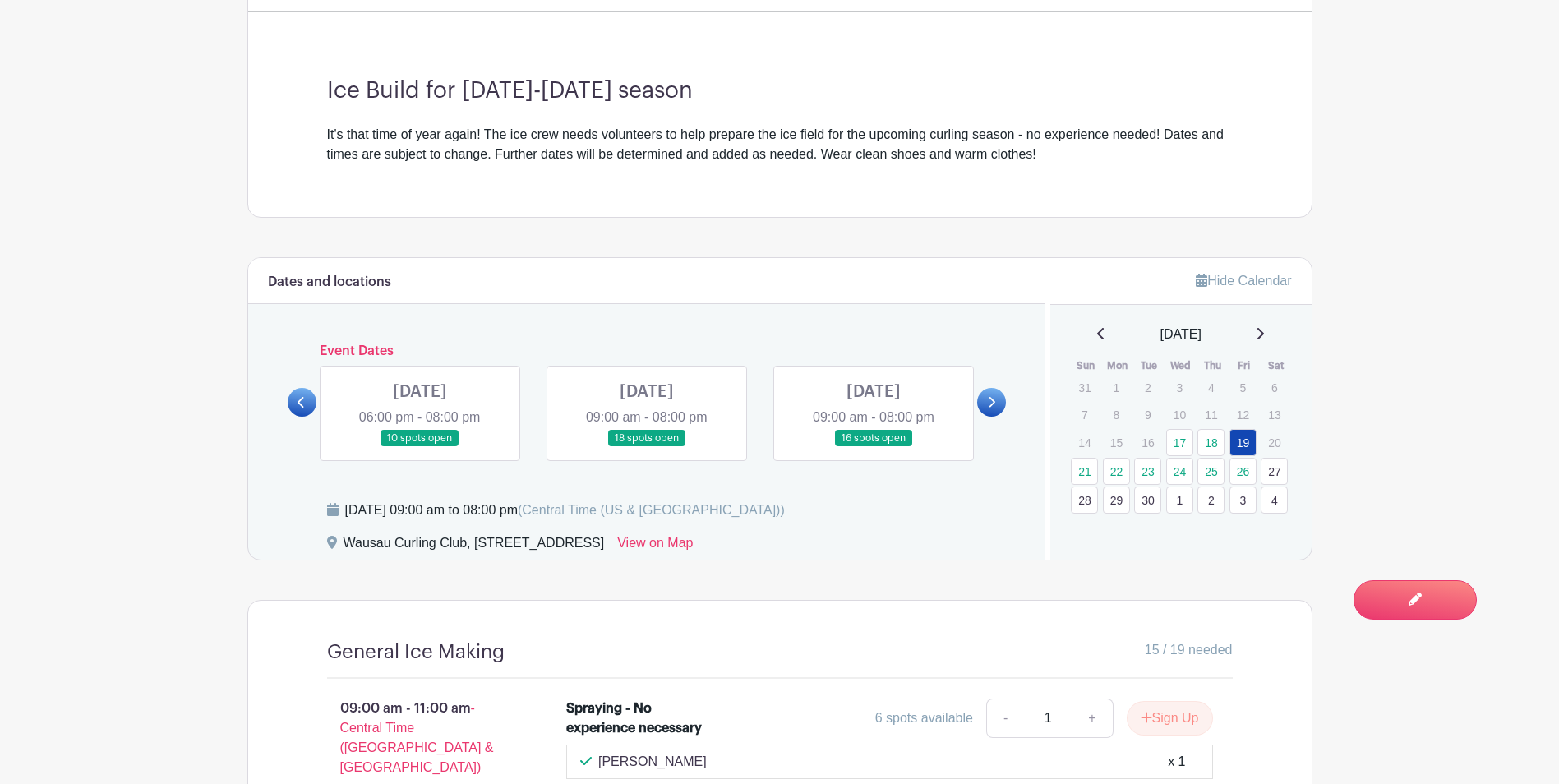
click at [420, 447] on link at bounding box center [420, 447] width 0 height 0
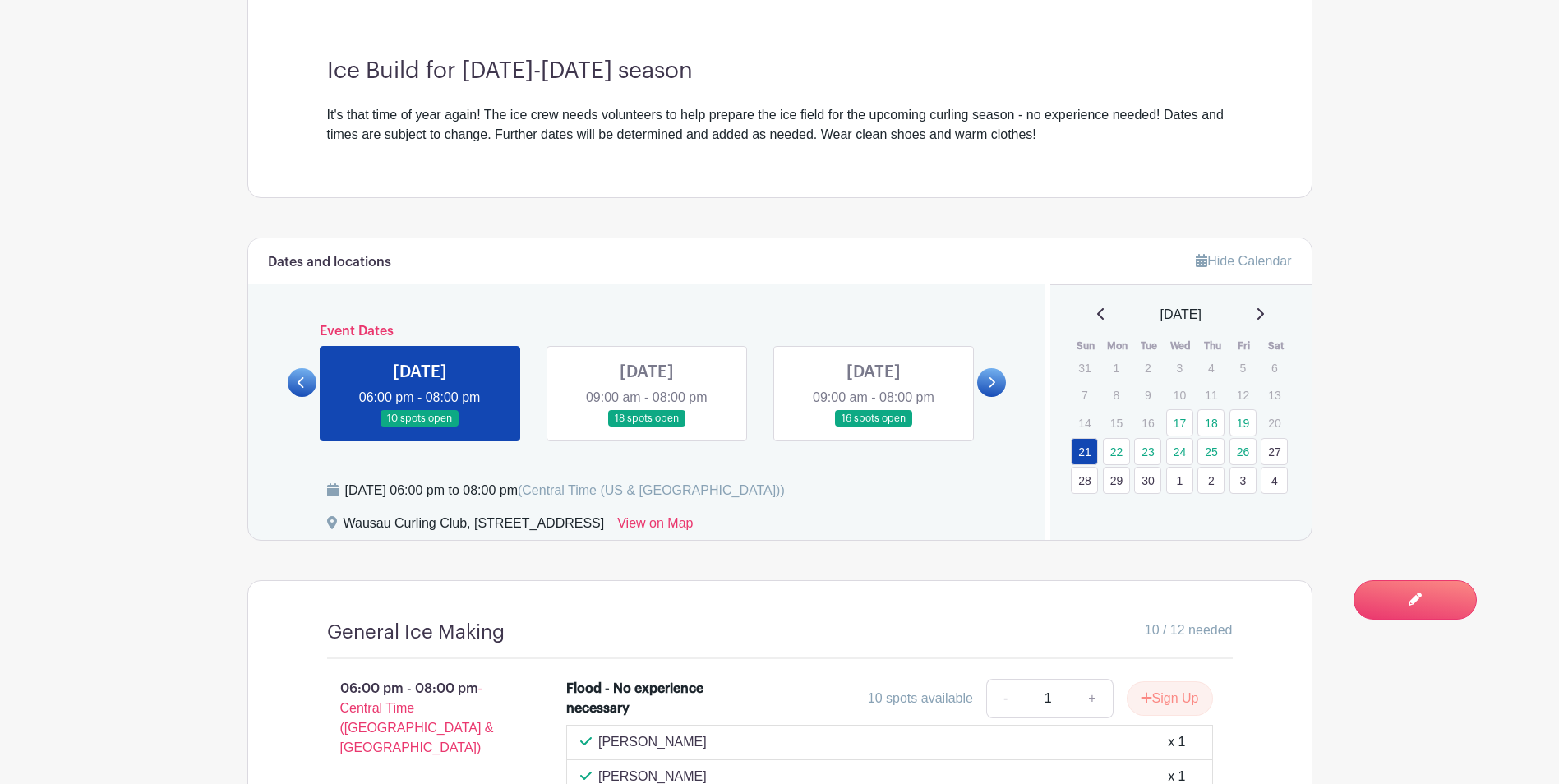
scroll to position [333, 0]
